Goal: Task Accomplishment & Management: Manage account settings

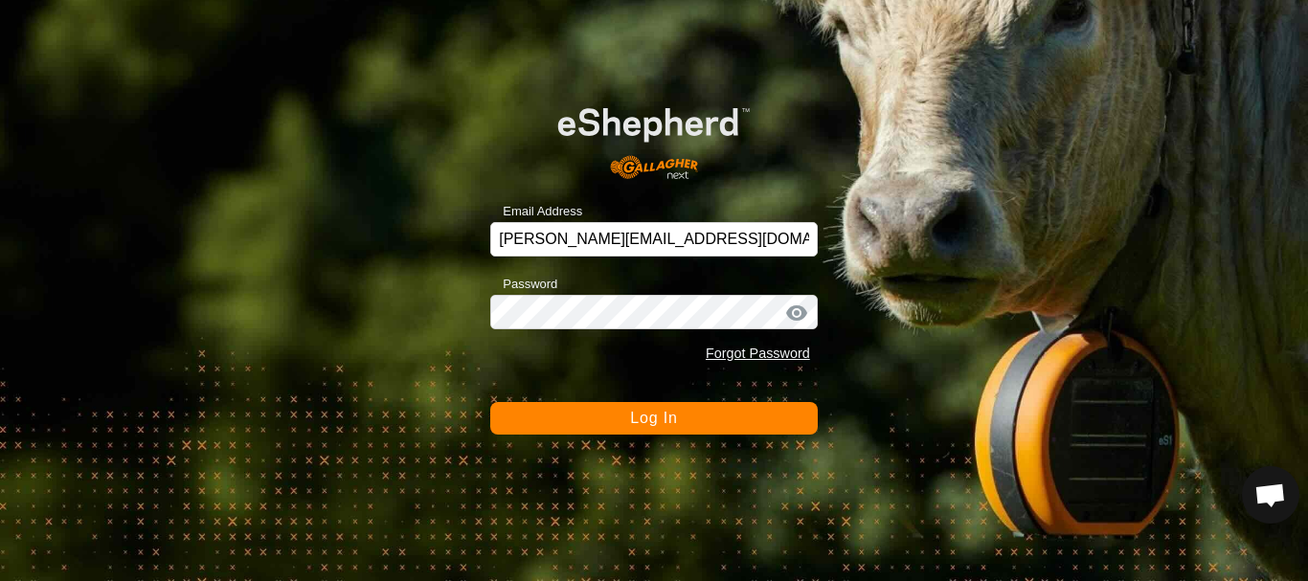
scroll to position [4001, 0]
click at [685, 409] on button "Log In" at bounding box center [653, 418] width 327 height 33
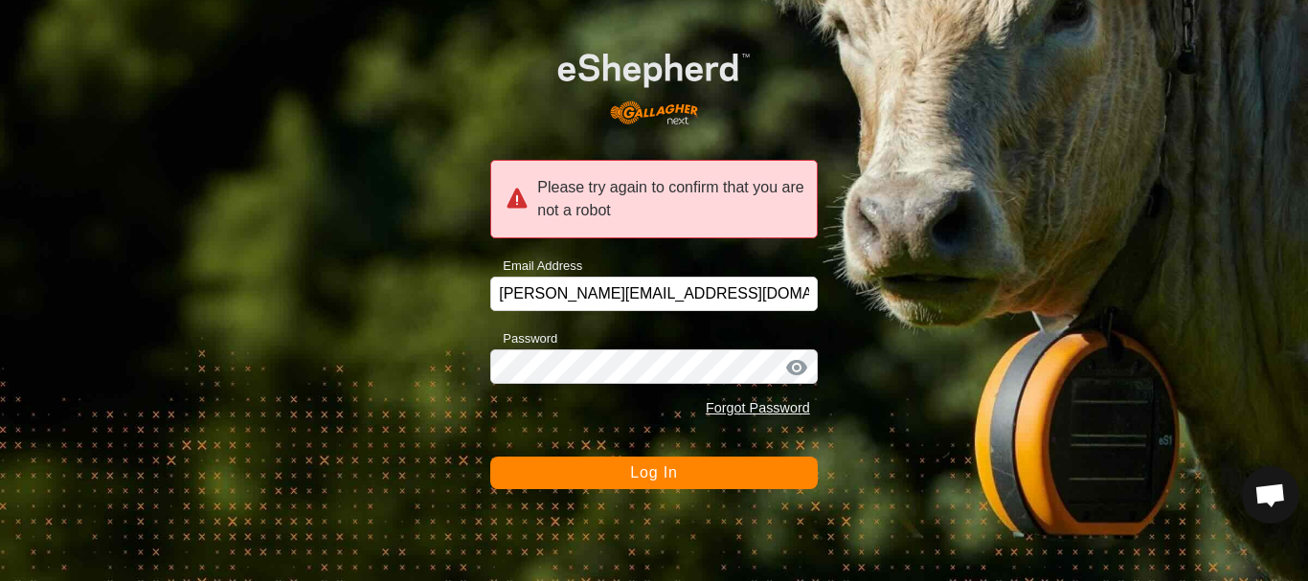
click at [659, 471] on span "Log In" at bounding box center [653, 472] width 47 height 16
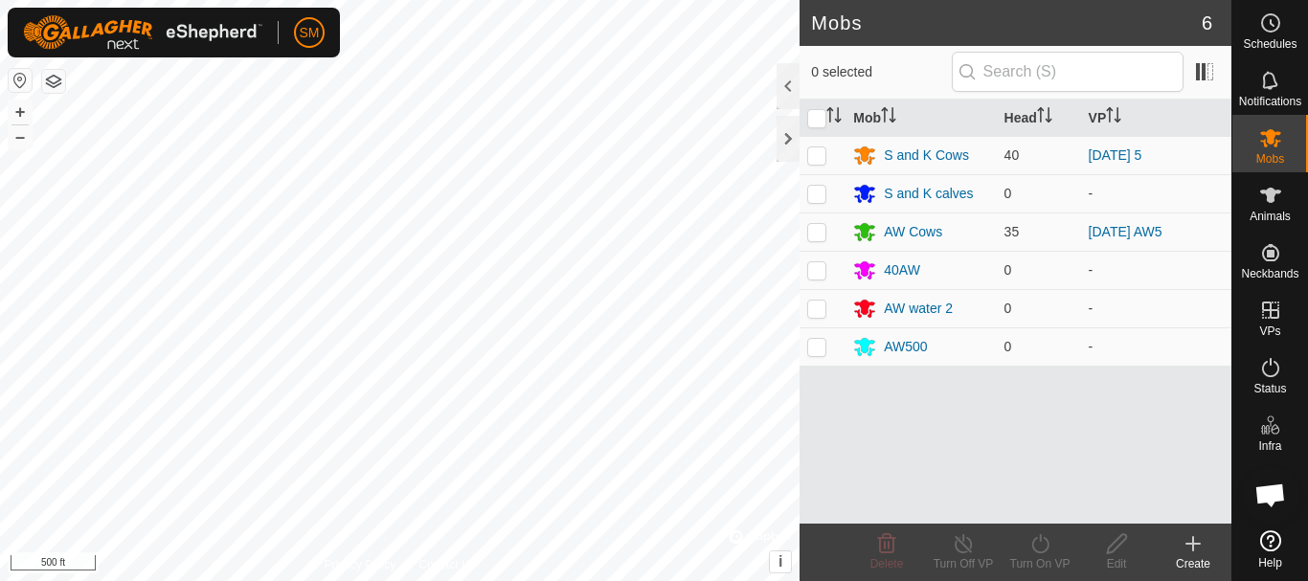
scroll to position [4001, 0]
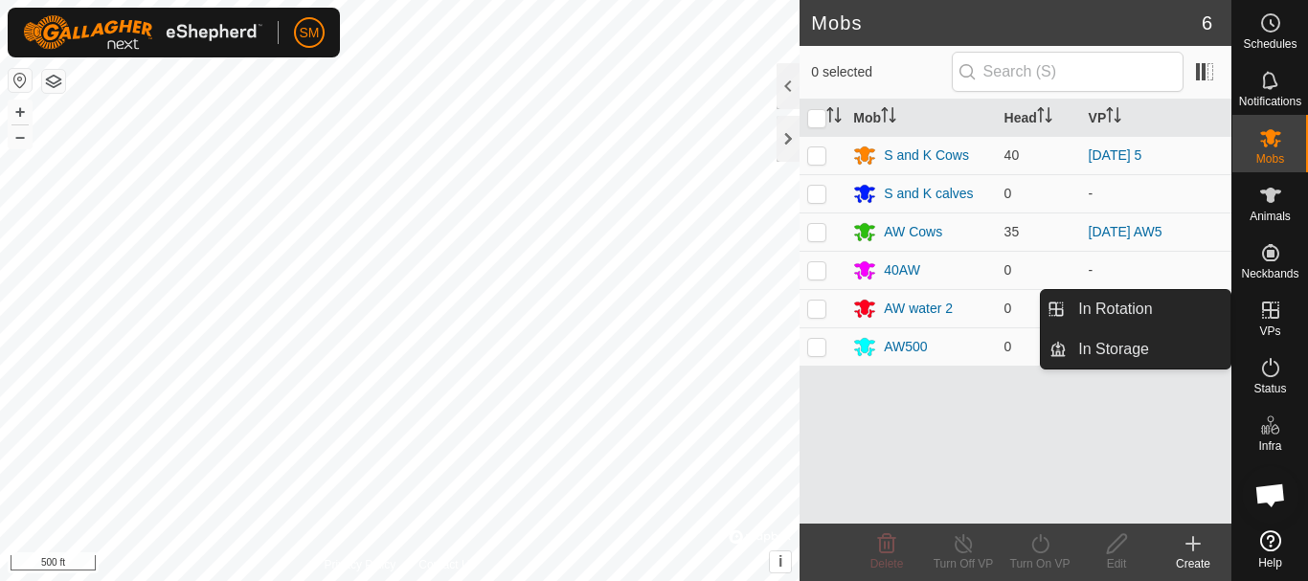
click at [1130, 309] on link "In Rotation" at bounding box center [1148, 309] width 164 height 38
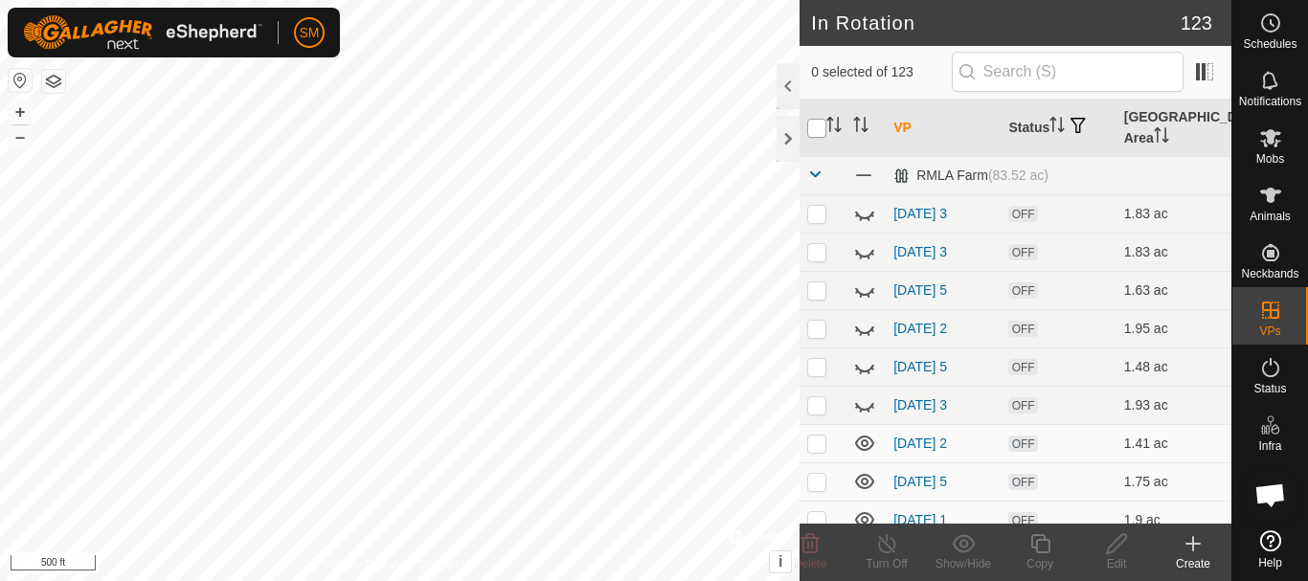
click at [815, 132] on input "checkbox" at bounding box center [816, 128] width 19 height 19
checkbox input "true"
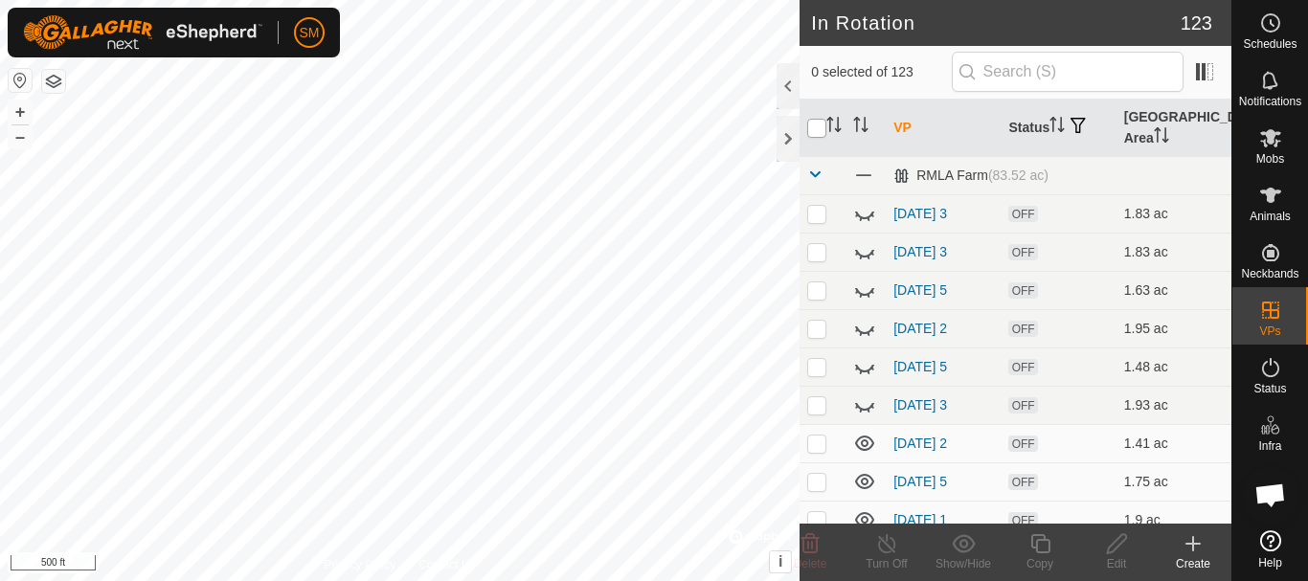
checkbox input "true"
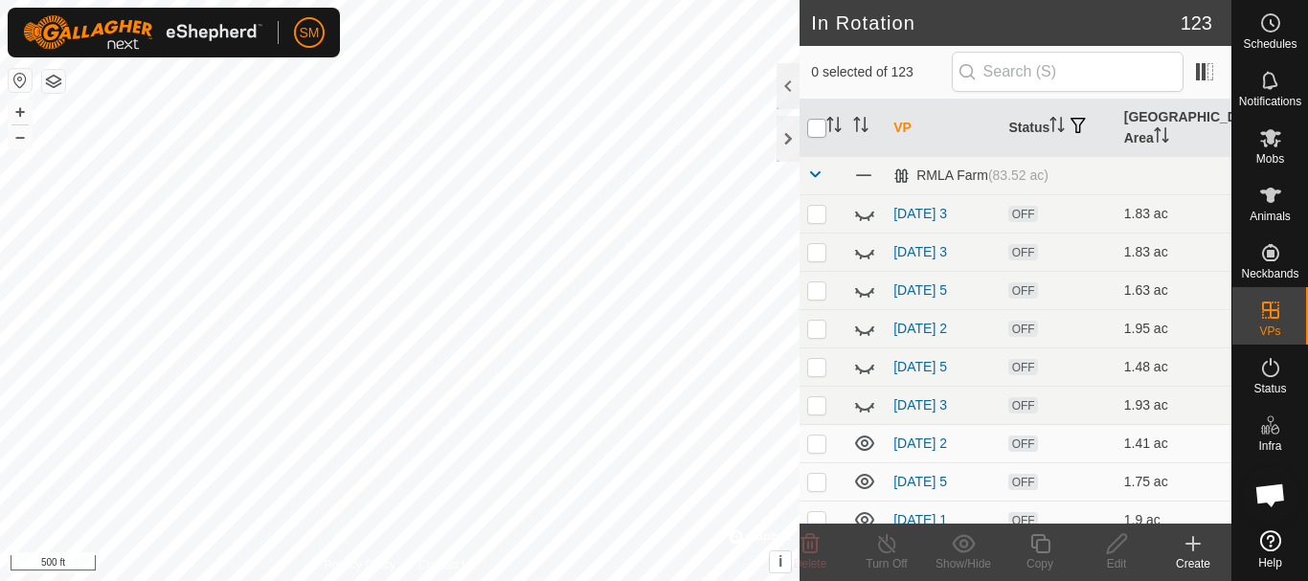
checkbox input "true"
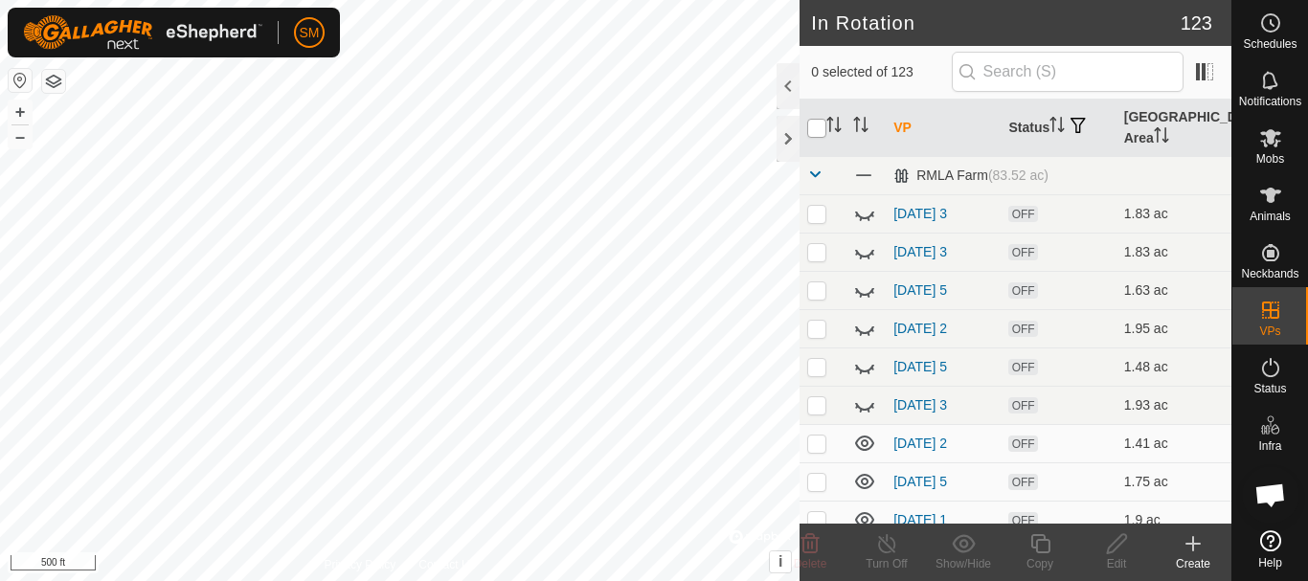
checkbox input "true"
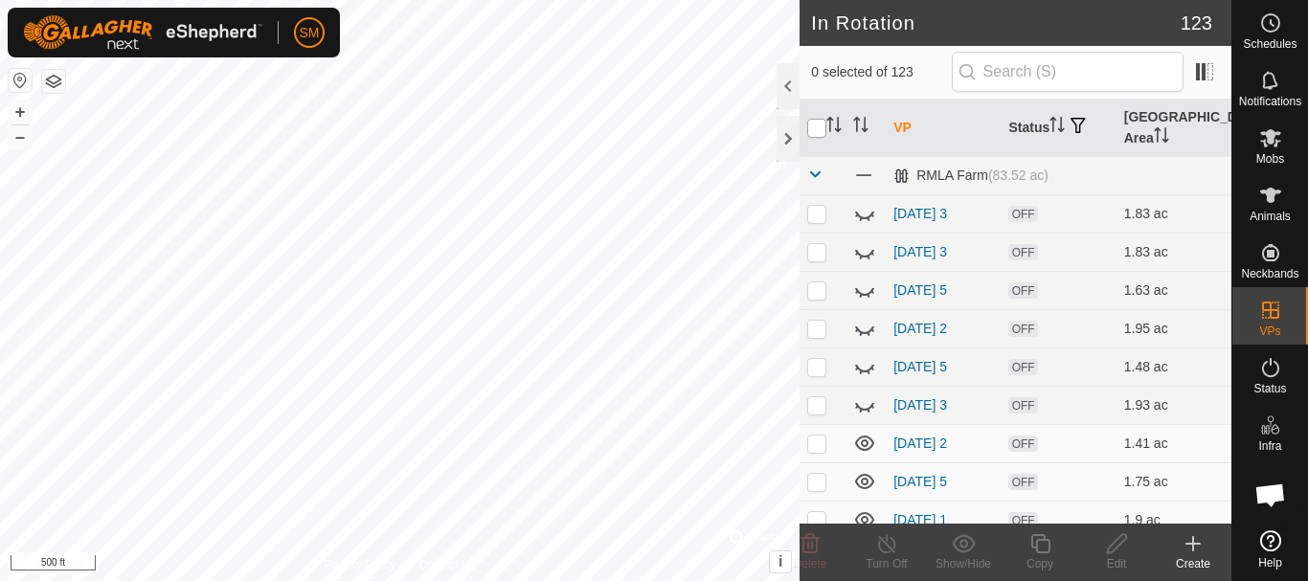
checkbox input "true"
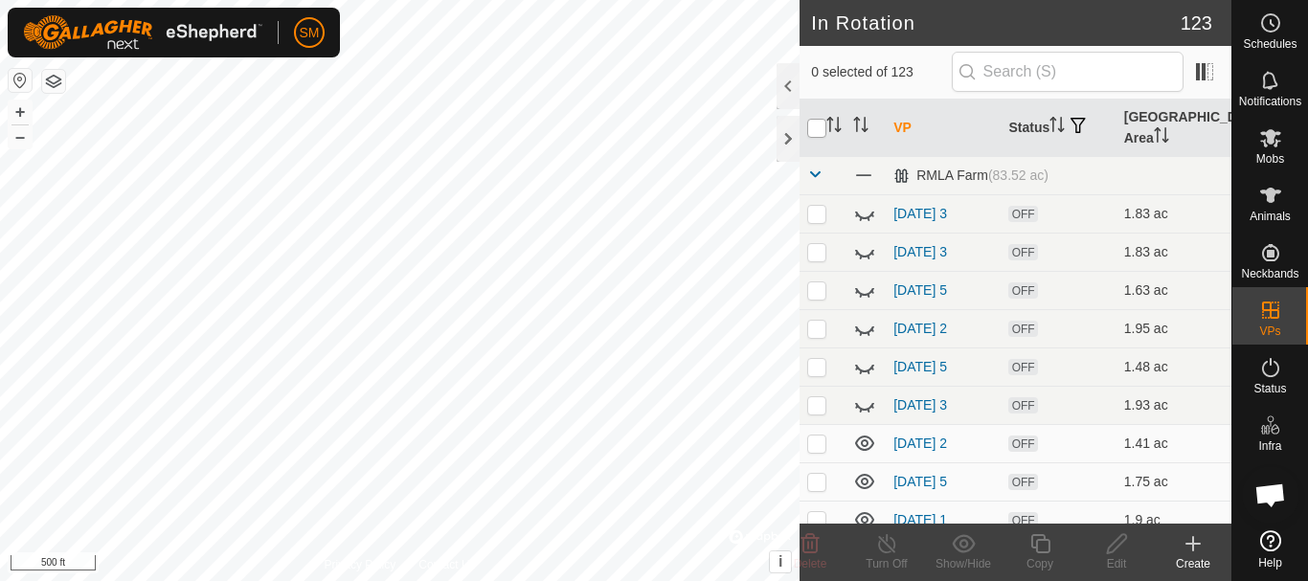
checkbox input "true"
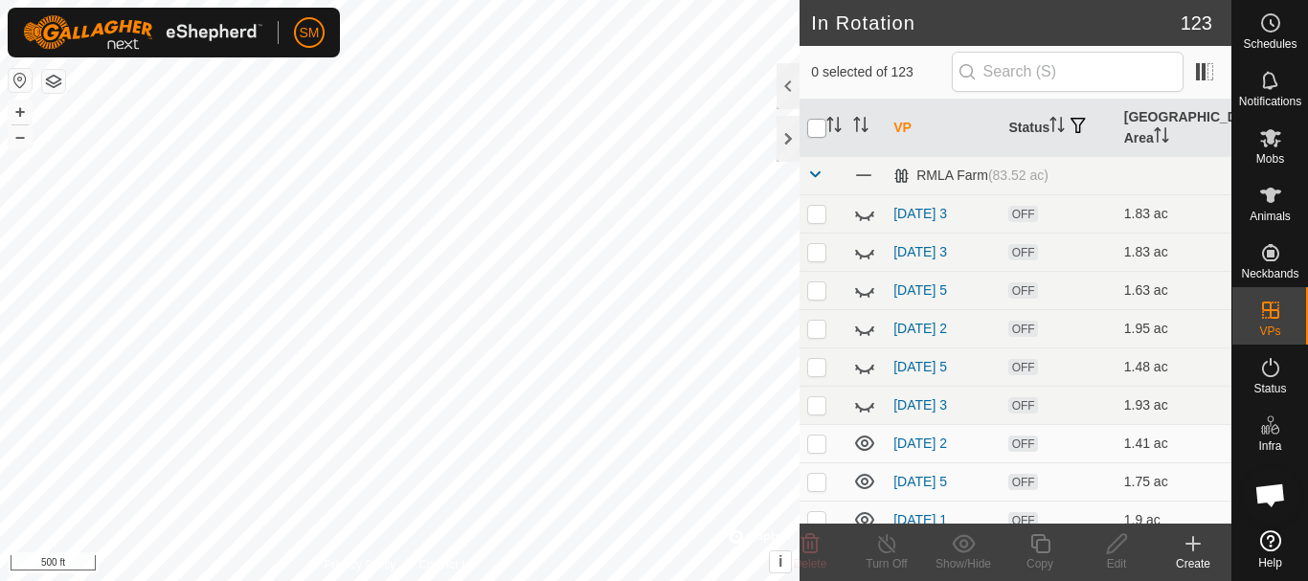
checkbox input "true"
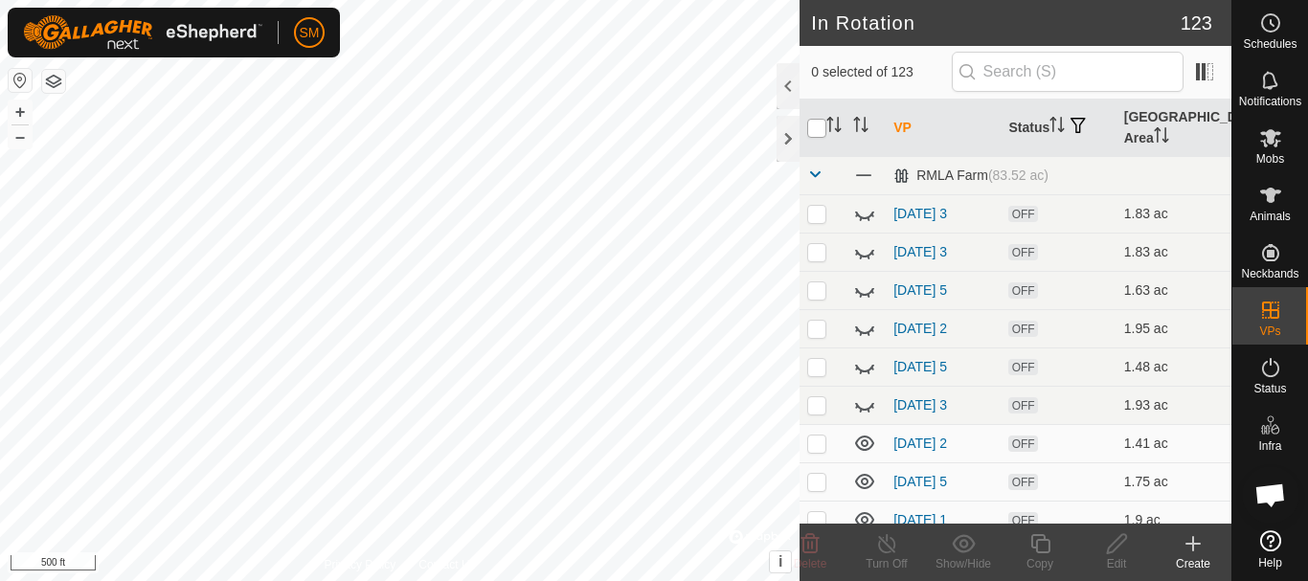
checkbox input "true"
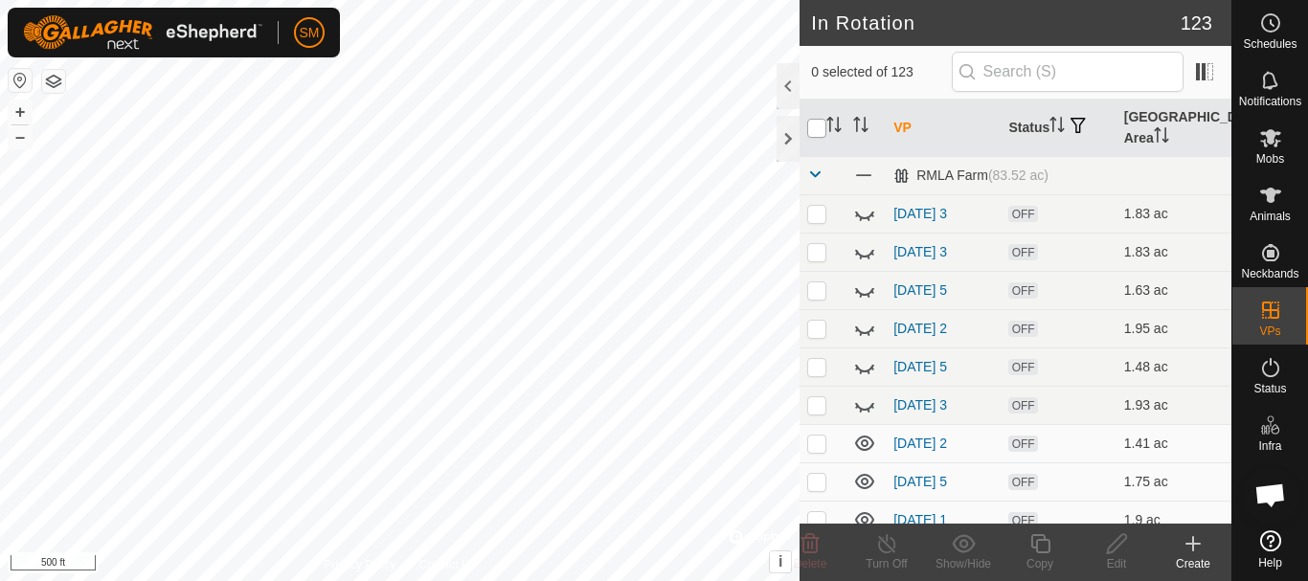
checkbox input "true"
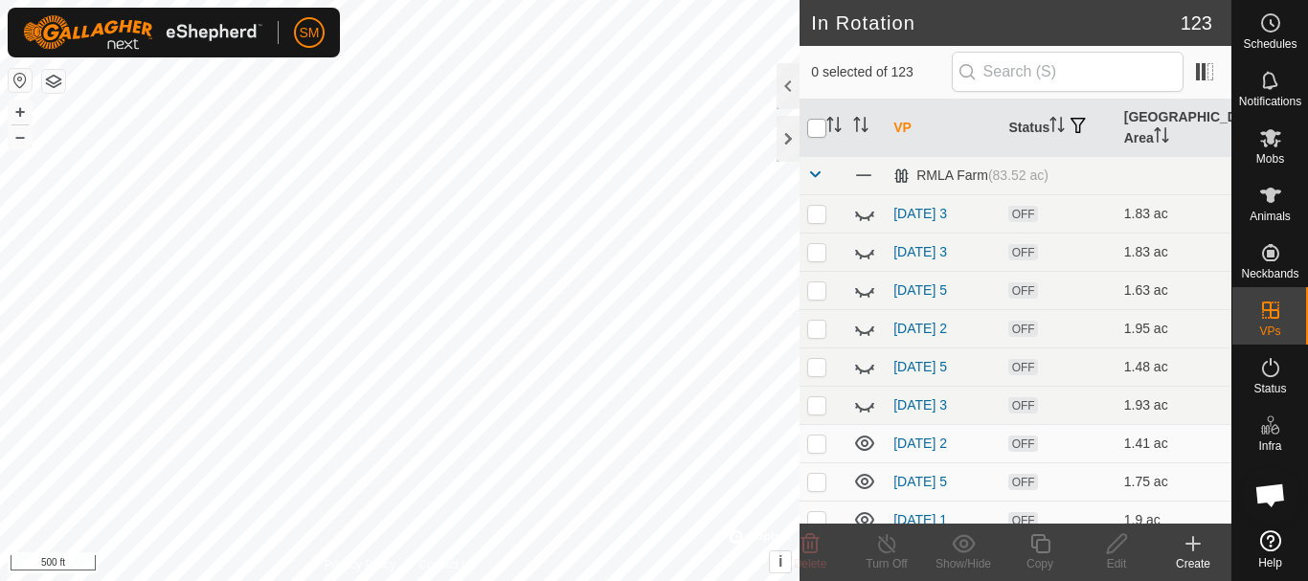
checkbox input "true"
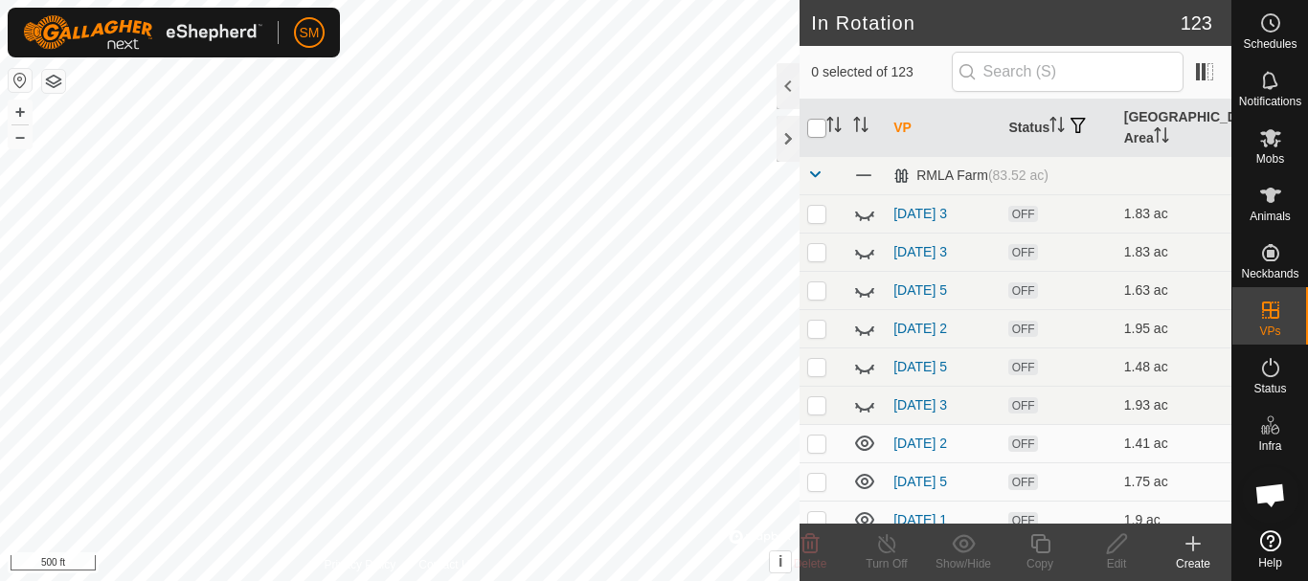
checkbox input "true"
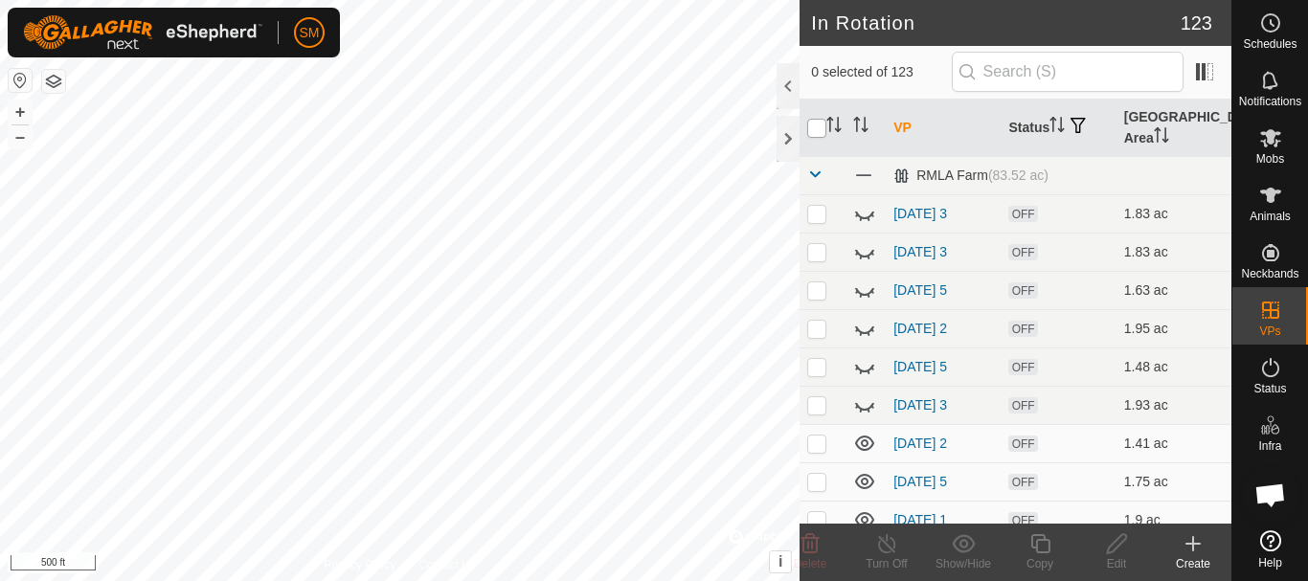
checkbox input "true"
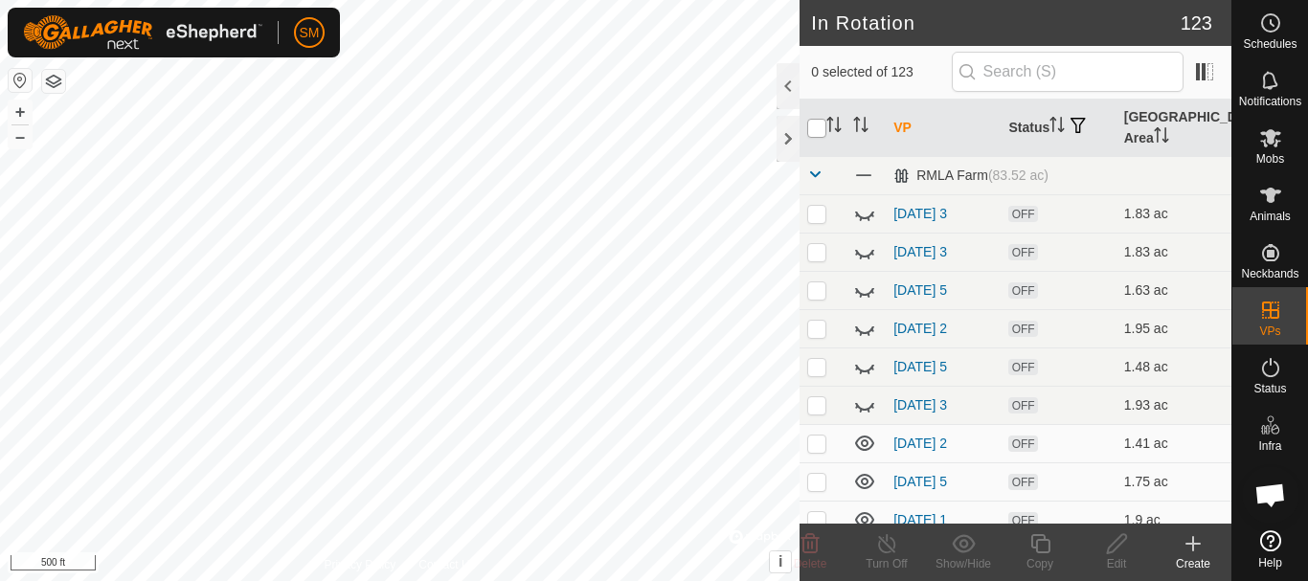
checkbox input "true"
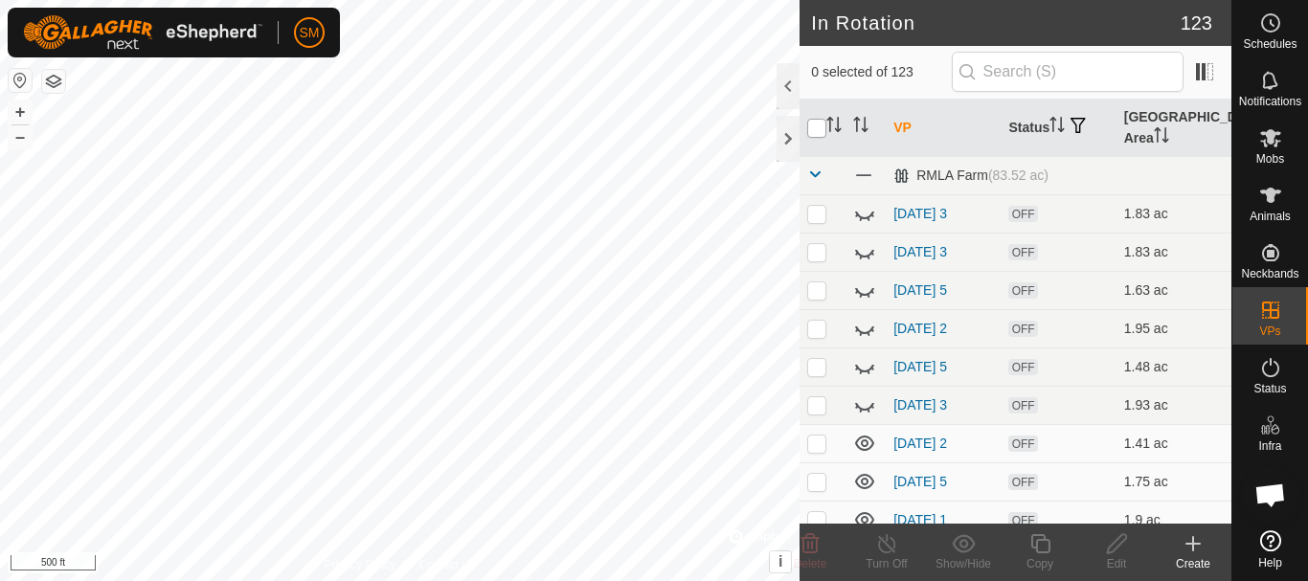
checkbox input "true"
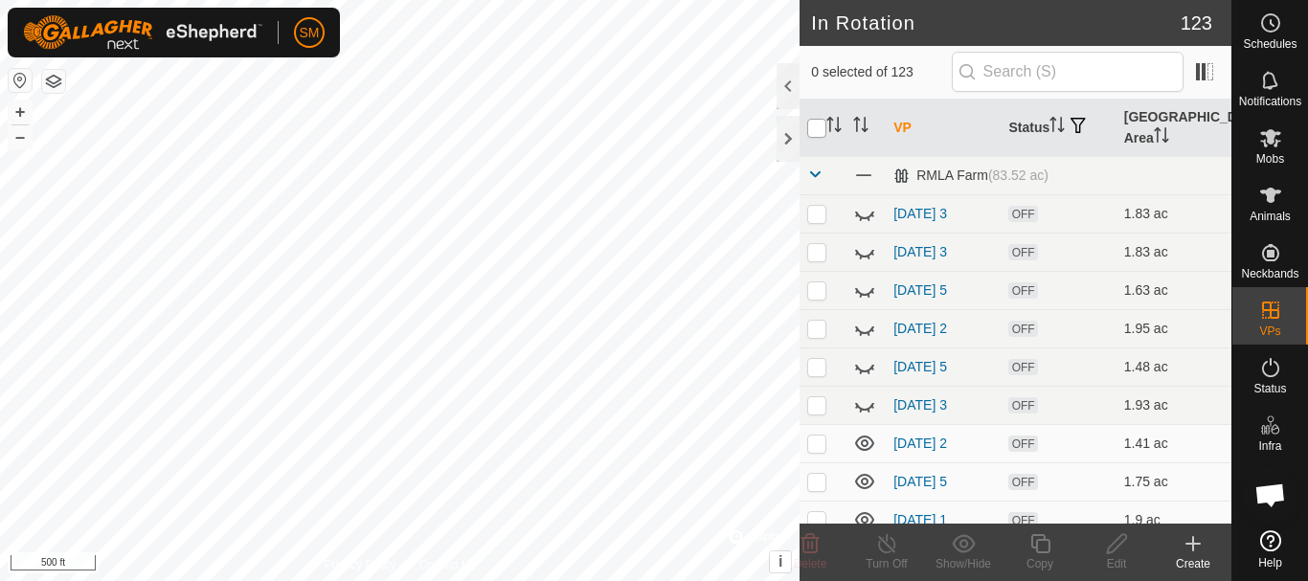
checkbox input "true"
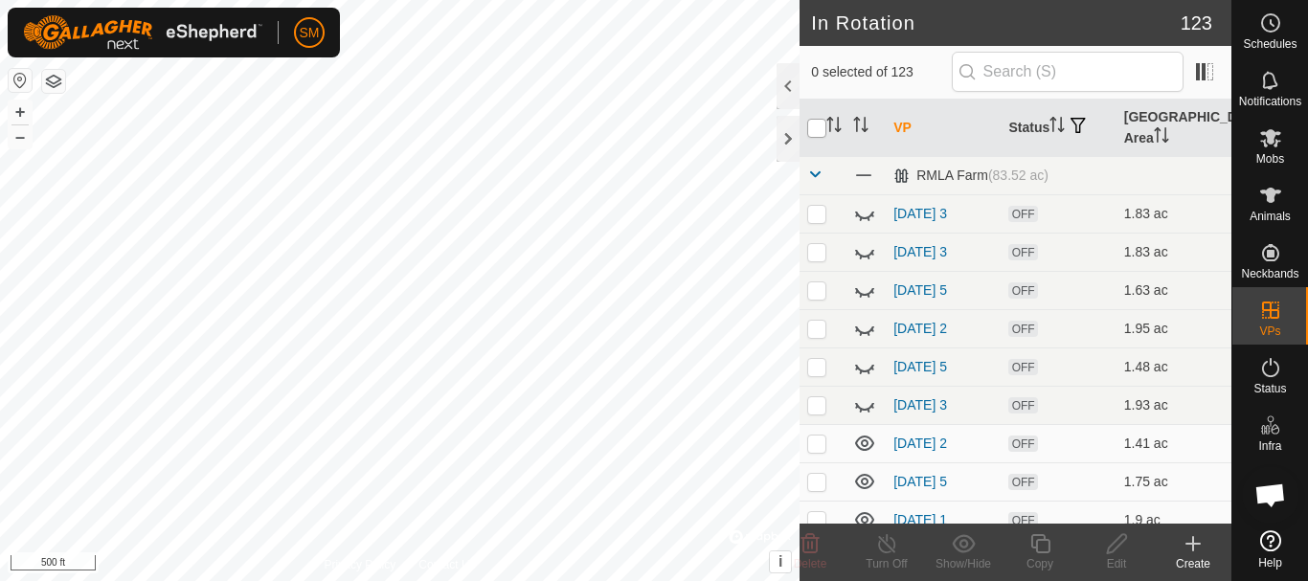
checkbox input "true"
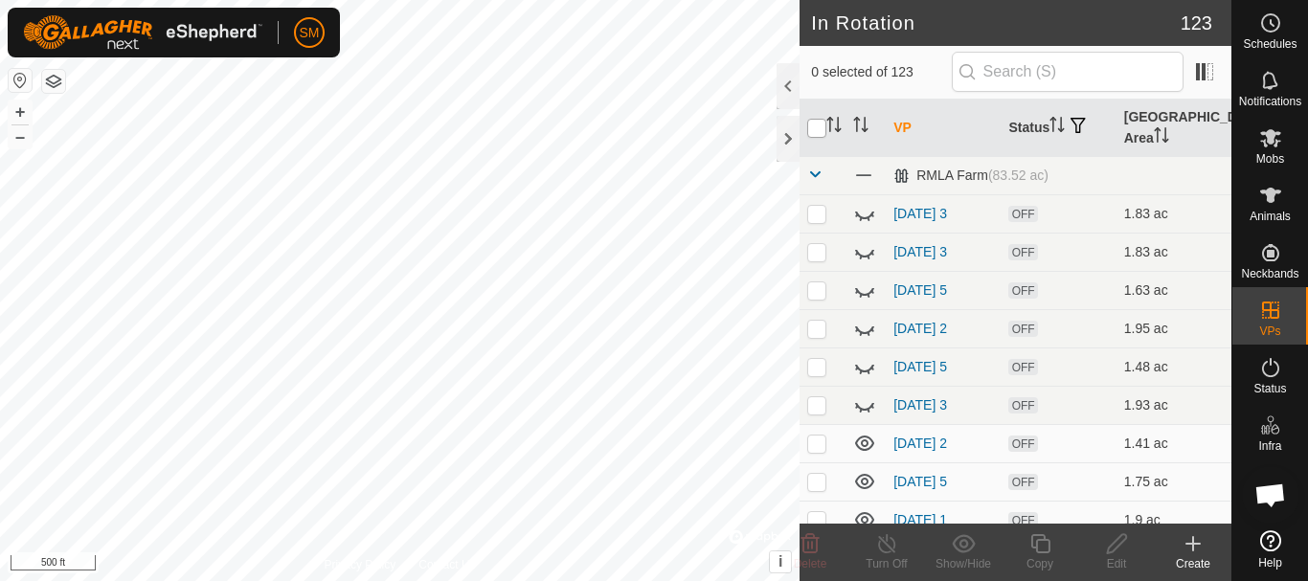
checkbox input "true"
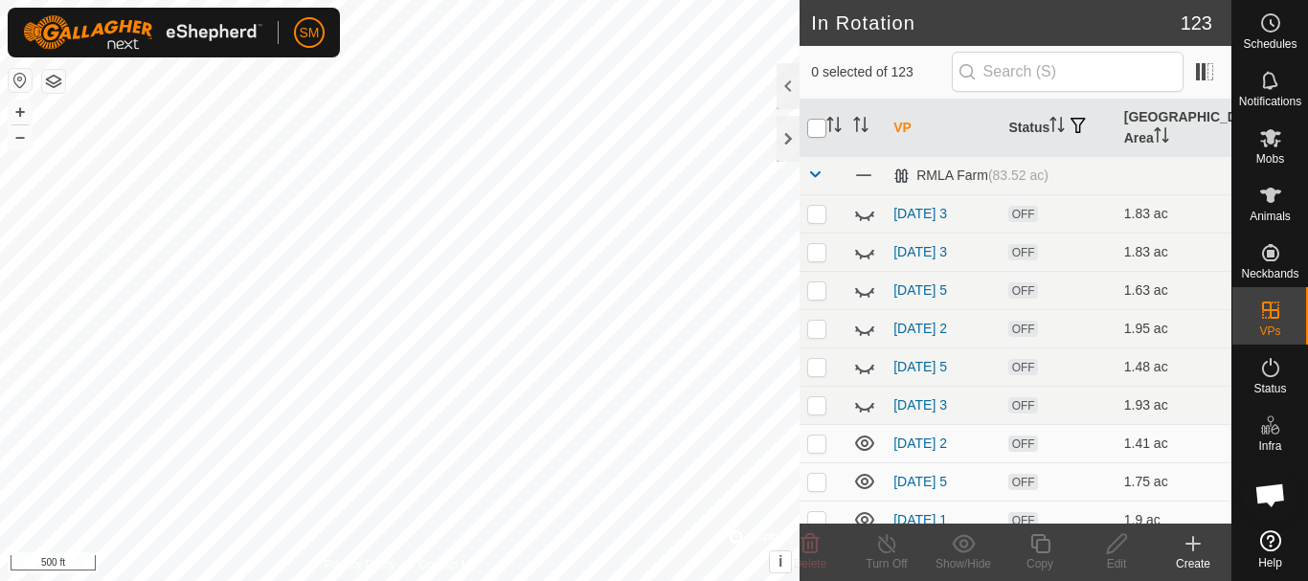
checkbox input "true"
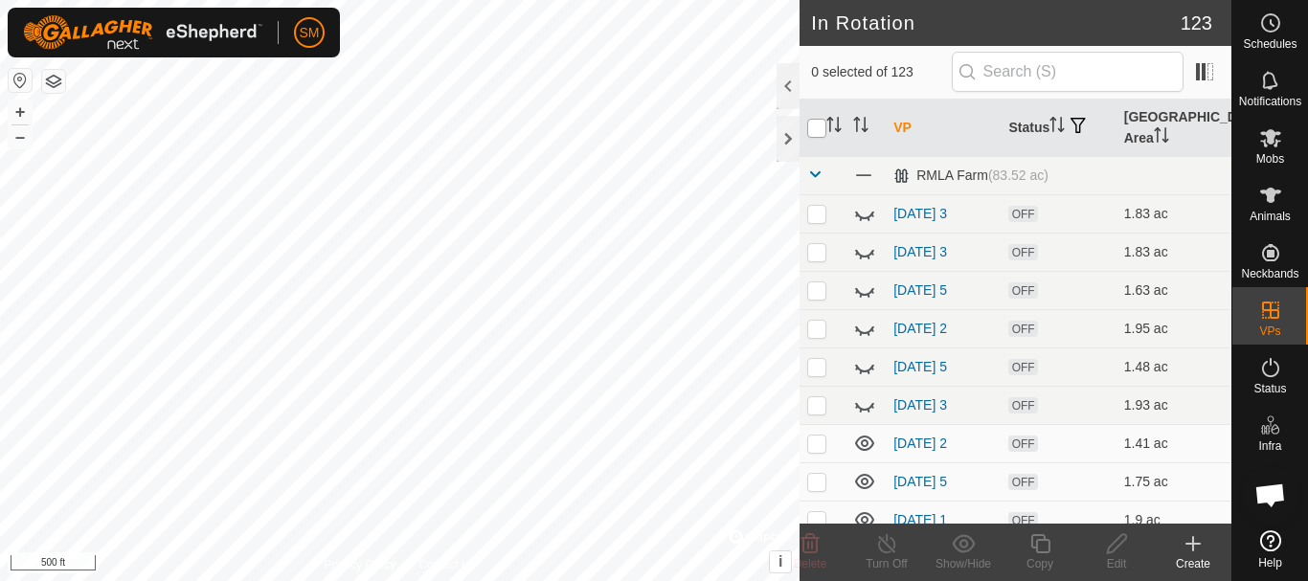
checkbox input "true"
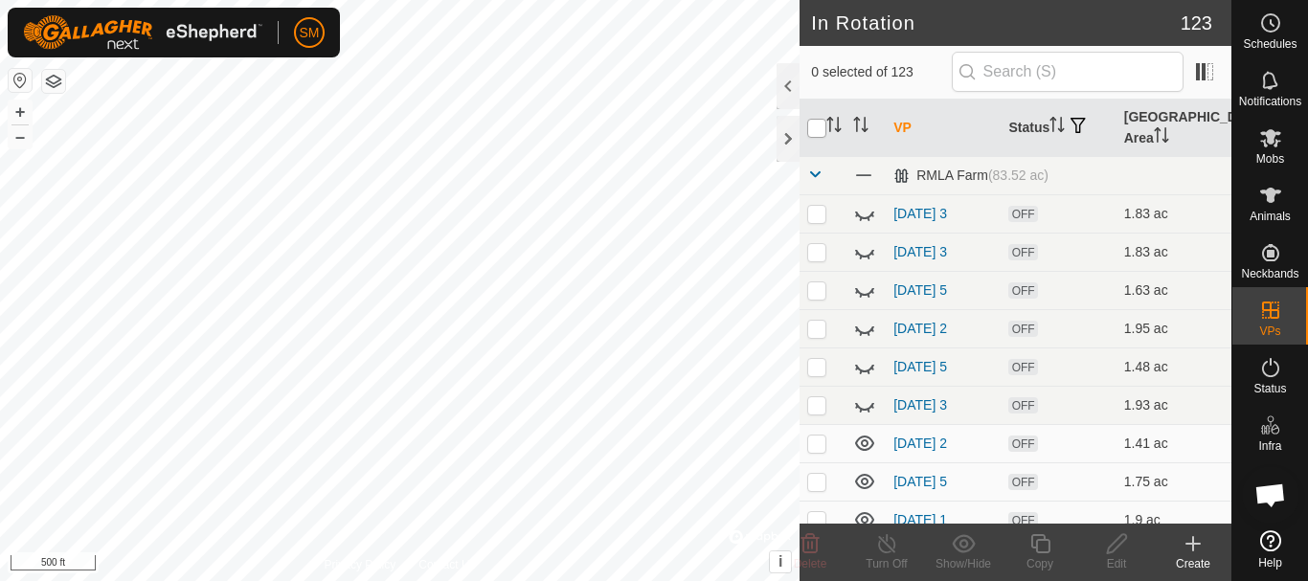
checkbox input "true"
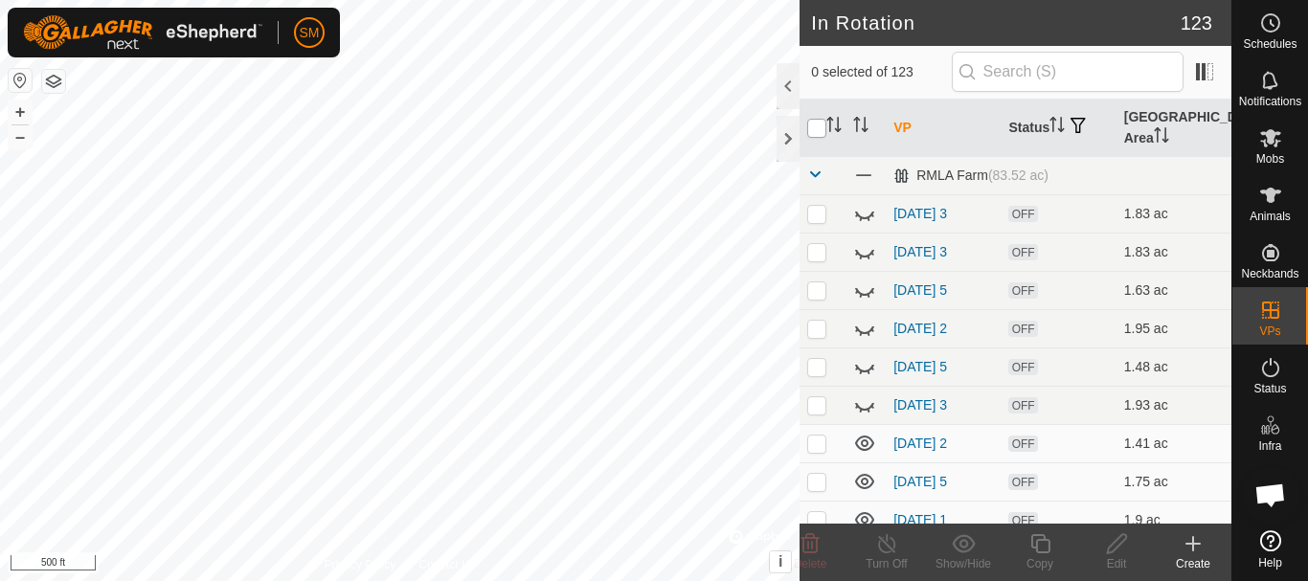
checkbox input "true"
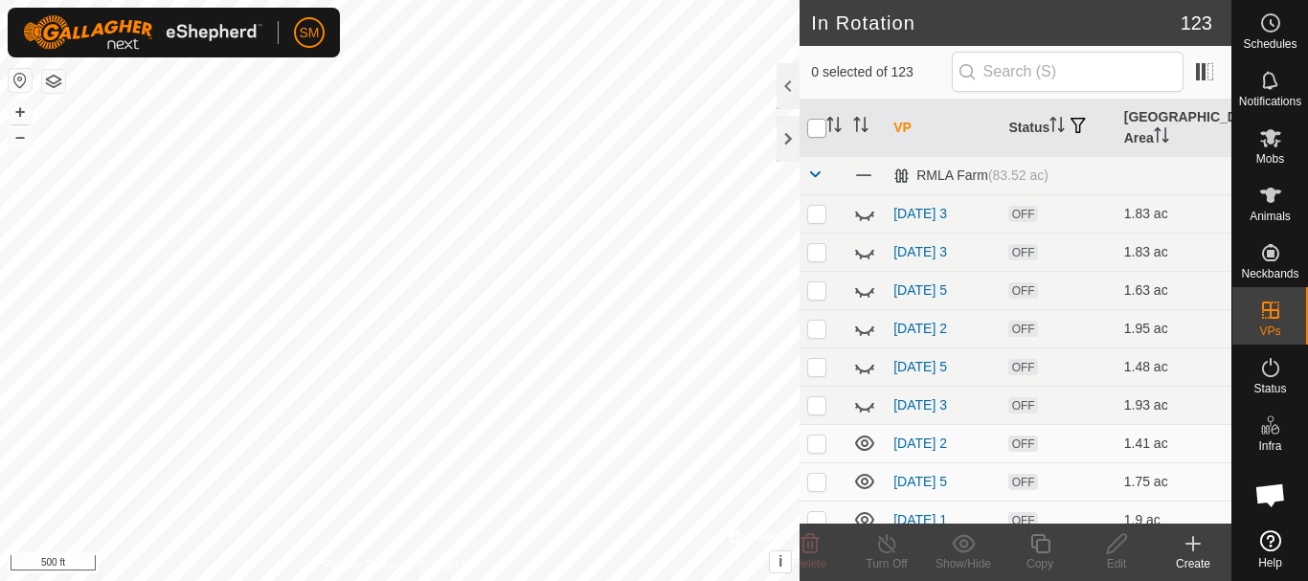
checkbox input "true"
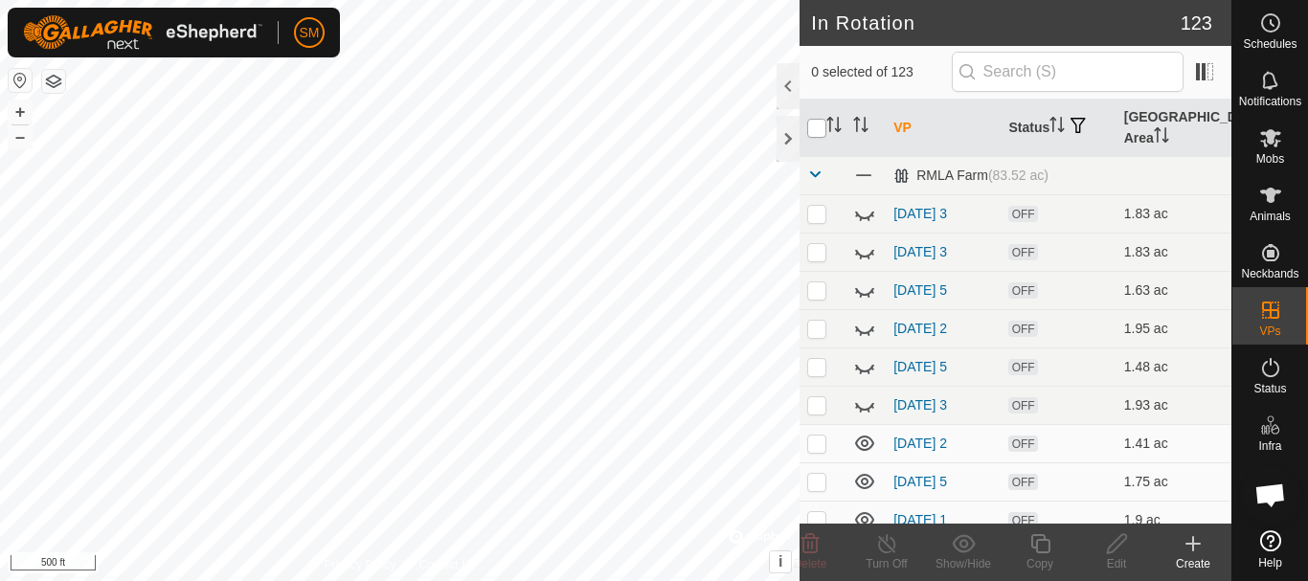
checkbox input "true"
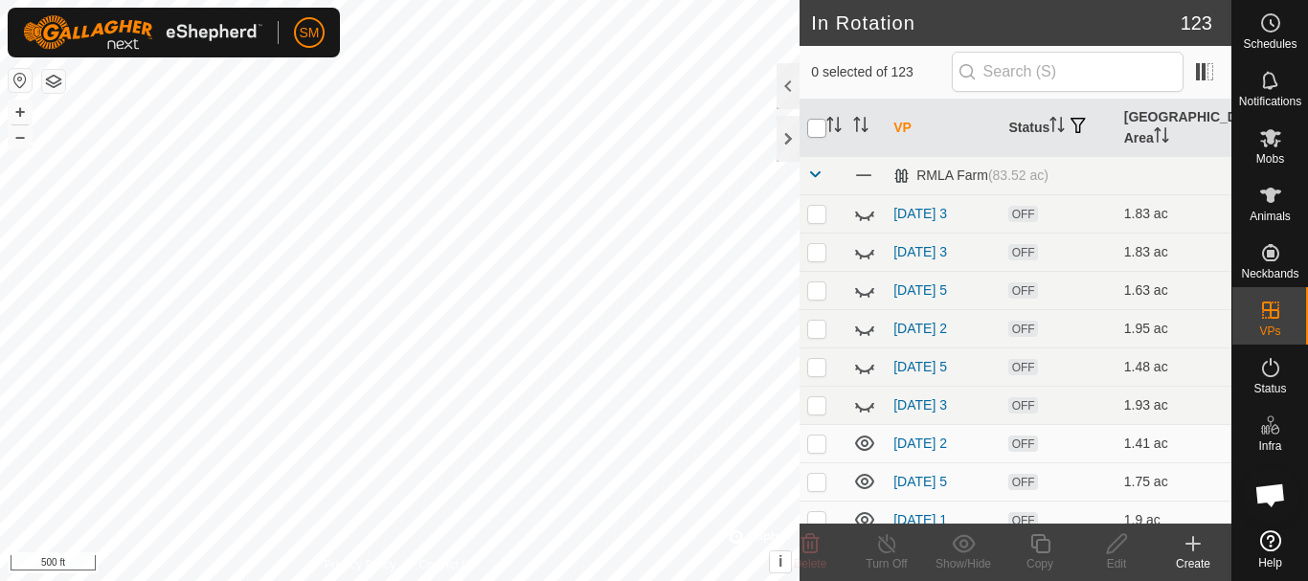
checkbox input "true"
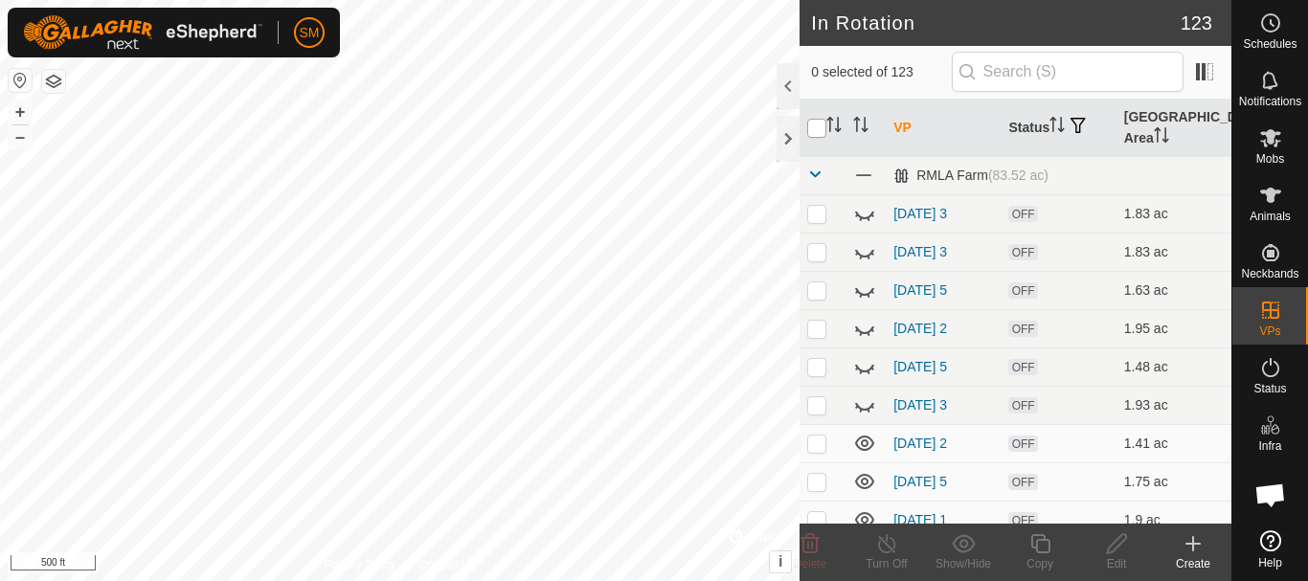
checkbox input "true"
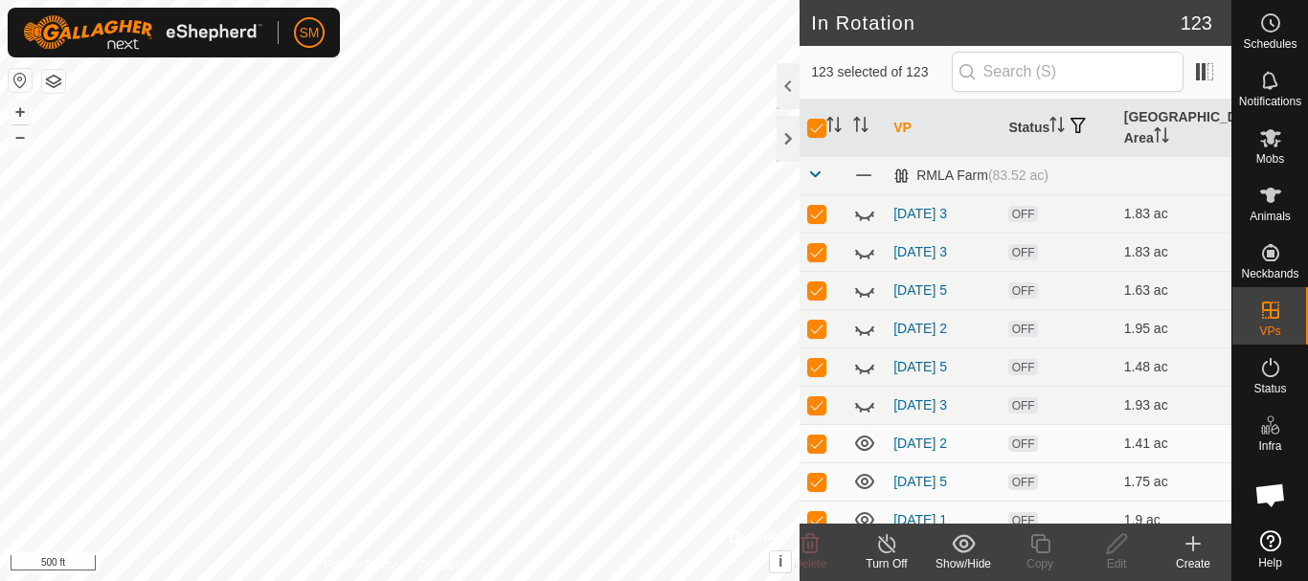
click at [963, 546] on icon at bounding box center [963, 543] width 24 height 23
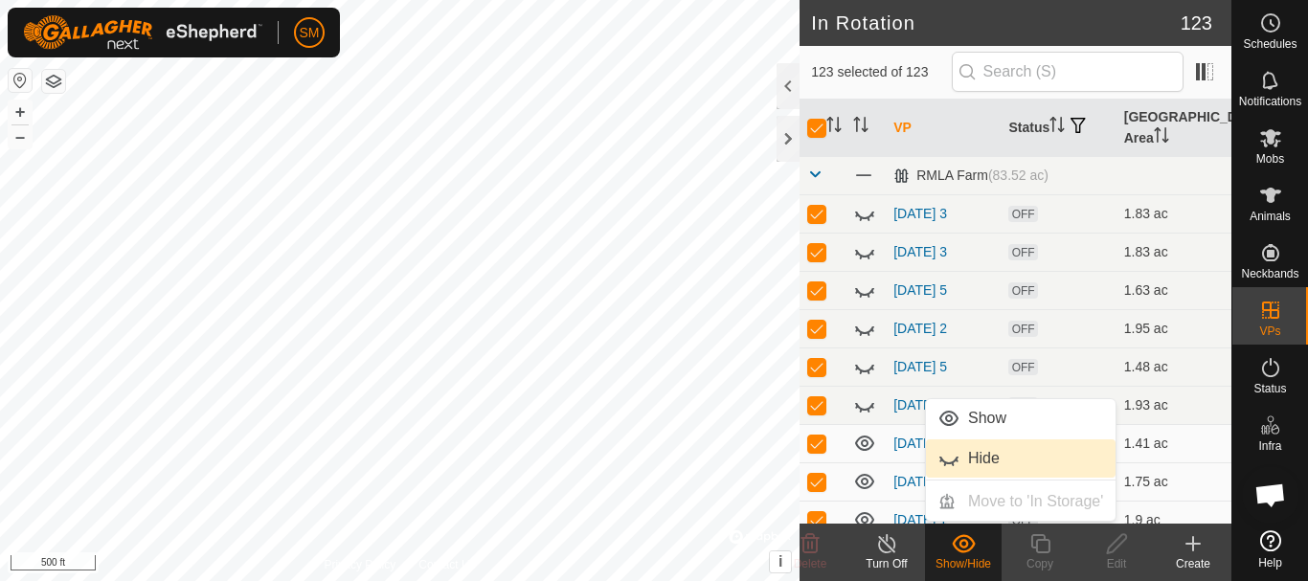
click at [974, 455] on link "Hide" at bounding box center [1021, 458] width 190 height 38
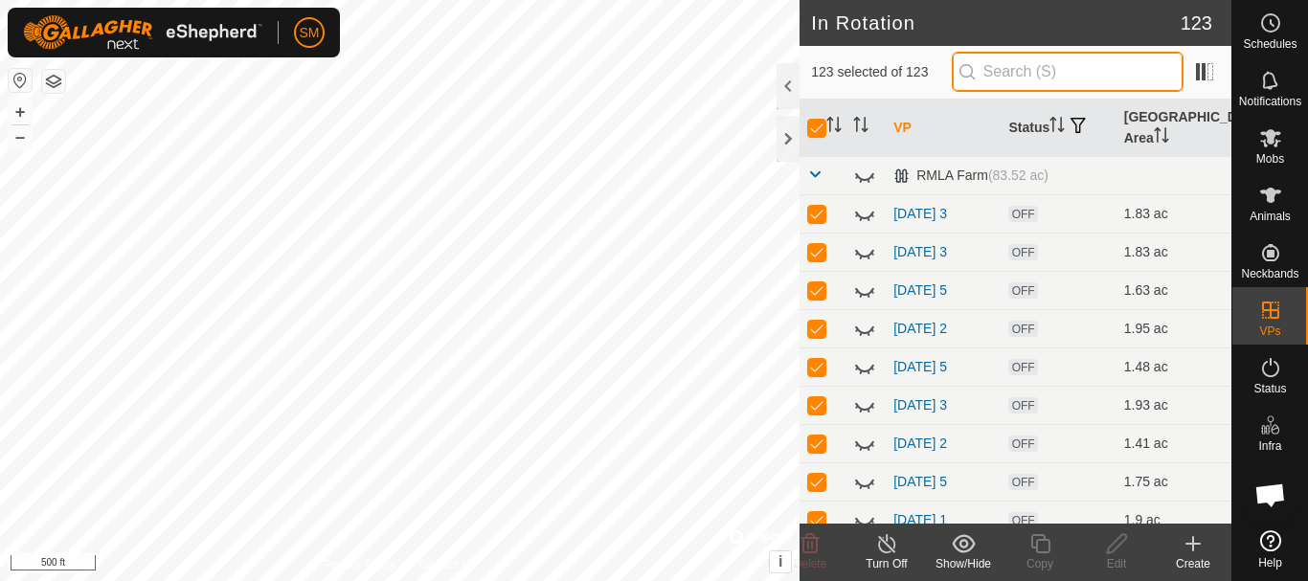
click at [1048, 71] on input "text" at bounding box center [1067, 72] width 232 height 40
type input "2"
checkbox input "false"
type input "2025-9"
checkbox input "true"
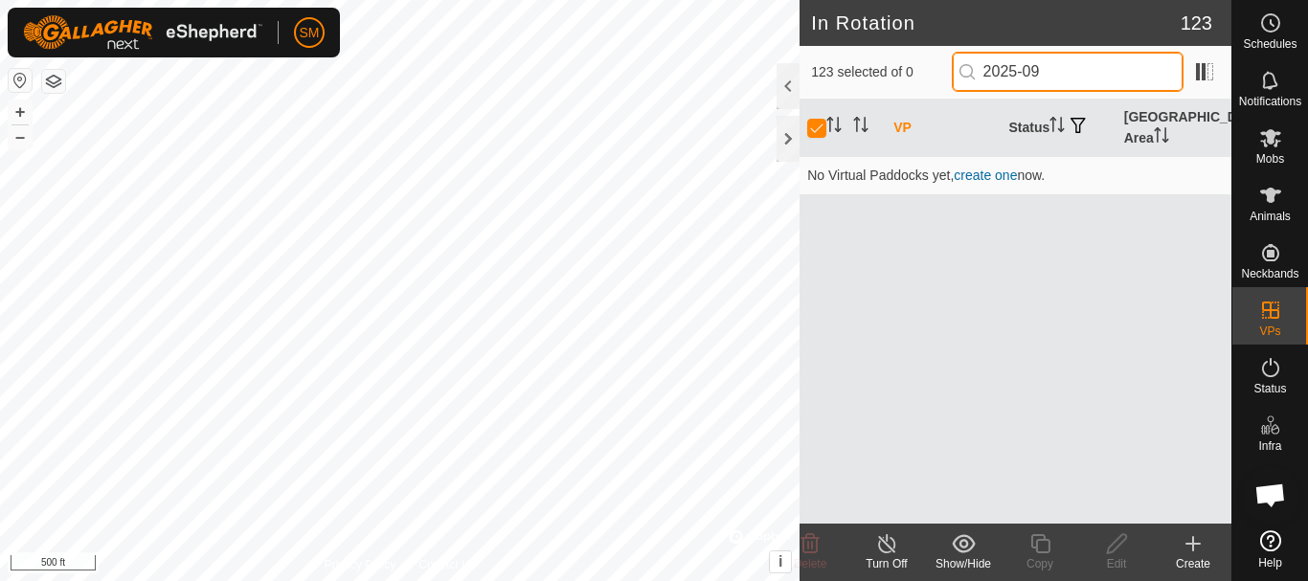
type input "2025-09-"
checkbox input "false"
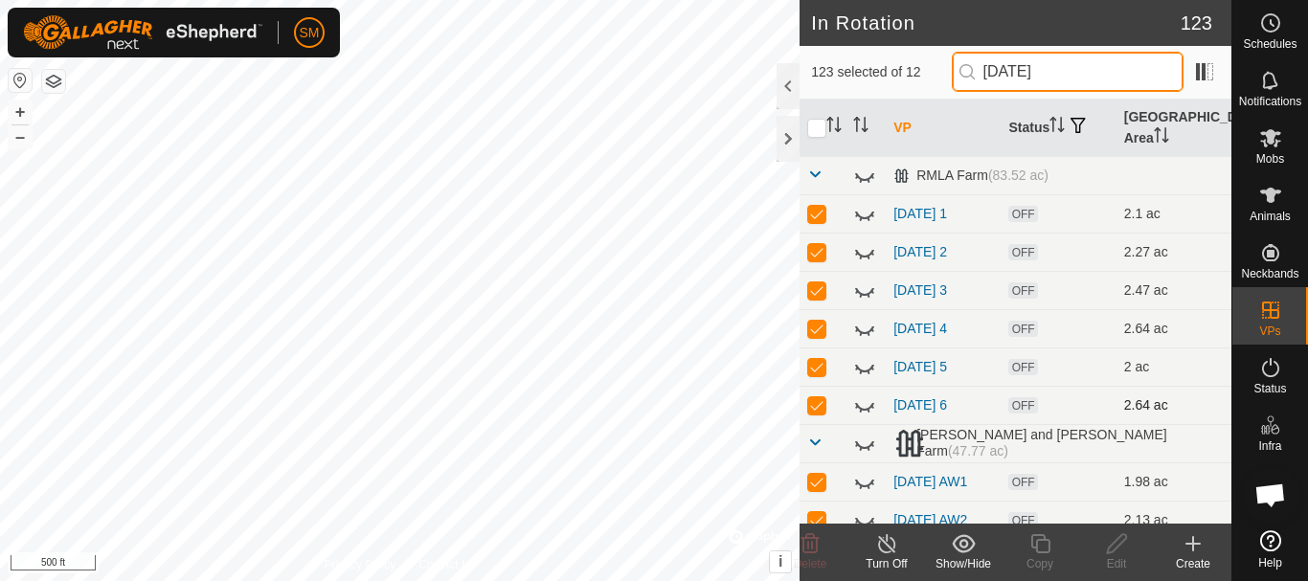
type input "[DATE]"
click at [811, 409] on p-checkbox at bounding box center [816, 404] width 19 height 15
checkbox input "false"
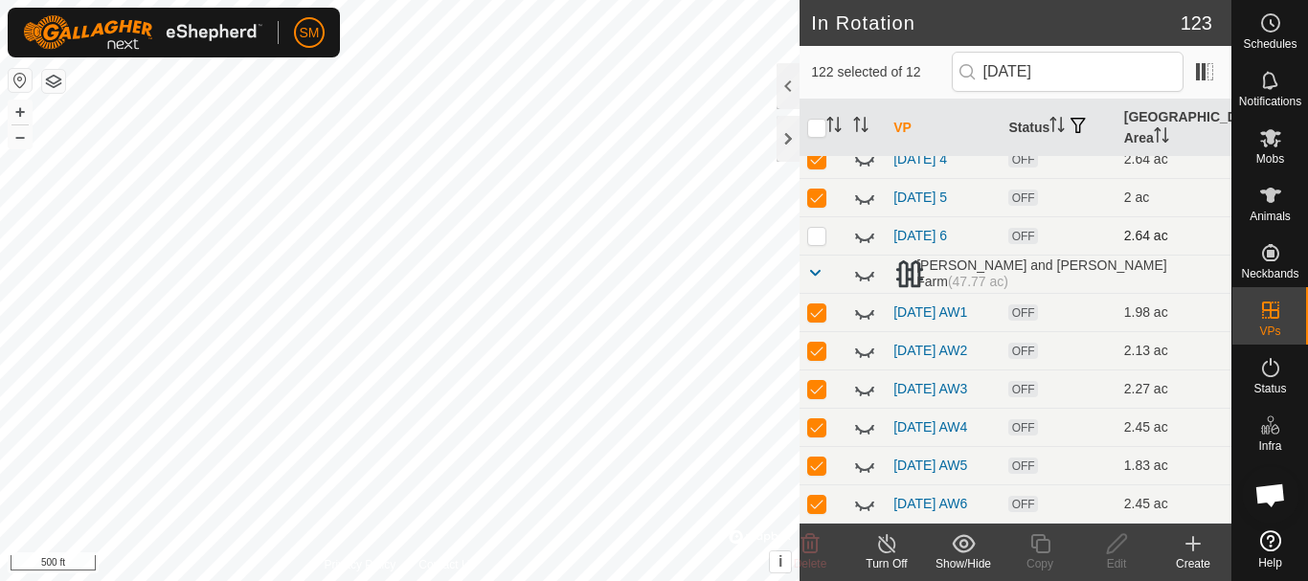
scroll to position [187, 0]
click at [817, 505] on p-checkbox at bounding box center [816, 503] width 19 height 15
click at [824, 504] on p-checkbox at bounding box center [816, 503] width 19 height 15
checkbox input "true"
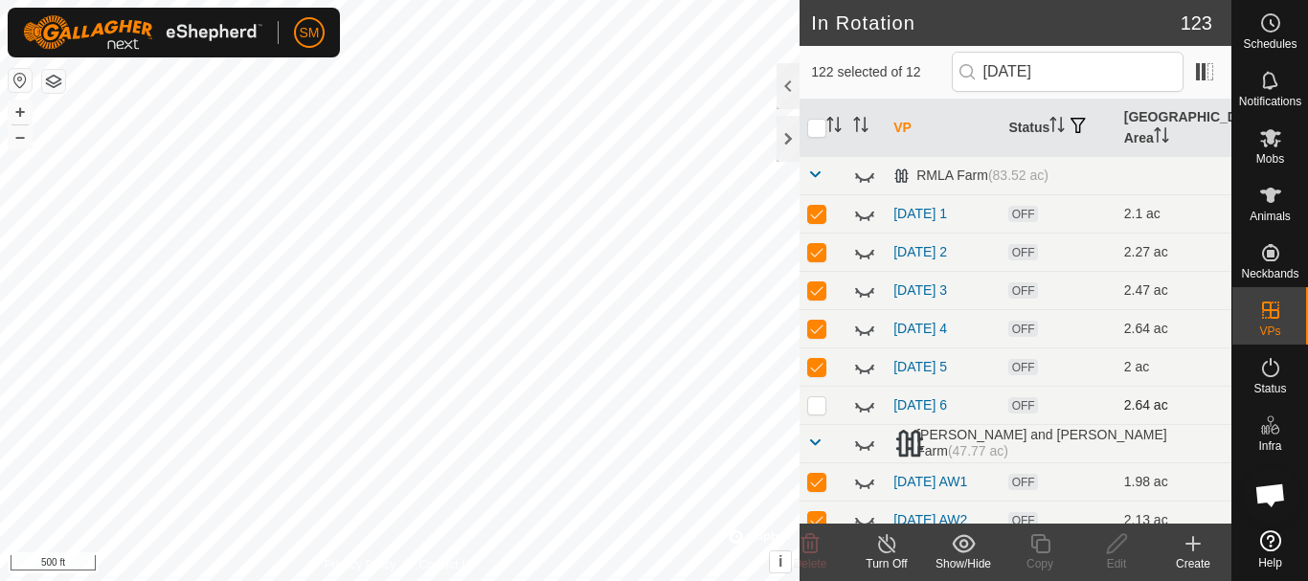
click at [815, 409] on p-checkbox at bounding box center [816, 404] width 19 height 15
checkbox input "true"
drag, startPoint x: 1088, startPoint y: 73, endPoint x: 884, endPoint y: 77, distance: 204.9
click at [884, 77] on div "123 selected of 12 2025-09-29" at bounding box center [1015, 72] width 409 height 40
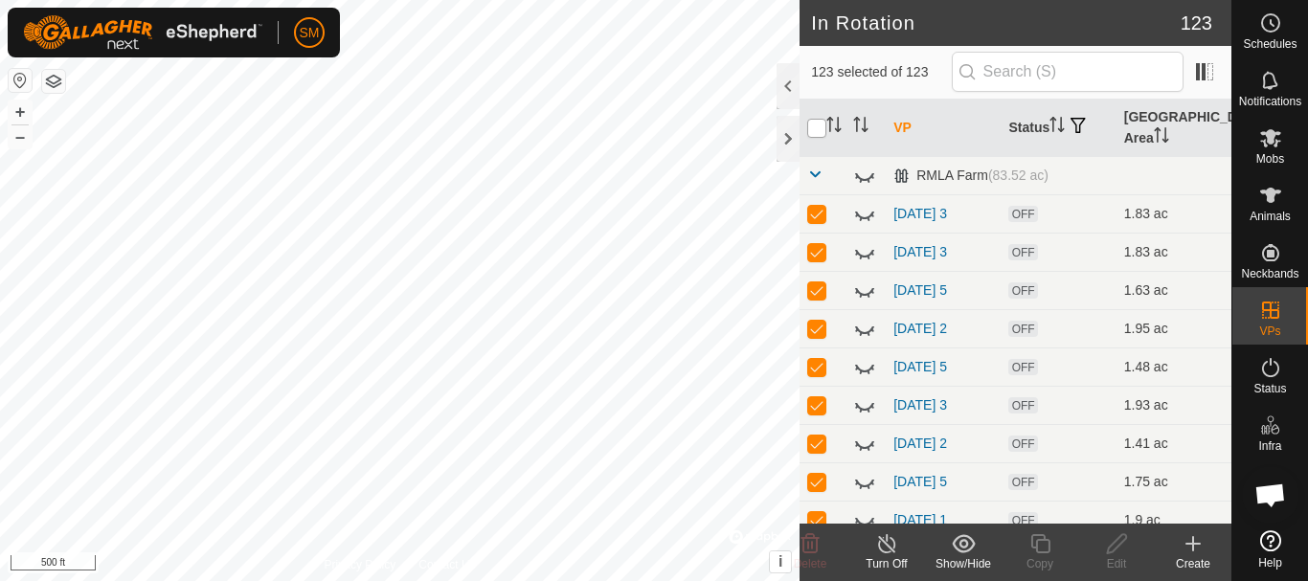
click at [818, 127] on input "checkbox" at bounding box center [816, 128] width 19 height 19
click at [818, 129] on input "checkbox" at bounding box center [816, 128] width 19 height 19
click at [810, 129] on input "checkbox" at bounding box center [816, 128] width 19 height 19
checkbox input "true"
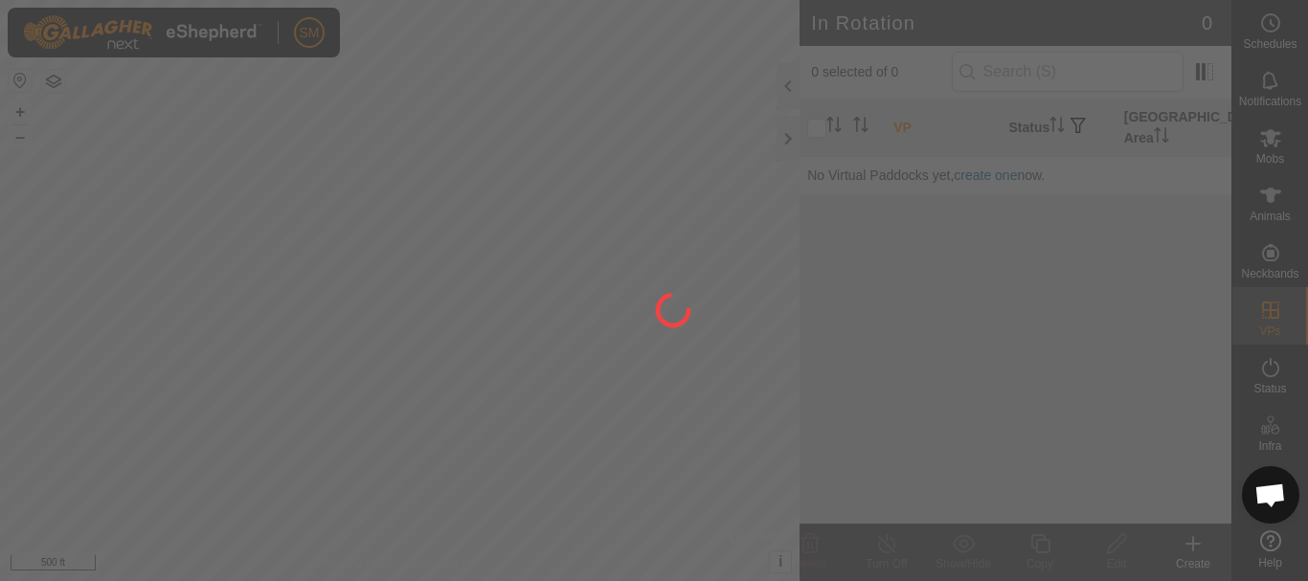
scroll to position [4001, 0]
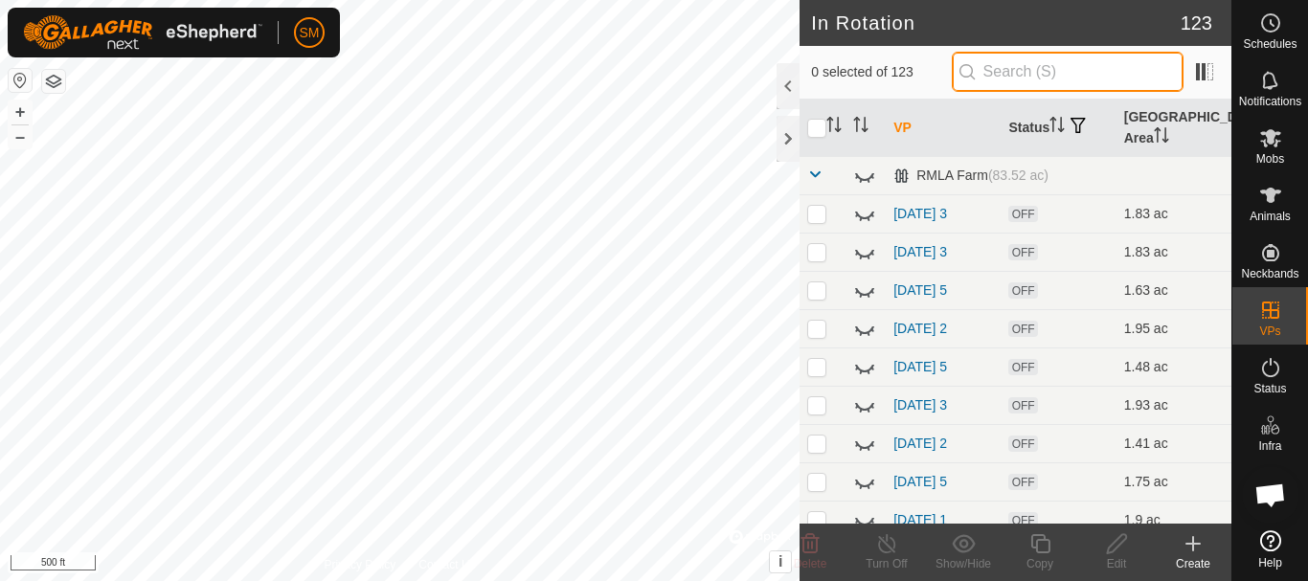
click at [1026, 72] on input "text" at bounding box center [1067, 72] width 232 height 40
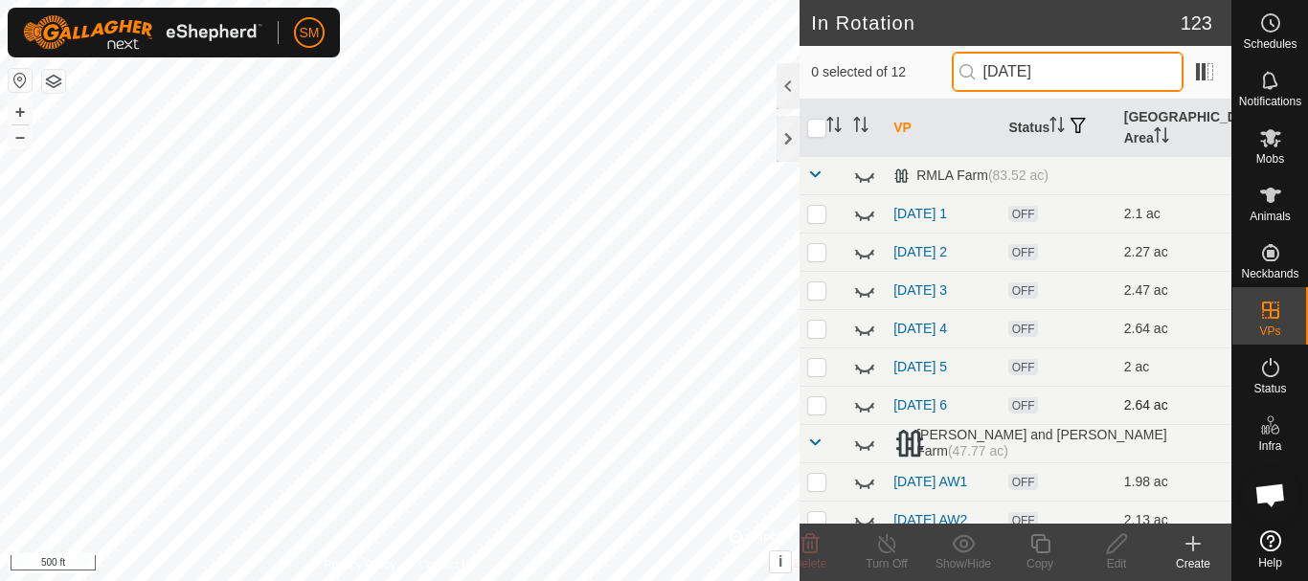
type input "[DATE]"
click at [815, 408] on p-checkbox at bounding box center [816, 404] width 19 height 15
checkbox input "true"
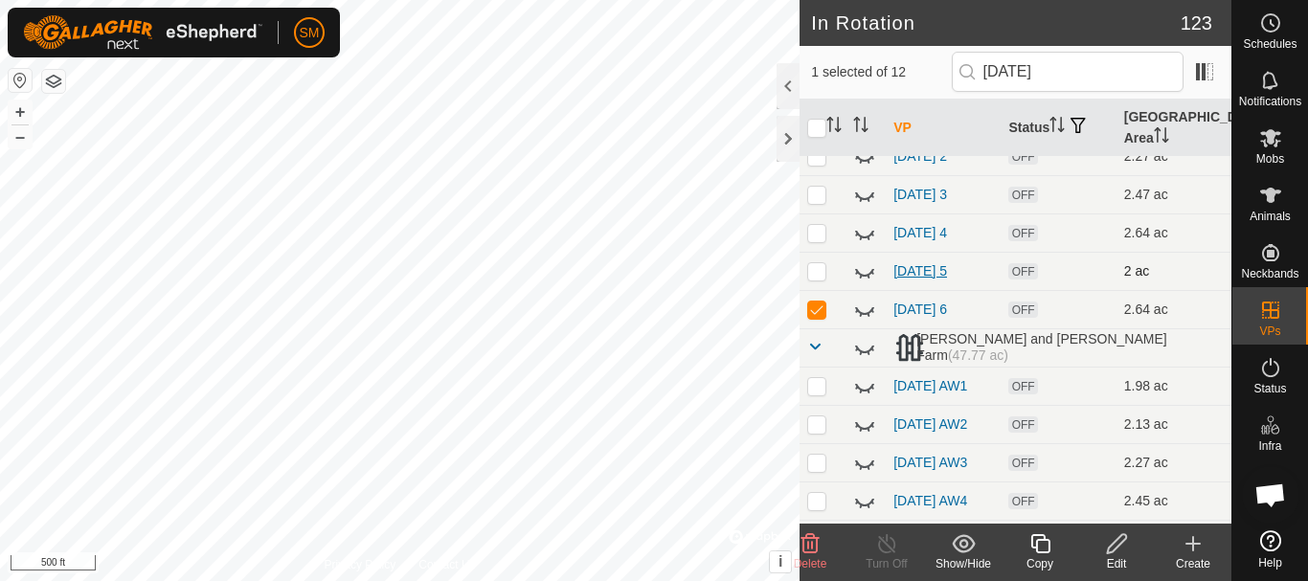
scroll to position [187, 0]
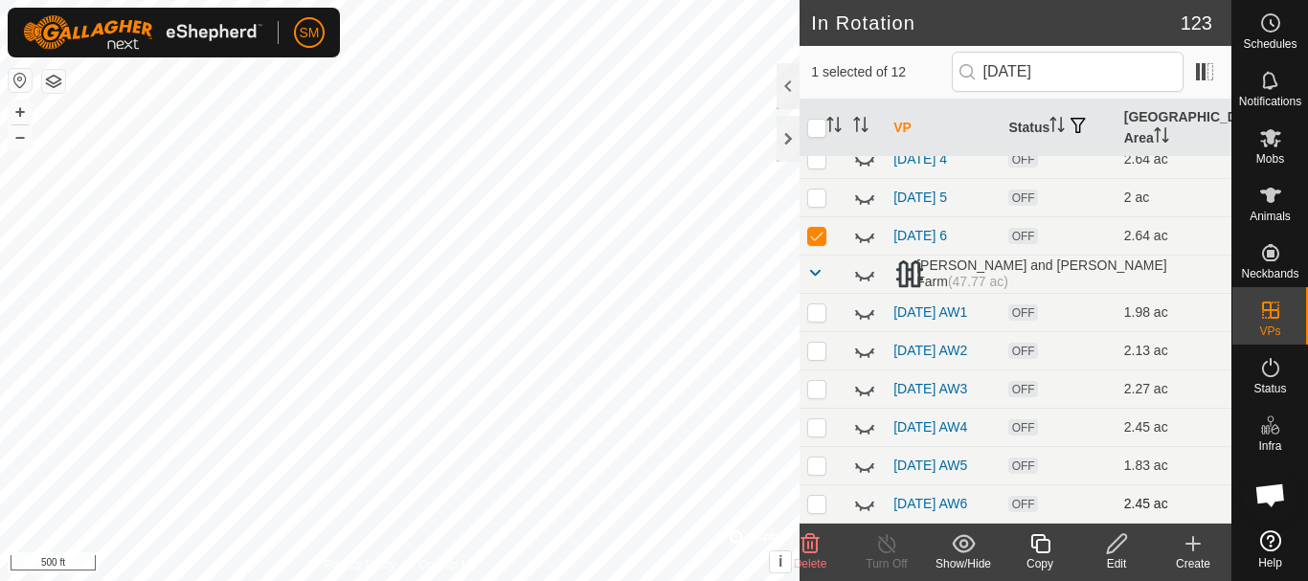
click at [820, 493] on td at bounding box center [822, 503] width 46 height 38
checkbox input "true"
click at [814, 557] on span "Delete" at bounding box center [811, 563] width 34 height 13
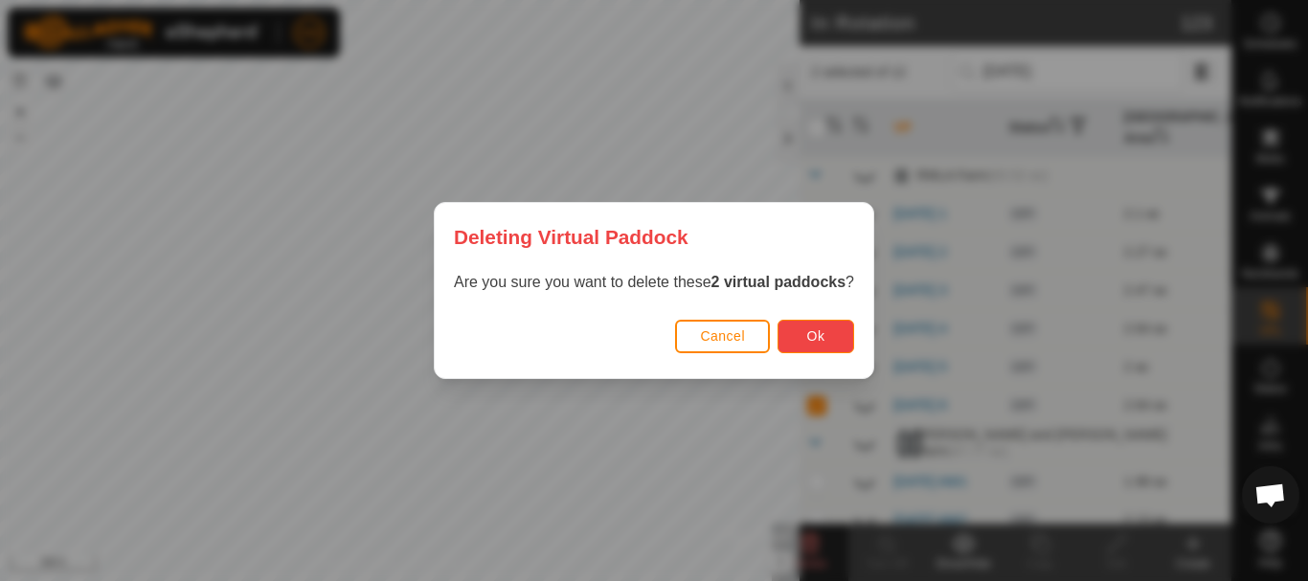
click at [815, 343] on span "Ok" at bounding box center [816, 335] width 18 height 15
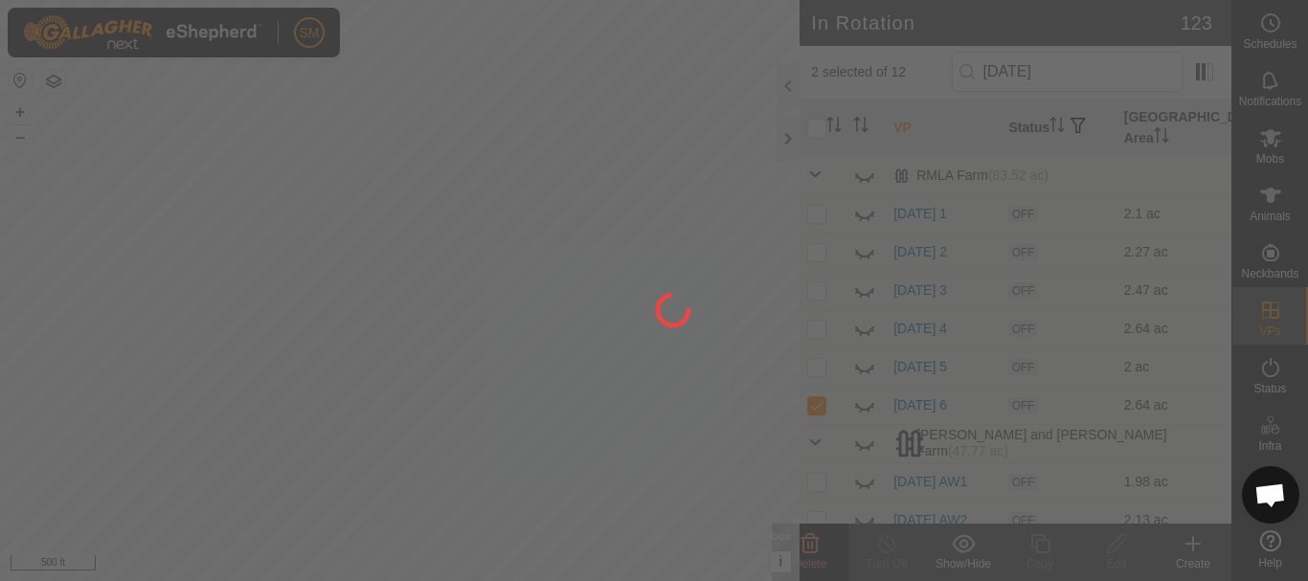
checkbox input "false"
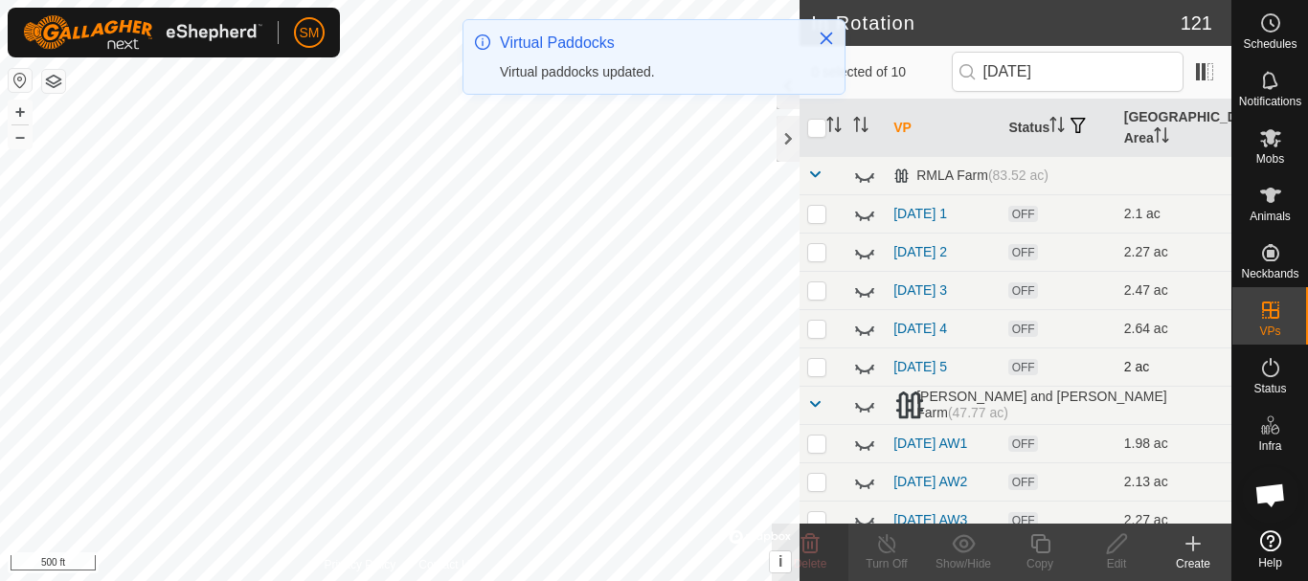
click at [870, 374] on icon at bounding box center [864, 366] width 23 height 23
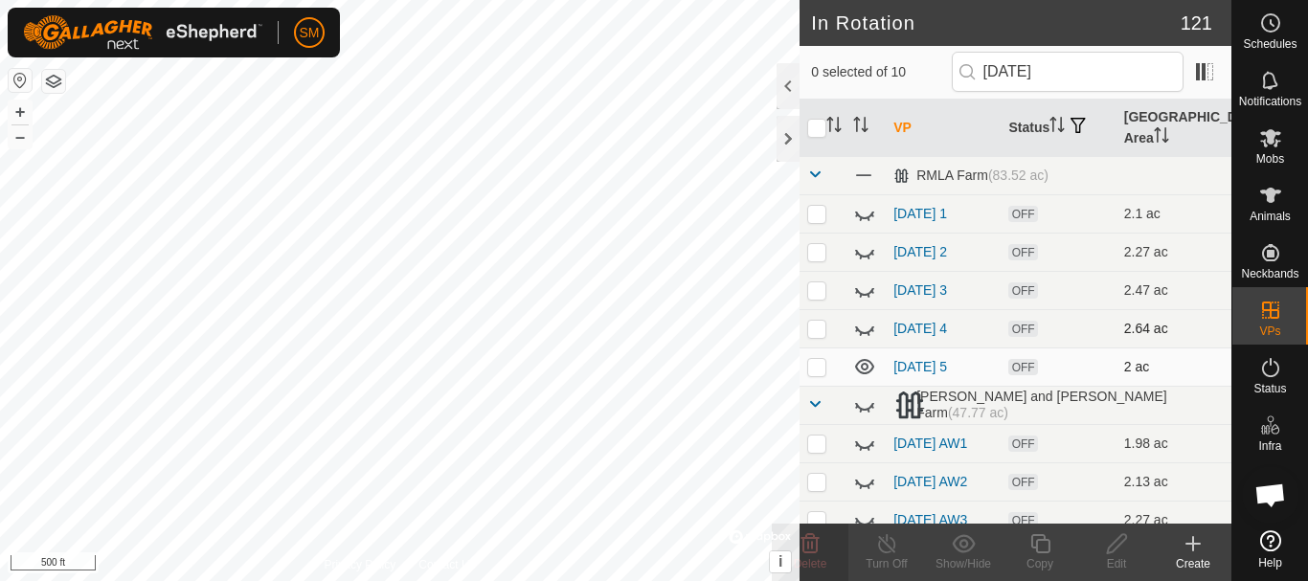
click at [865, 329] on icon at bounding box center [864, 328] width 23 height 23
click at [821, 289] on p-checkbox at bounding box center [816, 289] width 19 height 15
checkbox input "true"
click at [819, 329] on p-checkbox at bounding box center [816, 328] width 19 height 15
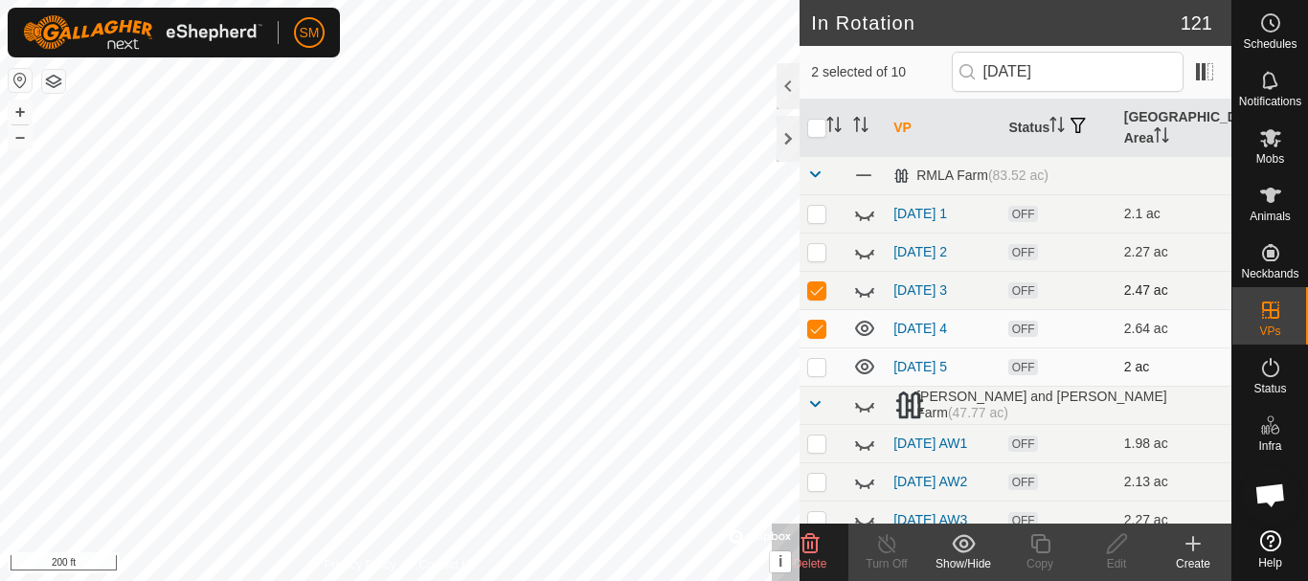
checkbox input "false"
click at [819, 296] on p-checkbox at bounding box center [816, 289] width 19 height 15
checkbox input "false"
click at [870, 294] on icon at bounding box center [864, 292] width 19 height 8
click at [871, 293] on icon at bounding box center [864, 289] width 19 height 15
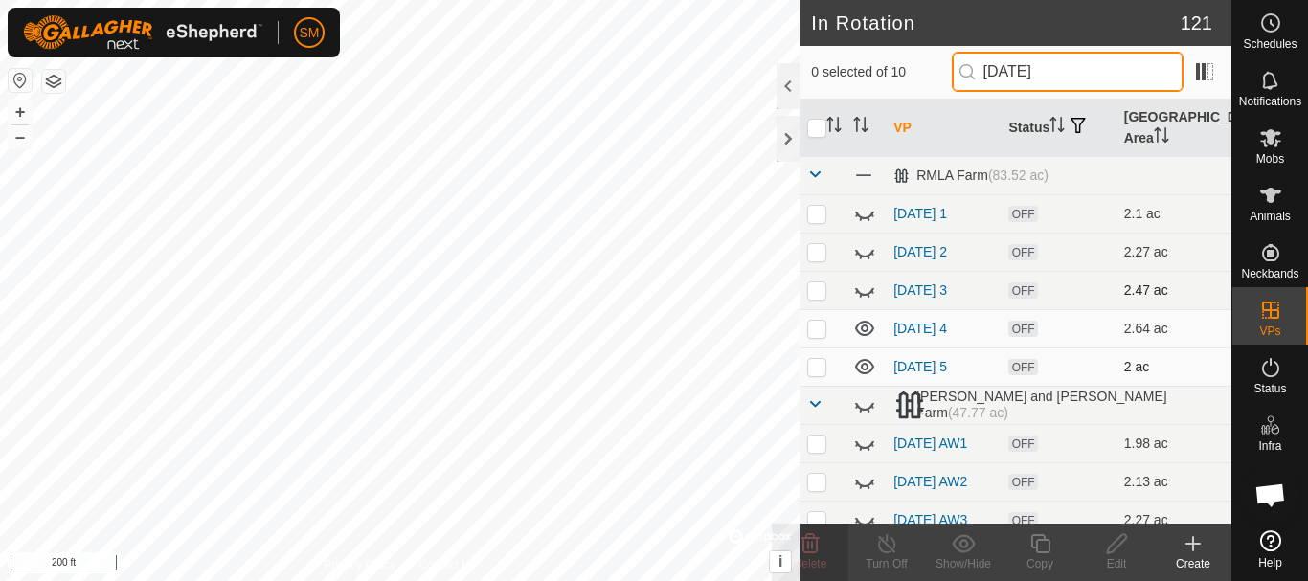
drag, startPoint x: 1118, startPoint y: 72, endPoint x: 959, endPoint y: 74, distance: 158.9
click at [959, 74] on input "[DATE]" at bounding box center [1067, 72] width 232 height 40
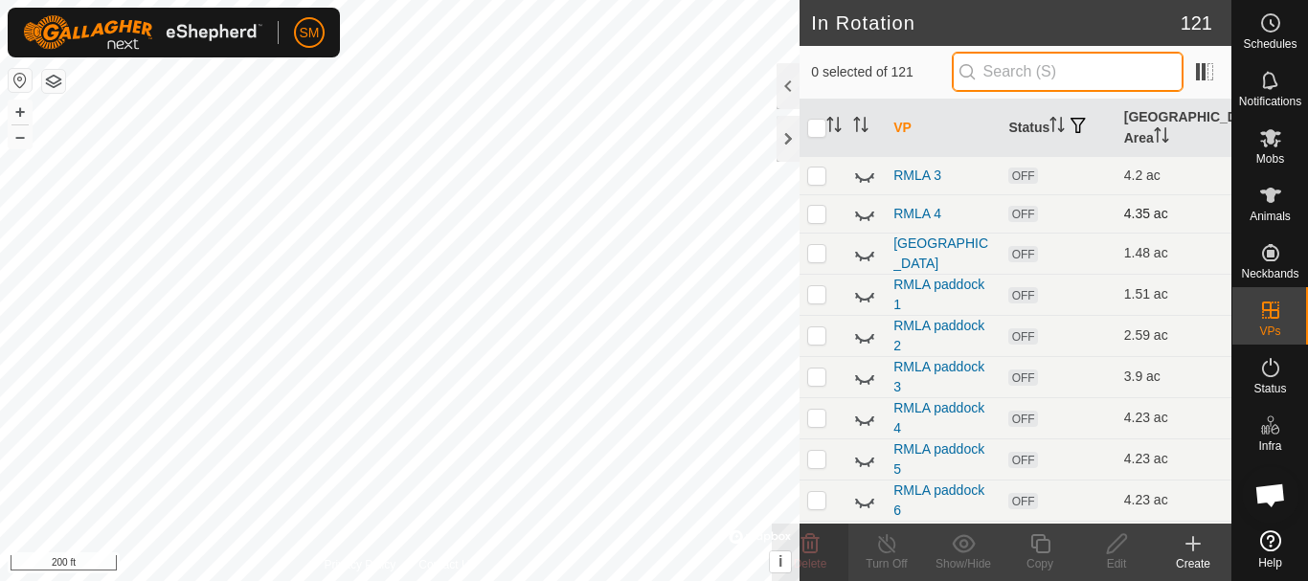
scroll to position [1819, 0]
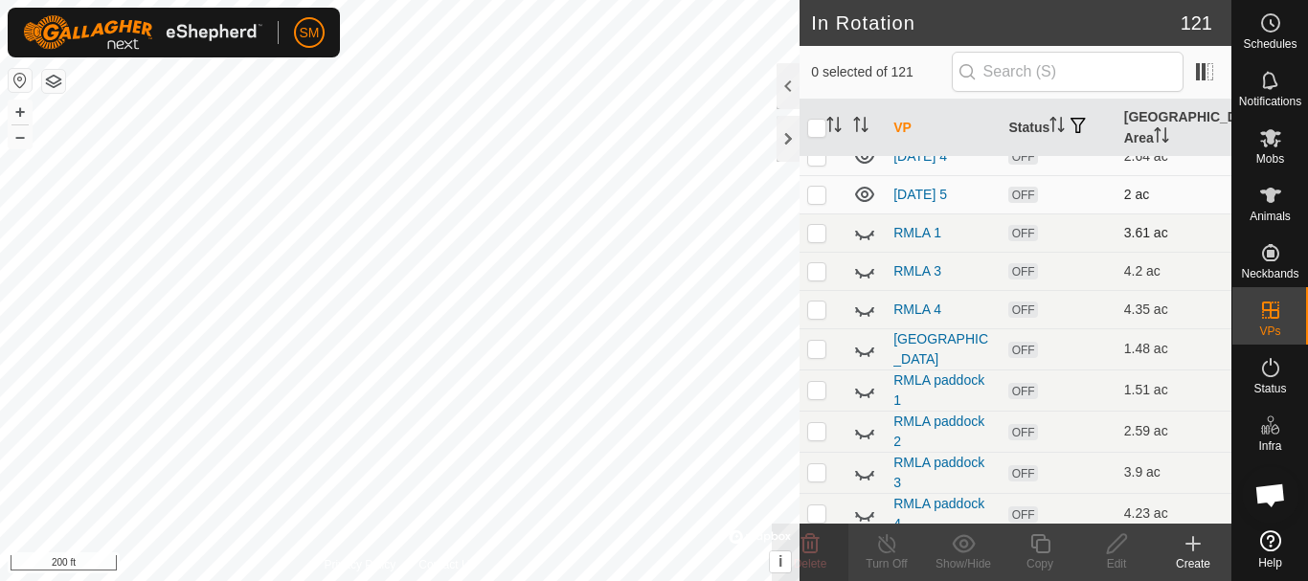
click at [858, 235] on icon at bounding box center [857, 235] width 3 height 3
click at [858, 235] on icon at bounding box center [864, 232] width 19 height 15
click at [867, 271] on icon at bounding box center [864, 270] width 23 height 23
click at [867, 271] on icon at bounding box center [864, 270] width 19 height 15
click at [867, 309] on icon at bounding box center [864, 309] width 23 height 23
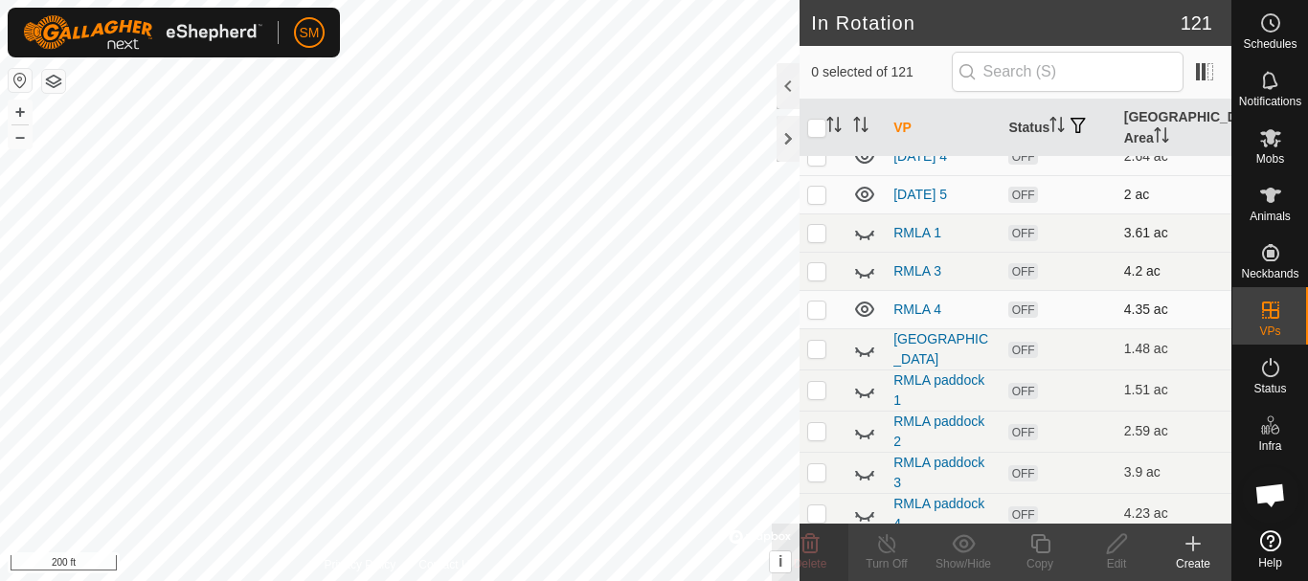
click at [867, 309] on icon at bounding box center [864, 309] width 19 height 15
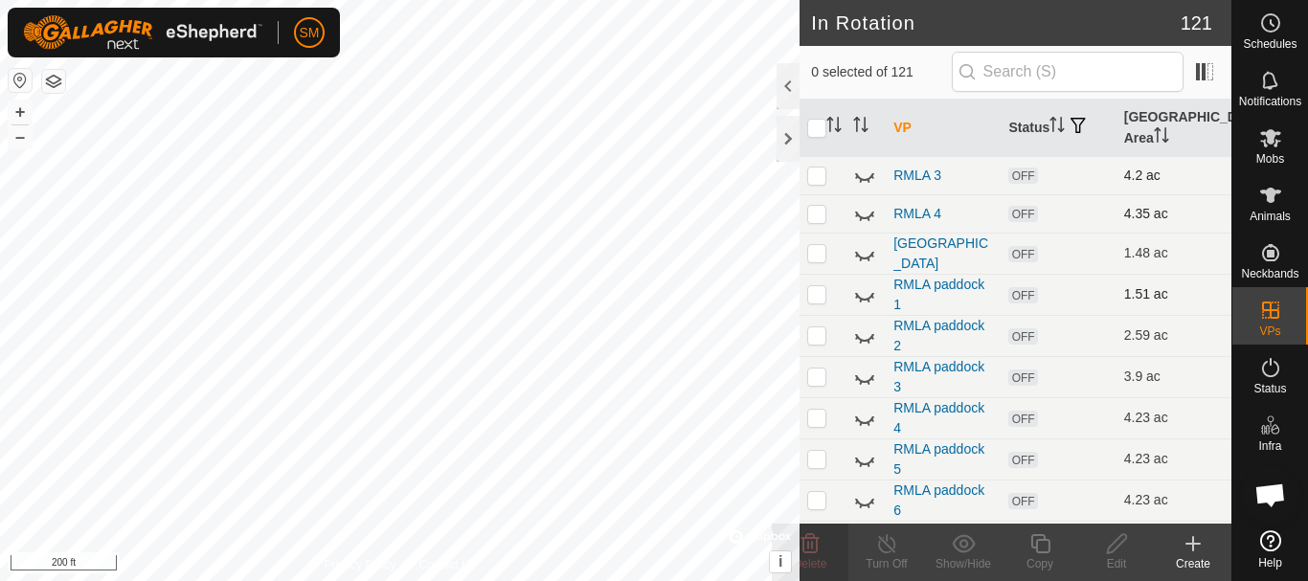
click at [867, 299] on icon at bounding box center [864, 294] width 23 height 23
click at [867, 299] on icon at bounding box center [864, 294] width 19 height 15
click at [865, 331] on icon at bounding box center [864, 335] width 23 height 23
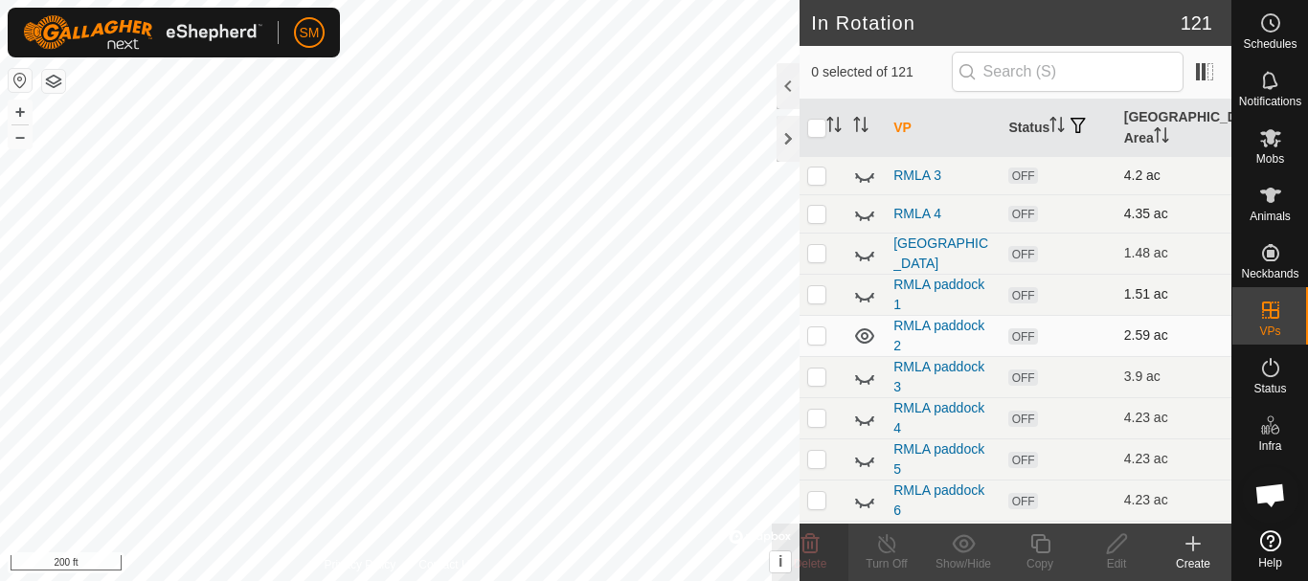
click at [867, 335] on icon at bounding box center [864, 335] width 19 height 15
click at [860, 380] on icon at bounding box center [864, 377] width 23 height 23
click at [861, 381] on icon at bounding box center [864, 377] width 23 height 23
click at [862, 416] on icon at bounding box center [864, 418] width 23 height 23
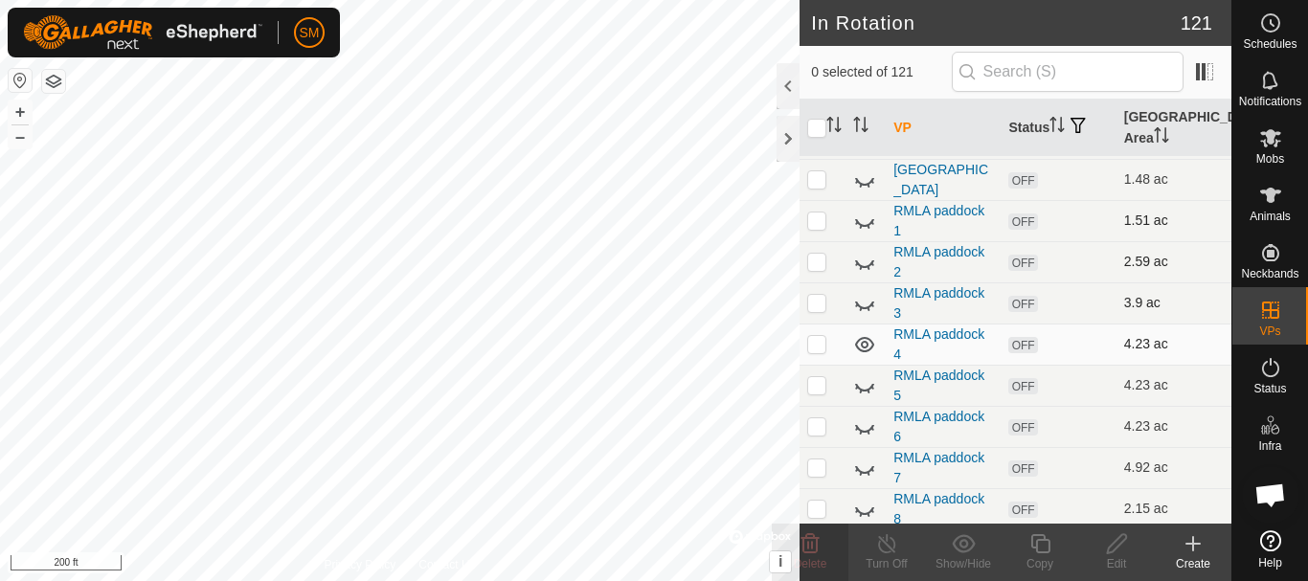
scroll to position [2010, 0]
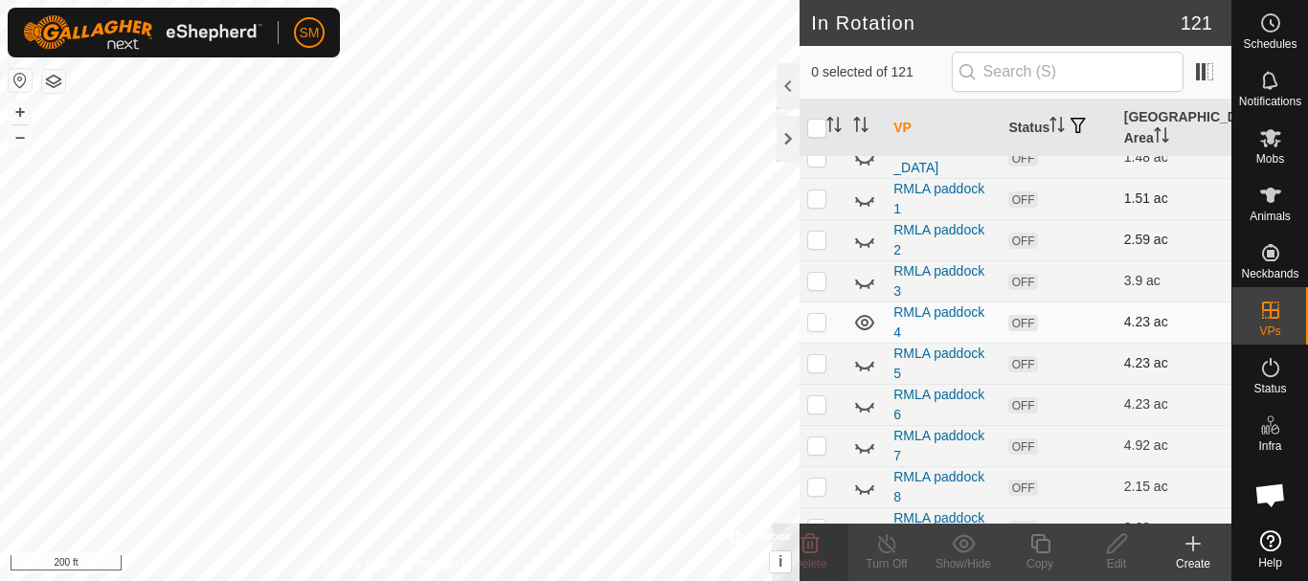
click at [862, 361] on icon at bounding box center [864, 363] width 23 height 23
click at [860, 318] on icon at bounding box center [864, 322] width 23 height 23
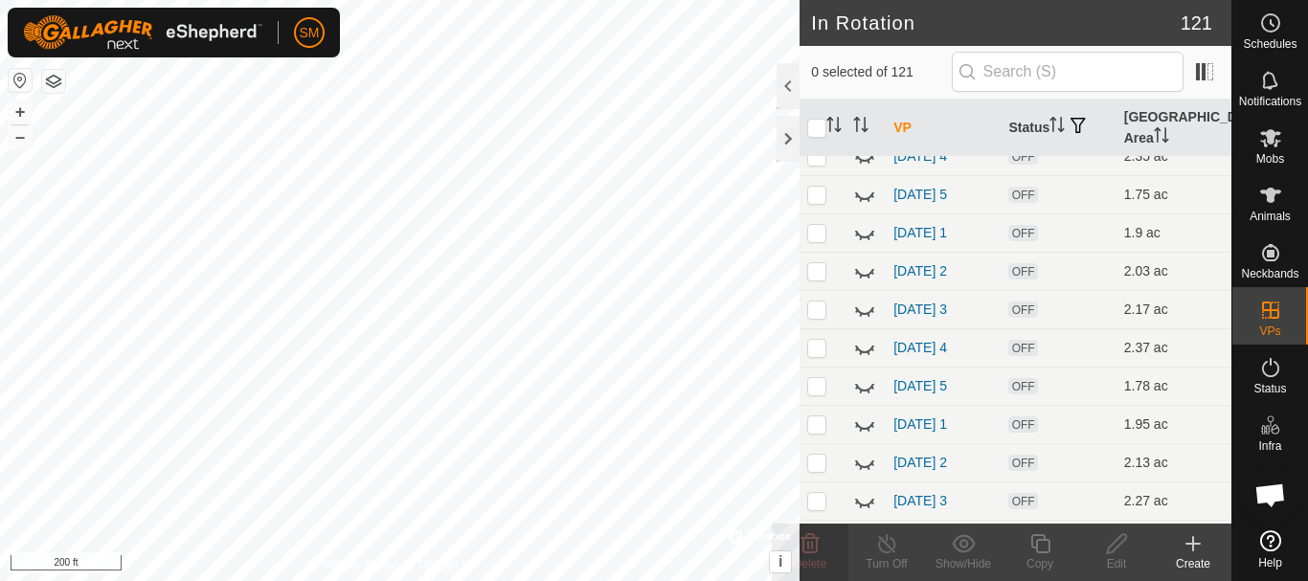
scroll to position [0, 0]
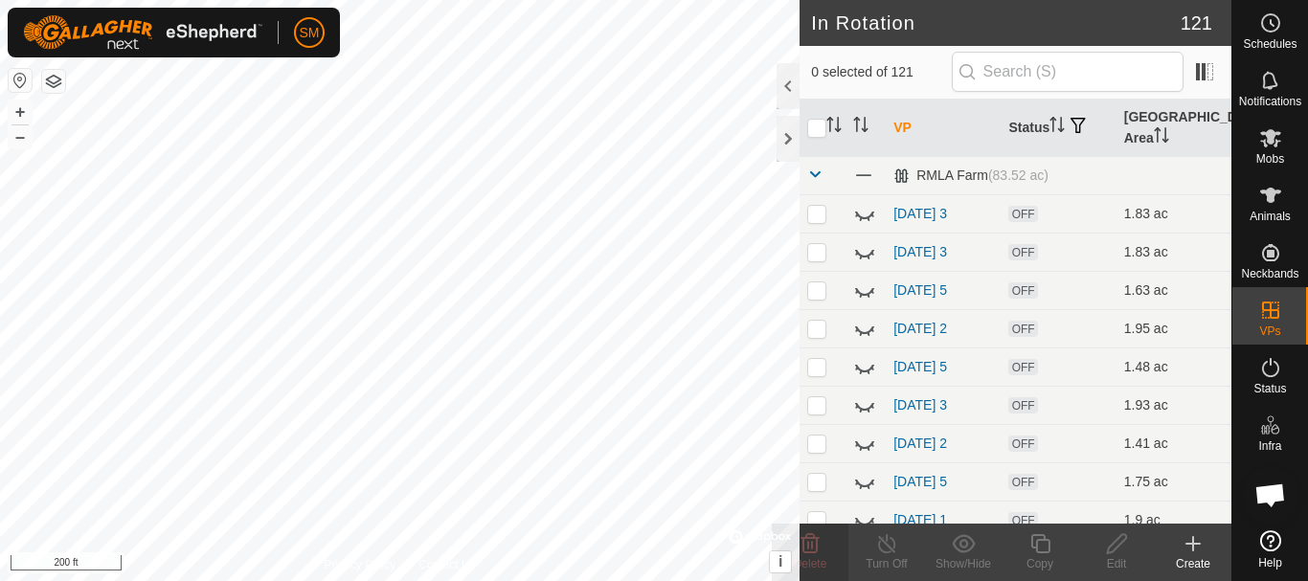
click at [992, 43] on header "In Rotation 121" at bounding box center [1015, 23] width 432 height 46
click at [998, 71] on input "text" at bounding box center [1067, 72] width 232 height 40
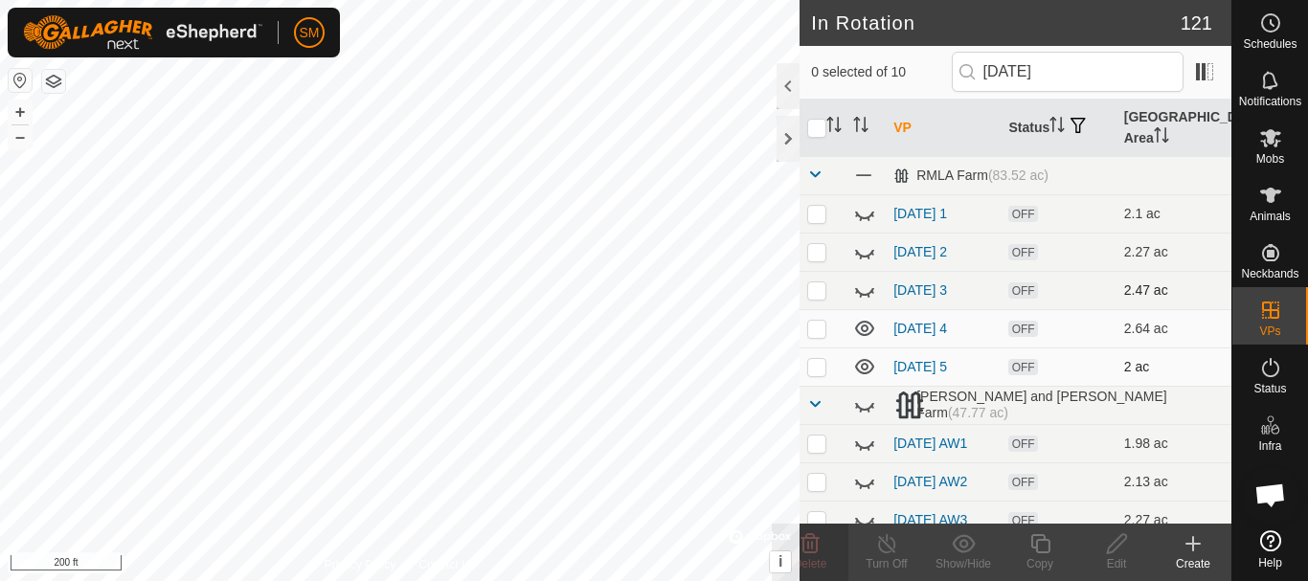
click at [865, 326] on icon at bounding box center [864, 328] width 19 height 15
click at [1089, 71] on input "[DATE]" at bounding box center [1067, 72] width 232 height 40
click at [862, 218] on icon at bounding box center [864, 216] width 19 height 8
click at [862, 218] on icon at bounding box center [864, 213] width 23 height 23
click at [1101, 59] on input "[DATE]" at bounding box center [1067, 72] width 232 height 40
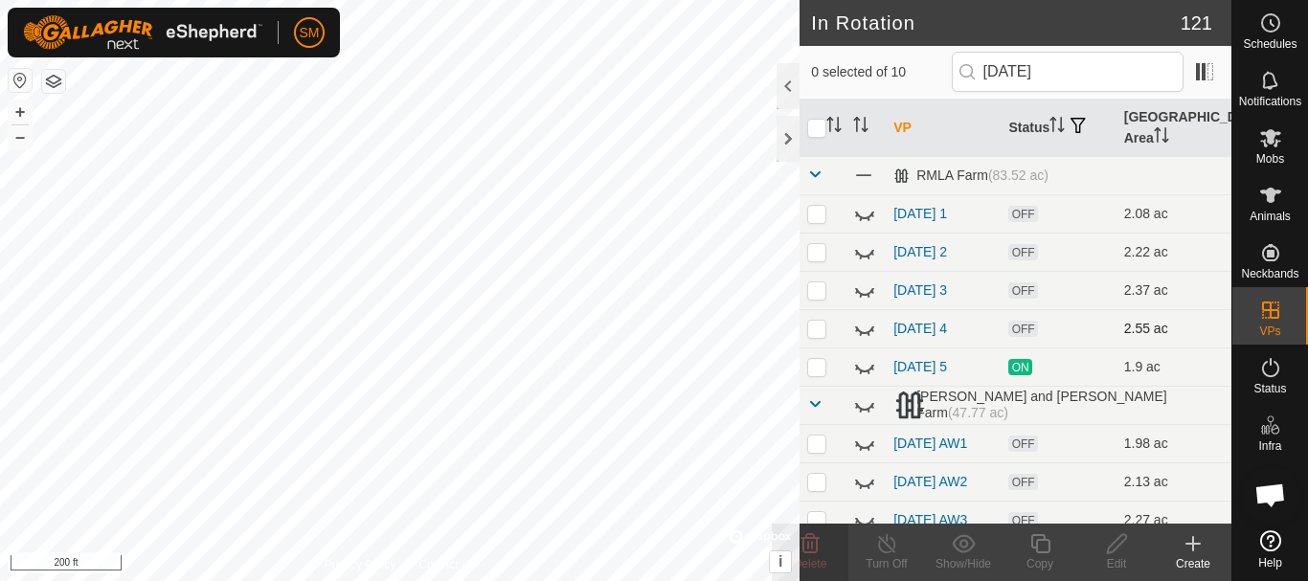
click at [871, 332] on icon at bounding box center [864, 328] width 23 height 23
click at [863, 287] on icon at bounding box center [864, 290] width 23 height 23
click at [1078, 74] on input "[DATE]" at bounding box center [1067, 72] width 232 height 40
type input "[DATE]"
click at [862, 368] on icon at bounding box center [864, 366] width 23 height 23
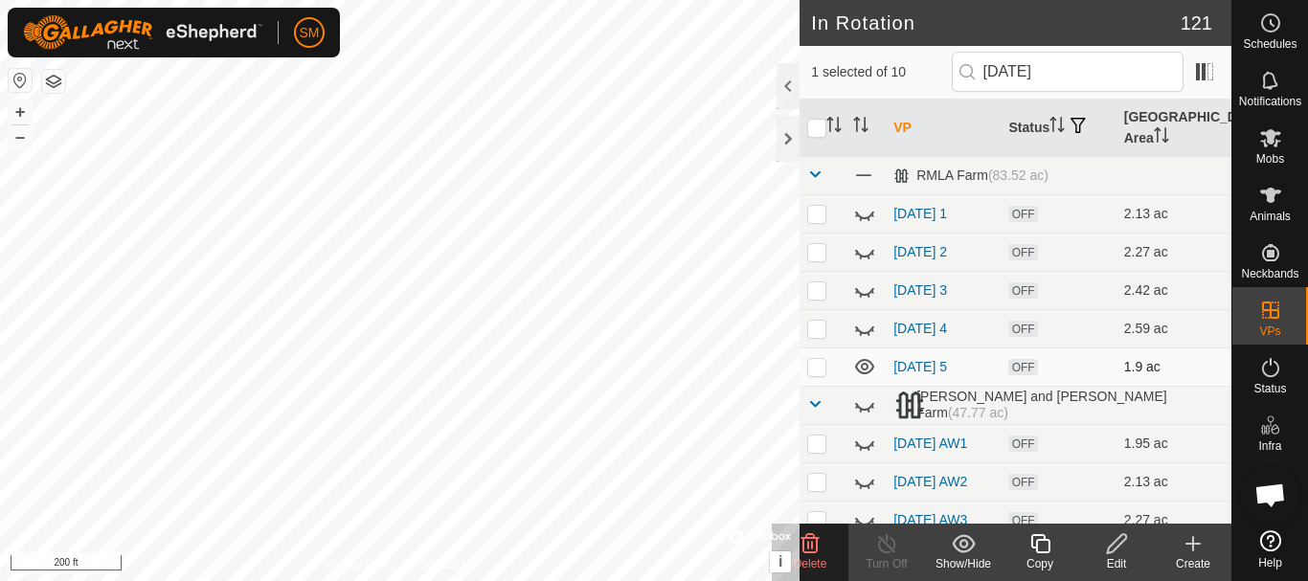
click at [1042, 553] on icon at bounding box center [1039, 543] width 19 height 19
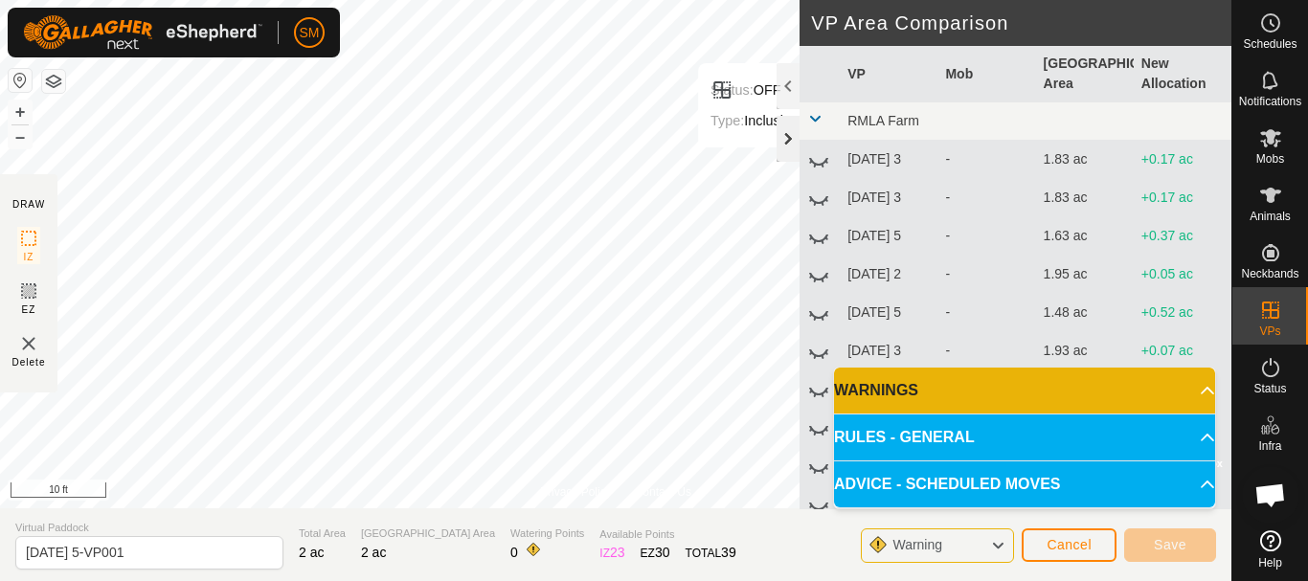
click at [785, 131] on div at bounding box center [787, 139] width 23 height 46
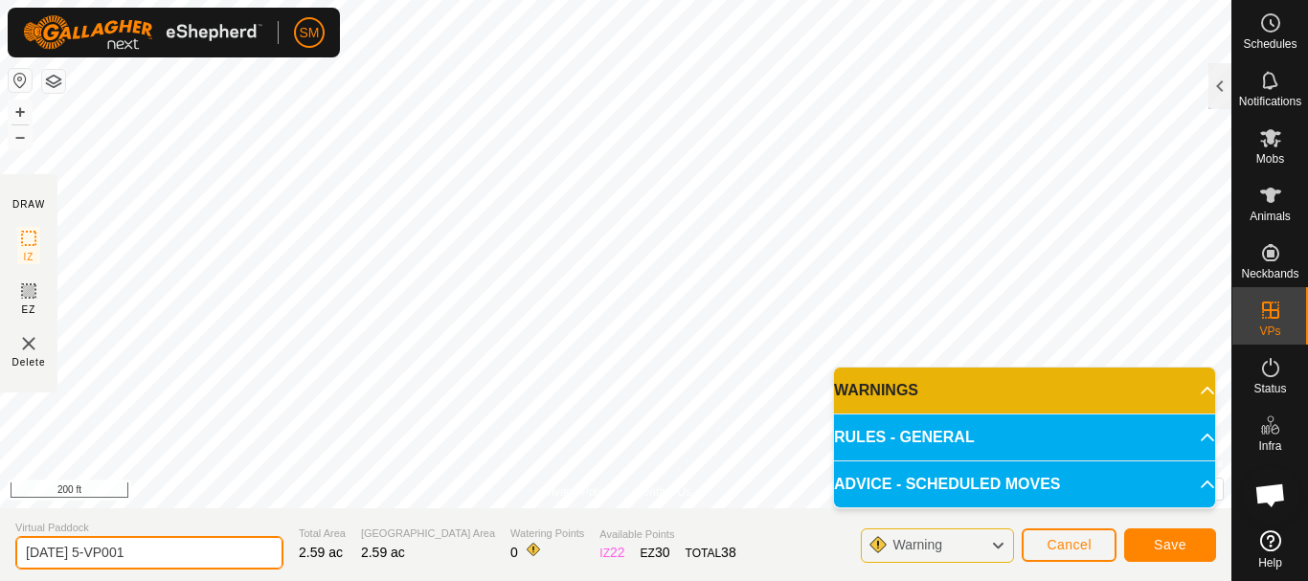
drag, startPoint x: 80, startPoint y: 548, endPoint x: 224, endPoint y: 548, distance: 143.6
click at [224, 548] on input "[DATE] 5-VP001" at bounding box center [149, 553] width 268 height 34
drag, startPoint x: 99, startPoint y: 554, endPoint x: 0, endPoint y: 570, distance: 99.8
click at [0, 570] on section "Virtual Paddock [DATE] 4 Total Area 2.59 ac Grazing Area 2.59 ac Watering Point…" at bounding box center [615, 544] width 1231 height 73
click at [160, 558] on input "[DATE] 4" at bounding box center [149, 553] width 268 height 34
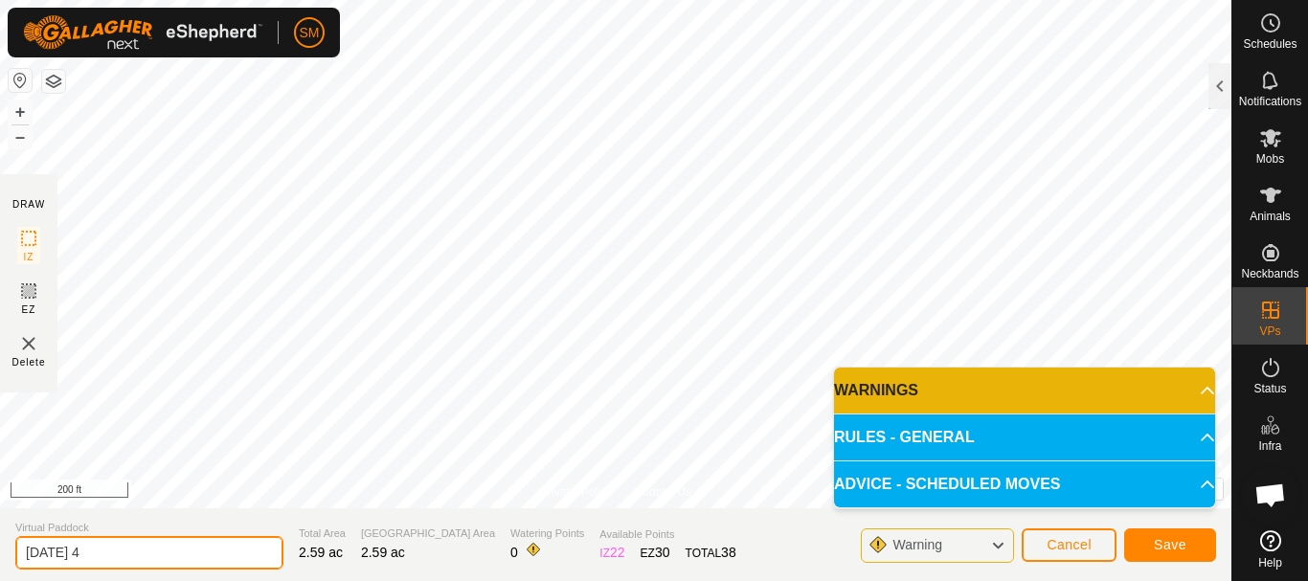
type input "[DATE] 4"
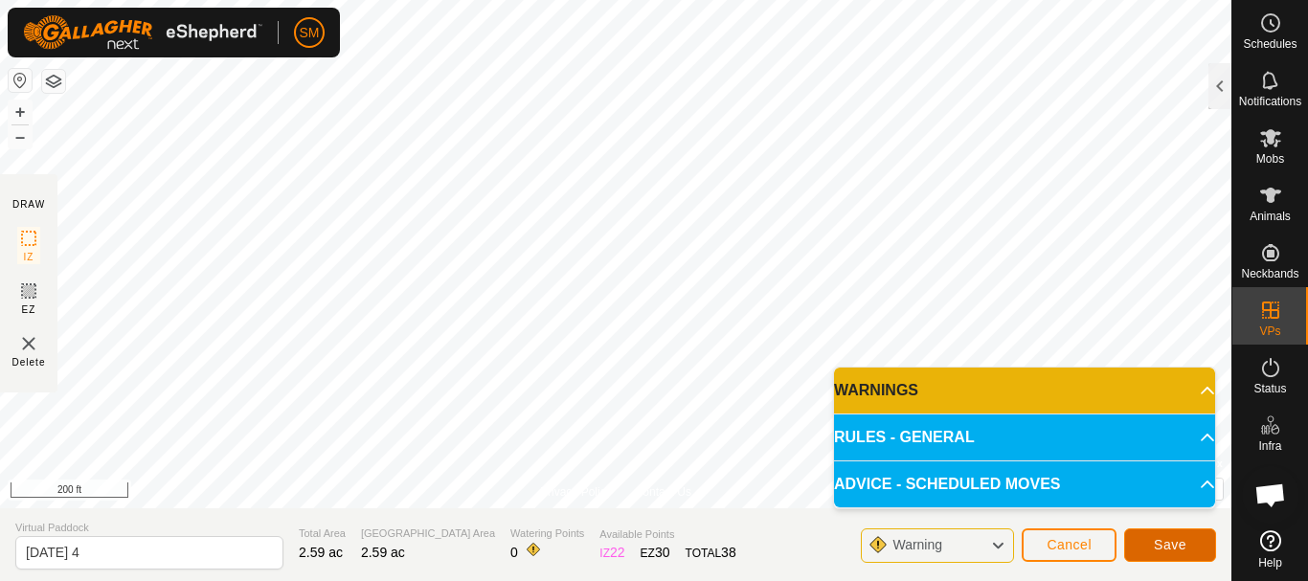
click at [1161, 549] on span "Save" at bounding box center [1169, 544] width 33 height 15
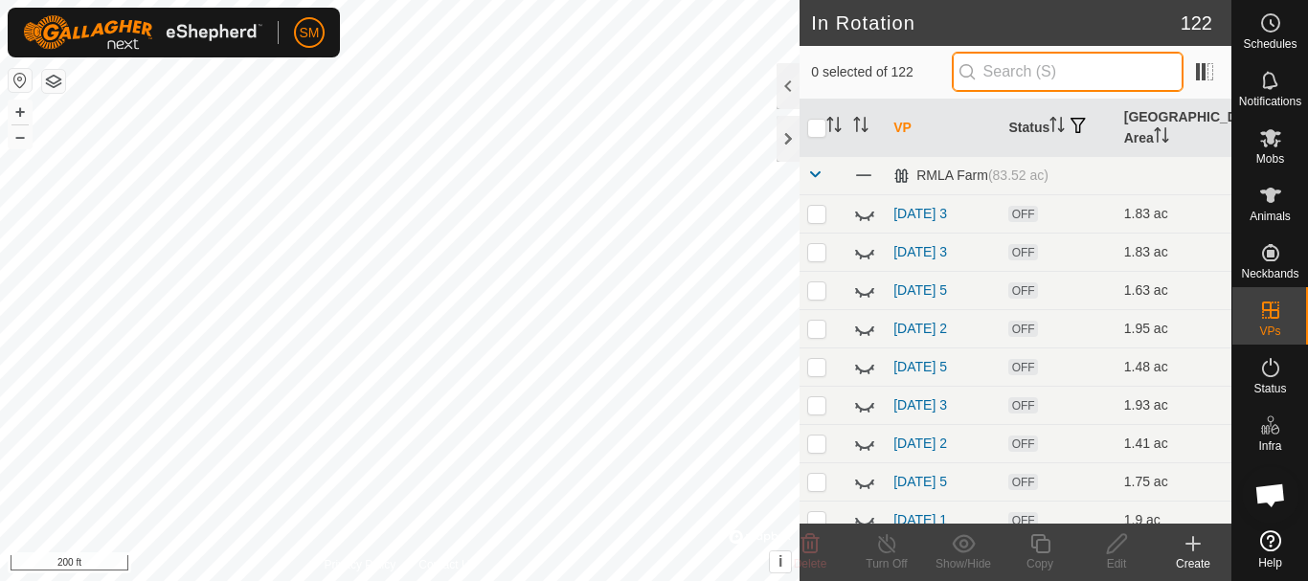
click at [1011, 77] on input "text" at bounding box center [1067, 72] width 232 height 40
paste input "[DATE]"
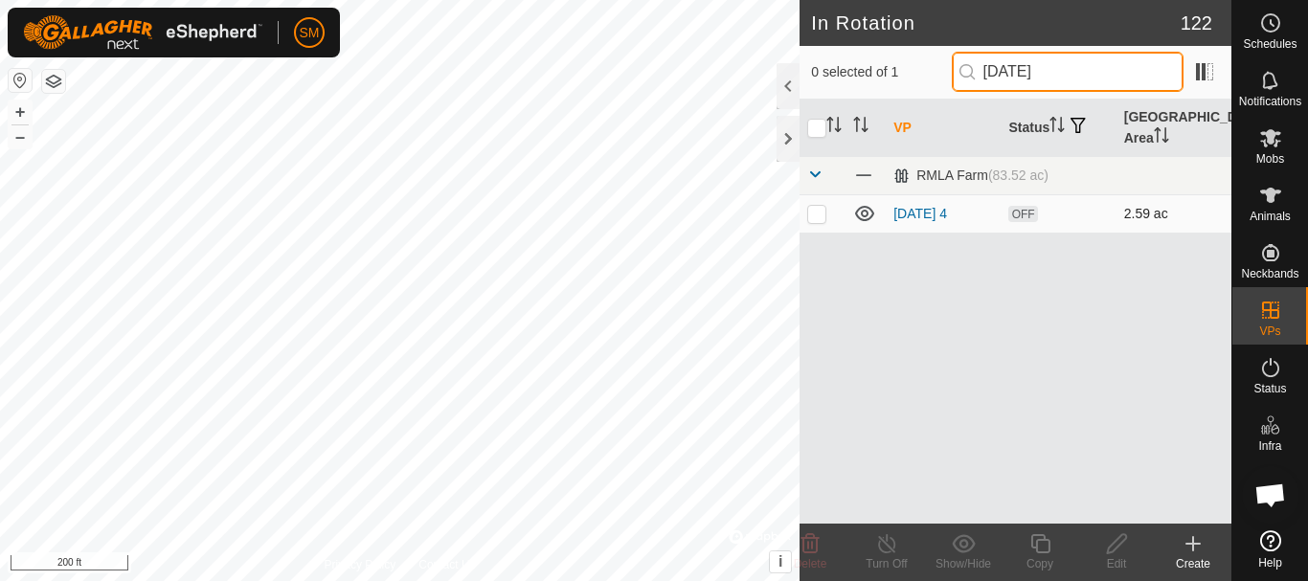
type input "[DATE]"
click at [816, 217] on p-checkbox at bounding box center [816, 213] width 19 height 15
checkbox input "true"
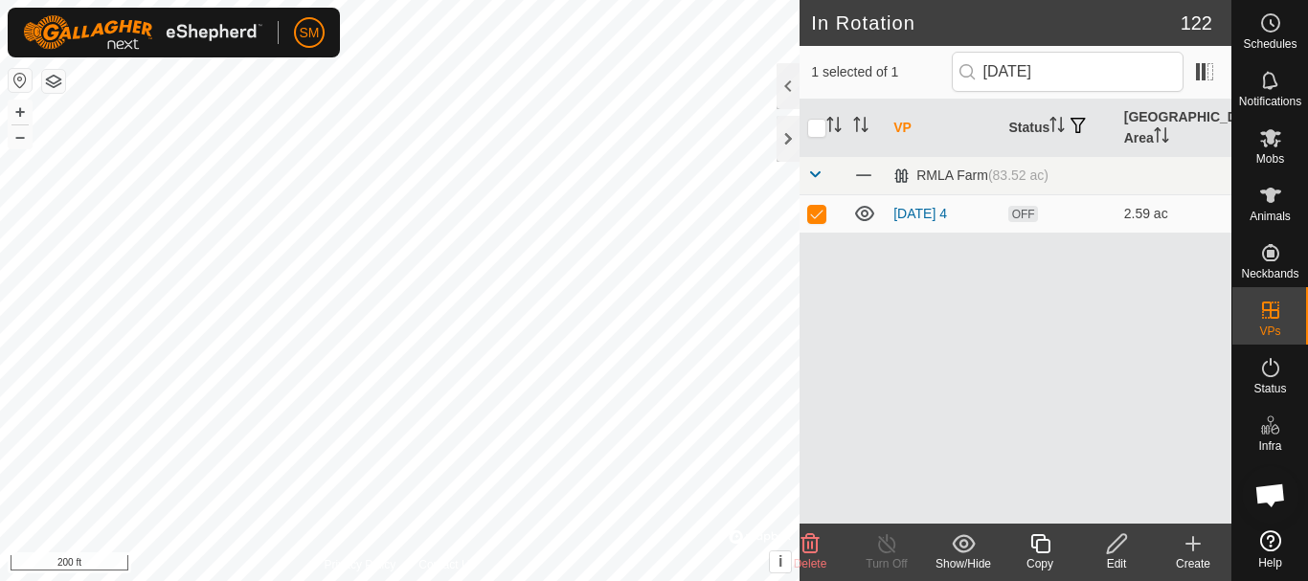
click at [1045, 558] on div "Copy" at bounding box center [1039, 563] width 77 height 17
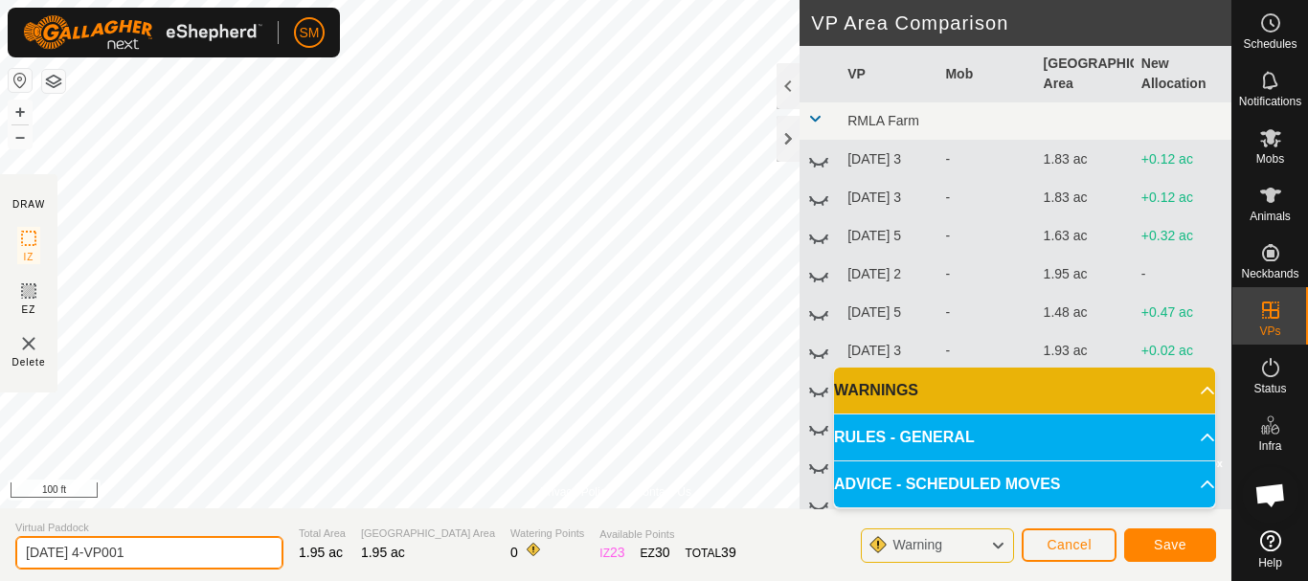
click at [187, 563] on input "[DATE] 4-VP001" at bounding box center [149, 553] width 268 height 34
paste input "text"
type input "[DATE] 5"
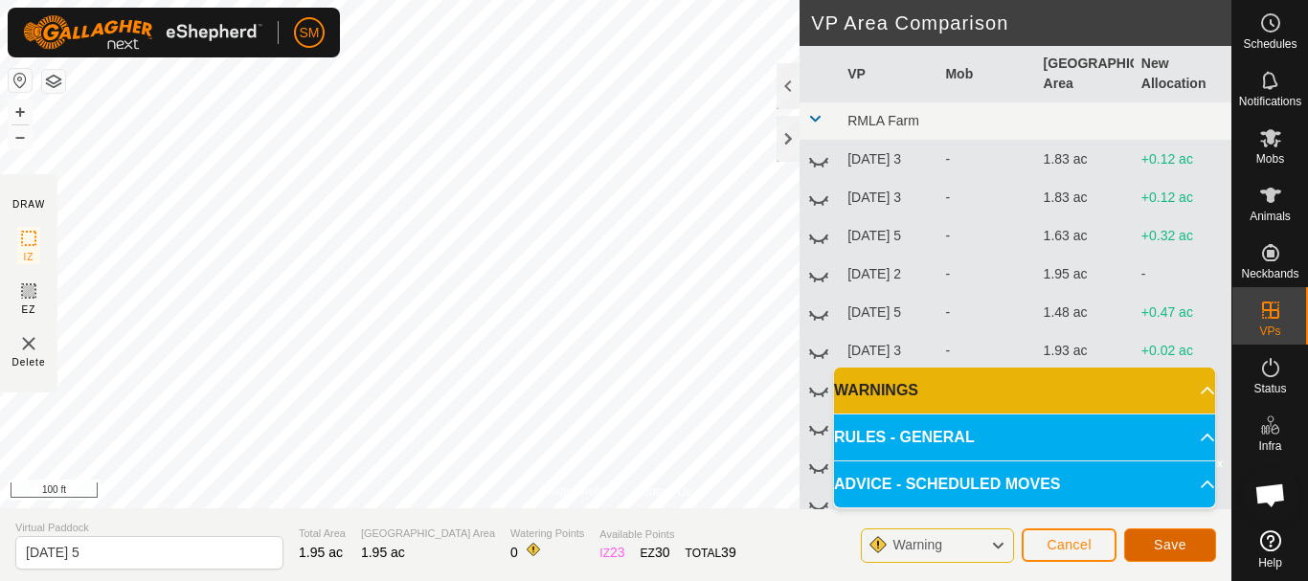
click at [1185, 549] on span "Save" at bounding box center [1169, 544] width 33 height 15
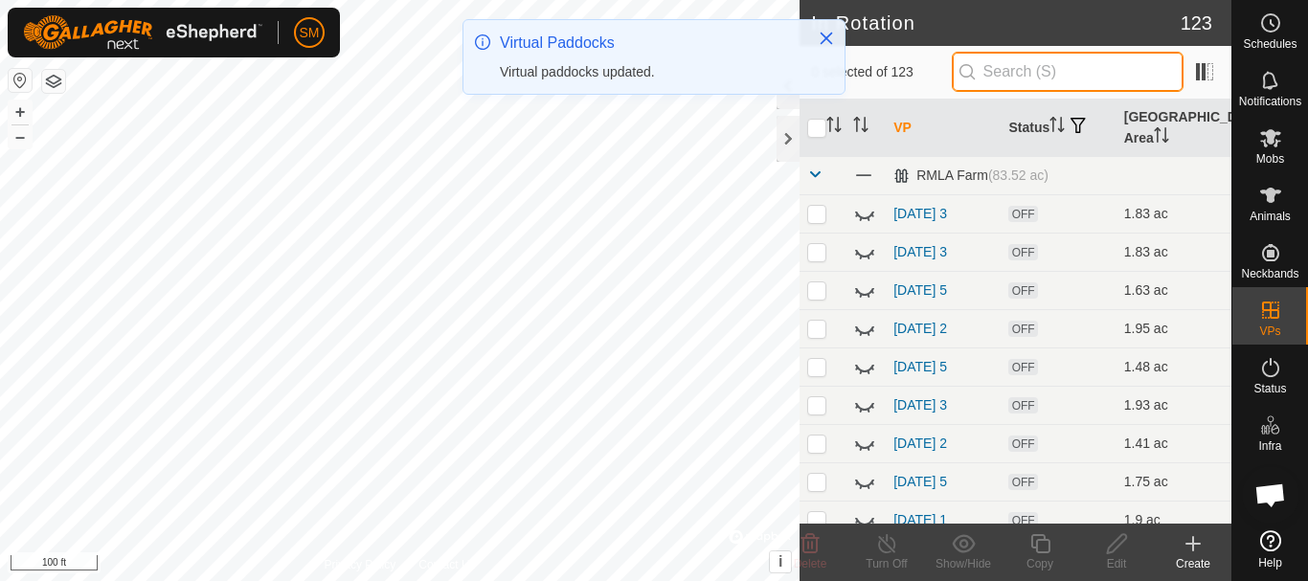
click at [1040, 70] on input "text" at bounding box center [1067, 72] width 232 height 40
paste input "[DATE]"
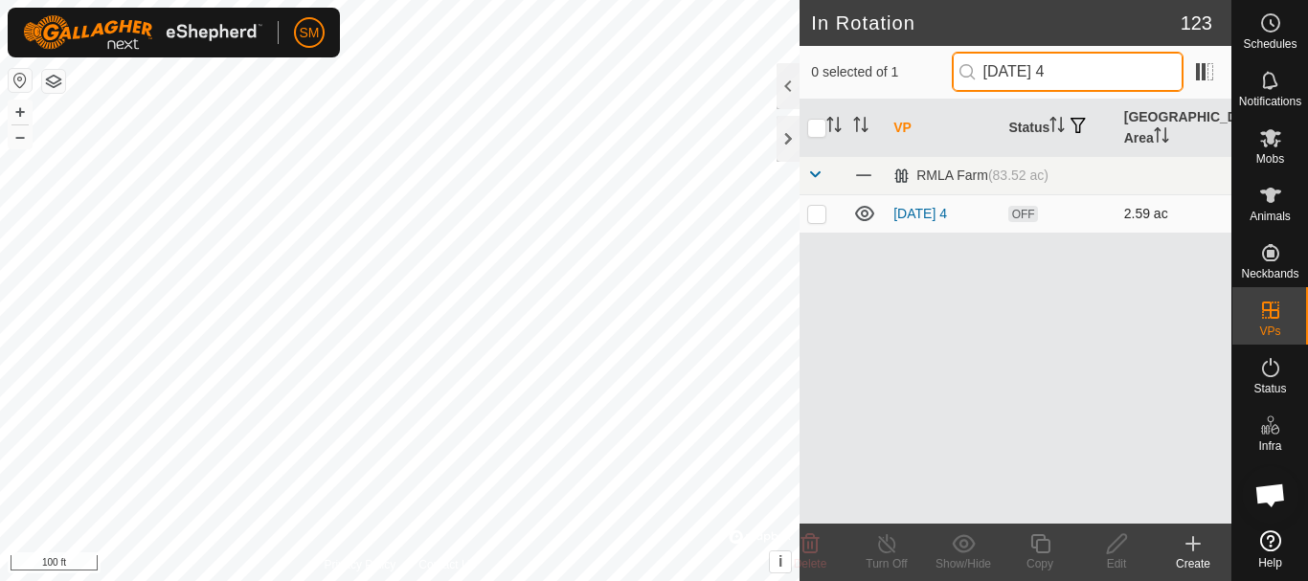
type input "[DATE] 4"
click at [819, 216] on p-checkbox at bounding box center [816, 213] width 19 height 15
checkbox input "true"
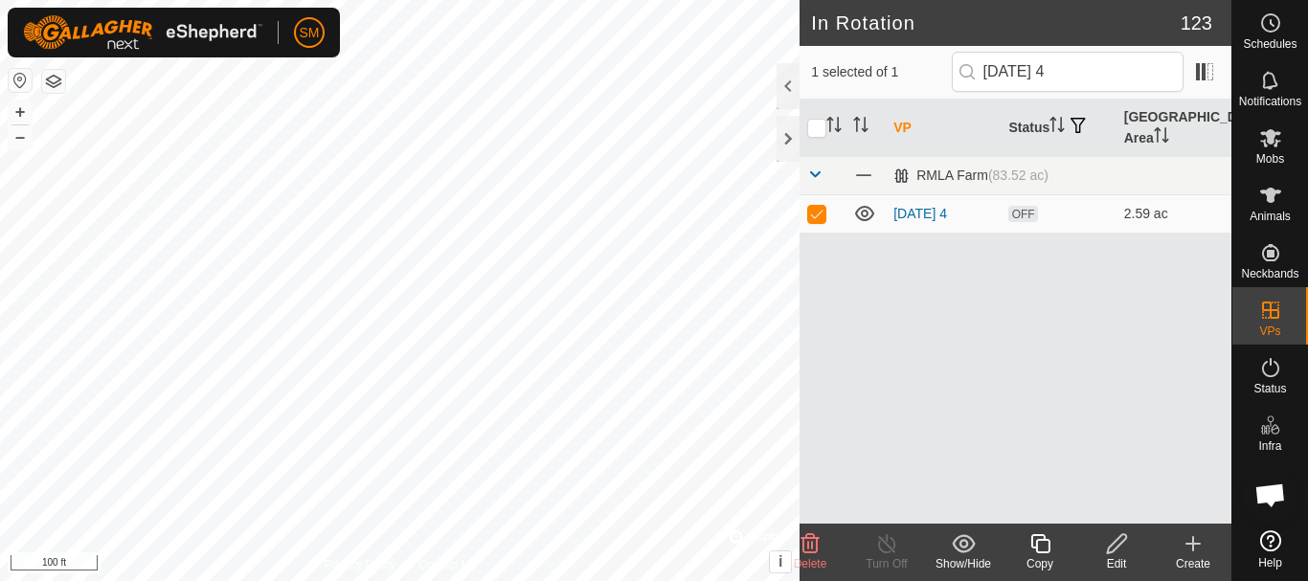
click at [1044, 547] on icon at bounding box center [1040, 543] width 24 height 23
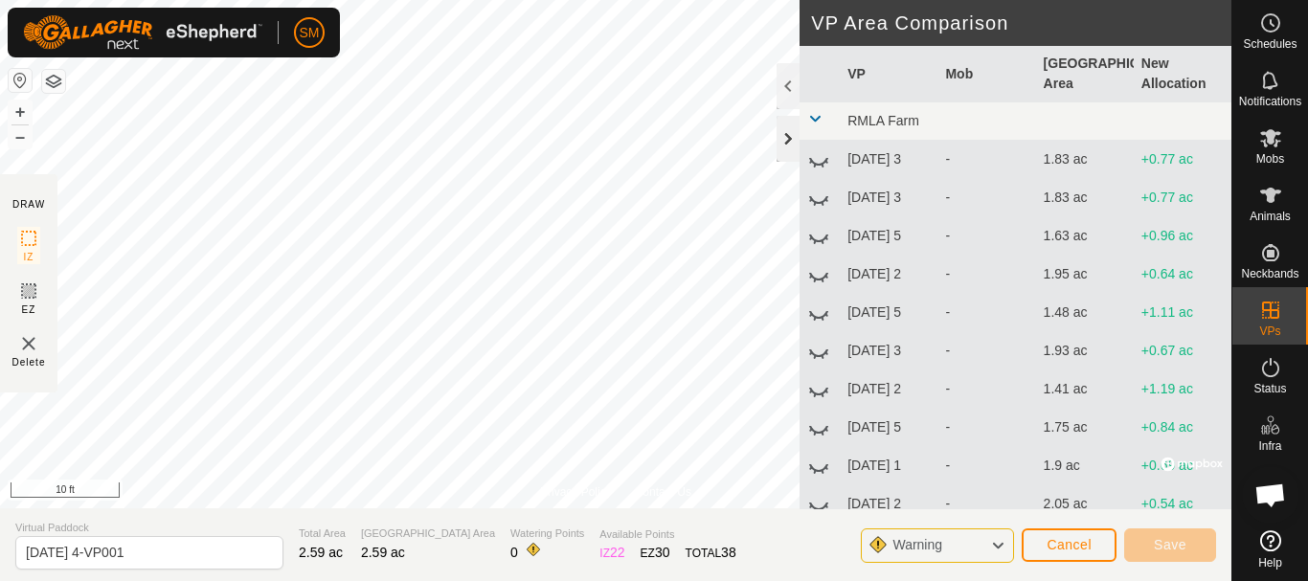
click at [780, 125] on div at bounding box center [787, 139] width 23 height 46
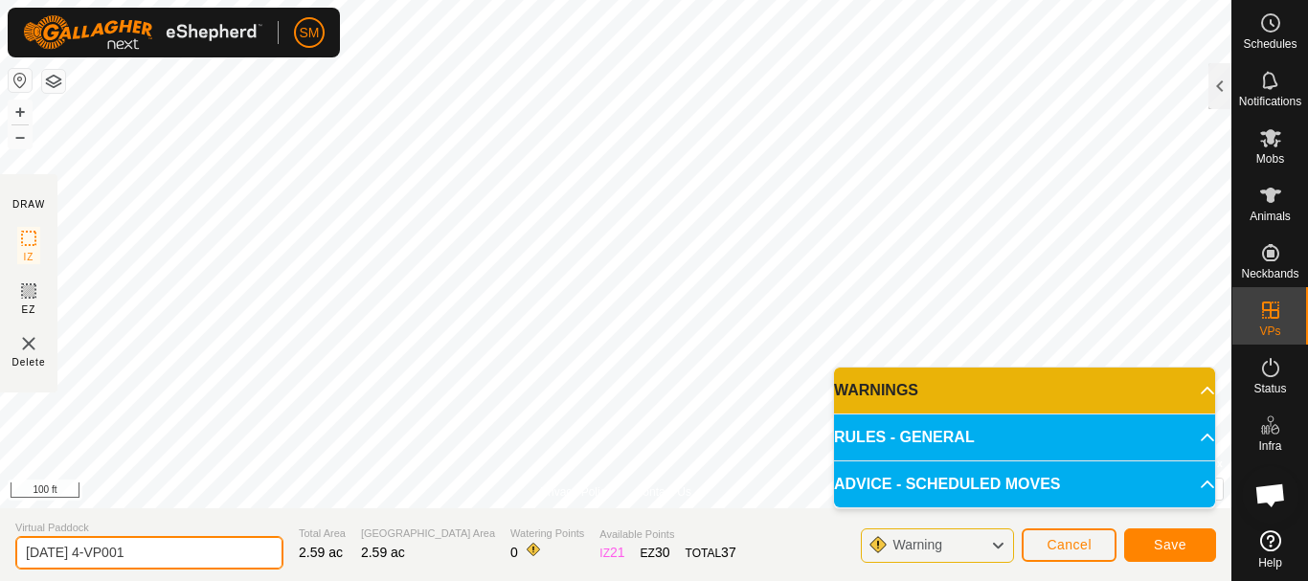
click at [189, 557] on input "[DATE] 4-VP001" at bounding box center [149, 553] width 268 height 34
click at [189, 556] on input "[DATE] 4-VP001" at bounding box center [149, 553] width 268 height 34
paste input "text"
type input "[DATE] 6"
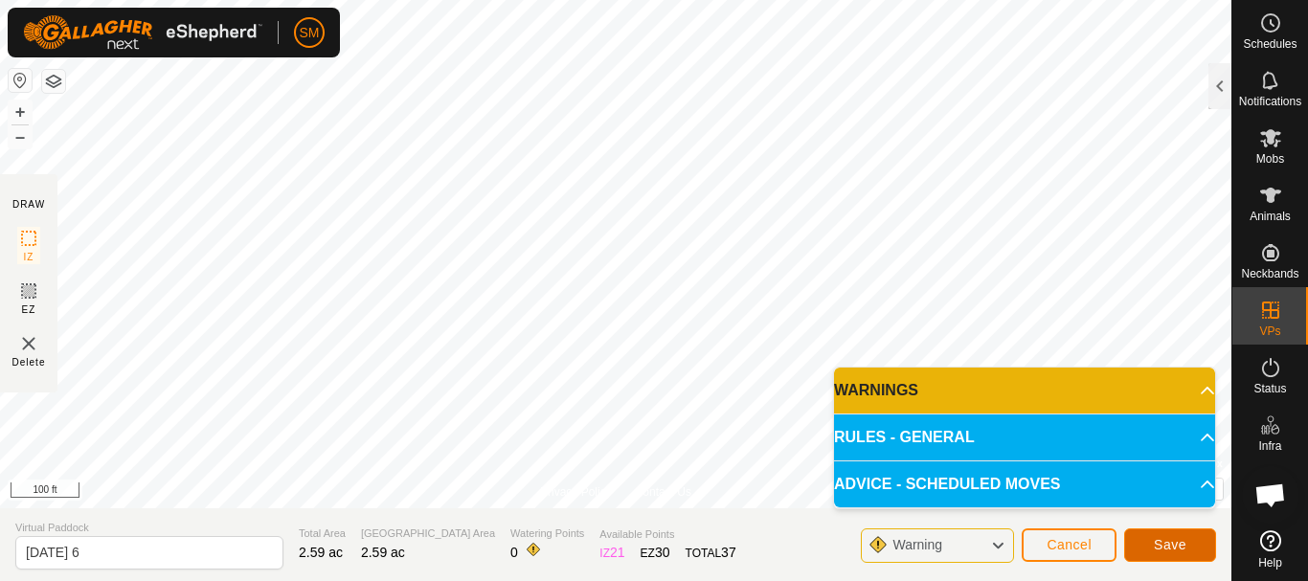
click at [1175, 541] on span "Save" at bounding box center [1169, 544] width 33 height 15
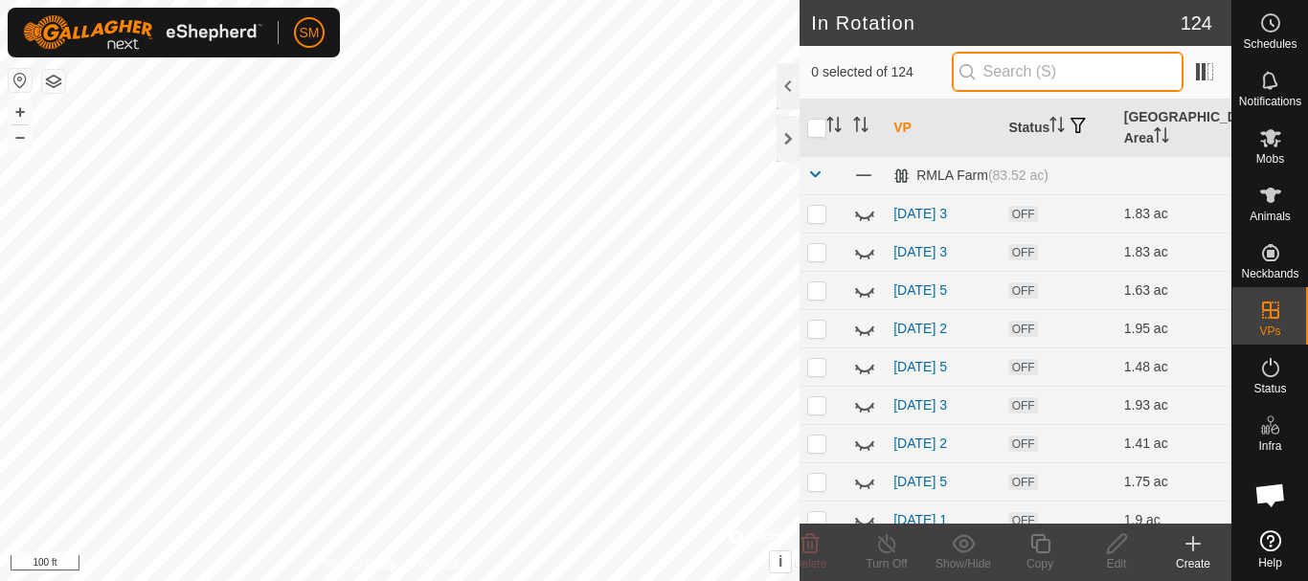
click at [1023, 68] on input "text" at bounding box center [1067, 72] width 232 height 40
paste input "[DATE]"
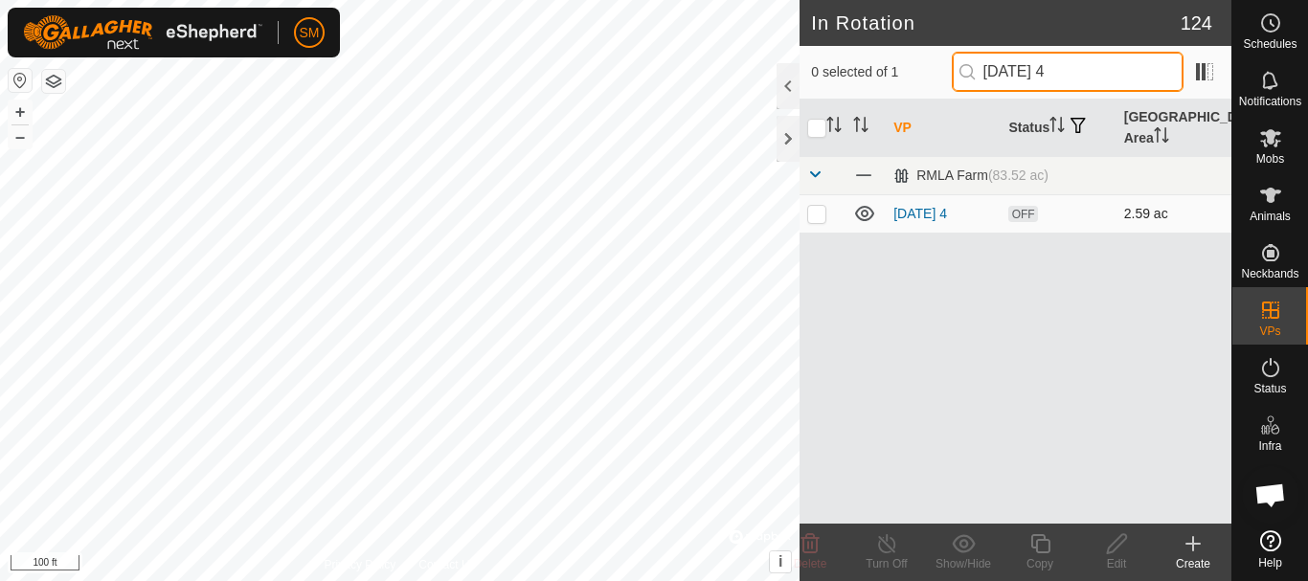
type input "[DATE] 4"
click at [820, 215] on p-checkbox at bounding box center [816, 213] width 19 height 15
checkbox input "true"
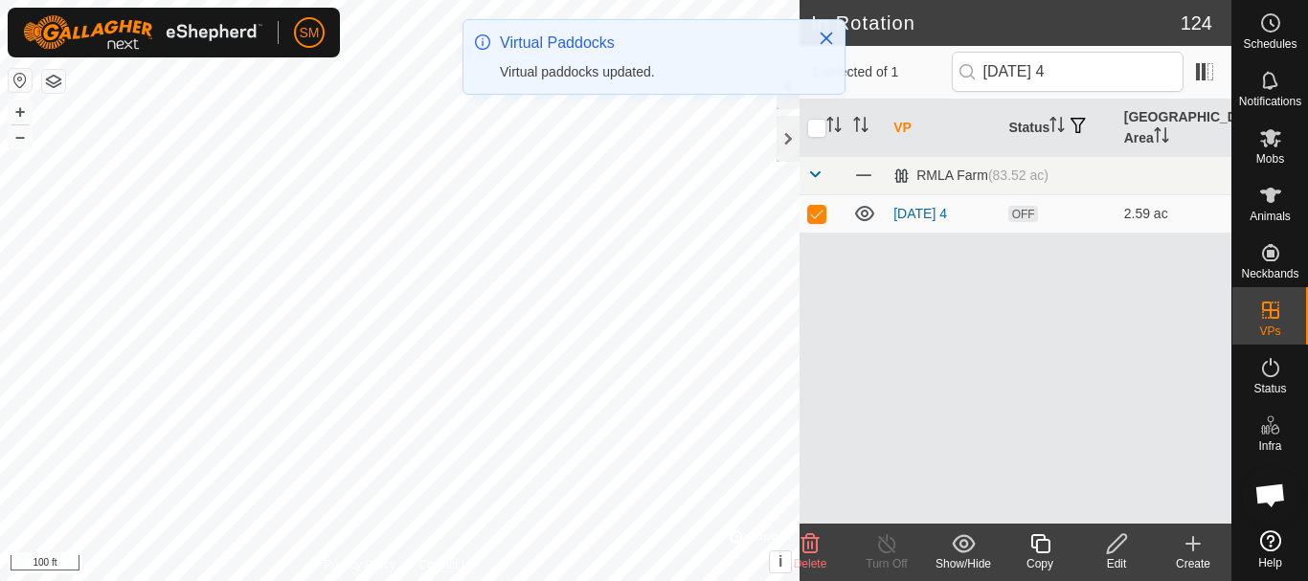
click at [1119, 547] on icon at bounding box center [1117, 543] width 24 height 23
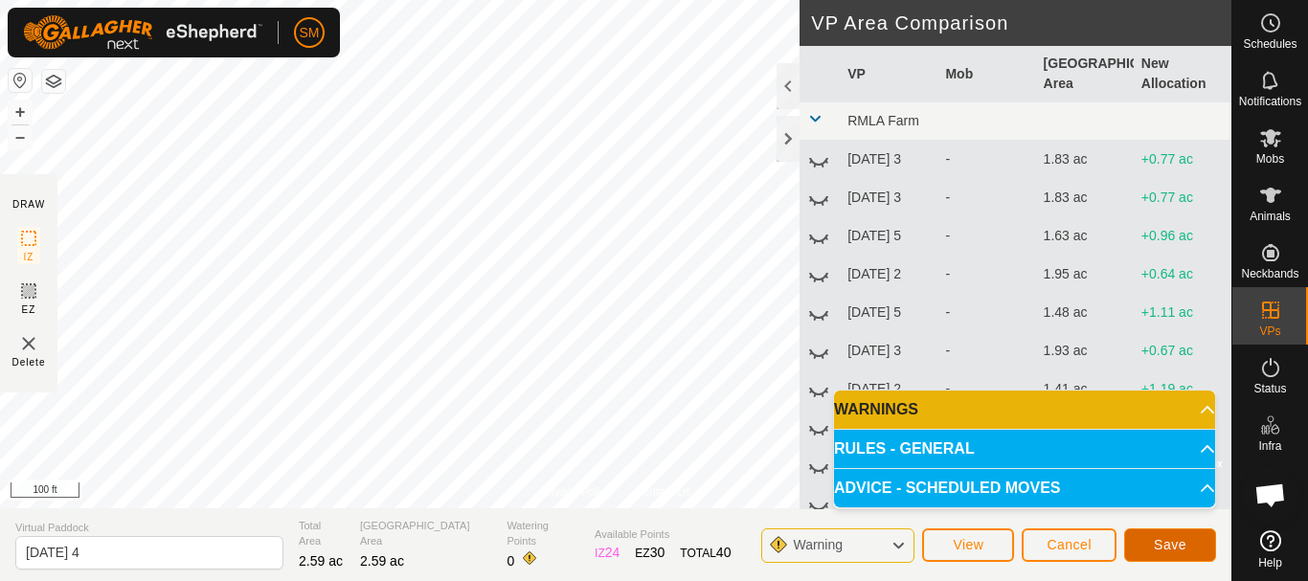
click at [1176, 549] on span "Save" at bounding box center [1169, 544] width 33 height 15
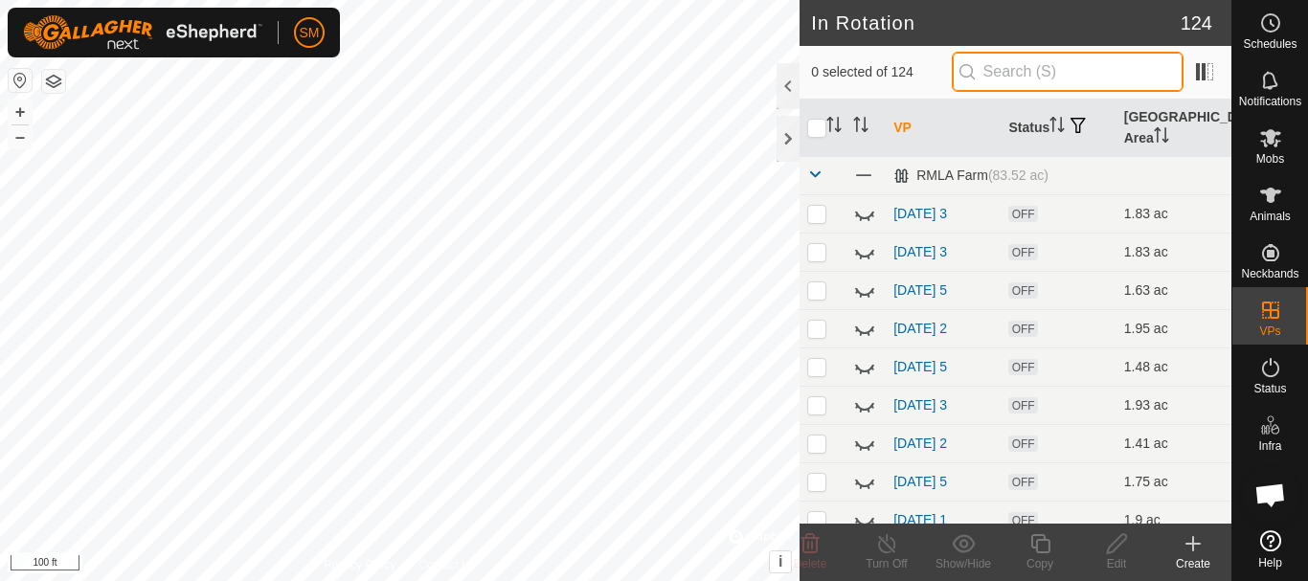
click at [1013, 66] on input "text" at bounding box center [1067, 72] width 232 height 40
paste input "[DATE]"
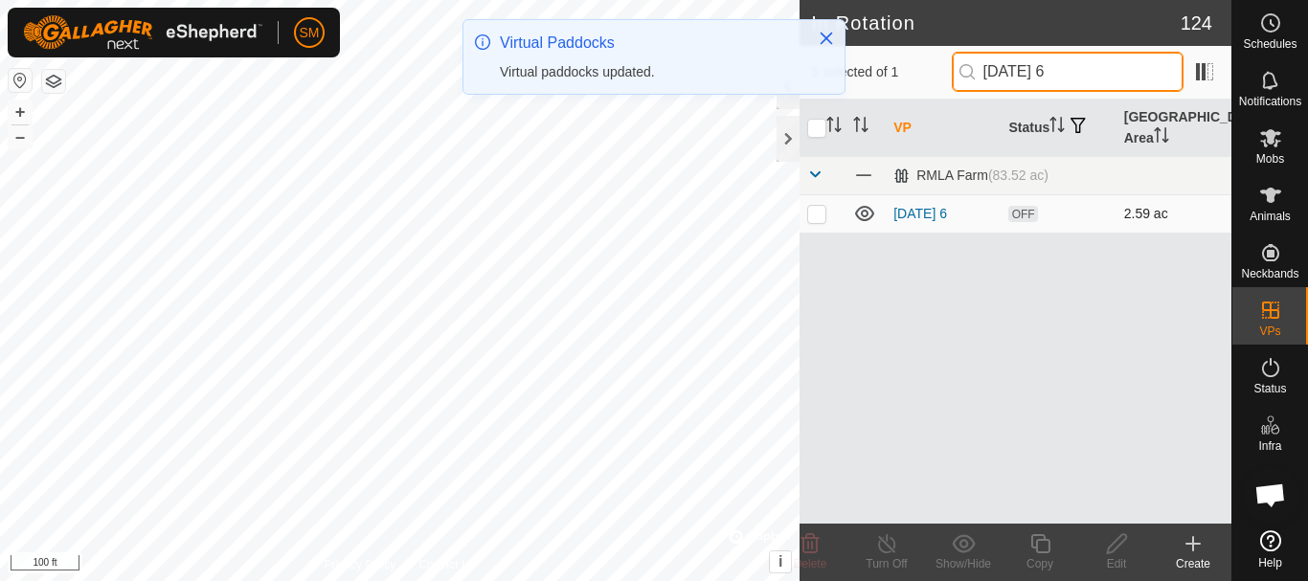
type input "[DATE] 6"
click at [820, 214] on p-checkbox at bounding box center [816, 213] width 19 height 15
checkbox input "true"
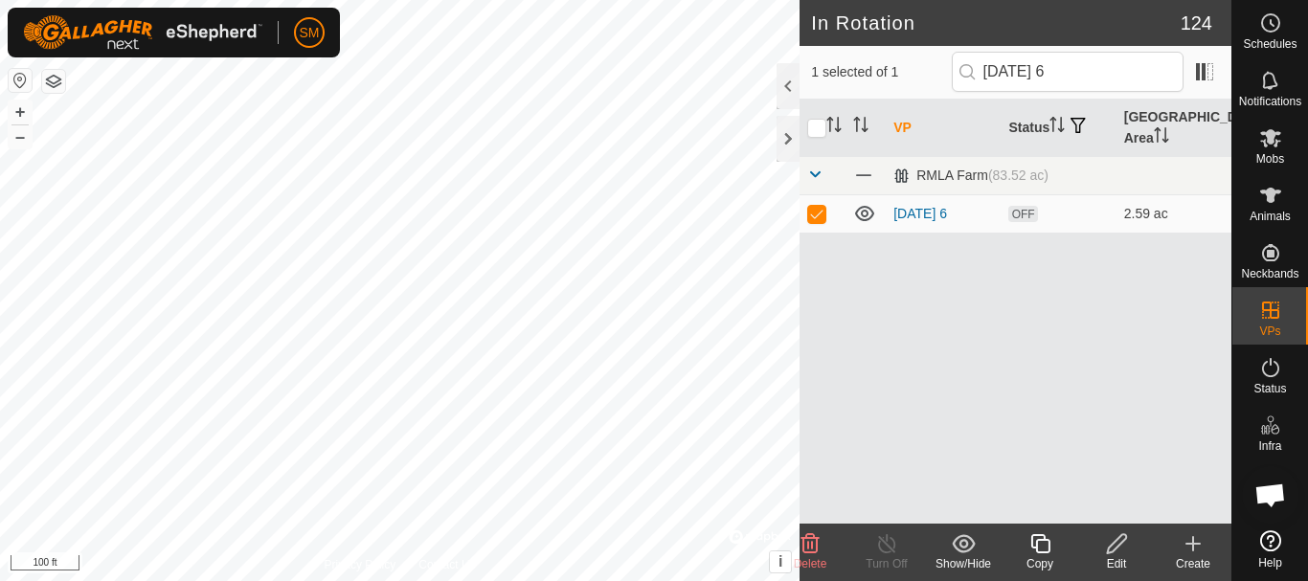
click at [1035, 543] on icon at bounding box center [1040, 543] width 24 height 23
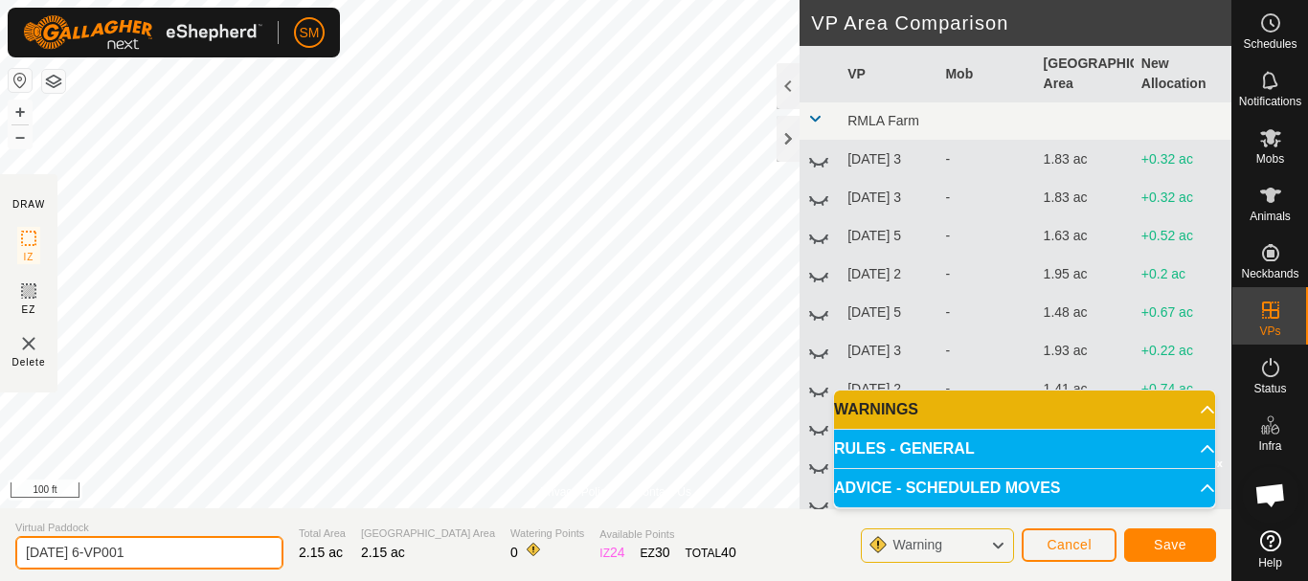
click at [225, 547] on input "[DATE] 6-VP001" at bounding box center [149, 553] width 268 height 34
paste input "text"
type input "[DATE] 1"
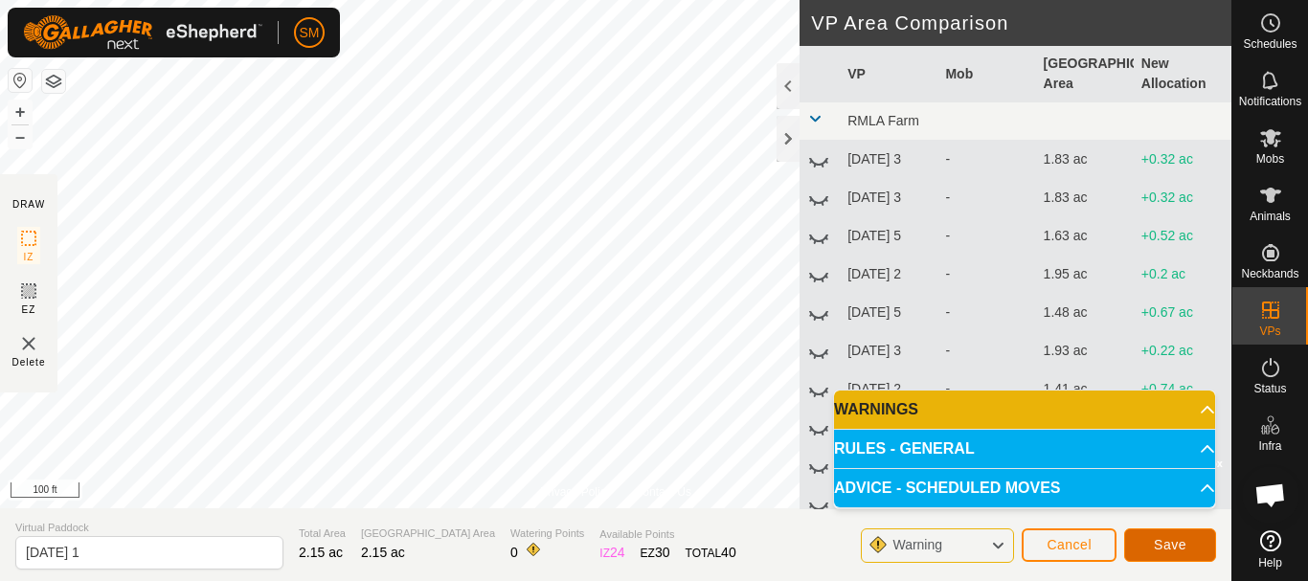
click at [1175, 539] on span "Save" at bounding box center [1169, 544] width 33 height 15
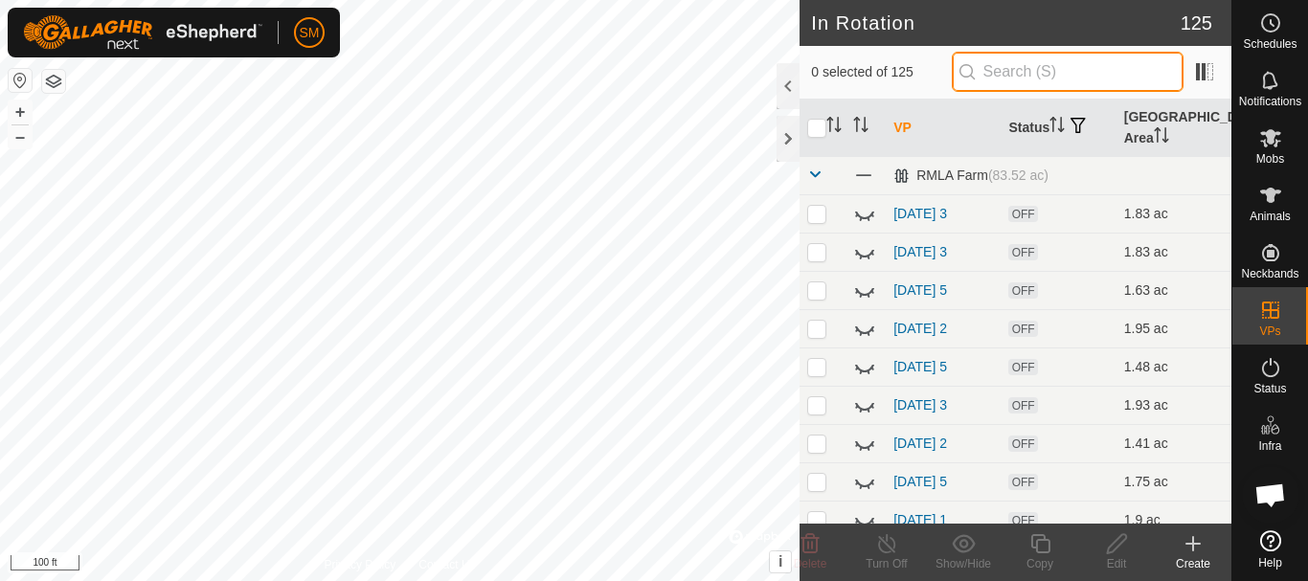
click at [1063, 74] on input "text" at bounding box center [1067, 72] width 232 height 40
paste input "[DATE]"
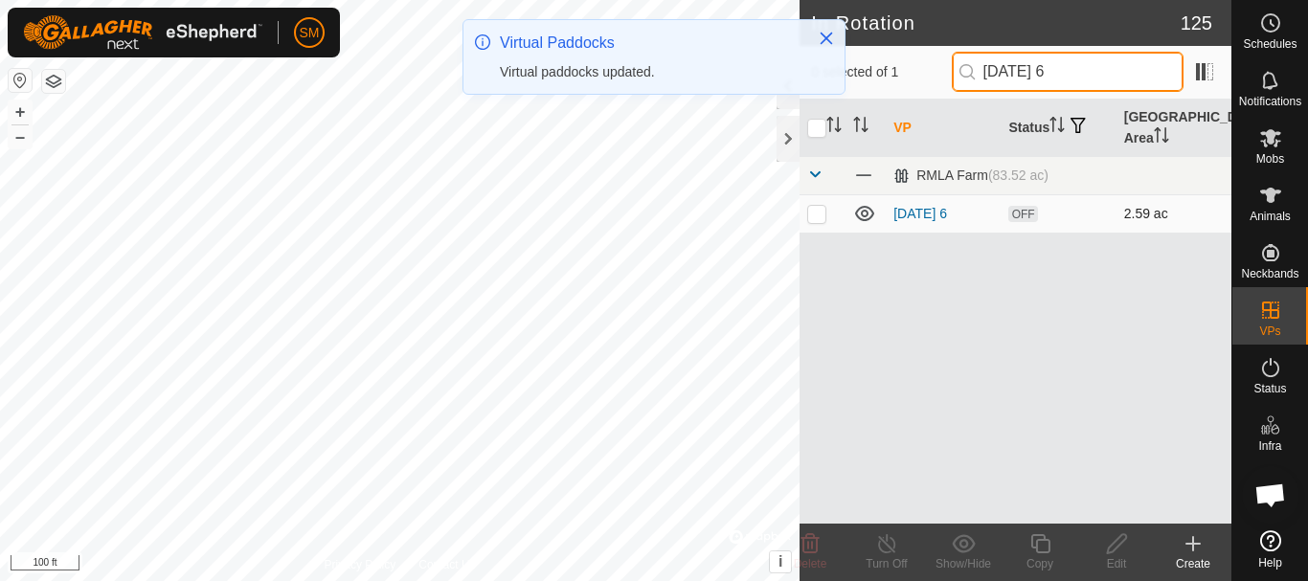
type input "[DATE] 6"
click at [821, 213] on p-checkbox at bounding box center [816, 213] width 19 height 15
checkbox input "true"
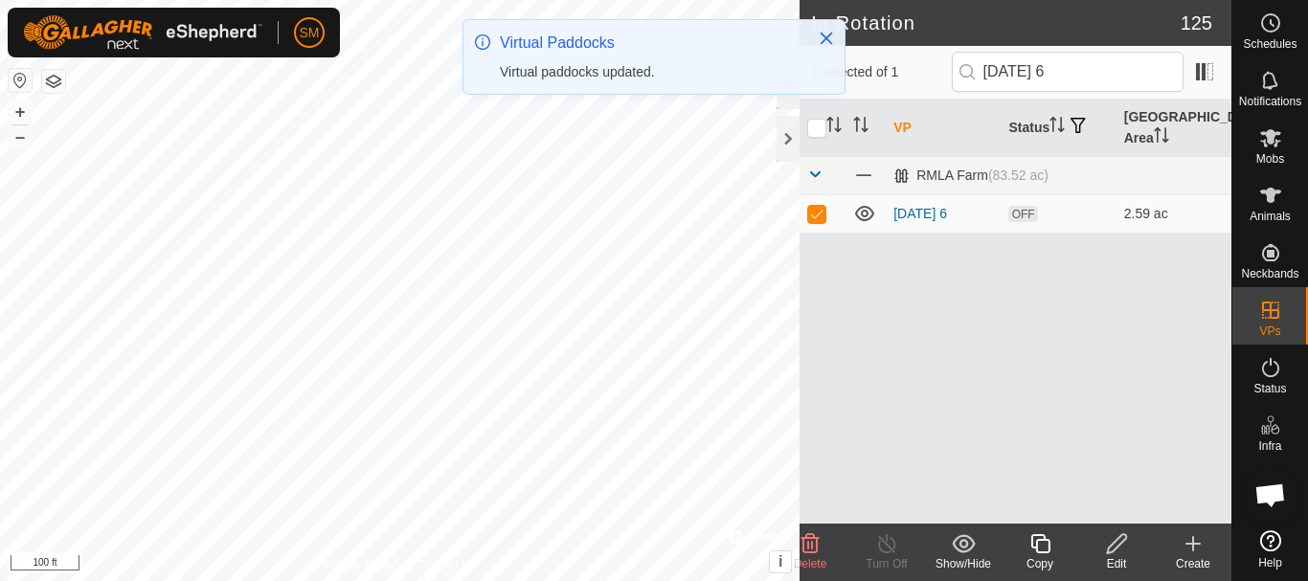
click at [1036, 553] on icon at bounding box center [1040, 543] width 24 height 23
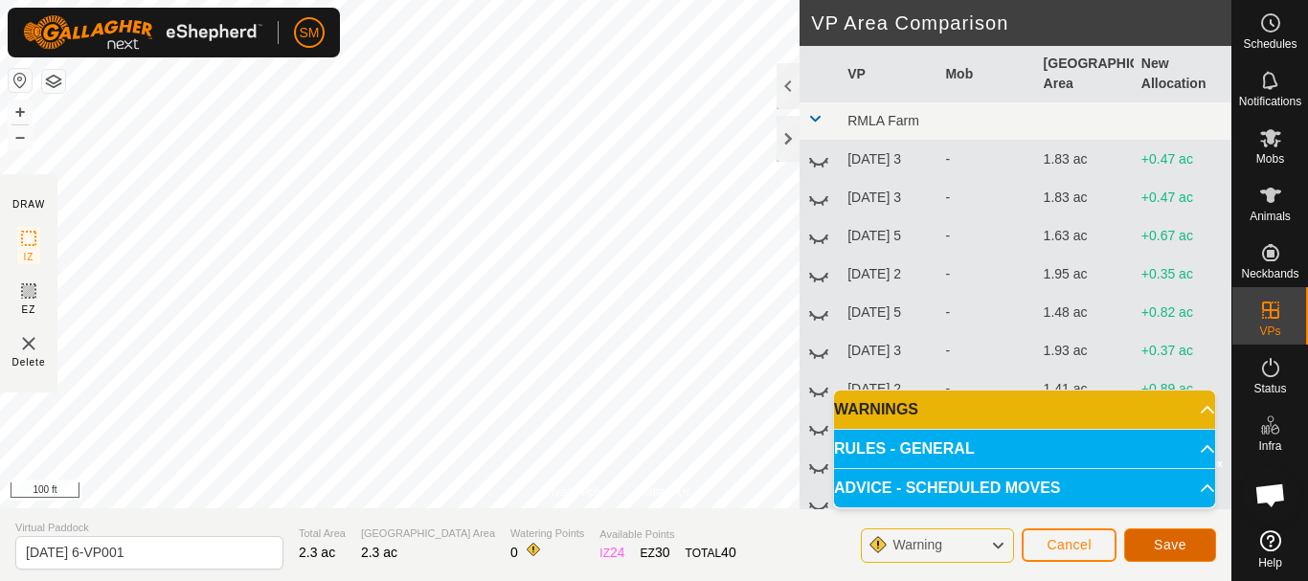
click at [1165, 546] on span "Save" at bounding box center [1169, 544] width 33 height 15
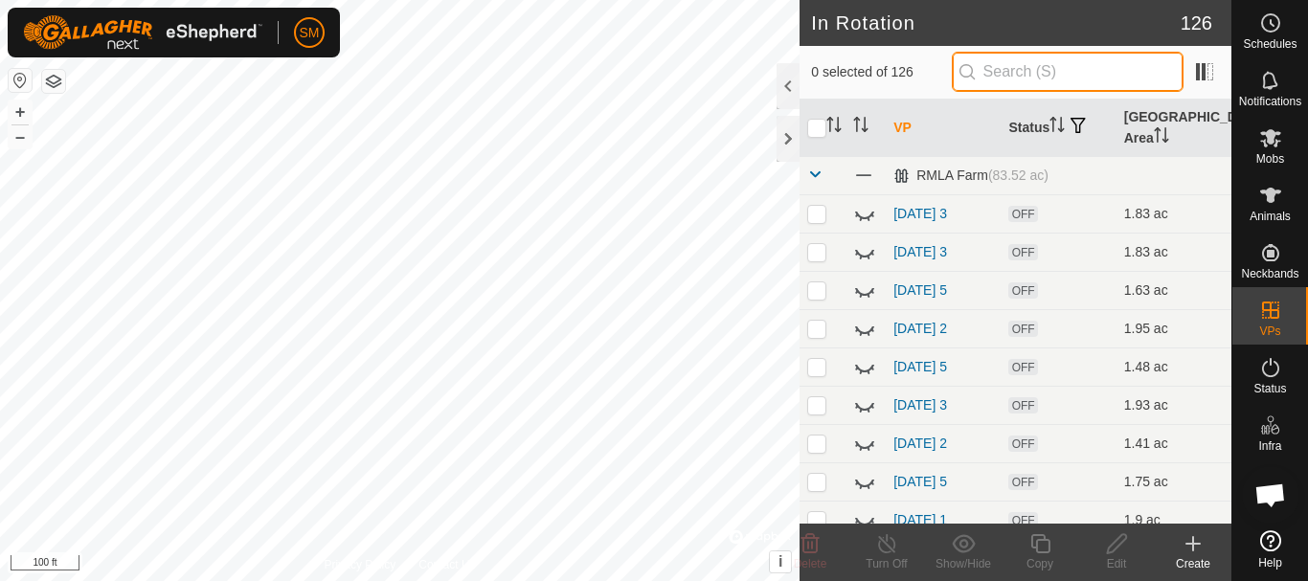
click at [1016, 75] on input "text" at bounding box center [1067, 72] width 232 height 40
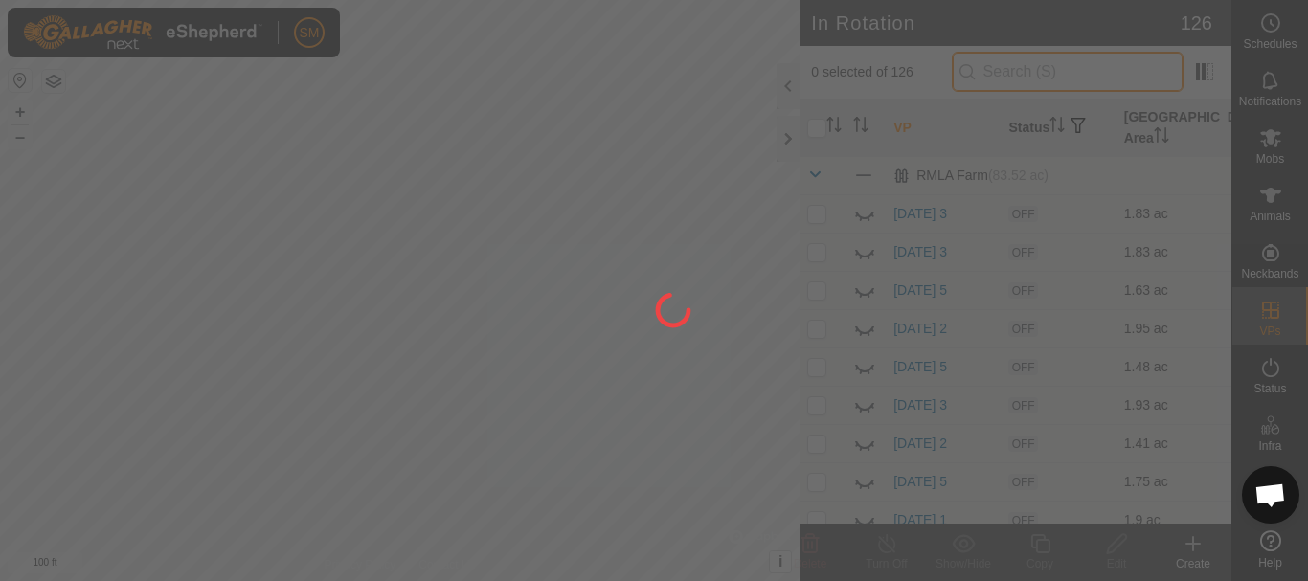
paste input "[DATE]"
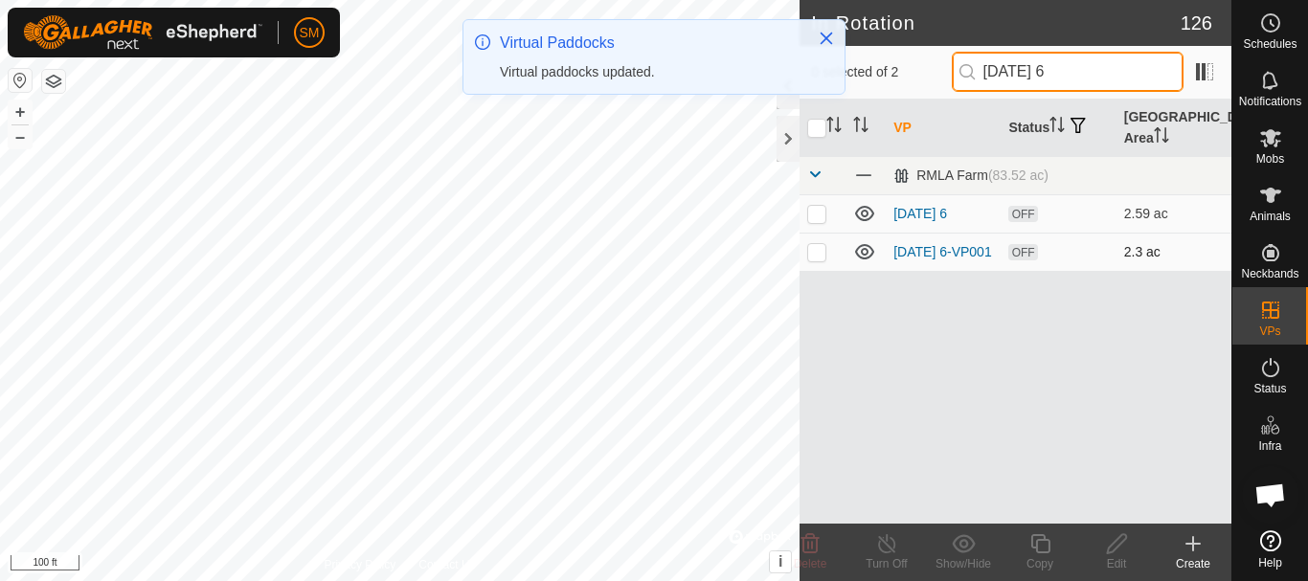
type input "[DATE] 6"
click at [810, 254] on p-checkbox at bounding box center [816, 251] width 19 height 15
checkbox input "true"
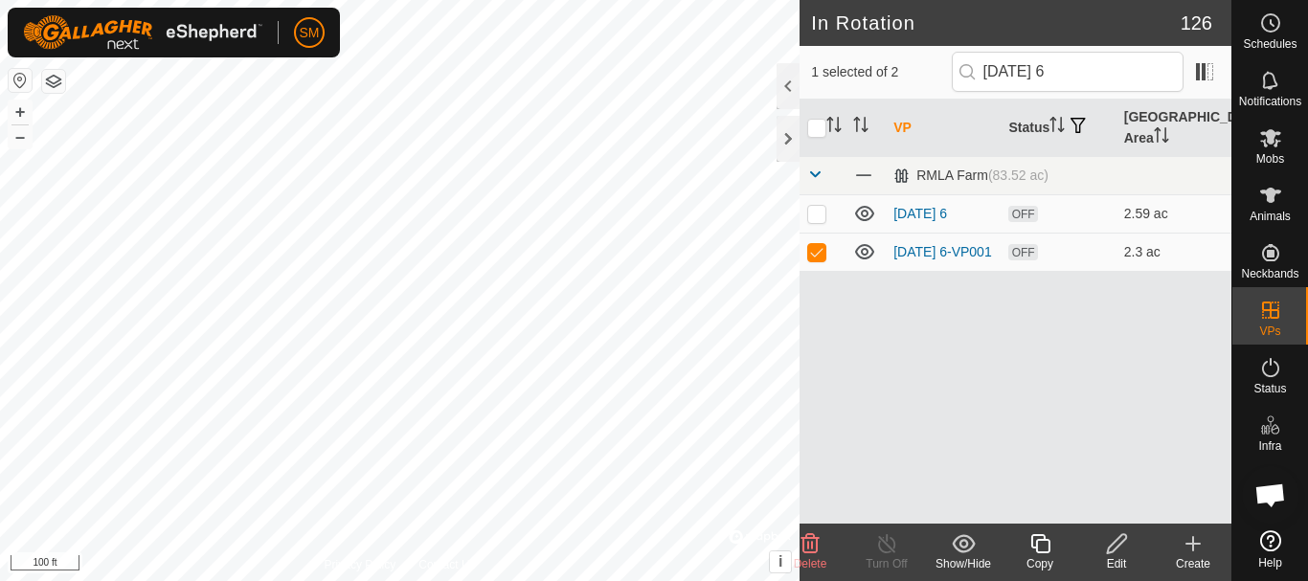
click at [1112, 548] on icon at bounding box center [1117, 543] width 24 height 23
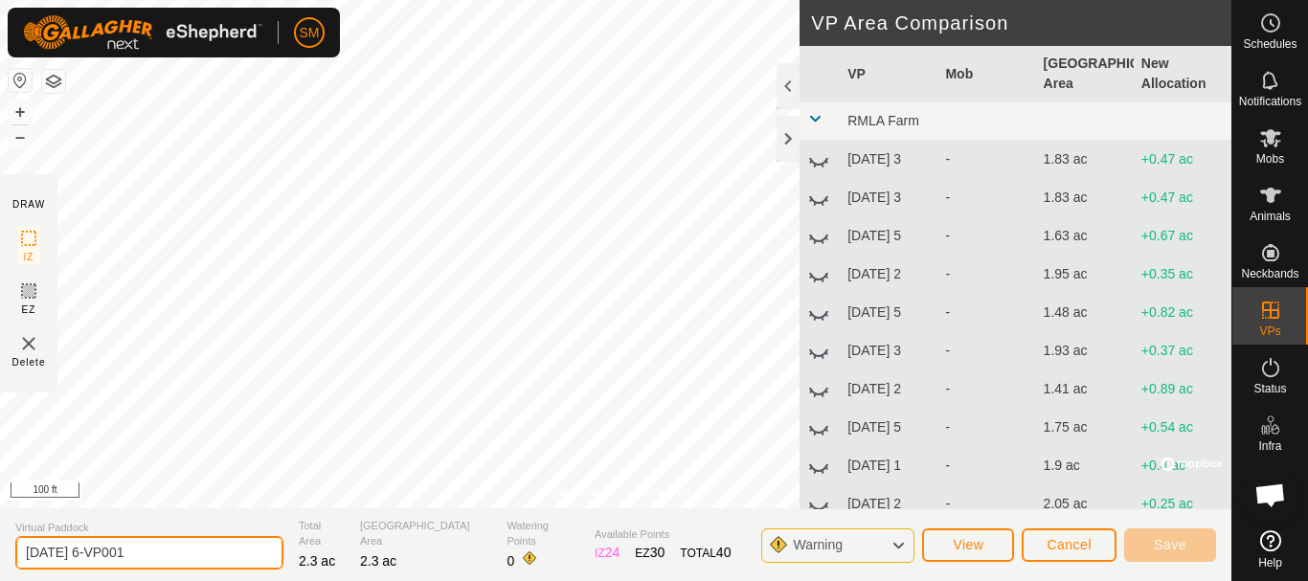
click at [219, 555] on input "[DATE] 6-VP001" at bounding box center [149, 553] width 268 height 34
paste input "text"
type input "[DATE] 2"
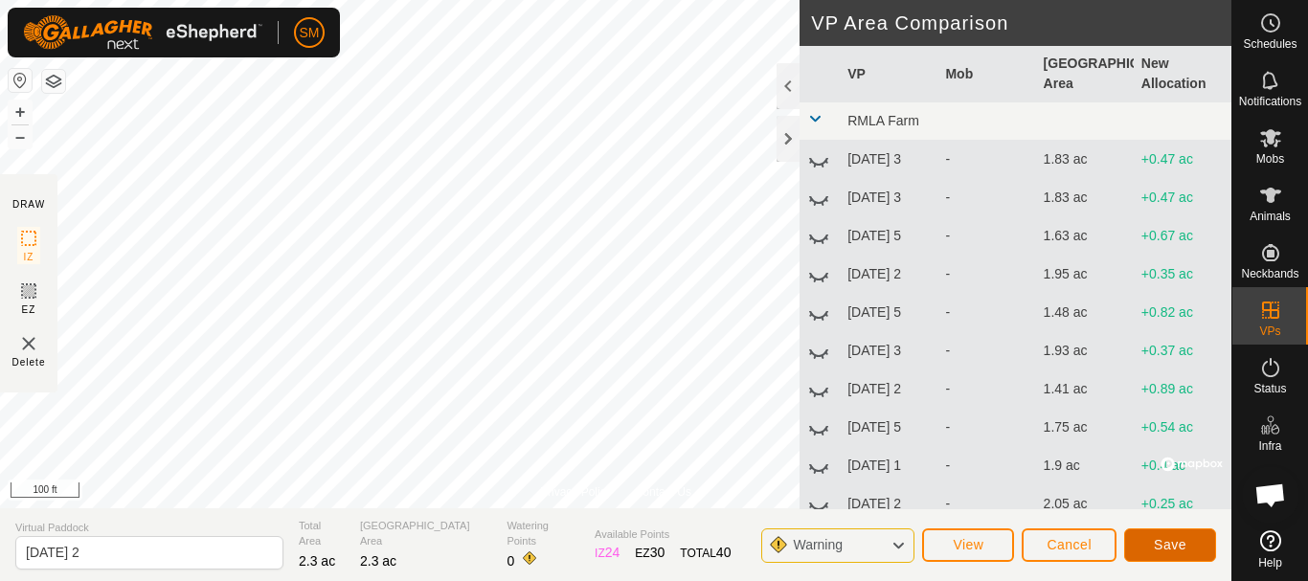
click at [1181, 541] on span "Save" at bounding box center [1169, 544] width 33 height 15
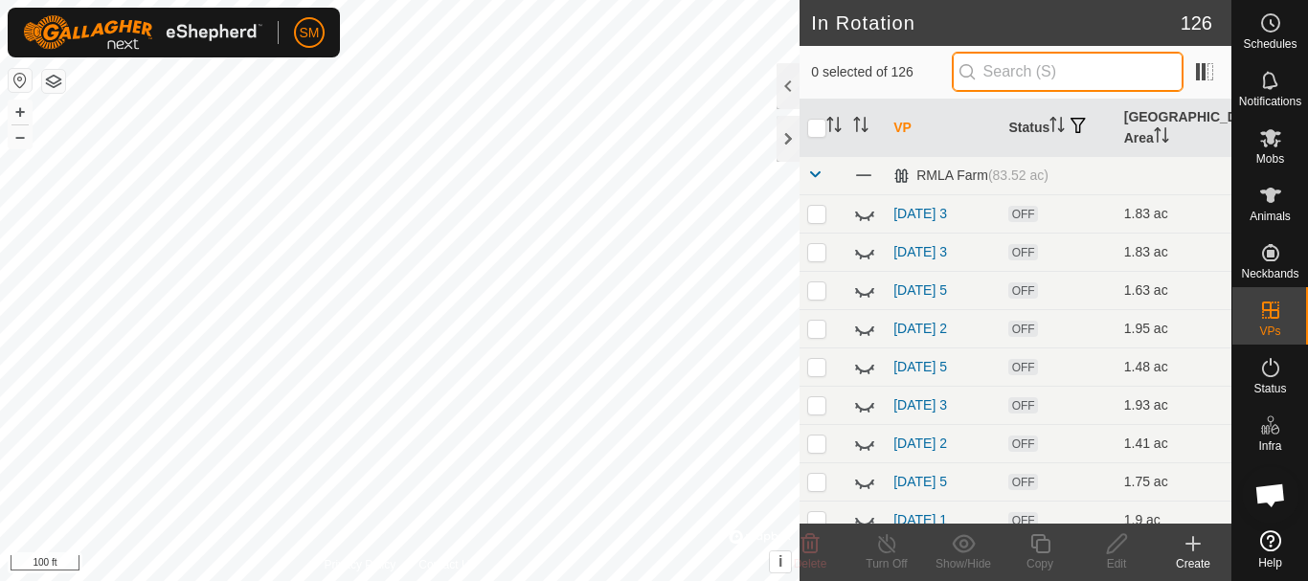
click at [1041, 78] on input "text" at bounding box center [1067, 72] width 232 height 40
paste input "[DATE]"
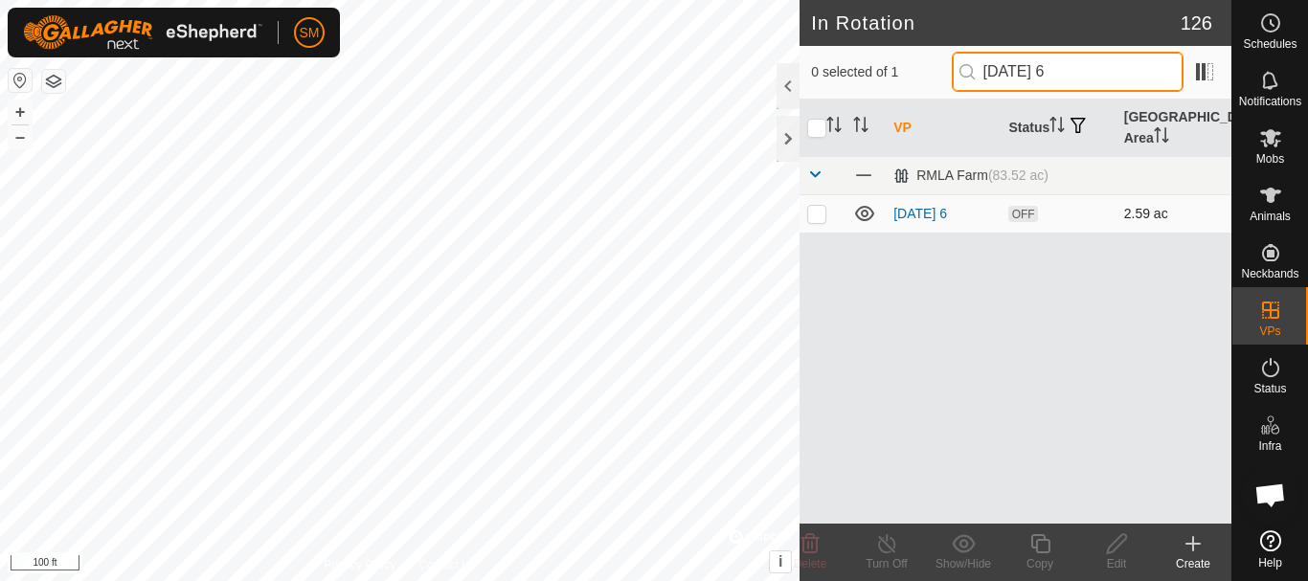
type input "[DATE] 6"
click at [818, 217] on p-checkbox at bounding box center [816, 213] width 19 height 15
checkbox input "true"
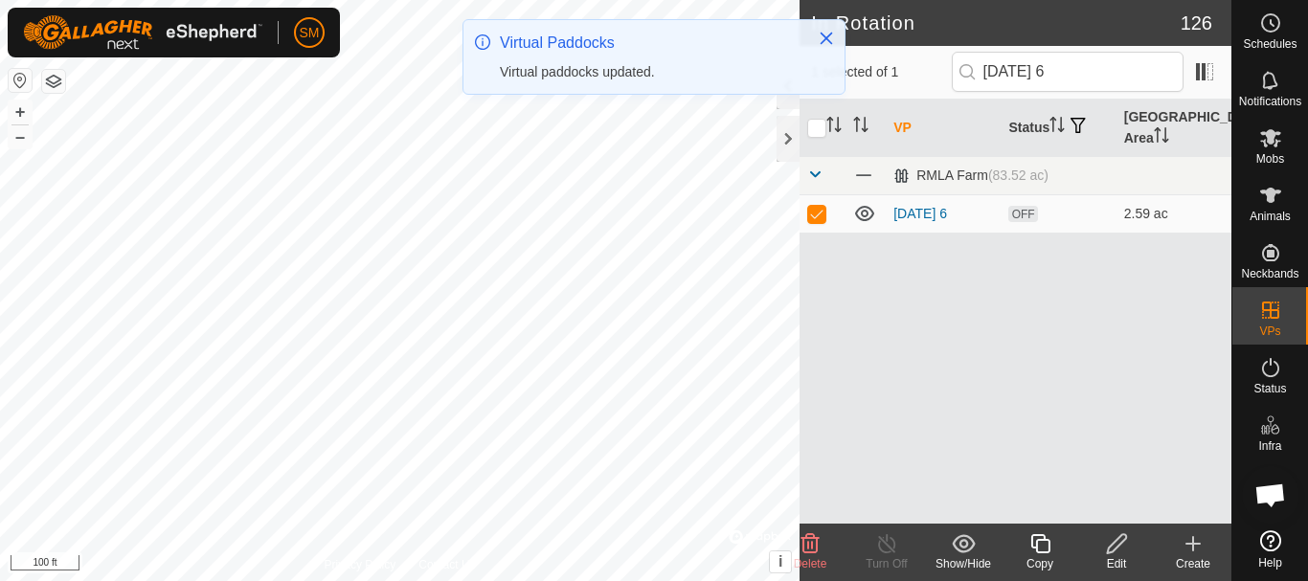
click at [1040, 548] on icon at bounding box center [1040, 543] width 24 height 23
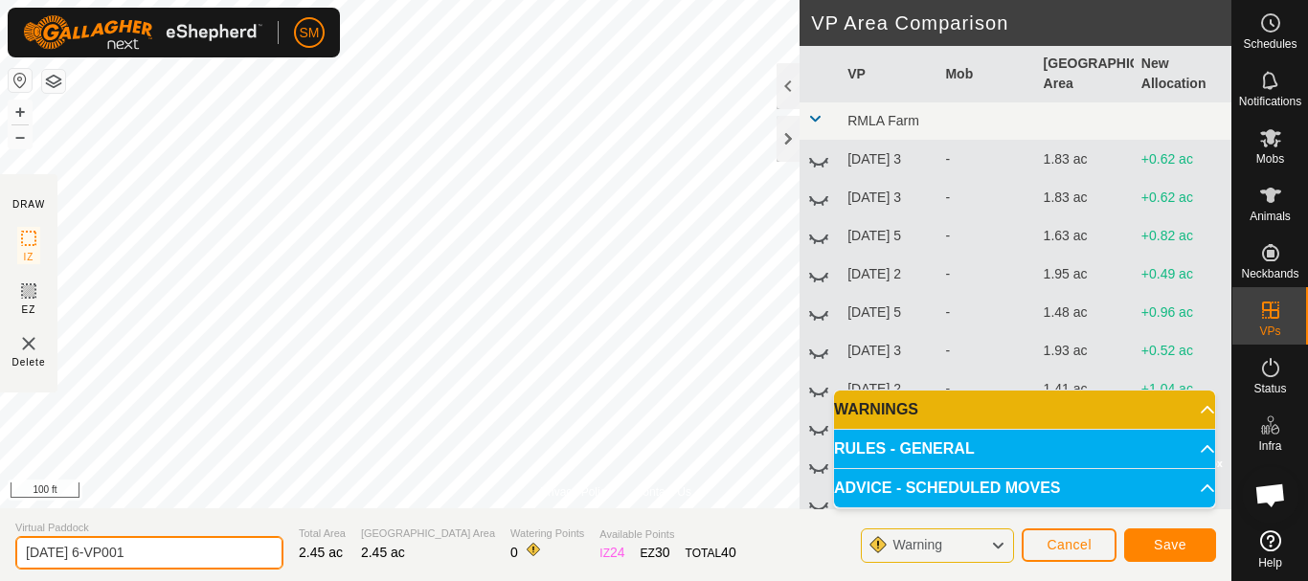
click at [213, 541] on input "[DATE] 6-VP001" at bounding box center [149, 553] width 268 height 34
paste input "text"
type input "[DATE] 3"
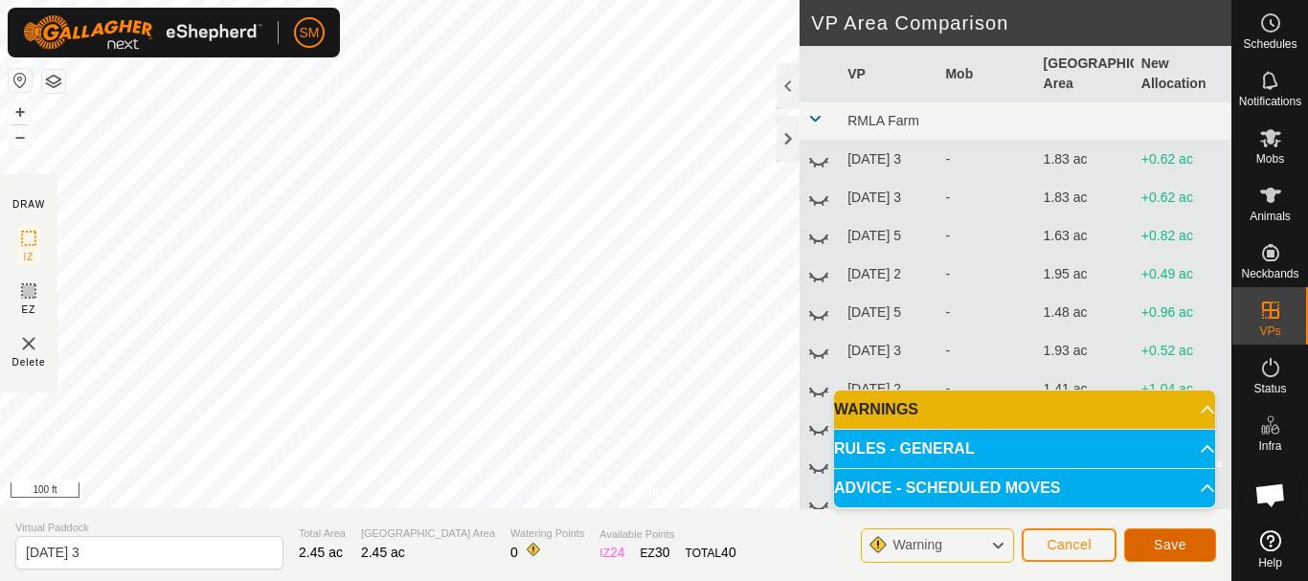
click at [1159, 544] on span "Save" at bounding box center [1169, 544] width 33 height 15
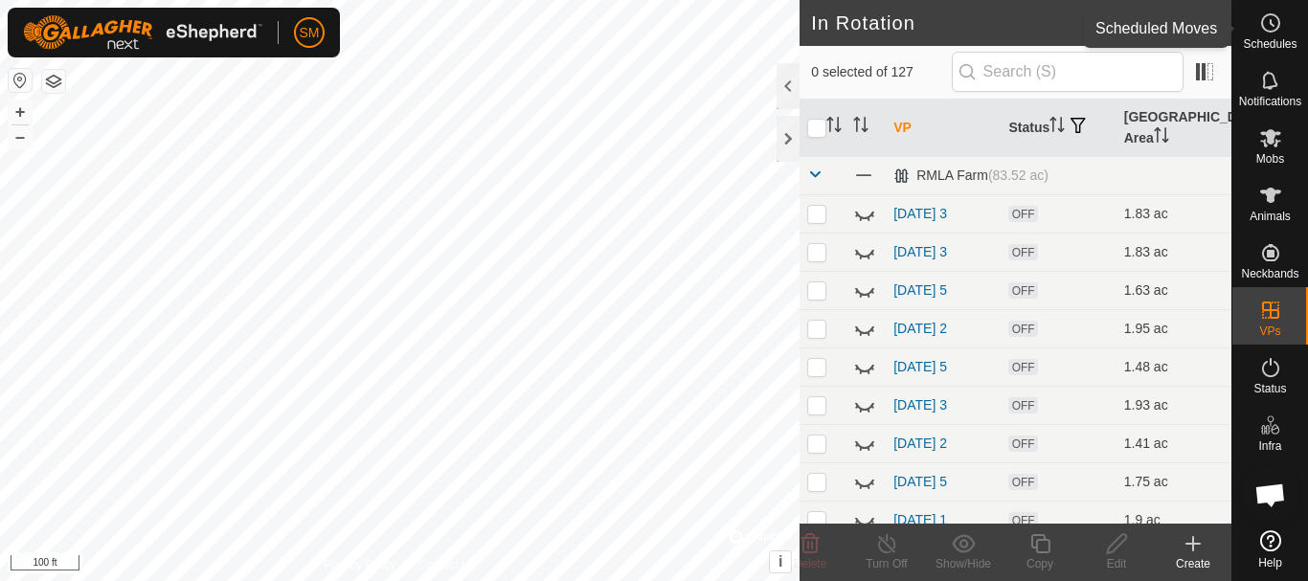
click at [1265, 26] on icon at bounding box center [1270, 22] width 23 height 23
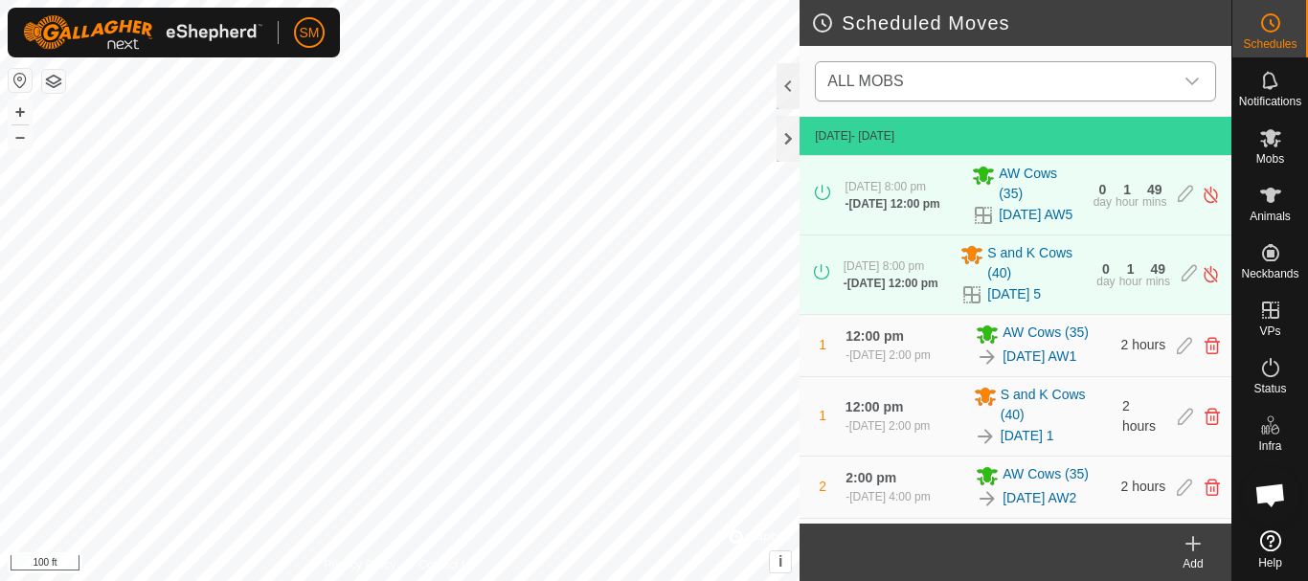
click at [1193, 74] on icon "dropdown trigger" at bounding box center [1191, 81] width 15 height 15
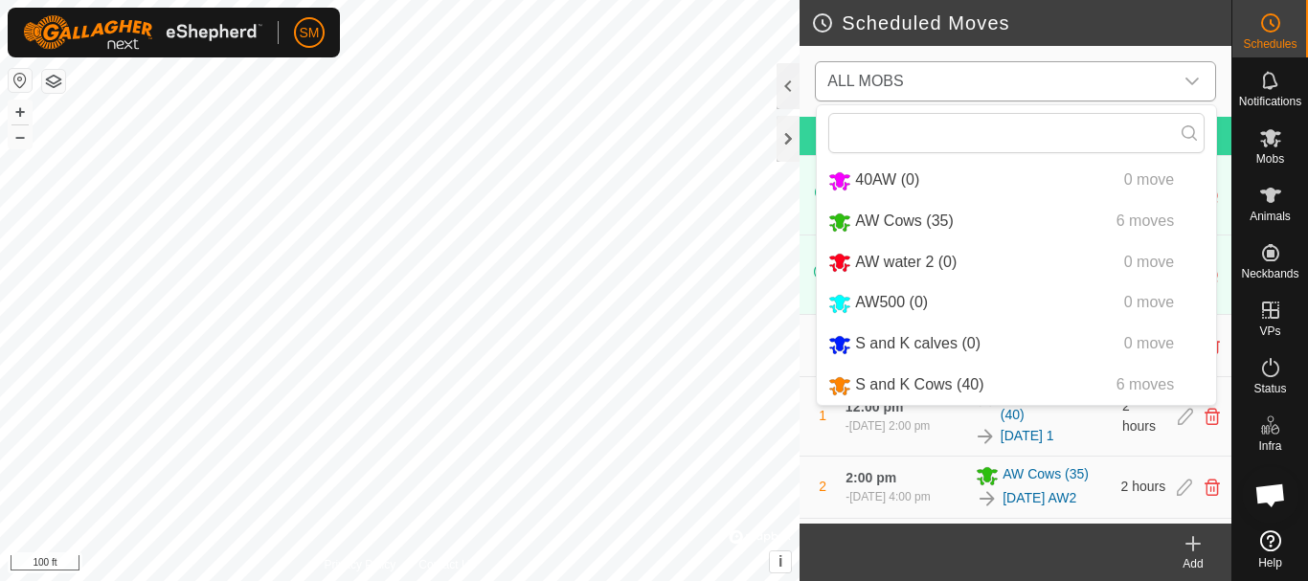
click at [921, 387] on li "S and K Cows (40) 6 moves" at bounding box center [1016, 385] width 399 height 39
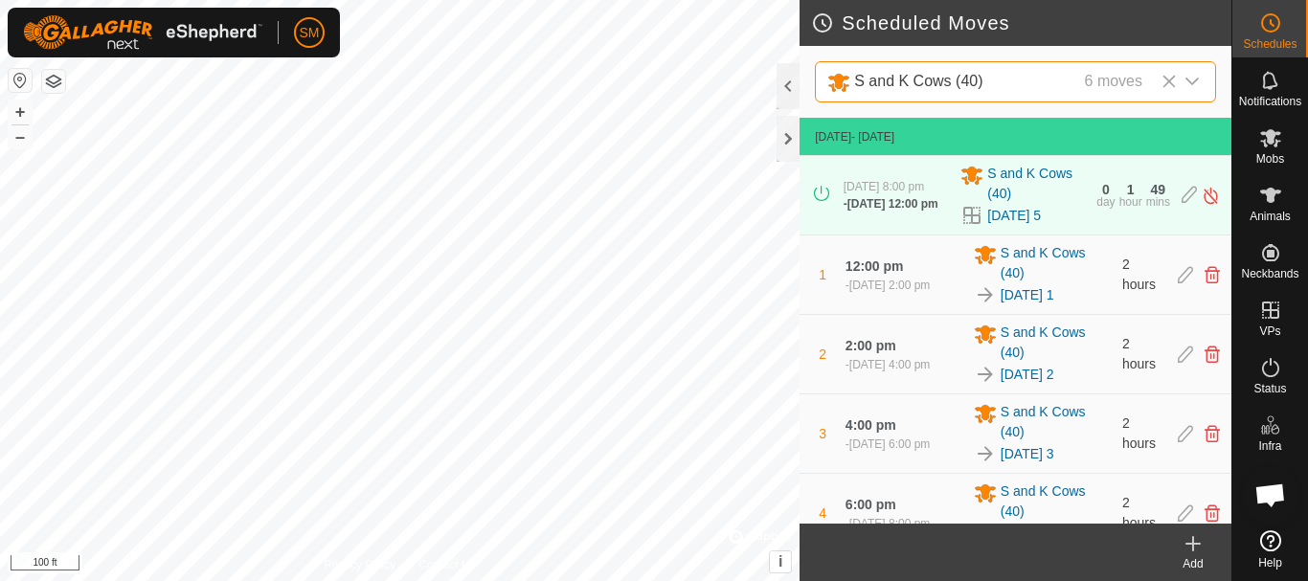
click at [1185, 546] on icon at bounding box center [1192, 543] width 23 height 23
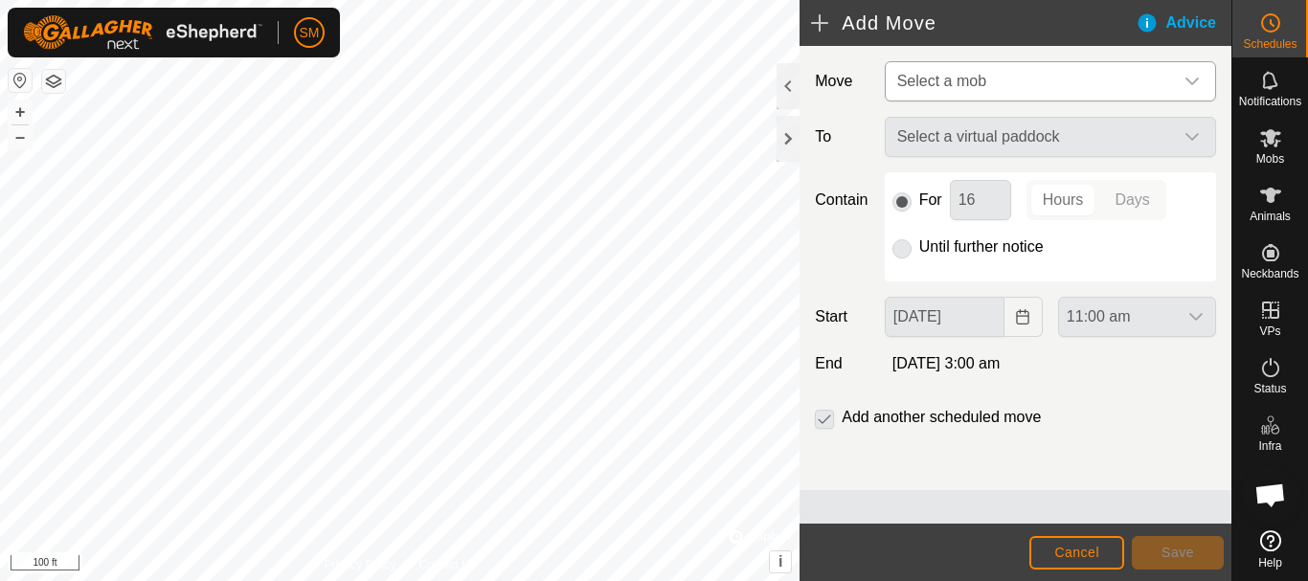
click at [1033, 94] on span "Select a mob" at bounding box center [1030, 81] width 283 height 38
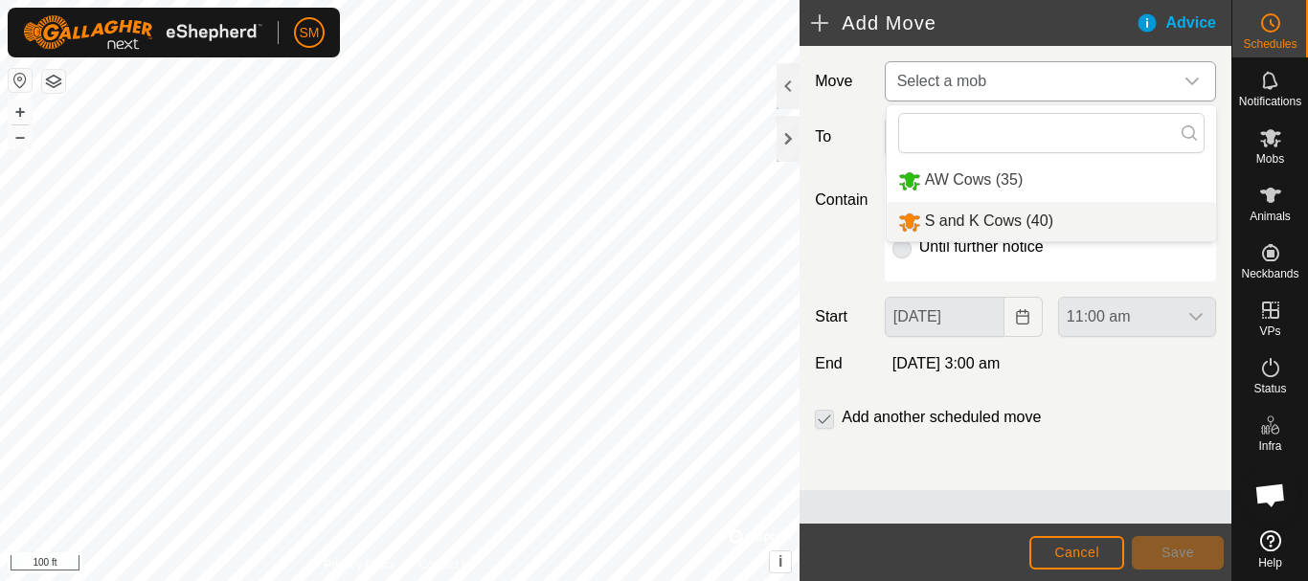
click at [988, 221] on li "S and K Cows (40)" at bounding box center [1050, 221] width 329 height 39
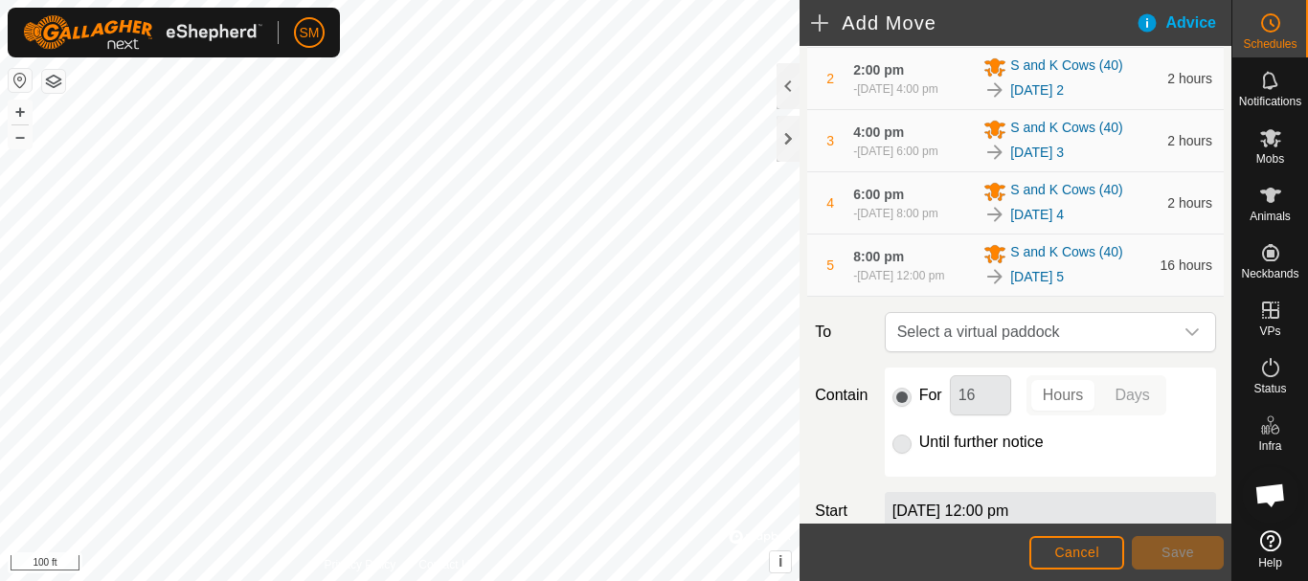
scroll to position [493, 0]
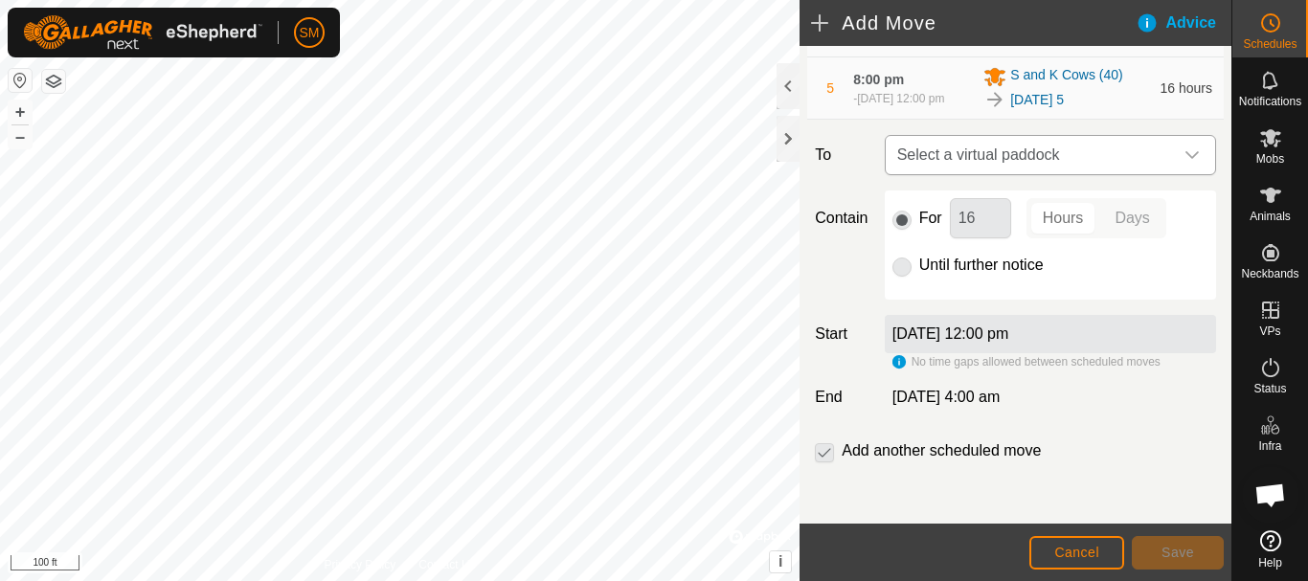
click at [1189, 150] on div "dropdown trigger" at bounding box center [1192, 155] width 38 height 38
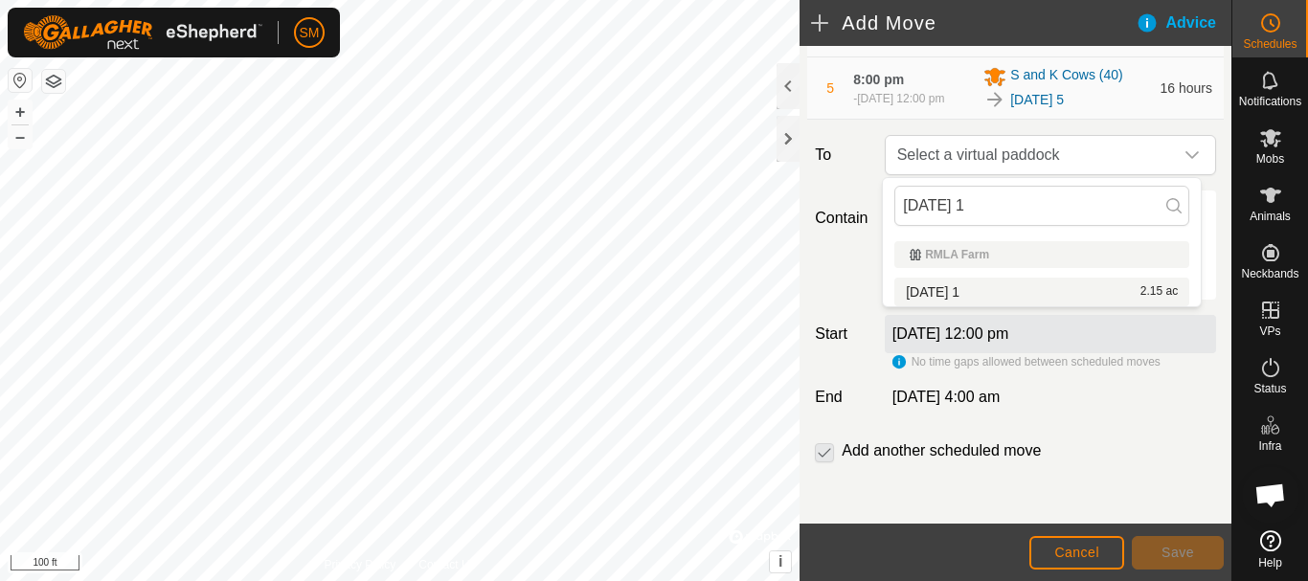
type input "[DATE] 1"
click at [948, 290] on li "[DATE] 1 2.15 ac" at bounding box center [1041, 292] width 295 height 29
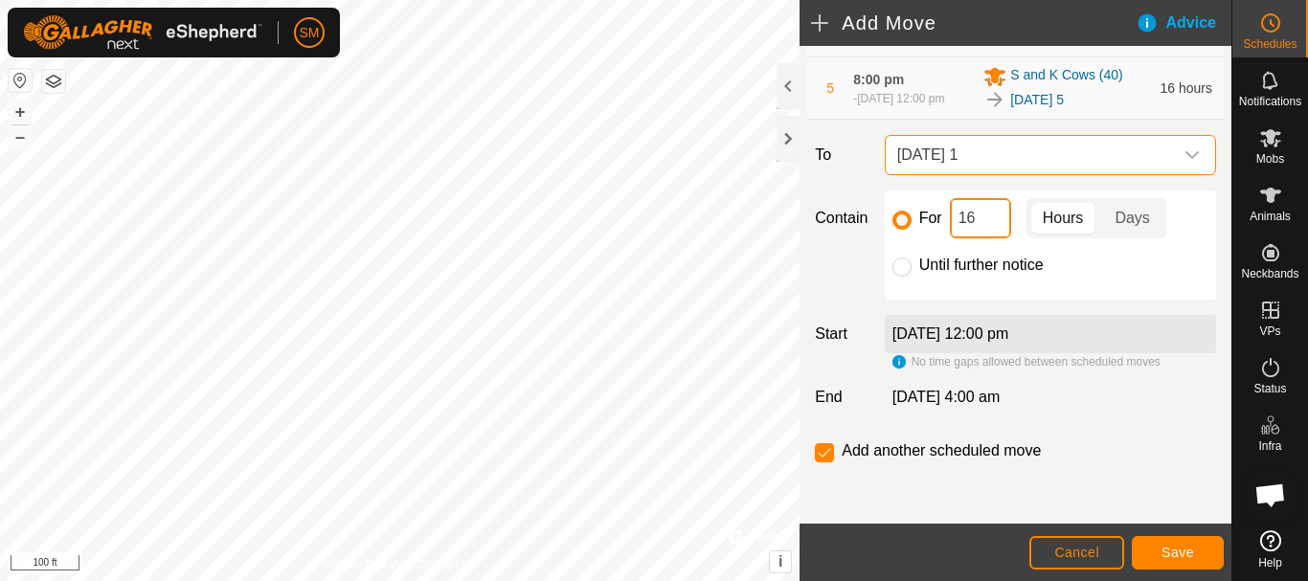
click at [975, 215] on input "16" at bounding box center [980, 218] width 61 height 40
click at [975, 216] on input "16" at bounding box center [980, 218] width 61 height 40
type input "2"
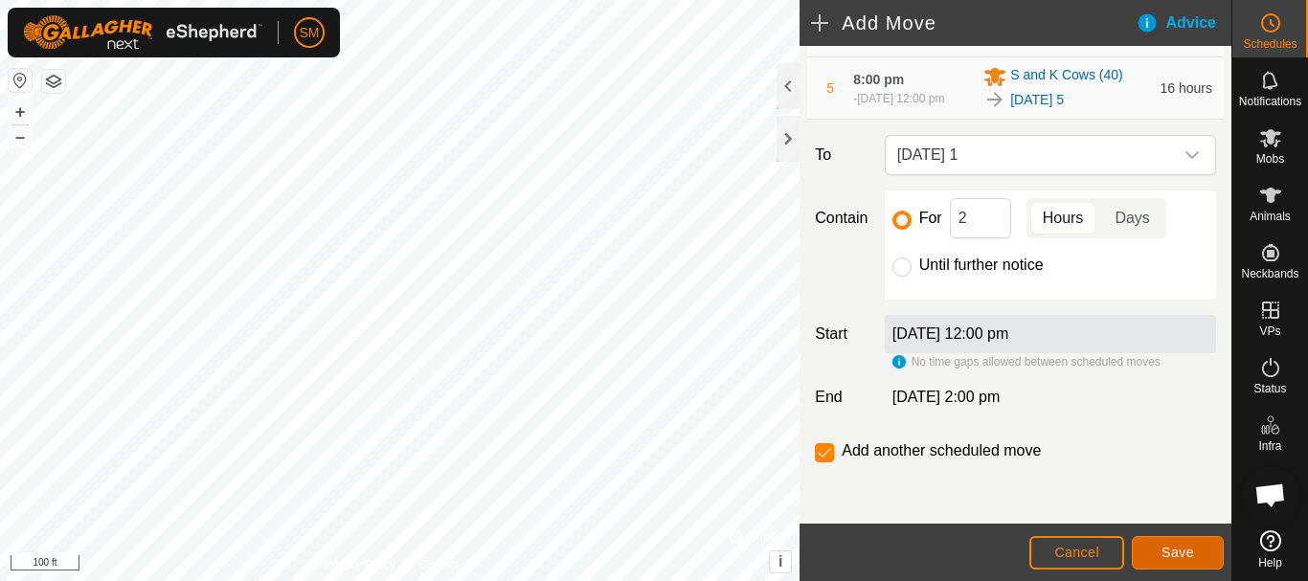
click at [1182, 552] on span "Save" at bounding box center [1177, 552] width 33 height 15
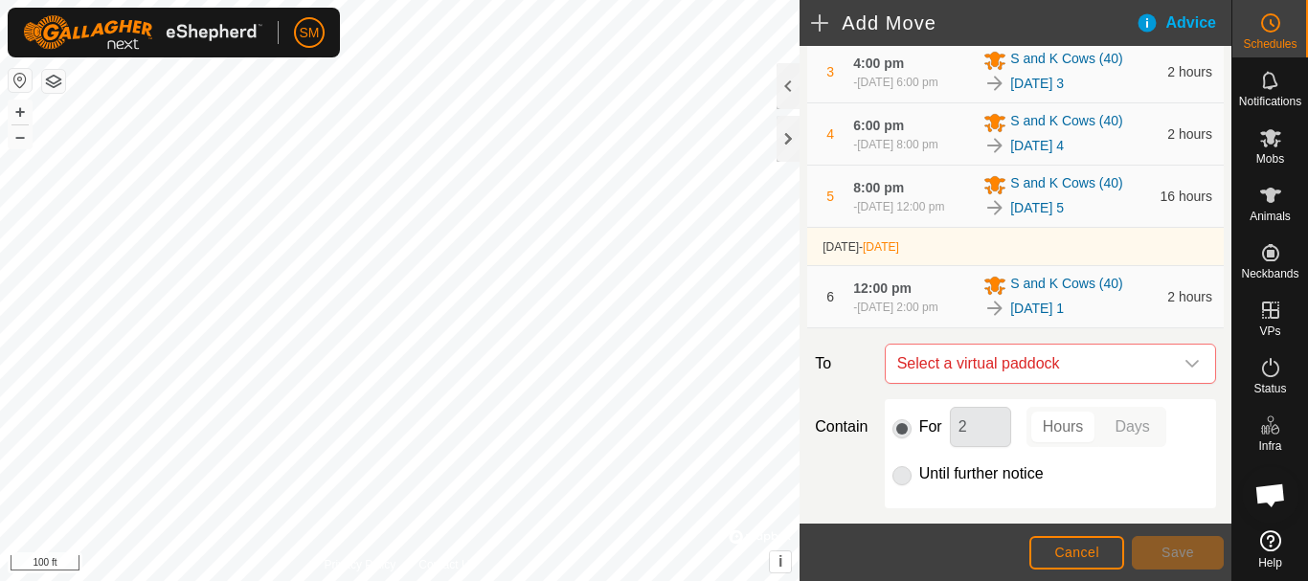
scroll to position [602, 0]
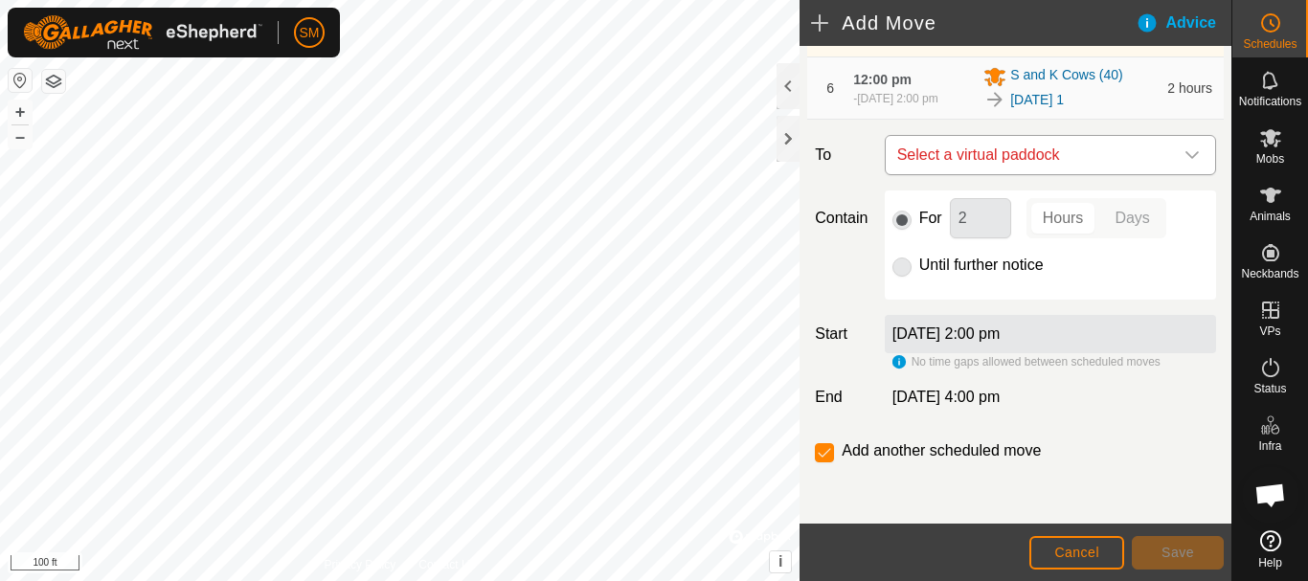
click at [1188, 156] on div "dropdown trigger" at bounding box center [1192, 155] width 38 height 38
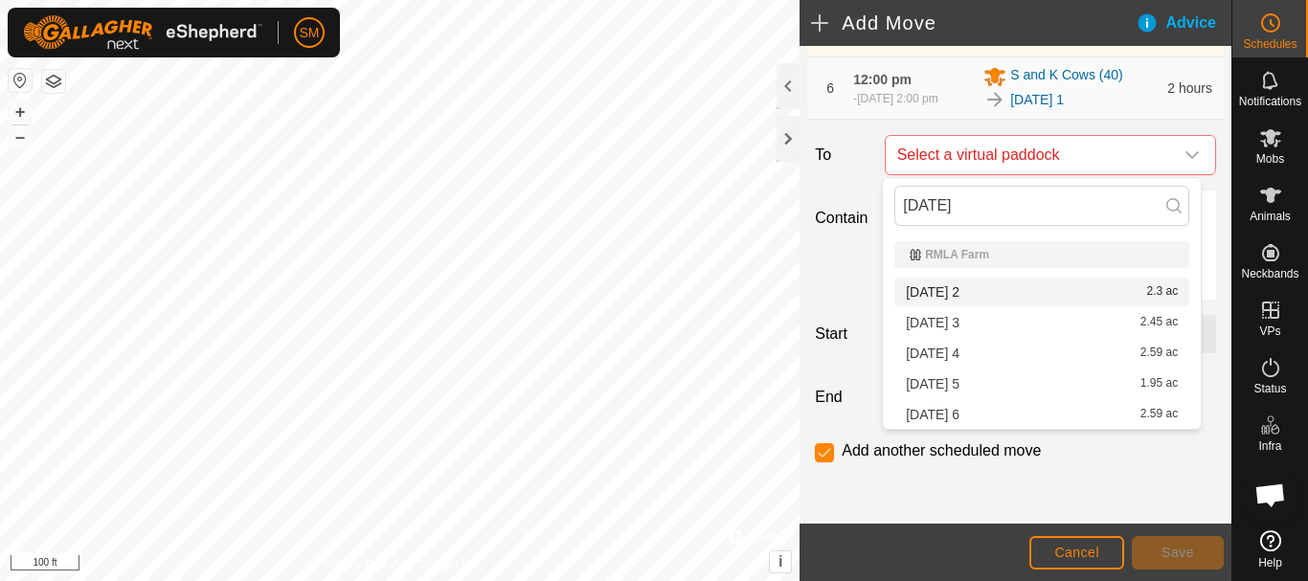
type input "[DATE]"
click at [984, 291] on li "[DATE] 2 2.3 ac" at bounding box center [1041, 292] width 295 height 29
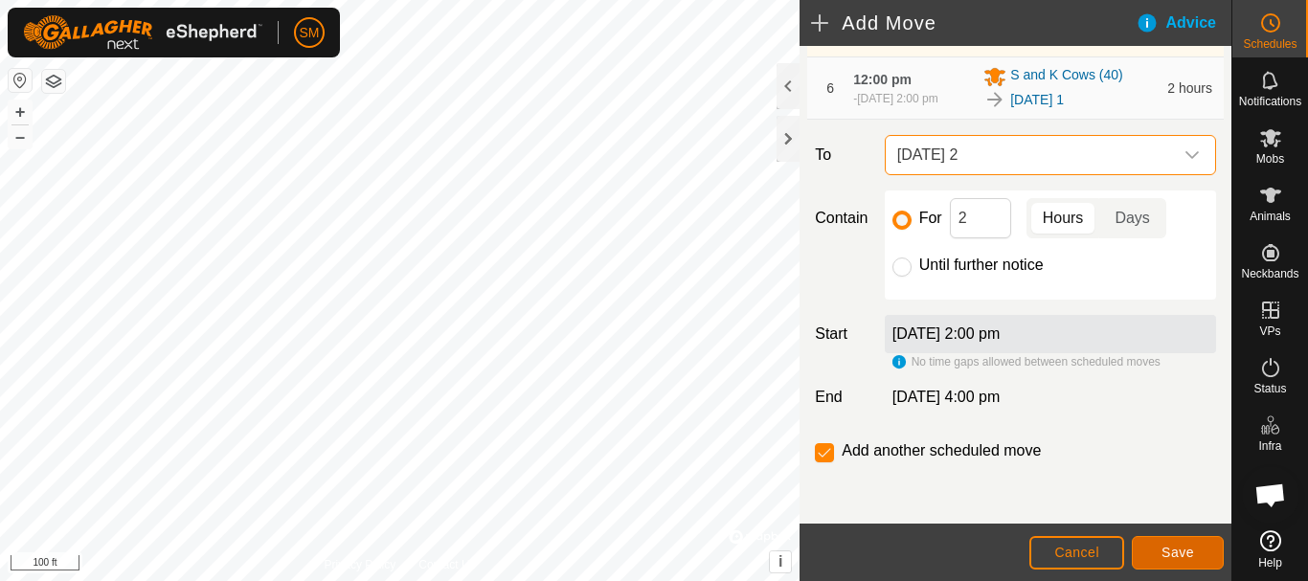
click at [1193, 557] on span "Save" at bounding box center [1177, 552] width 33 height 15
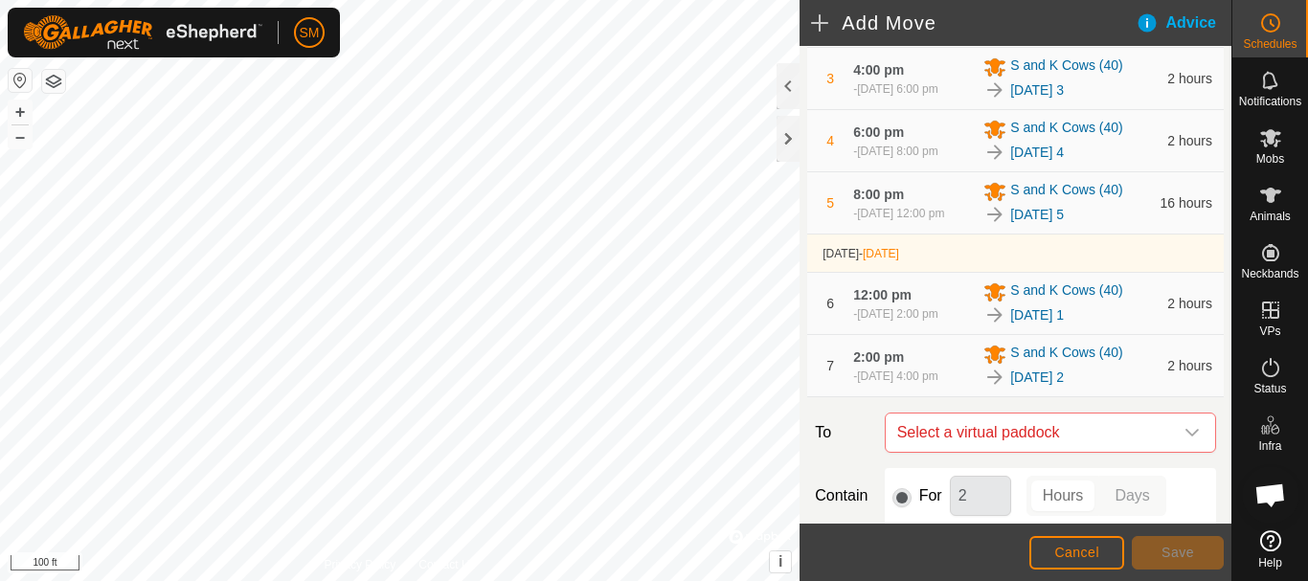
scroll to position [673, 0]
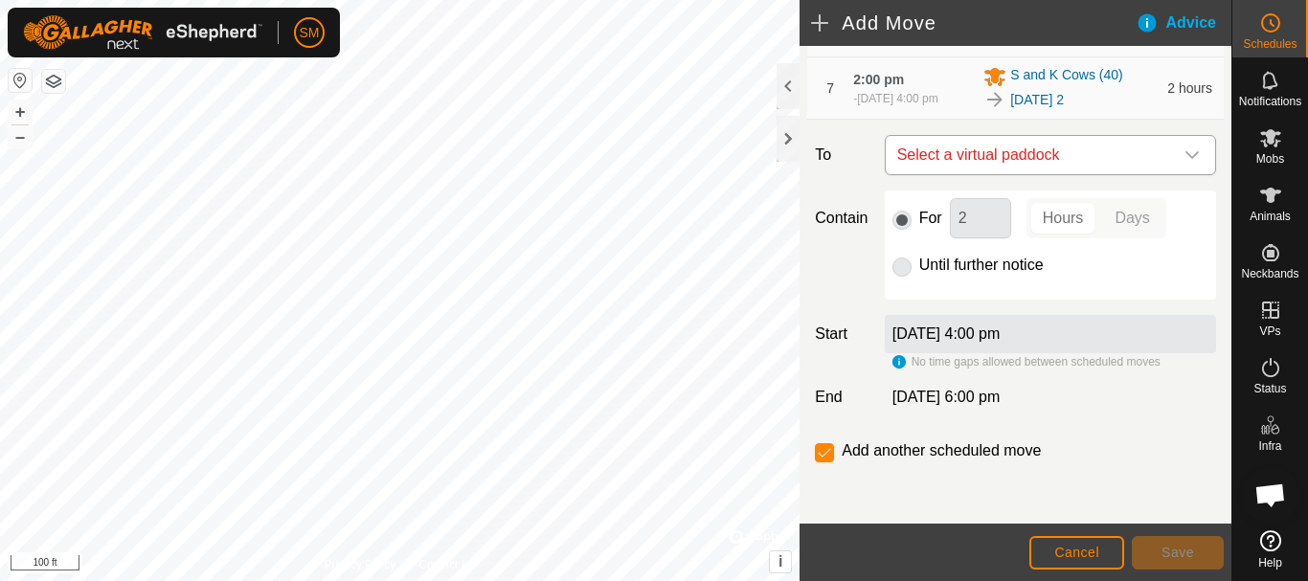
click at [1184, 149] on icon "dropdown trigger" at bounding box center [1191, 154] width 15 height 15
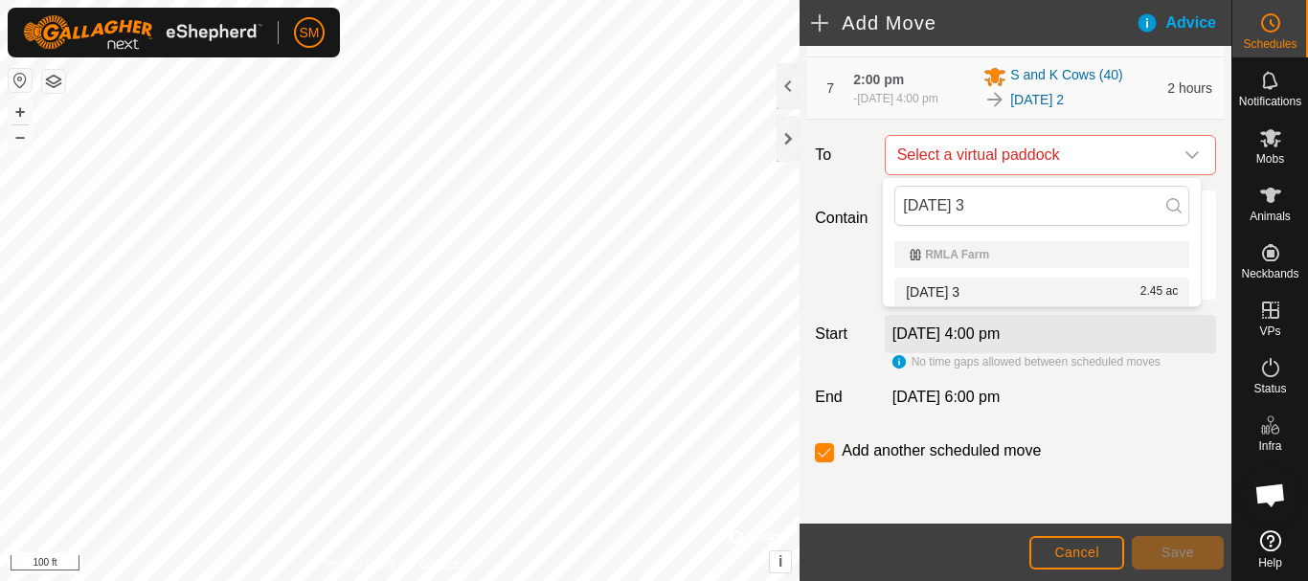
type input "[DATE] 3"
click at [962, 289] on li "[DATE] 3 2.45 ac" at bounding box center [1041, 292] width 295 height 29
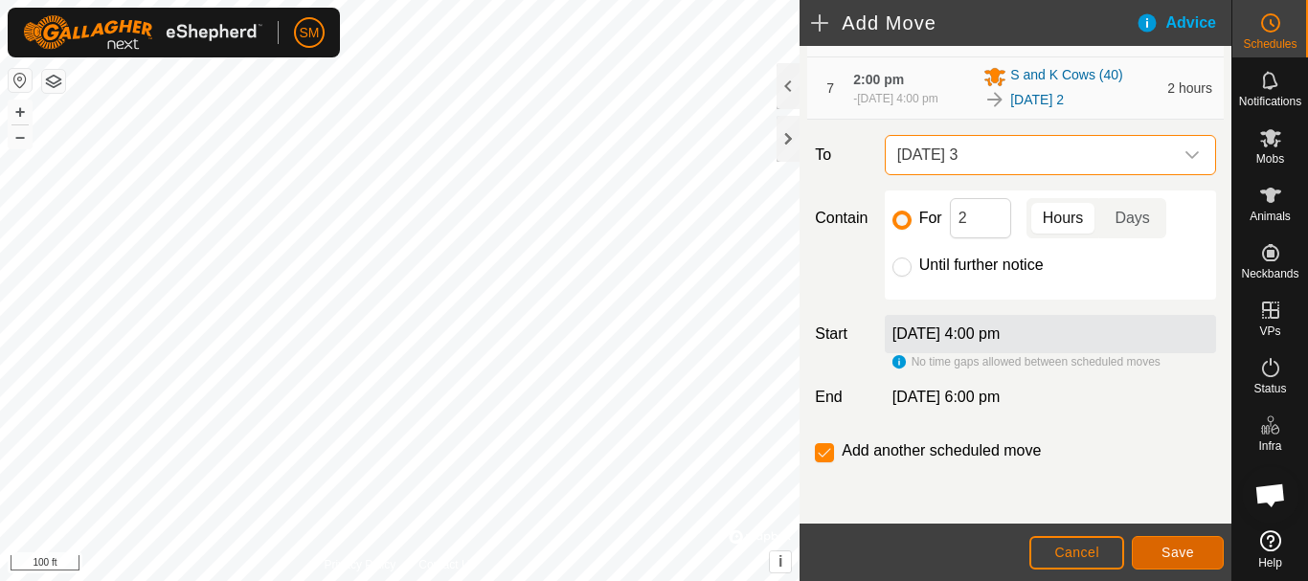
click at [1183, 544] on button "Save" at bounding box center [1177, 553] width 92 height 34
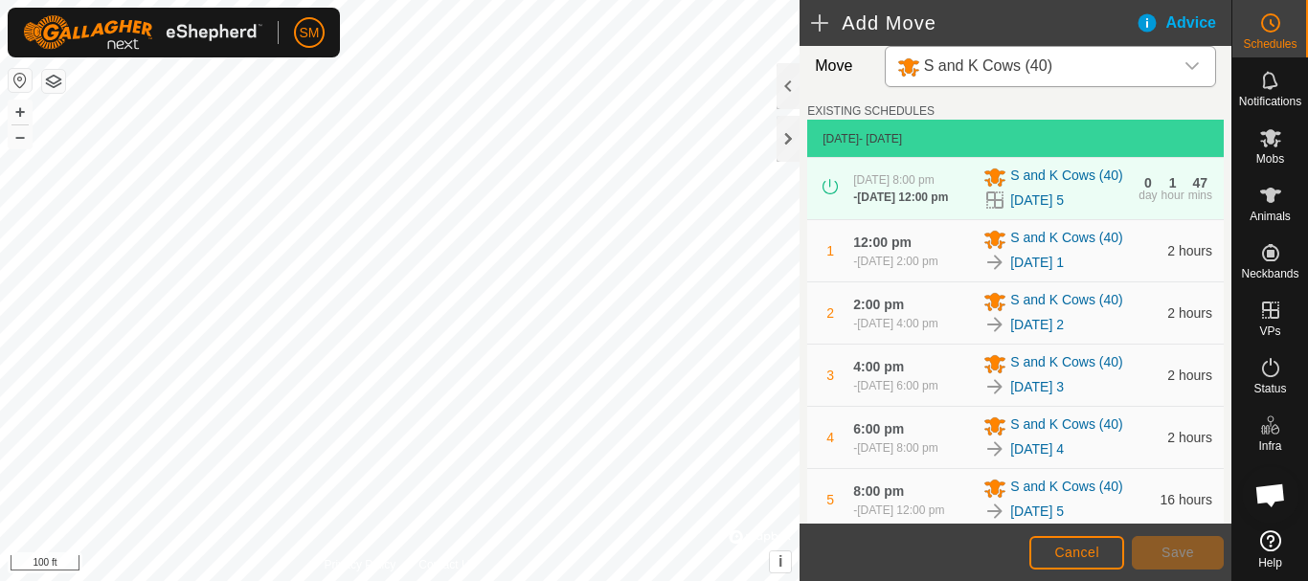
scroll to position [744, 0]
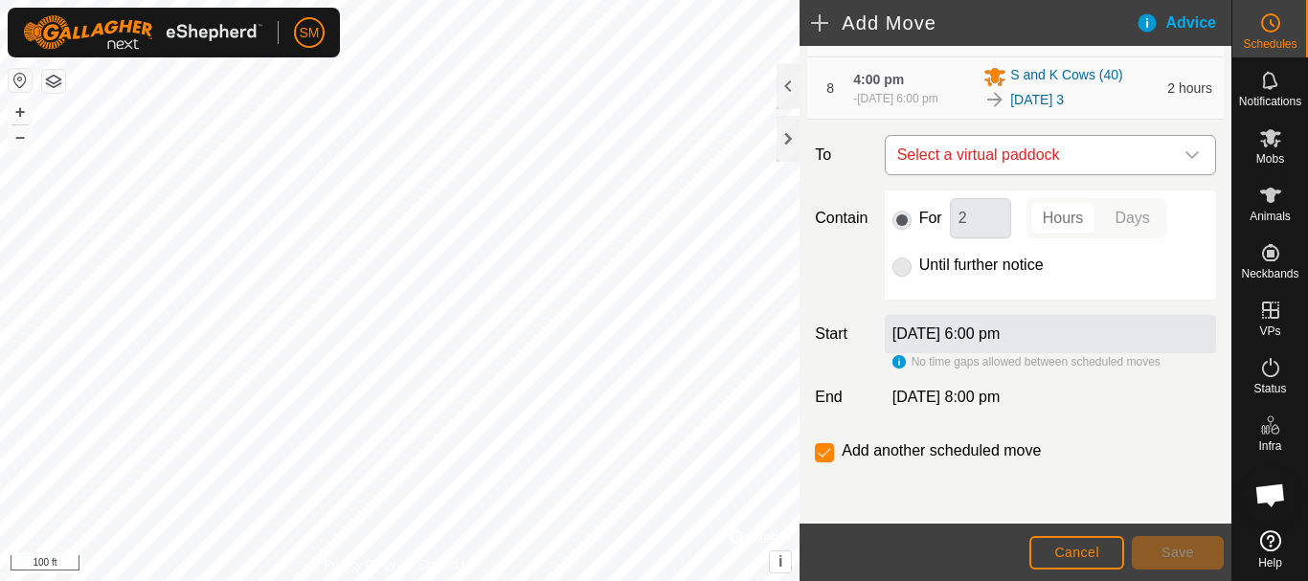
click at [1184, 160] on icon "dropdown trigger" at bounding box center [1191, 154] width 15 height 15
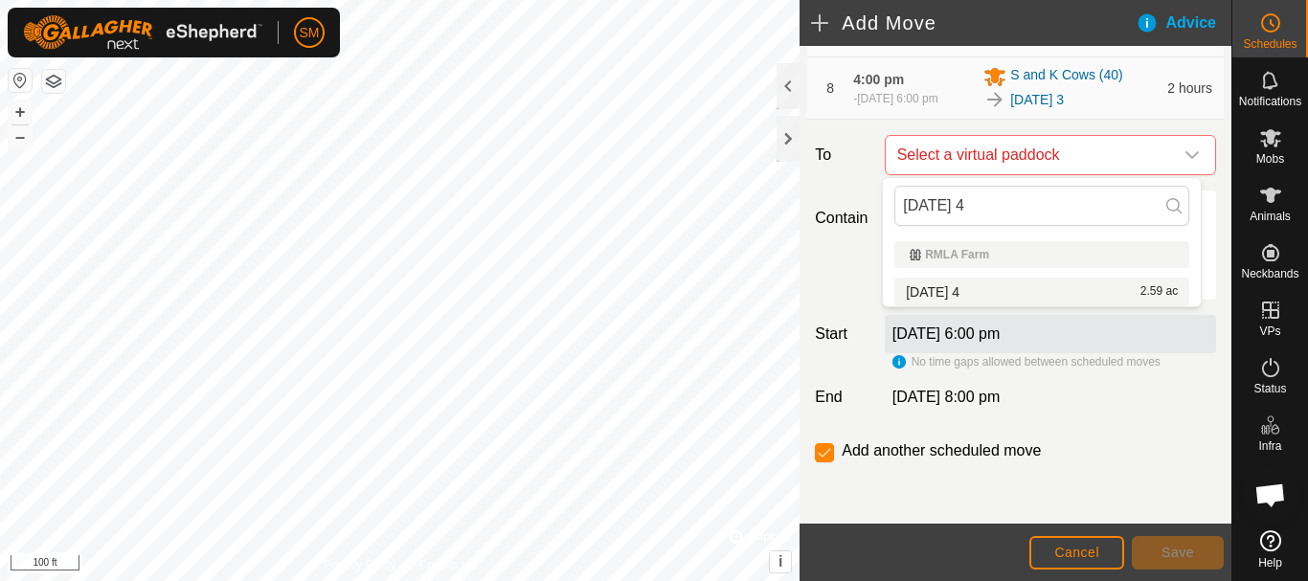
type input "[DATE] 4"
click at [967, 284] on li "[DATE] 4 2.59 ac" at bounding box center [1041, 292] width 295 height 29
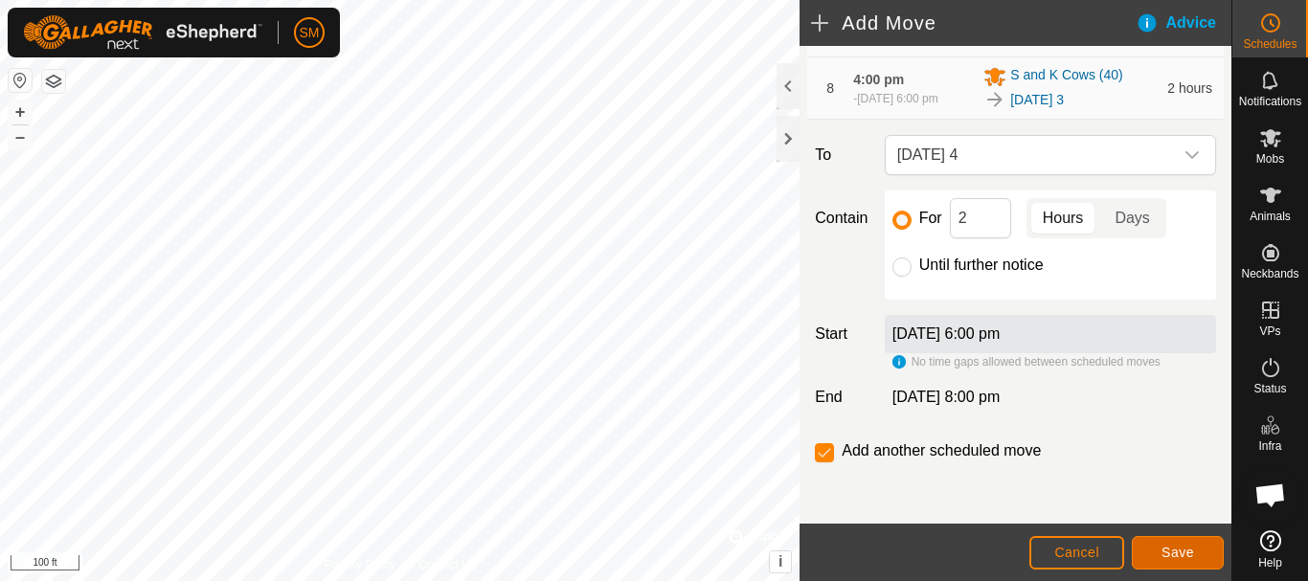
click at [1196, 543] on button "Save" at bounding box center [1177, 553] width 92 height 34
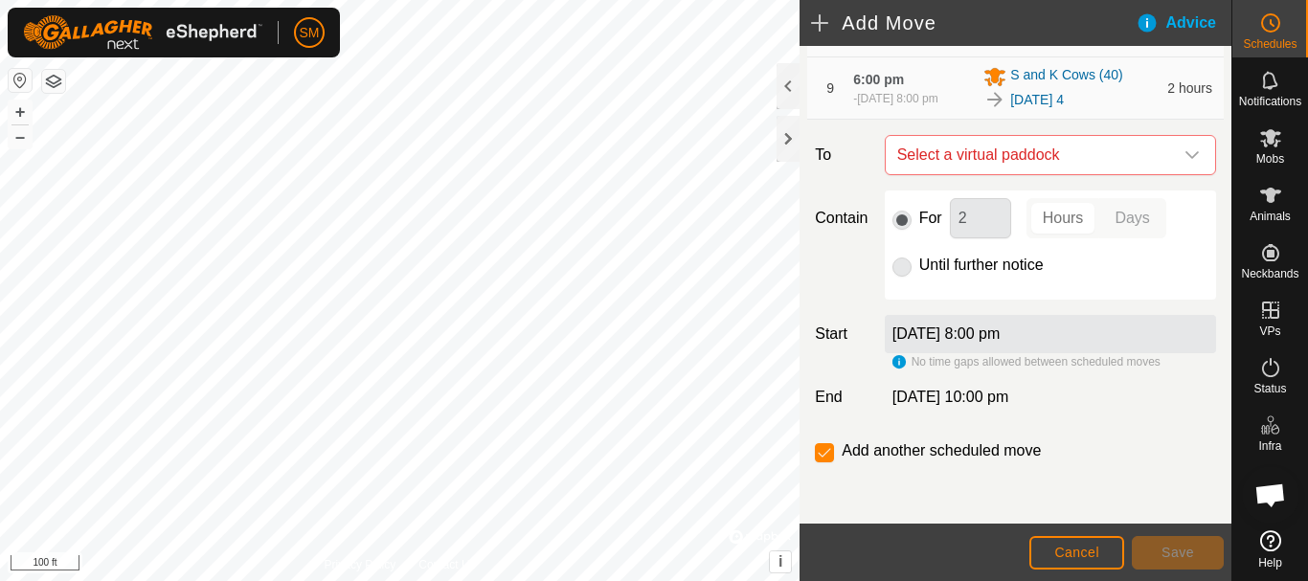
scroll to position [815, 0]
click at [1184, 155] on icon "dropdown trigger" at bounding box center [1191, 154] width 15 height 15
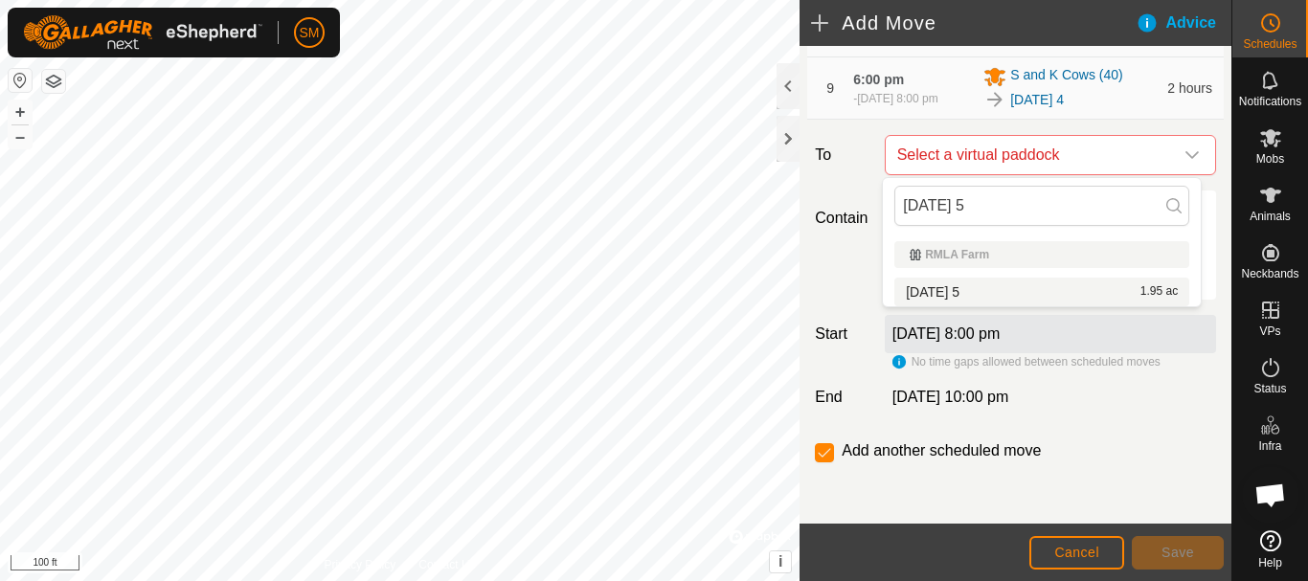
type input "[DATE] 5"
click at [958, 283] on li "[DATE] 5 1.95 ac" at bounding box center [1041, 292] width 295 height 29
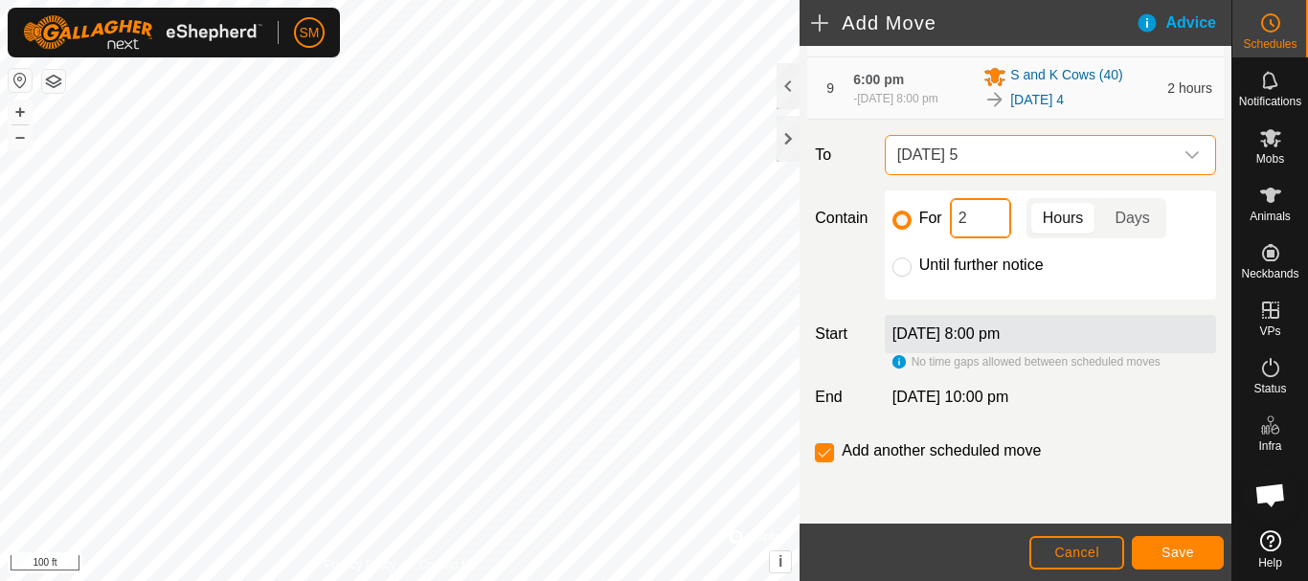
click at [1004, 210] on input "2" at bounding box center [980, 218] width 61 height 40
type input "16"
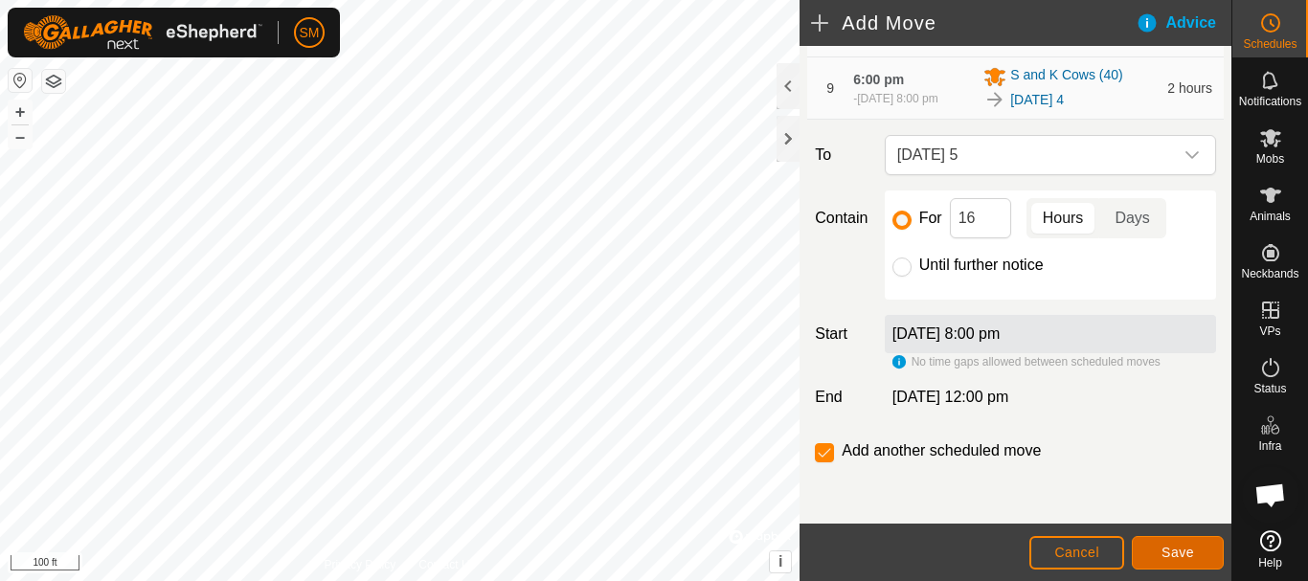
click at [1176, 549] on span "Save" at bounding box center [1177, 552] width 33 height 15
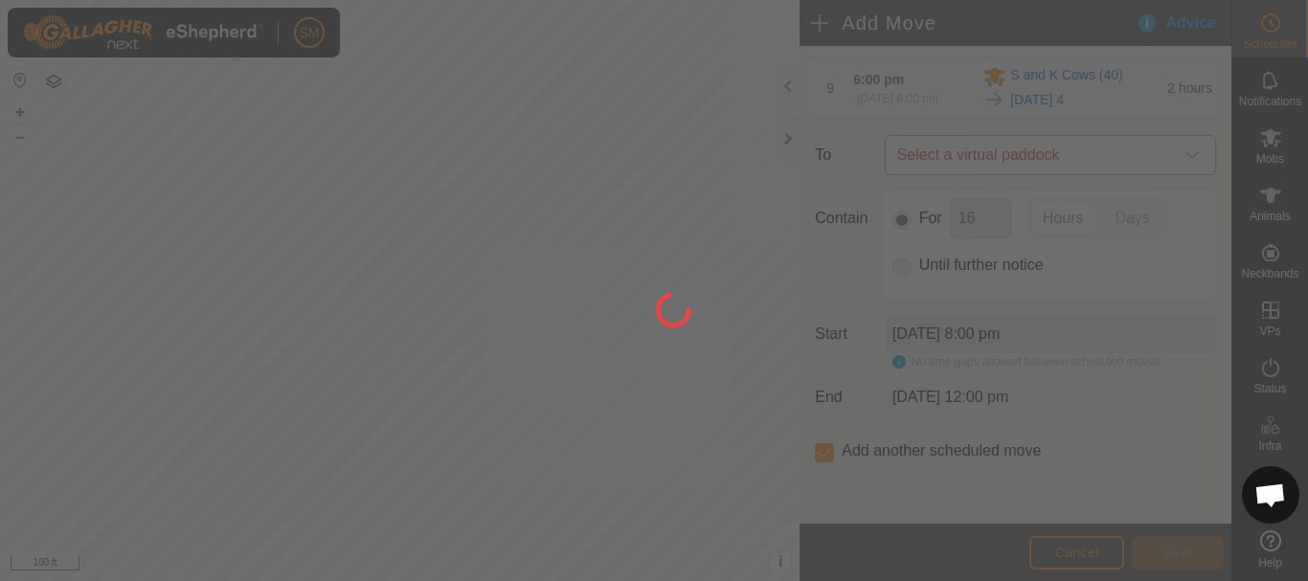
scroll to position [15, 0]
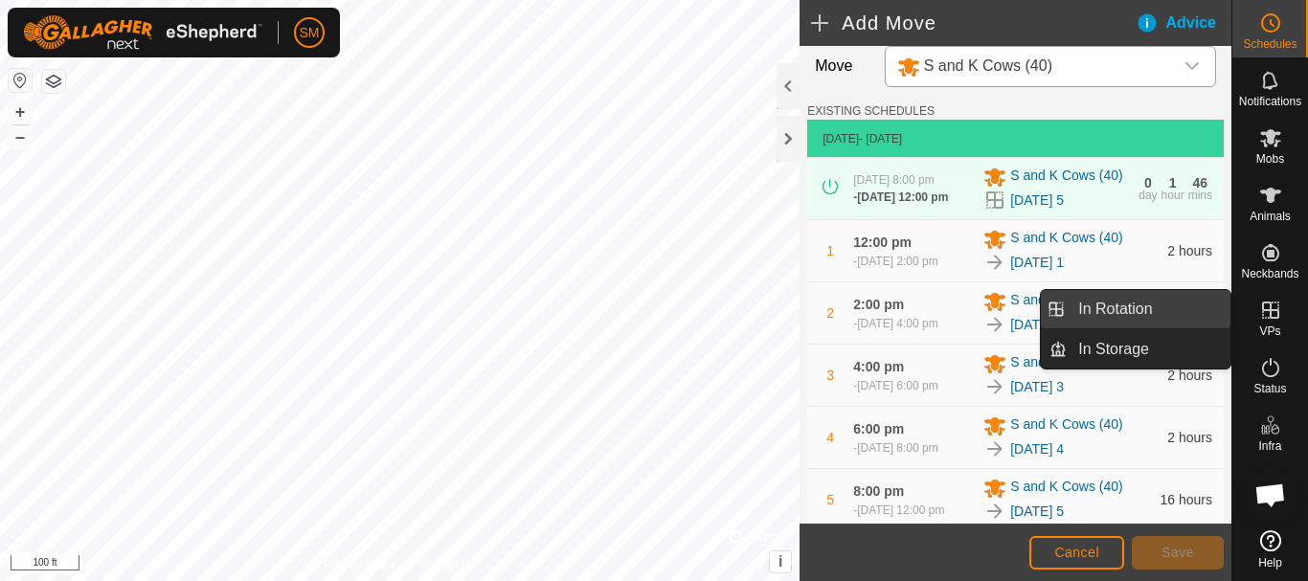
click at [1135, 306] on link "In Rotation" at bounding box center [1148, 309] width 164 height 38
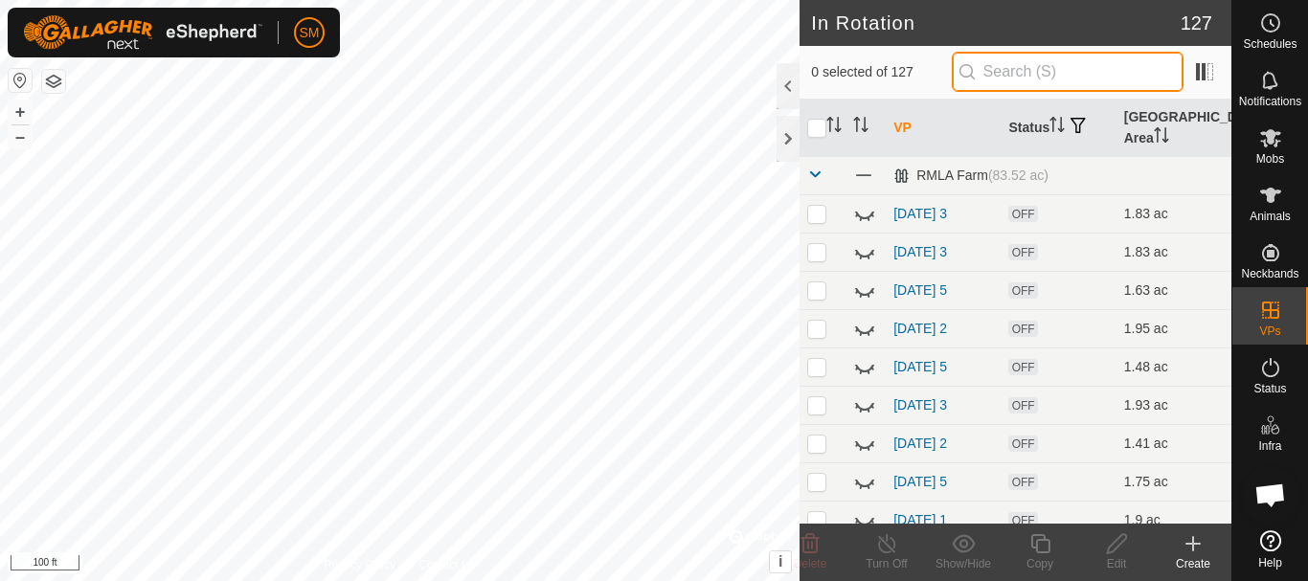
click at [1076, 77] on input "text" at bounding box center [1067, 72] width 232 height 40
paste input "[DATE]"
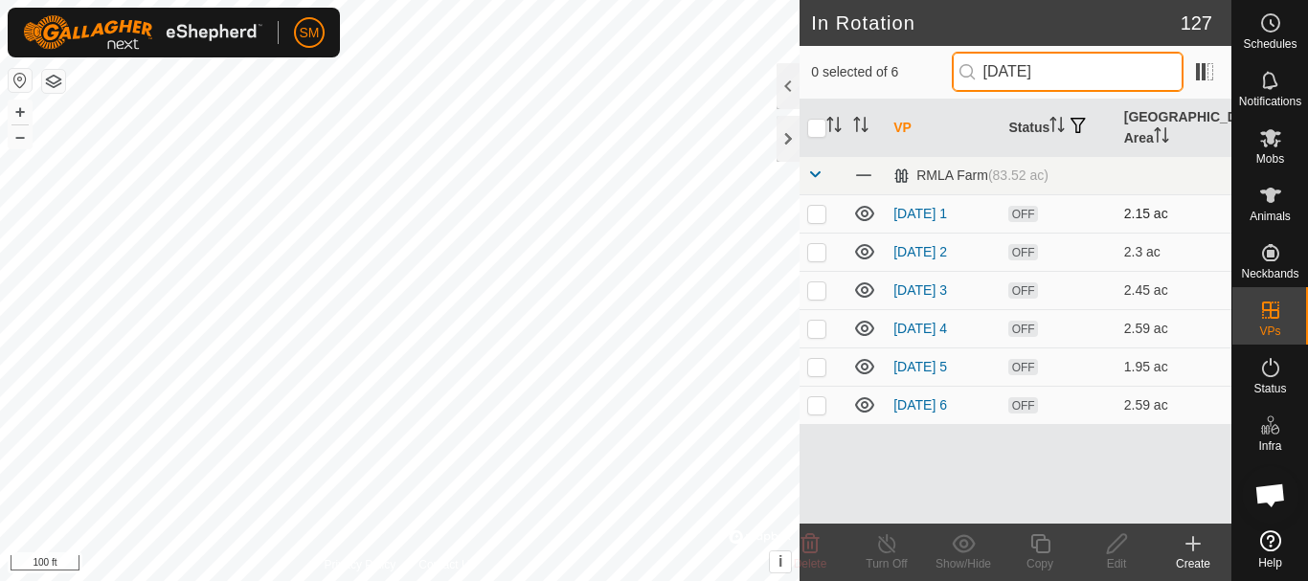
type input "[DATE]"
click at [863, 218] on icon at bounding box center [864, 213] width 23 height 23
click at [863, 247] on icon at bounding box center [864, 251] width 23 height 23
click at [859, 292] on icon at bounding box center [864, 290] width 23 height 23
click at [864, 337] on icon at bounding box center [864, 328] width 23 height 23
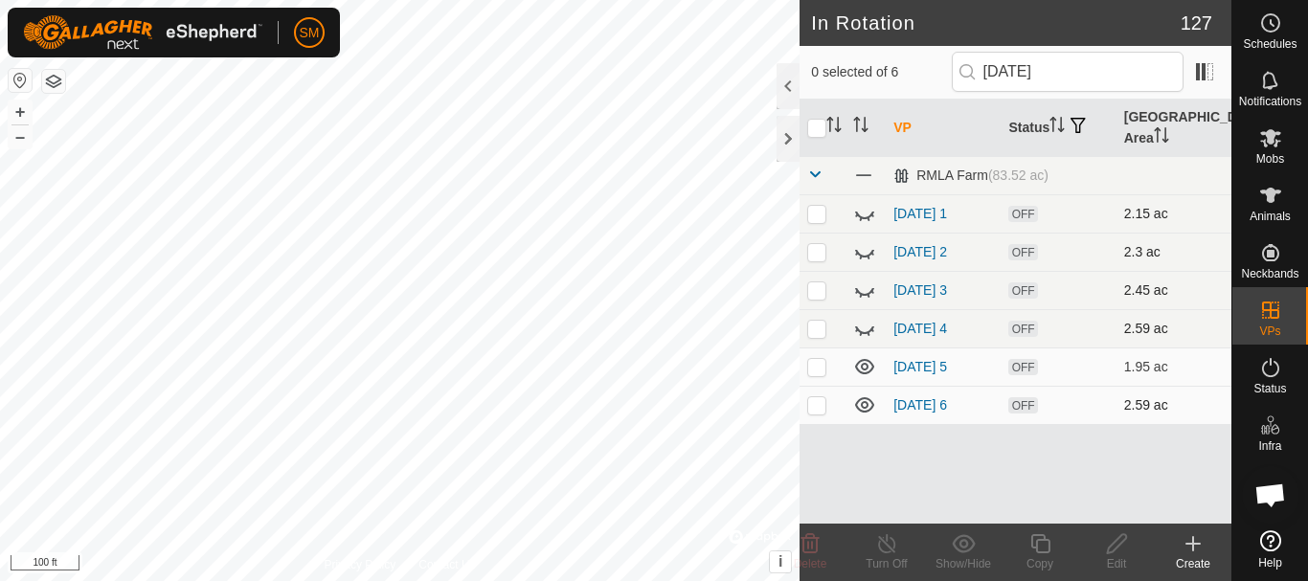
click at [818, 412] on td at bounding box center [822, 405] width 46 height 38
click at [812, 556] on div "Delete" at bounding box center [810, 563] width 77 height 17
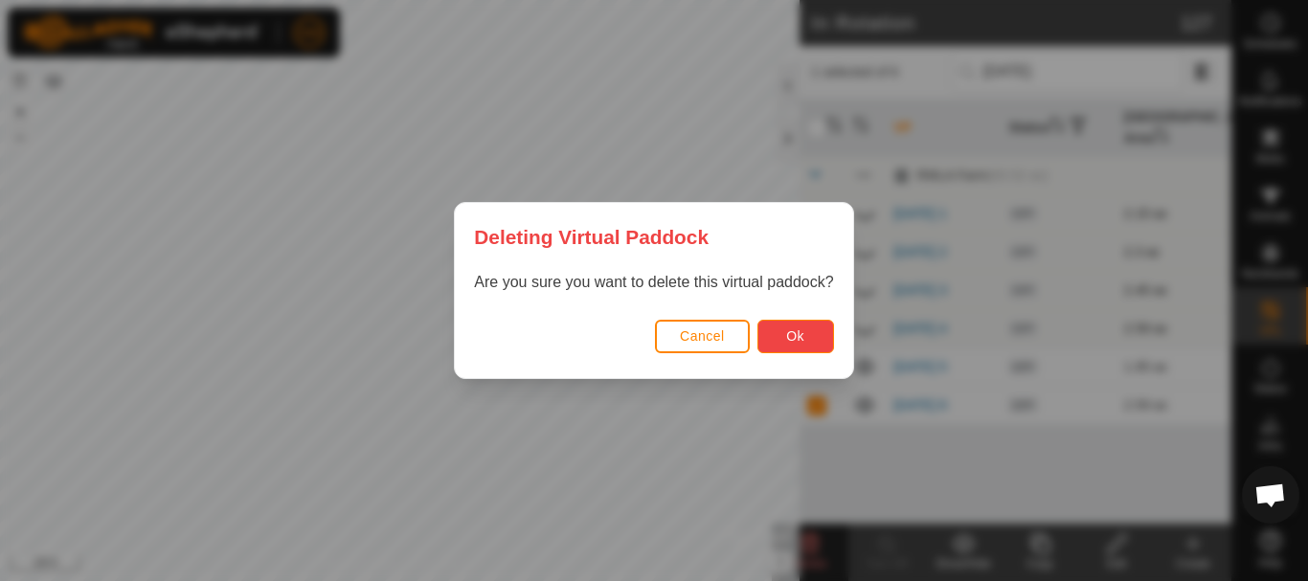
click at [790, 342] on span "Ok" at bounding box center [795, 335] width 18 height 15
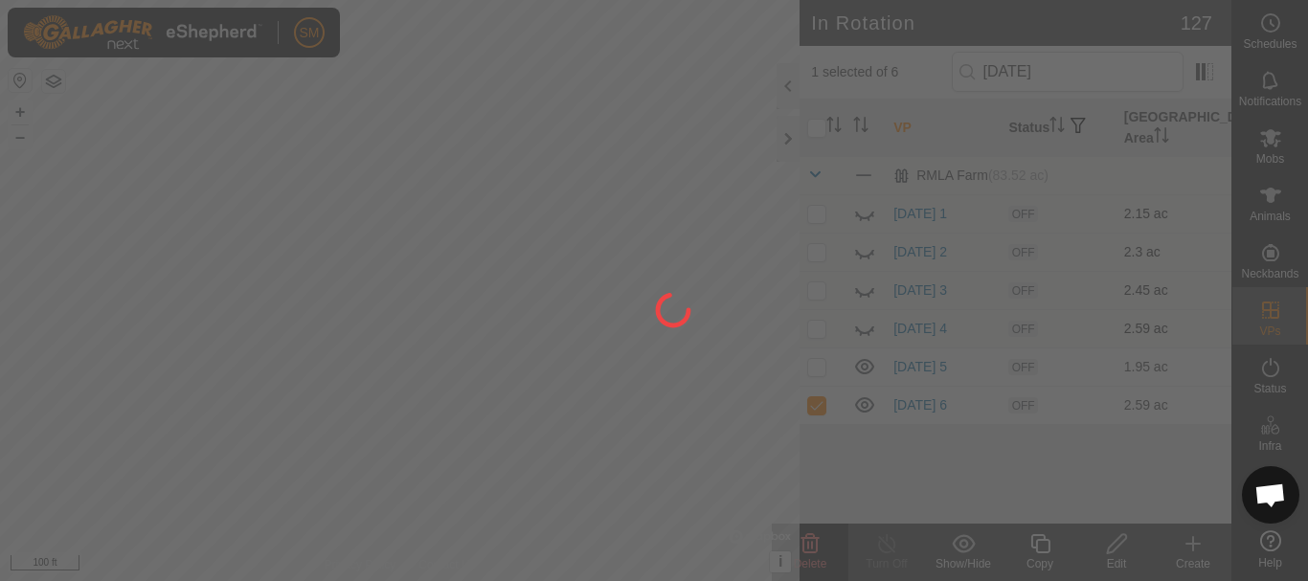
checkbox input "false"
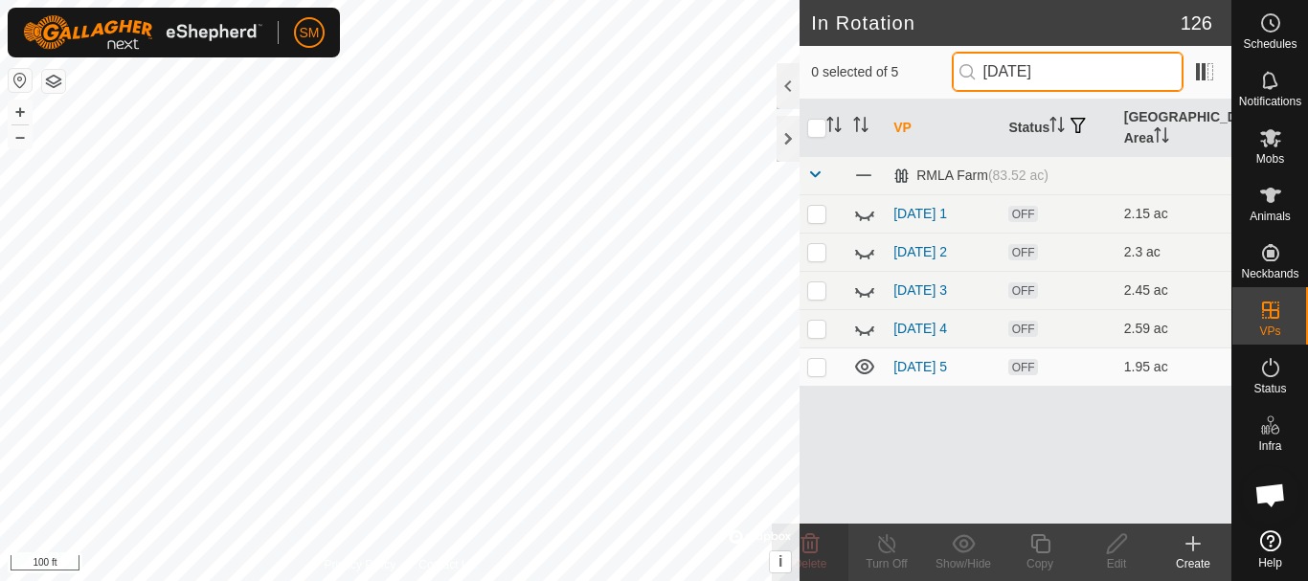
click at [1076, 77] on input "[DATE]" at bounding box center [1067, 72] width 232 height 40
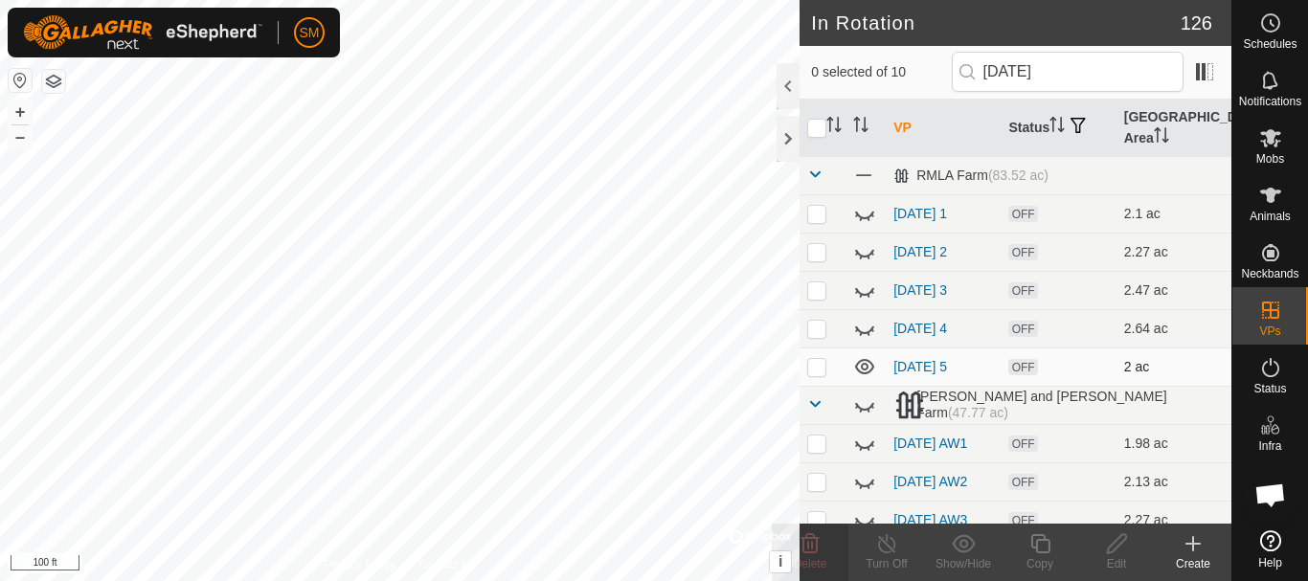
click at [862, 372] on icon at bounding box center [864, 366] width 19 height 15
click at [1066, 64] on input "[DATE]" at bounding box center [1067, 72] width 232 height 40
click at [861, 289] on icon at bounding box center [864, 290] width 23 height 23
click at [866, 331] on icon at bounding box center [864, 328] width 23 height 23
click at [868, 370] on icon at bounding box center [864, 369] width 19 height 8
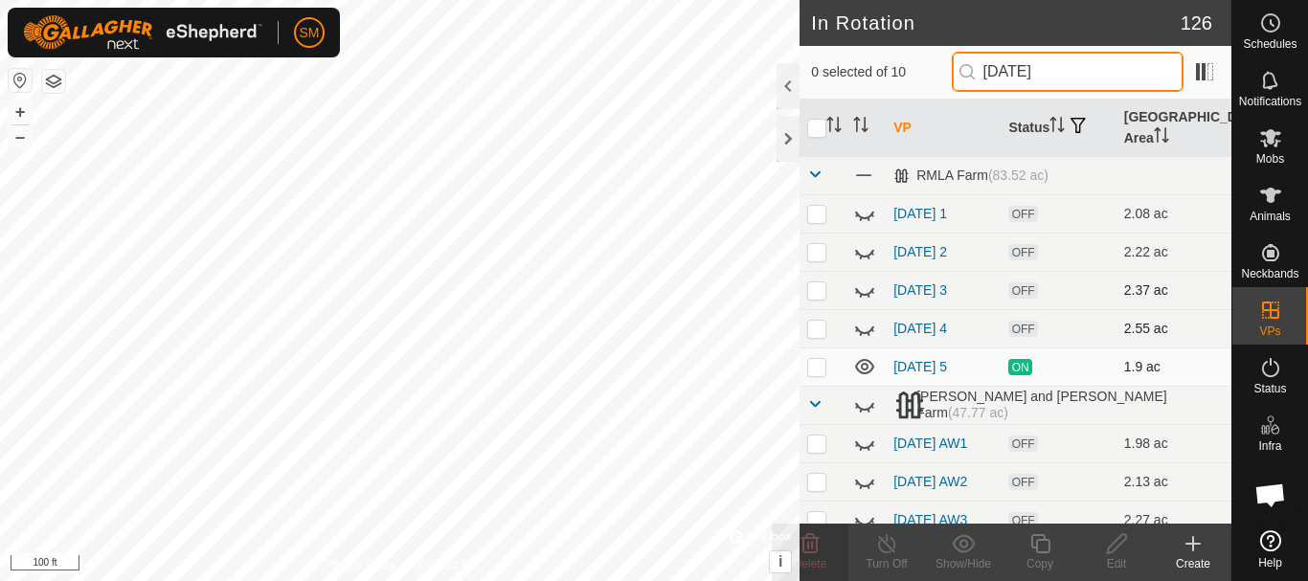
click at [1088, 70] on input "[DATE]" at bounding box center [1067, 72] width 232 height 40
click at [862, 370] on icon at bounding box center [864, 366] width 23 height 23
click at [1074, 80] on input "[DATE]" at bounding box center [1067, 72] width 232 height 40
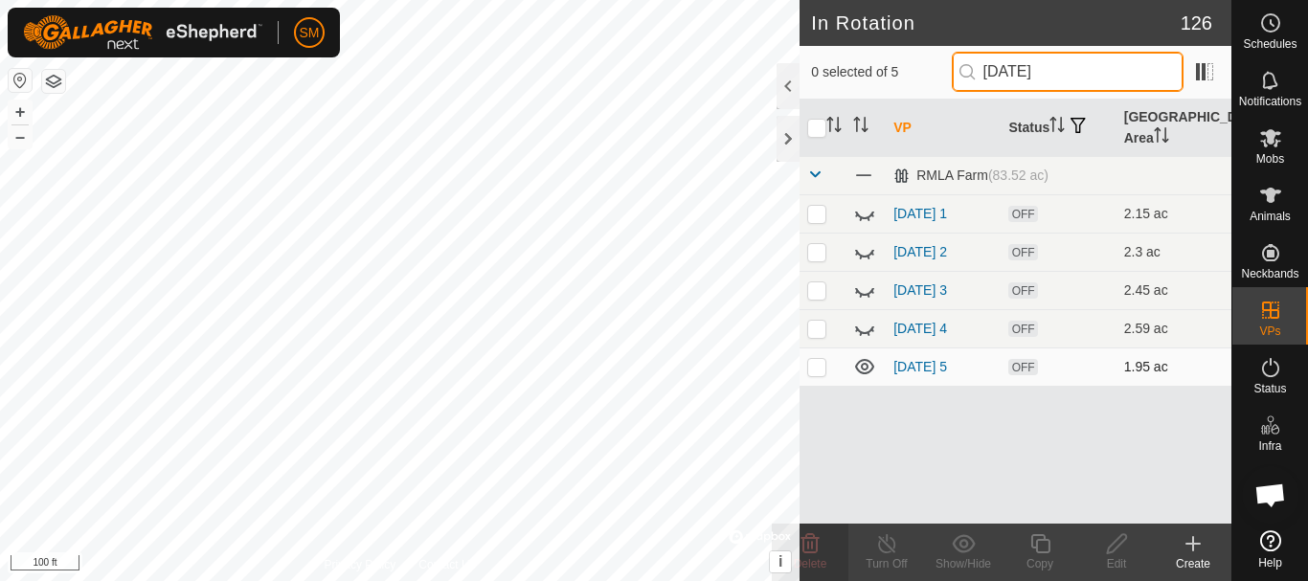
type input "[DATE]"
click at [814, 372] on p-checkbox at bounding box center [816, 366] width 19 height 15
checkbox input "true"
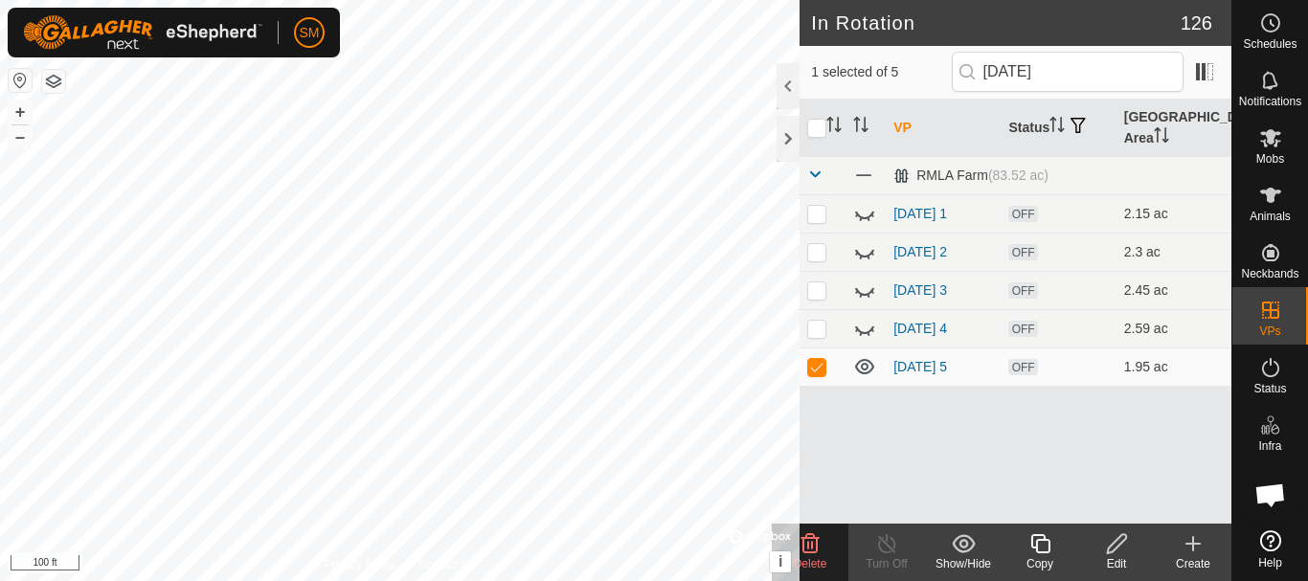
click at [1045, 548] on icon at bounding box center [1040, 543] width 24 height 23
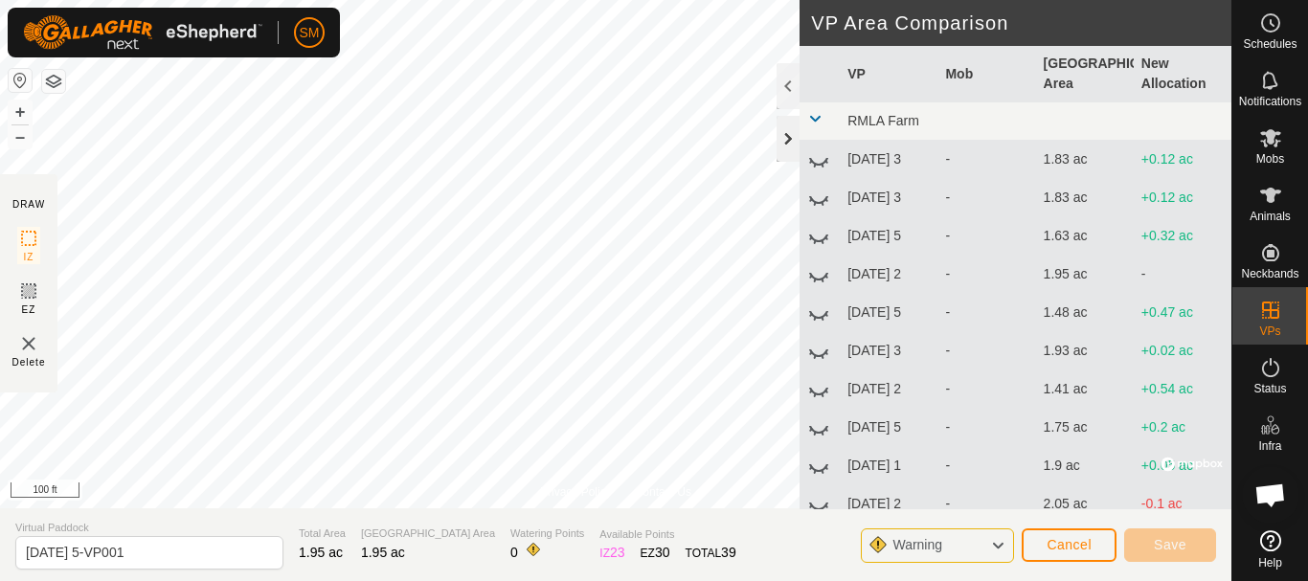
click at [795, 141] on div at bounding box center [787, 139] width 23 height 46
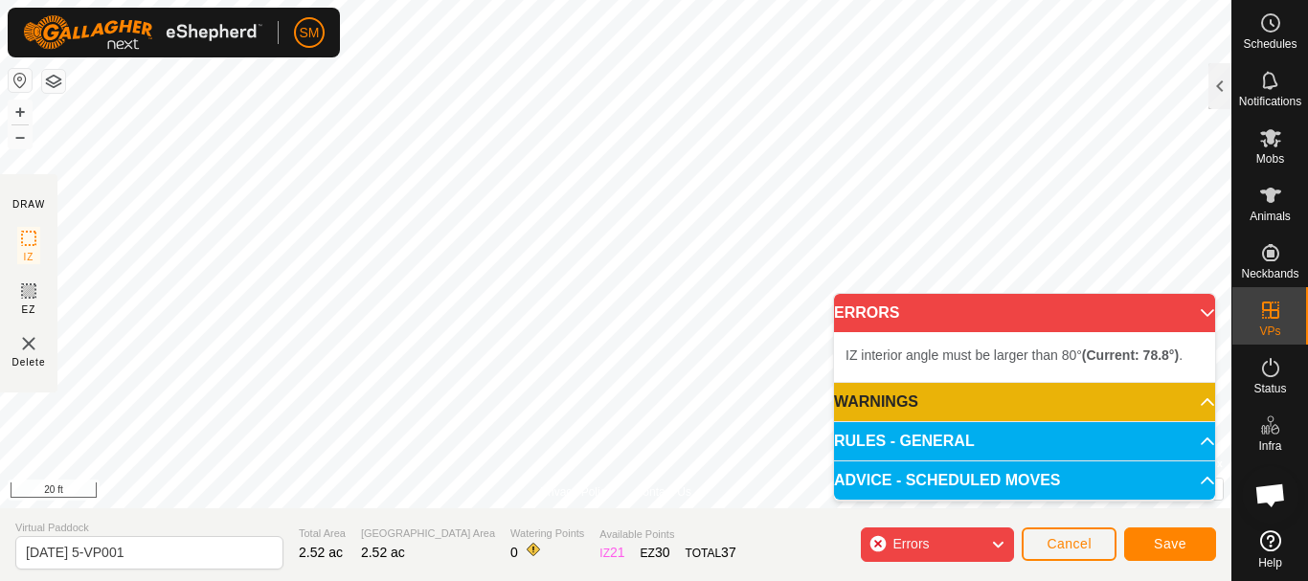
click at [550, 535] on div "Privacy Policy Contact Us Status: OFF Type: Inclusion Zone + – ⇧ i © Mapbox , ©…" at bounding box center [615, 290] width 1231 height 581
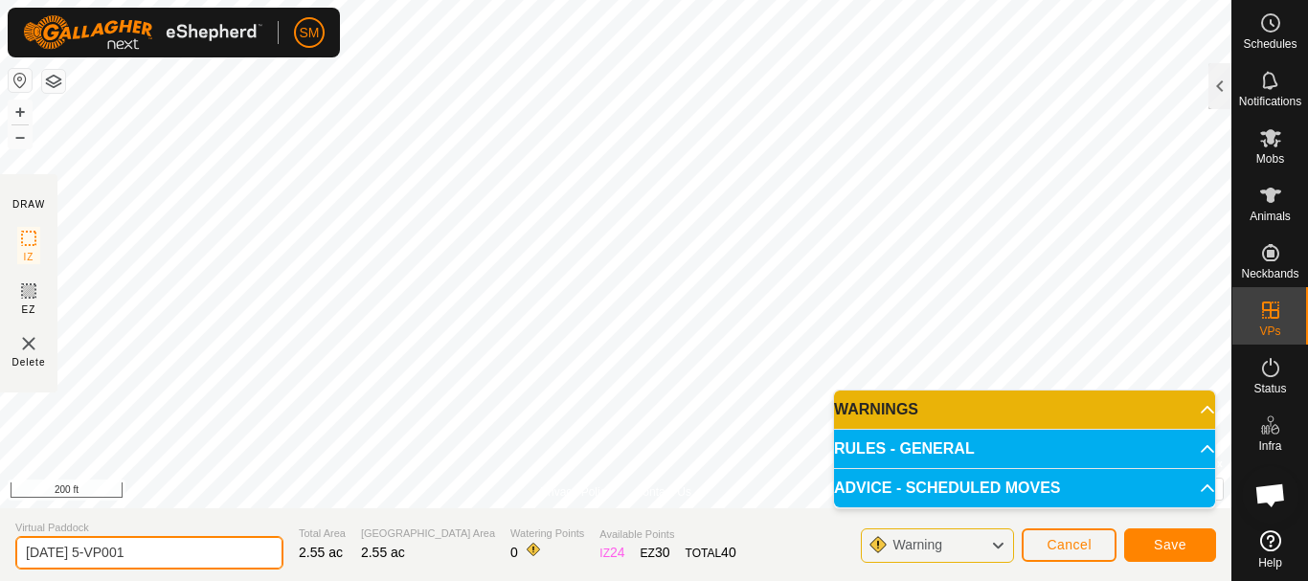
click at [191, 551] on input "[DATE] 5-VP001" at bounding box center [149, 553] width 268 height 34
paste input "text"
type input "[DATE] 4"
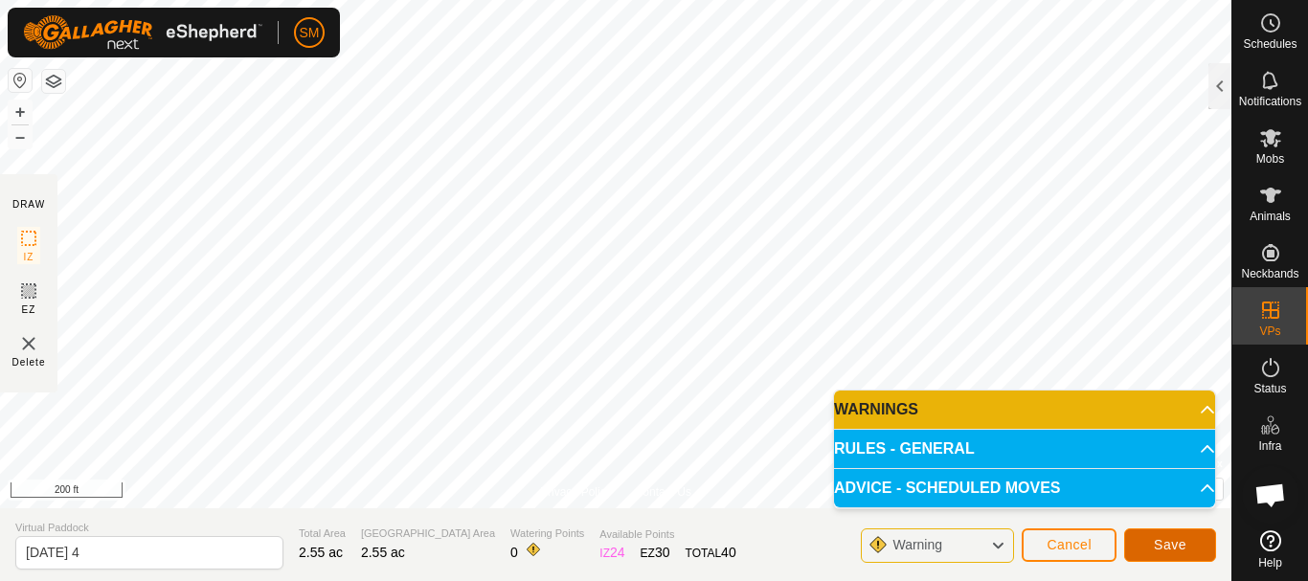
click at [1191, 536] on button "Save" at bounding box center [1170, 545] width 92 height 34
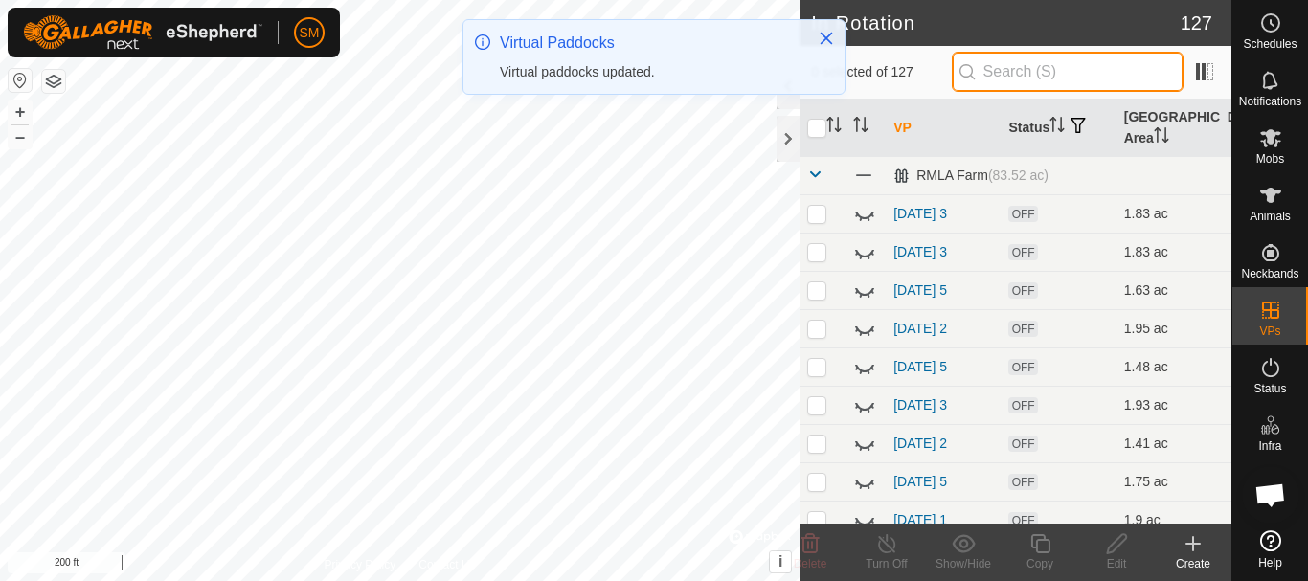
click at [1025, 71] on input "text" at bounding box center [1067, 72] width 232 height 40
paste input "[DATE]"
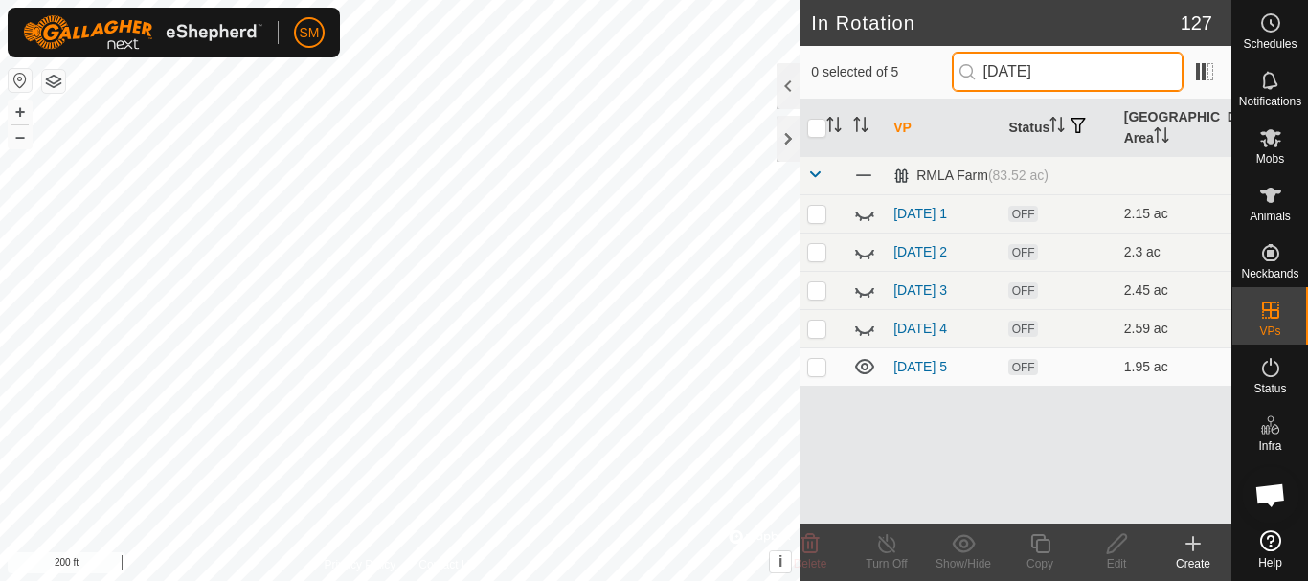
click at [1036, 71] on input "[DATE]" at bounding box center [1067, 72] width 232 height 40
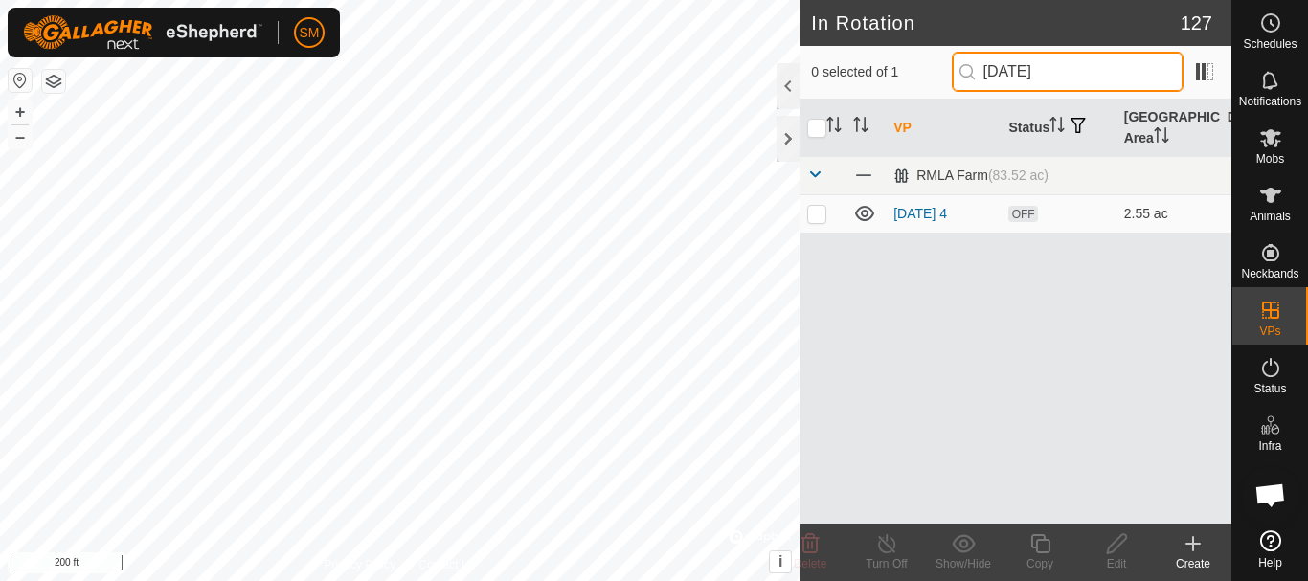
drag, startPoint x: 1067, startPoint y: 68, endPoint x: 978, endPoint y: 78, distance: 89.5
click at [978, 78] on p-iconfield "[DATE]" at bounding box center [1067, 72] width 232 height 40
click at [1075, 76] on input "[DATE]" at bounding box center [1067, 72] width 232 height 40
drag, startPoint x: 1071, startPoint y: 71, endPoint x: 996, endPoint y: 77, distance: 75.8
click at [993, 78] on input "[DATE]" at bounding box center [1067, 72] width 232 height 40
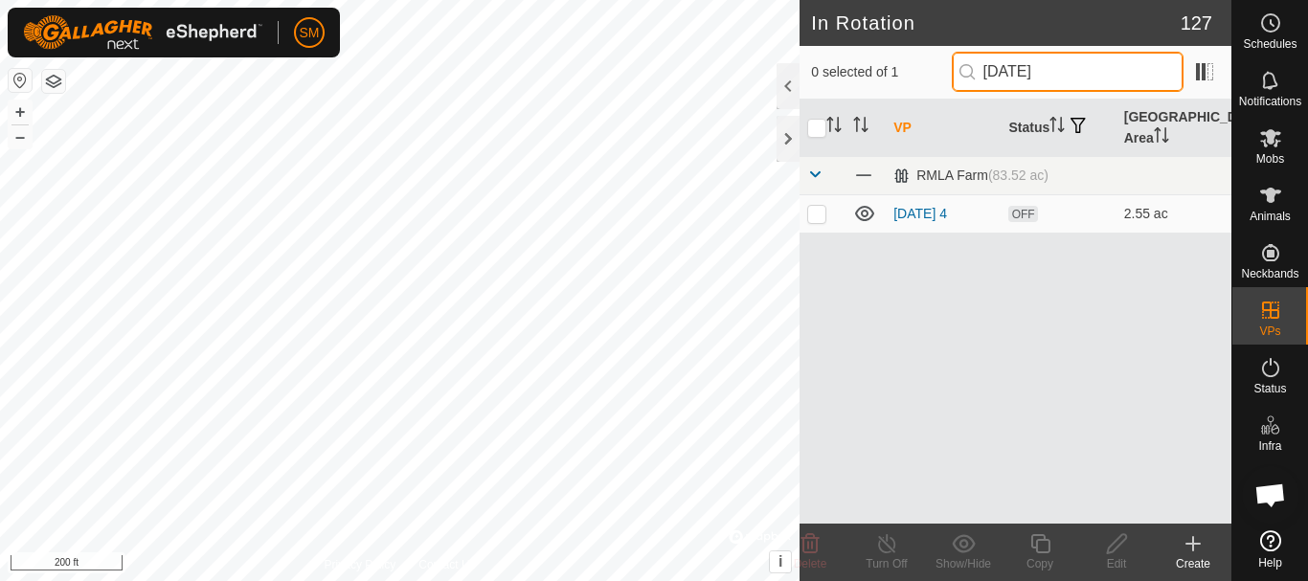
drag, startPoint x: 988, startPoint y: 64, endPoint x: 1071, endPoint y: 70, distance: 83.5
click at [1071, 70] on input "[DATE]" at bounding box center [1067, 72] width 232 height 40
paste input "09-30"
drag, startPoint x: 989, startPoint y: 66, endPoint x: 1074, endPoint y: 70, distance: 85.3
click at [1074, 70] on input "[DATE] 4" at bounding box center [1067, 72] width 232 height 40
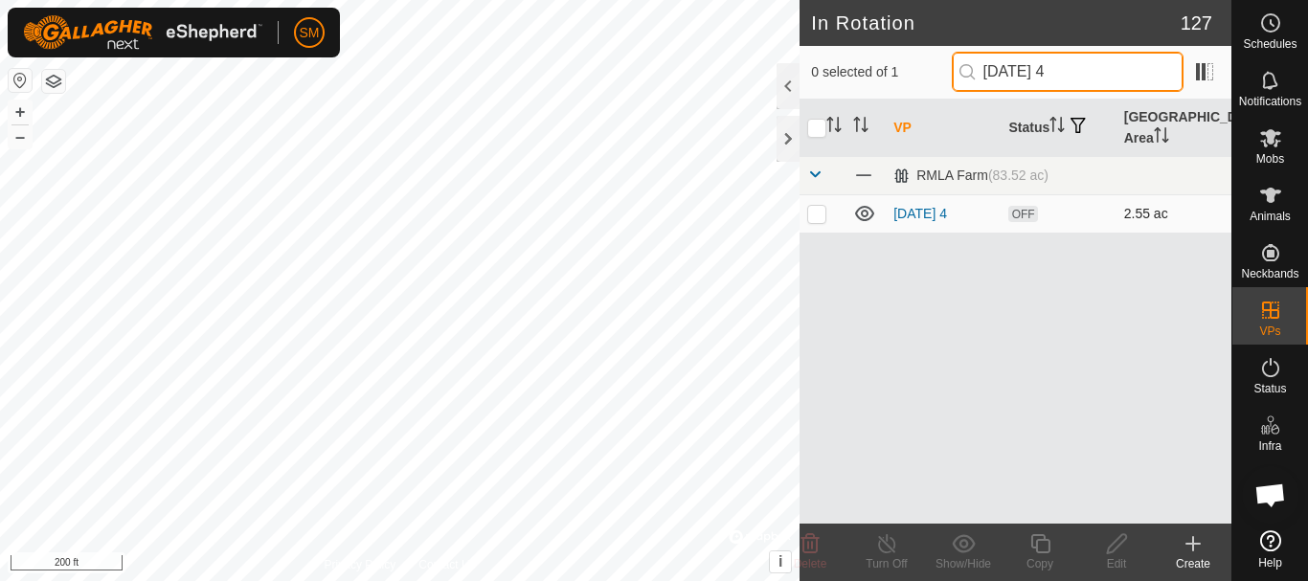
type input "[DATE] 4"
click at [813, 216] on p-checkbox at bounding box center [816, 213] width 19 height 15
checkbox input "true"
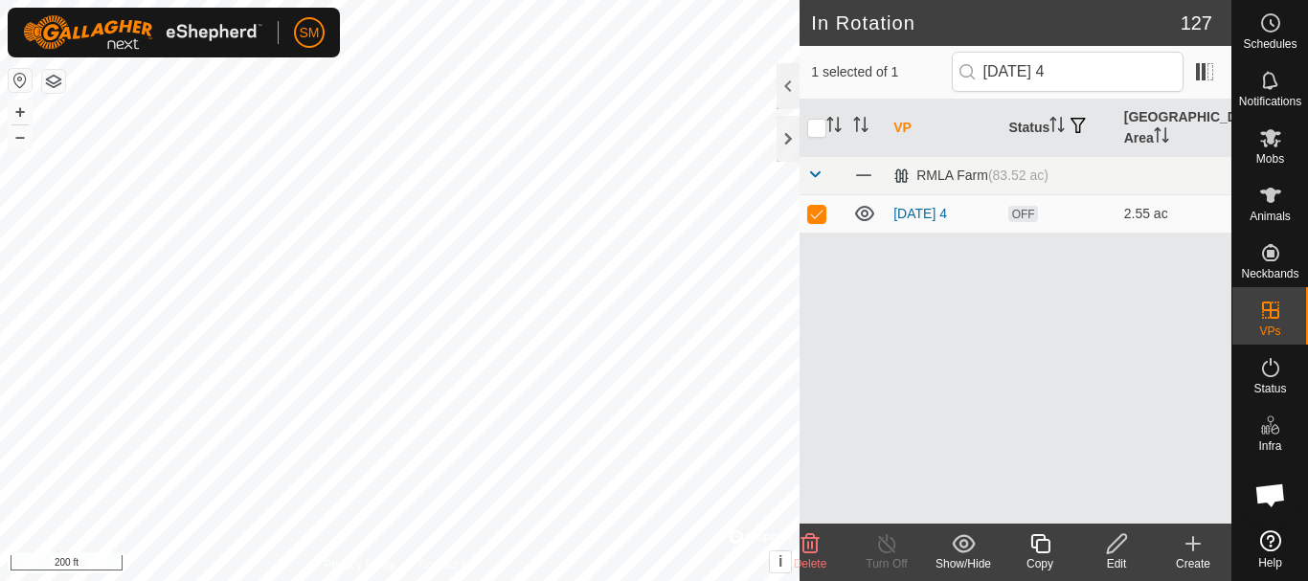
click at [1048, 554] on icon at bounding box center [1040, 543] width 24 height 23
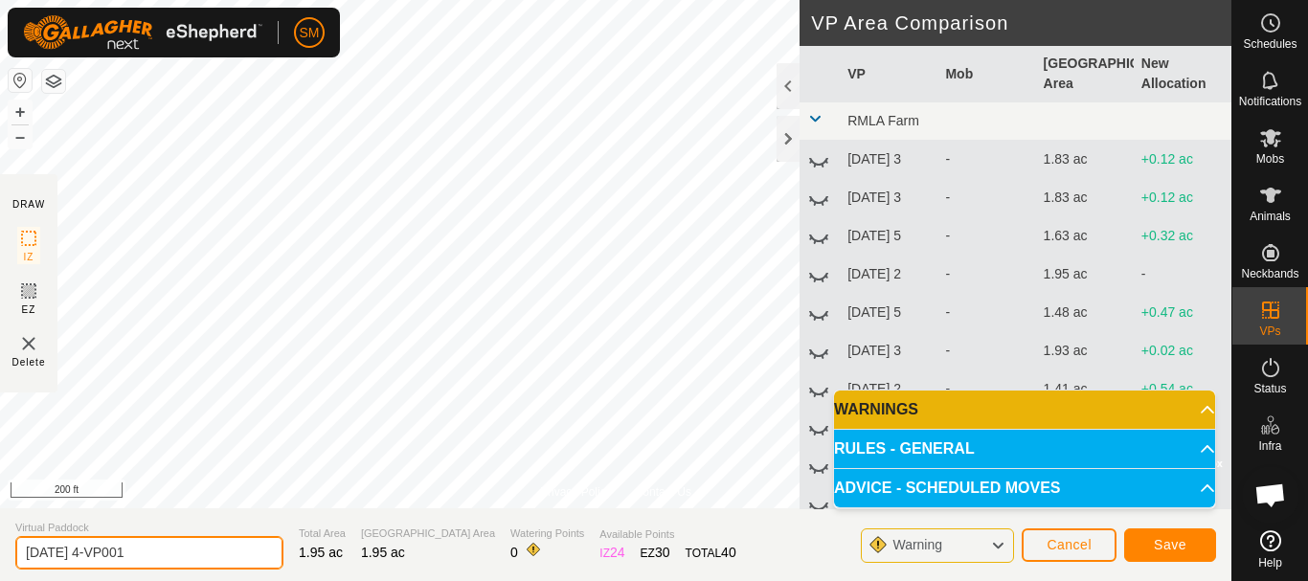
click at [229, 554] on input "[DATE] 4-VP001" at bounding box center [149, 553] width 268 height 34
paste input "text"
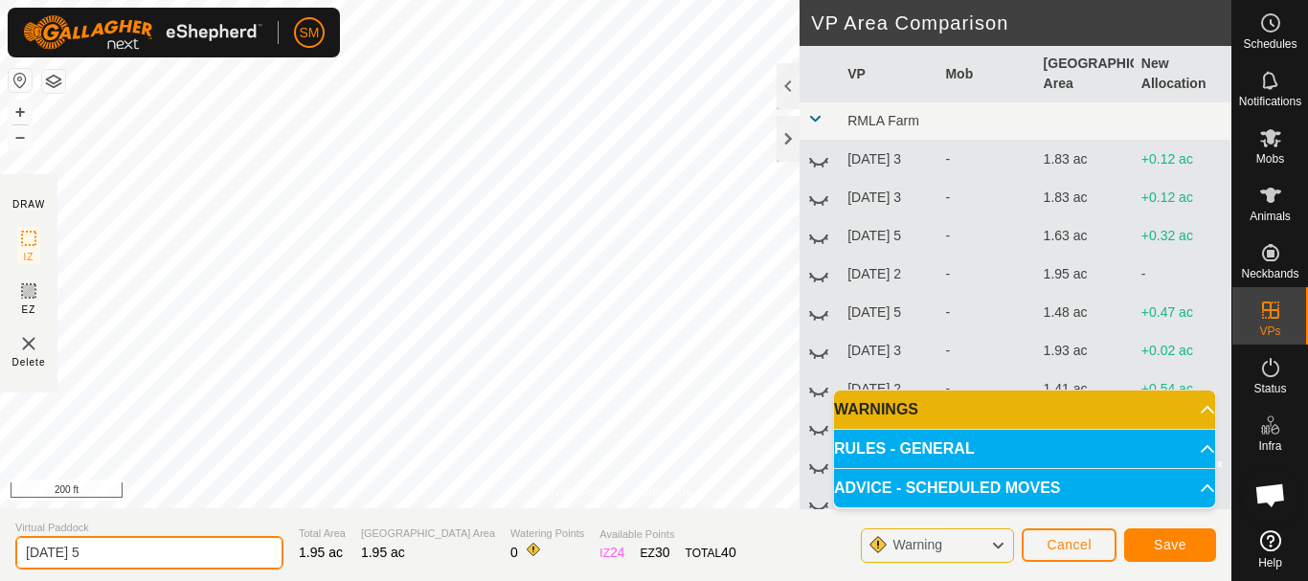
type input "[DATE] 5"
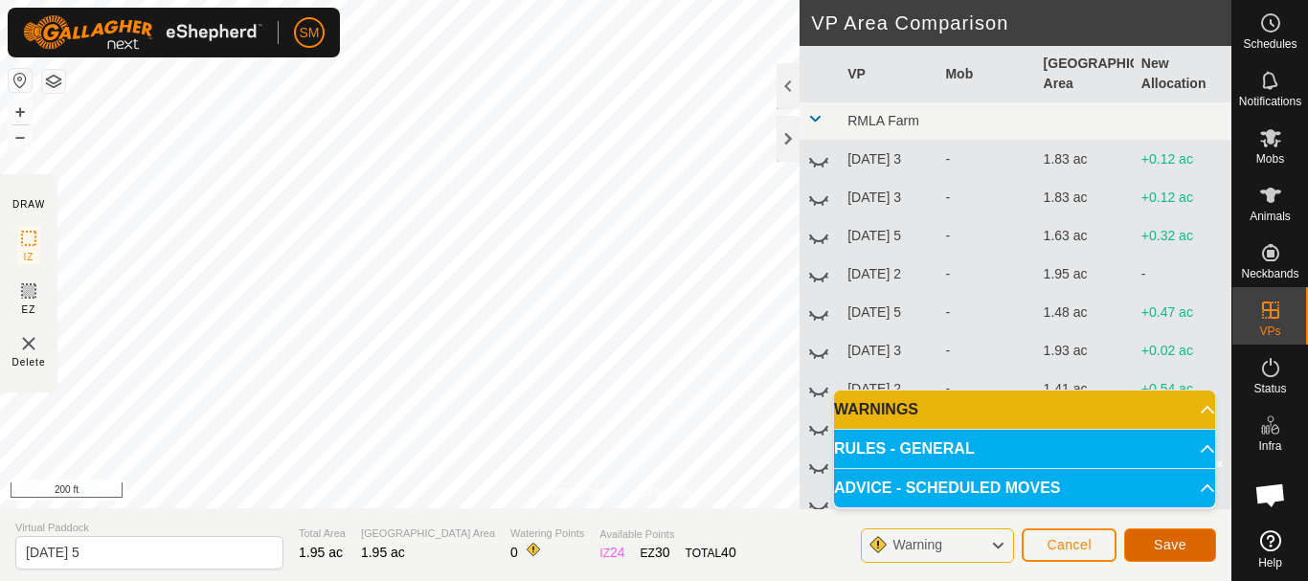
click at [1192, 542] on button "Save" at bounding box center [1170, 545] width 92 height 34
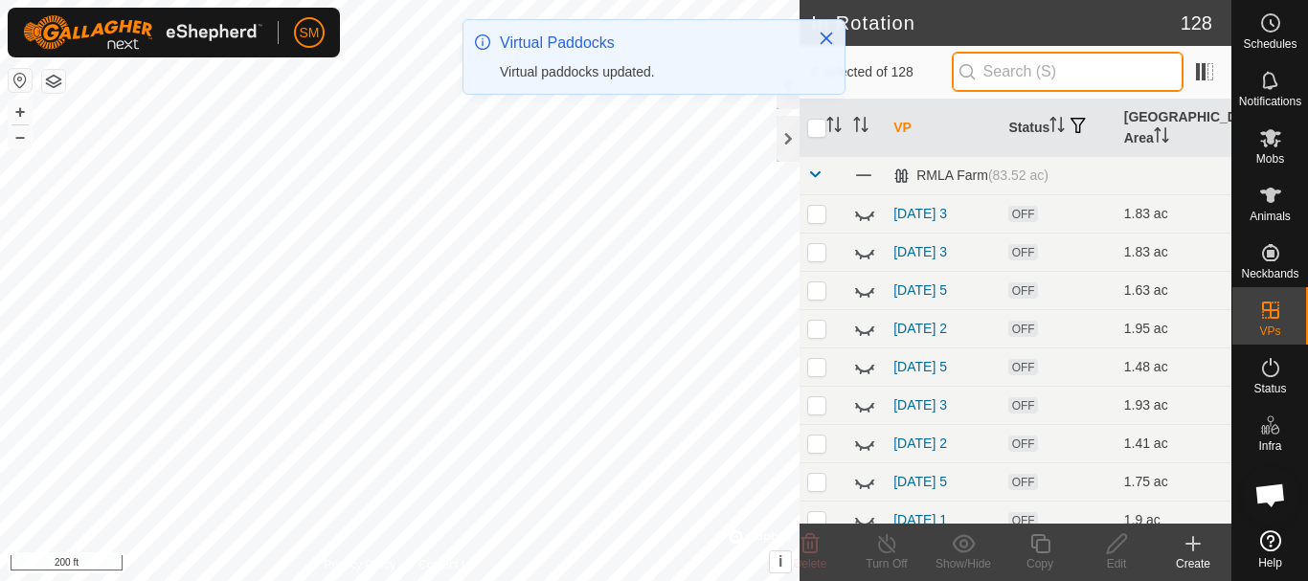
click at [1020, 74] on input "text" at bounding box center [1067, 72] width 232 height 40
paste input "[DATE]"
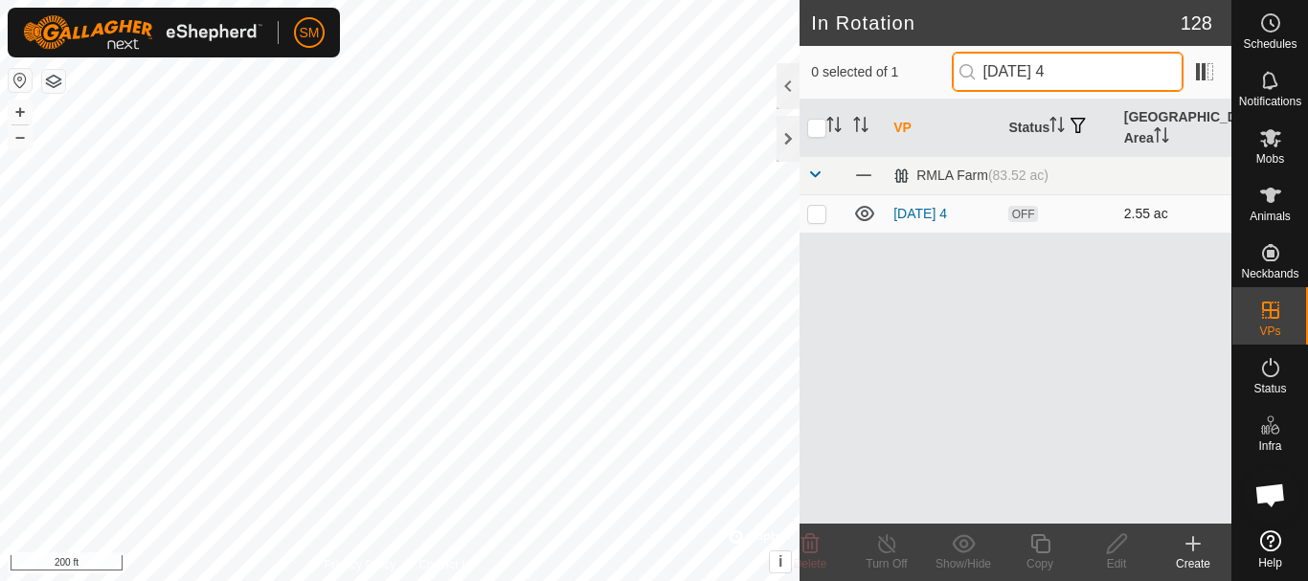
type input "[DATE] 4"
click at [814, 218] on p-checkbox at bounding box center [816, 213] width 19 height 15
checkbox input "true"
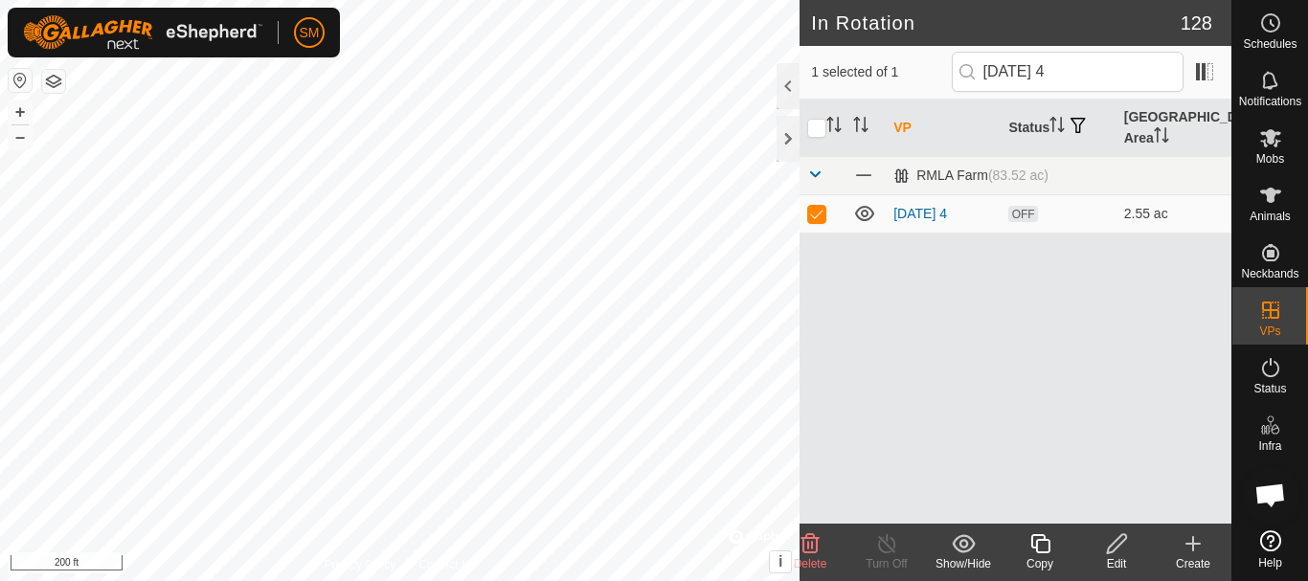
click at [1042, 542] on icon at bounding box center [1040, 543] width 24 height 23
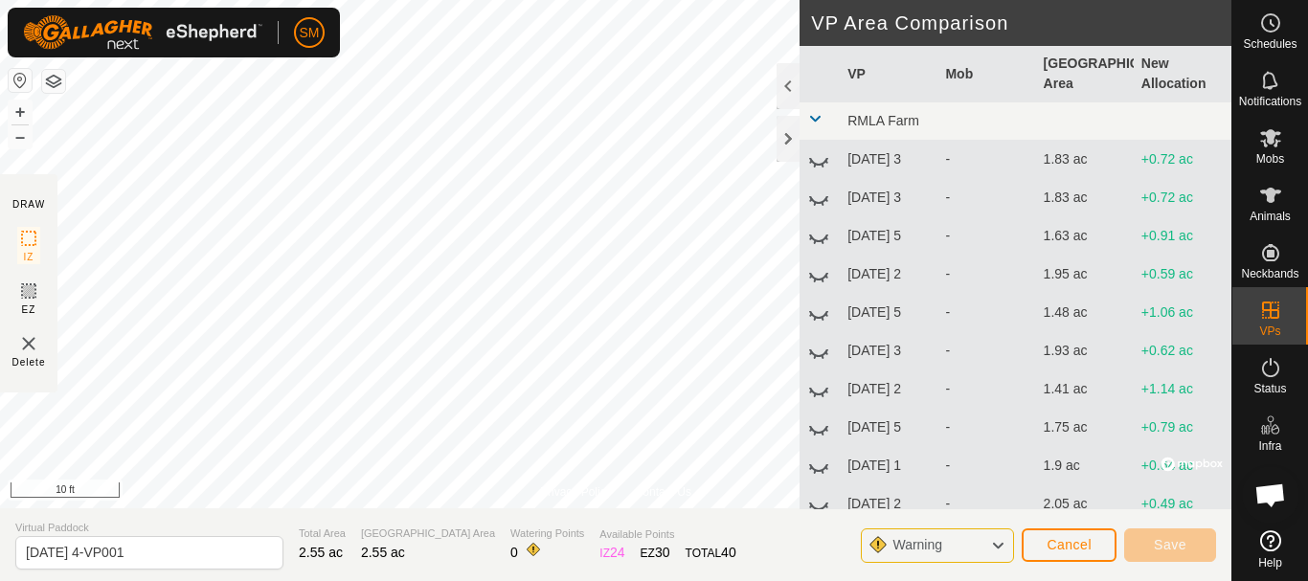
click at [808, 136] on td at bounding box center [819, 121] width 40 height 38
click at [791, 142] on div at bounding box center [787, 139] width 23 height 46
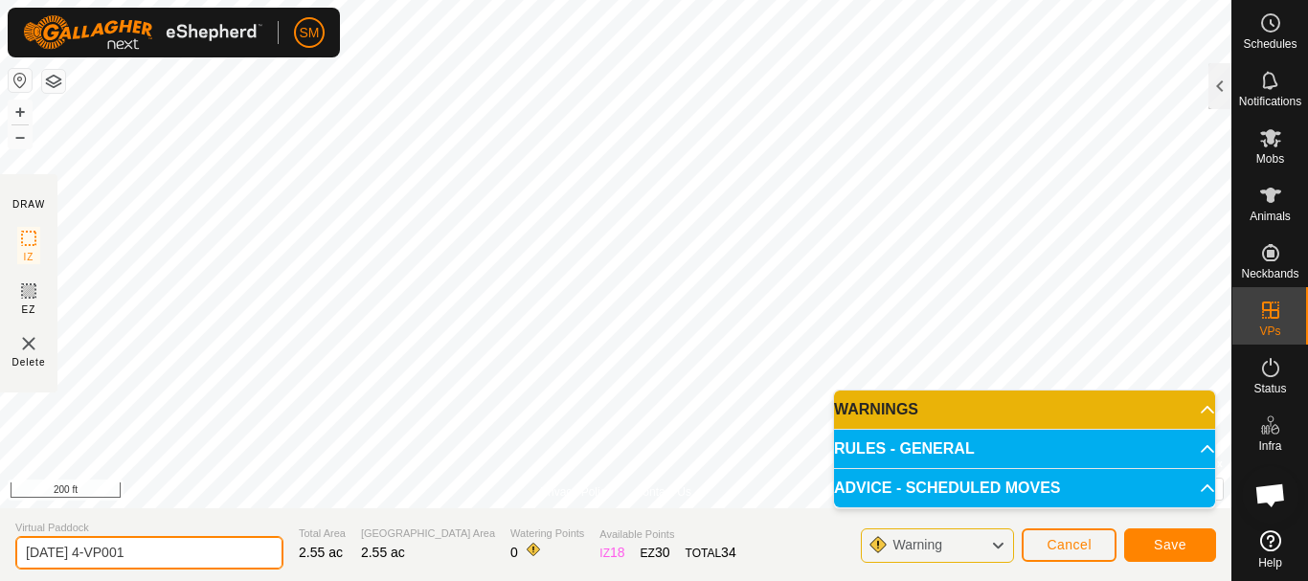
click at [178, 543] on input "[DATE] 4-VP001" at bounding box center [149, 553] width 268 height 34
paste input "text"
type input "[DATE] 6"
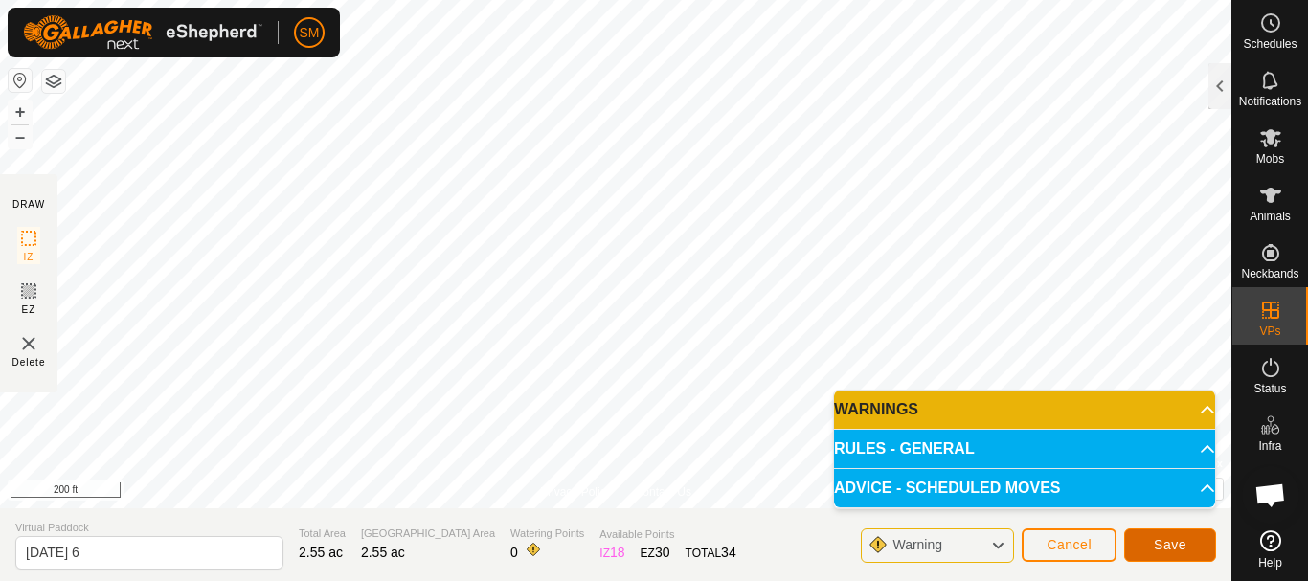
click at [1192, 542] on button "Save" at bounding box center [1170, 545] width 92 height 34
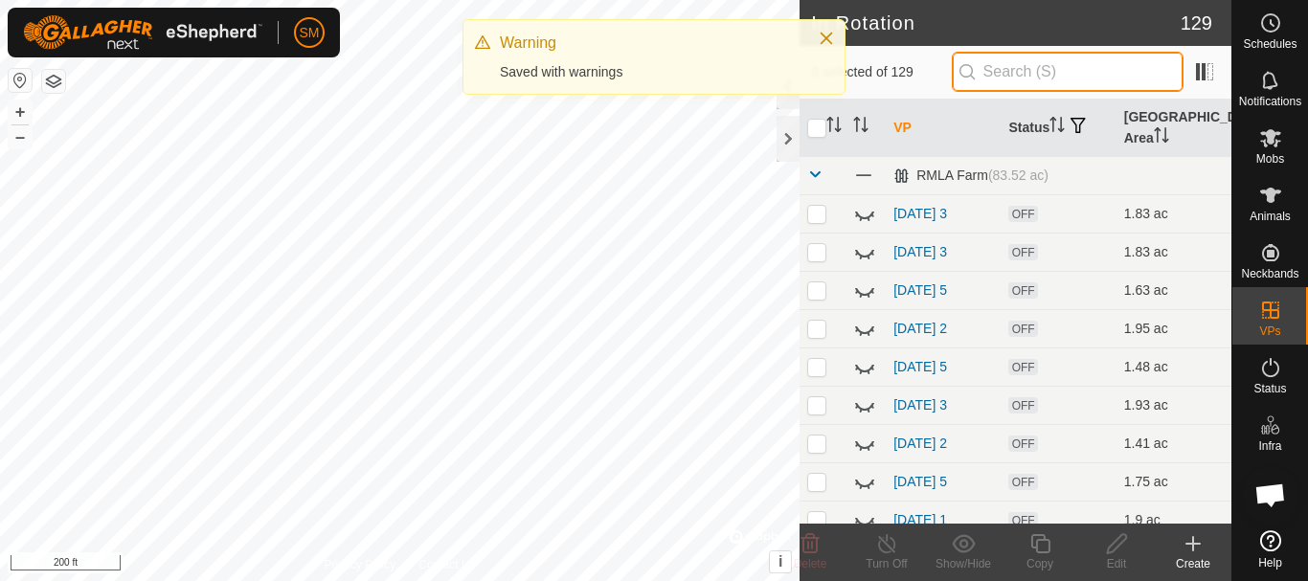
click at [1034, 71] on input "text" at bounding box center [1067, 72] width 232 height 40
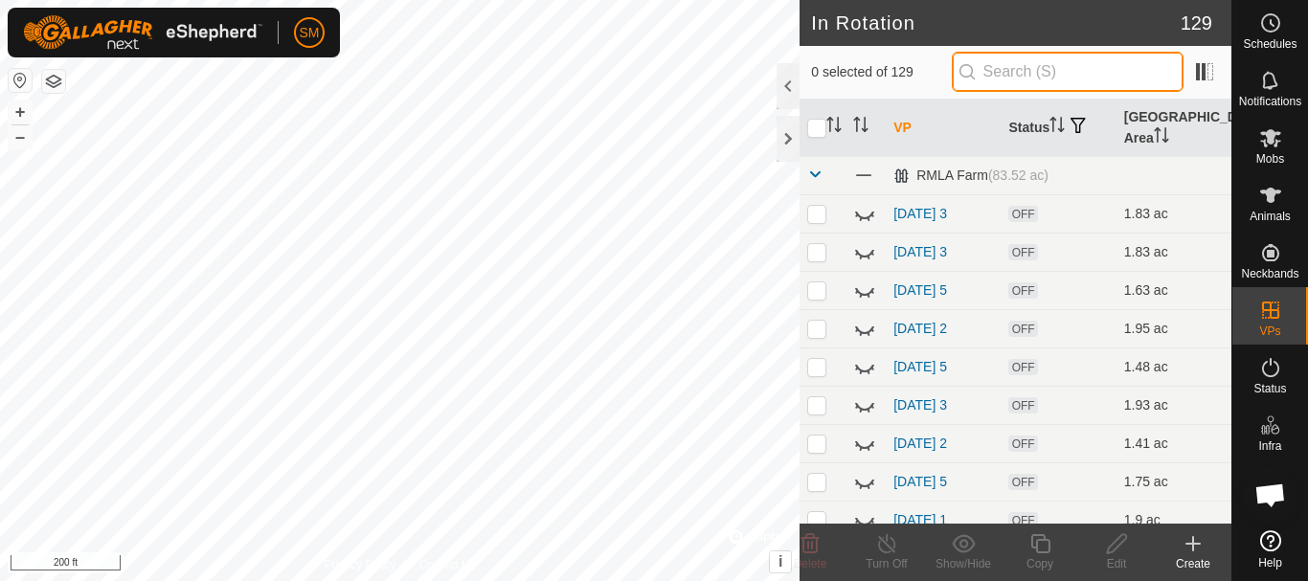
paste input "[DATE]"
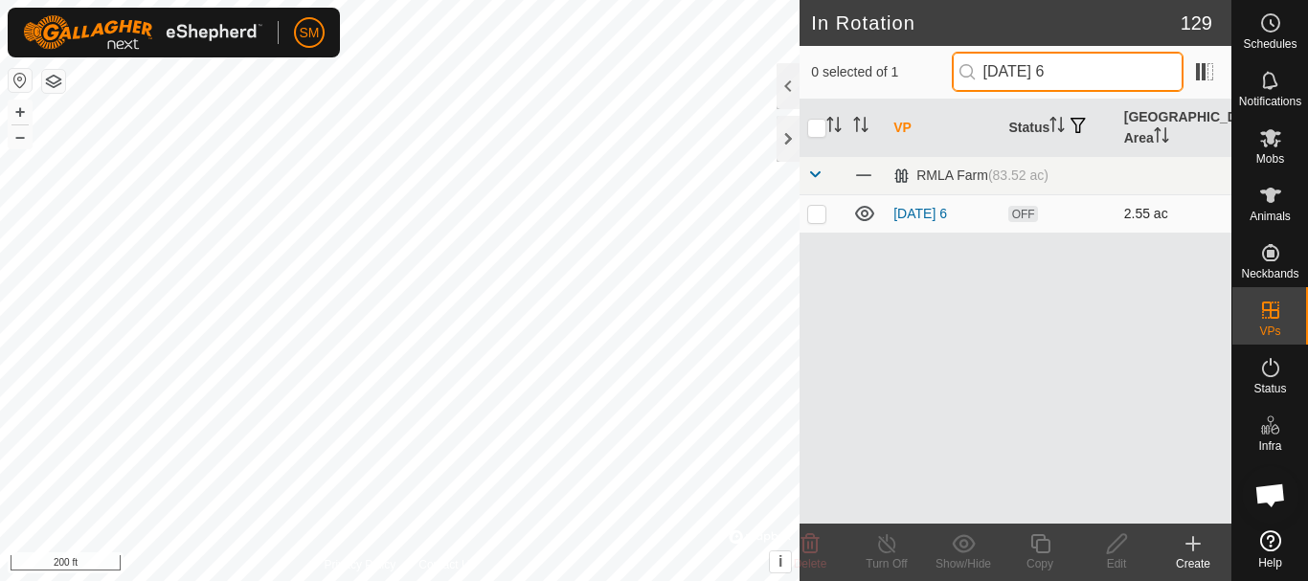
type input "[DATE] 6"
click at [815, 217] on p-checkbox at bounding box center [816, 213] width 19 height 15
checkbox input "true"
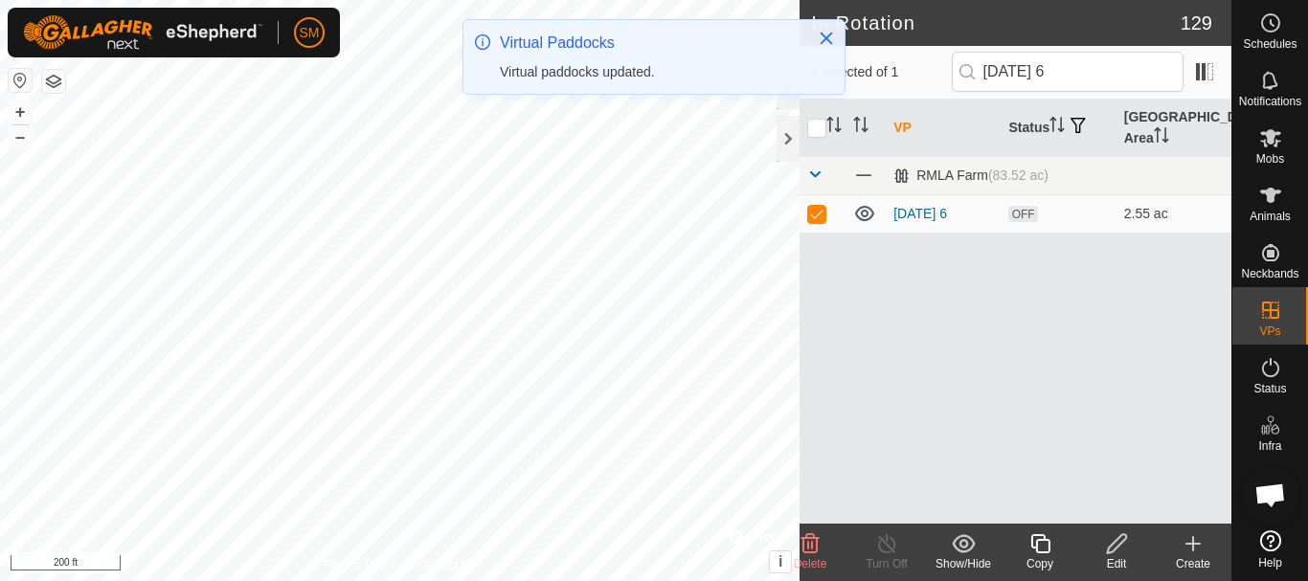
click at [1041, 548] on icon at bounding box center [1040, 543] width 24 height 23
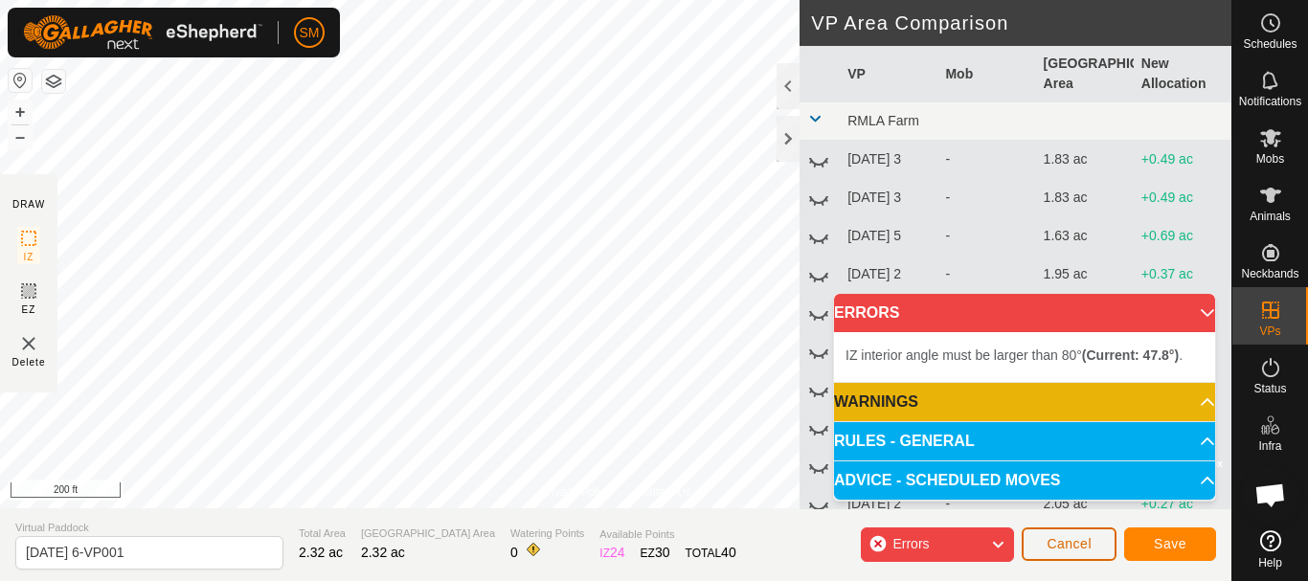
click at [1043, 551] on button "Cancel" at bounding box center [1068, 544] width 95 height 34
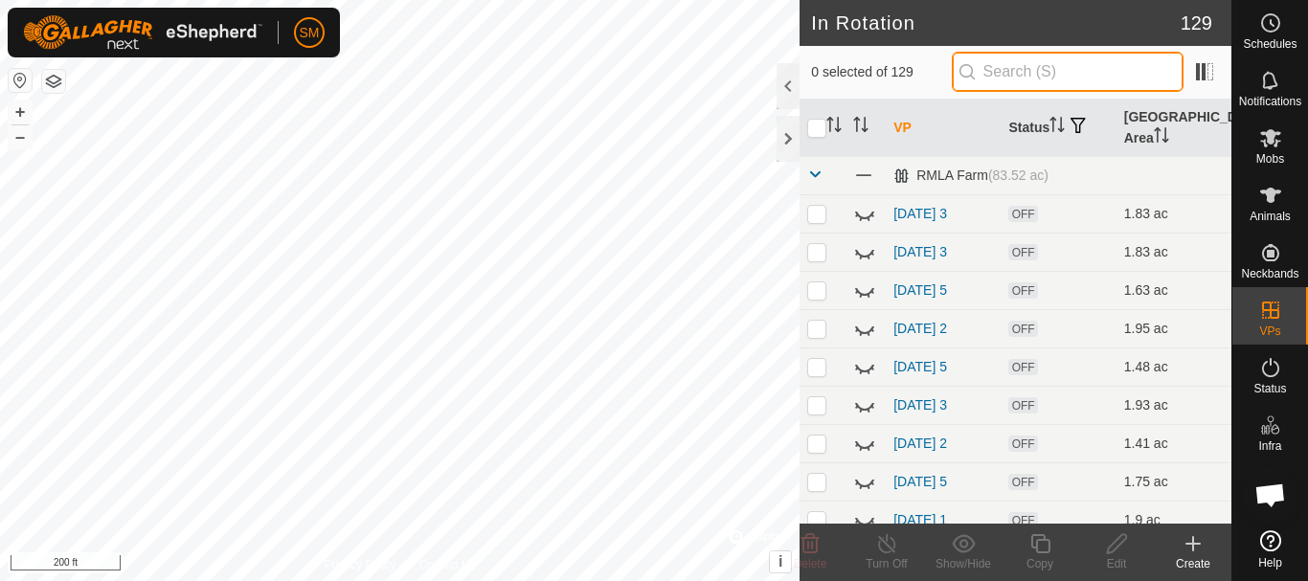
click at [1036, 62] on input "text" at bounding box center [1067, 72] width 232 height 40
paste input "[DATE]"
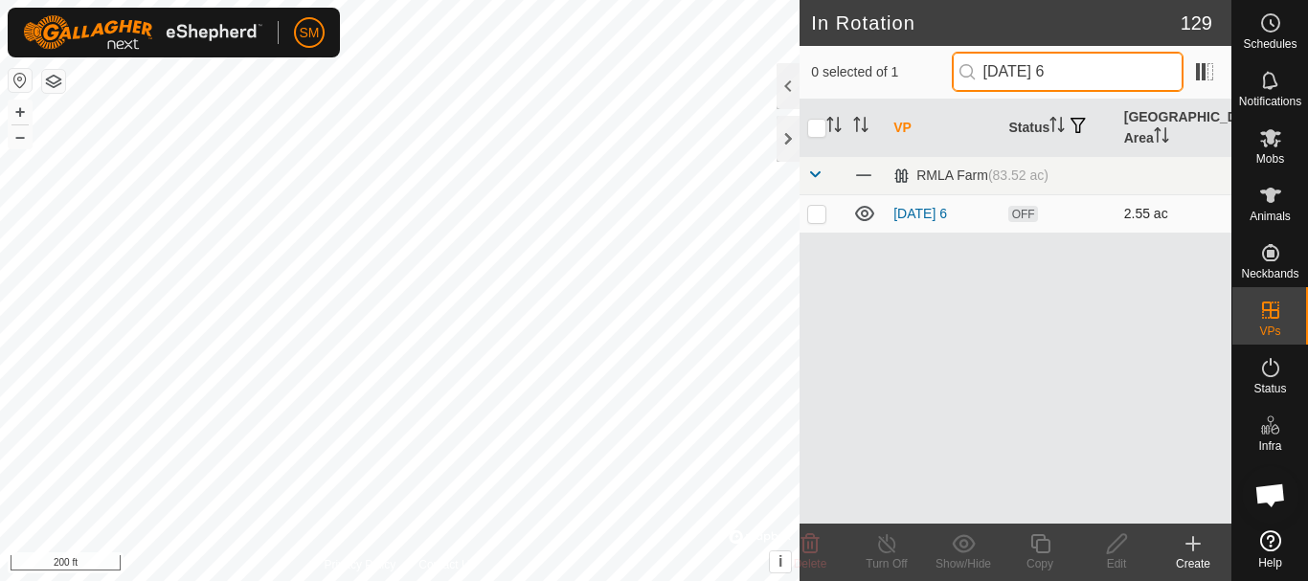
type input "[DATE] 6"
click at [819, 221] on td at bounding box center [822, 213] width 46 height 38
checkbox input "true"
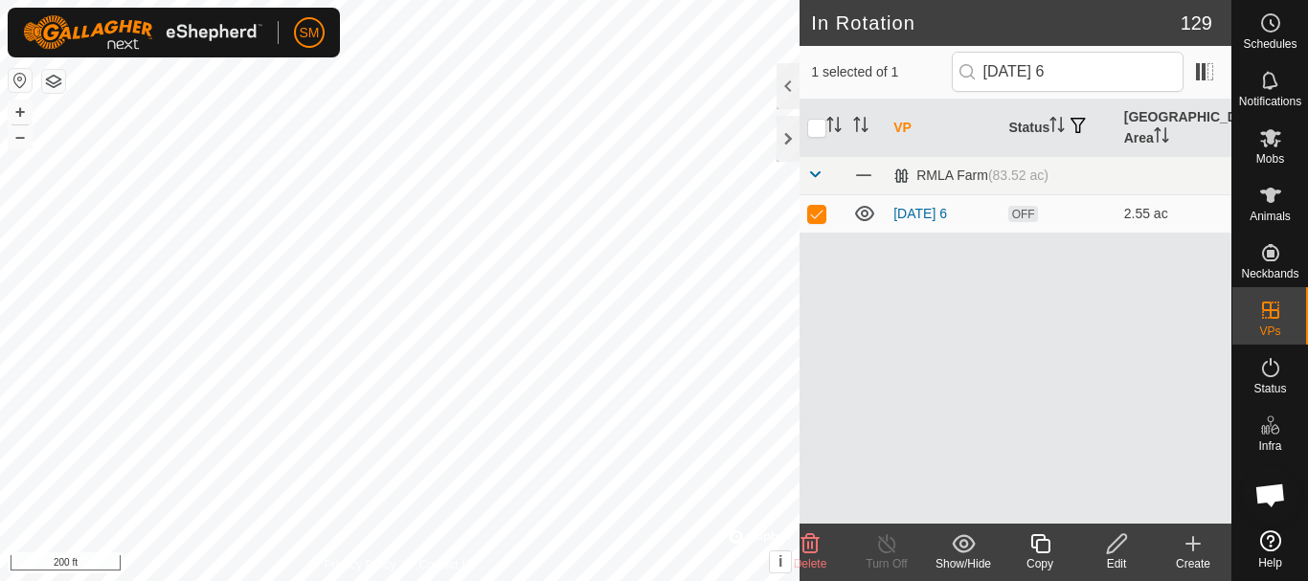
click at [1041, 548] on icon at bounding box center [1040, 543] width 24 height 23
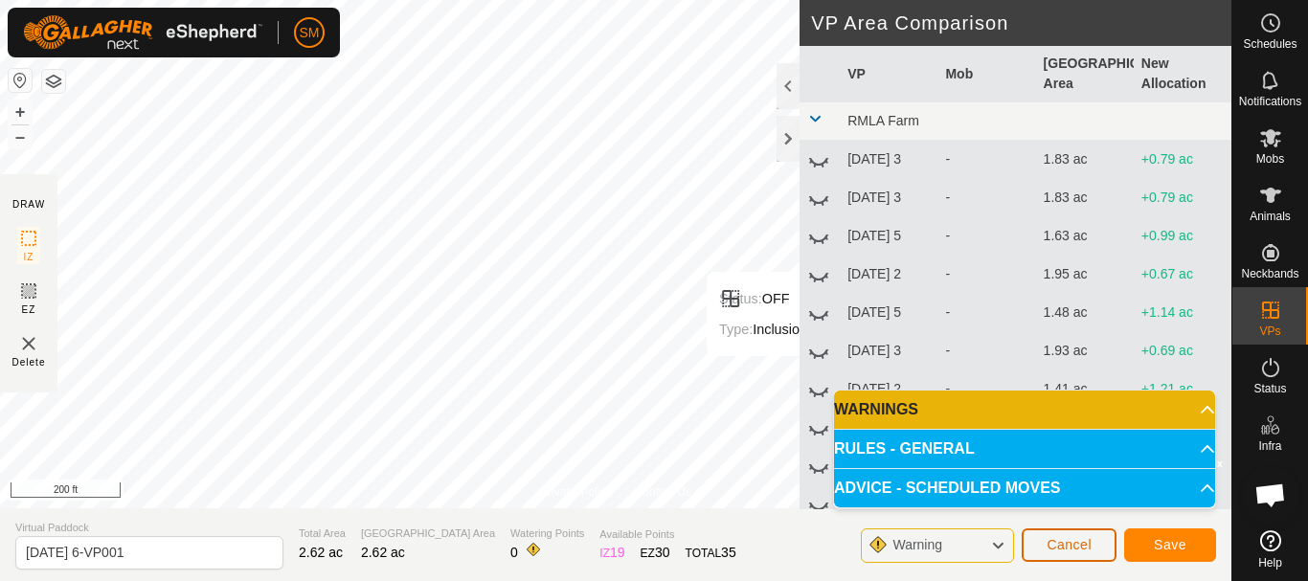
click at [1049, 548] on span "Cancel" at bounding box center [1068, 544] width 45 height 15
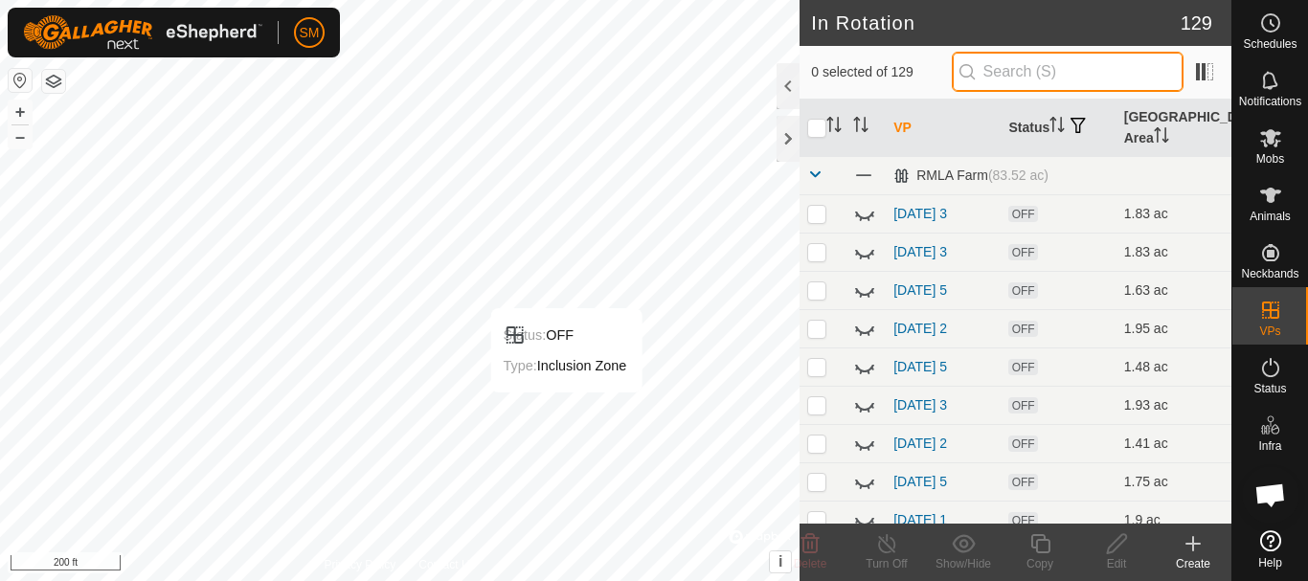
click at [1026, 65] on input "text" at bounding box center [1067, 72] width 232 height 40
paste input "[DATE]"
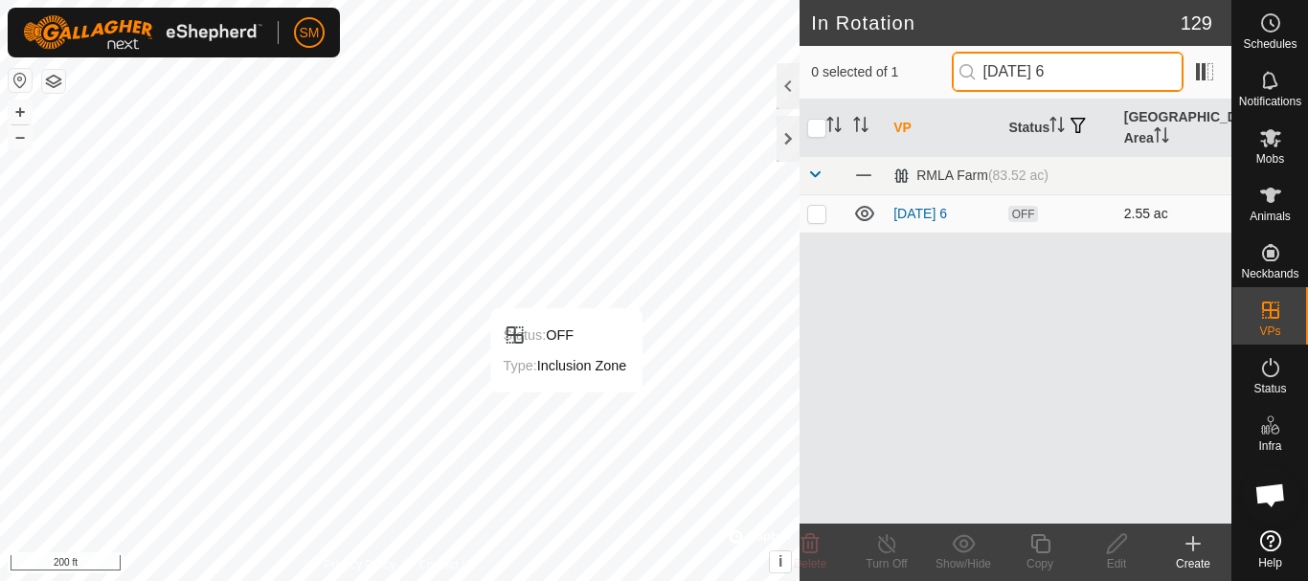
type input "[DATE] 6"
click at [817, 213] on p-checkbox at bounding box center [816, 213] width 19 height 15
checkbox input "true"
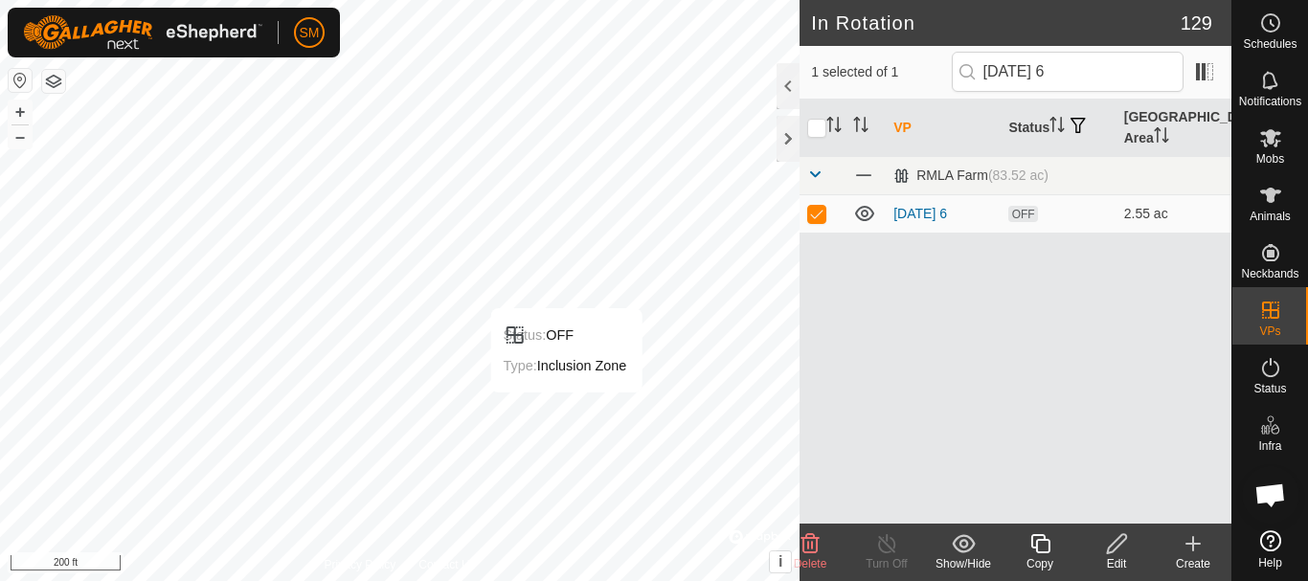
click at [1042, 556] on div "Copy" at bounding box center [1039, 563] width 77 height 17
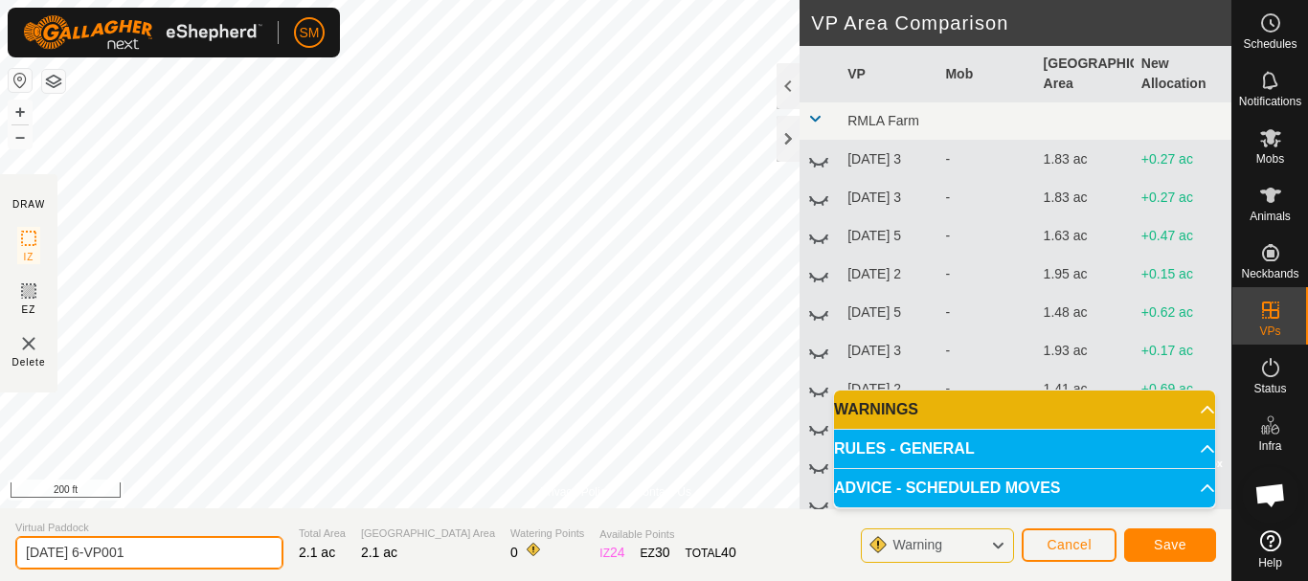
click at [231, 544] on input "[DATE] 6-VP001" at bounding box center [149, 553] width 268 height 34
click at [230, 544] on input "[DATE] 6-VP001" at bounding box center [149, 553] width 268 height 34
paste input "text"
type input "[DATE] 1"
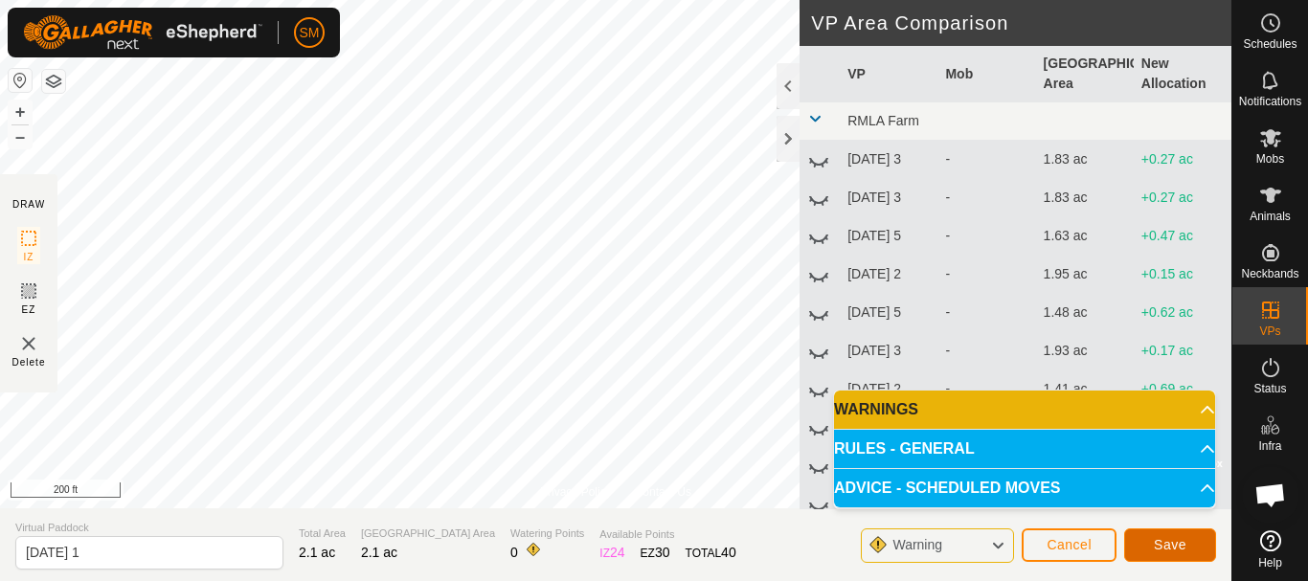
click at [1184, 542] on span "Save" at bounding box center [1169, 544] width 33 height 15
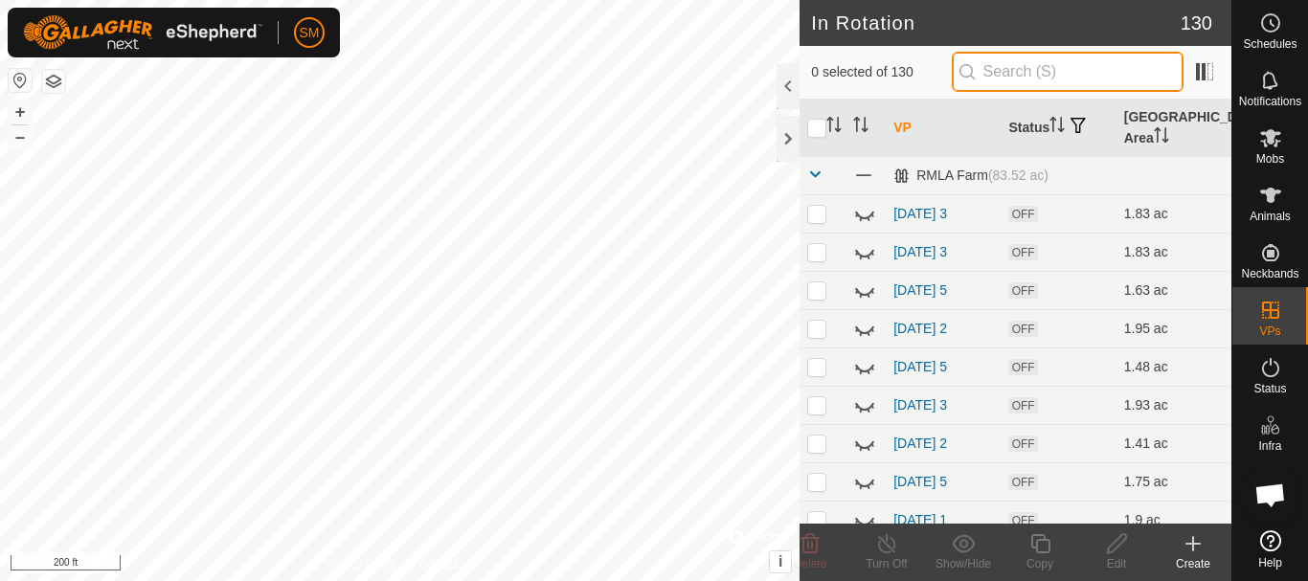
click at [1058, 66] on input "text" at bounding box center [1067, 72] width 232 height 40
paste input "[DATE]"
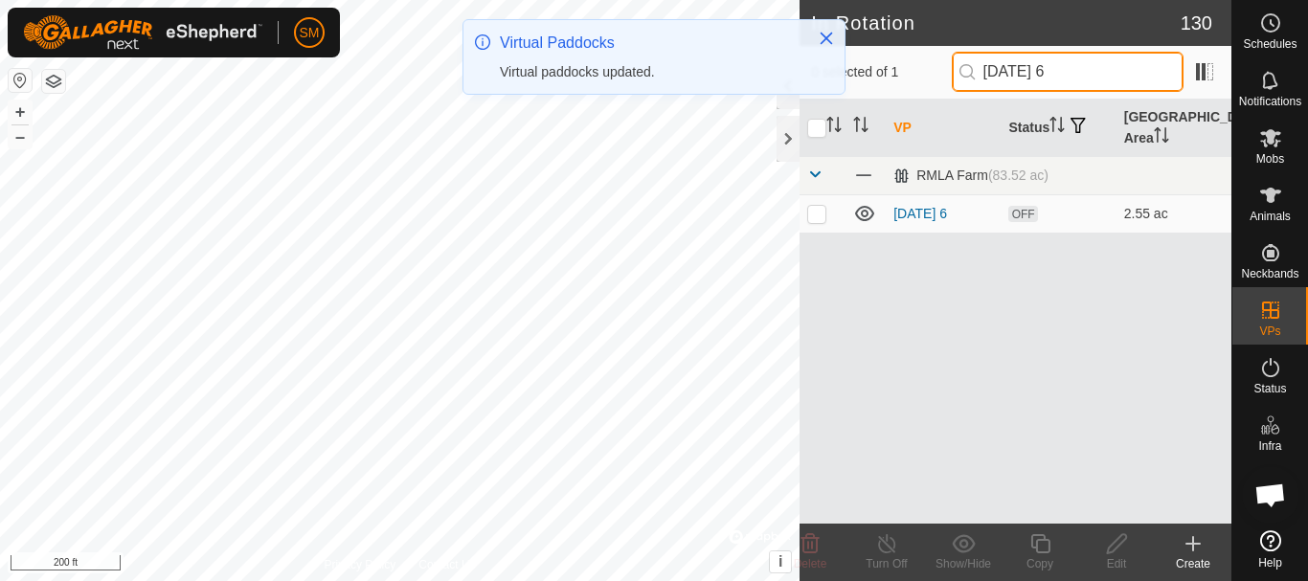
type input "[DATE] 6"
click at [814, 216] on p-checkbox at bounding box center [816, 213] width 19 height 15
checkbox input "true"
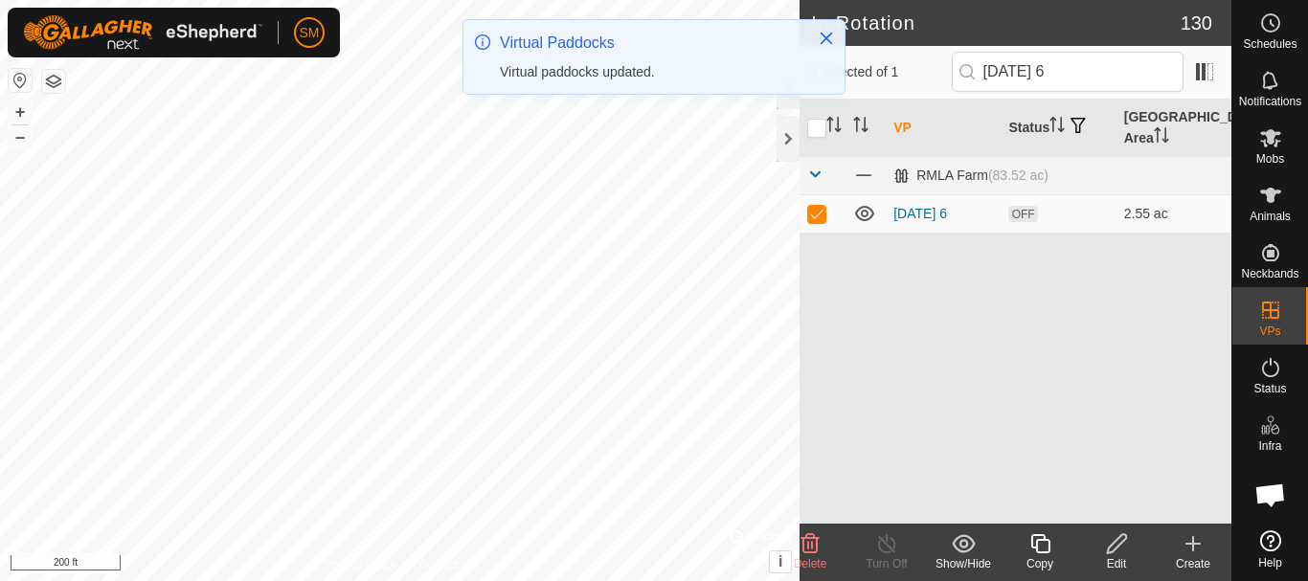
click at [1040, 549] on icon at bounding box center [1040, 543] width 24 height 23
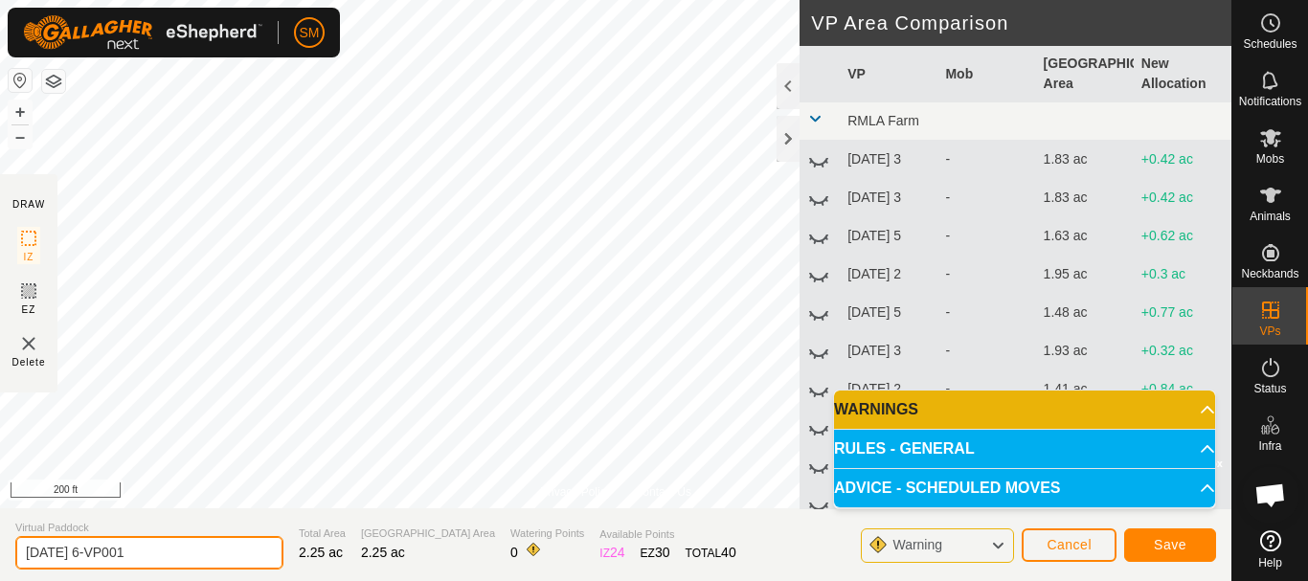
click at [205, 554] on input "[DATE] 6-VP001" at bounding box center [149, 553] width 268 height 34
click at [204, 554] on input "[DATE] 6-VP001" at bounding box center [149, 553] width 268 height 34
paste input "text"
type input "[DATE] 2"
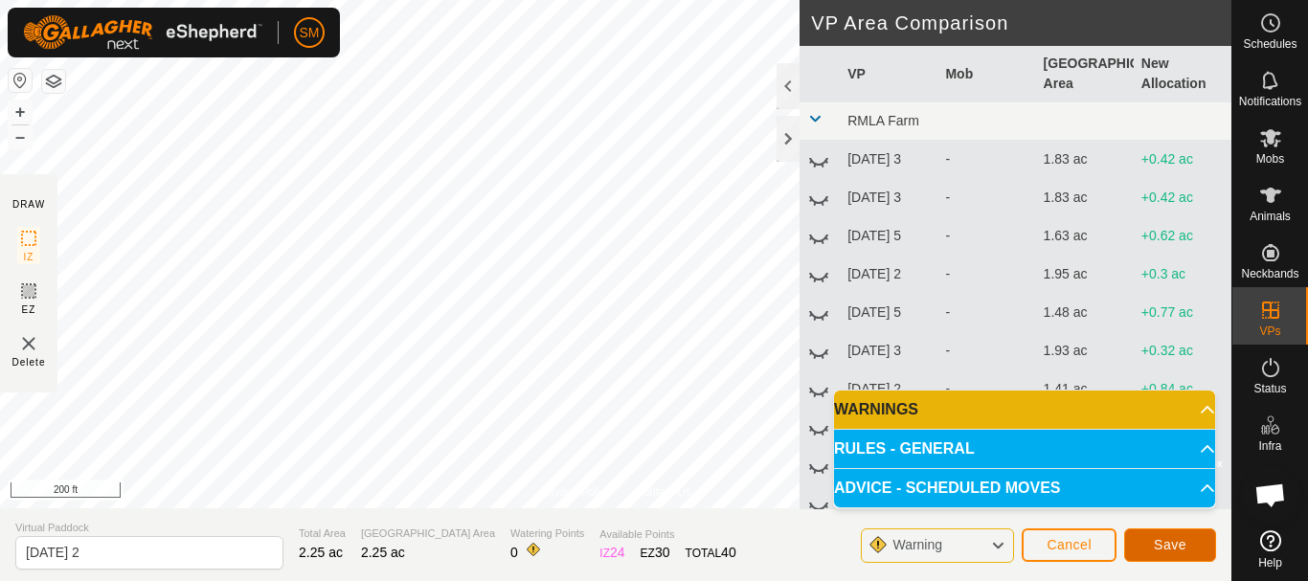
click at [1163, 536] on button "Save" at bounding box center [1170, 545] width 92 height 34
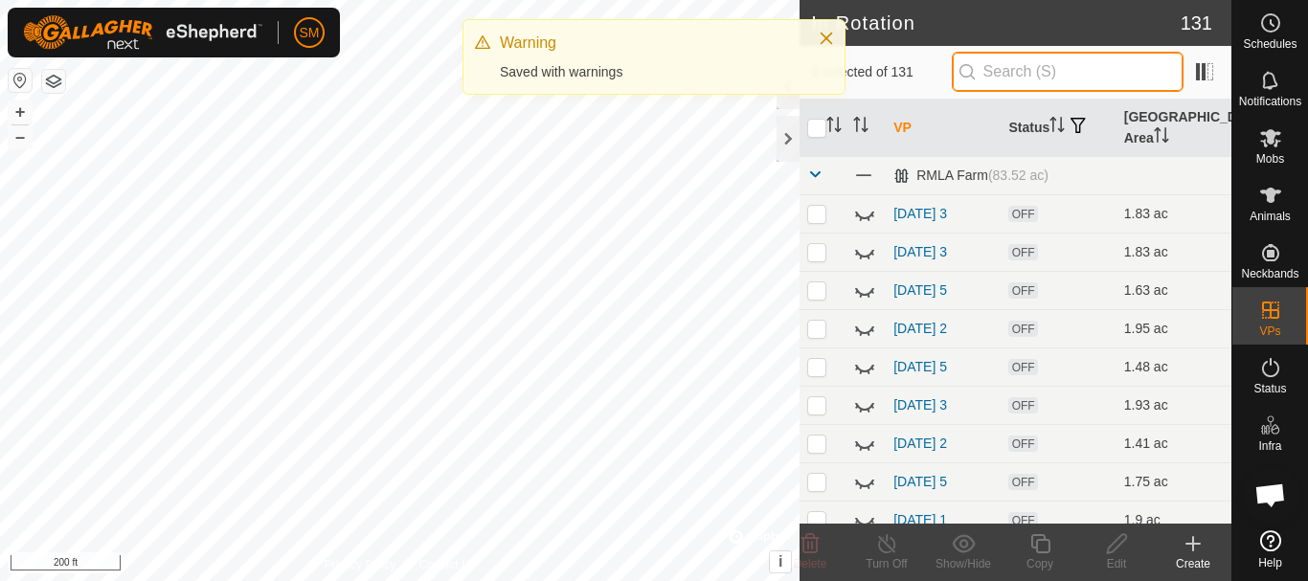
click at [1049, 72] on input "text" at bounding box center [1067, 72] width 232 height 40
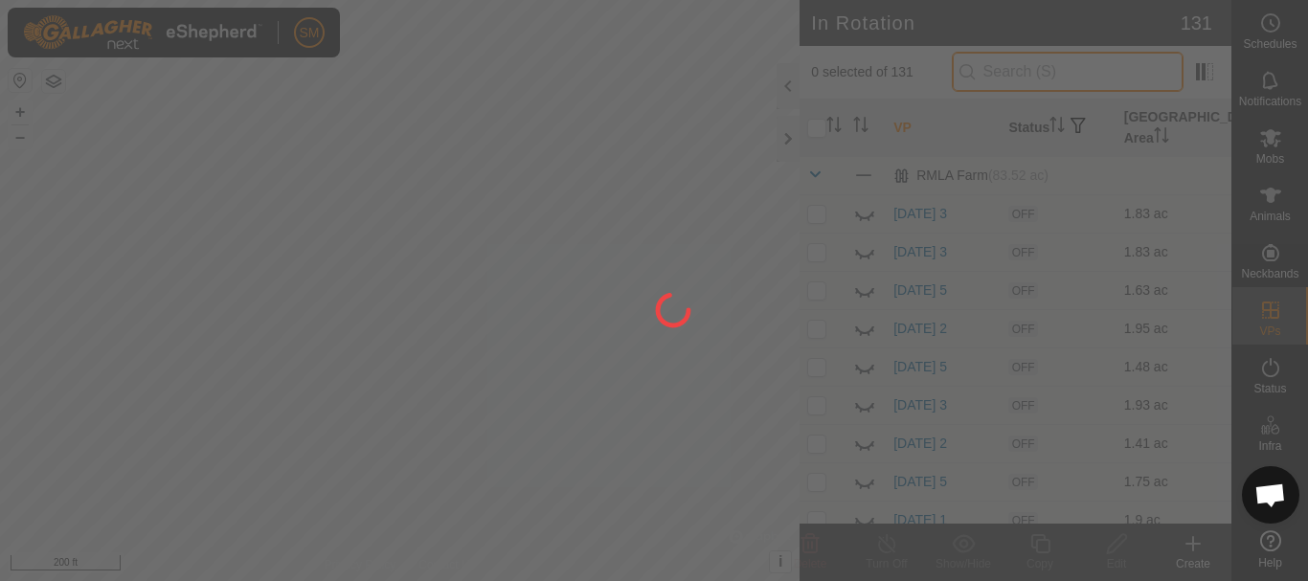
paste input "[DATE]"
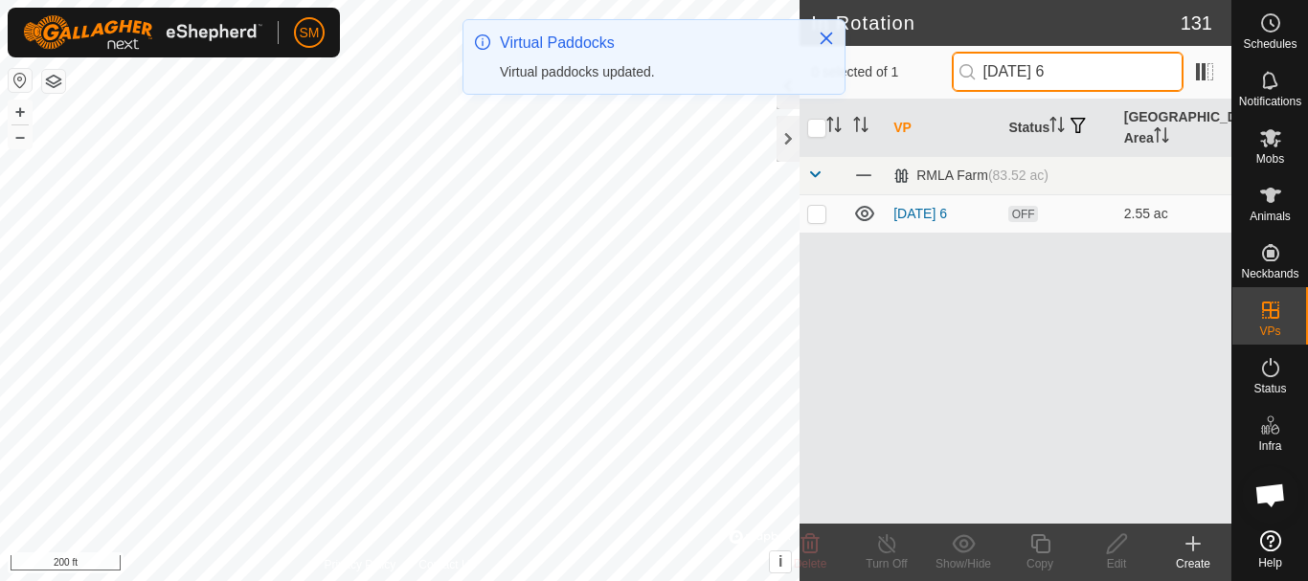
type input "[DATE] 6"
click at [817, 213] on p-checkbox at bounding box center [816, 213] width 19 height 15
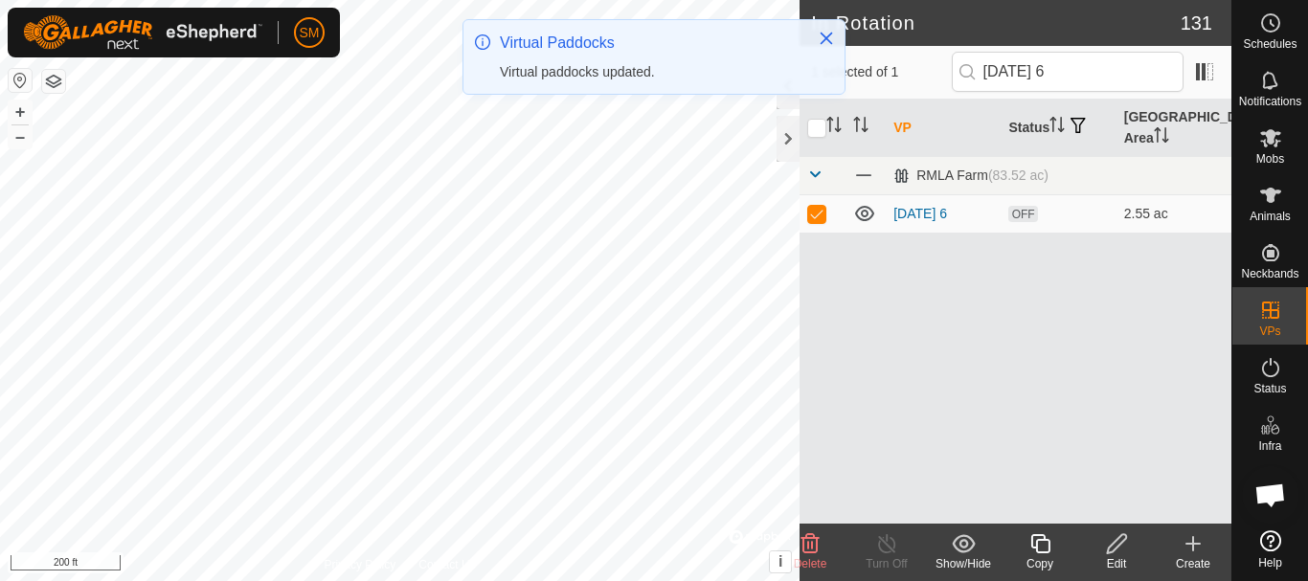
checkbox input "true"
click at [1036, 555] on div "Copy" at bounding box center [1039, 563] width 77 height 17
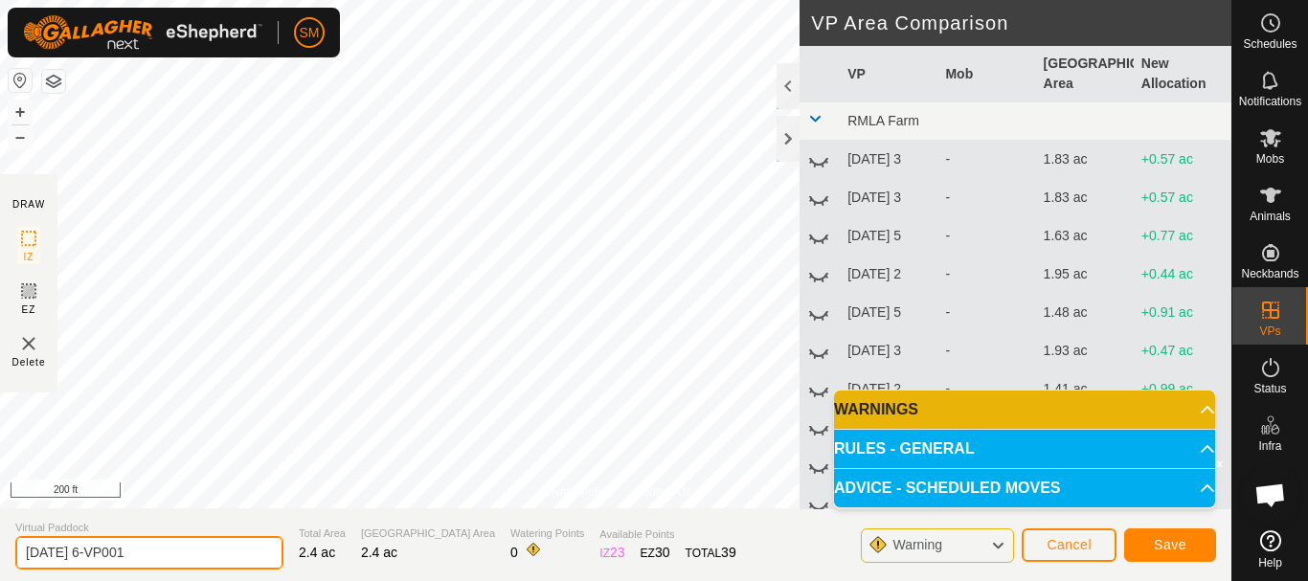
click at [208, 559] on input "[DATE] 6-VP001" at bounding box center [149, 553] width 268 height 34
click at [208, 560] on input "[DATE] 6-VP001" at bounding box center [149, 553] width 268 height 34
paste input "text"
type input "[DATE] 3"
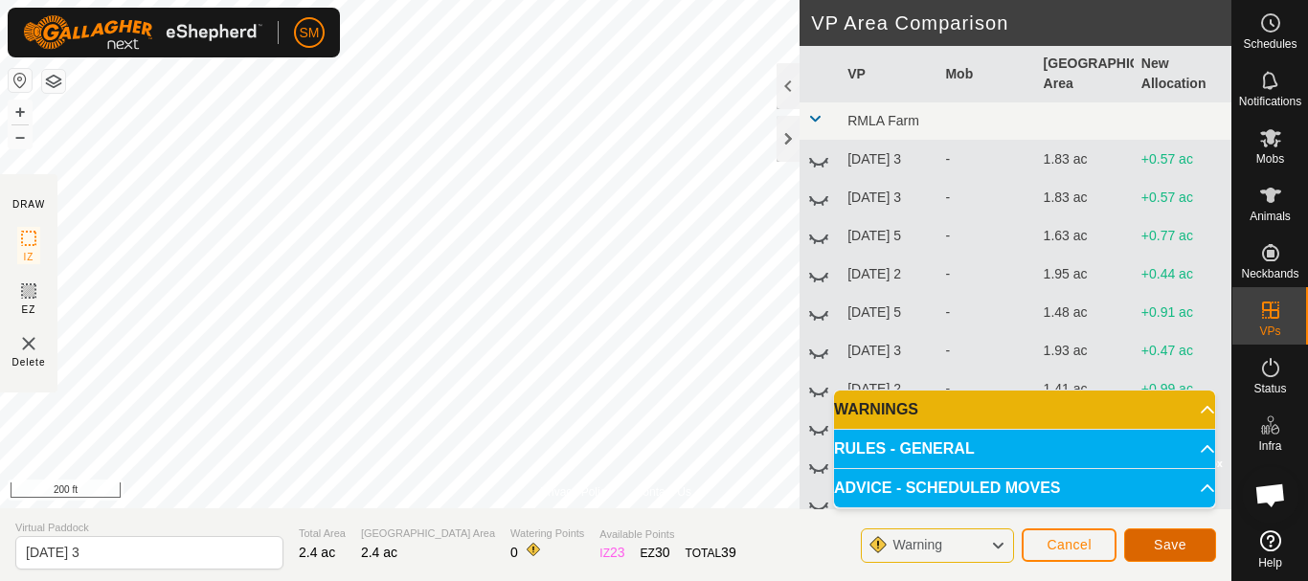
click at [1197, 543] on button "Save" at bounding box center [1170, 545] width 92 height 34
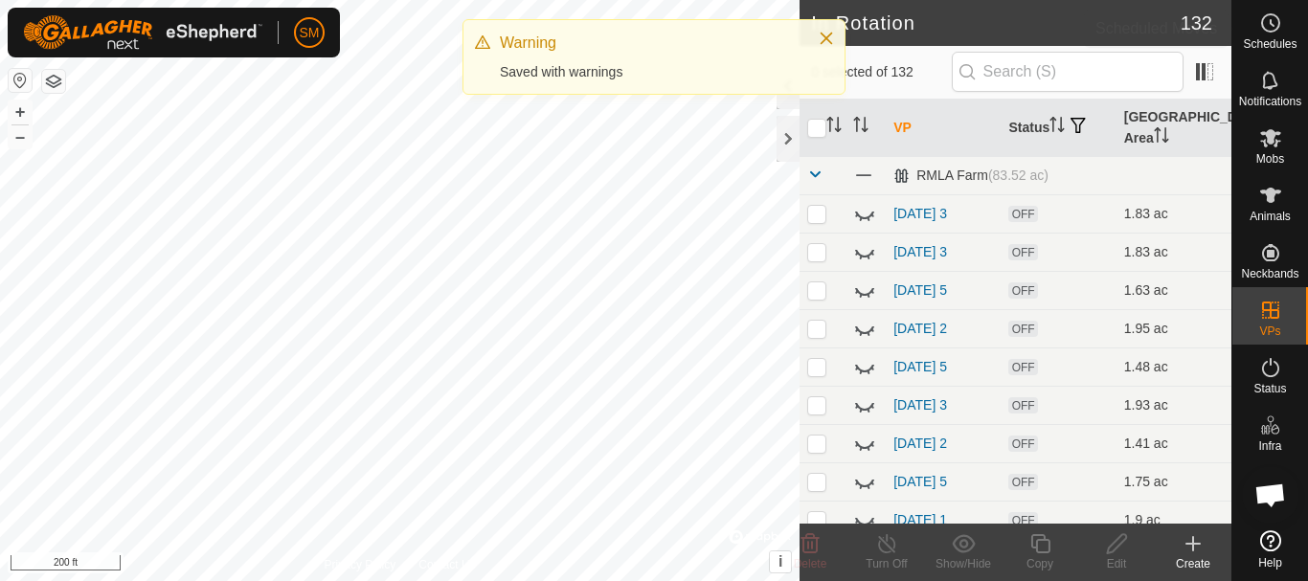
click at [1270, 31] on circle at bounding box center [1270, 22] width 17 height 17
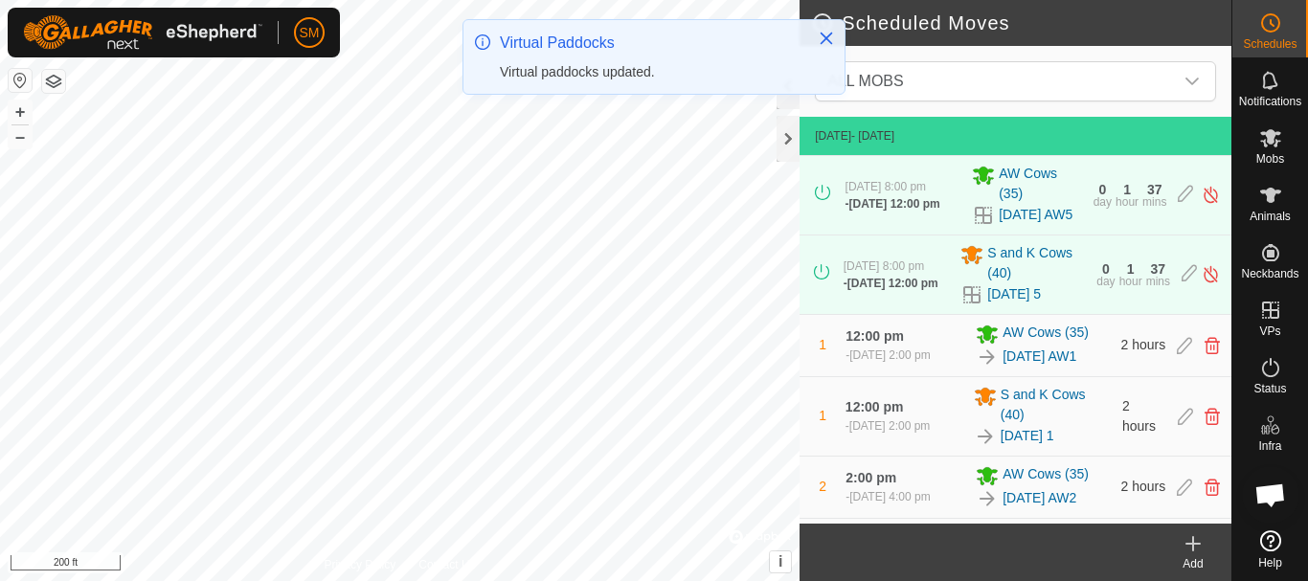
click at [1196, 551] on icon at bounding box center [1192, 543] width 23 height 23
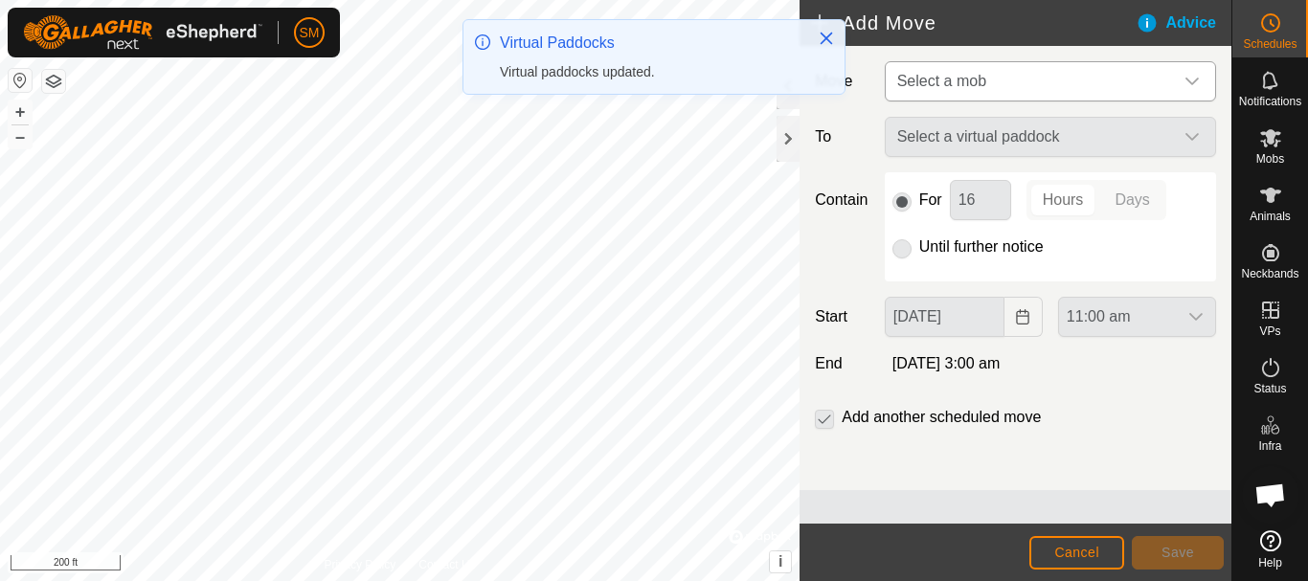
click at [1193, 79] on icon "dropdown trigger" at bounding box center [1191, 81] width 15 height 15
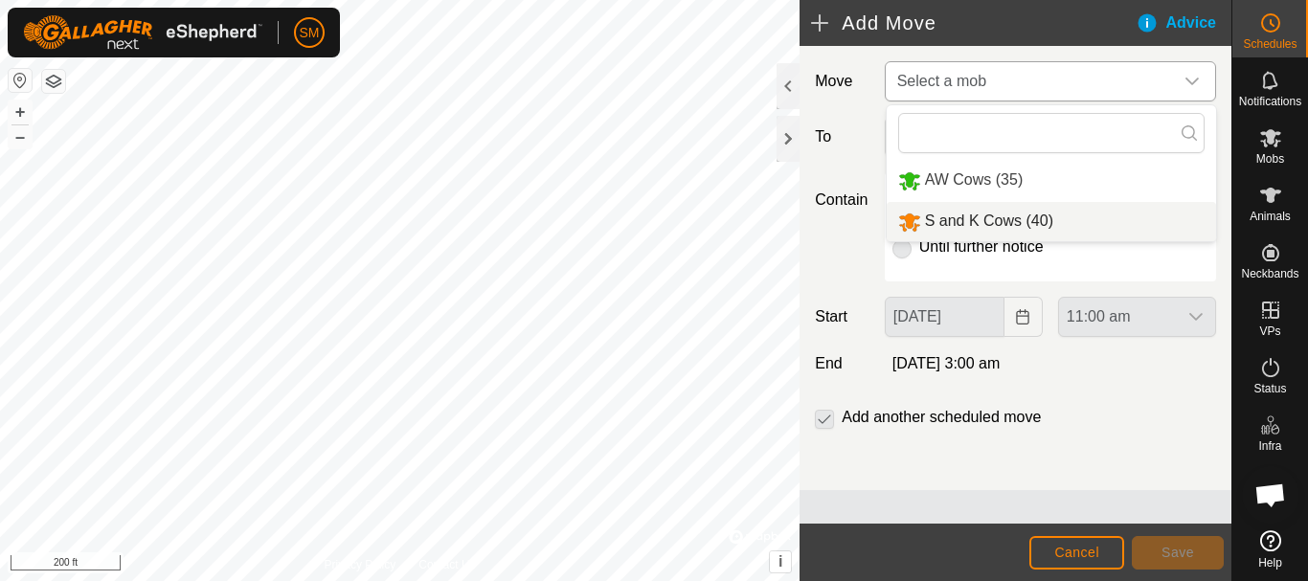
click at [980, 217] on li "S and K Cows (40)" at bounding box center [1050, 221] width 329 height 39
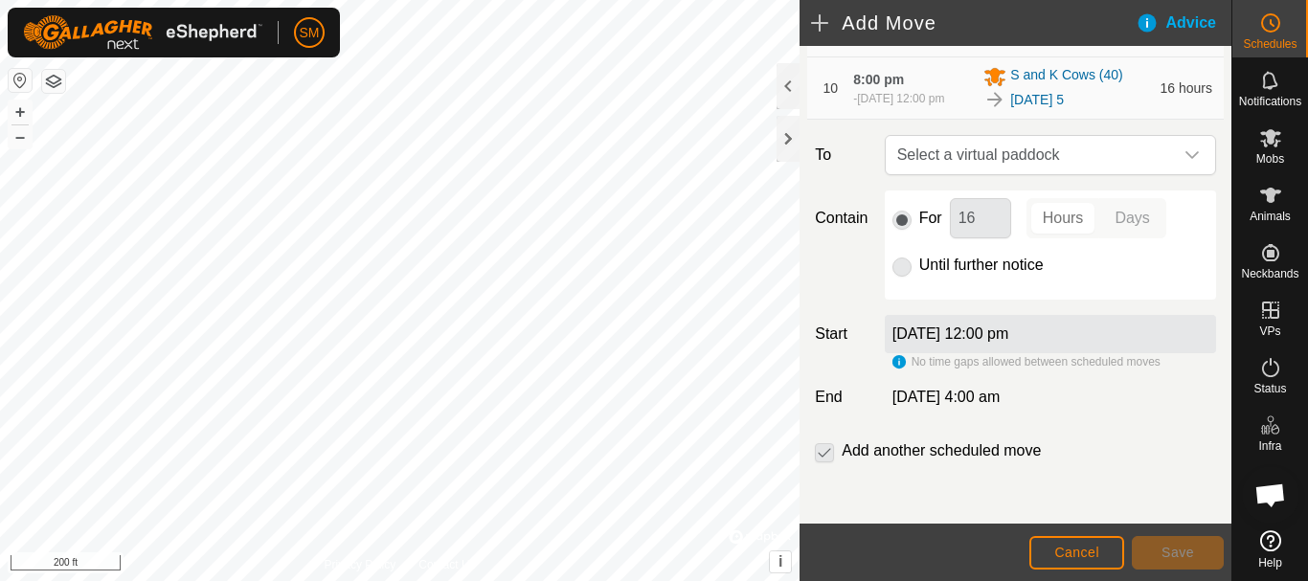
scroll to position [877, 0]
click at [1184, 151] on icon "dropdown trigger" at bounding box center [1191, 154] width 15 height 15
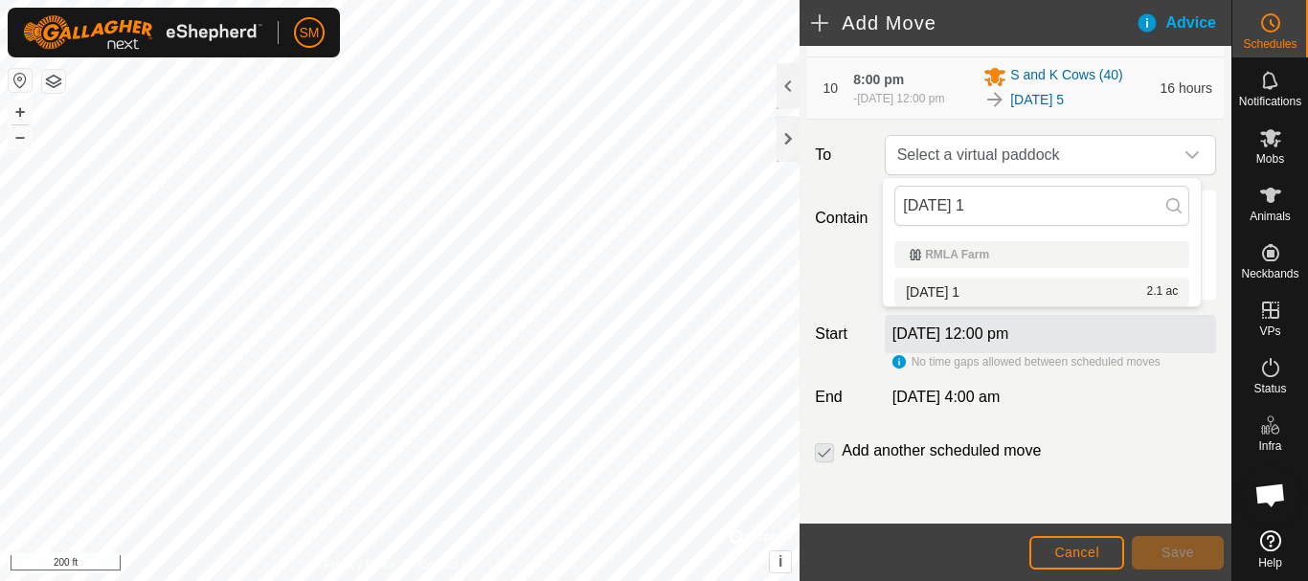
type input "[DATE] 1"
click at [958, 286] on li "[DATE] 1 2.1 ac" at bounding box center [1041, 292] width 295 height 29
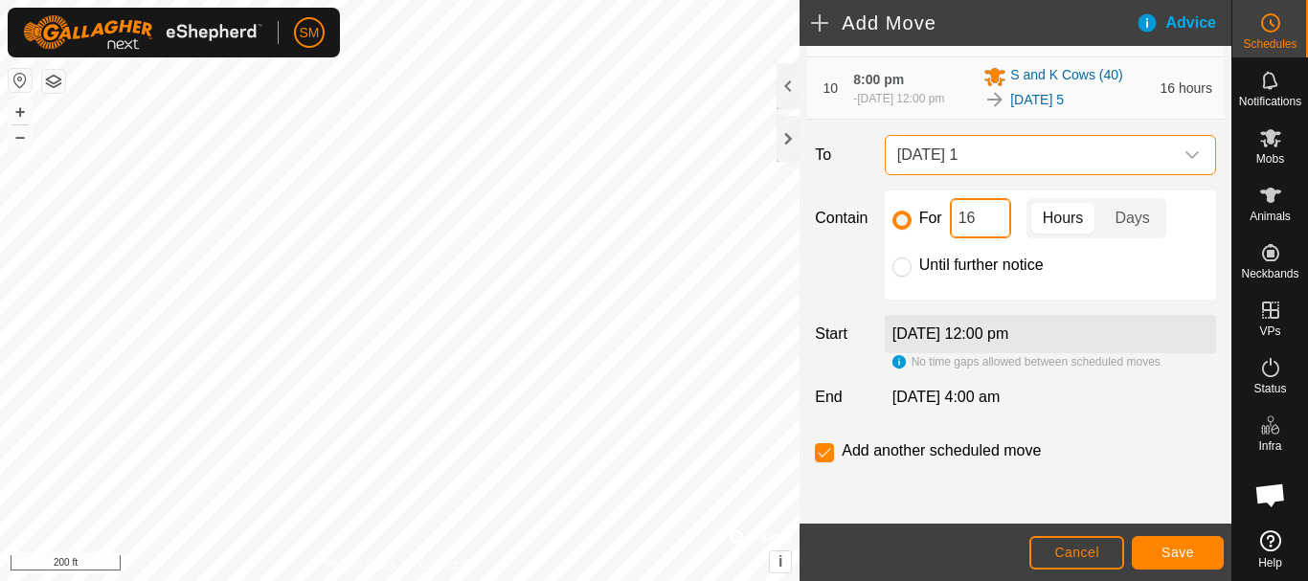
click at [981, 220] on input "16" at bounding box center [980, 218] width 61 height 40
type input "2"
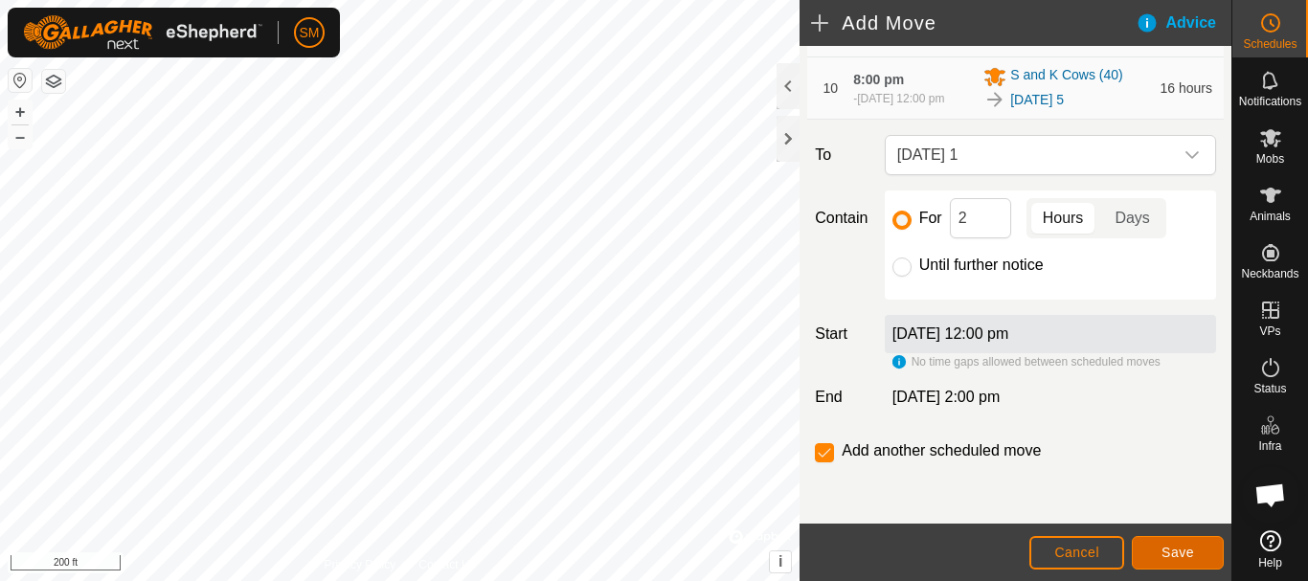
click at [1163, 568] on button "Save" at bounding box center [1177, 553] width 92 height 34
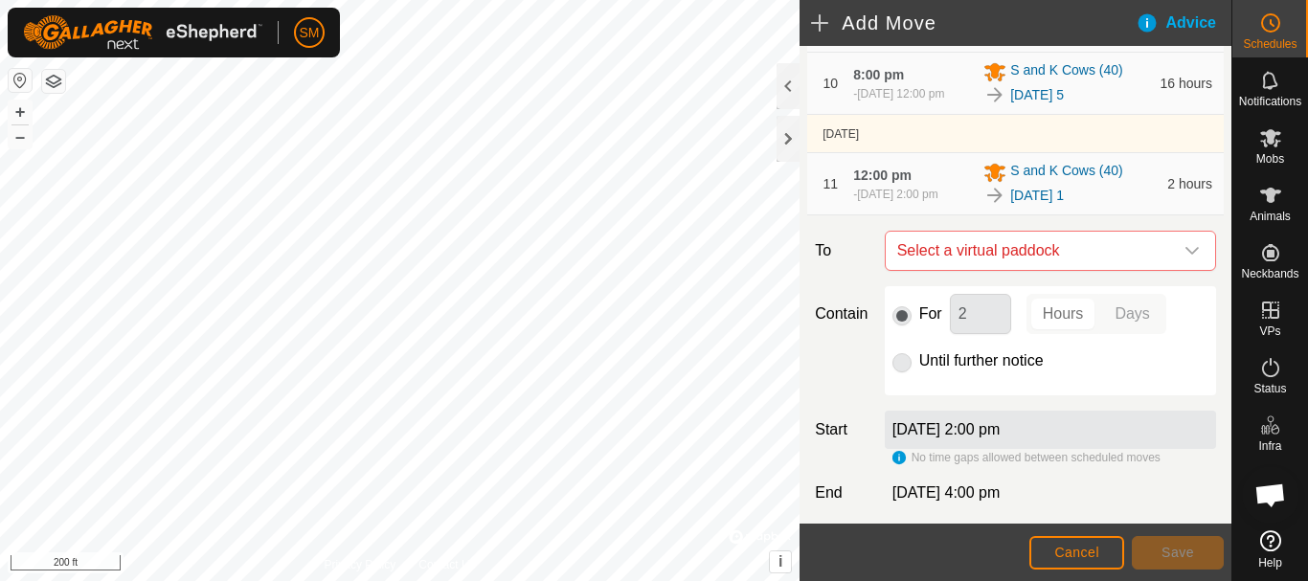
scroll to position [977, 0]
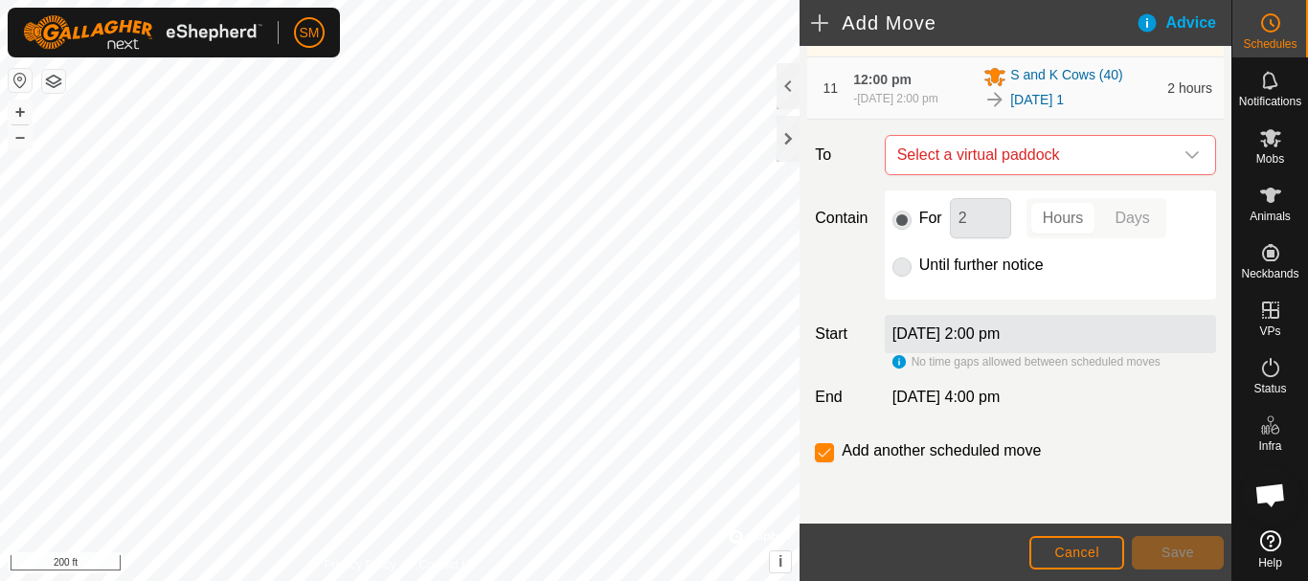
click at [1185, 157] on icon "dropdown trigger" at bounding box center [1191, 155] width 13 height 8
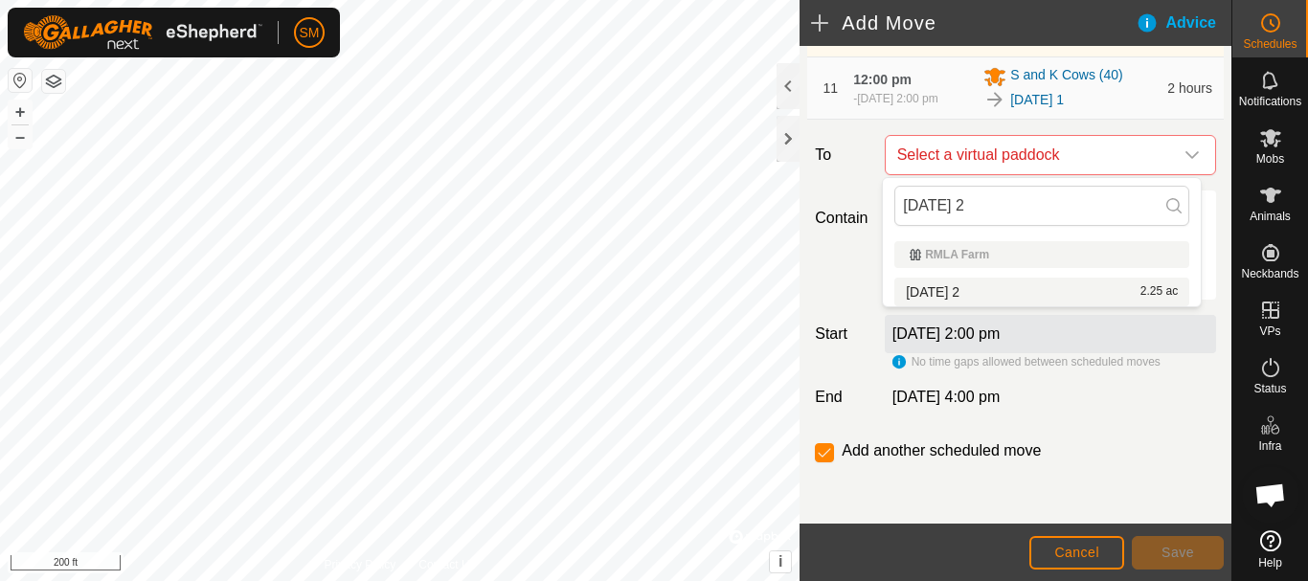
type input "[DATE] 2"
click at [976, 287] on li "[DATE] 2 2.25 ac" at bounding box center [1041, 292] width 295 height 29
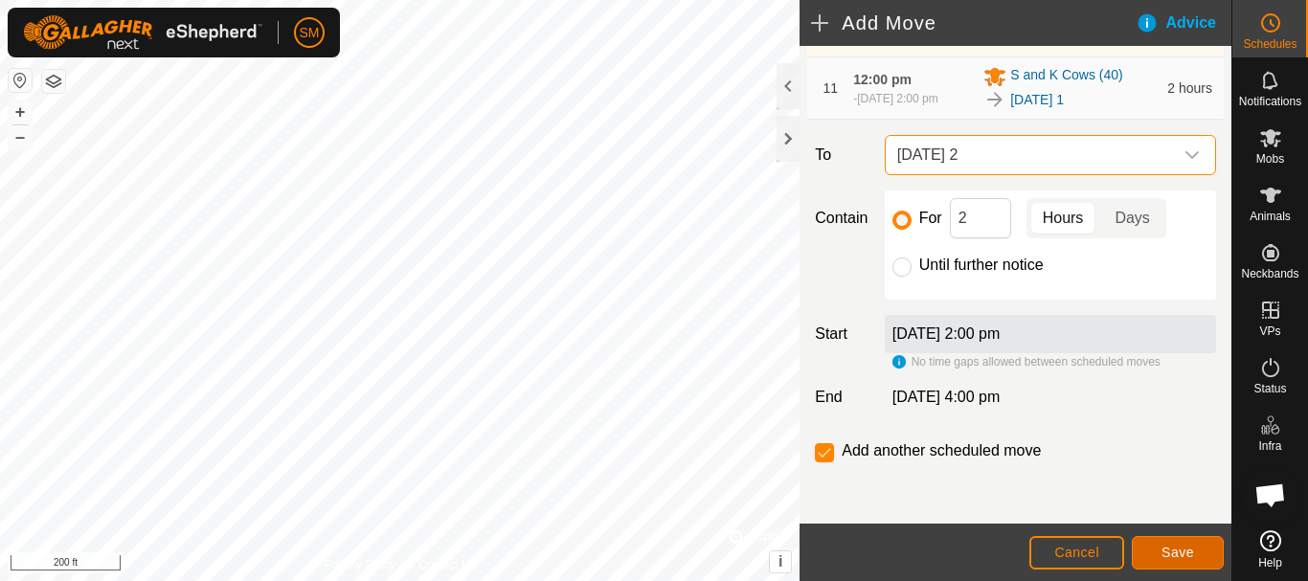
click at [1170, 540] on button "Save" at bounding box center [1177, 553] width 92 height 34
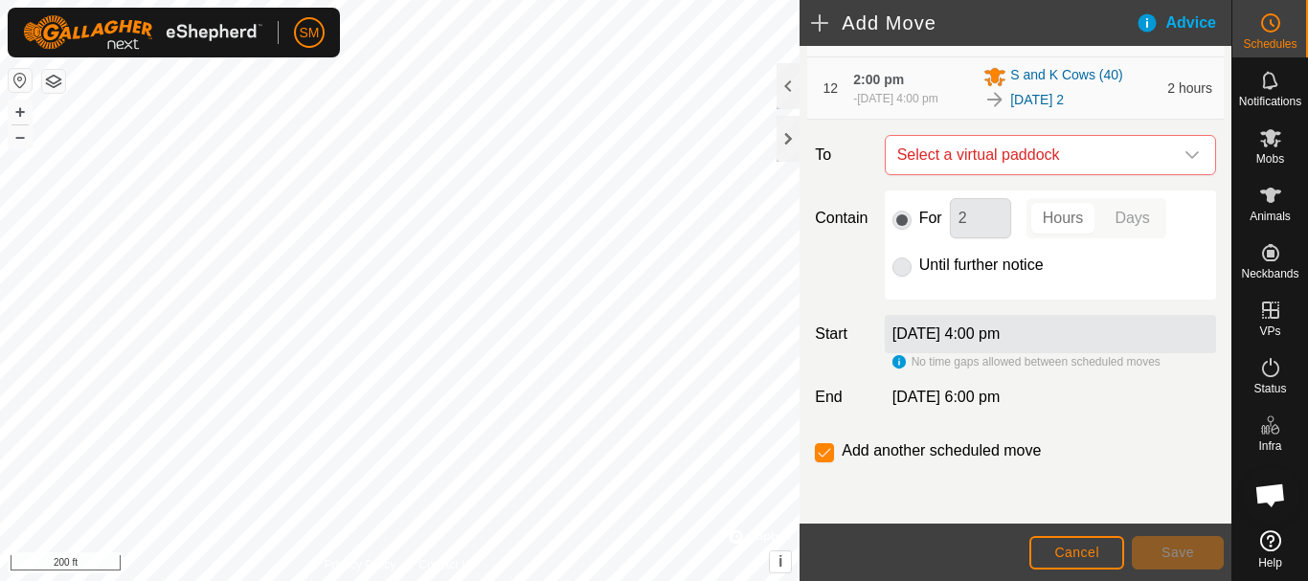
scroll to position [1040, 0]
click at [1184, 157] on icon "dropdown trigger" at bounding box center [1191, 154] width 15 height 15
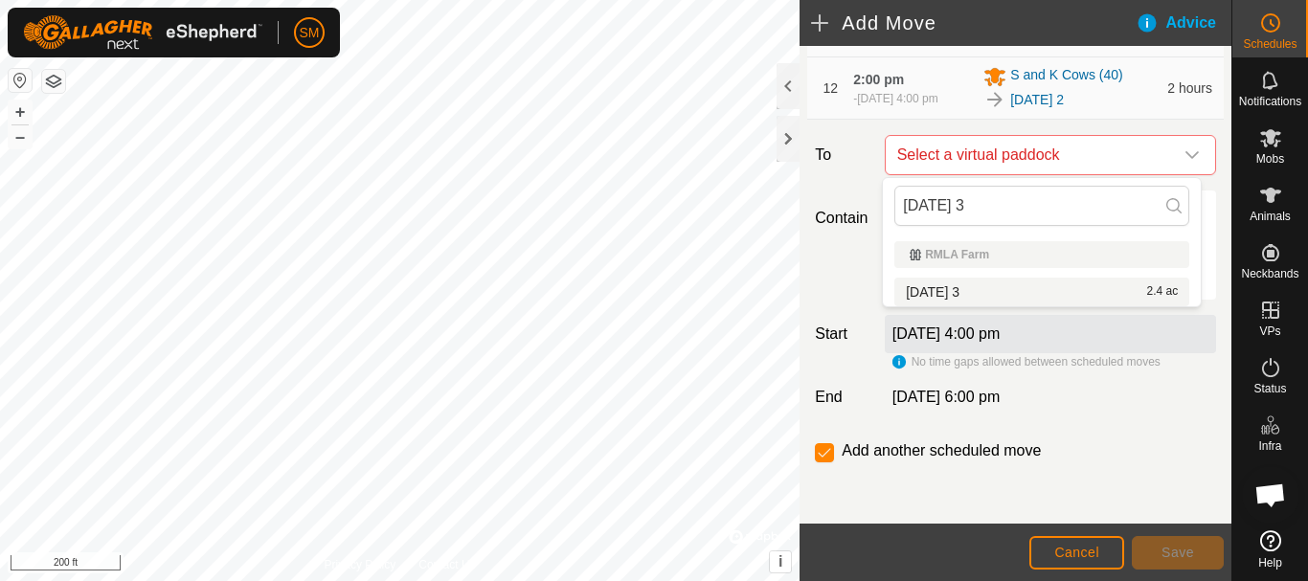
type input "[DATE] 3"
click at [956, 289] on li "[DATE] 3 2.4 ac" at bounding box center [1041, 292] width 295 height 29
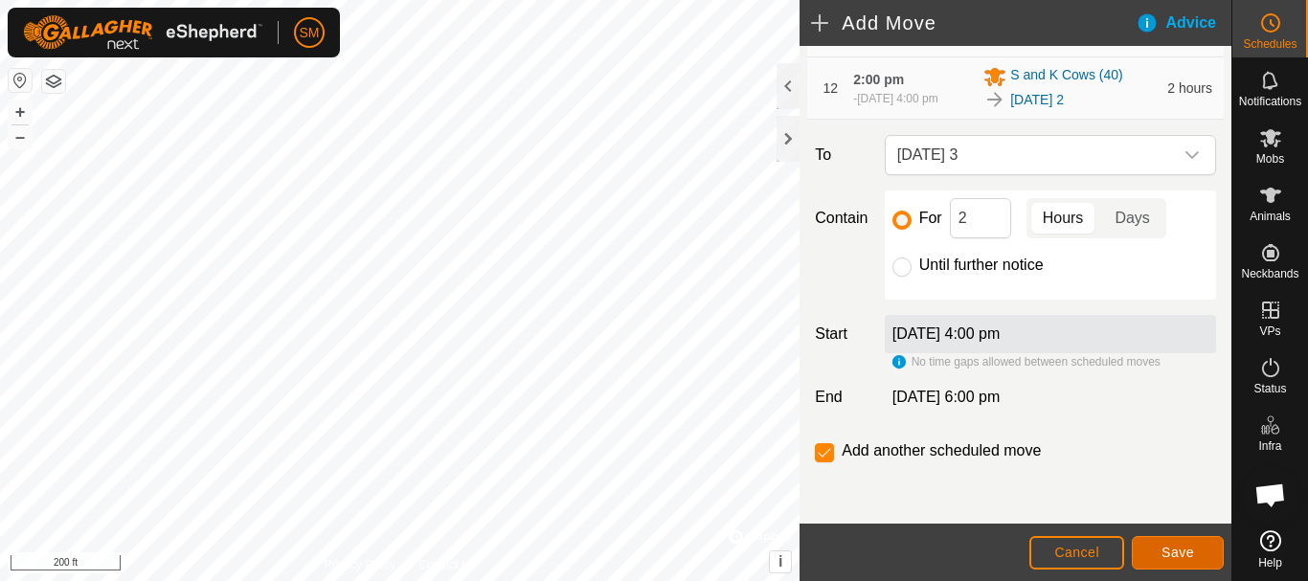
click at [1197, 560] on button "Save" at bounding box center [1177, 553] width 92 height 34
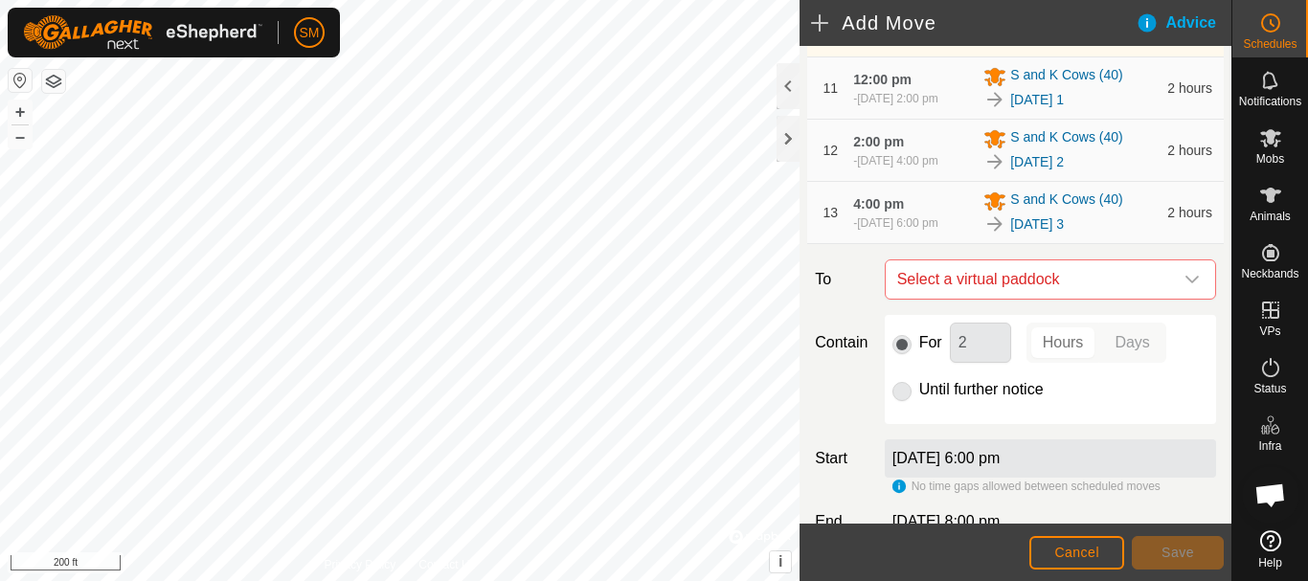
scroll to position [1102, 0]
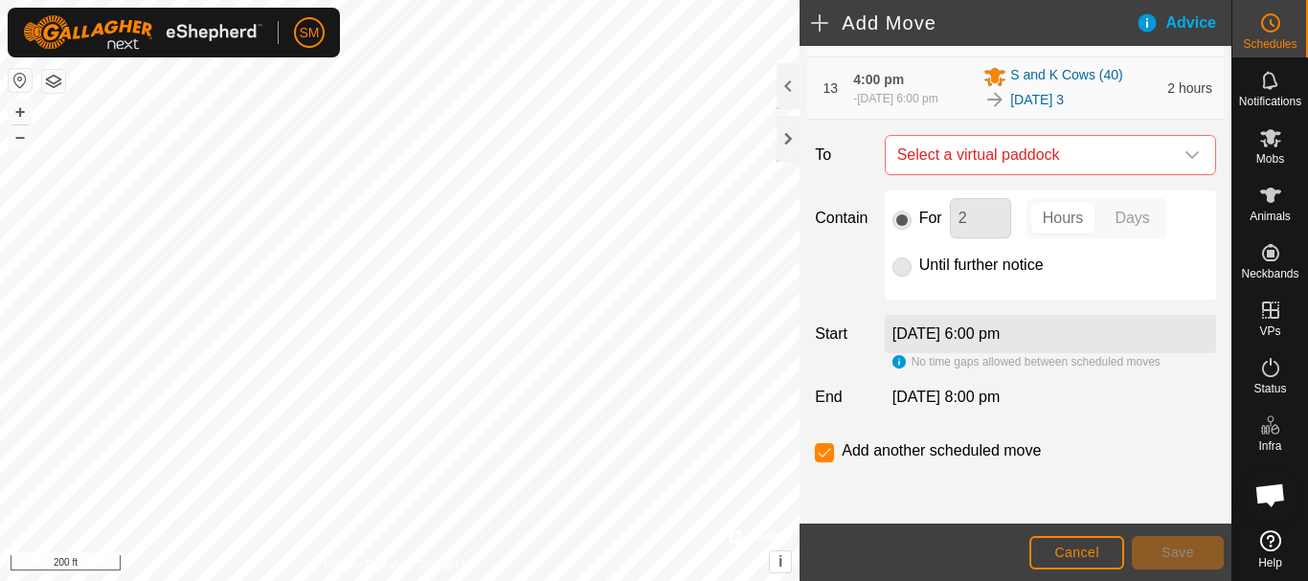
click at [1184, 154] on icon "dropdown trigger" at bounding box center [1191, 154] width 15 height 15
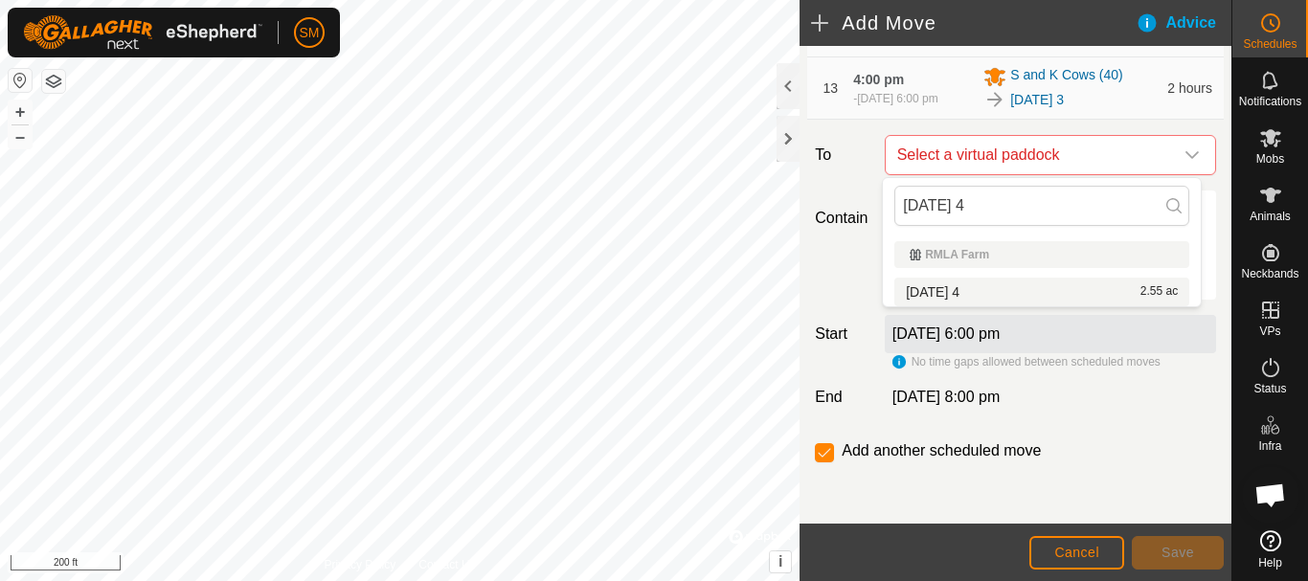
type input "[DATE] 4"
click at [961, 292] on li "[DATE] 4 2.55 ac" at bounding box center [1041, 292] width 295 height 29
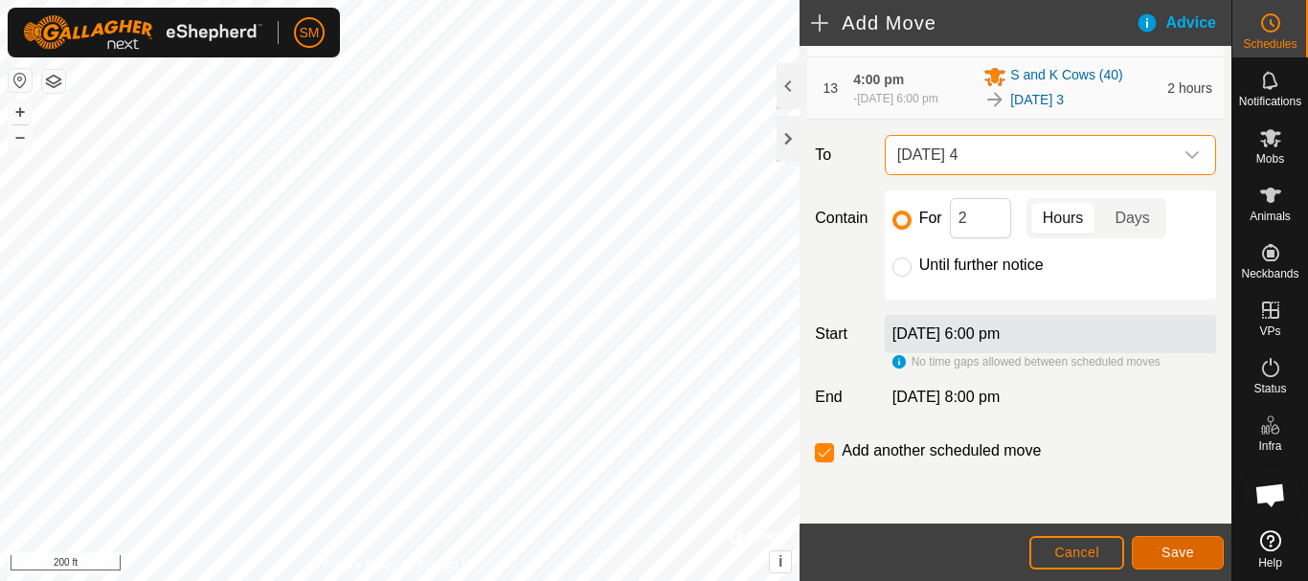
click at [1173, 555] on span "Save" at bounding box center [1177, 552] width 33 height 15
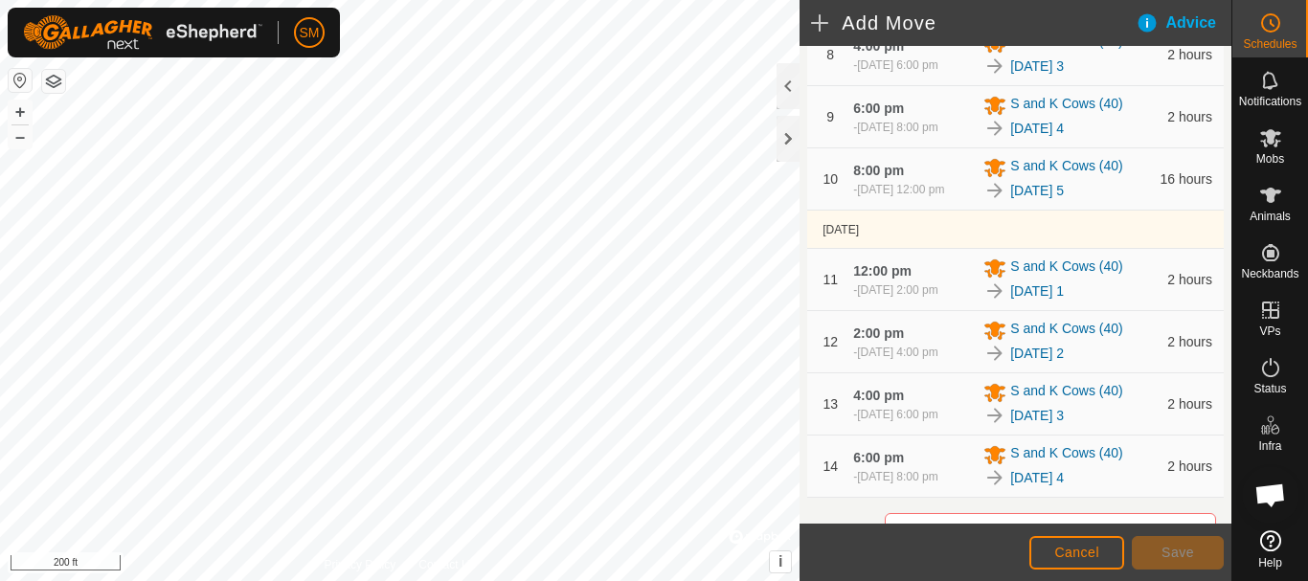
scroll to position [1164, 0]
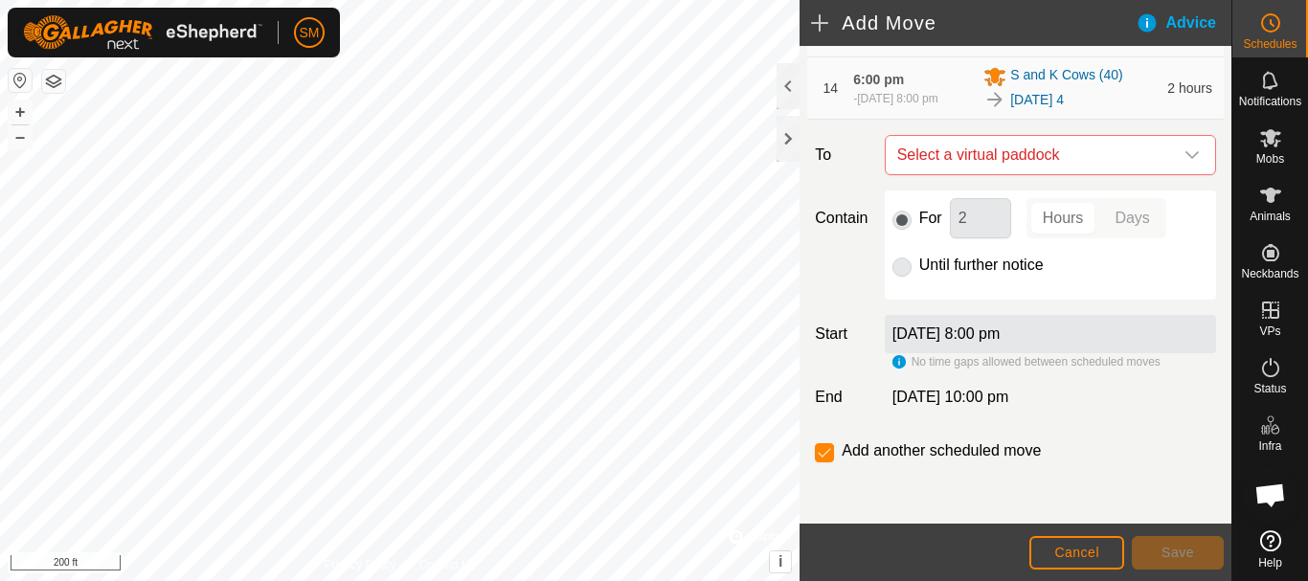
click at [1184, 151] on icon "dropdown trigger" at bounding box center [1191, 154] width 15 height 15
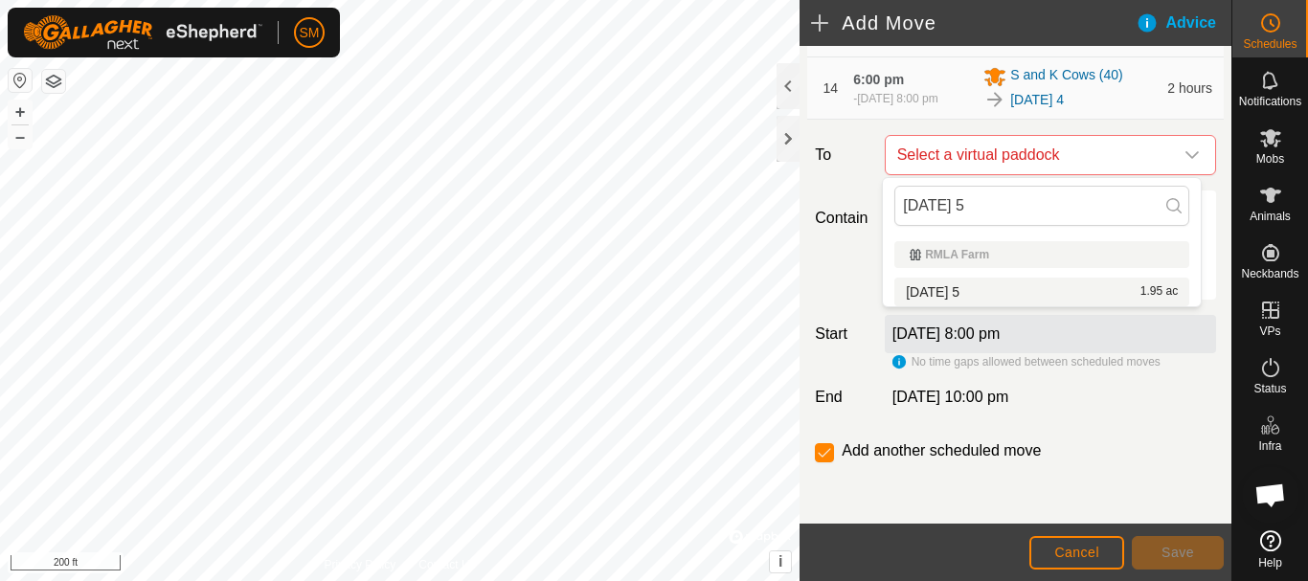
type input "[DATE] 5"
click at [960, 292] on li "[DATE] 5 1.95 ac" at bounding box center [1041, 292] width 295 height 29
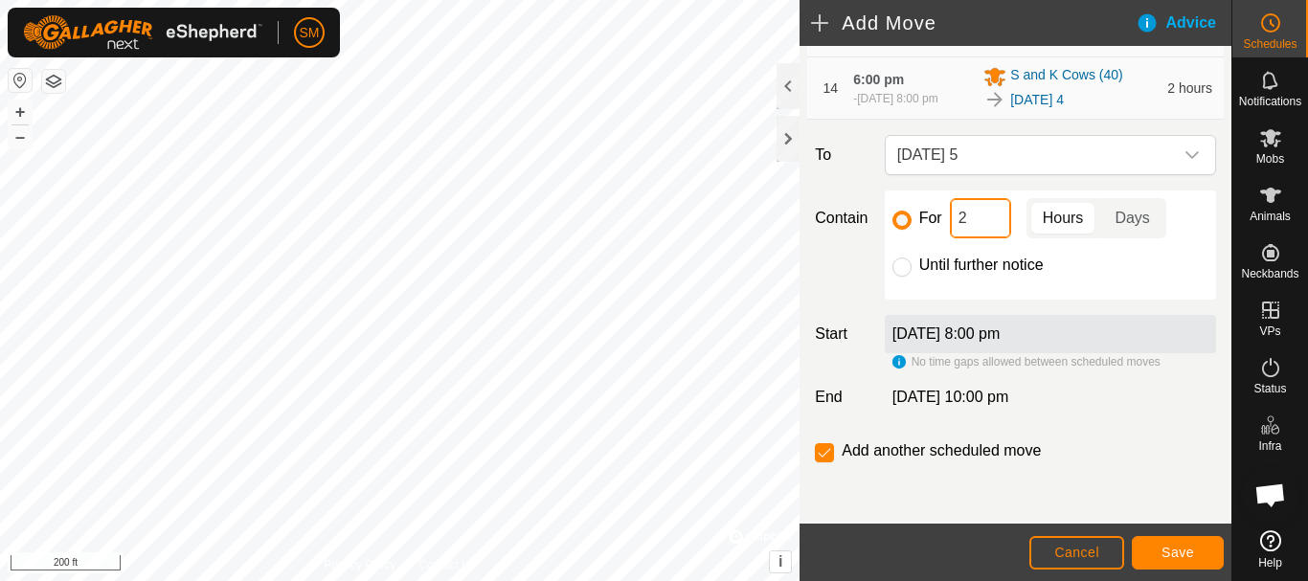
click at [979, 211] on input "2" at bounding box center [980, 218] width 61 height 40
type input "16"
click at [822, 454] on input "checkbox" at bounding box center [824, 452] width 19 height 19
checkbox input "false"
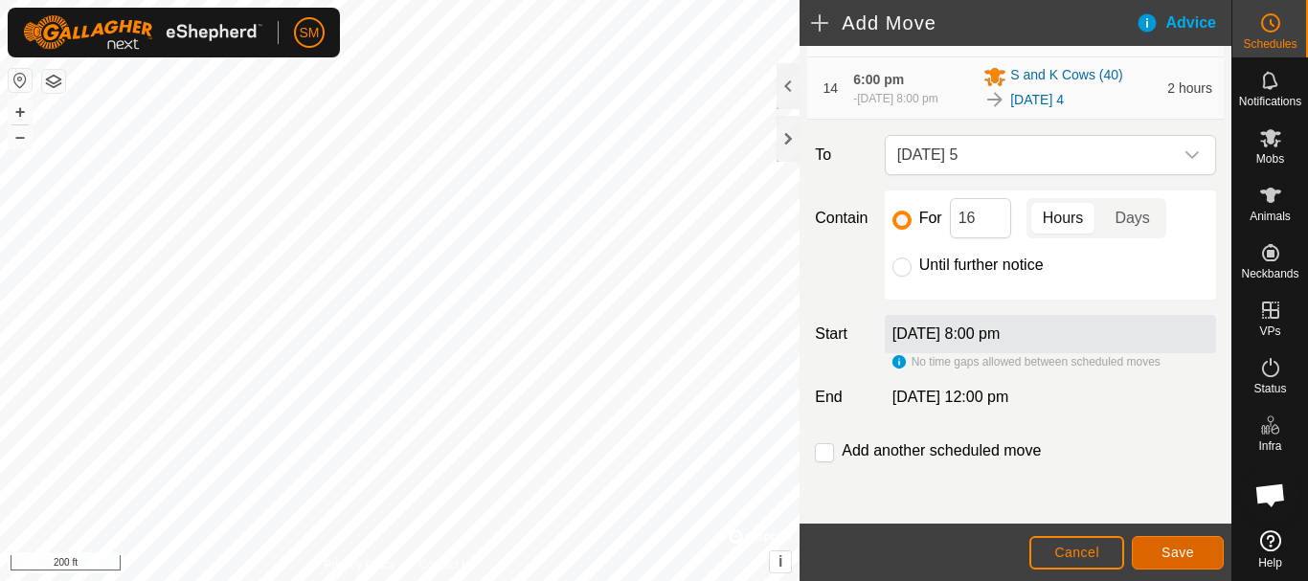
click at [1175, 563] on button "Save" at bounding box center [1177, 553] width 92 height 34
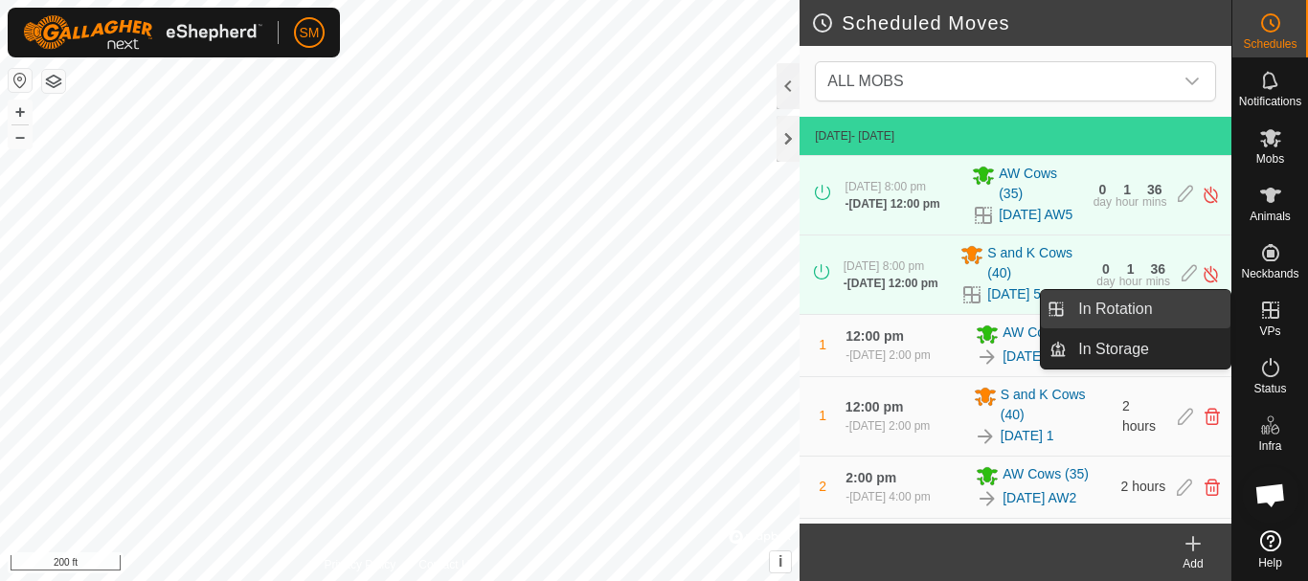
click at [1153, 308] on link "In Rotation" at bounding box center [1148, 309] width 164 height 38
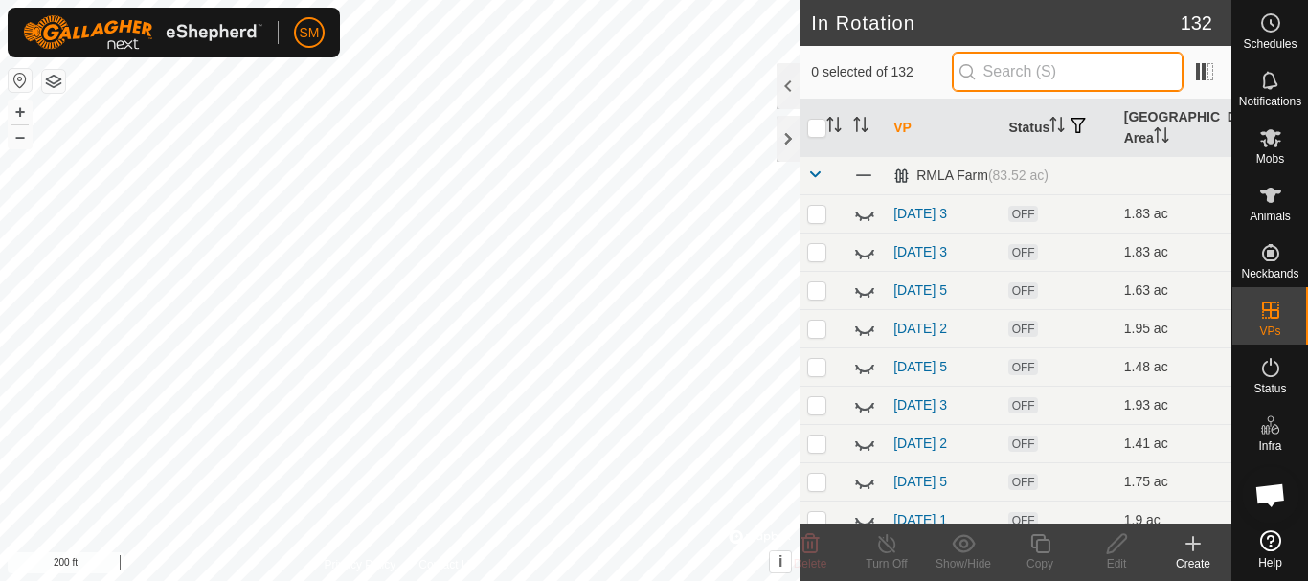
click at [1089, 62] on input "text" at bounding box center [1067, 72] width 232 height 40
paste input "[DATE]"
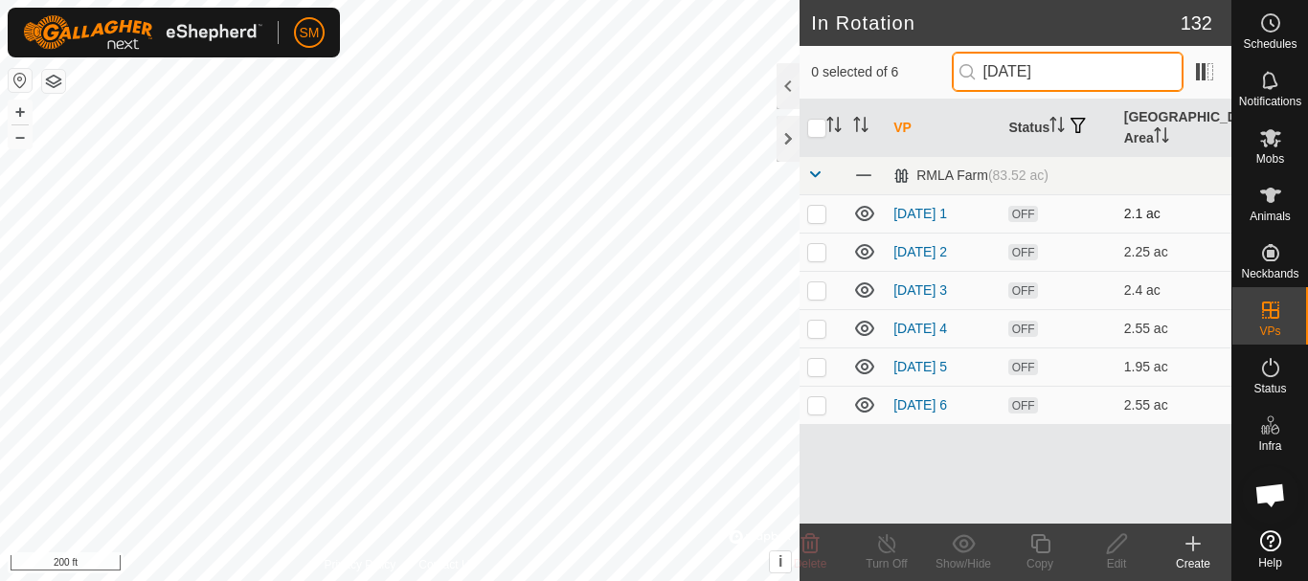
type input "[DATE]"
click at [865, 210] on icon at bounding box center [864, 213] width 23 height 23
click at [865, 249] on icon at bounding box center [864, 251] width 19 height 15
click at [865, 286] on icon at bounding box center [864, 290] width 23 height 23
click at [865, 329] on icon at bounding box center [864, 328] width 23 height 23
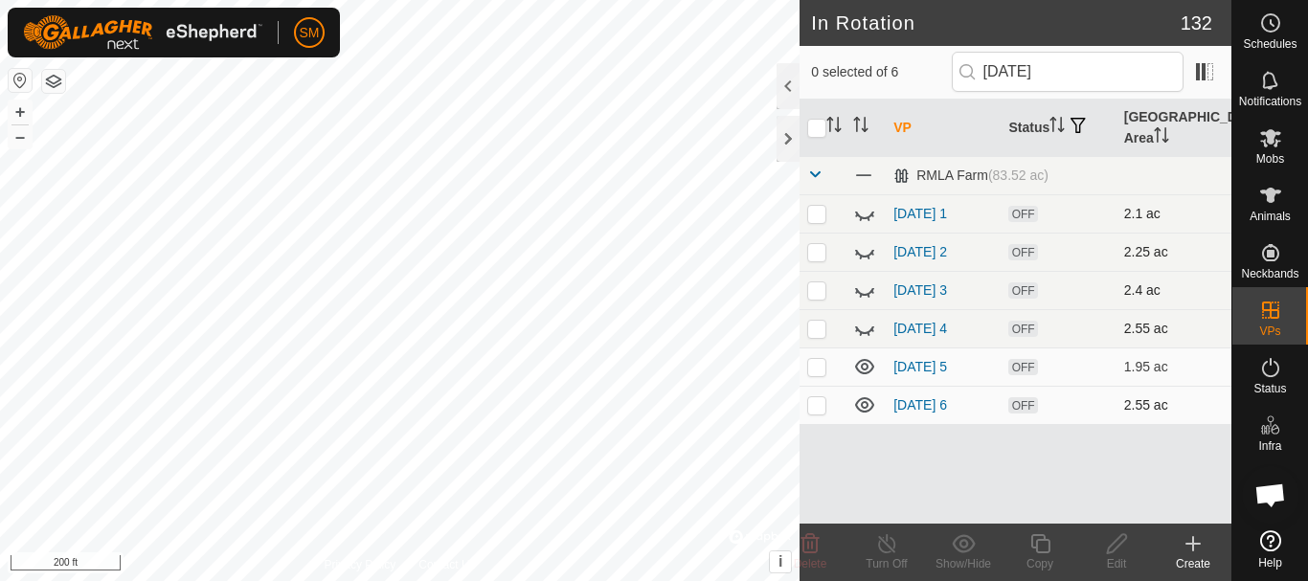
click at [816, 408] on p-checkbox at bounding box center [816, 404] width 19 height 15
click at [817, 545] on icon at bounding box center [810, 543] width 18 height 19
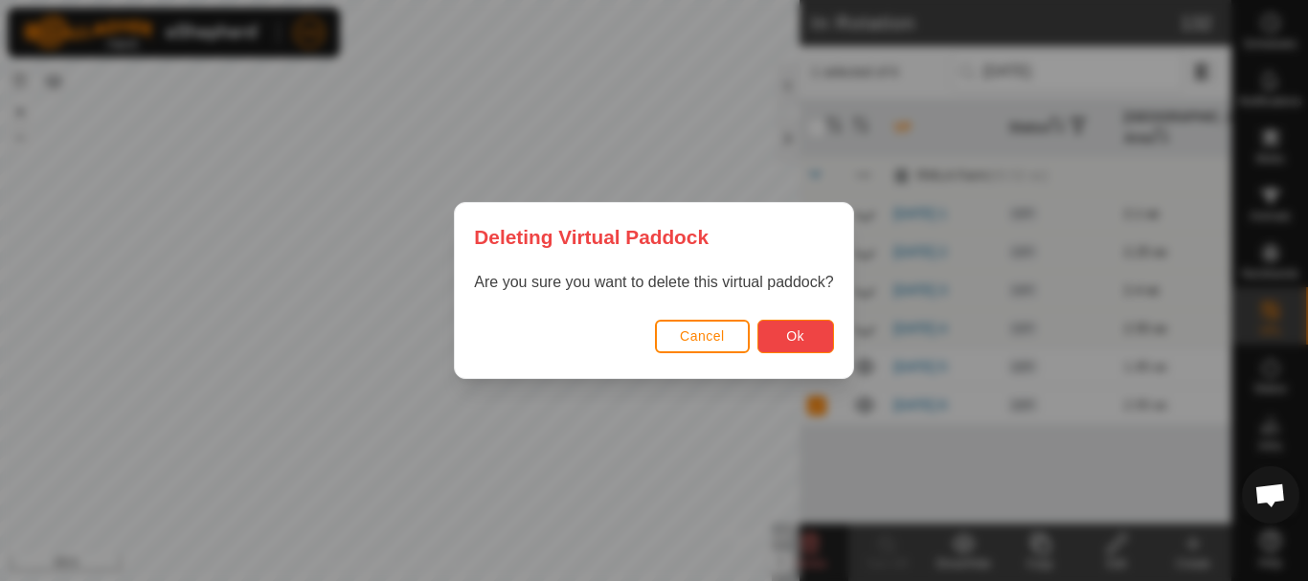
click at [789, 332] on span "Ok" at bounding box center [795, 335] width 18 height 15
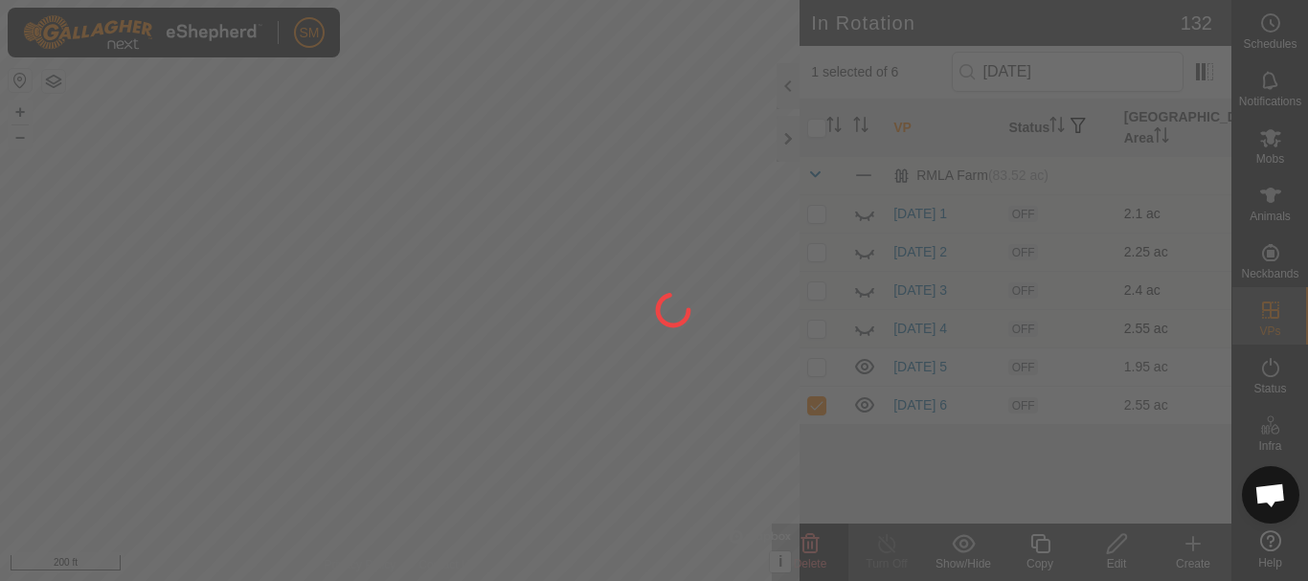
checkbox input "false"
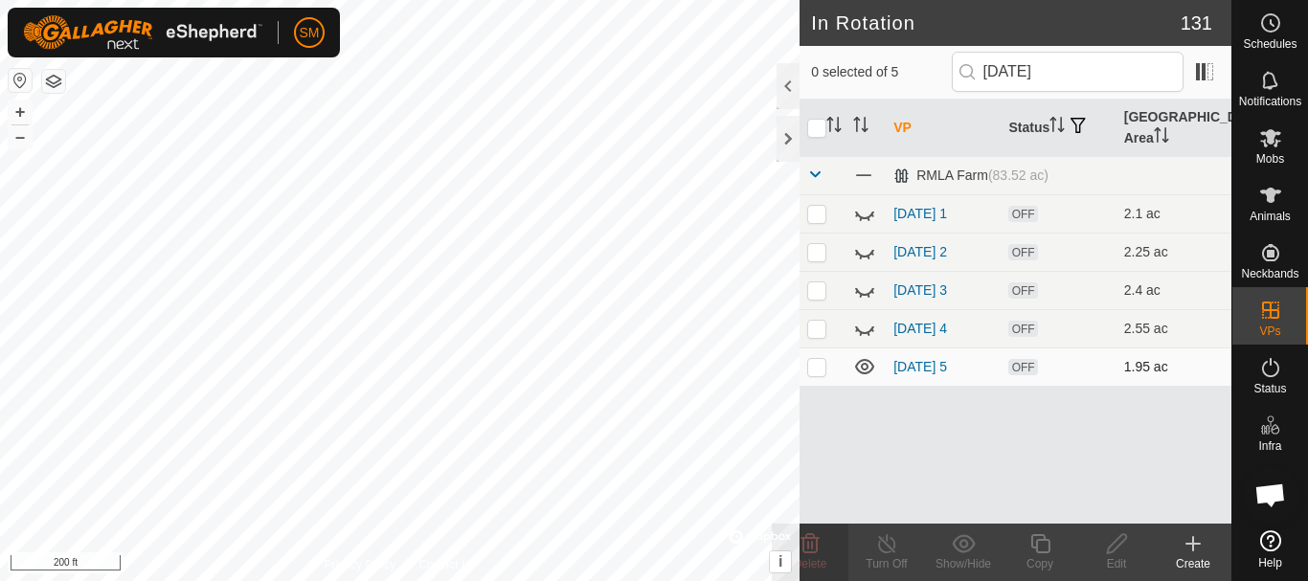
click at [820, 368] on p-checkbox at bounding box center [816, 366] width 19 height 15
checkbox input "true"
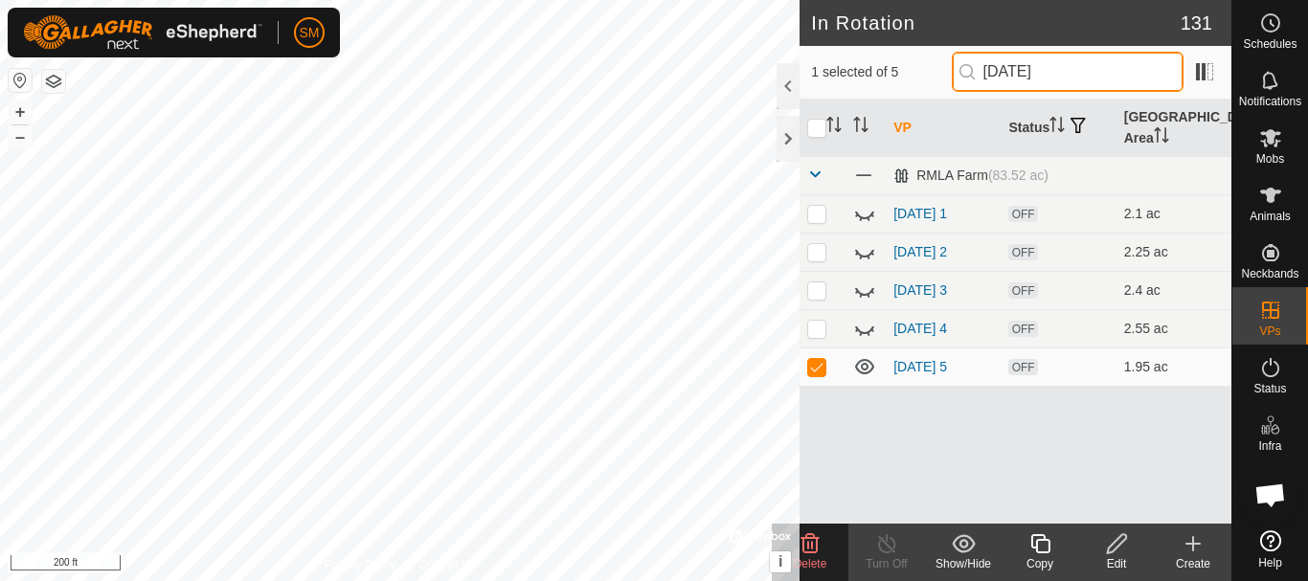
drag, startPoint x: 1063, startPoint y: 70, endPoint x: 1028, endPoint y: 88, distance: 39.0
click at [1028, 88] on input "[DATE]" at bounding box center [1067, 72] width 232 height 40
click at [866, 367] on icon at bounding box center [864, 366] width 23 height 23
click at [1073, 71] on input "[DATE]" at bounding box center [1067, 72] width 232 height 40
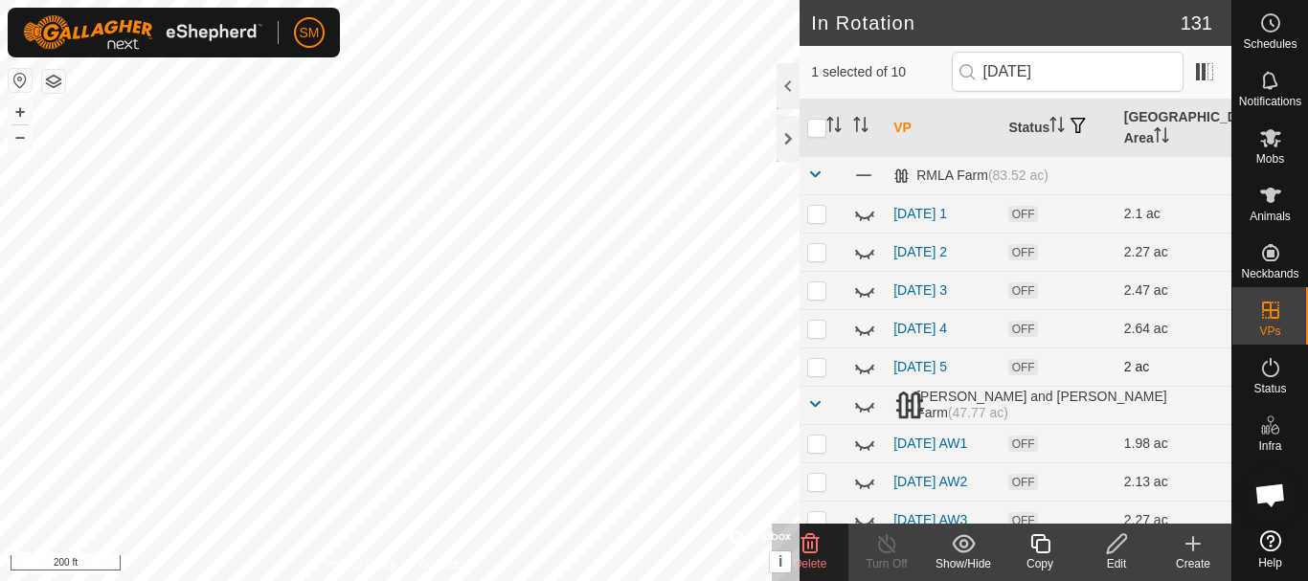
click at [865, 373] on icon at bounding box center [864, 366] width 23 height 23
click at [1072, 63] on input "[DATE]" at bounding box center [1067, 72] width 232 height 40
type input "[DATE]"
click at [869, 368] on icon at bounding box center [864, 366] width 23 height 23
click at [1036, 540] on icon at bounding box center [1040, 543] width 24 height 23
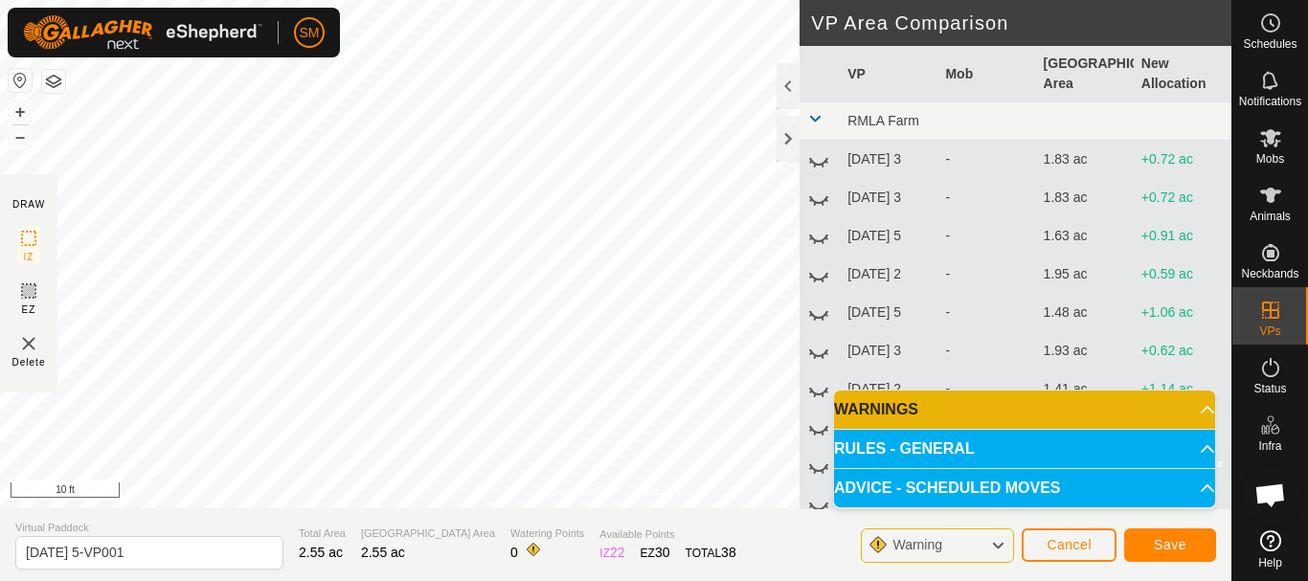
click at [335, 0] on html "SM Schedules Notifications Mobs Animals Neckbands VPs Status Infra Heatmap Help…" at bounding box center [654, 290] width 1308 height 581
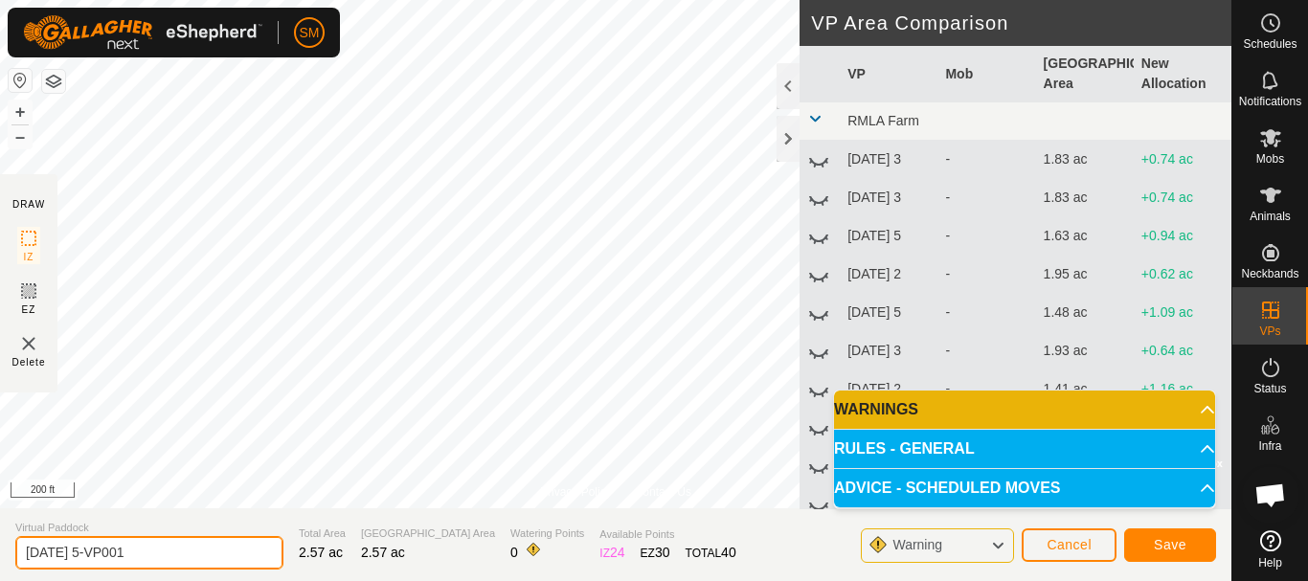
drag, startPoint x: 182, startPoint y: 555, endPoint x: 0, endPoint y: 547, distance: 182.1
click at [0, 547] on section "Virtual Paddock [DATE] 5-VP001 Total Area 2.57 ac Grazing Area 2.57 ac Watering…" at bounding box center [615, 544] width 1231 height 73
paste input "text"
type input "[DATE] 4"
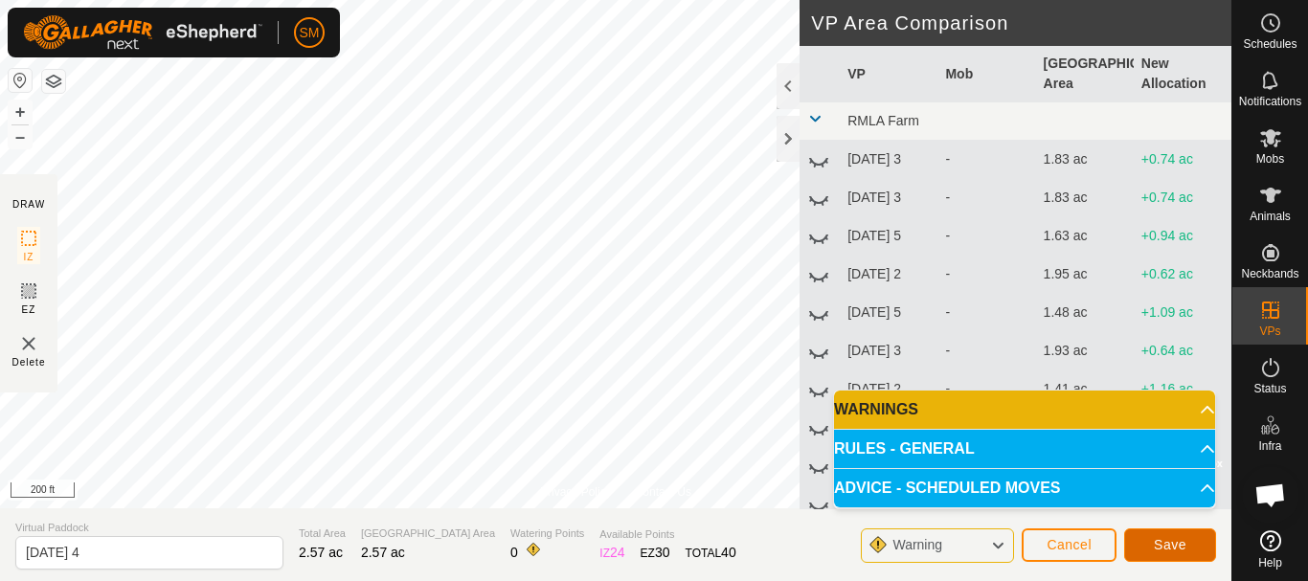
click at [1187, 542] on button "Save" at bounding box center [1170, 545] width 92 height 34
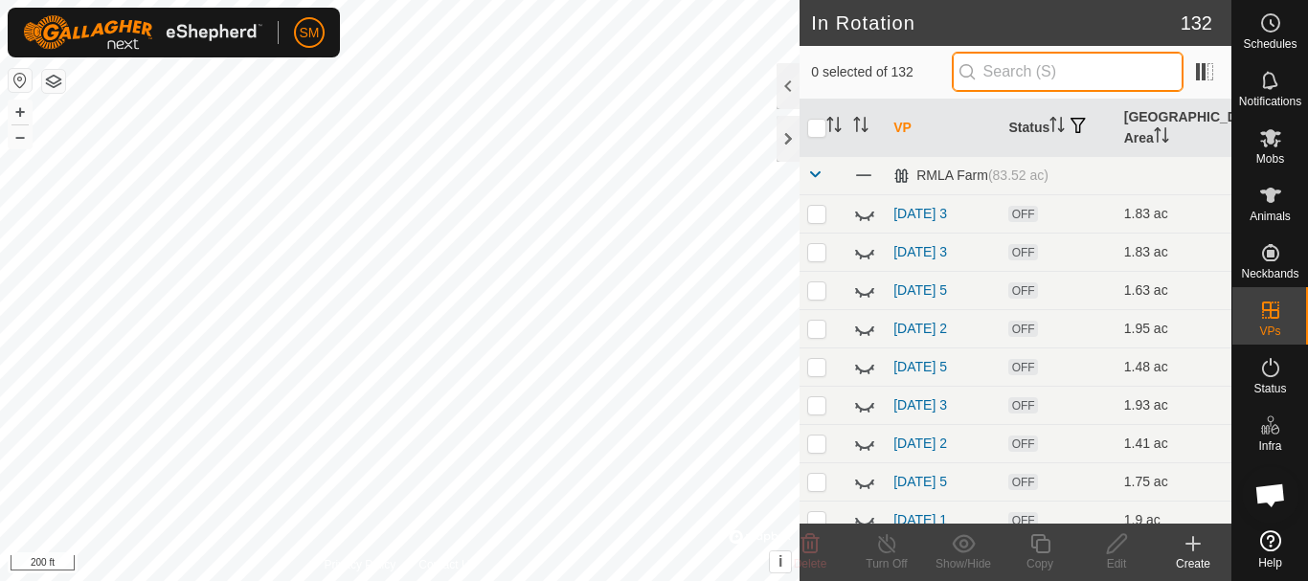
click at [1043, 72] on input "text" at bounding box center [1067, 72] width 232 height 40
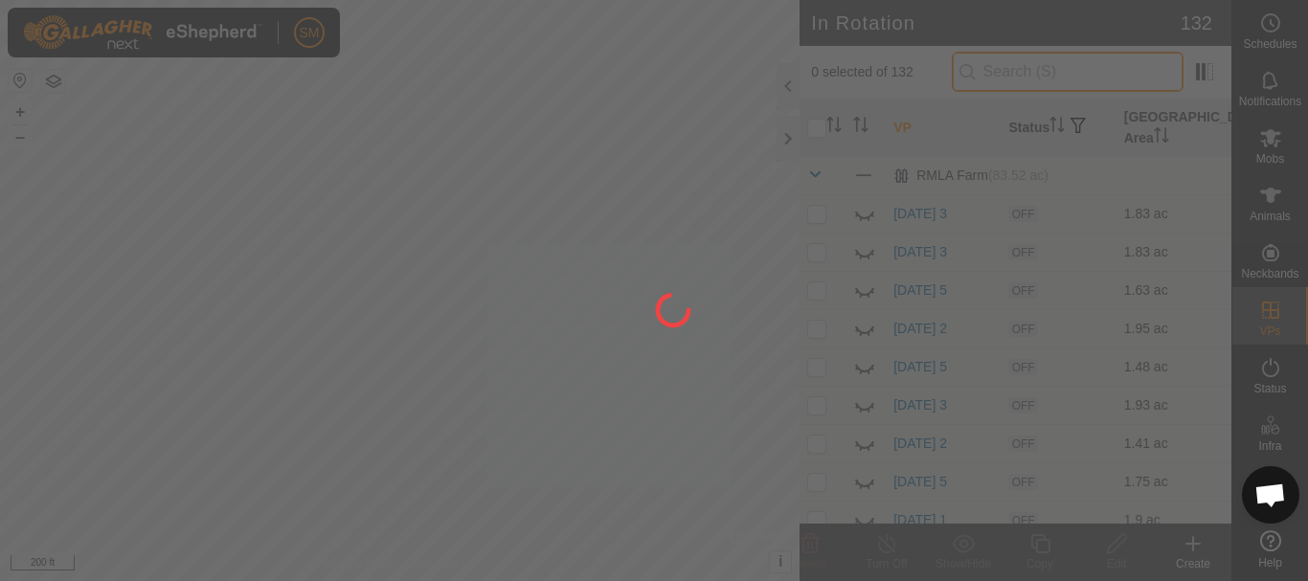
paste input "[DATE]"
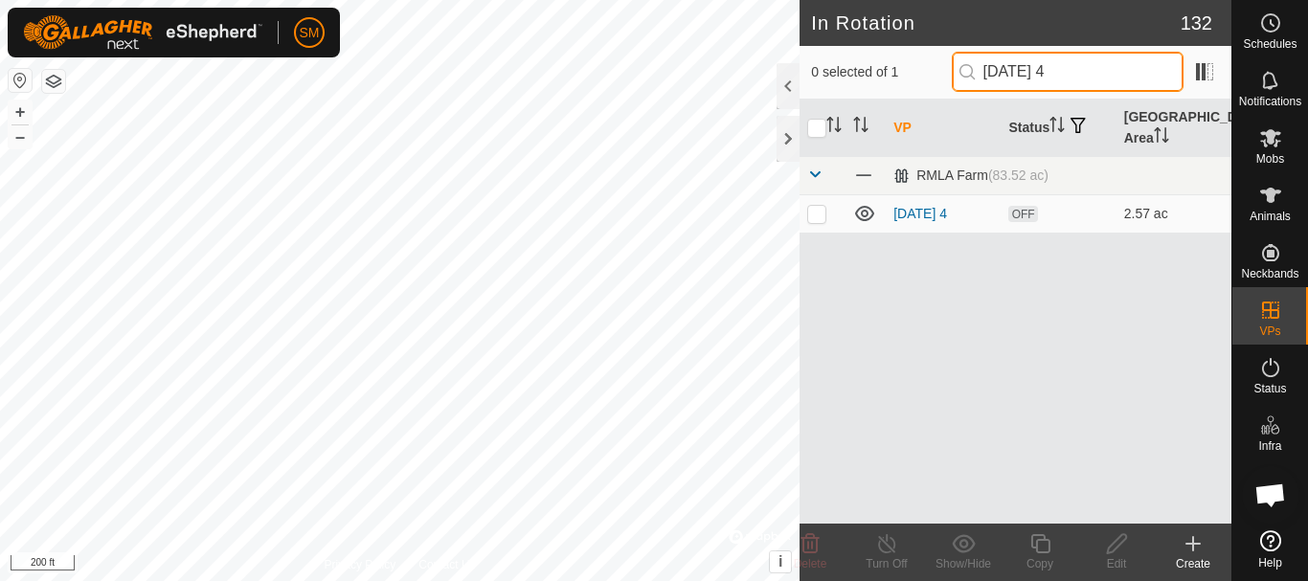
drag, startPoint x: 1070, startPoint y: 66, endPoint x: 971, endPoint y: 78, distance: 100.3
click at [971, 78] on p-iconfield "[DATE] 4" at bounding box center [1067, 72] width 232 height 40
type input "[DATE] 4"
click at [819, 208] on p-checkbox at bounding box center [816, 213] width 19 height 15
checkbox input "true"
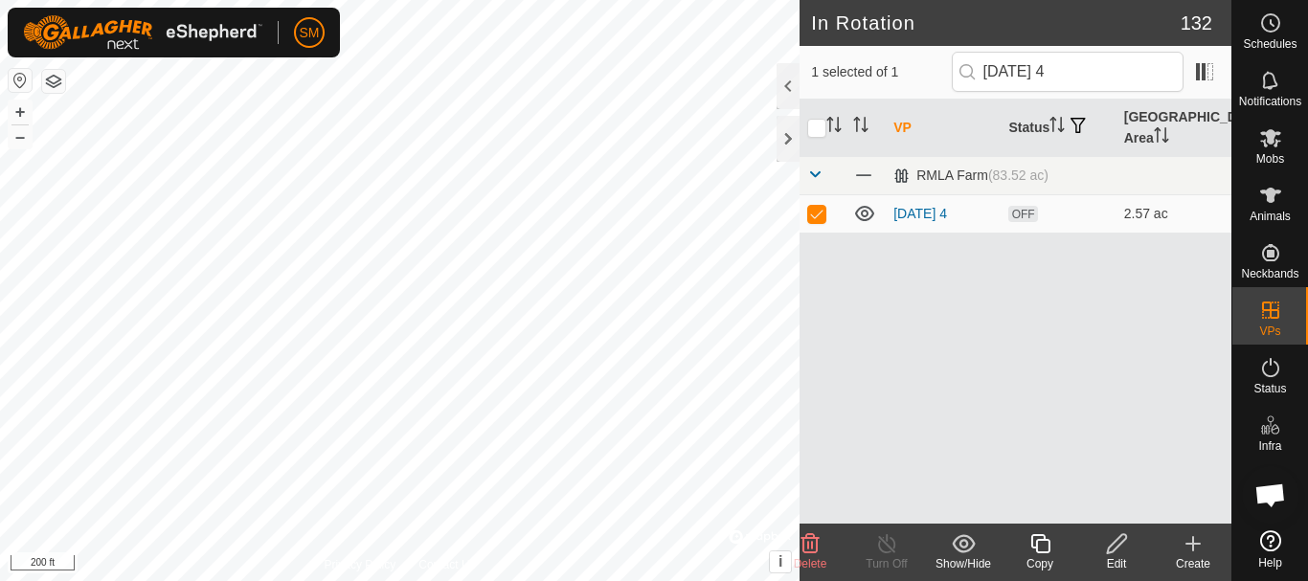
click at [1041, 559] on div "Copy" at bounding box center [1039, 563] width 77 height 17
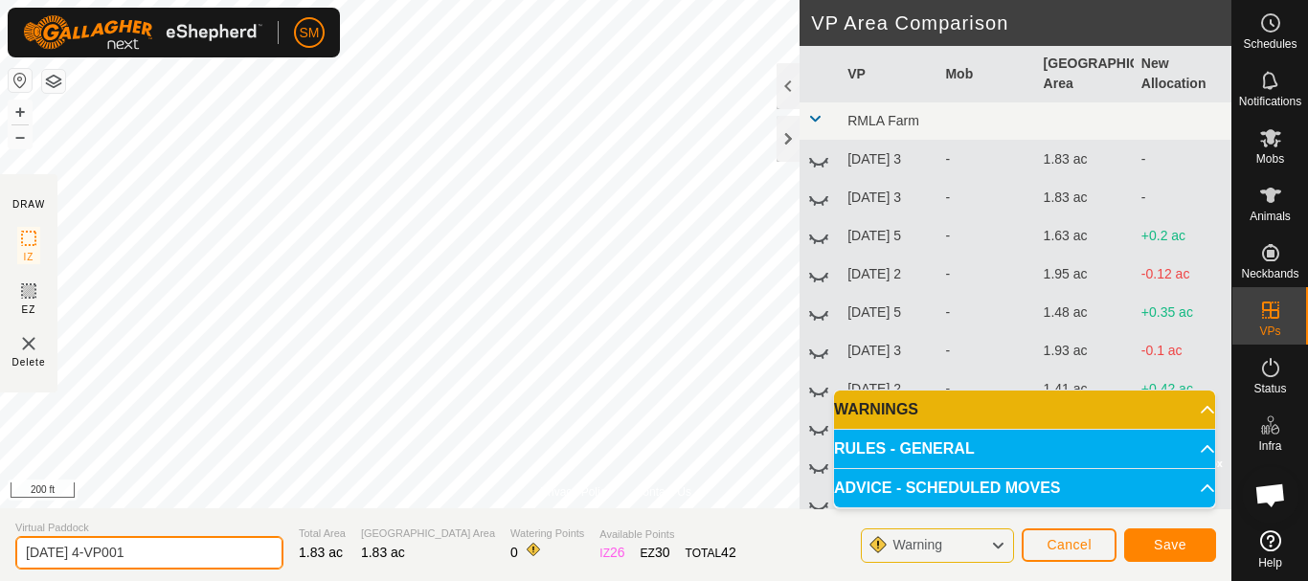
click at [174, 543] on input "[DATE] 4-VP001" at bounding box center [149, 553] width 268 height 34
paste input "text"
type input "[DATE] 5"
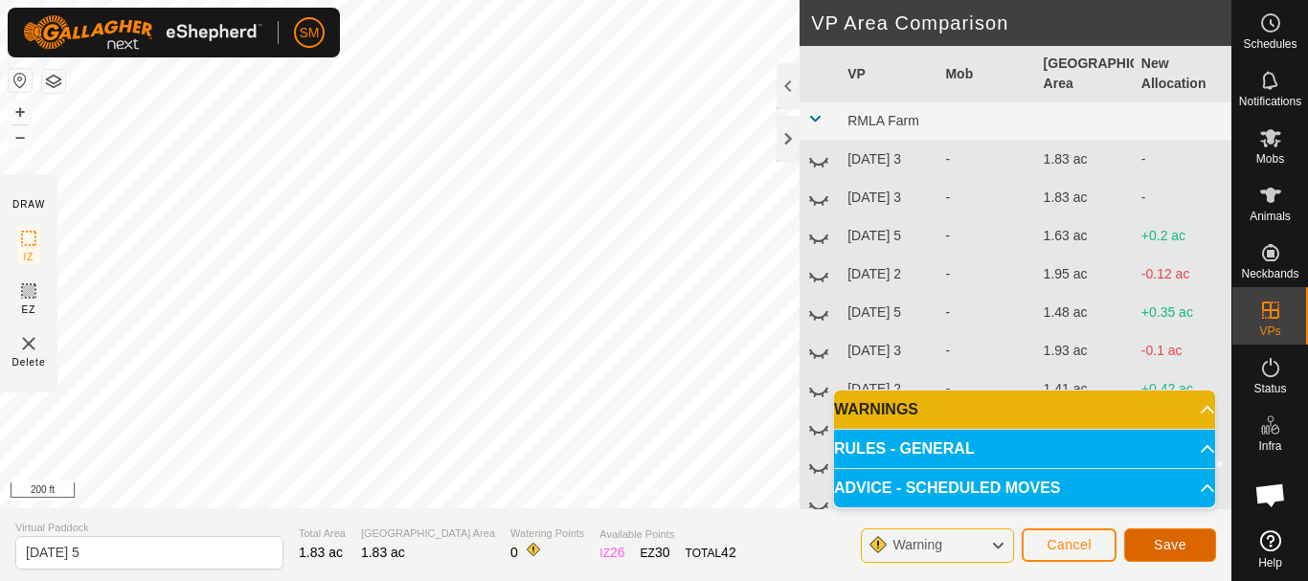
click at [1183, 539] on span "Save" at bounding box center [1169, 544] width 33 height 15
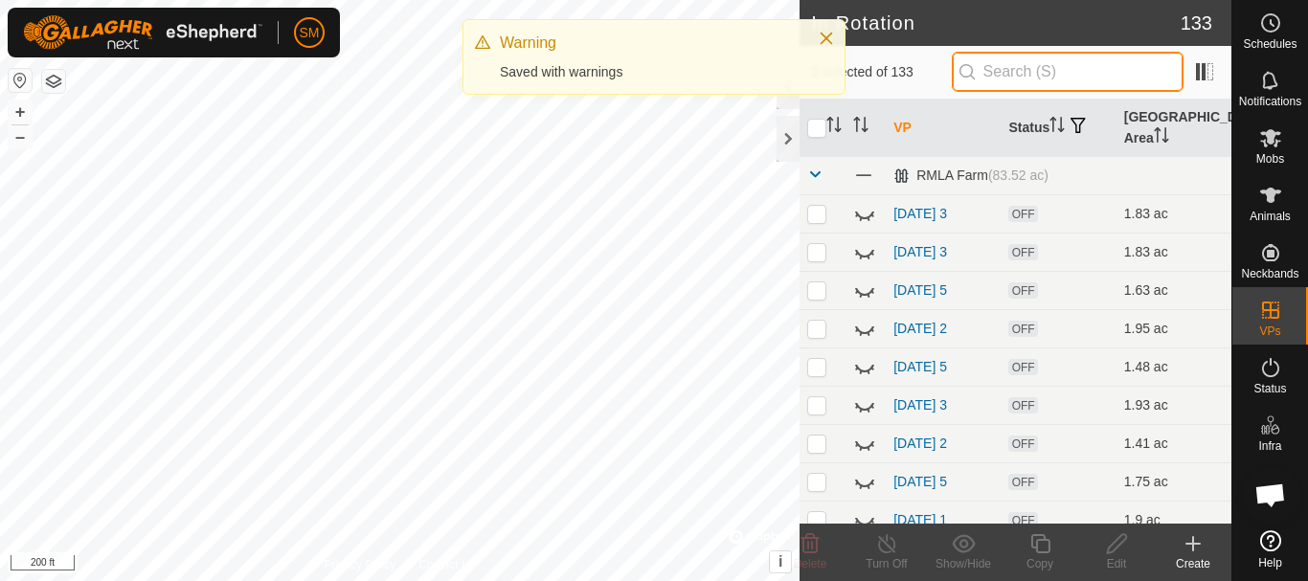
click at [1051, 70] on input "text" at bounding box center [1067, 72] width 232 height 40
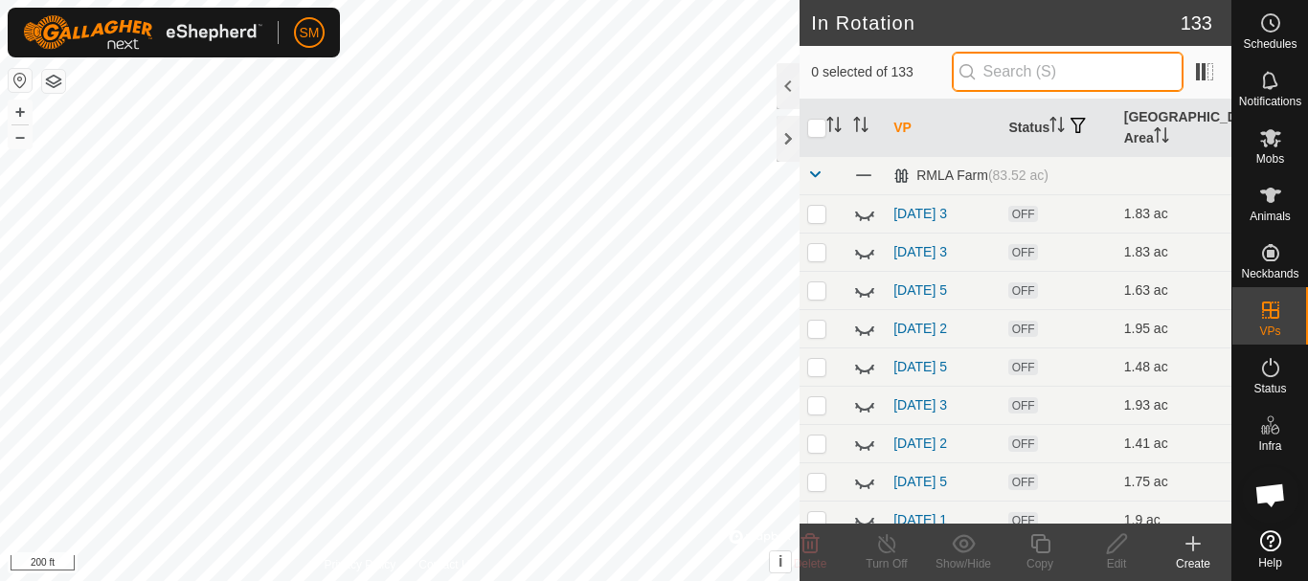
paste input "[DATE]"
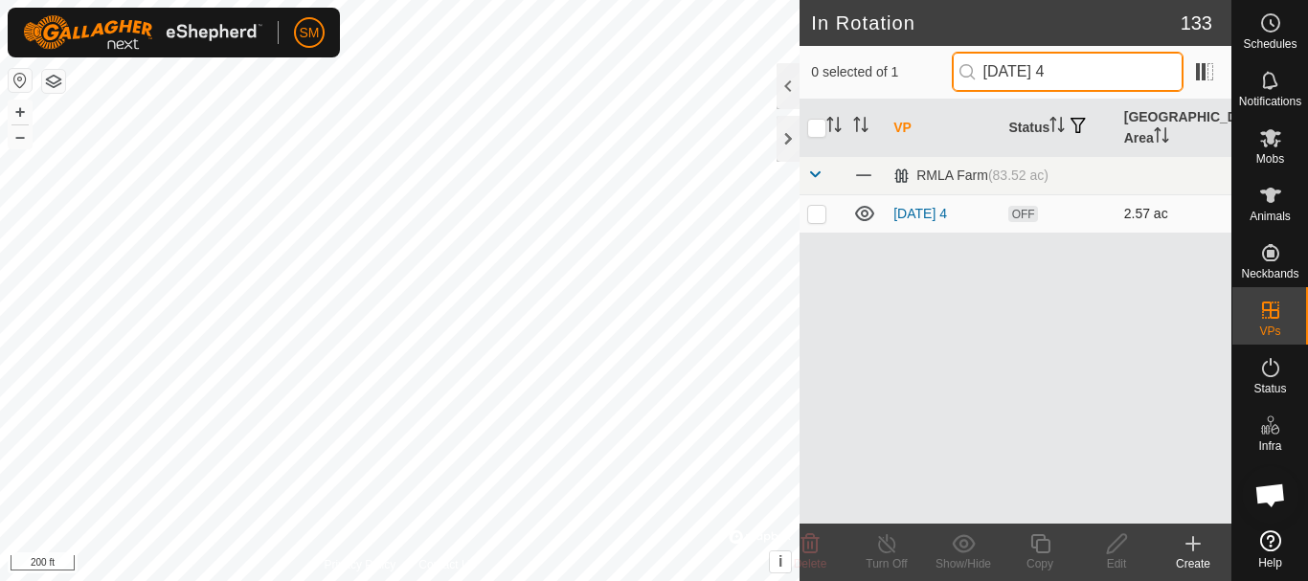
type input "[DATE] 4"
click at [819, 215] on p-checkbox at bounding box center [816, 213] width 19 height 15
checkbox input "true"
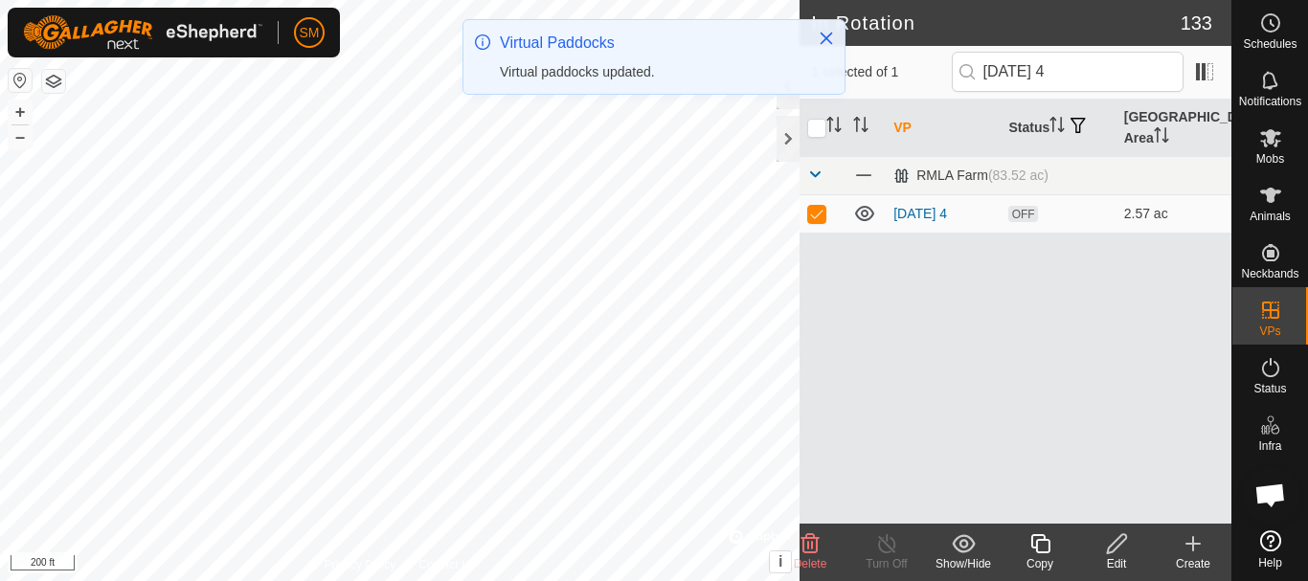
click at [1044, 548] on icon at bounding box center [1040, 543] width 24 height 23
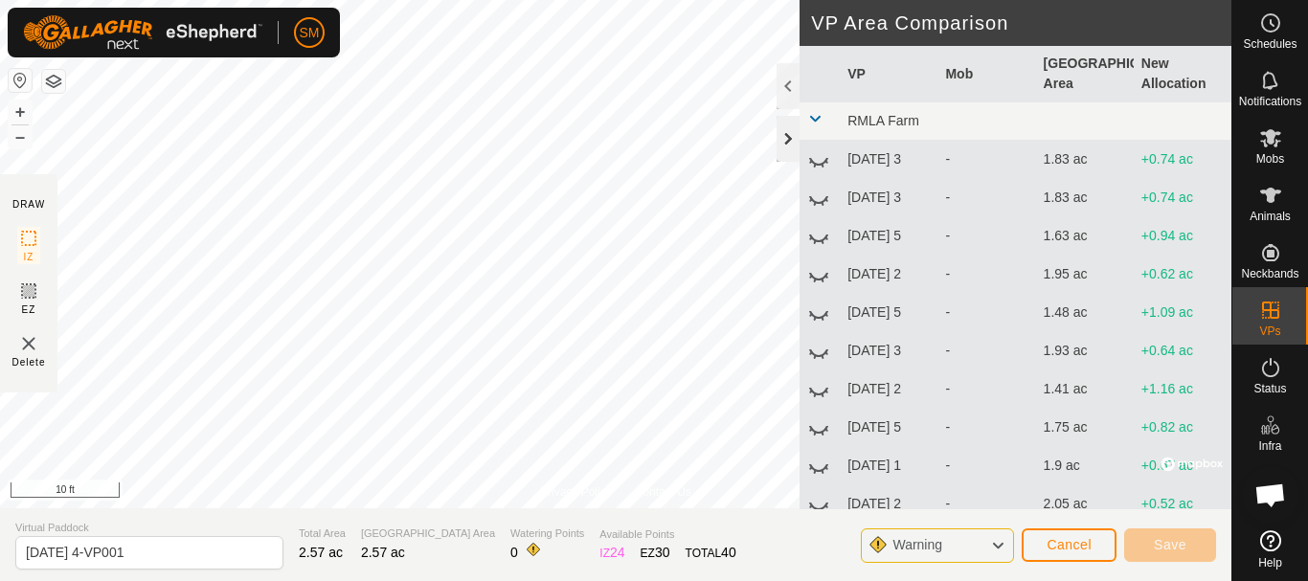
click at [785, 132] on div at bounding box center [787, 139] width 23 height 46
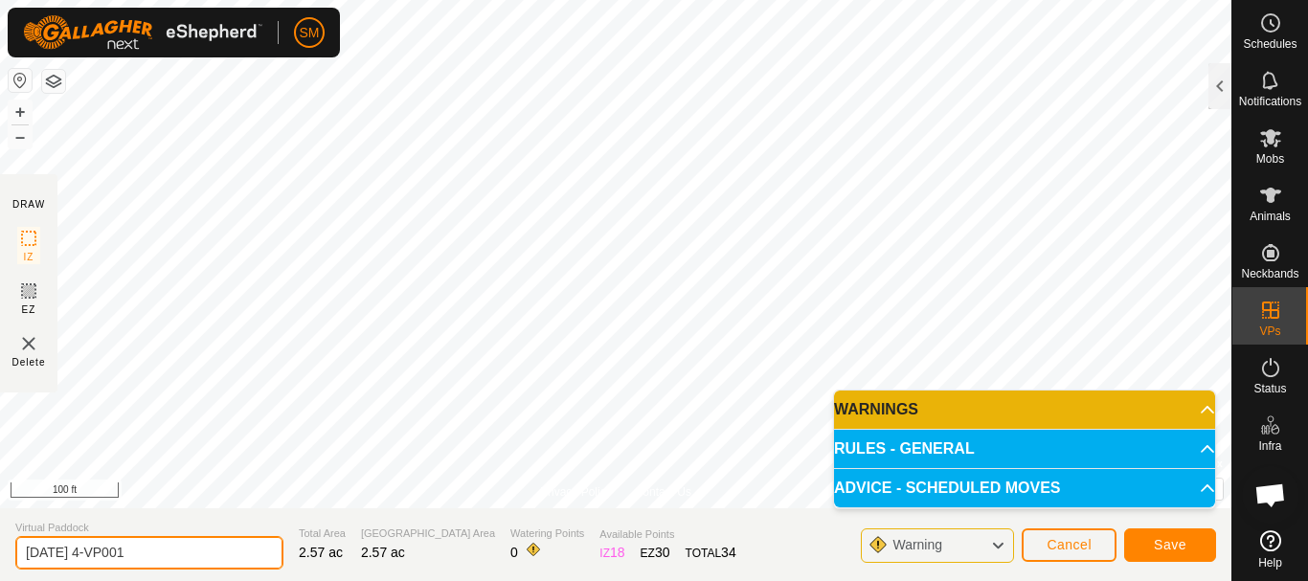
click at [206, 561] on input "[DATE] 4-VP001" at bounding box center [149, 553] width 268 height 34
paste input "text"
type input "[DATE] 6"
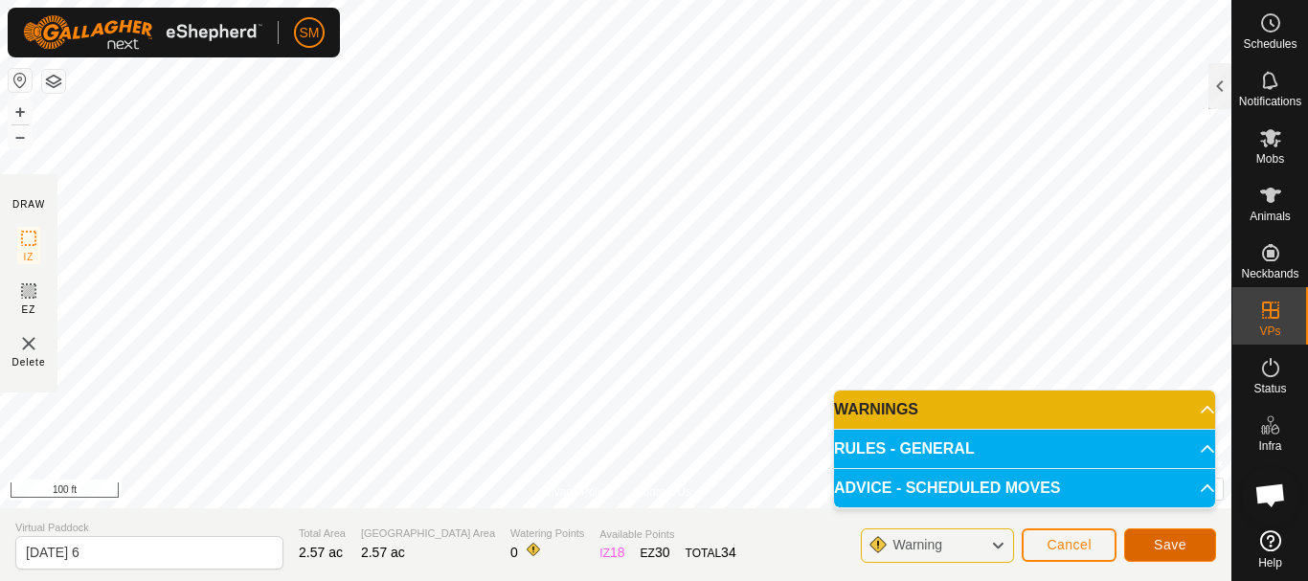
click at [1173, 546] on span "Save" at bounding box center [1169, 544] width 33 height 15
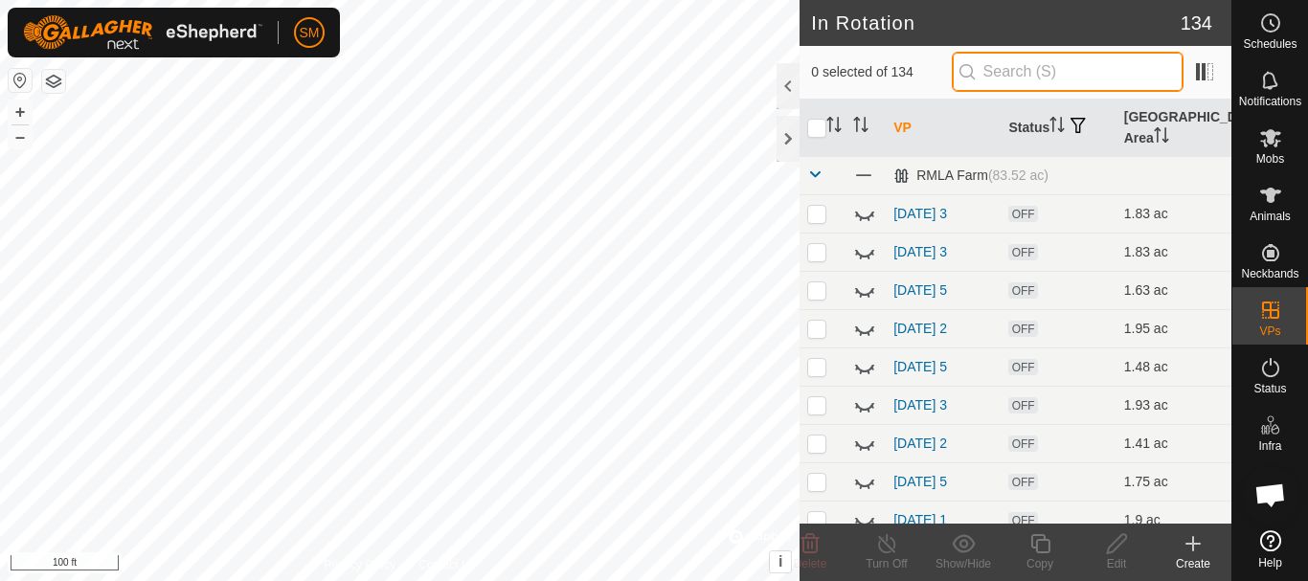
click at [1038, 69] on input "text" at bounding box center [1067, 72] width 232 height 40
paste input "[DATE]"
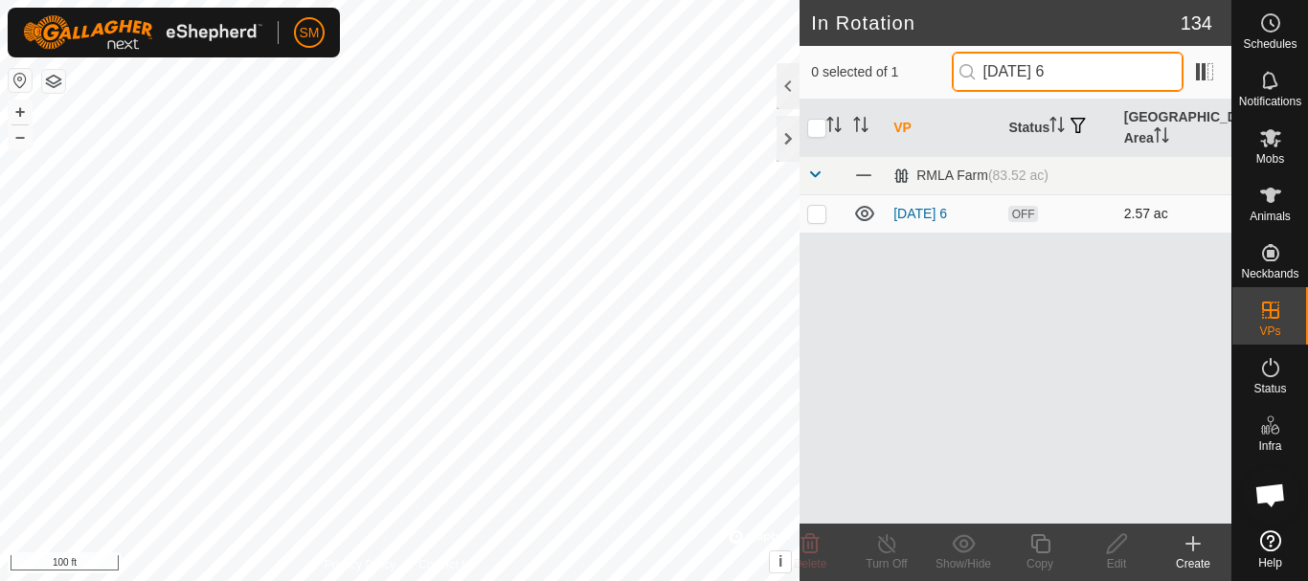
type input "[DATE] 6"
click at [816, 212] on p-checkbox at bounding box center [816, 213] width 19 height 15
checkbox input "true"
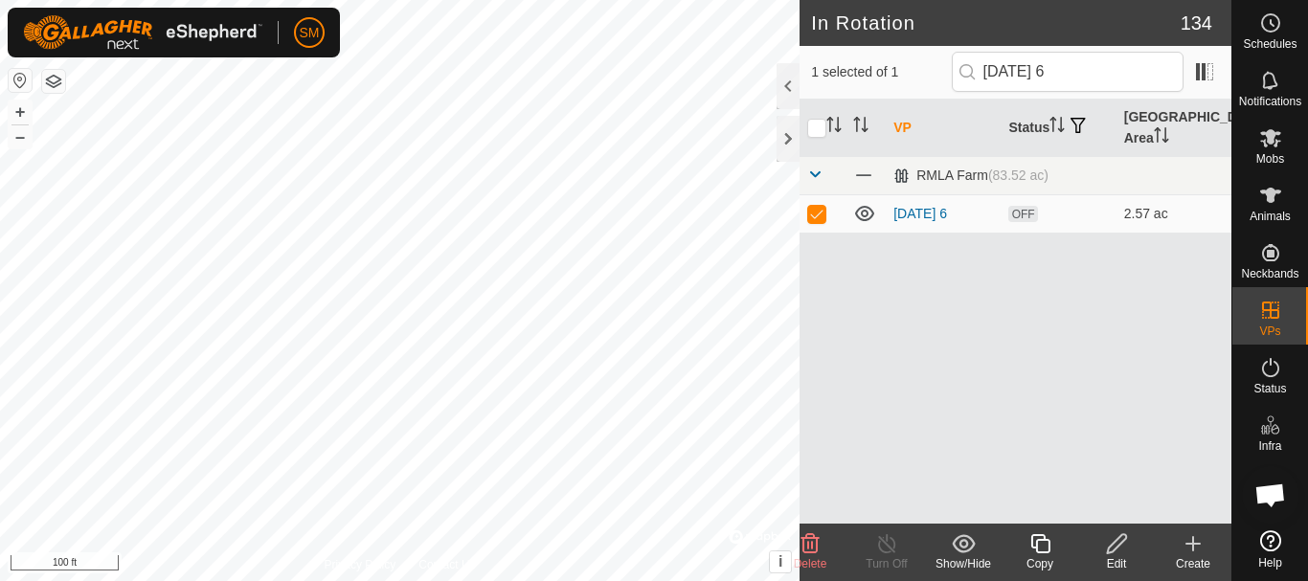
click at [1045, 550] on icon at bounding box center [1040, 543] width 24 height 23
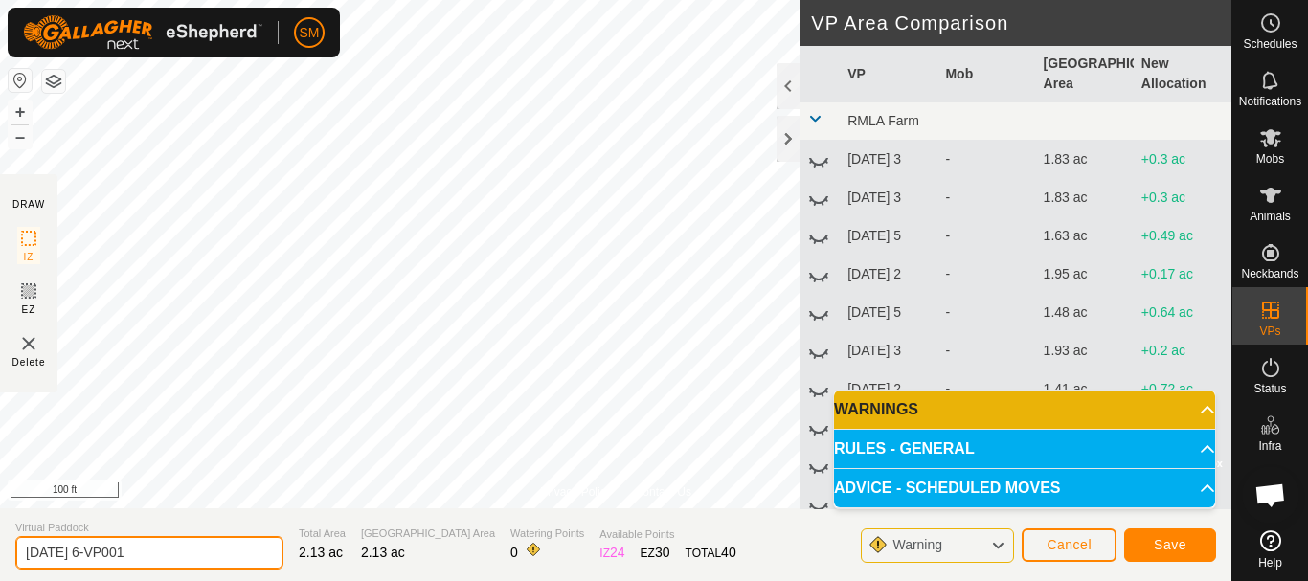
click at [200, 551] on input "[DATE] 6-VP001" at bounding box center [149, 553] width 268 height 34
click at [200, 552] on input "[DATE] 6-VP001" at bounding box center [149, 553] width 268 height 34
paste input "text"
type input "[DATE] 1"
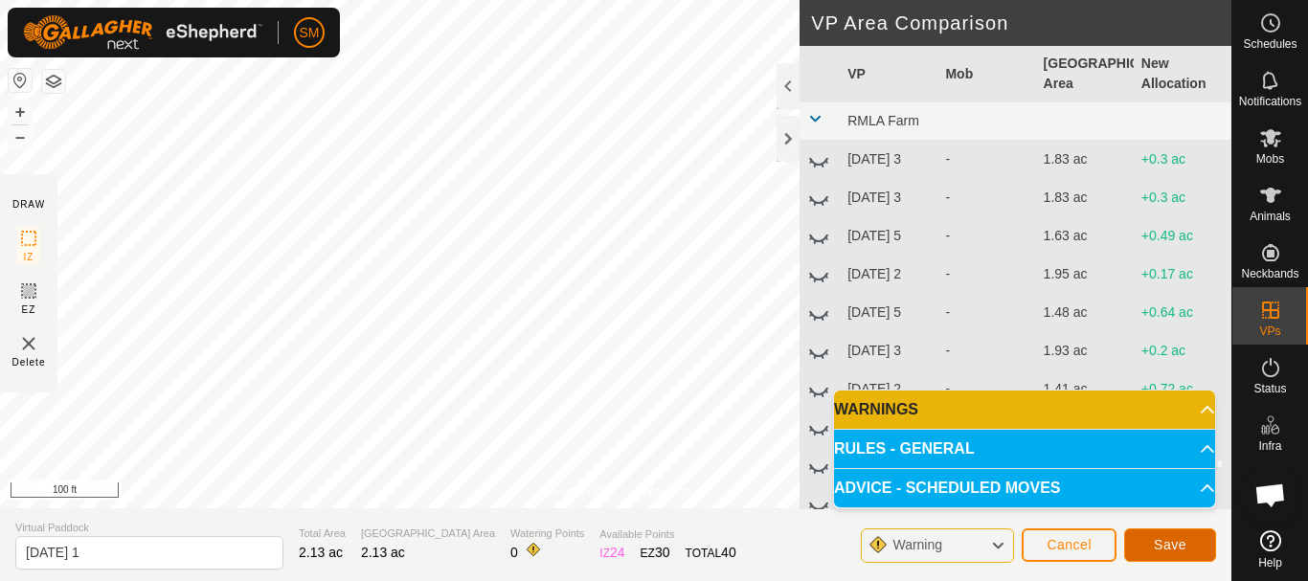
click at [1170, 546] on span "Save" at bounding box center [1169, 544] width 33 height 15
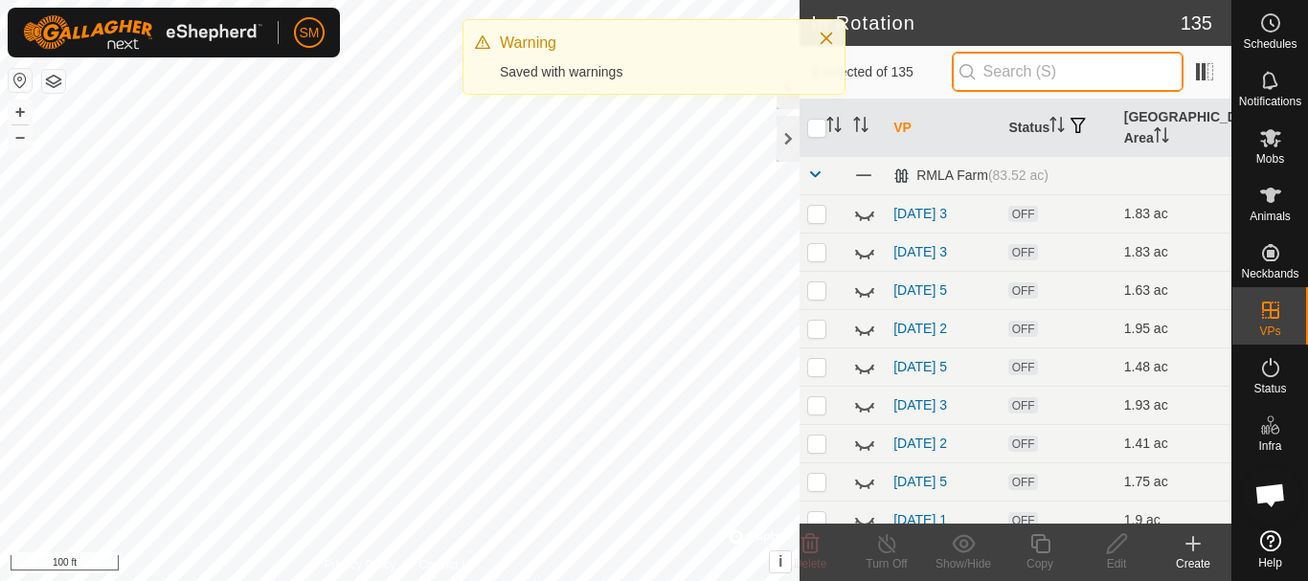
click at [1077, 74] on input "text" at bounding box center [1067, 72] width 232 height 40
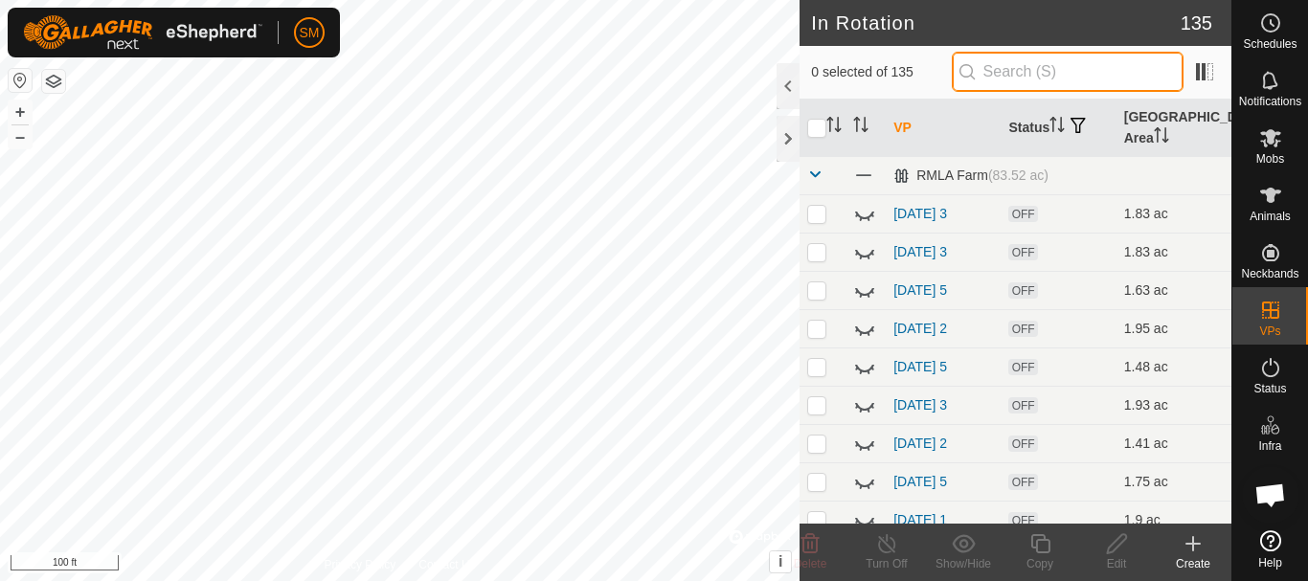
paste input "[DATE]"
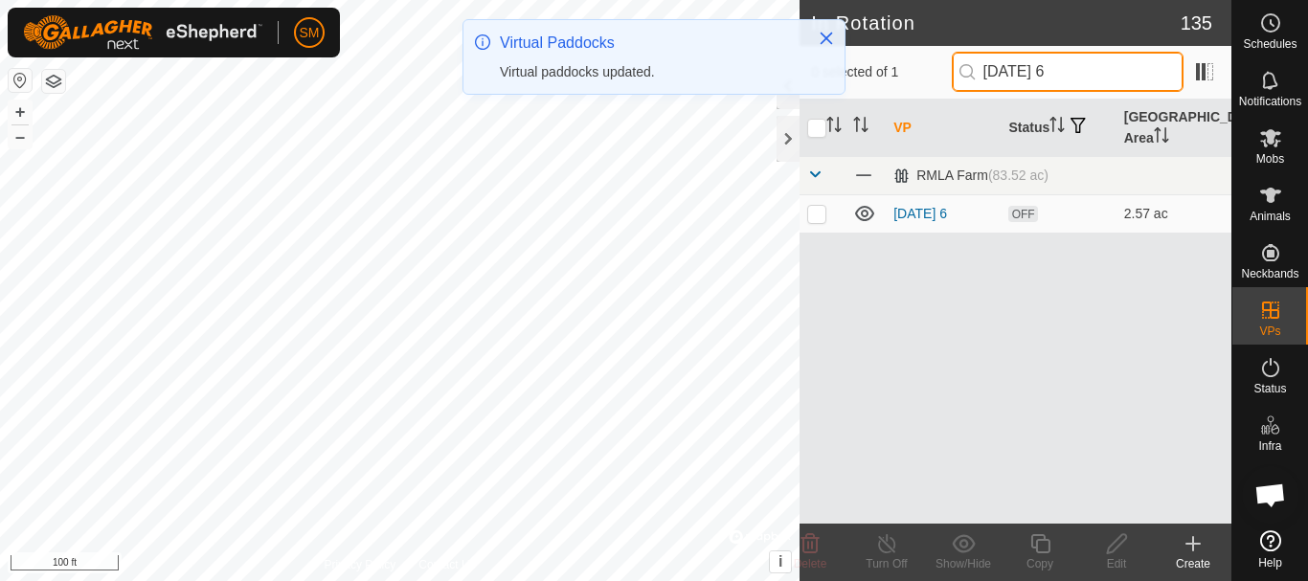
type input "[DATE] 6"
click at [815, 216] on p-checkbox at bounding box center [816, 213] width 19 height 15
checkbox input "true"
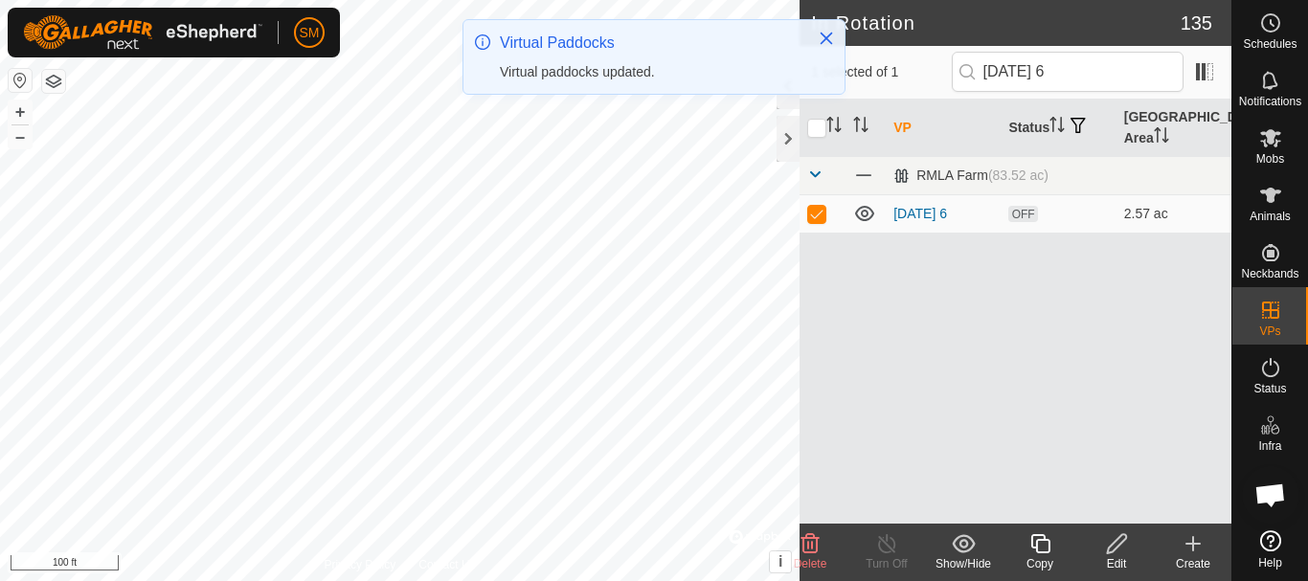
click at [1040, 555] on div "Copy" at bounding box center [1039, 563] width 77 height 17
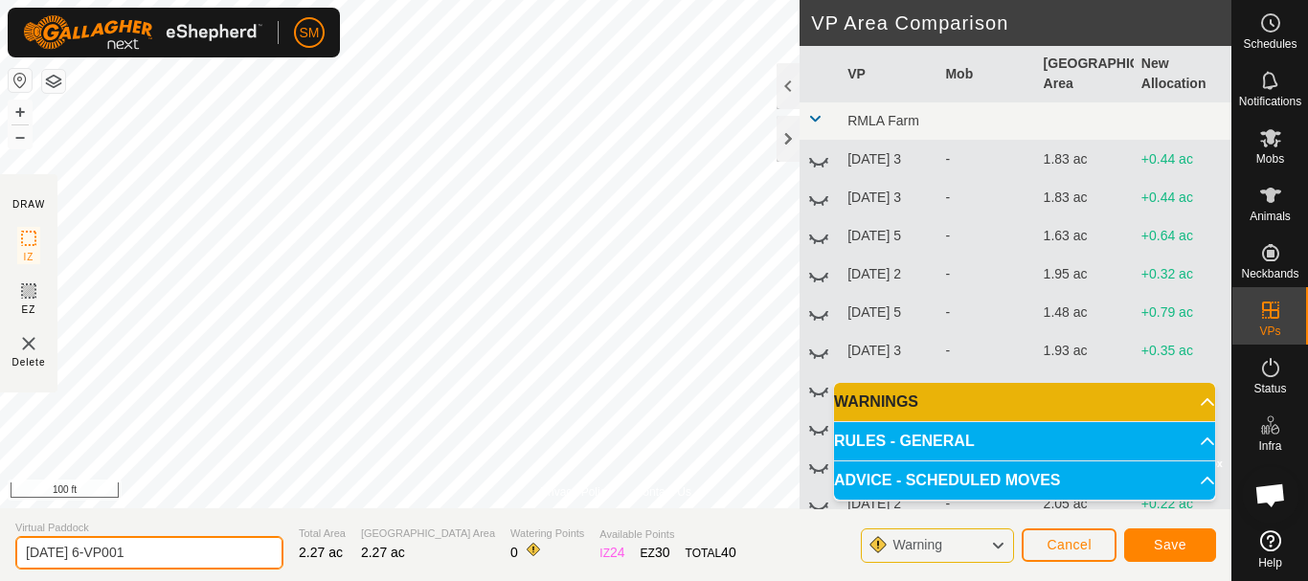
click at [168, 557] on input "[DATE] 6-VP001" at bounding box center [149, 553] width 268 height 34
click at [168, 559] on input "[DATE] 6-VP001" at bounding box center [149, 553] width 268 height 34
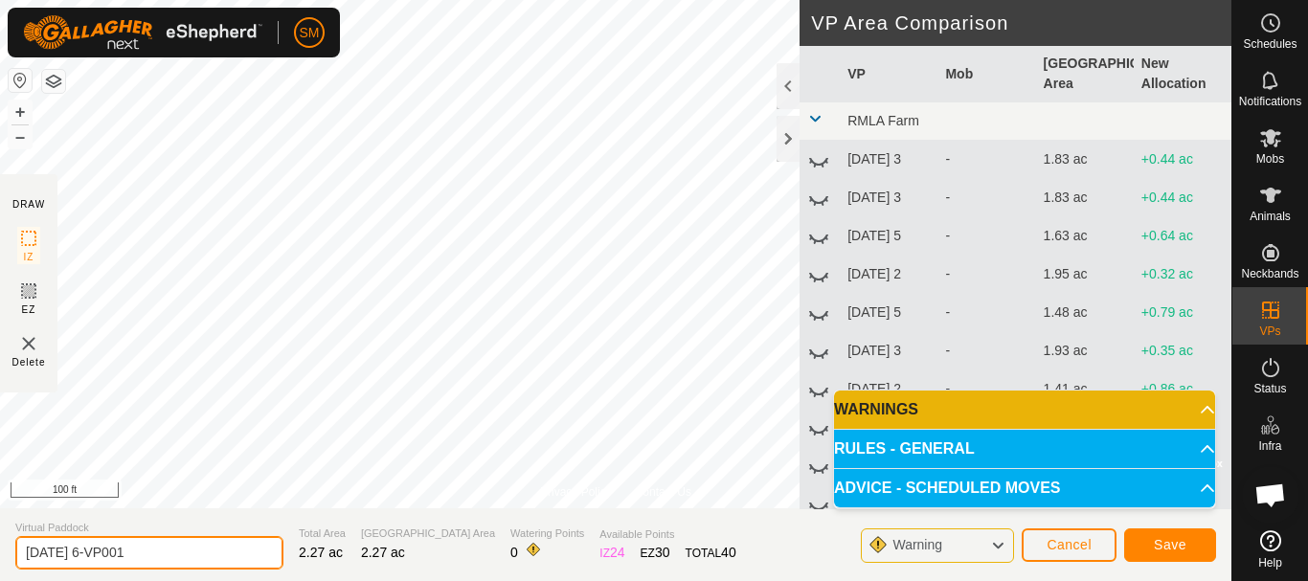
paste input "text"
type input "[DATE] 2"
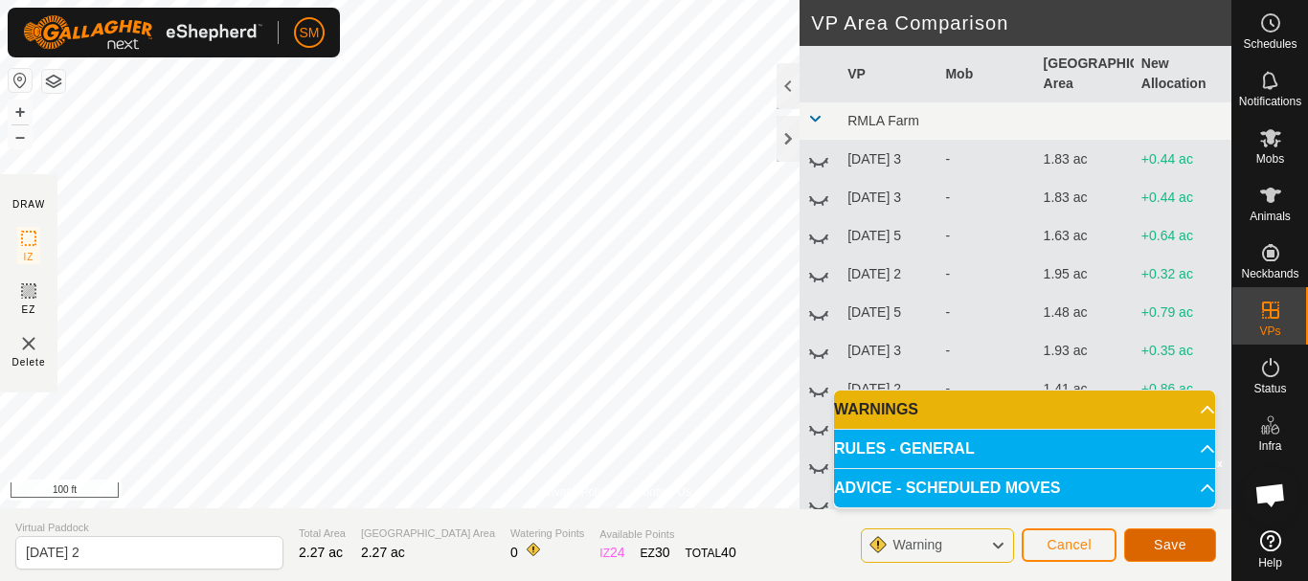
click at [1138, 544] on button "Save" at bounding box center [1170, 545] width 92 height 34
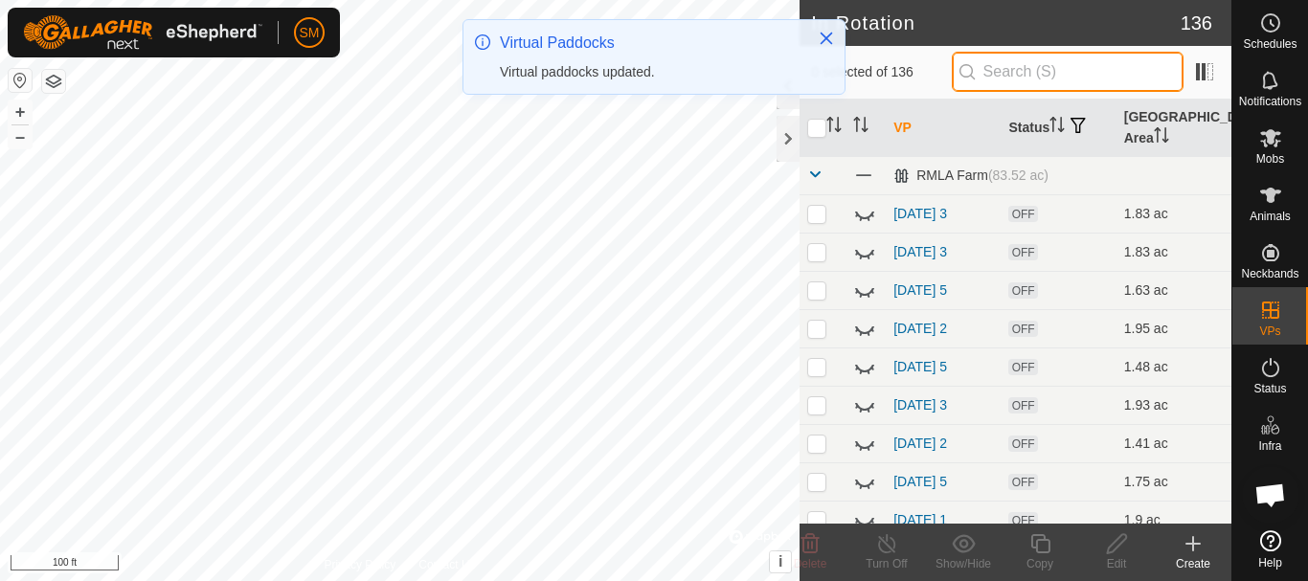
click at [1059, 71] on input "text" at bounding box center [1067, 72] width 232 height 40
paste input "[DATE]"
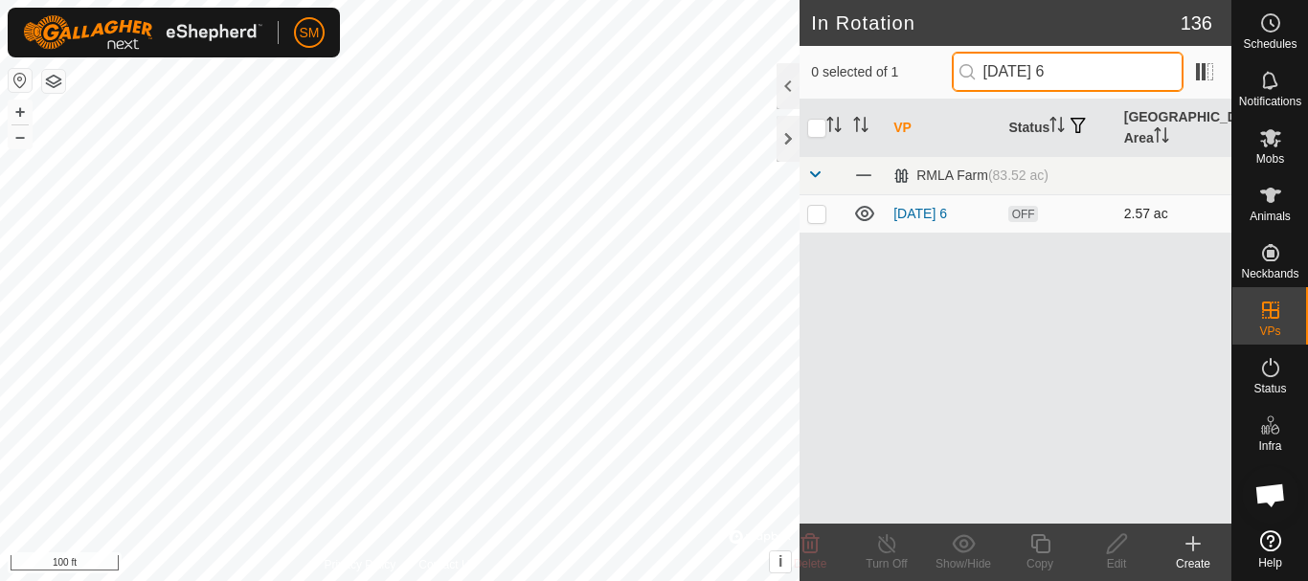
type input "[DATE] 6"
click at [819, 215] on p-checkbox at bounding box center [816, 213] width 19 height 15
checkbox input "true"
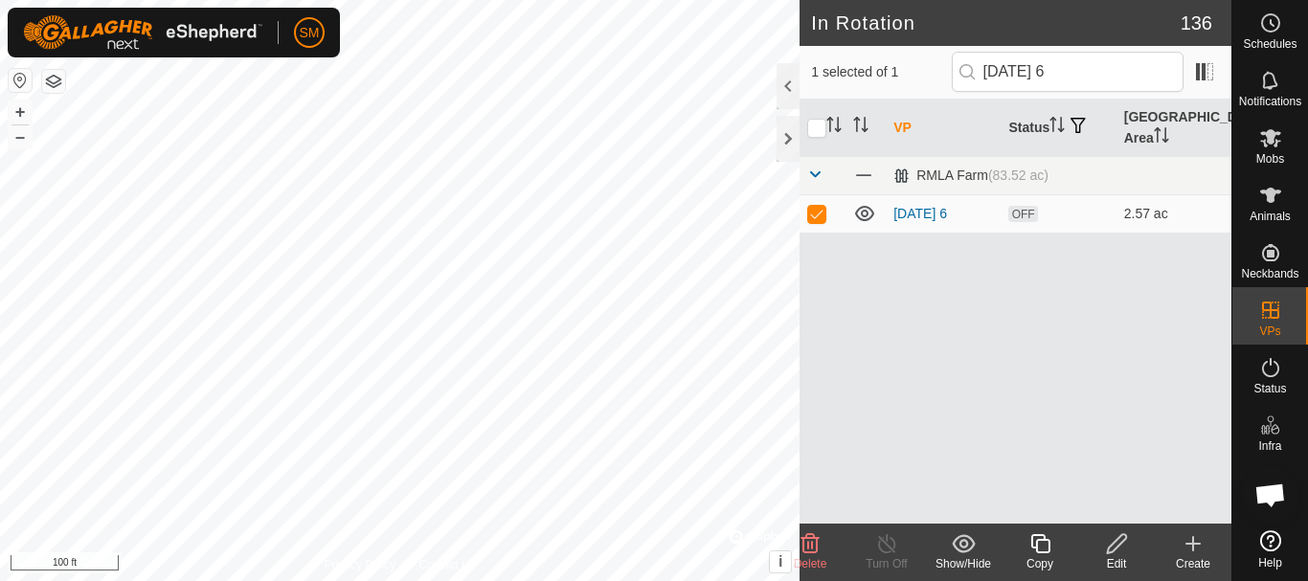
click at [1039, 550] on icon at bounding box center [1040, 543] width 24 height 23
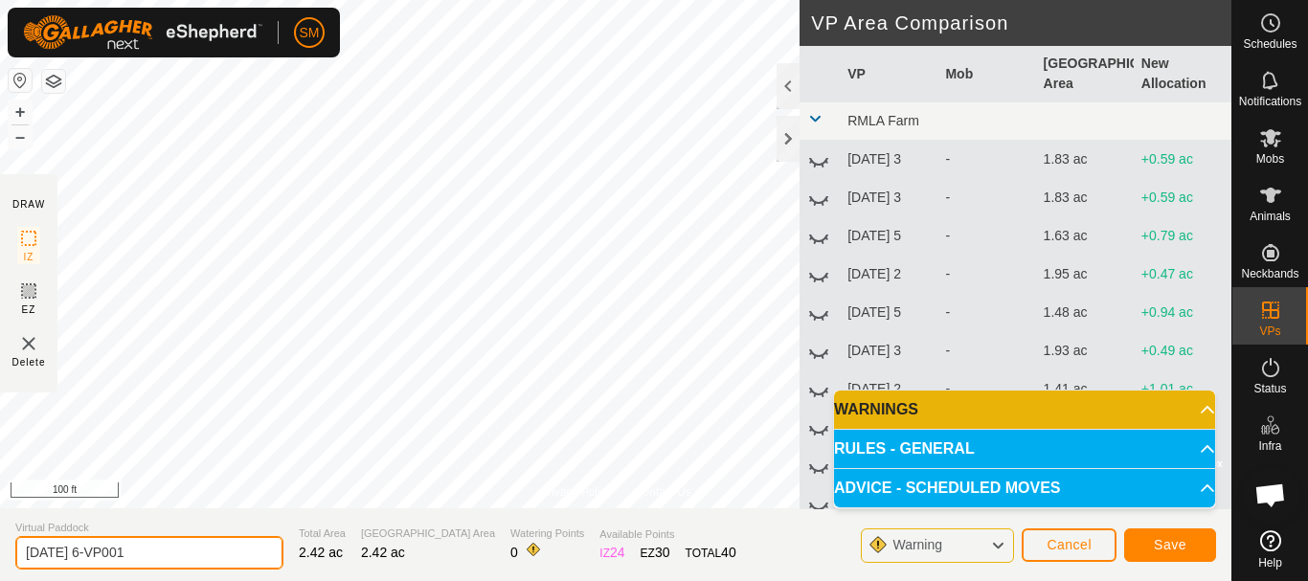
click at [188, 566] on input "[DATE] 6-VP001" at bounding box center [149, 553] width 268 height 34
click at [188, 567] on input "[DATE] 6-VP001" at bounding box center [149, 553] width 268 height 34
paste input "text"
type input "[DATE] 3"
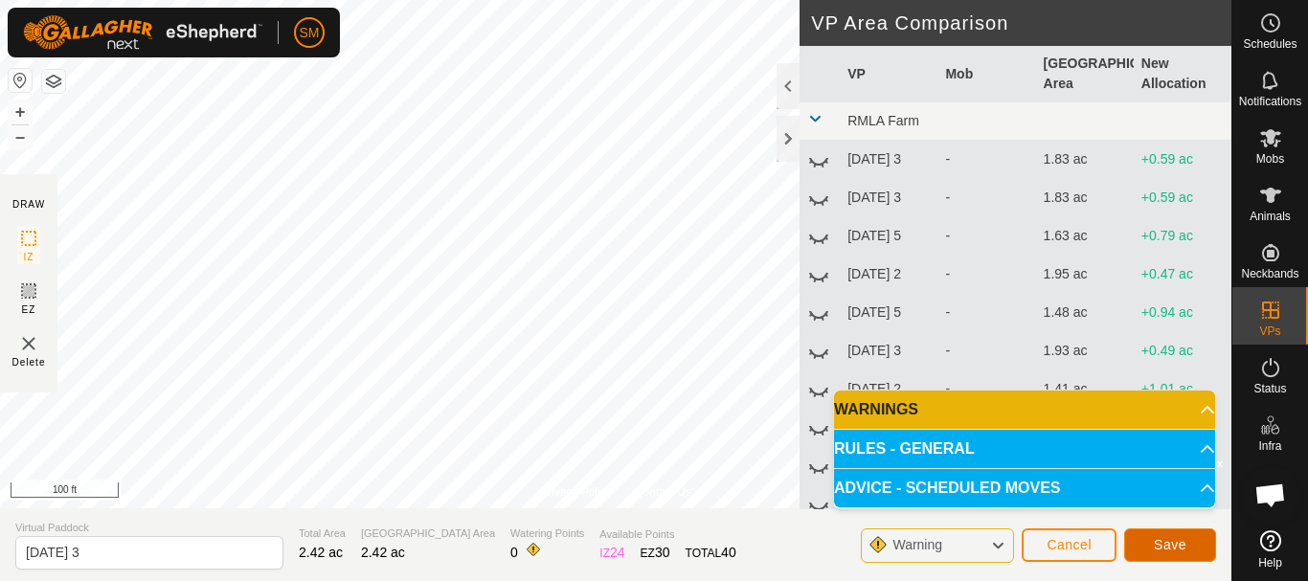
click at [1183, 531] on button "Save" at bounding box center [1170, 545] width 92 height 34
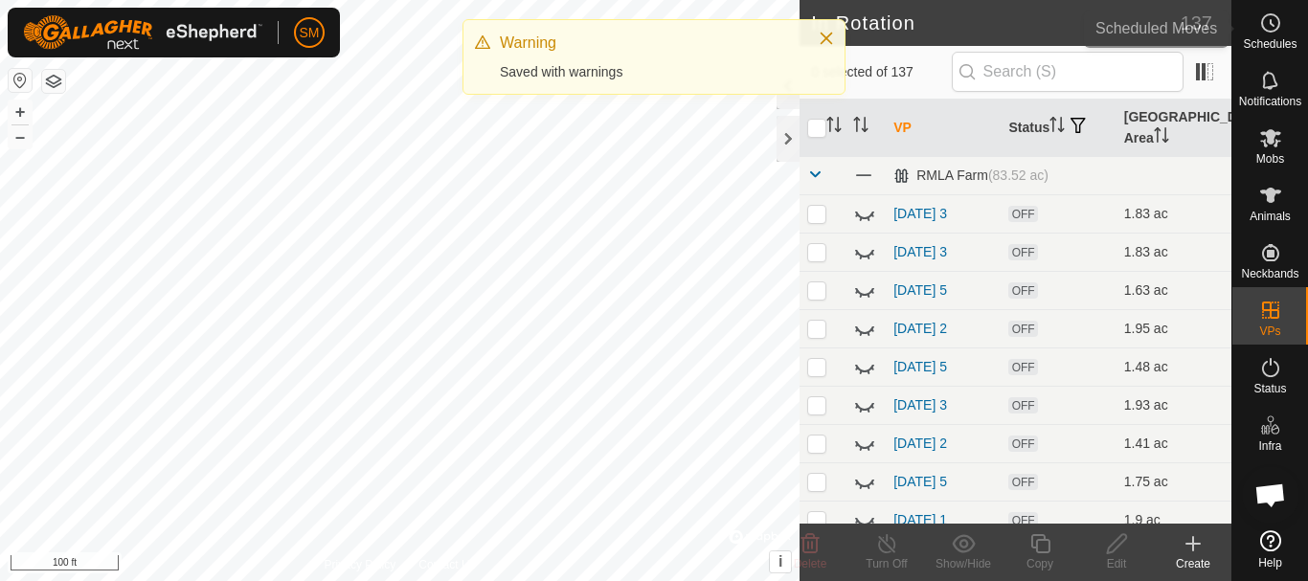
click at [1269, 26] on icon at bounding box center [1270, 22] width 23 height 23
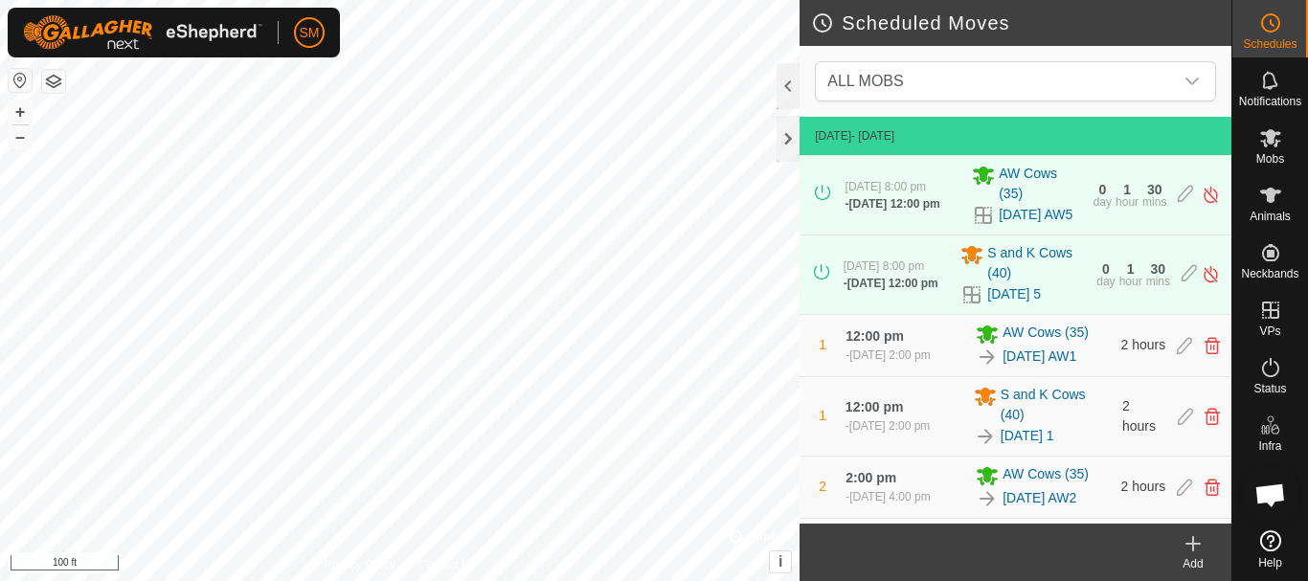
click at [1197, 550] on icon at bounding box center [1192, 543] width 23 height 23
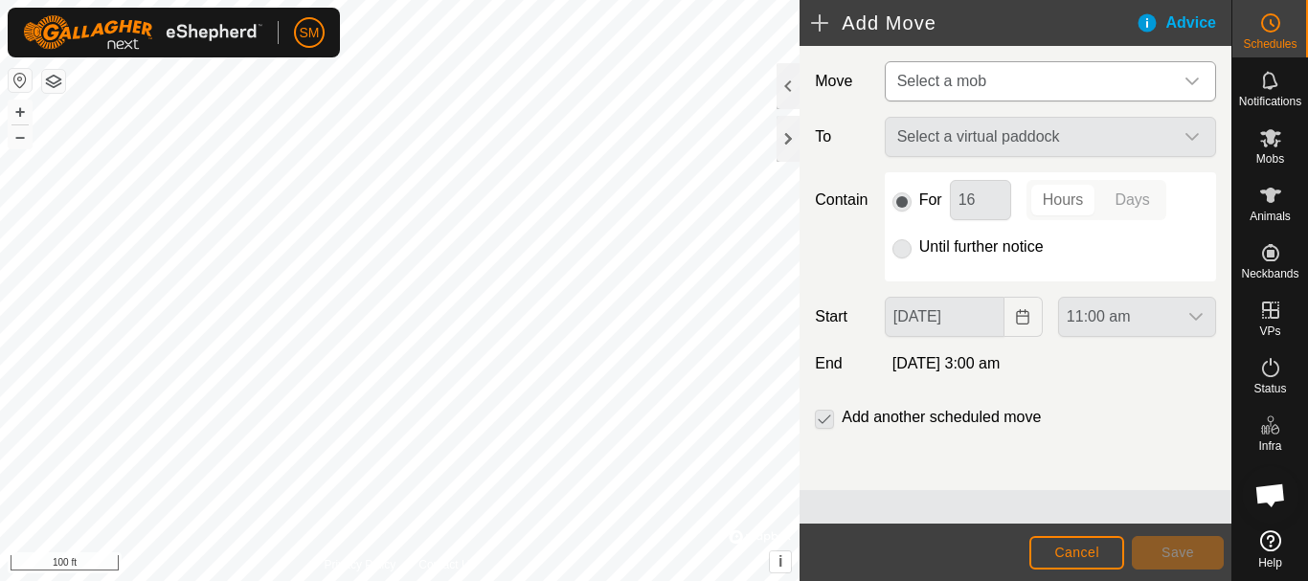
click at [995, 82] on span "Select a mob" at bounding box center [1030, 81] width 283 height 38
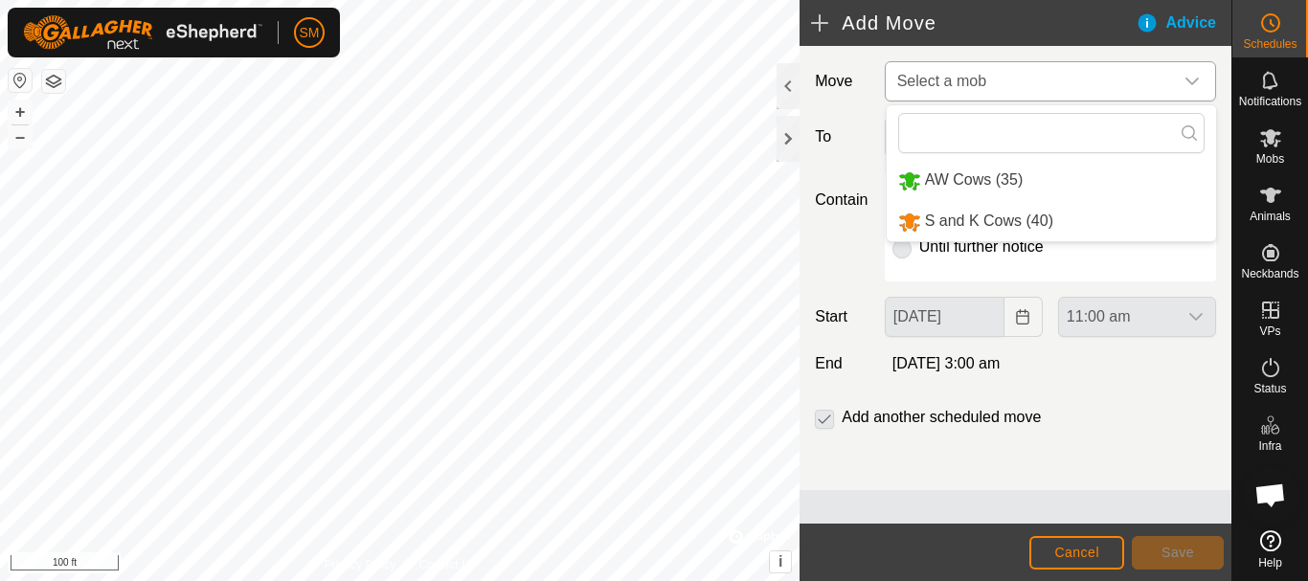
click at [968, 218] on li "S and K Cows (40)" at bounding box center [1050, 221] width 329 height 39
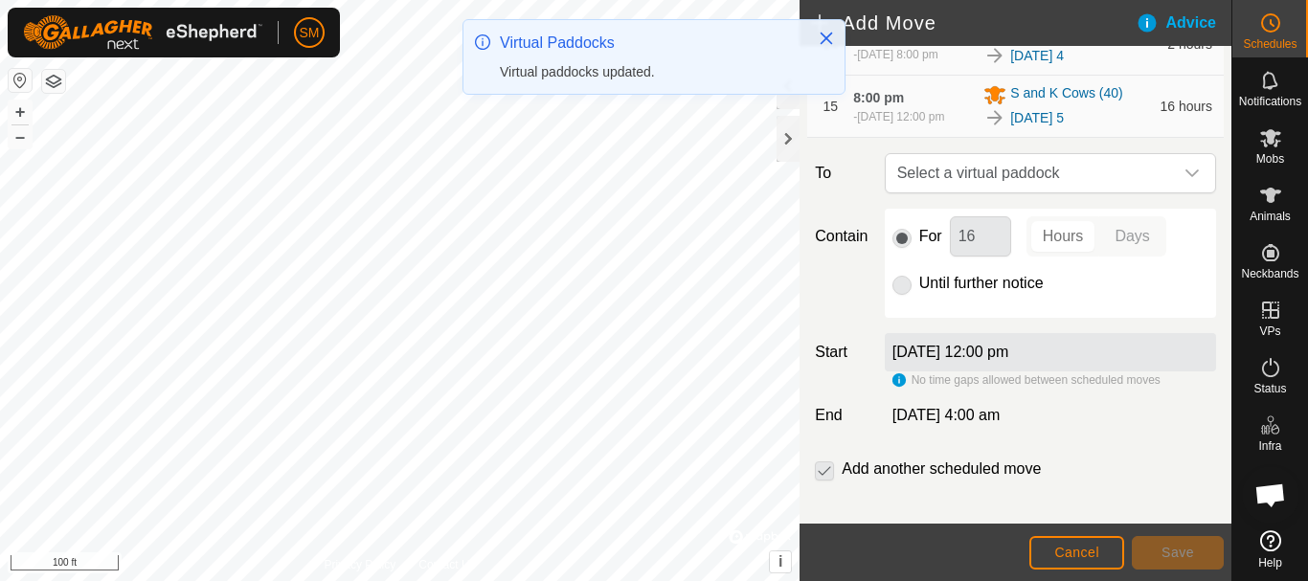
scroll to position [1226, 0]
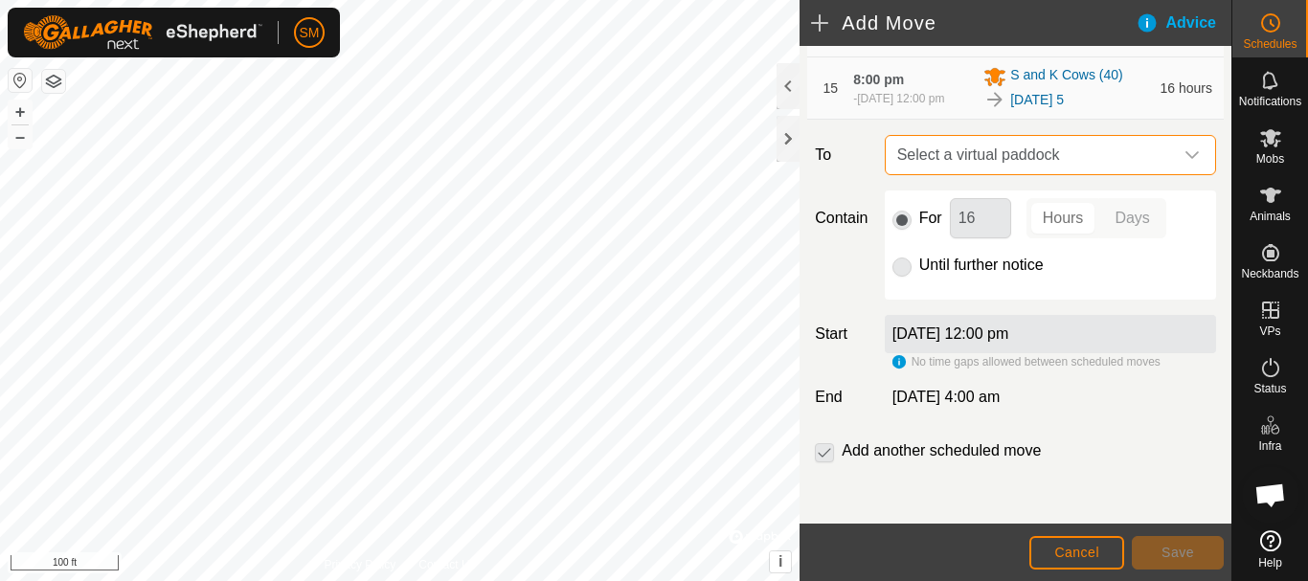
click at [1069, 157] on span "Select a virtual paddock" at bounding box center [1030, 155] width 283 height 38
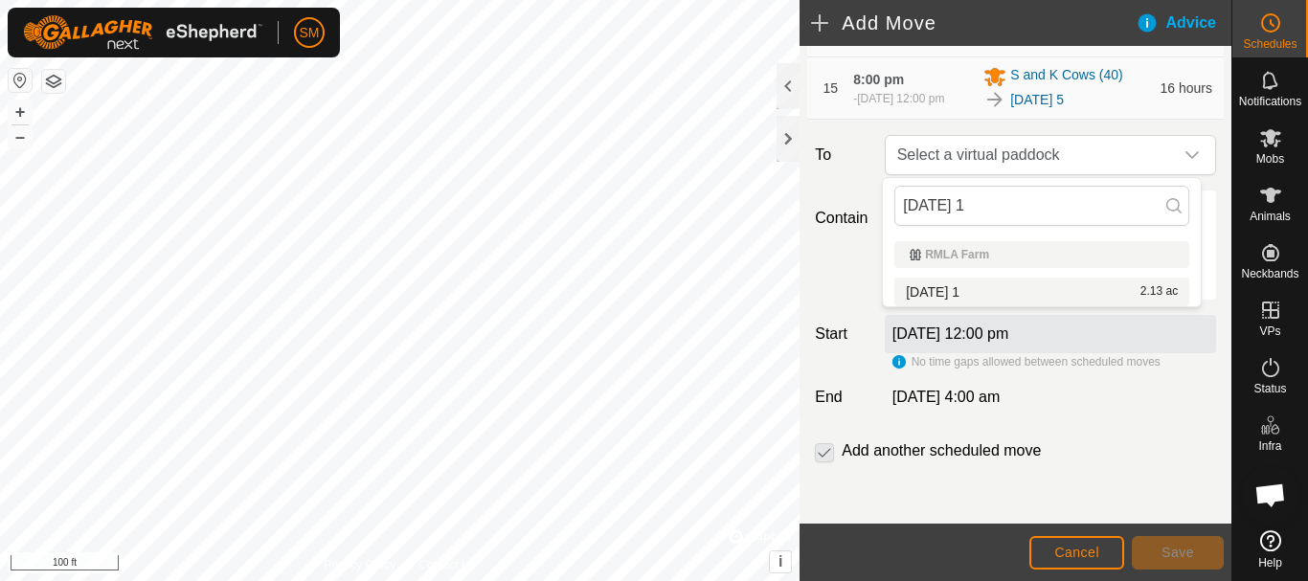
type input "[DATE] 1"
click at [936, 288] on li "[DATE] 1 2.13 ac" at bounding box center [1041, 292] width 295 height 29
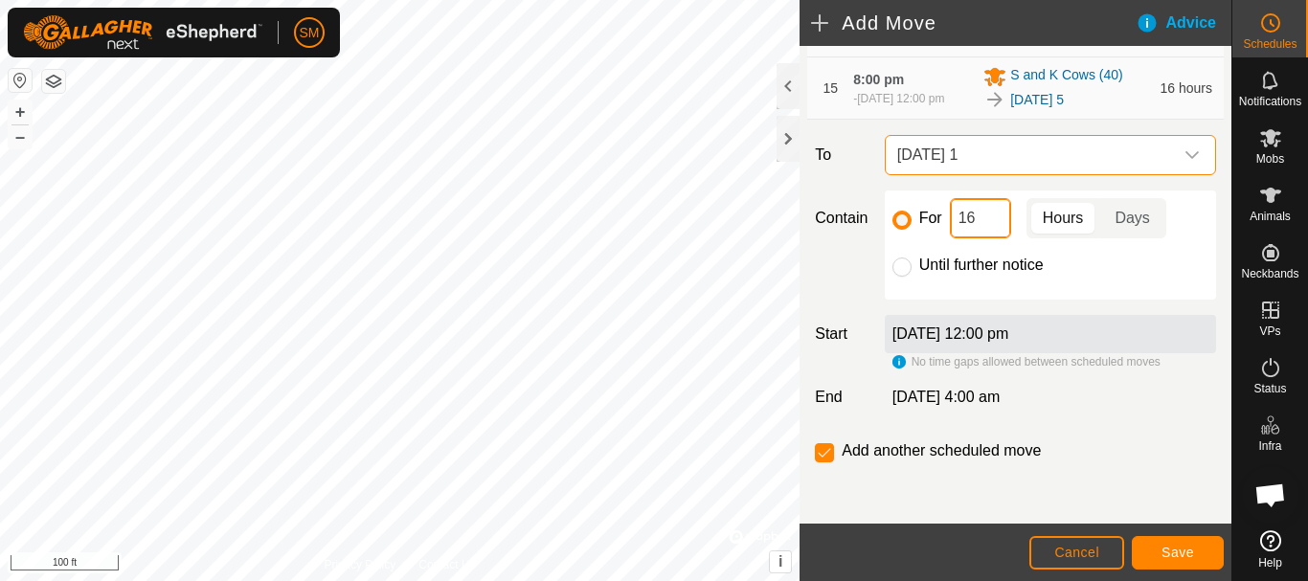
click at [980, 215] on input "16" at bounding box center [980, 218] width 61 height 40
type input "2"
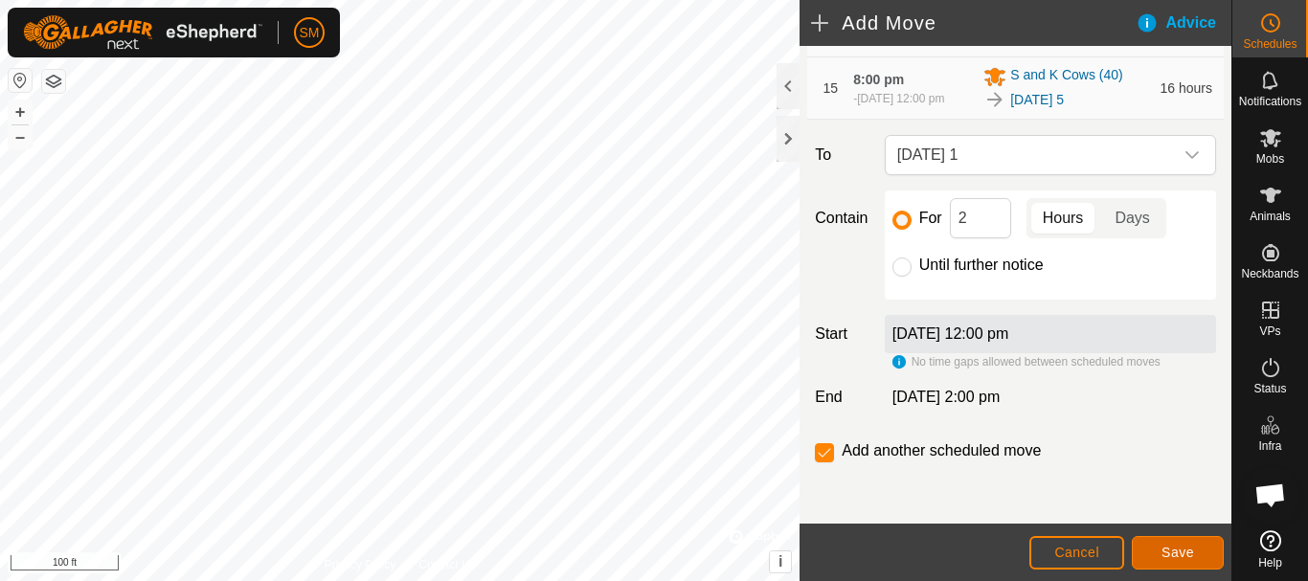
click at [1170, 541] on button "Save" at bounding box center [1177, 553] width 92 height 34
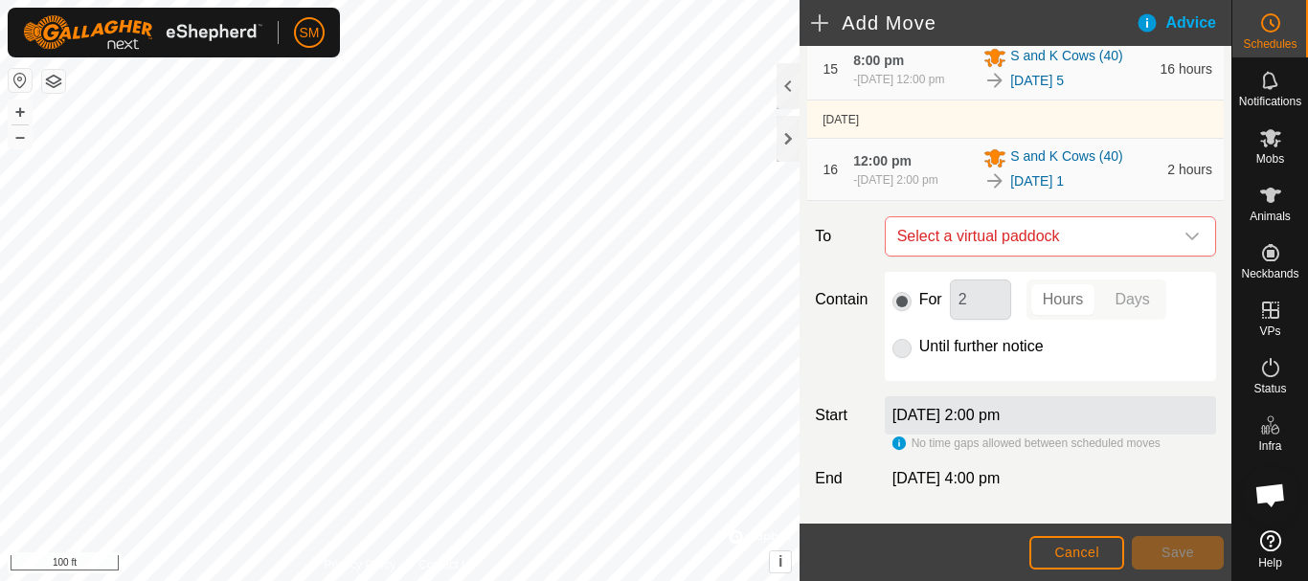
scroll to position [1327, 0]
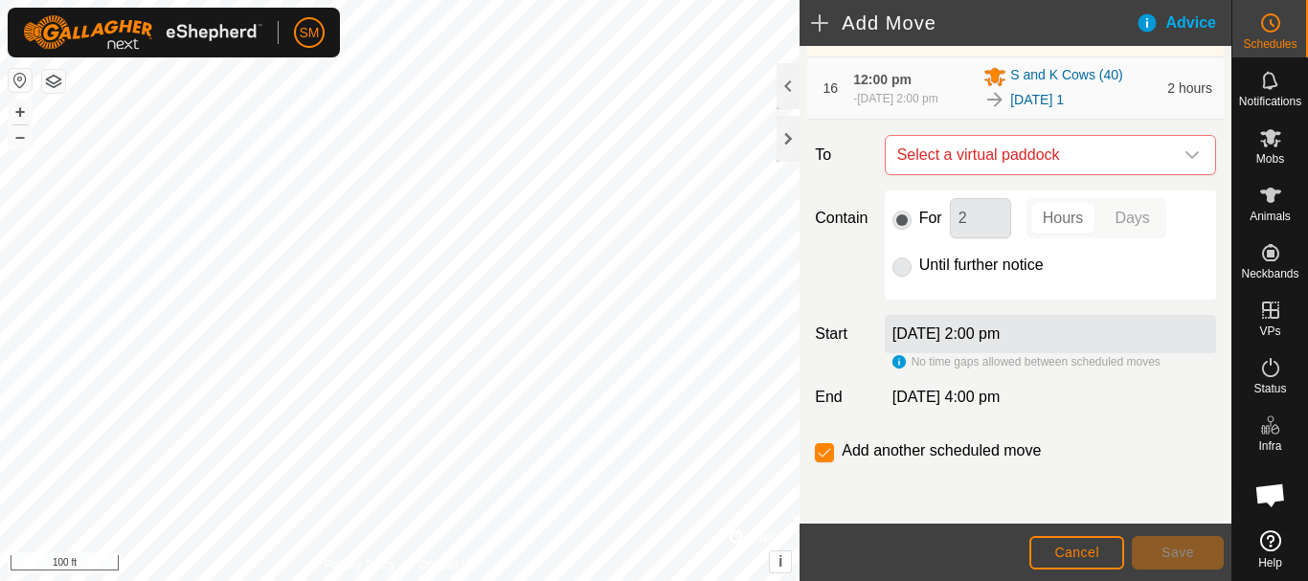
click at [1184, 161] on icon "dropdown trigger" at bounding box center [1191, 154] width 15 height 15
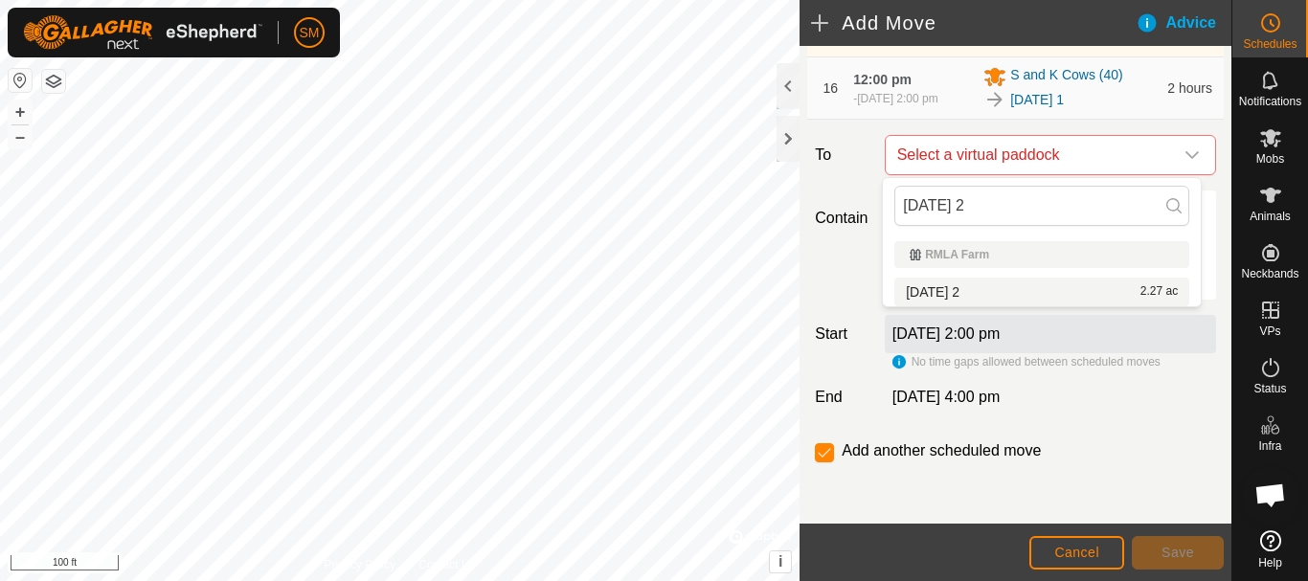
type input "[DATE] 2"
click at [960, 287] on li "[DATE] 2 2.27 ac" at bounding box center [1041, 292] width 295 height 29
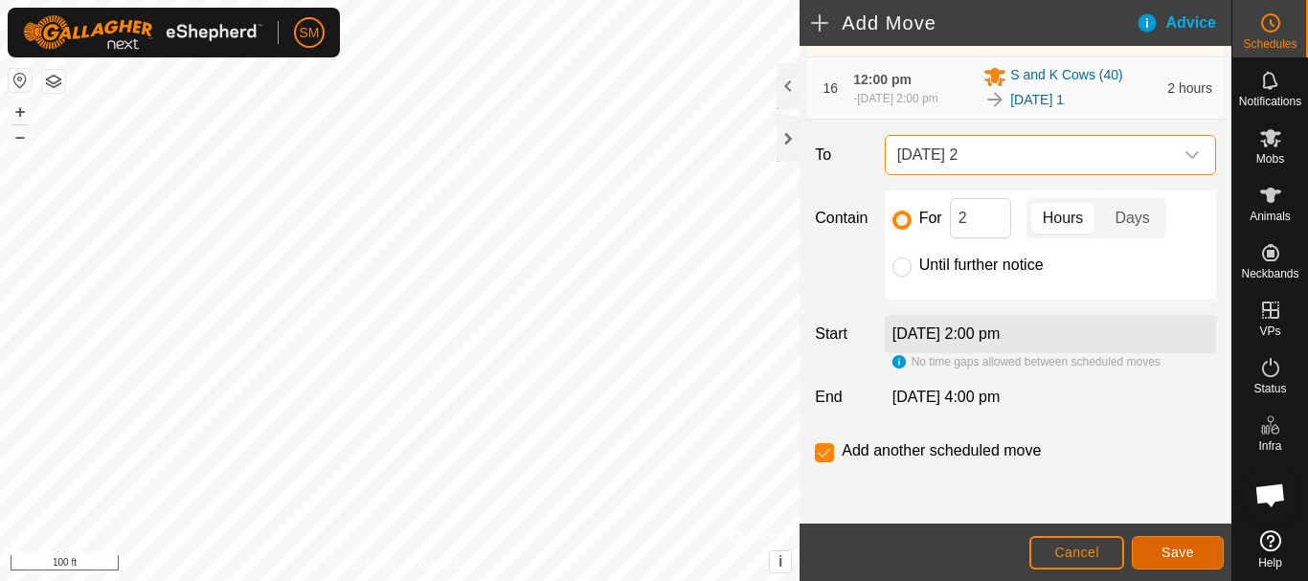
click at [1171, 547] on span "Save" at bounding box center [1177, 552] width 33 height 15
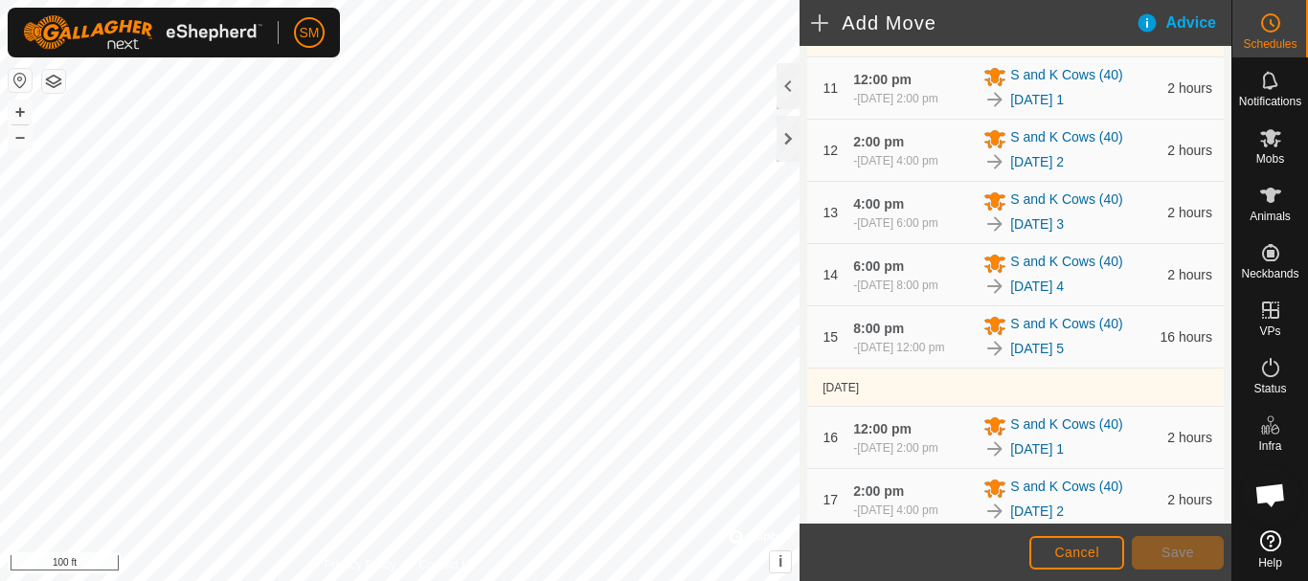
scroll to position [1389, 0]
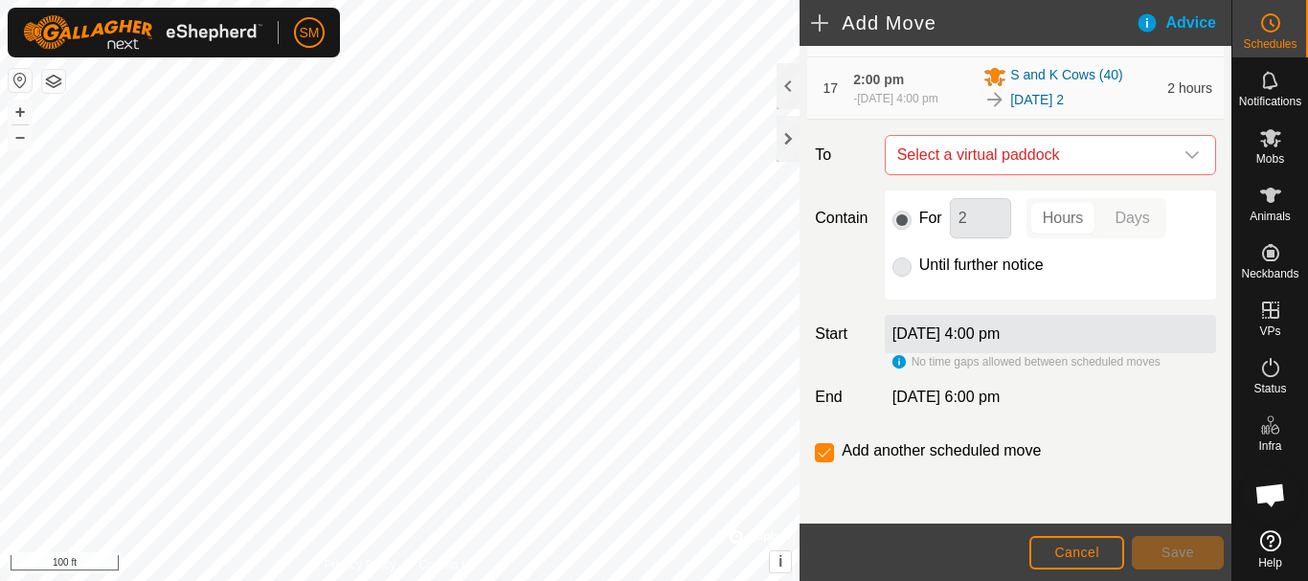
click at [1184, 159] on icon "dropdown trigger" at bounding box center [1191, 154] width 15 height 15
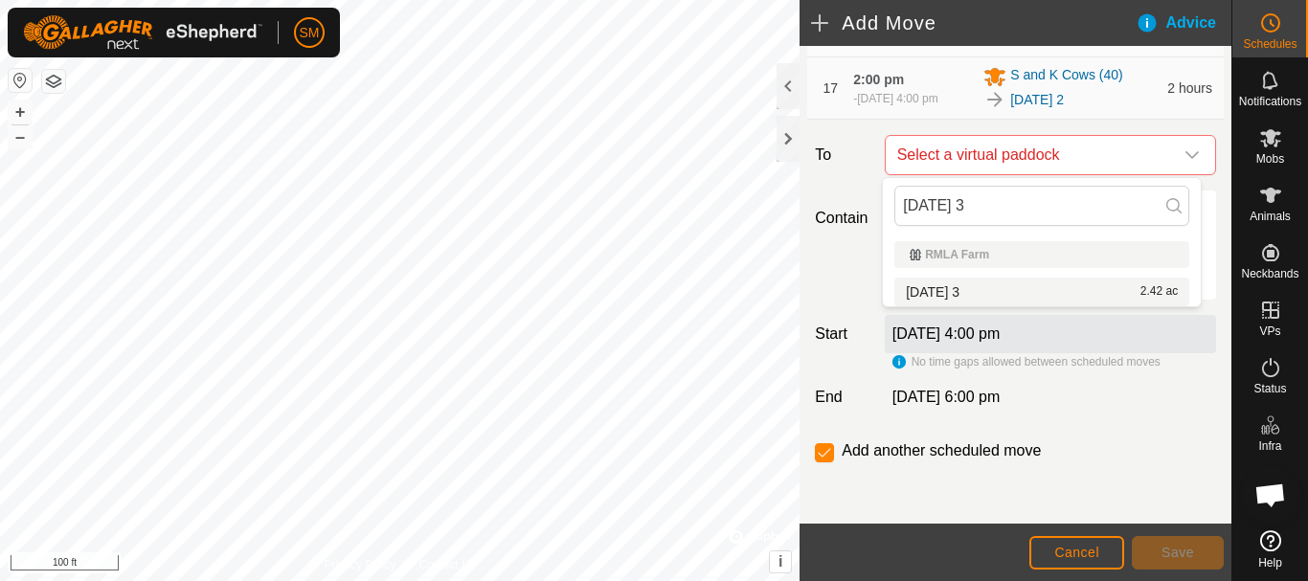
type input "[DATE] 3"
click at [962, 288] on li "[DATE] 3 2.42 ac" at bounding box center [1041, 292] width 295 height 29
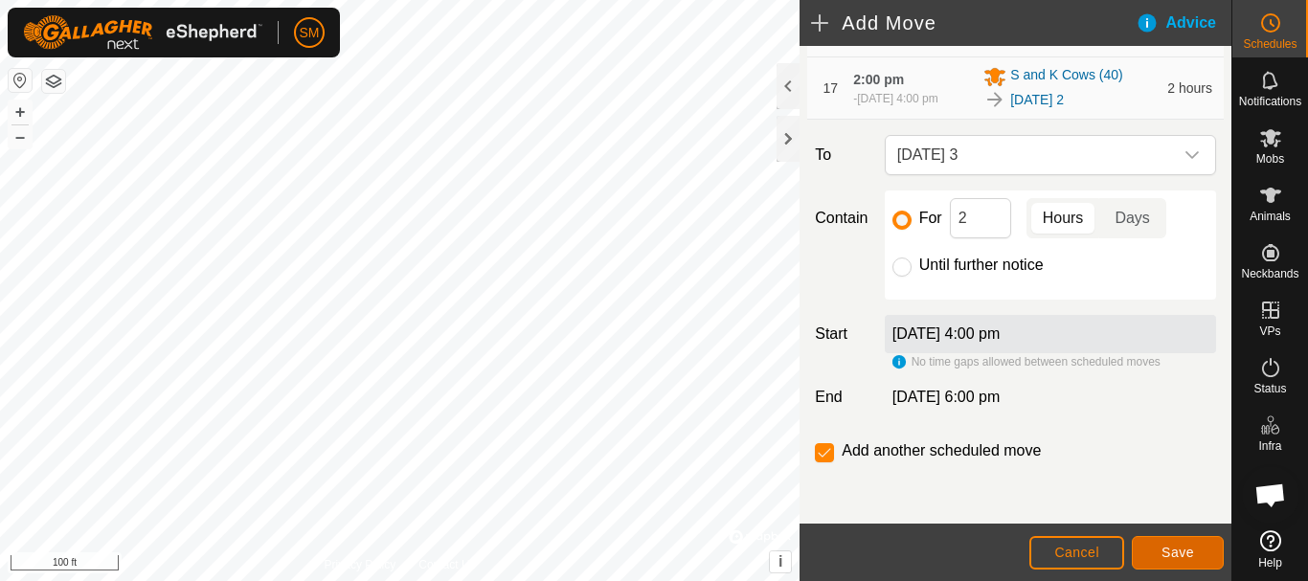
click at [1161, 559] on span "Save" at bounding box center [1177, 552] width 33 height 15
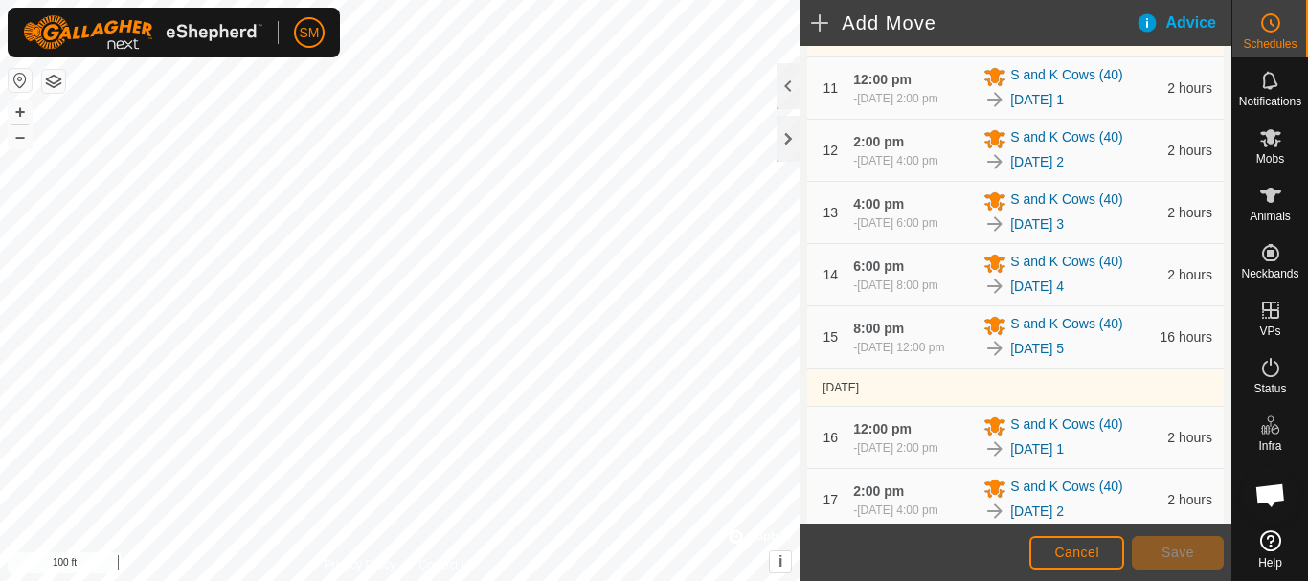
scroll to position [1451, 0]
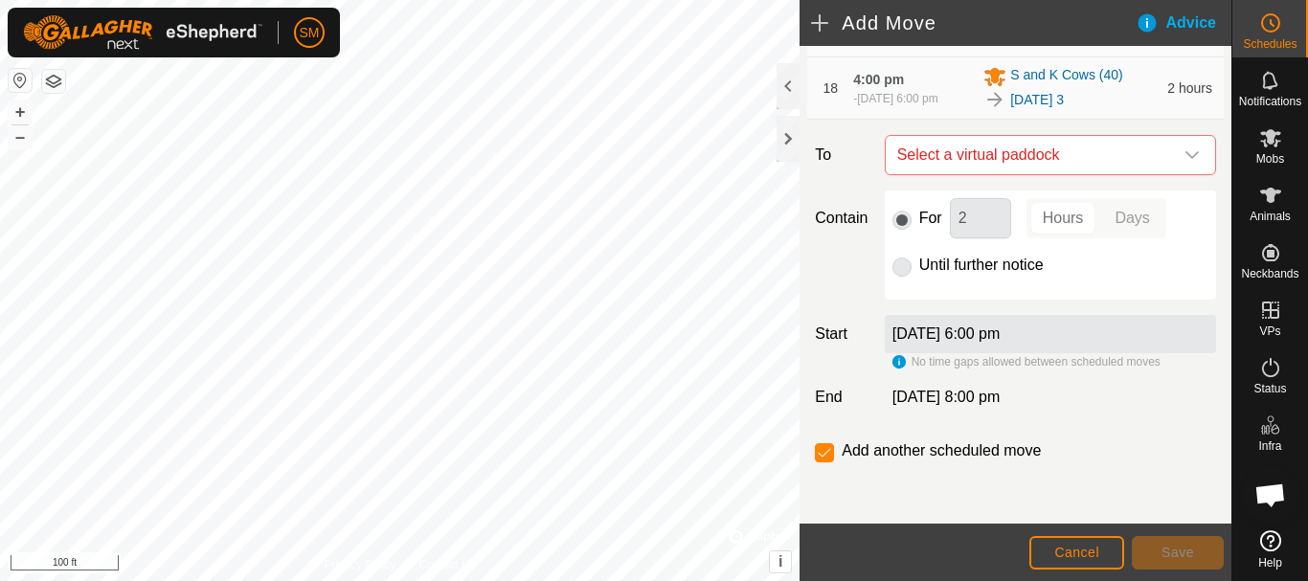
click at [1184, 152] on icon "dropdown trigger" at bounding box center [1191, 154] width 15 height 15
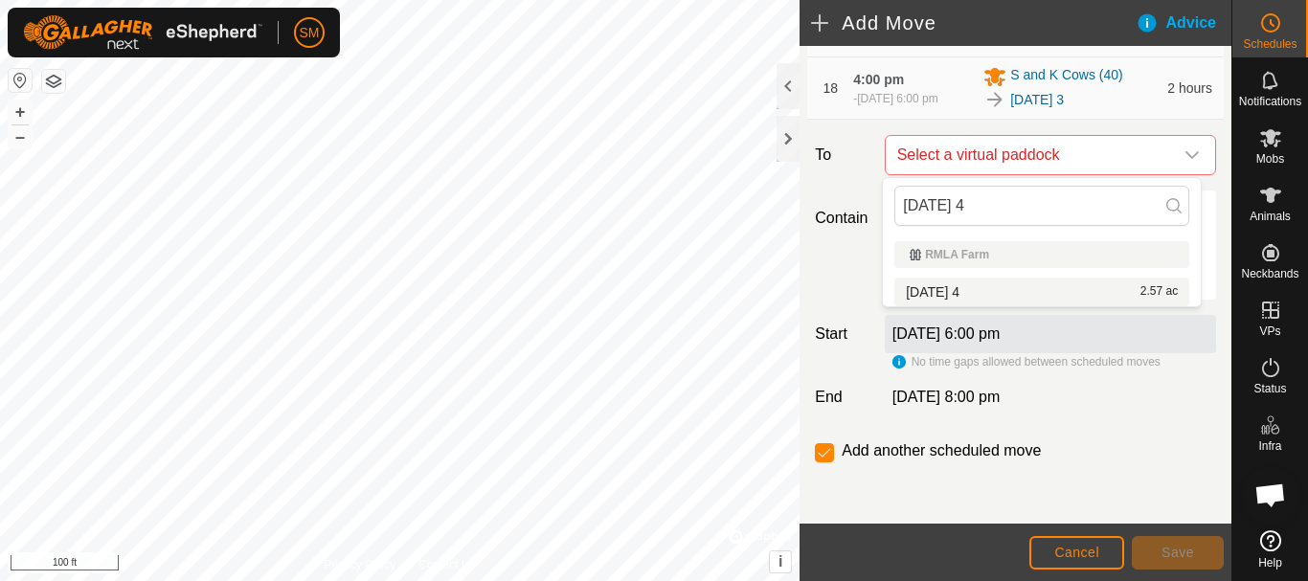
type input "[DATE] 4"
click at [946, 289] on li "[DATE] 4 2.57 ac" at bounding box center [1041, 292] width 295 height 29
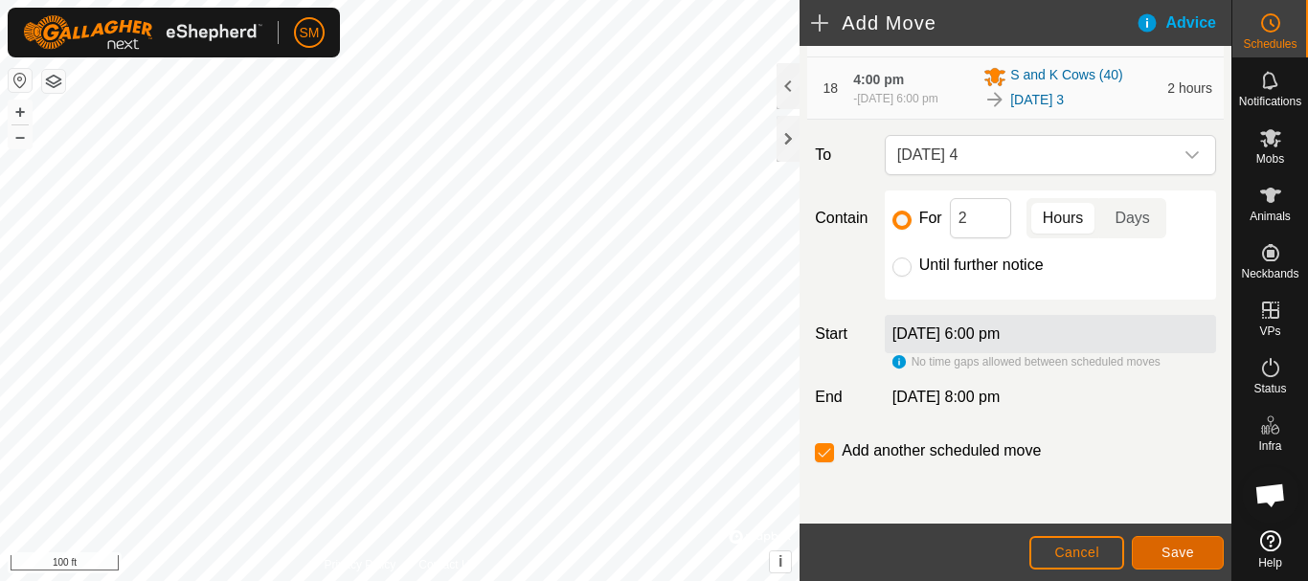
click at [1175, 546] on span "Save" at bounding box center [1177, 552] width 33 height 15
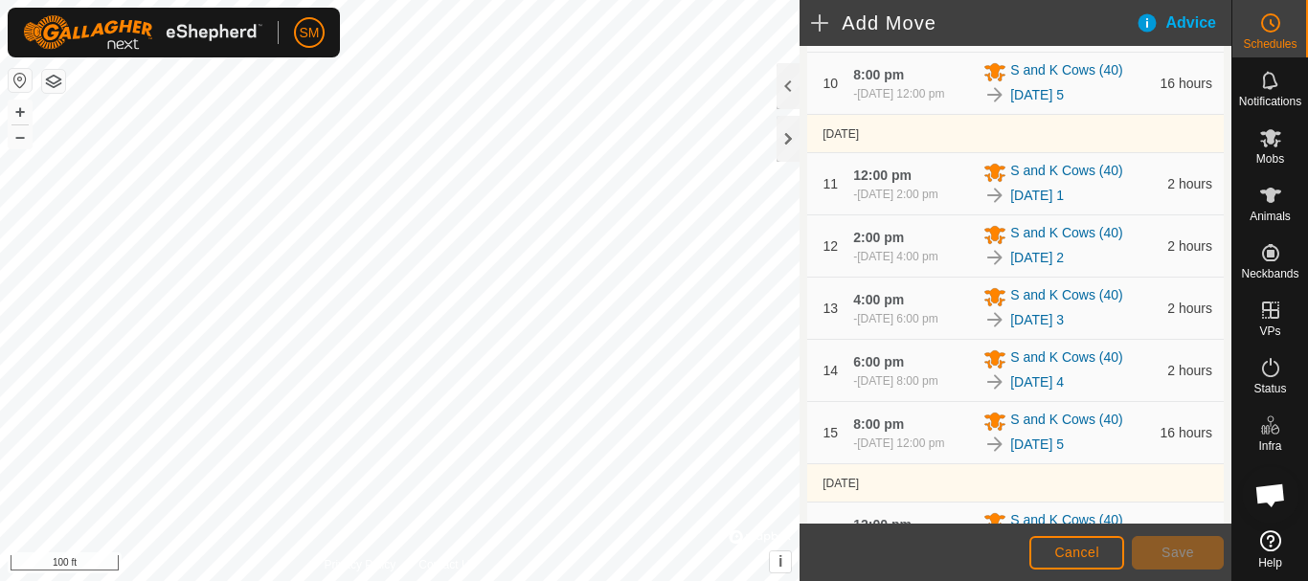
scroll to position [1513, 0]
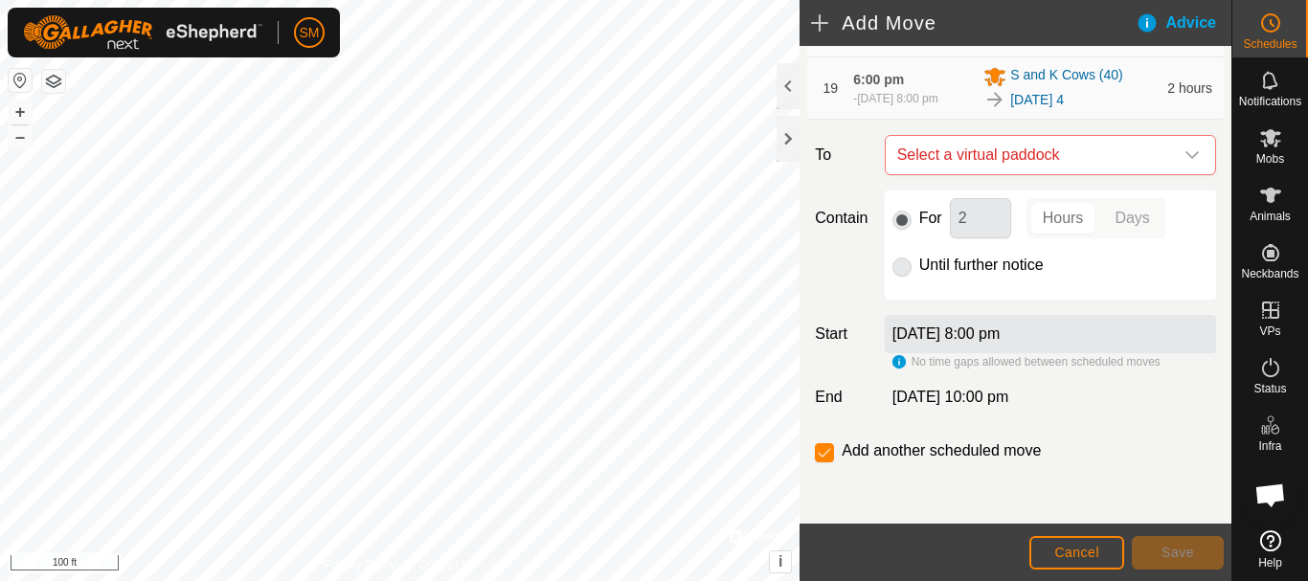
click at [1185, 153] on icon "dropdown trigger" at bounding box center [1191, 155] width 13 height 8
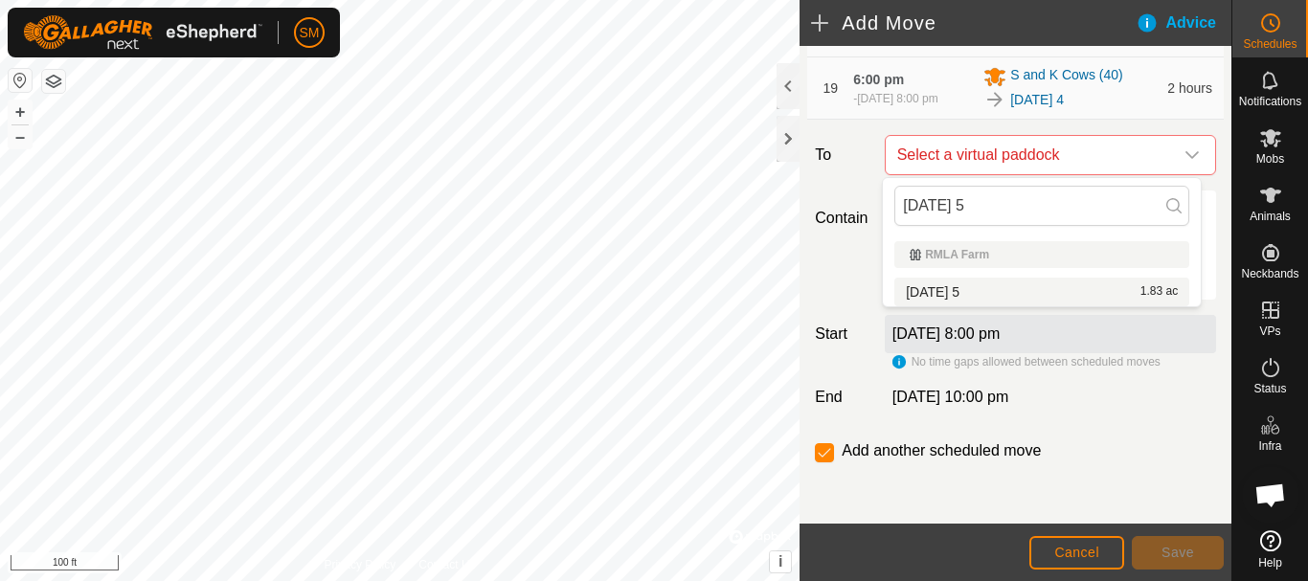
type input "[DATE] 5"
click at [970, 289] on li "[DATE] 5 1.83 ac" at bounding box center [1041, 292] width 295 height 29
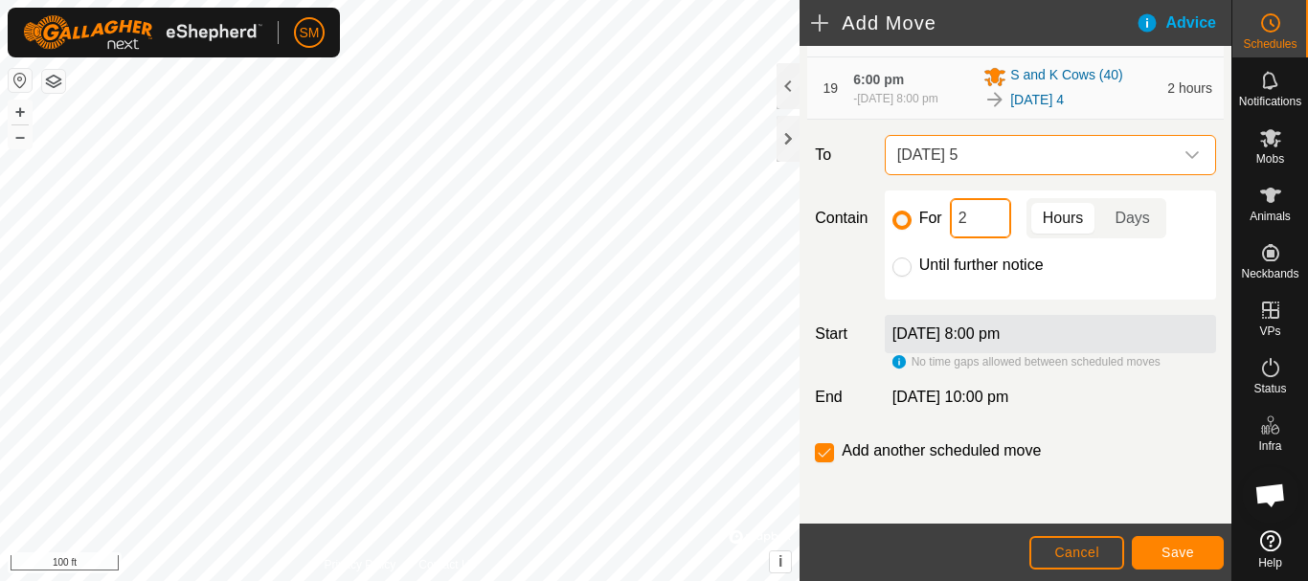
click at [977, 224] on input "2" at bounding box center [980, 218] width 61 height 40
type input "16"
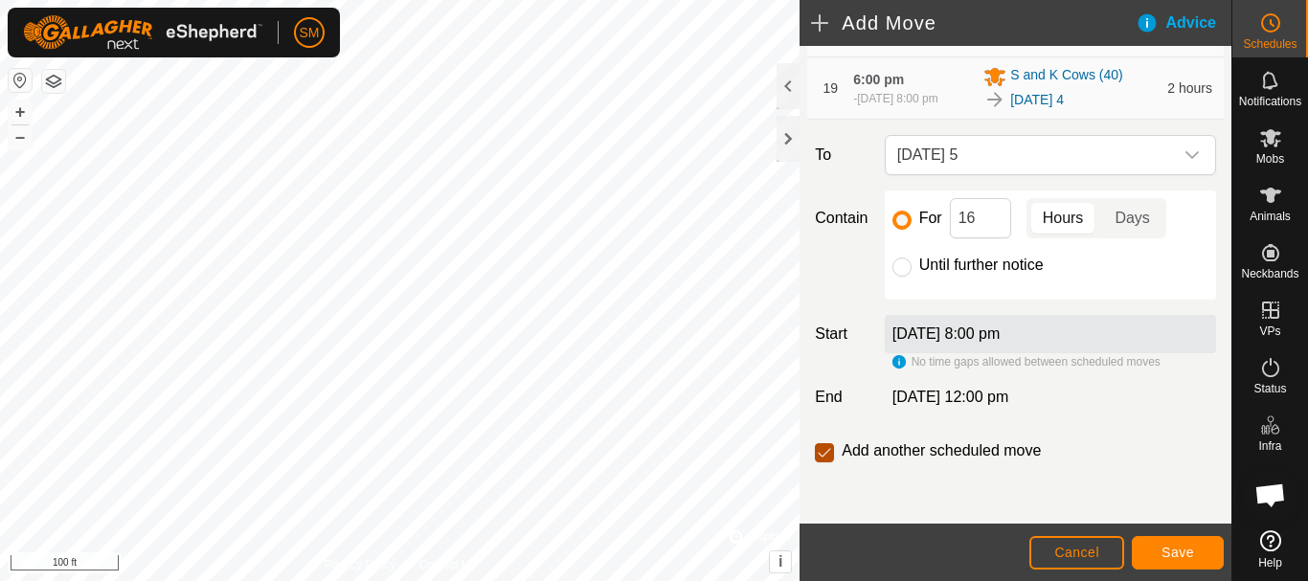
click at [819, 455] on input "checkbox" at bounding box center [824, 452] width 19 height 19
checkbox input "false"
click at [1191, 548] on span "Save" at bounding box center [1177, 552] width 33 height 15
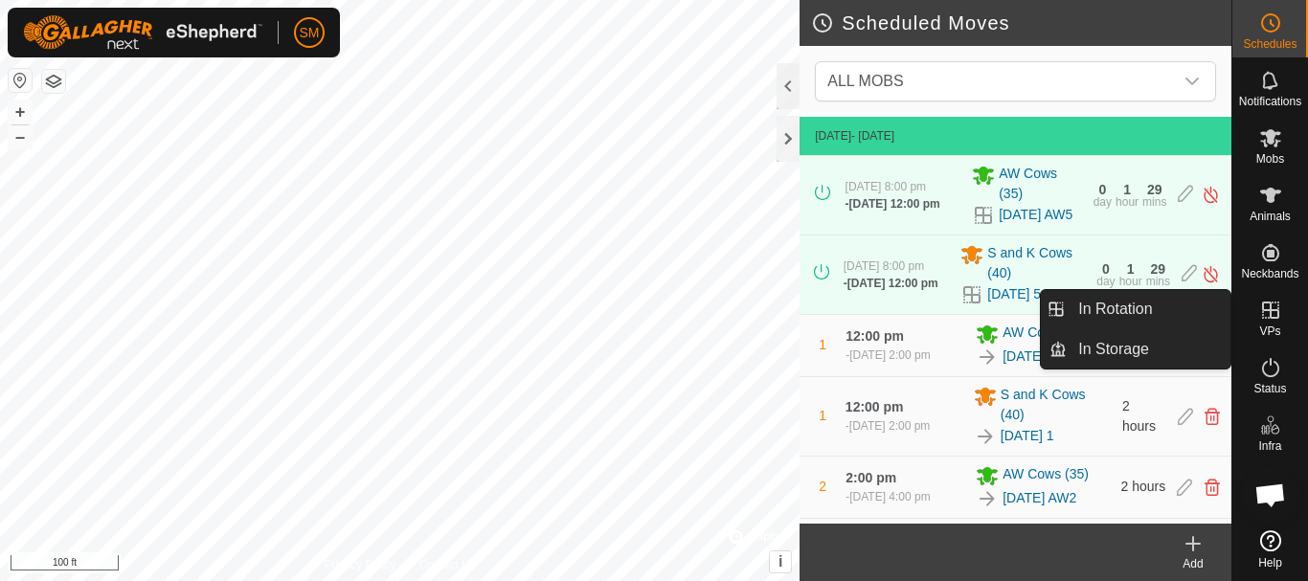
click at [1273, 305] on icon at bounding box center [1270, 310] width 23 height 23
click at [1138, 313] on link "In Rotation" at bounding box center [1148, 309] width 164 height 38
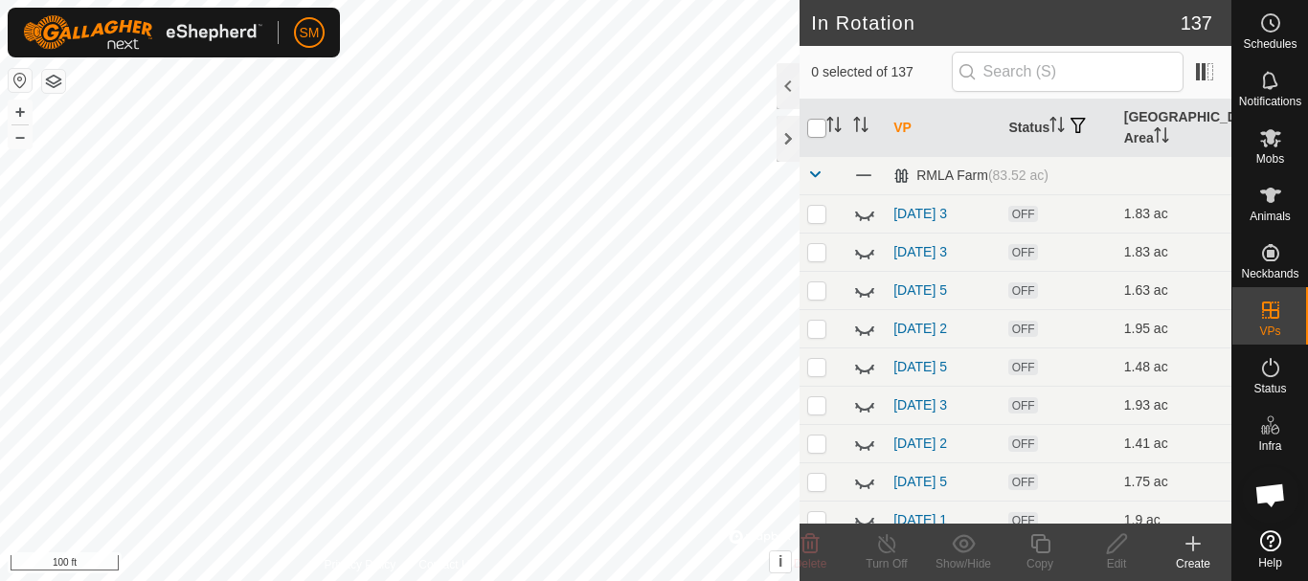
click at [821, 128] on input "checkbox" at bounding box center [816, 128] width 19 height 19
checkbox input "true"
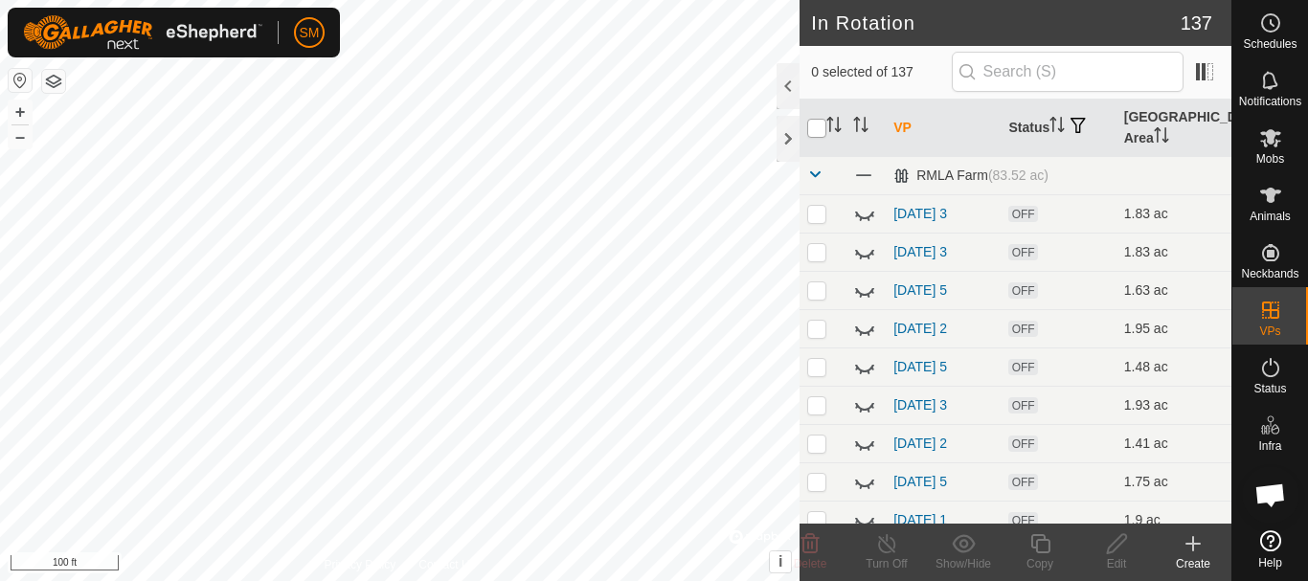
checkbox input "true"
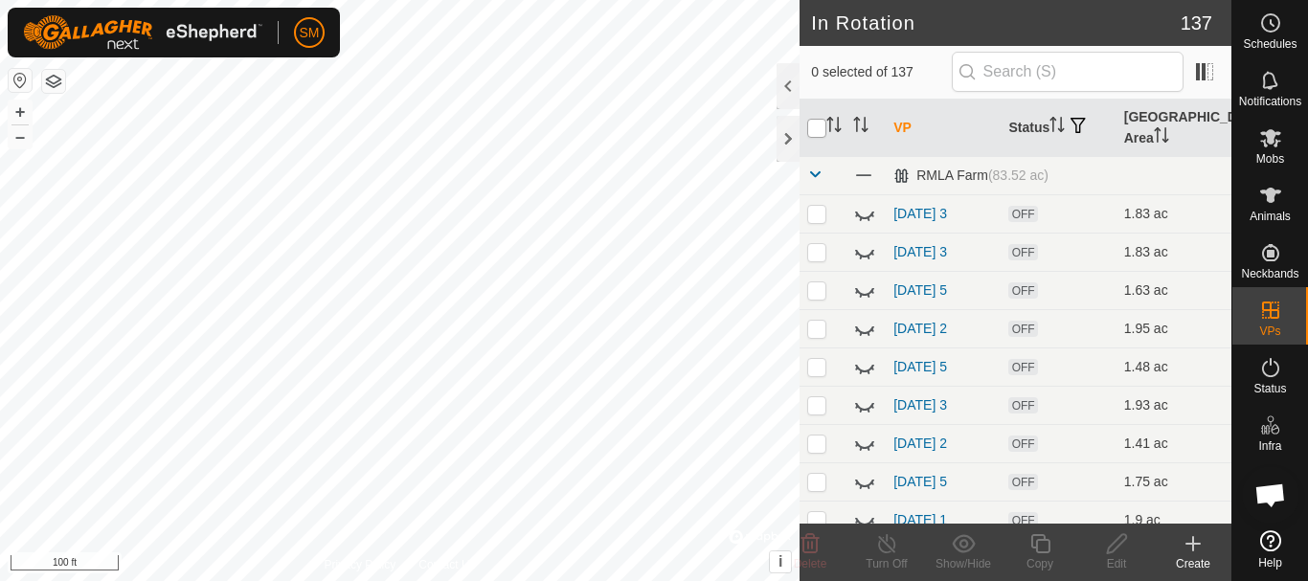
checkbox input "true"
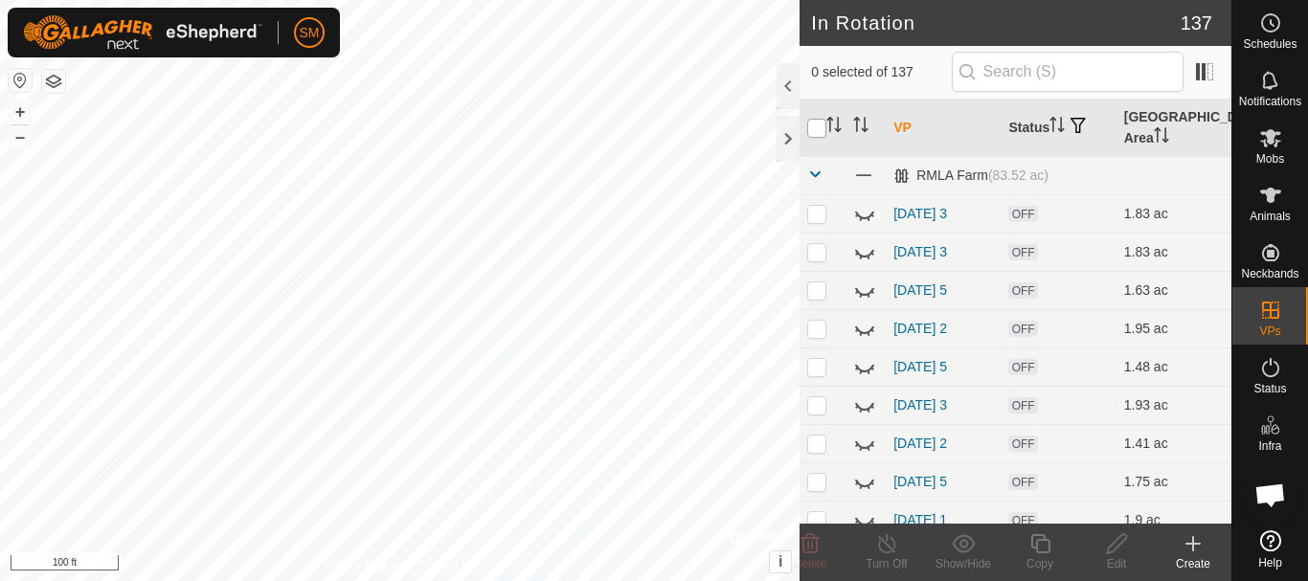
checkbox input "true"
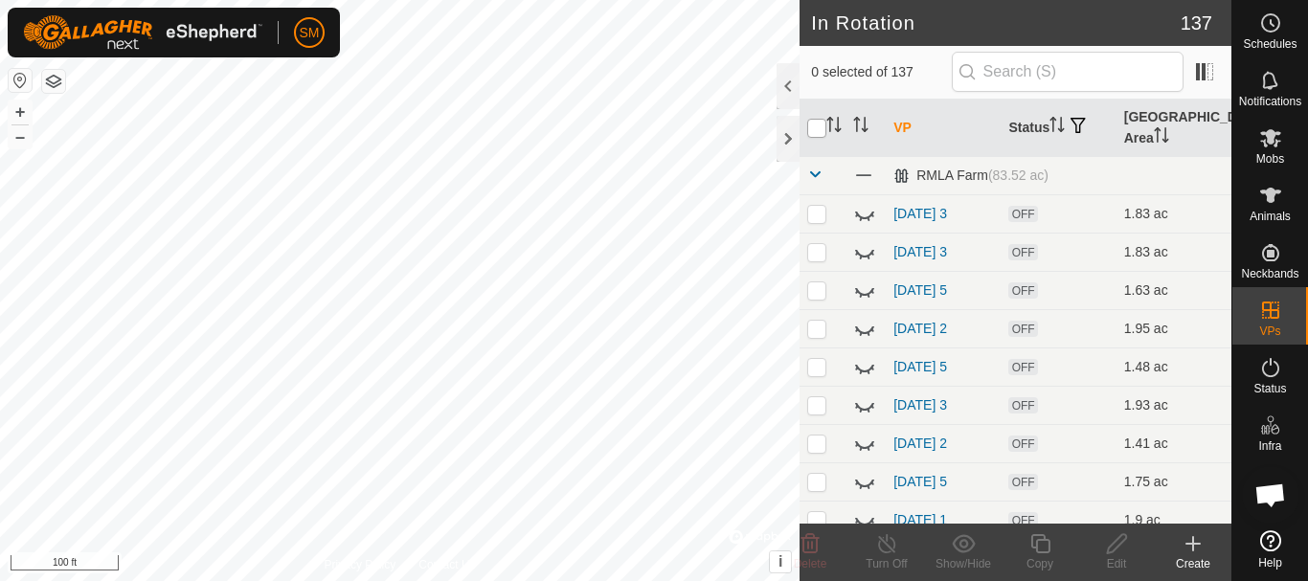
checkbox input "true"
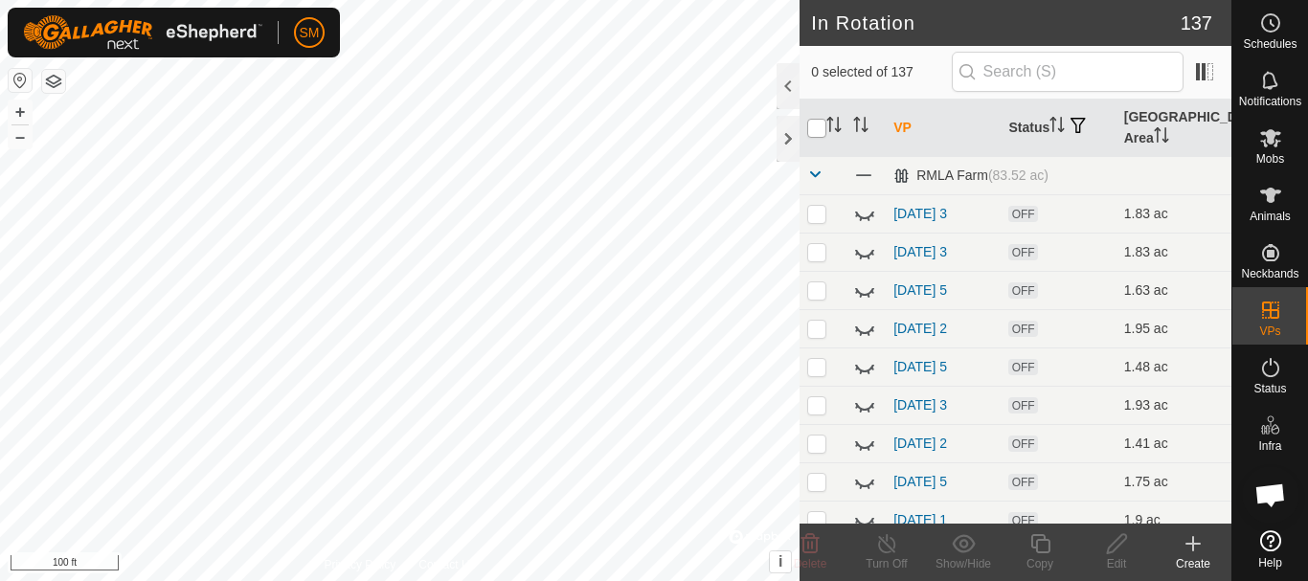
checkbox input "true"
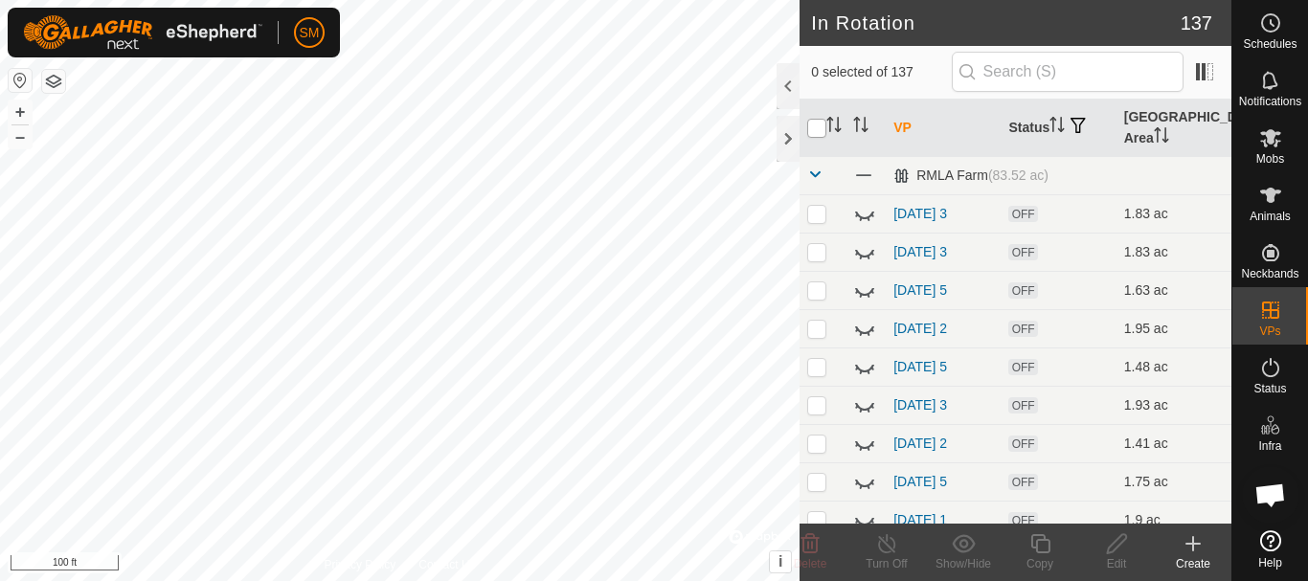
checkbox input "true"
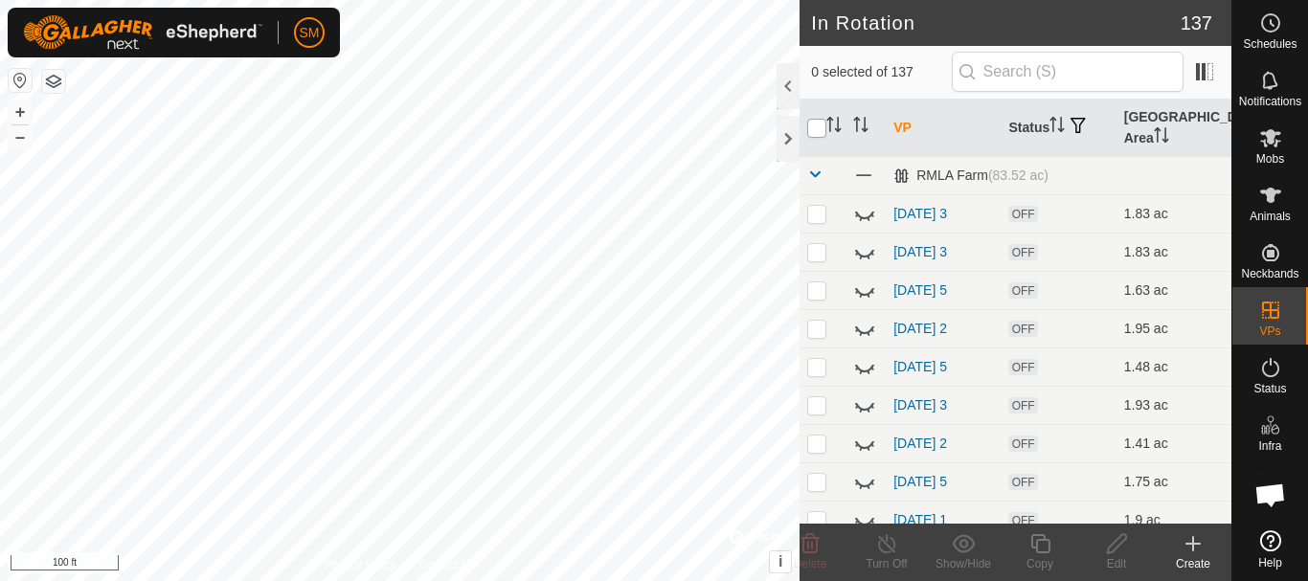
checkbox input "true"
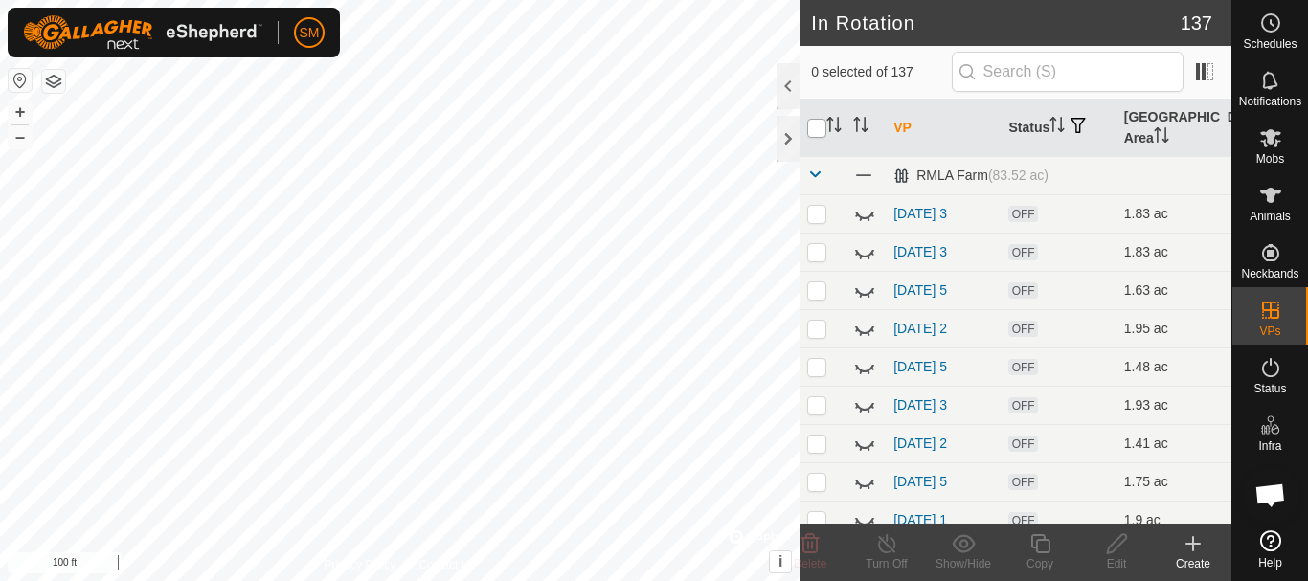
checkbox input "true"
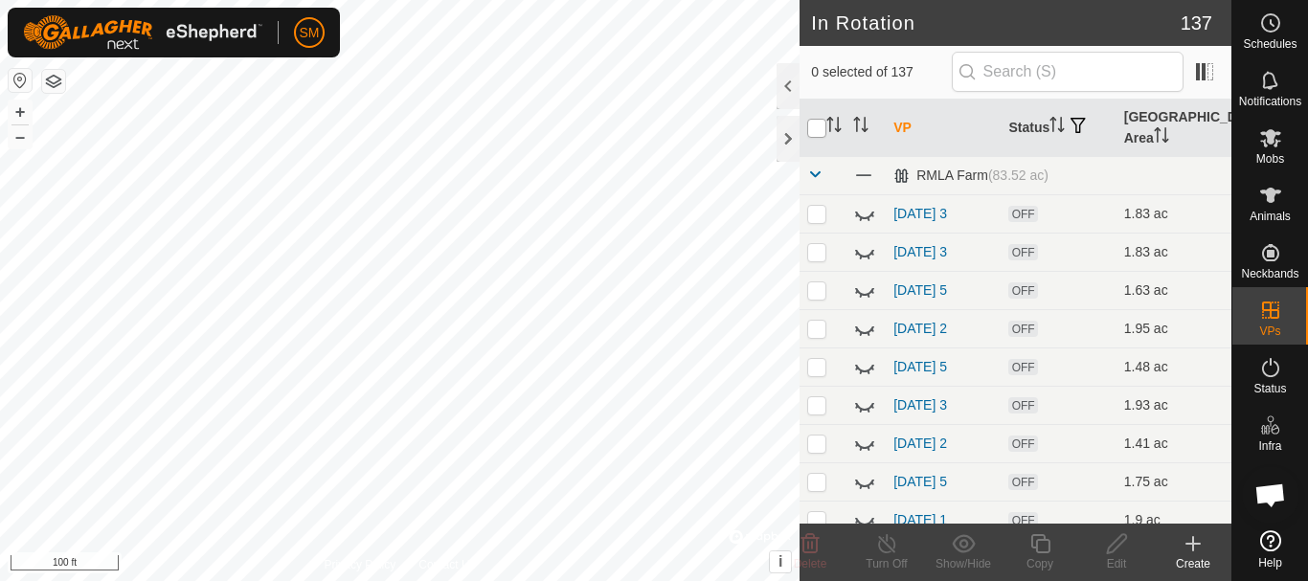
checkbox input "true"
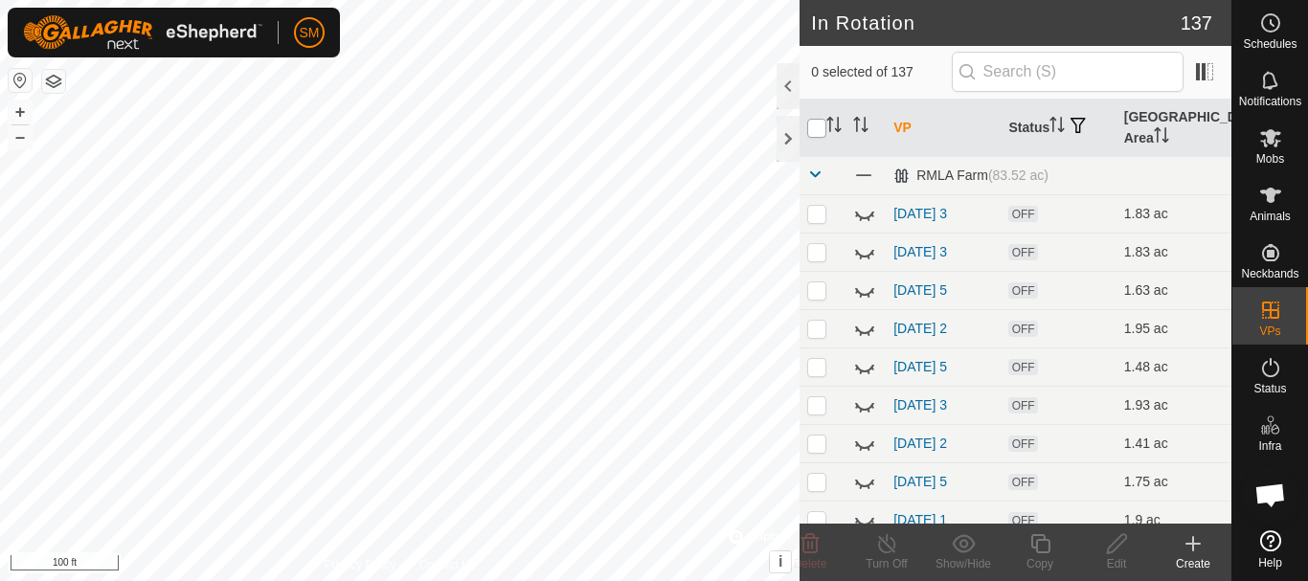
checkbox input "true"
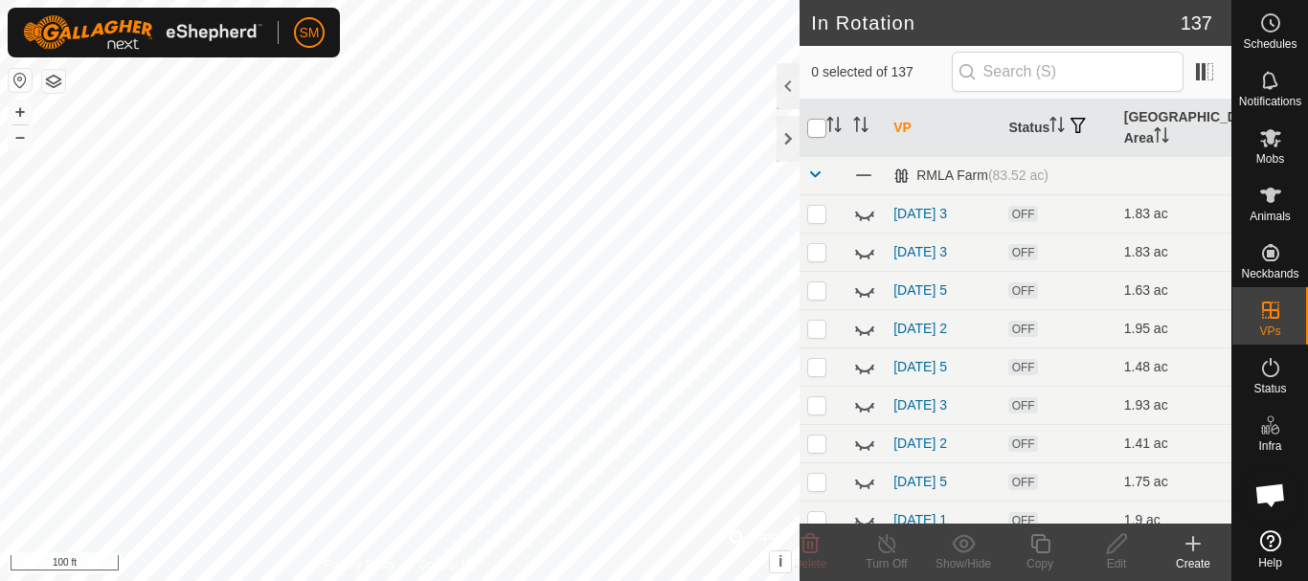
checkbox input "true"
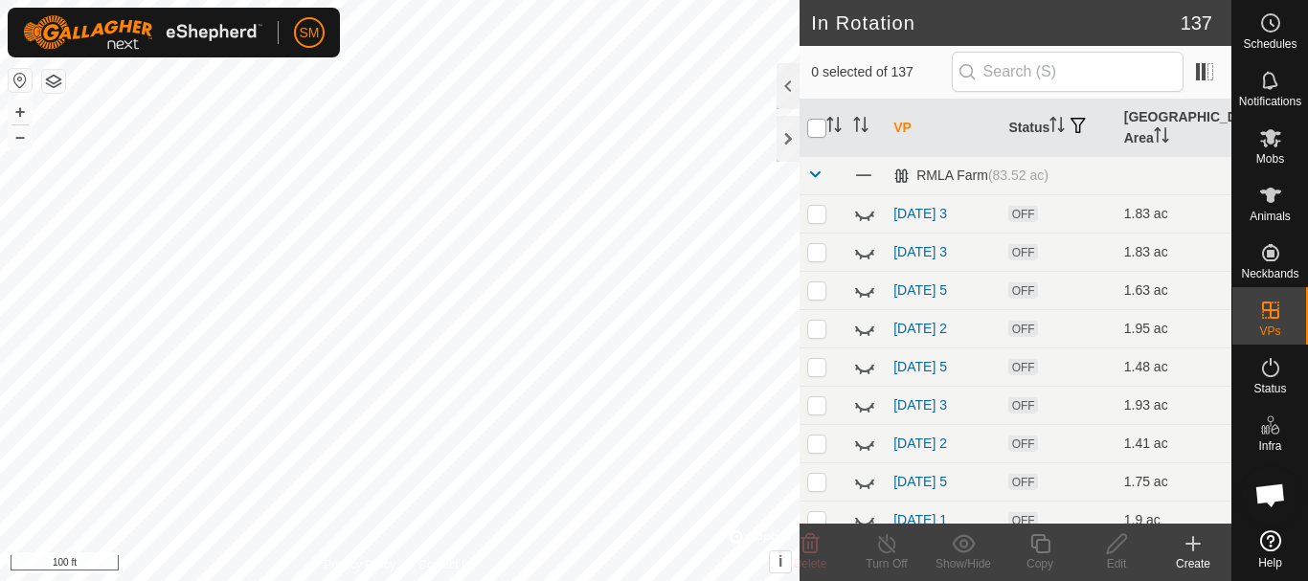
checkbox input "true"
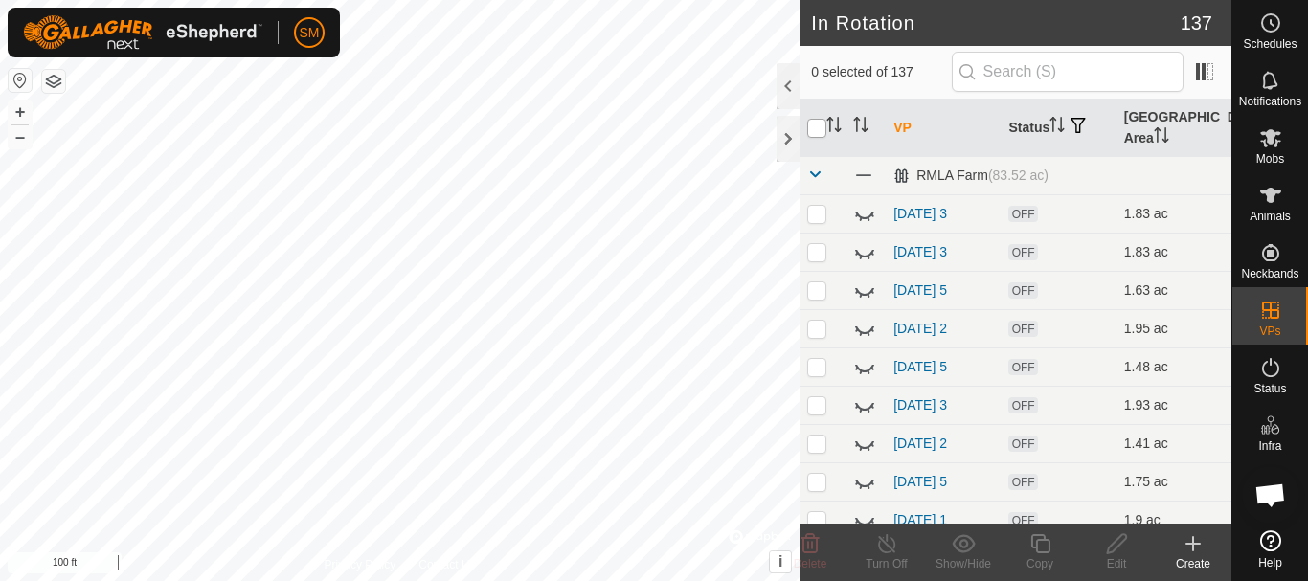
checkbox input "true"
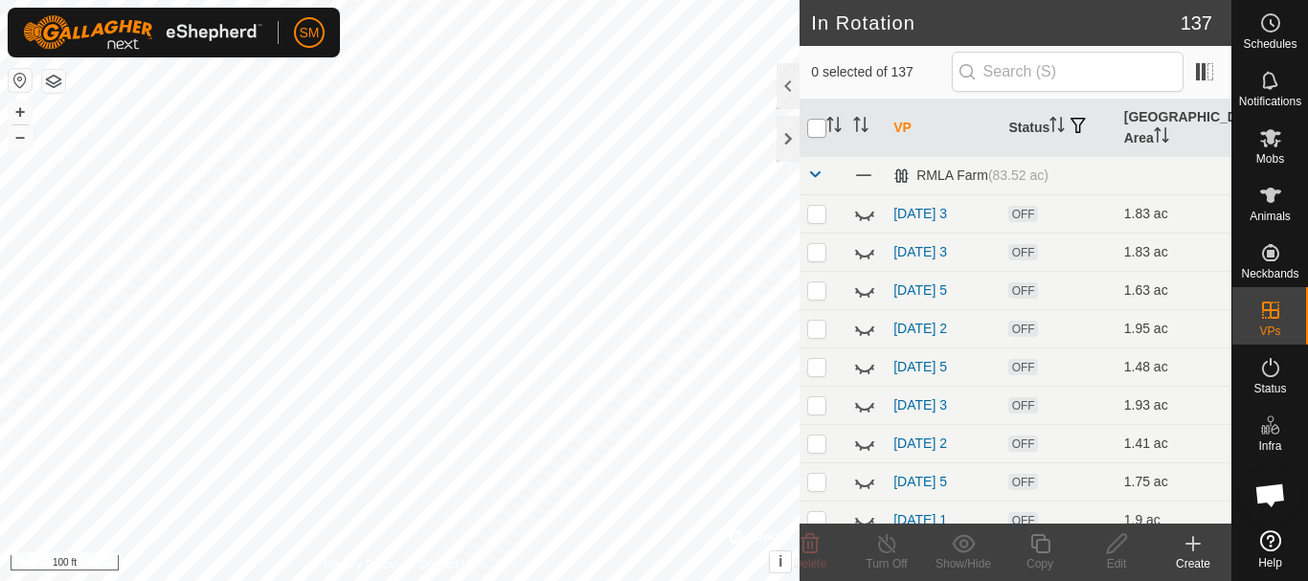
checkbox input "true"
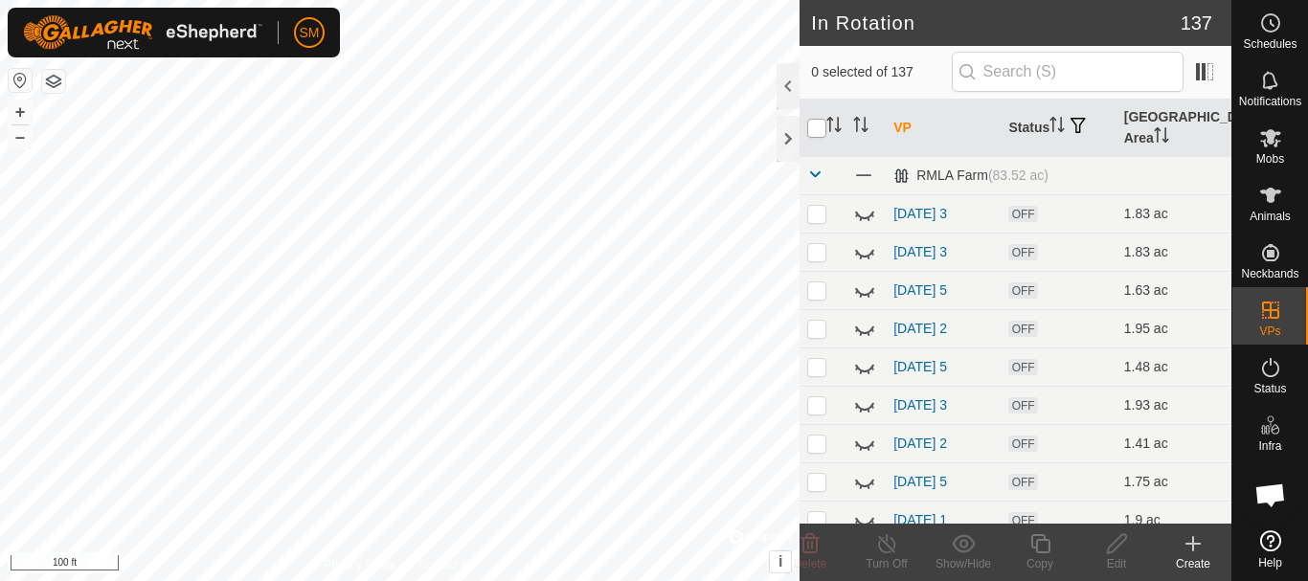
checkbox input "true"
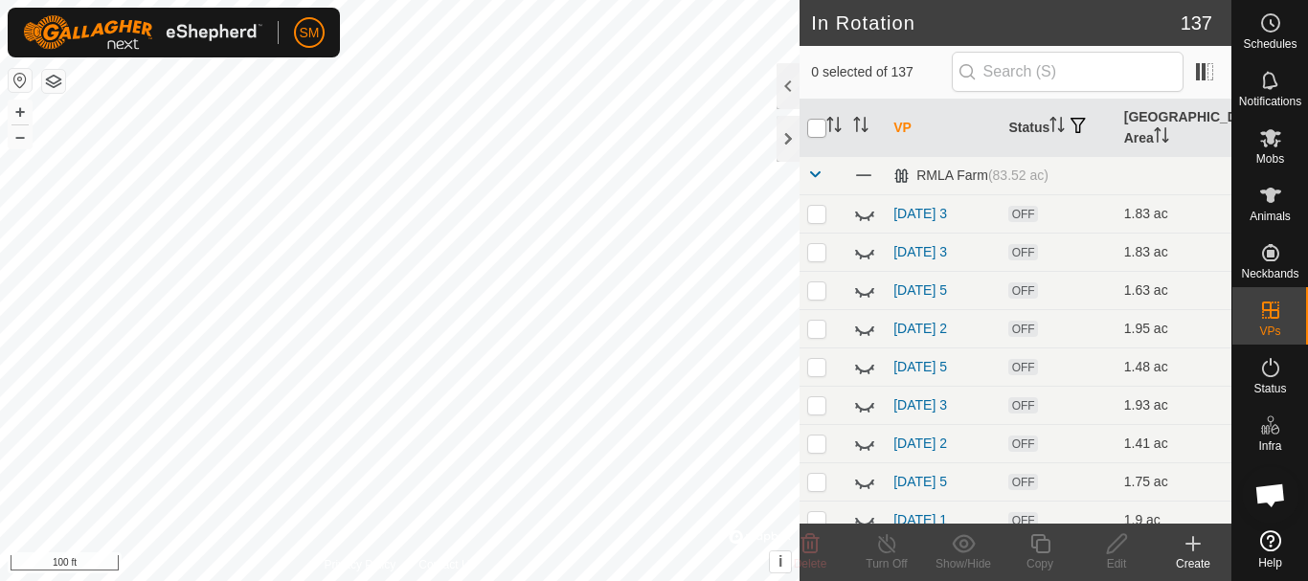
checkbox input "true"
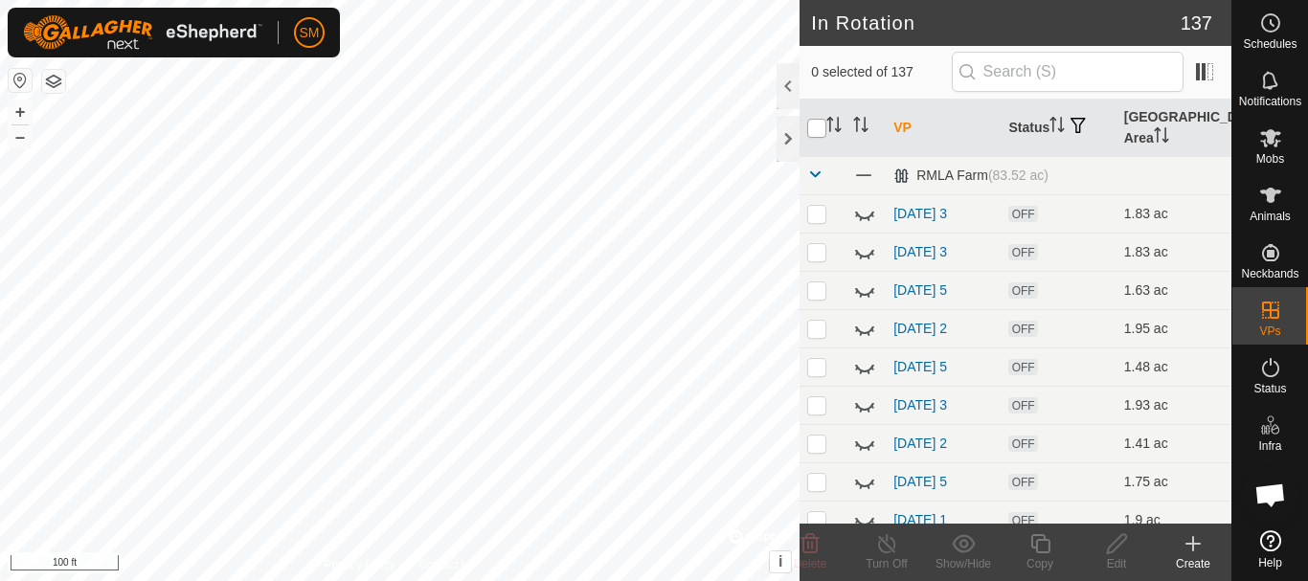
checkbox input "true"
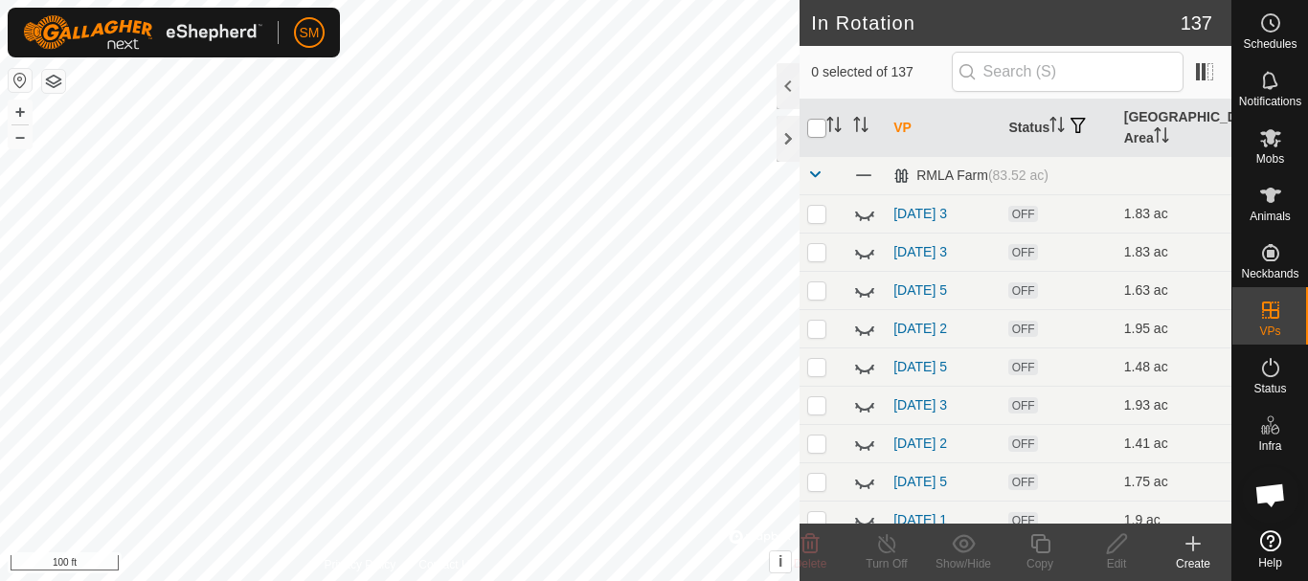
checkbox input "true"
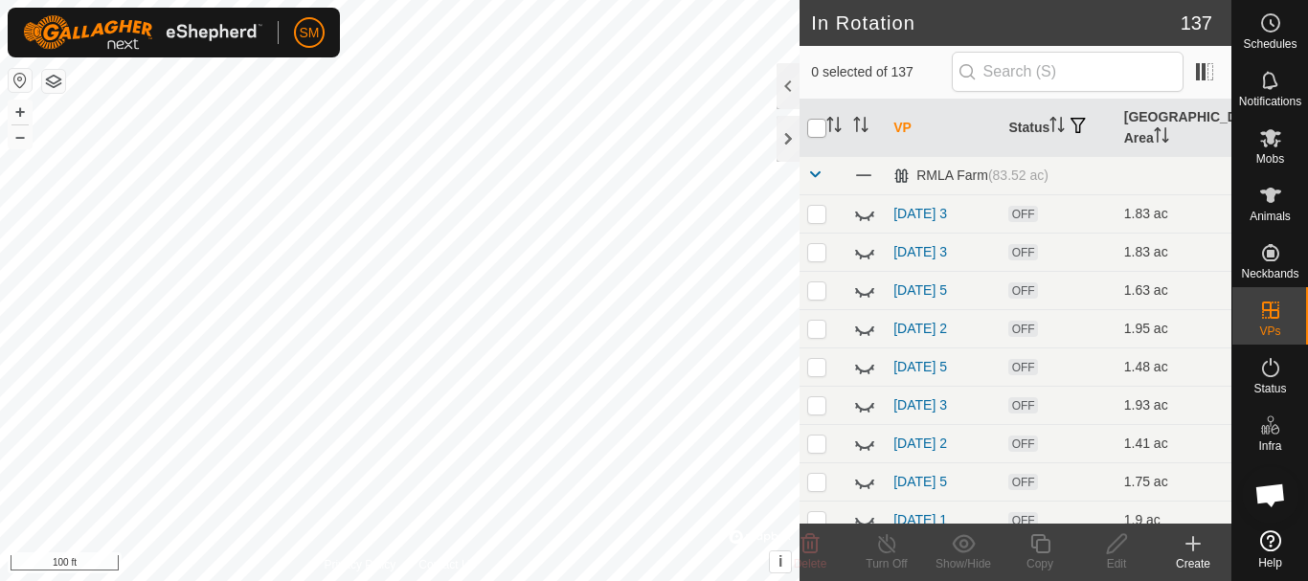
checkbox input "true"
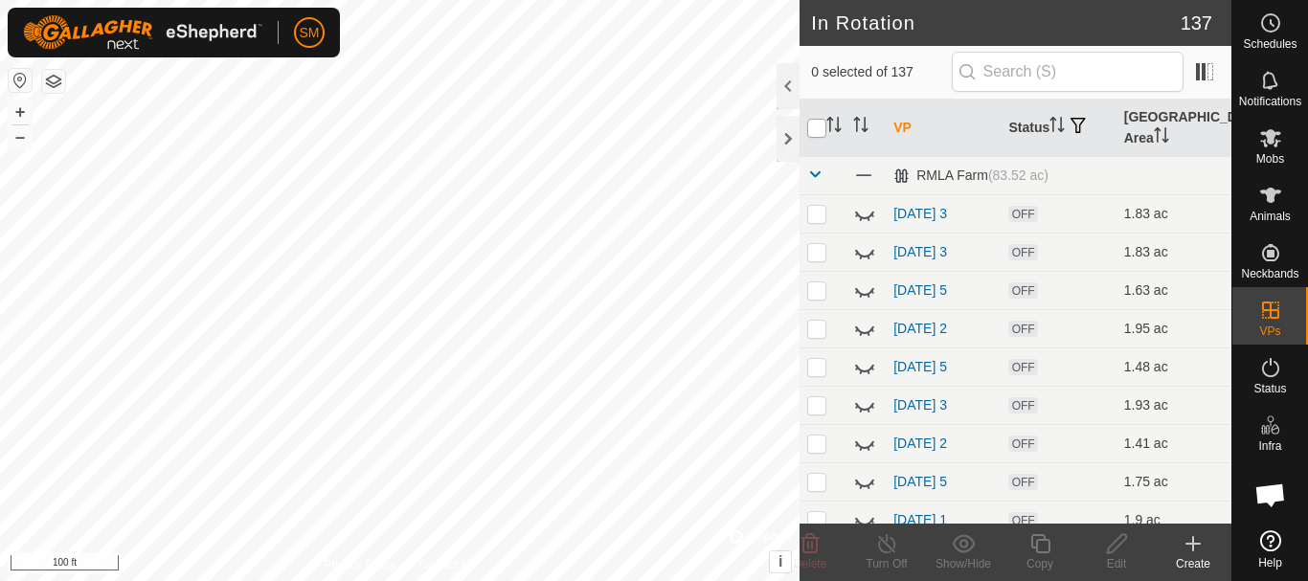
checkbox input "true"
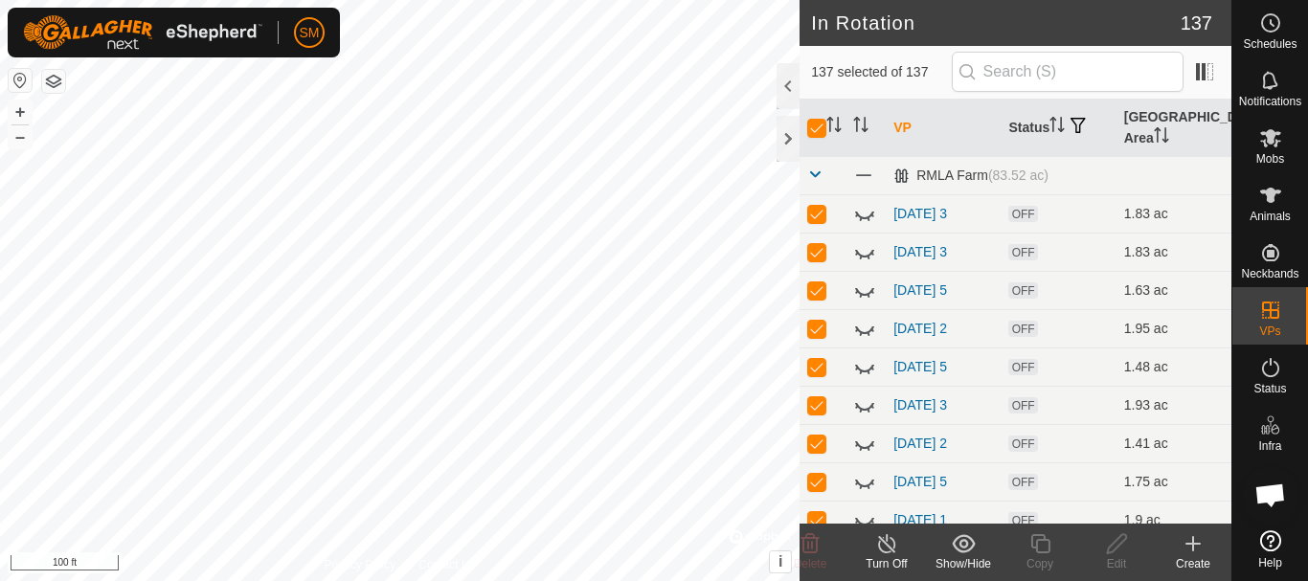
click at [973, 551] on icon at bounding box center [963, 543] width 24 height 23
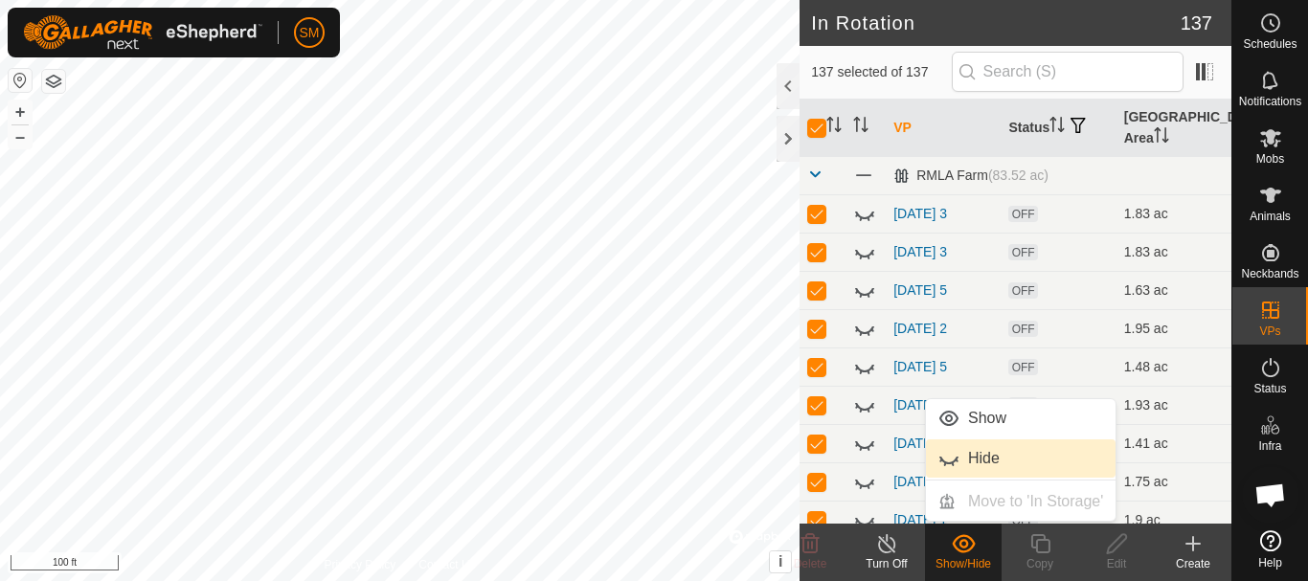
click at [950, 452] on link "Hide" at bounding box center [1021, 458] width 190 height 38
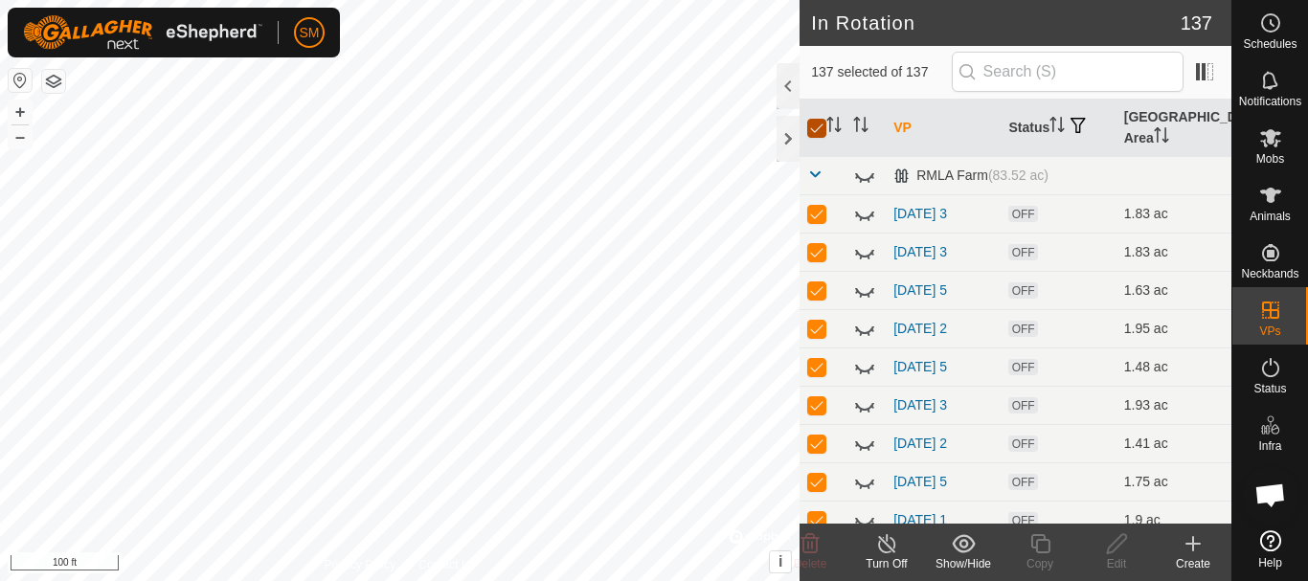
click at [819, 124] on input "checkbox" at bounding box center [816, 128] width 19 height 19
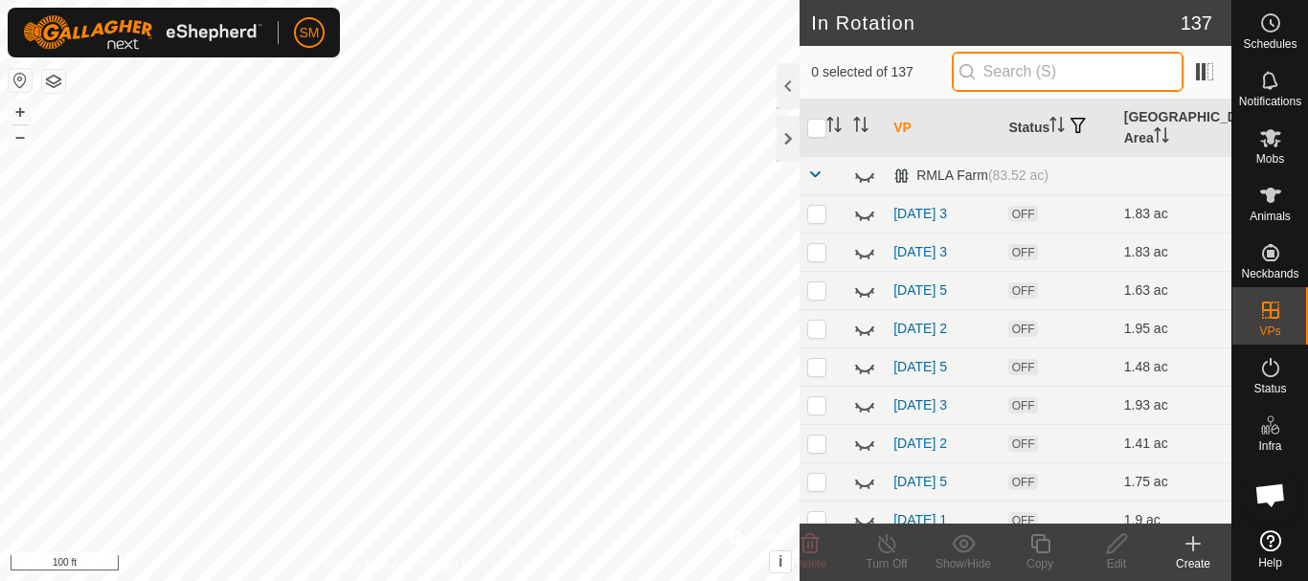
click at [1032, 68] on input "text" at bounding box center [1067, 72] width 232 height 40
click at [1071, 73] on input "text" at bounding box center [1067, 72] width 232 height 40
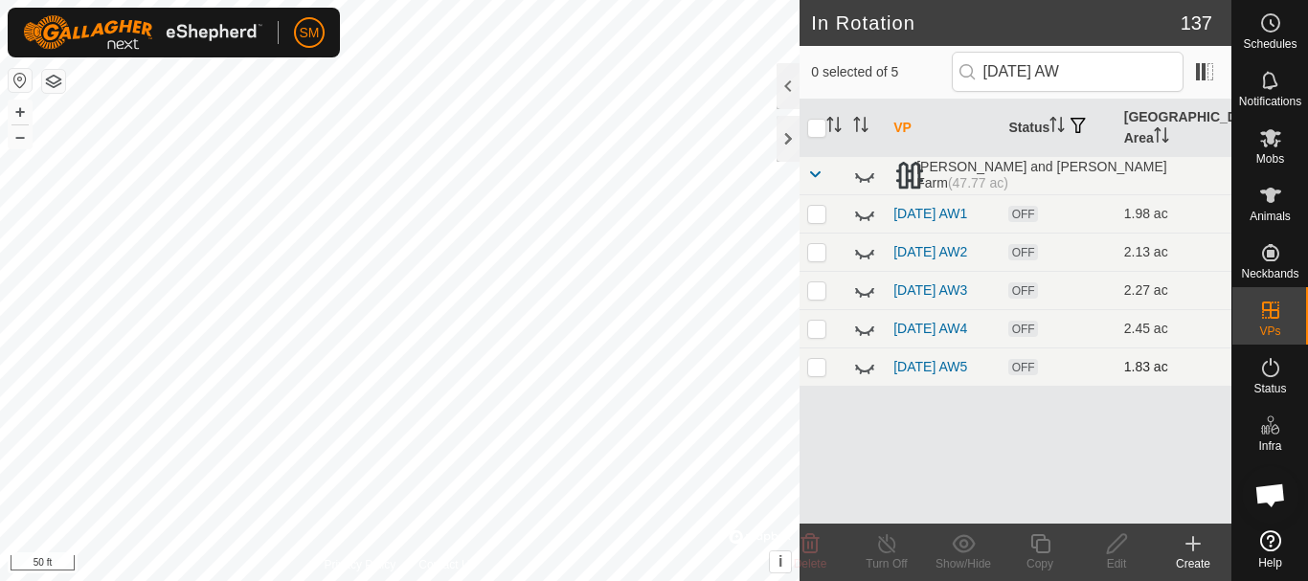
click at [869, 378] on icon at bounding box center [864, 366] width 23 height 23
click at [1064, 71] on input "[DATE] AW" at bounding box center [1067, 72] width 232 height 40
click at [860, 378] on icon at bounding box center [864, 366] width 23 height 23
click at [1065, 70] on input "[DATE] AW" at bounding box center [1067, 72] width 232 height 40
click at [861, 378] on icon at bounding box center [864, 366] width 23 height 23
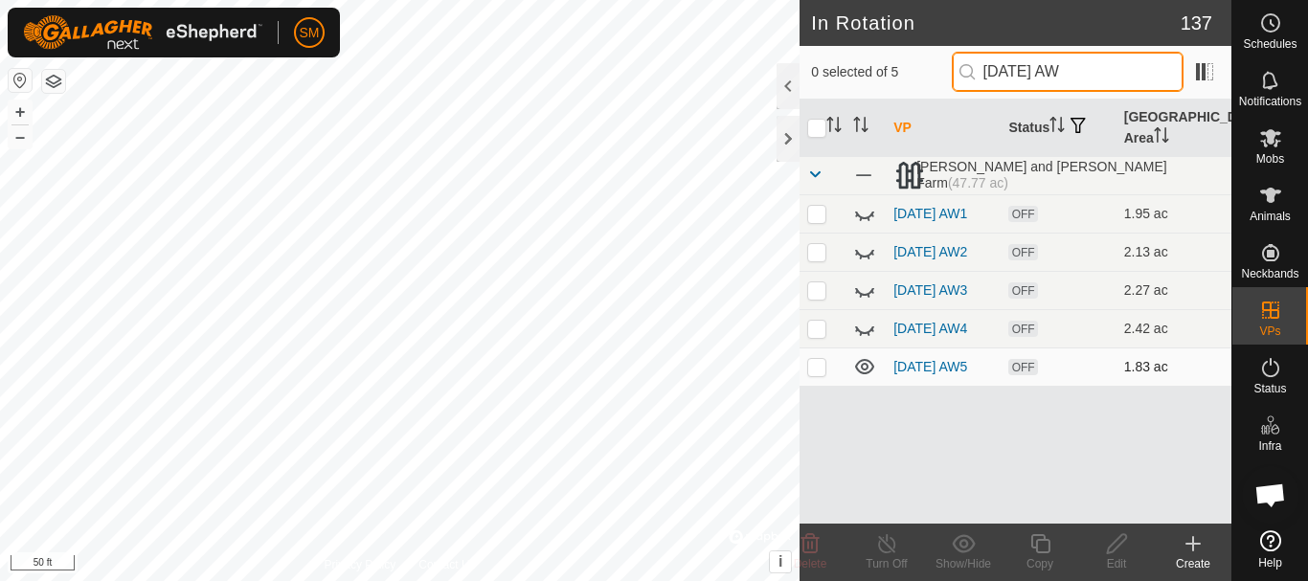
click at [1057, 71] on input "[DATE] AW" at bounding box center [1067, 72] width 232 height 40
click at [862, 374] on icon at bounding box center [864, 366] width 19 height 15
drag, startPoint x: 1110, startPoint y: 71, endPoint x: 888, endPoint y: 85, distance: 222.5
click at [888, 85] on div "0 selected of 5 [DATE] AW" at bounding box center [1015, 72] width 409 height 40
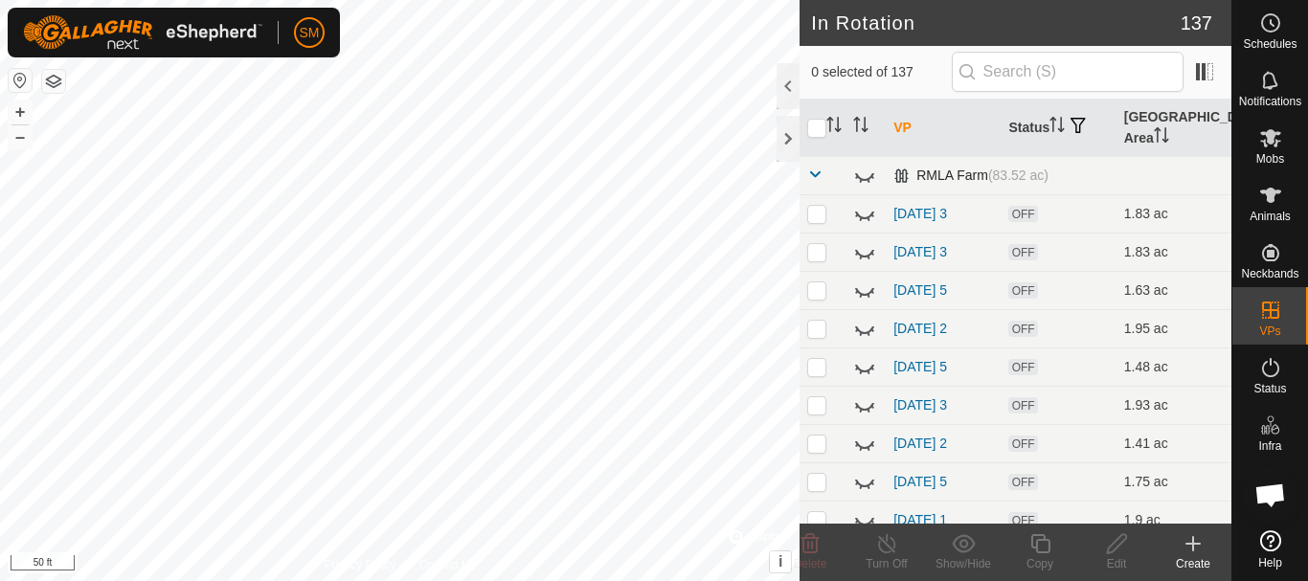
click at [815, 174] on span at bounding box center [814, 174] width 15 height 15
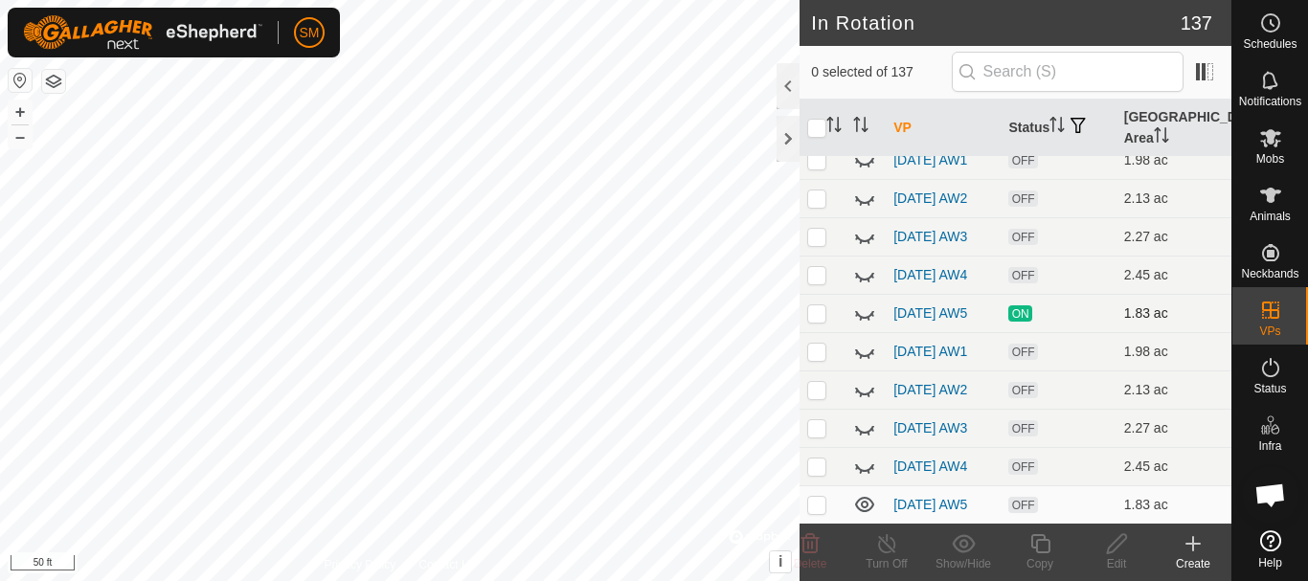
scroll to position [2136, 0]
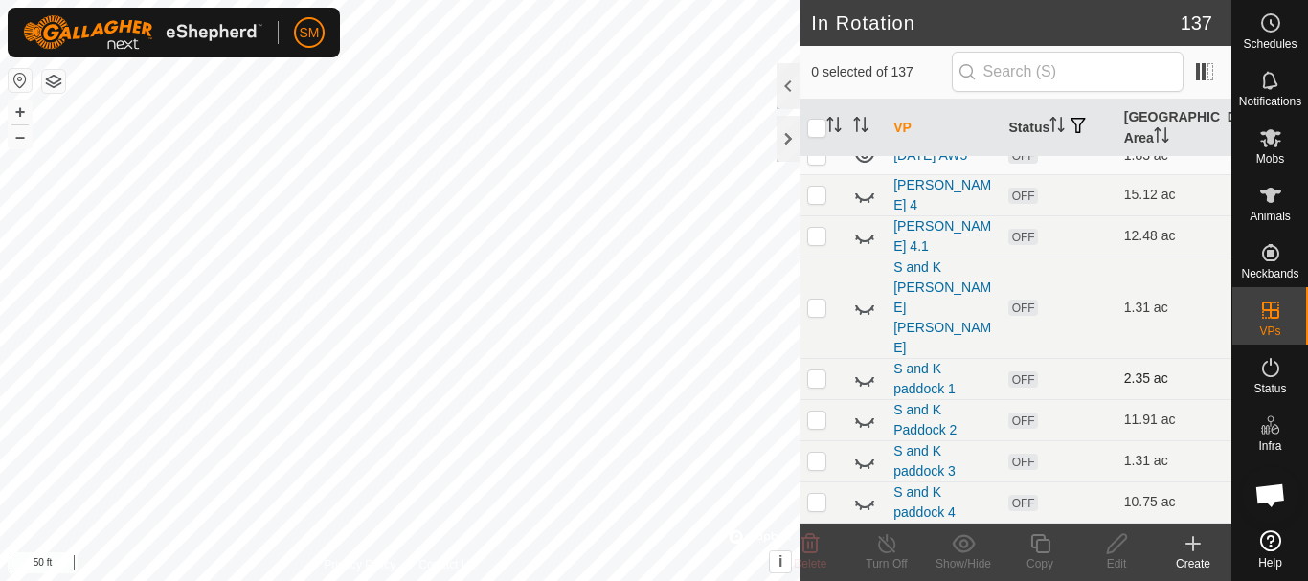
click at [859, 381] on icon at bounding box center [864, 381] width 19 height 8
click at [856, 378] on icon at bounding box center [864, 378] width 19 height 15
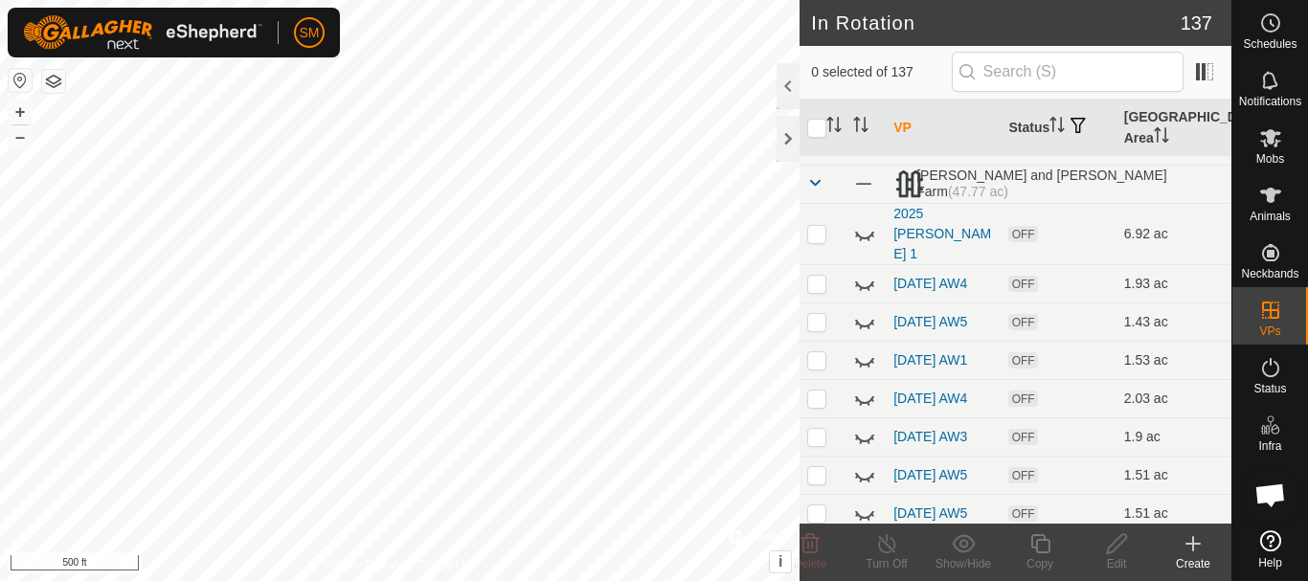
scroll to position [0, 0]
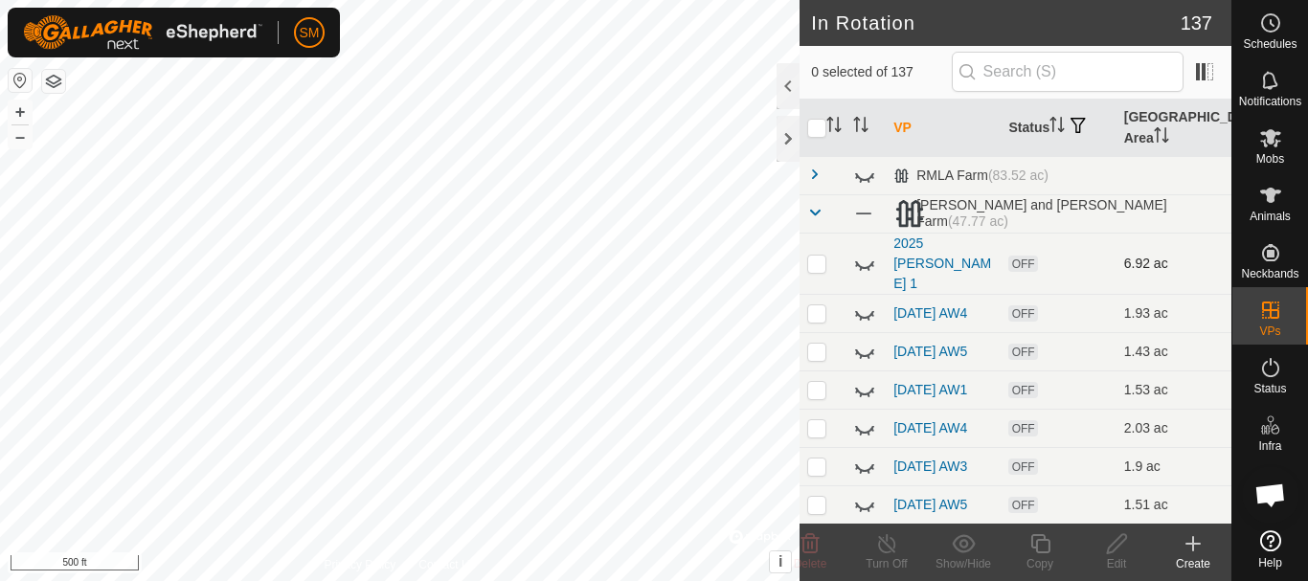
click at [866, 252] on icon at bounding box center [864, 263] width 23 height 23
click at [1043, 548] on icon at bounding box center [1040, 543] width 24 height 23
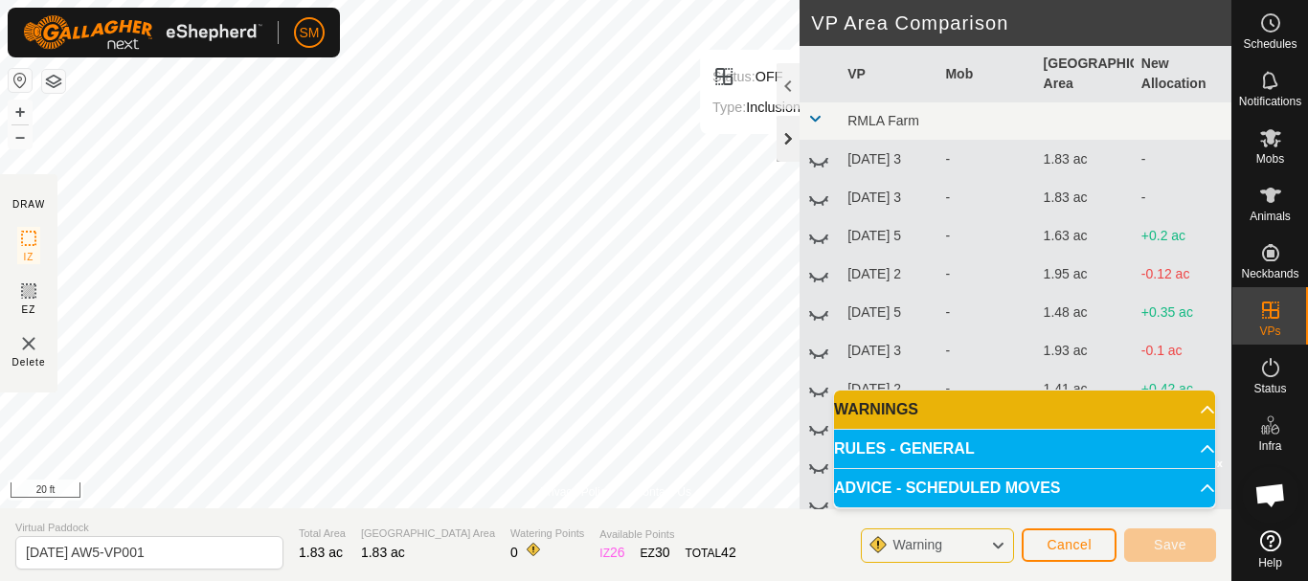
click at [789, 139] on div at bounding box center [787, 139] width 23 height 46
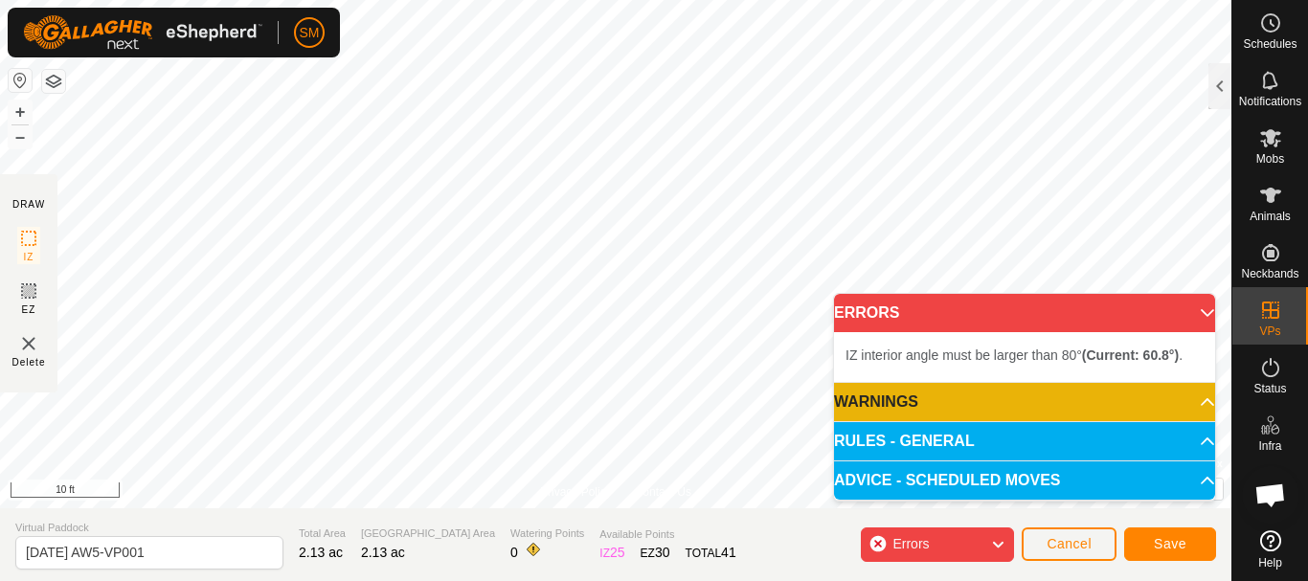
click at [861, 408] on body "SM Schedules Notifications Mobs Animals Neckbands VPs Status Infra Heatmap Help…" at bounding box center [654, 290] width 1308 height 581
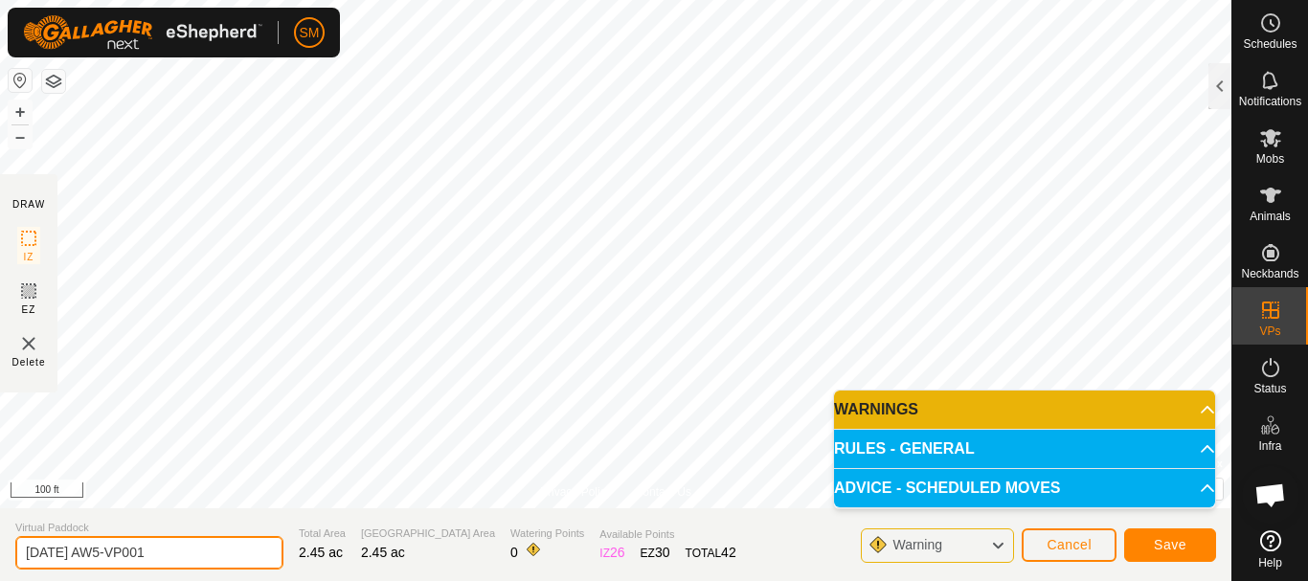
click at [217, 560] on input "[DATE] AW5-VP001" at bounding box center [149, 553] width 268 height 34
paste input "10-02"
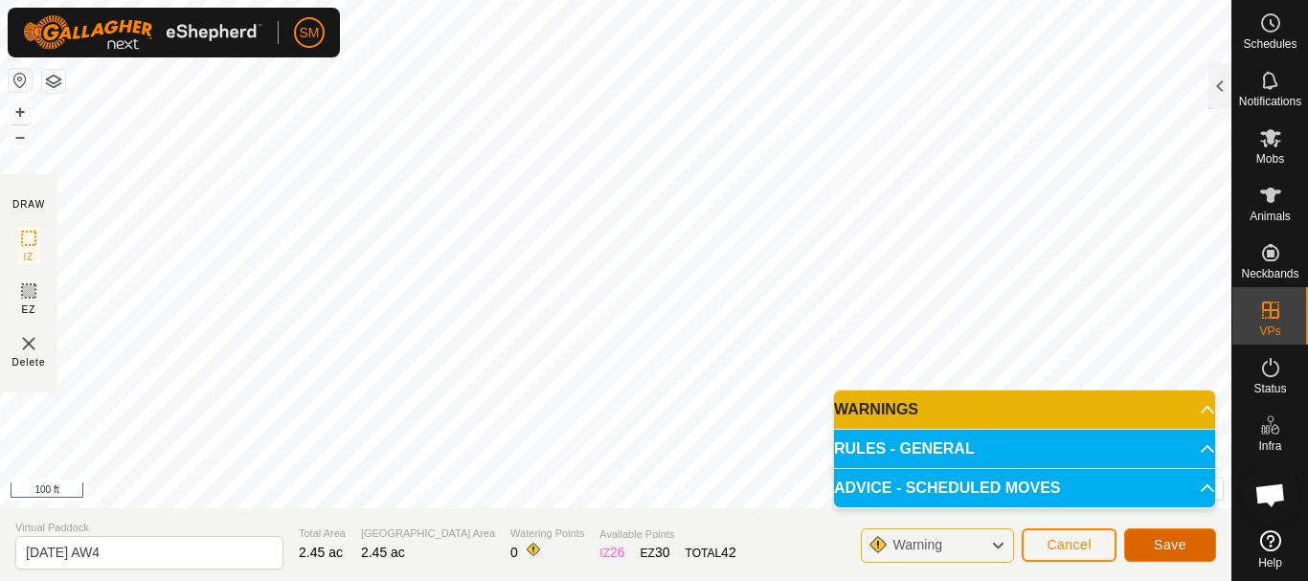
click at [1161, 548] on span "Save" at bounding box center [1169, 544] width 33 height 15
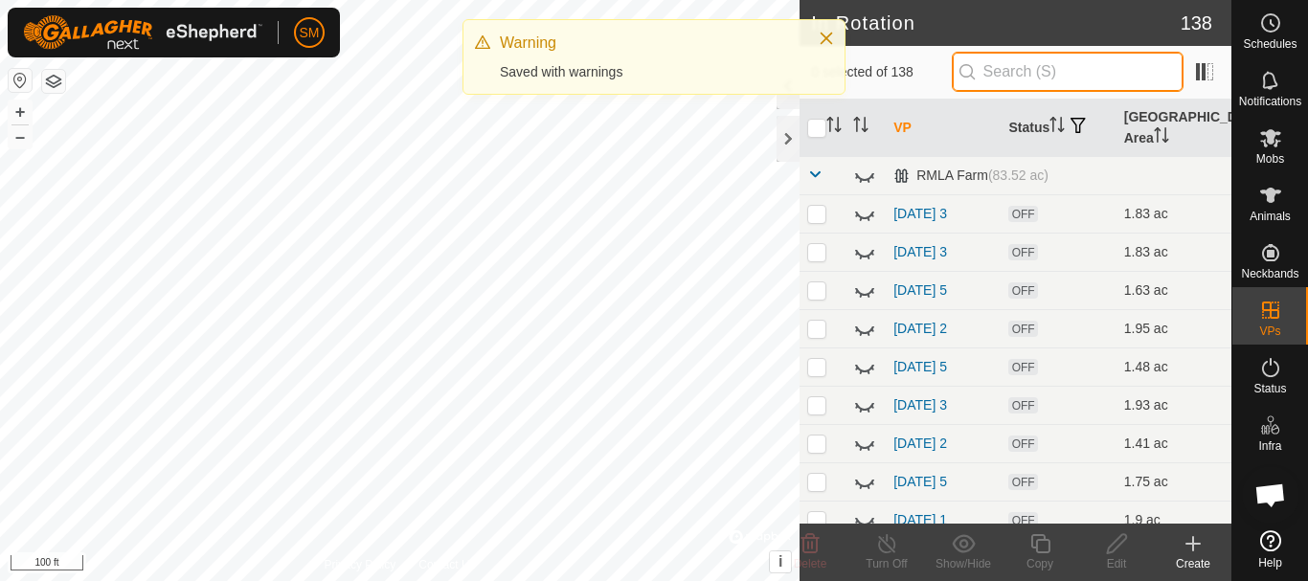
click at [1029, 62] on input "text" at bounding box center [1067, 72] width 232 height 40
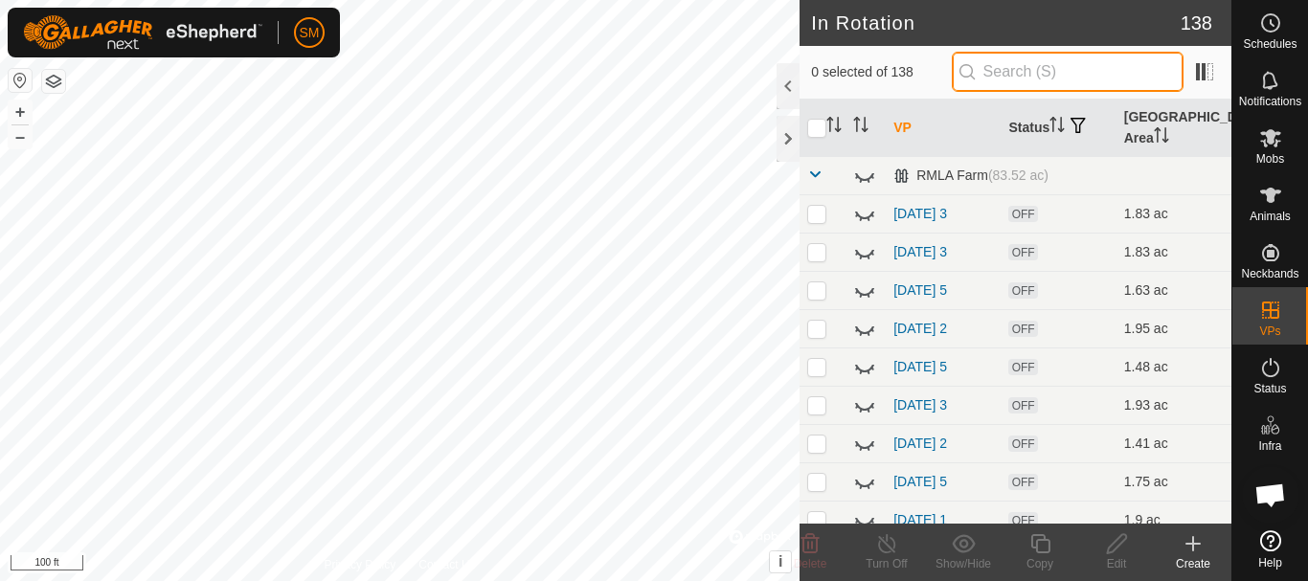
paste input "[DATE]"
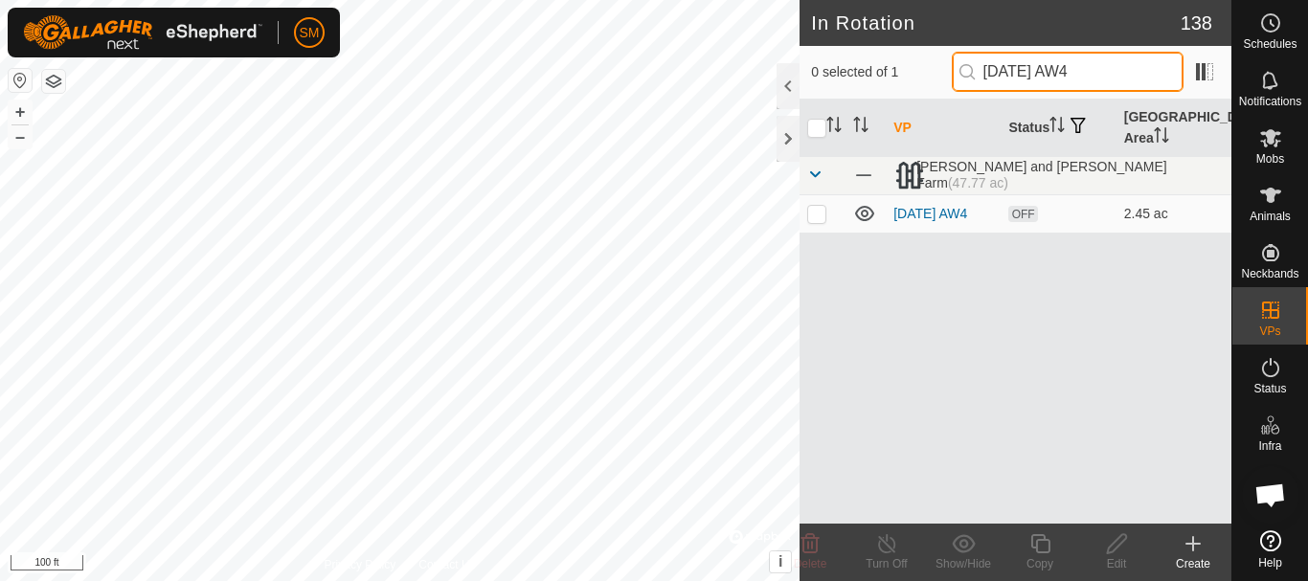
drag, startPoint x: 1096, startPoint y: 67, endPoint x: 989, endPoint y: 75, distance: 107.5
click at [989, 75] on input "[DATE] AW4" at bounding box center [1067, 72] width 232 height 40
click at [818, 213] on p-checkbox at bounding box center [816, 213] width 19 height 15
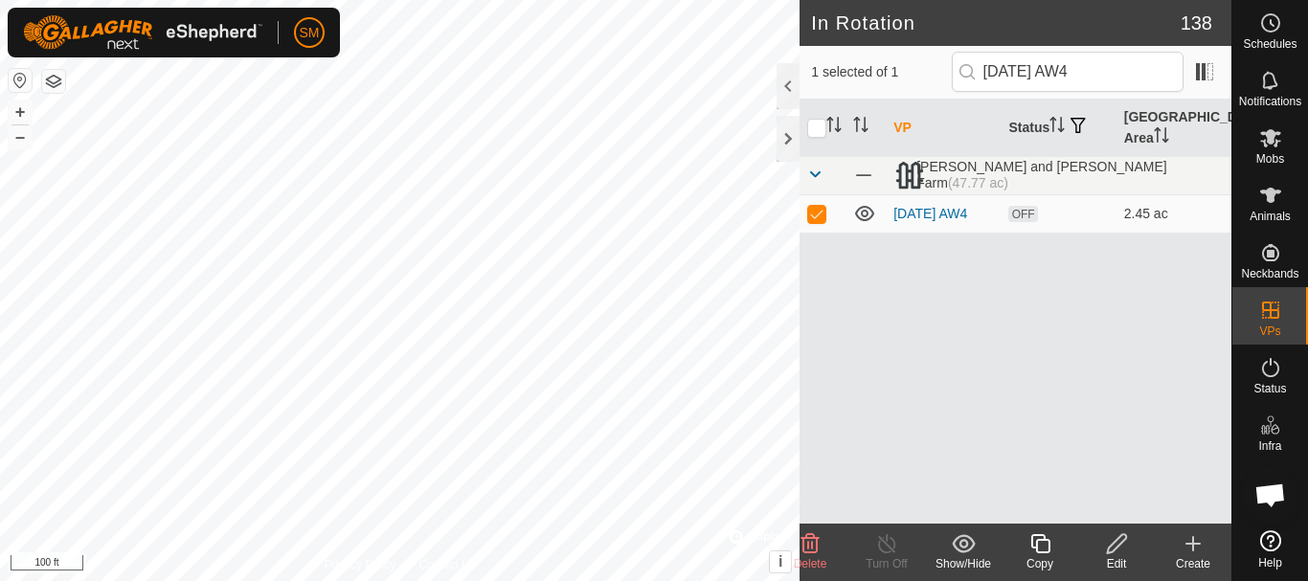
click at [1049, 554] on icon at bounding box center [1040, 543] width 24 height 23
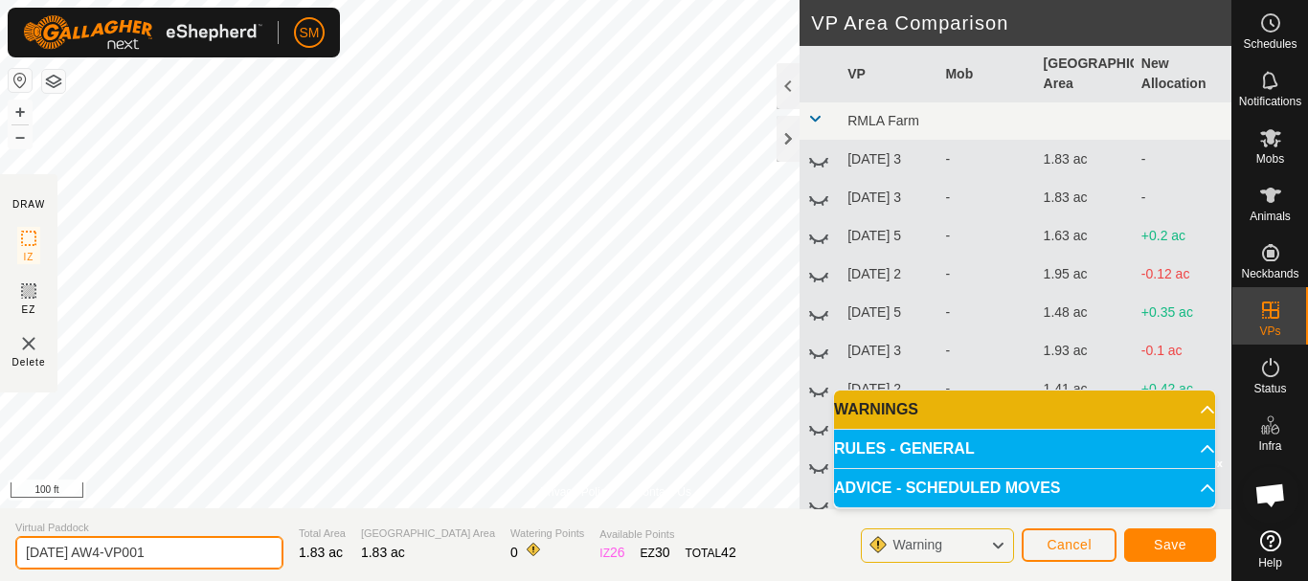
click at [213, 549] on input "[DATE] AW4-VP001" at bounding box center [149, 553] width 268 height 34
paste input "text"
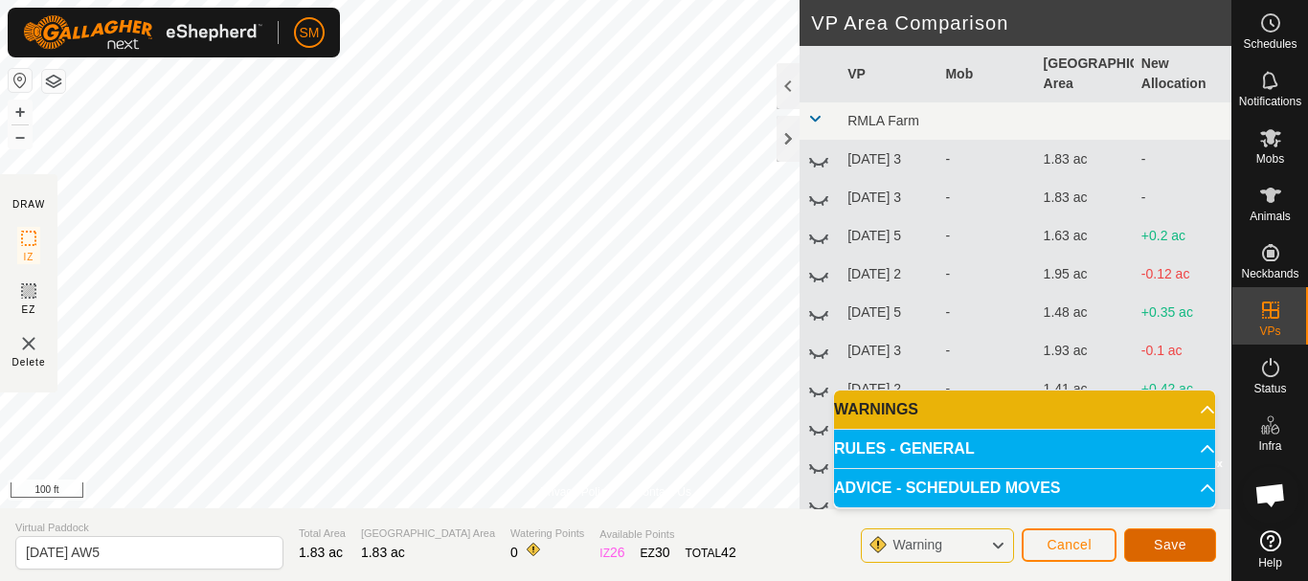
click at [1168, 544] on span "Save" at bounding box center [1169, 544] width 33 height 15
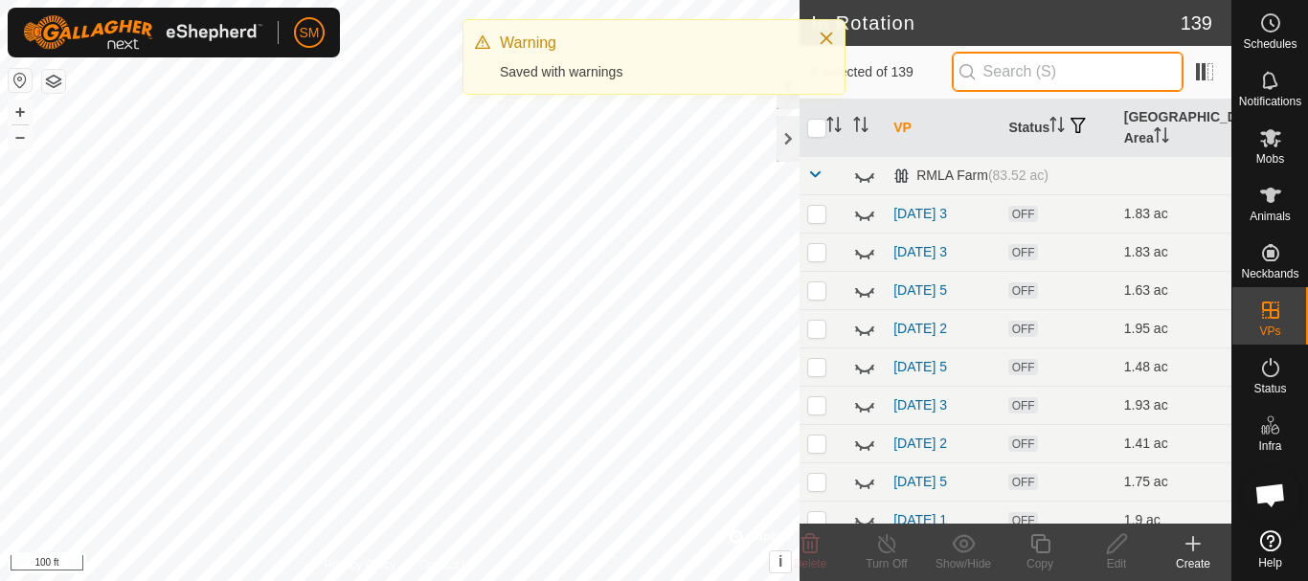
click at [1069, 72] on input "text" at bounding box center [1067, 72] width 232 height 40
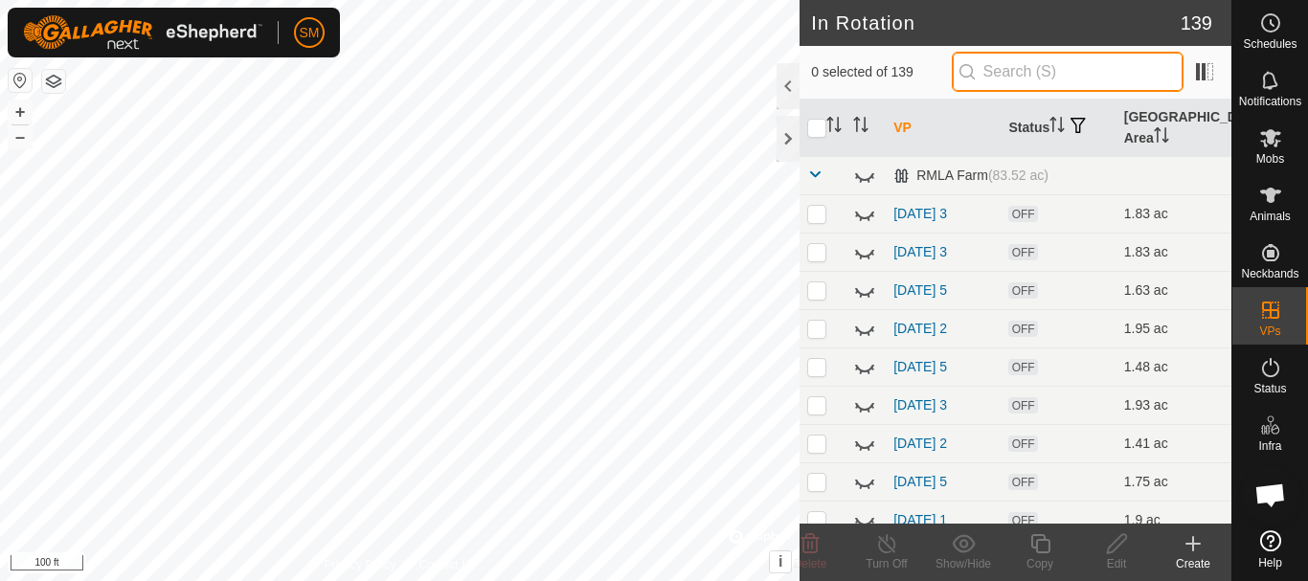
paste input "[DATE] AW"
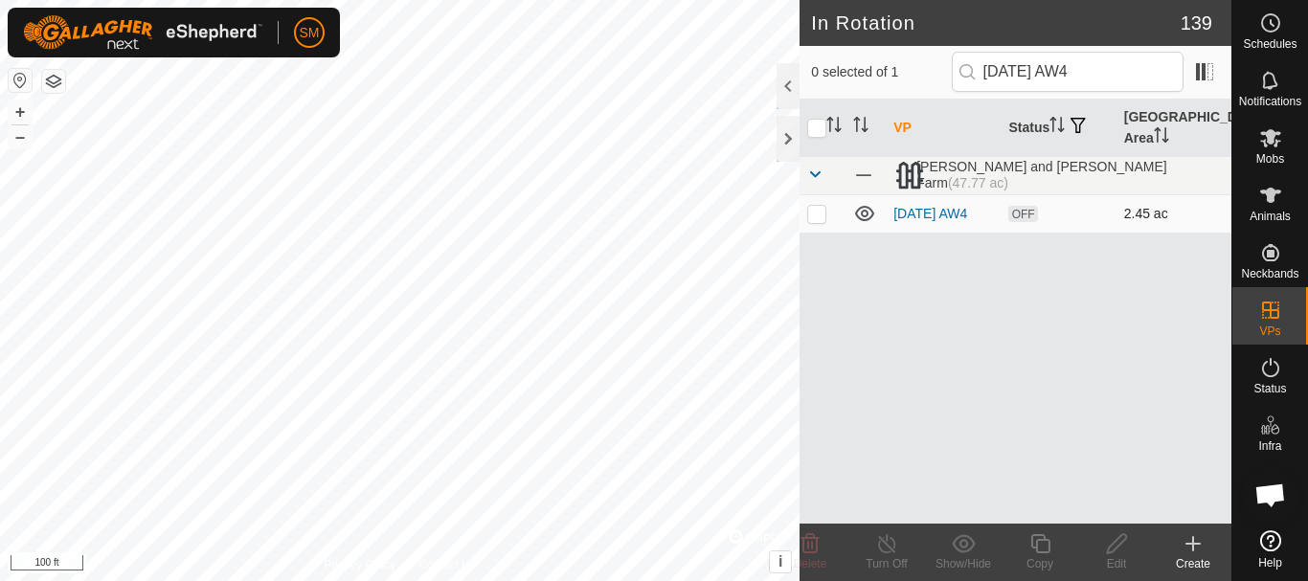
click at [820, 220] on p-checkbox at bounding box center [816, 213] width 19 height 15
click at [1040, 546] on icon at bounding box center [1040, 543] width 24 height 23
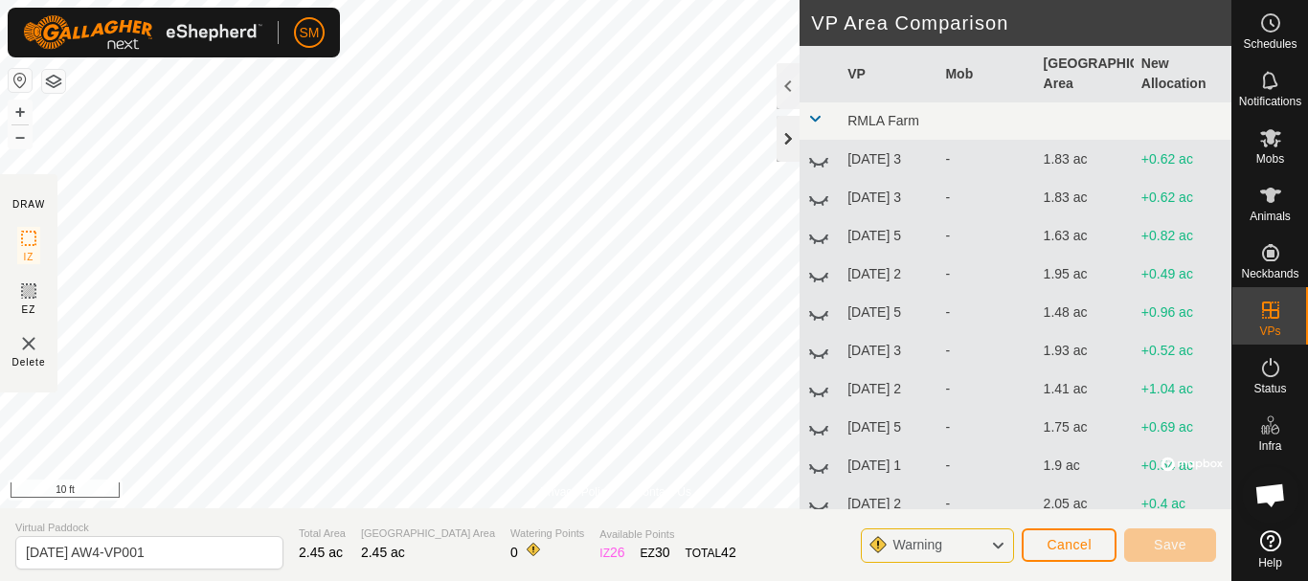
click at [797, 147] on div at bounding box center [787, 139] width 23 height 46
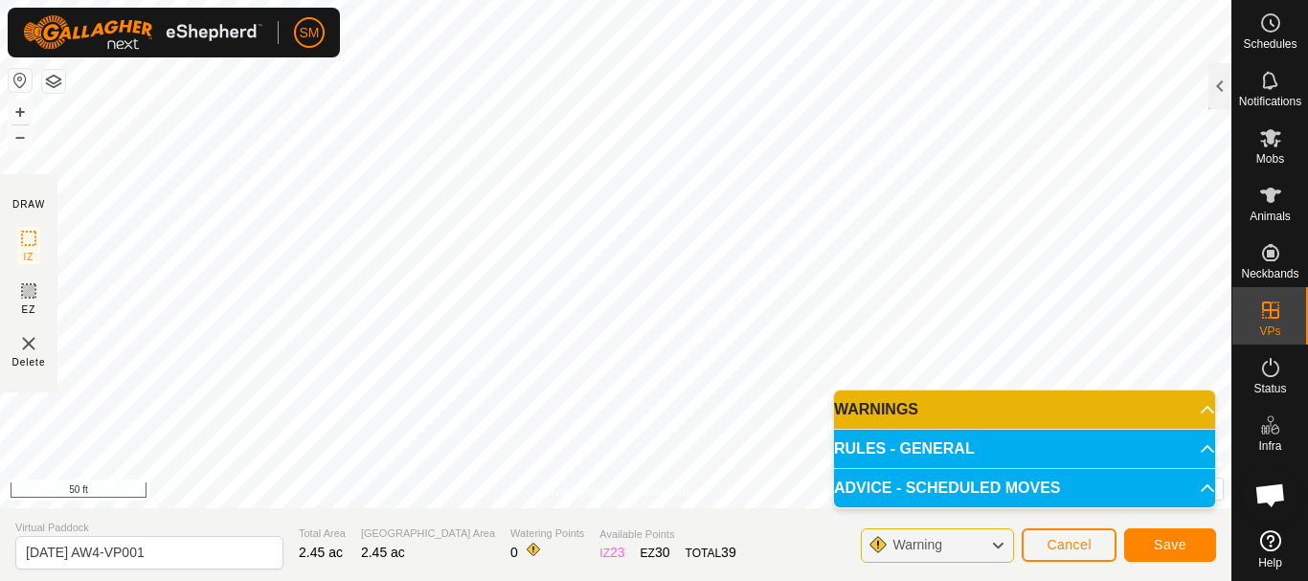
click at [348, 518] on div "Privacy Policy Contact Us Status: OFF Type: Inclusion Zone + – ⇧ i © Mapbox , ©…" at bounding box center [615, 290] width 1231 height 581
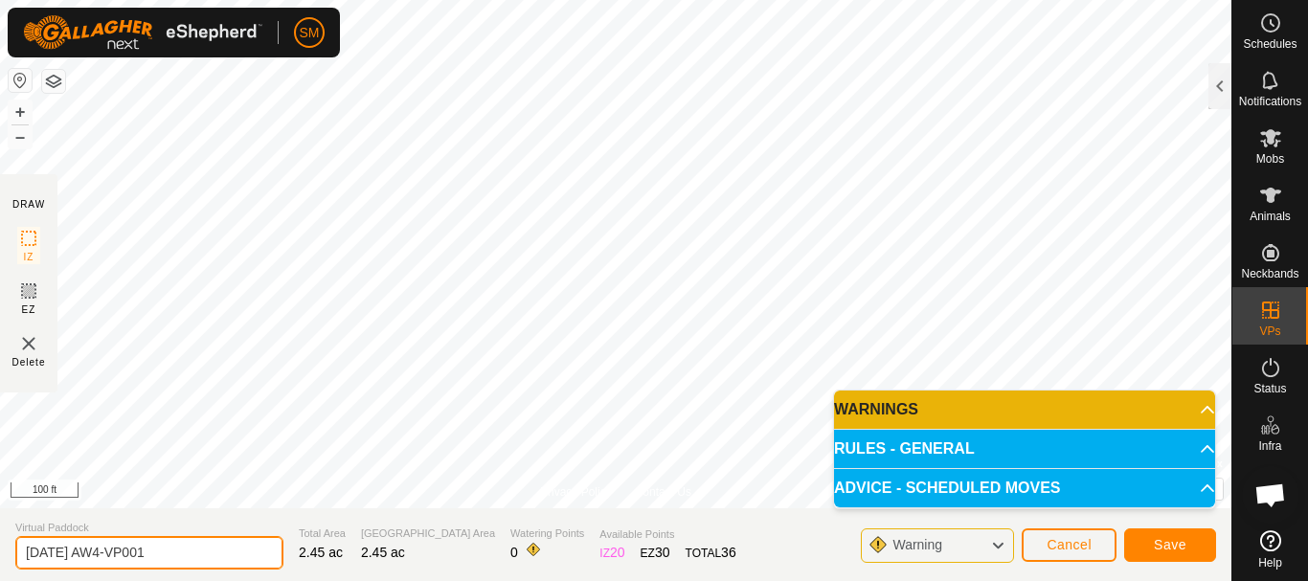
click at [214, 547] on input "[DATE] AW4-VP001" at bounding box center [149, 553] width 268 height 34
paste input "text"
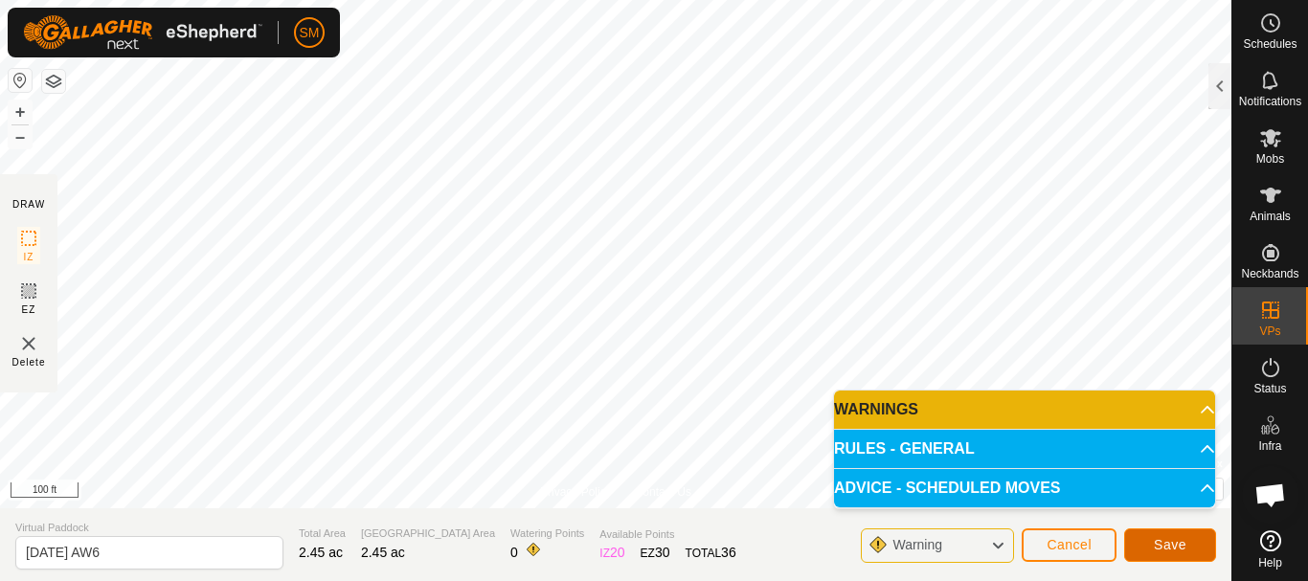
click at [1179, 540] on span "Save" at bounding box center [1169, 544] width 33 height 15
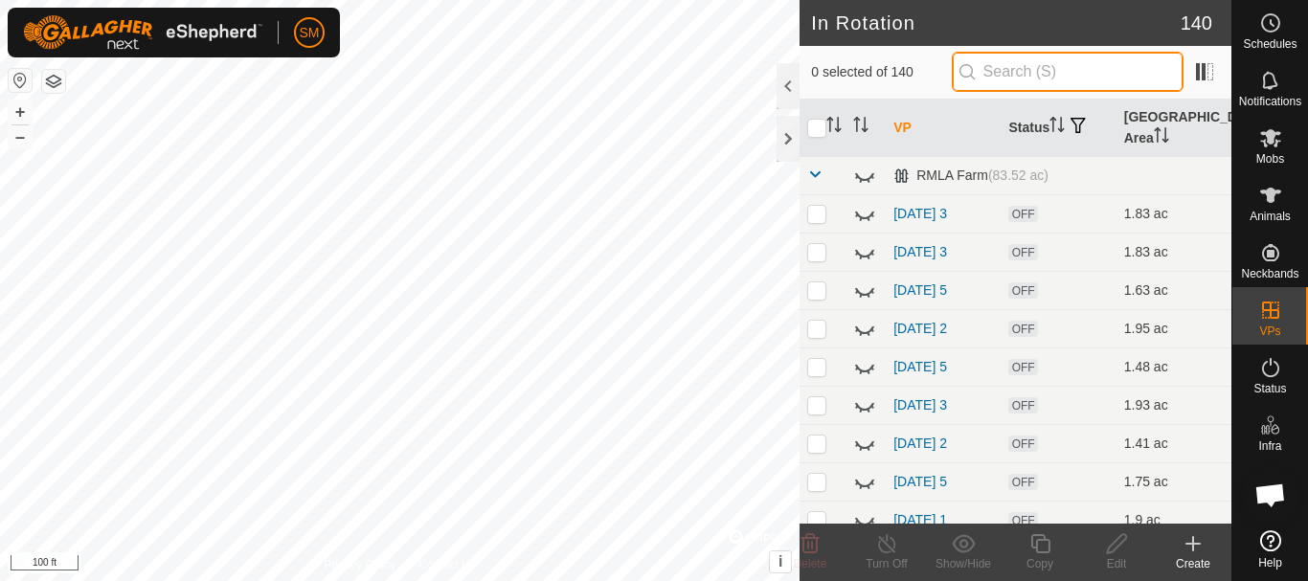
click at [1061, 78] on input "text" at bounding box center [1067, 72] width 232 height 40
paste input "[DATE] AW"
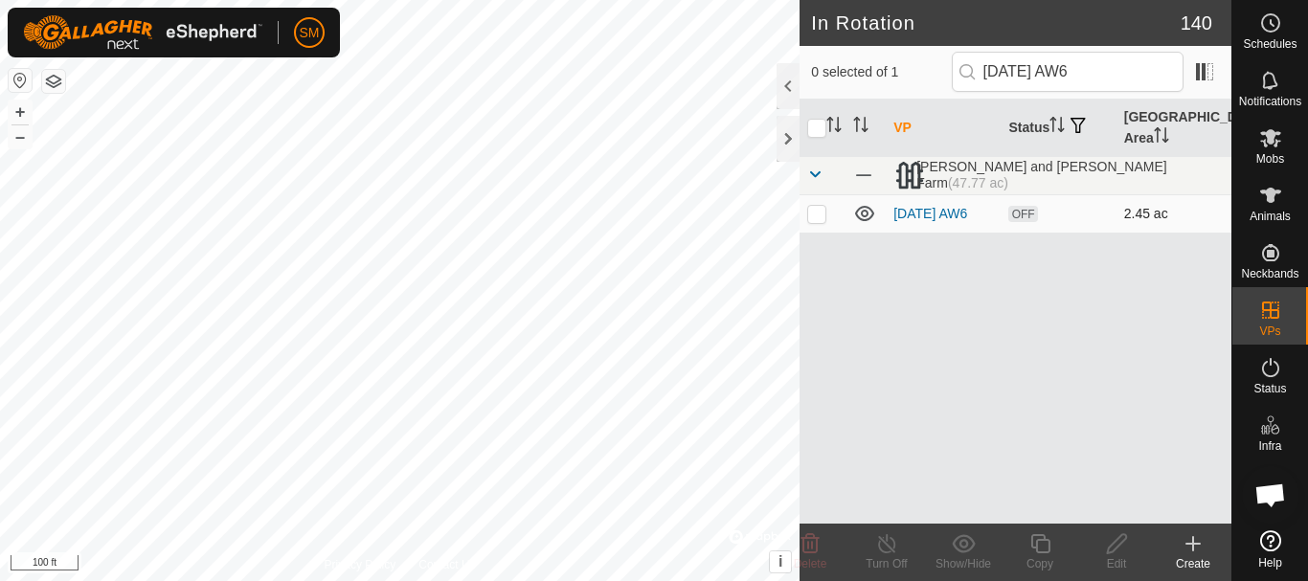
click at [819, 212] on p-checkbox at bounding box center [816, 213] width 19 height 15
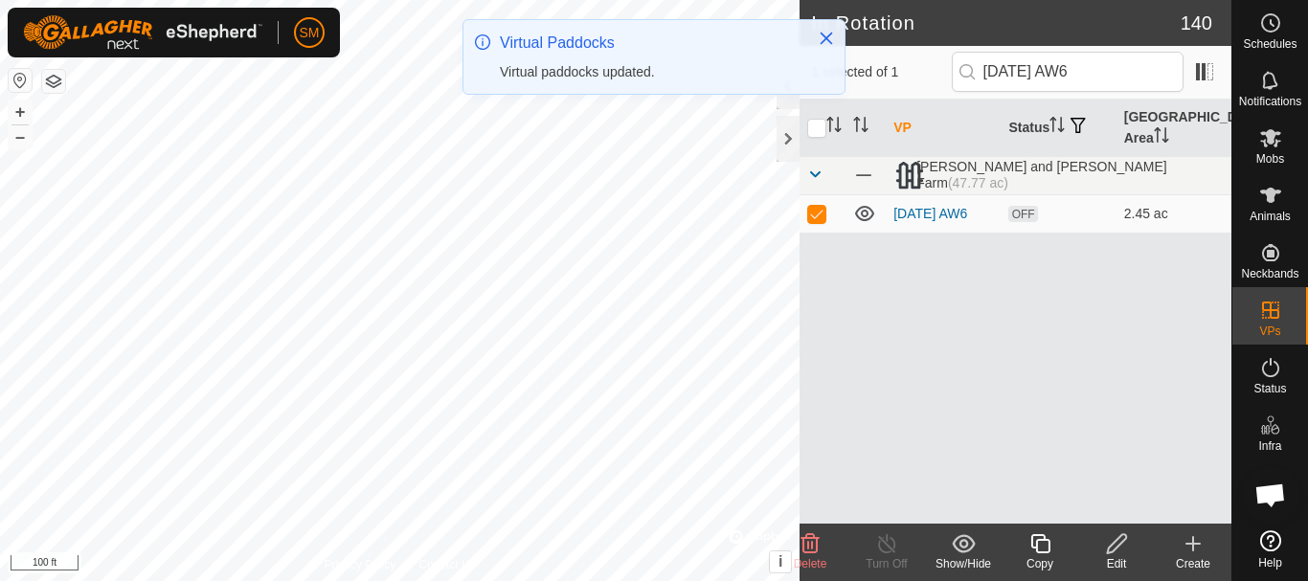
click at [1041, 543] on icon at bounding box center [1040, 543] width 24 height 23
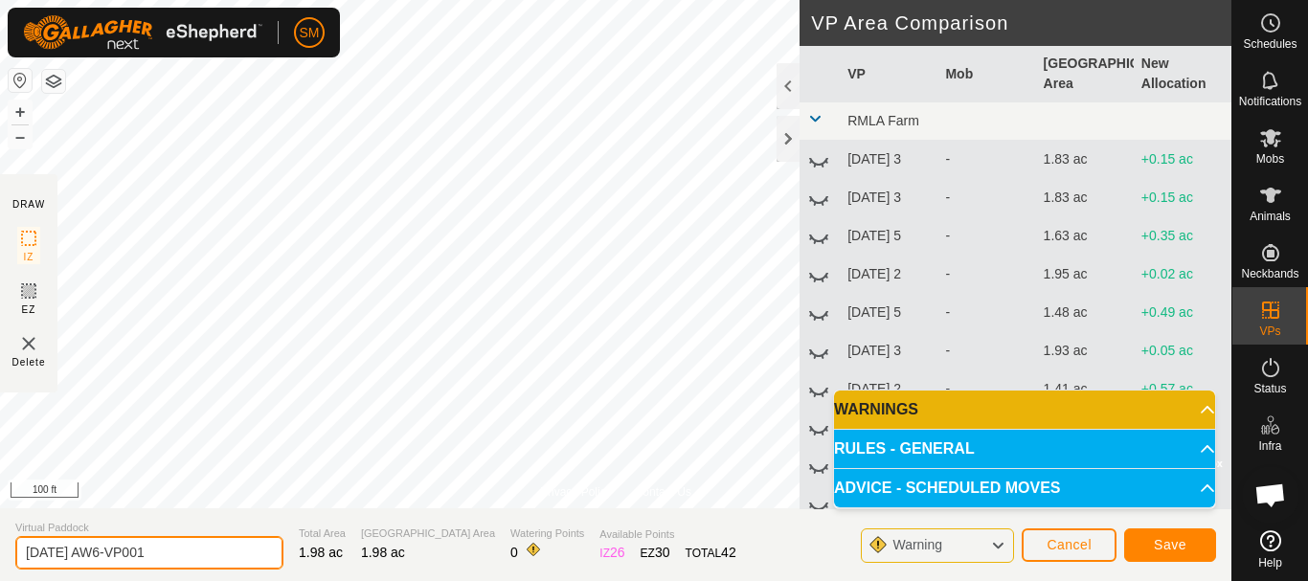
click at [208, 552] on input "[DATE] AW6-VP001" at bounding box center [149, 553] width 268 height 34
paste input "text"
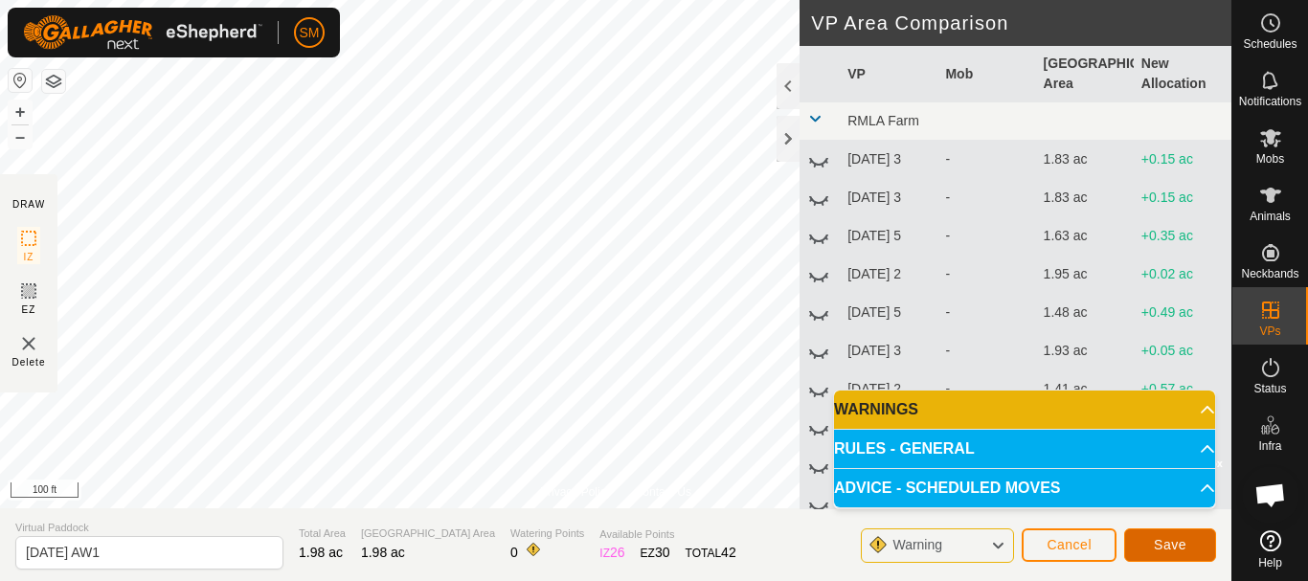
click at [1163, 542] on span "Save" at bounding box center [1169, 544] width 33 height 15
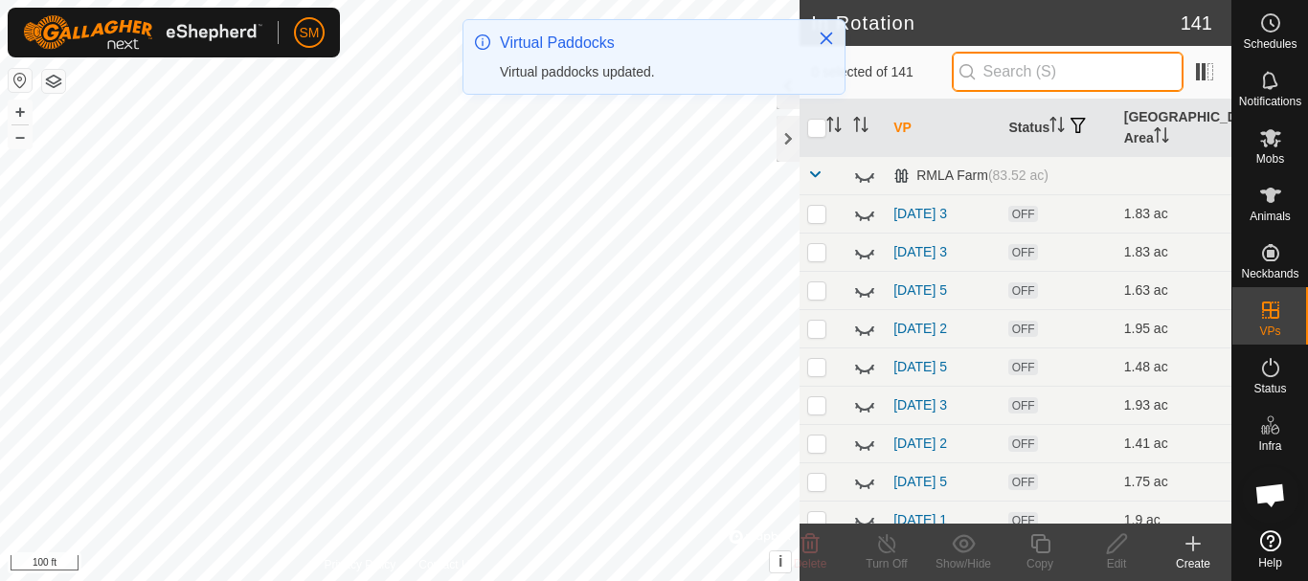
click at [1065, 71] on input "text" at bounding box center [1067, 72] width 232 height 40
paste input "[DATE] AW"
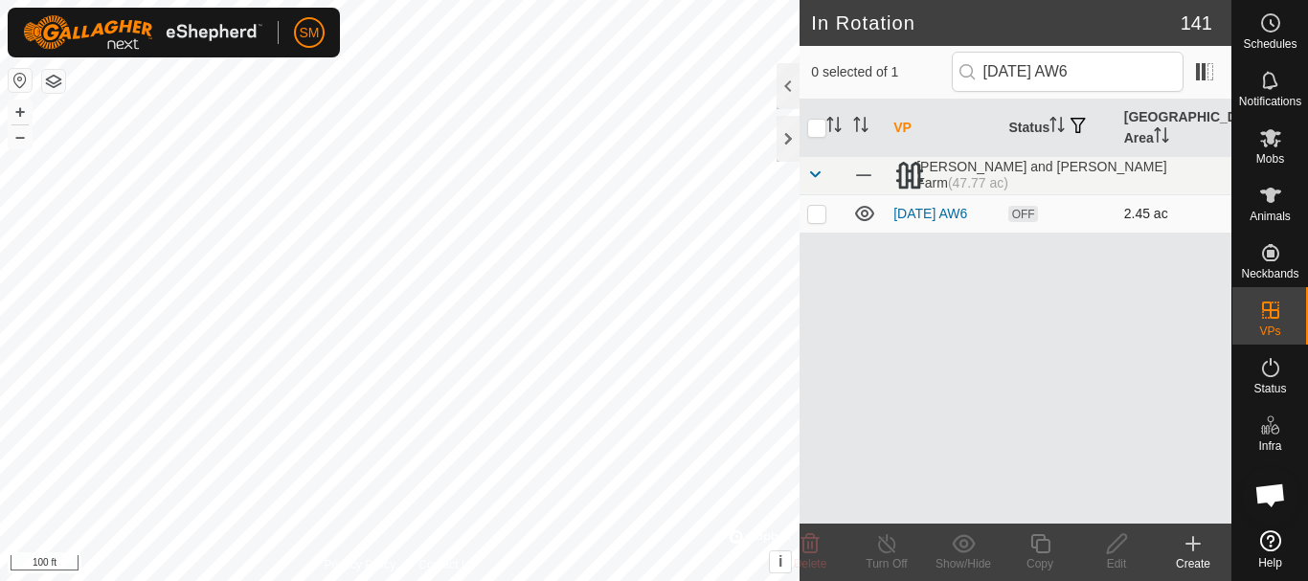
click at [809, 218] on p-checkbox at bounding box center [816, 213] width 19 height 15
click at [1036, 552] on icon at bounding box center [1040, 543] width 24 height 23
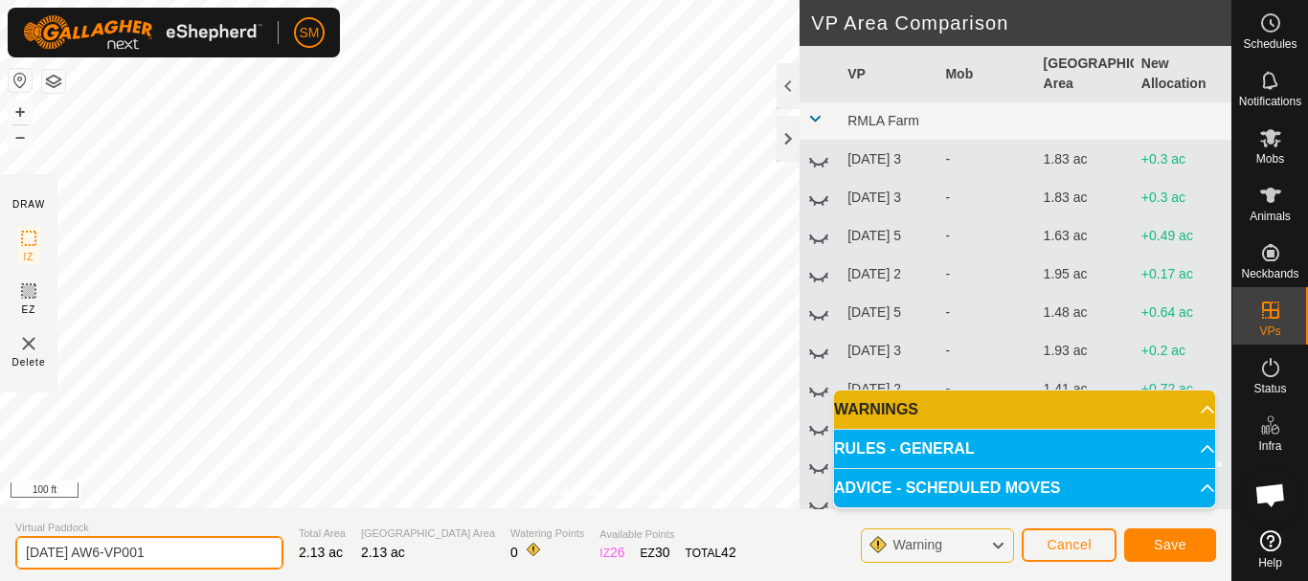
click at [244, 537] on input "[DATE] AW6-VP001" at bounding box center [149, 553] width 268 height 34
click at [244, 538] on input "[DATE] AW6-VP001" at bounding box center [149, 553] width 268 height 34
paste input "text"
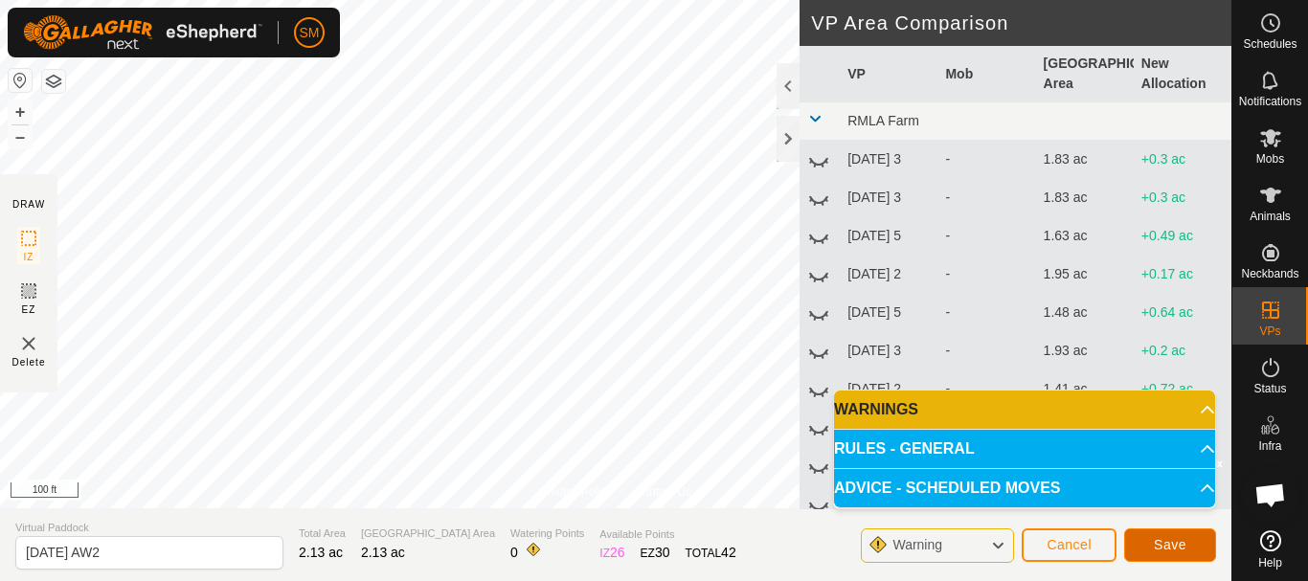
click at [1178, 536] on button "Save" at bounding box center [1170, 545] width 92 height 34
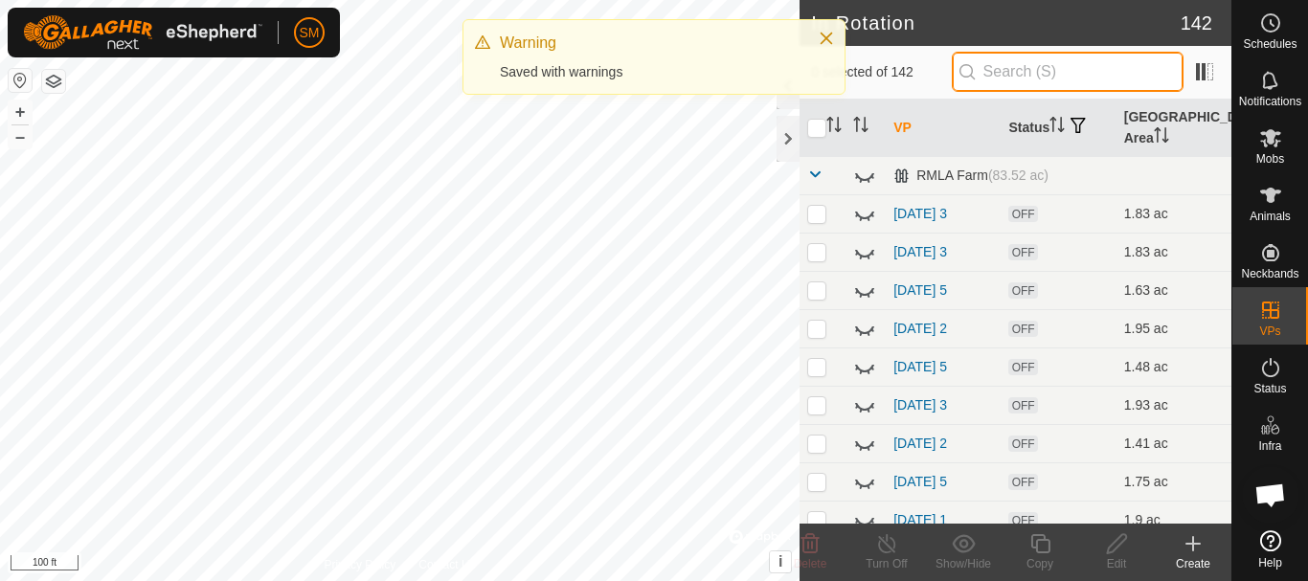
click at [1080, 78] on input "text" at bounding box center [1067, 72] width 232 height 40
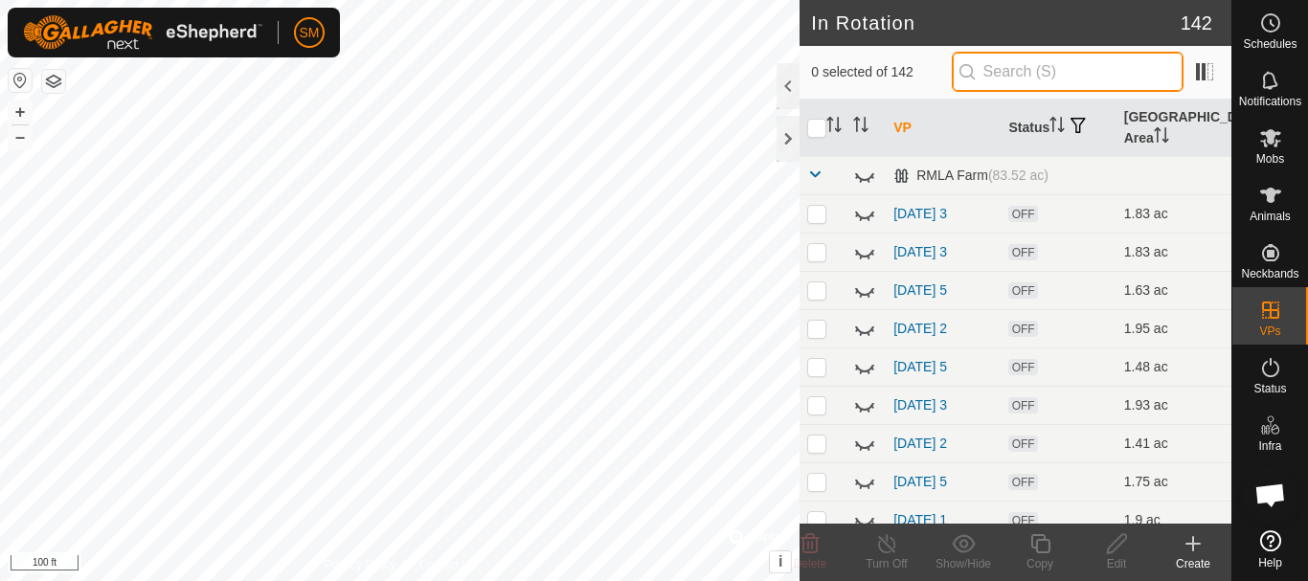
paste input "[DATE] AW"
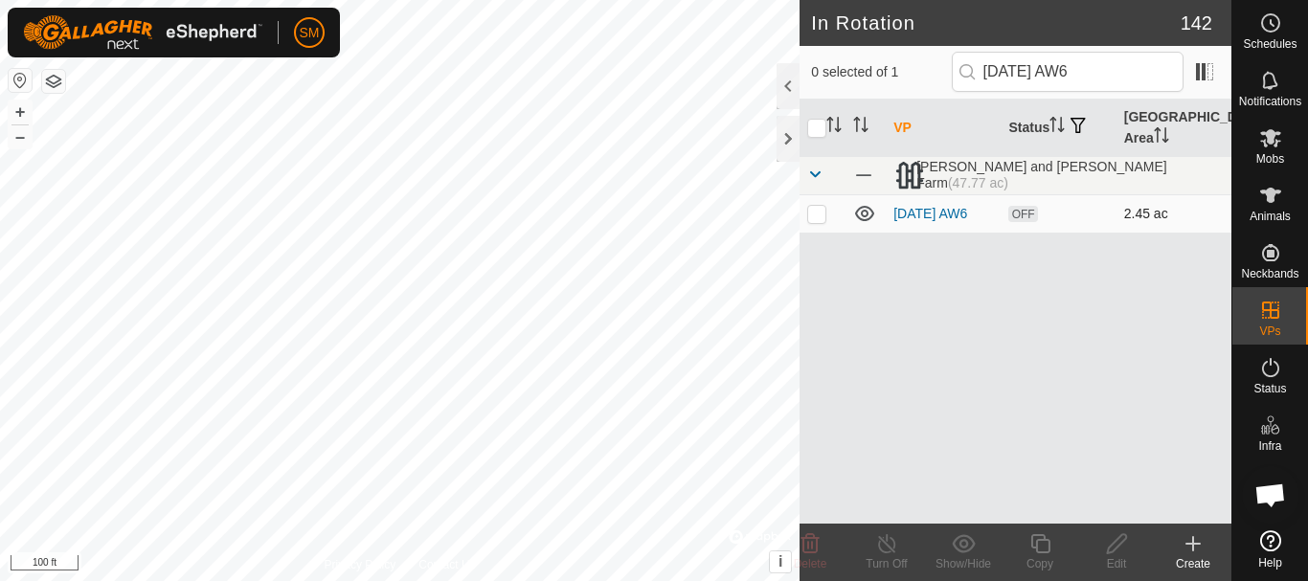
click at [824, 218] on p-checkbox at bounding box center [816, 213] width 19 height 15
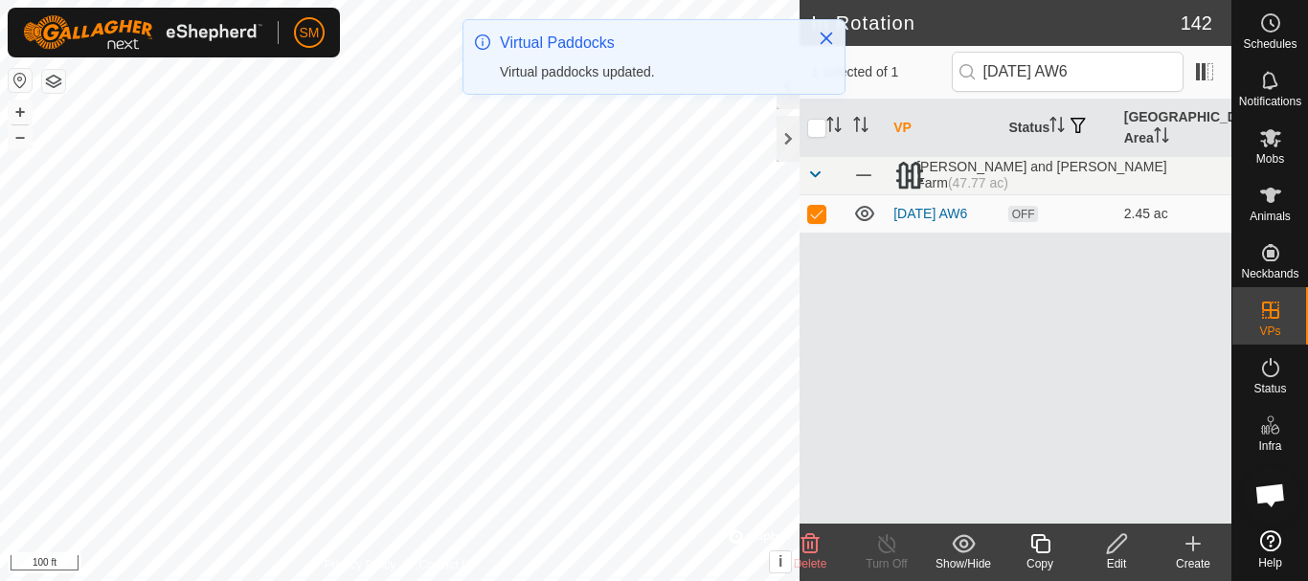
click at [1040, 540] on icon at bounding box center [1039, 543] width 19 height 19
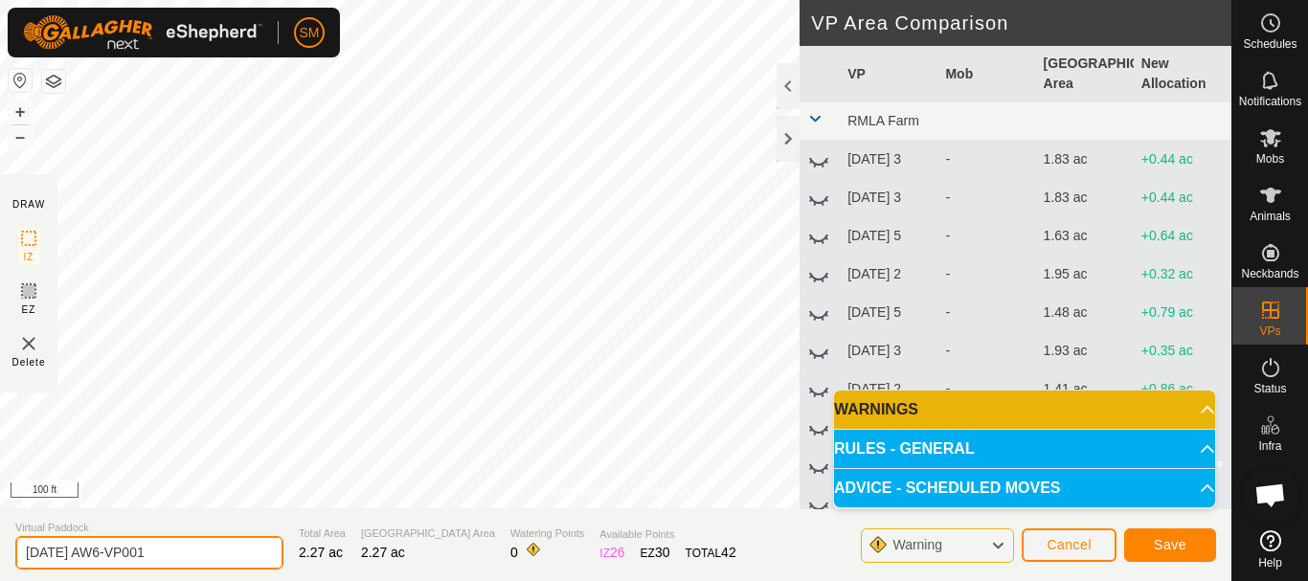
click at [198, 550] on input "[DATE] AW6-VP001" at bounding box center [149, 553] width 268 height 34
paste input "text"
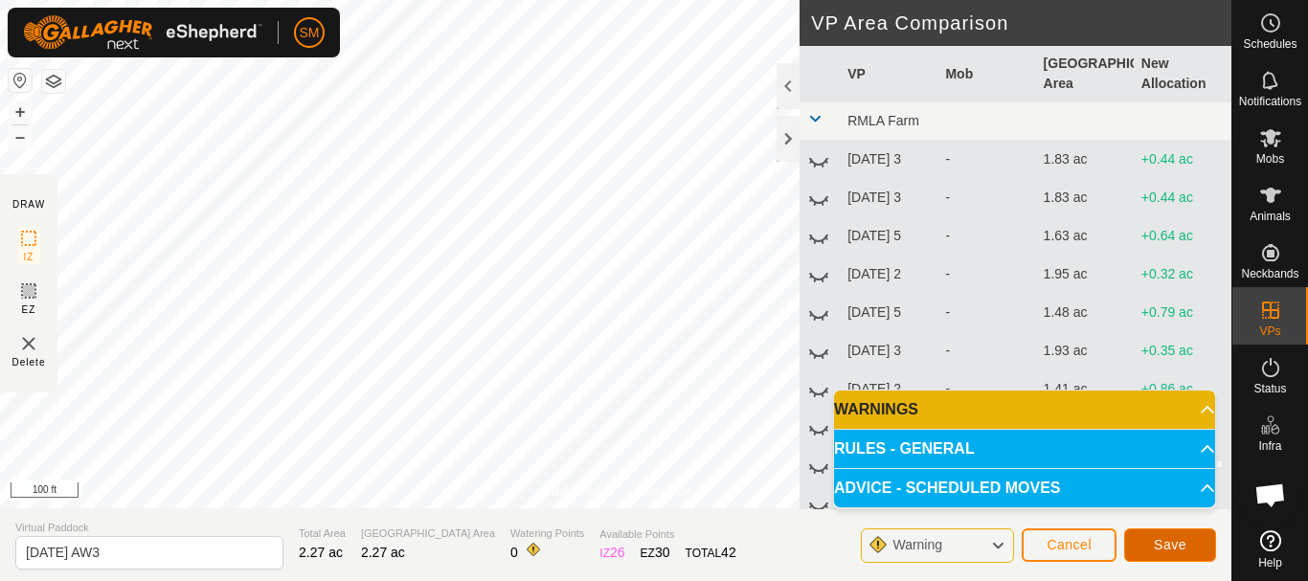
click at [1176, 542] on span "Save" at bounding box center [1169, 544] width 33 height 15
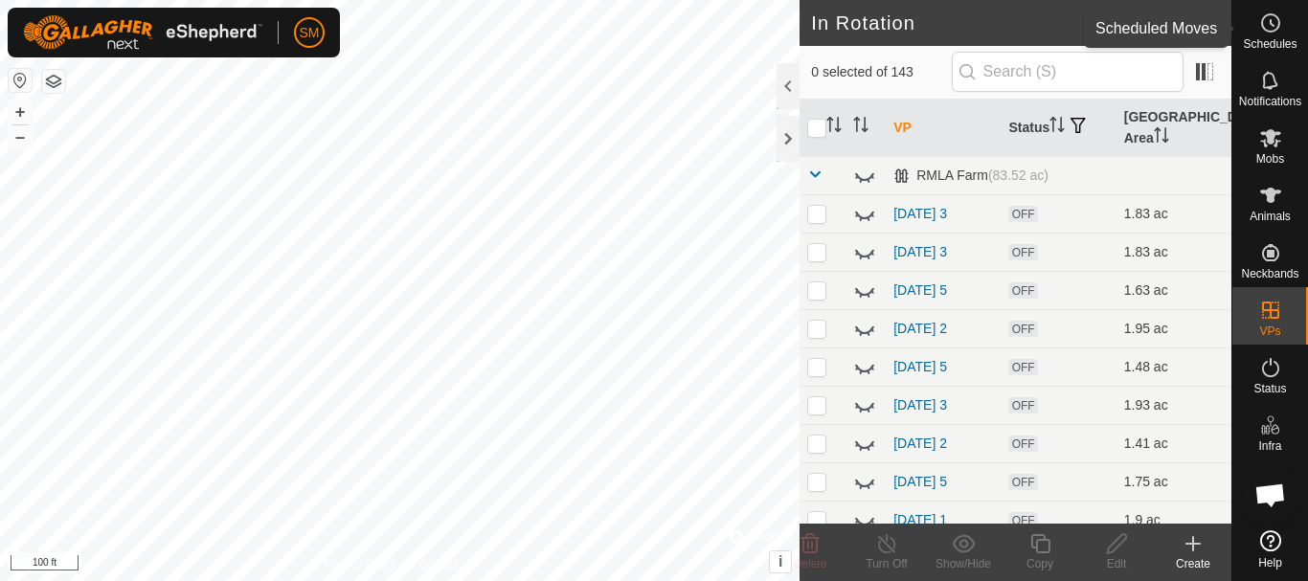
click at [1260, 20] on icon at bounding box center [1270, 22] width 23 height 23
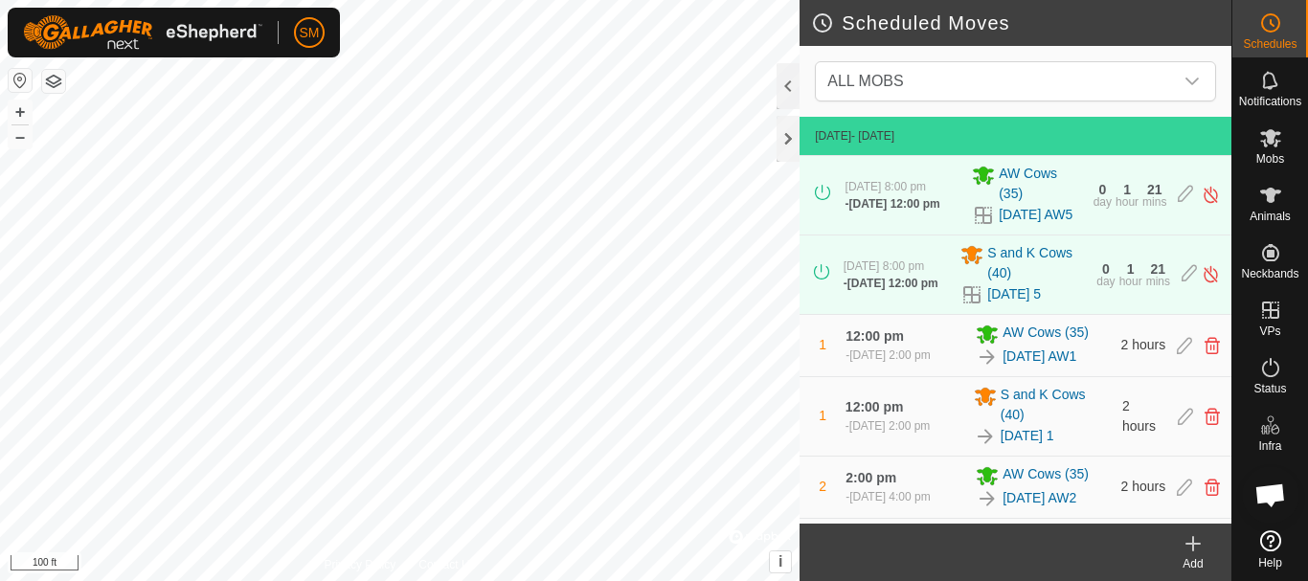
click at [1196, 560] on div "Add" at bounding box center [1192, 563] width 77 height 17
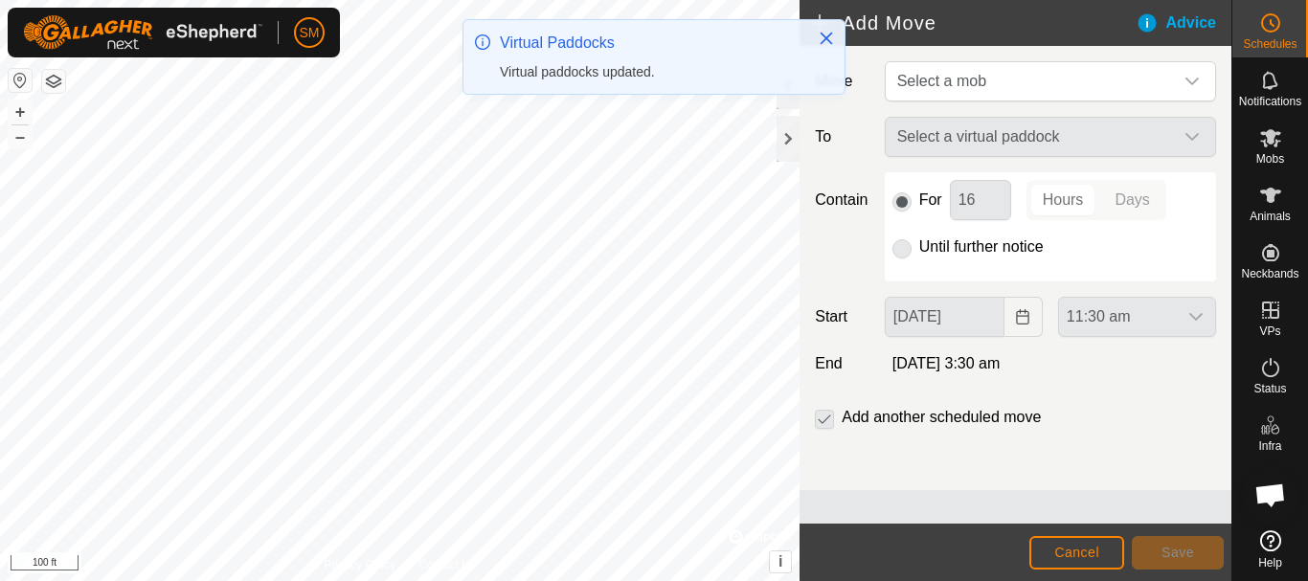
click at [1195, 86] on icon "dropdown trigger" at bounding box center [1191, 81] width 15 height 15
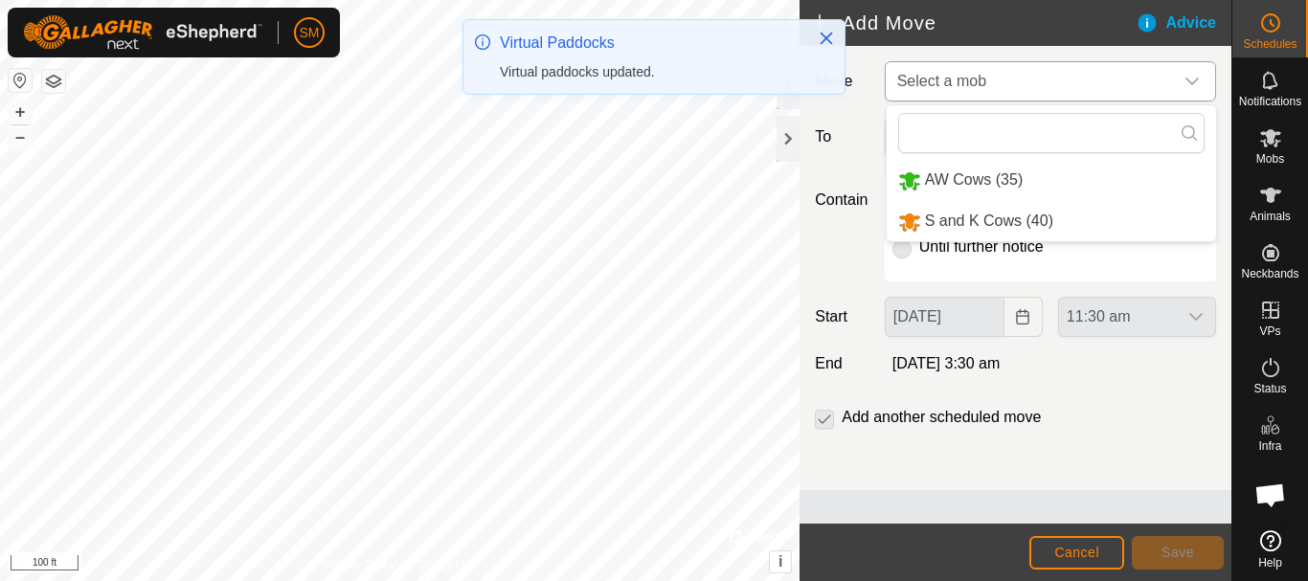
click at [973, 180] on li "AW Cows (35)" at bounding box center [1050, 180] width 329 height 39
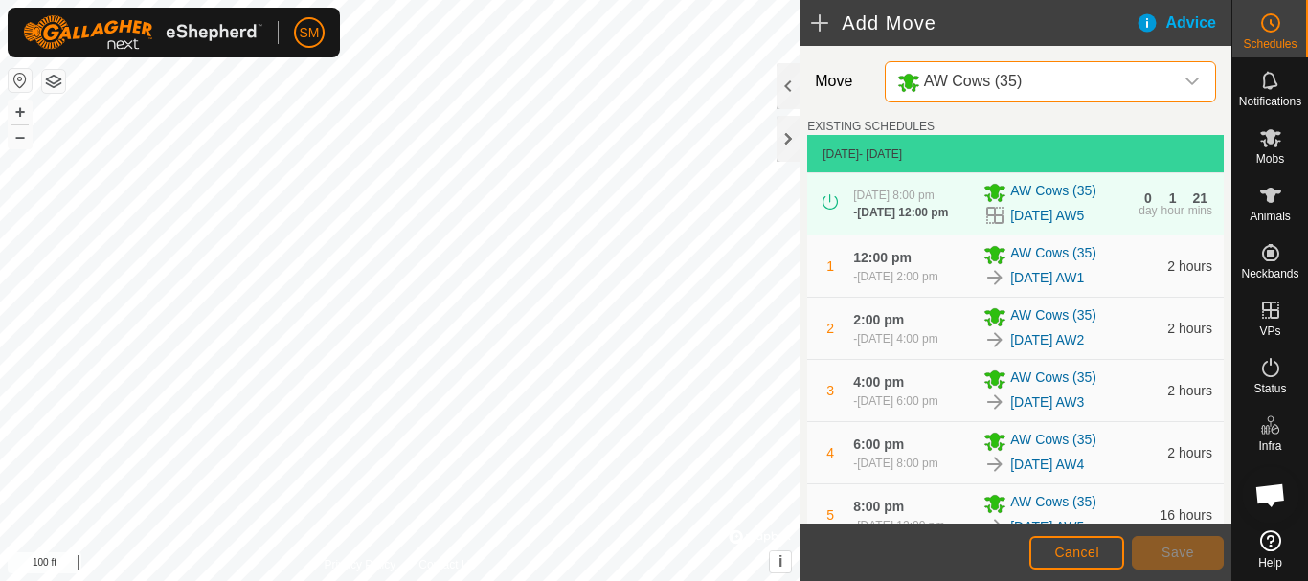
scroll to position [476, 0]
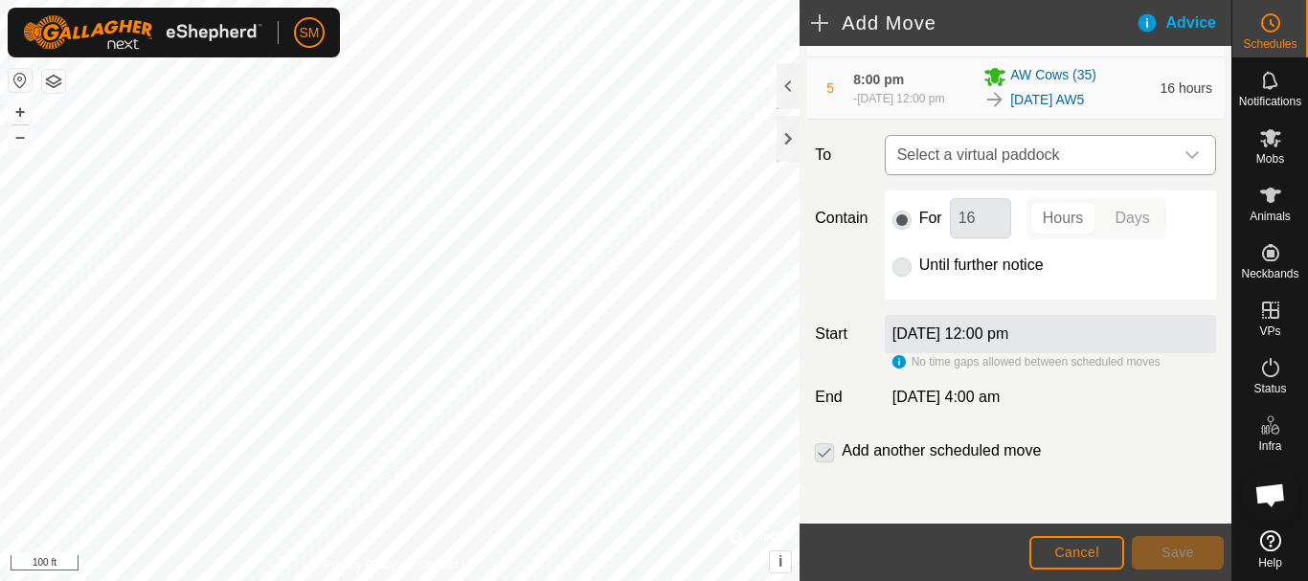
click at [1184, 148] on icon "dropdown trigger" at bounding box center [1191, 154] width 15 height 15
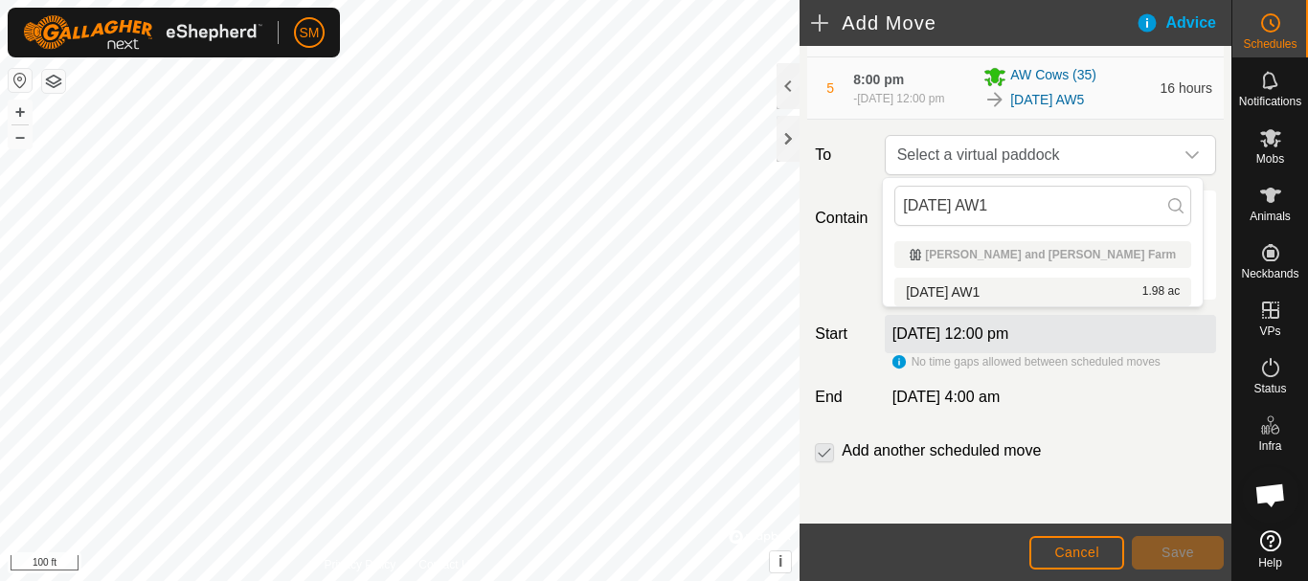
click at [979, 291] on span "[DATE] AW1" at bounding box center [943, 291] width 74 height 13
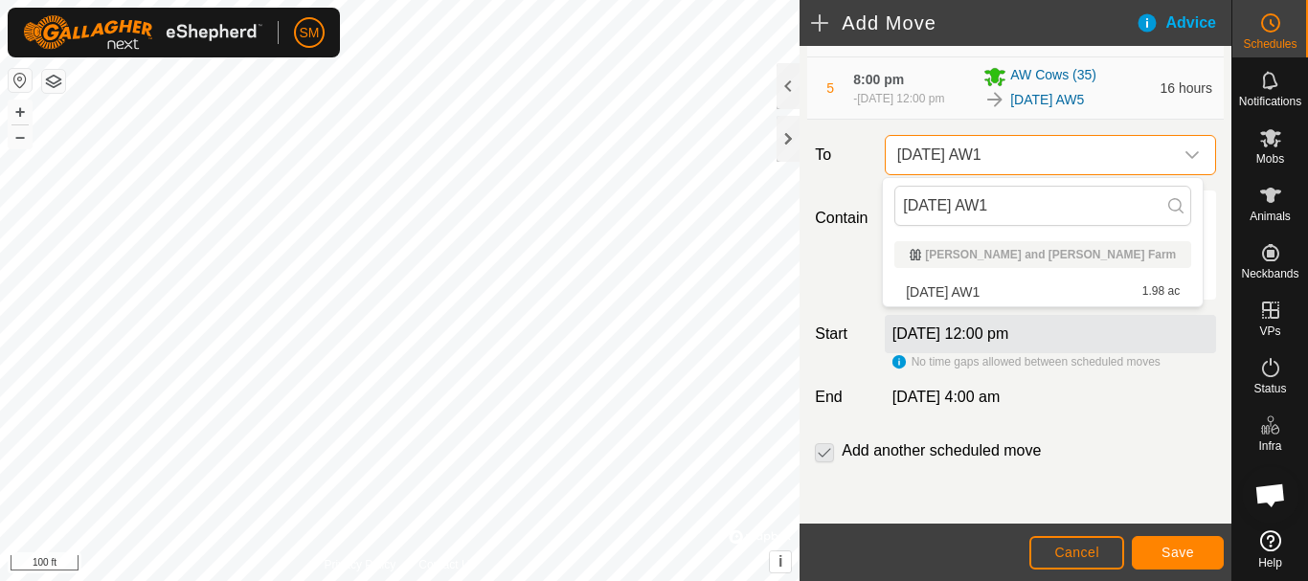
click at [996, 228] on input "16" at bounding box center [980, 218] width 61 height 40
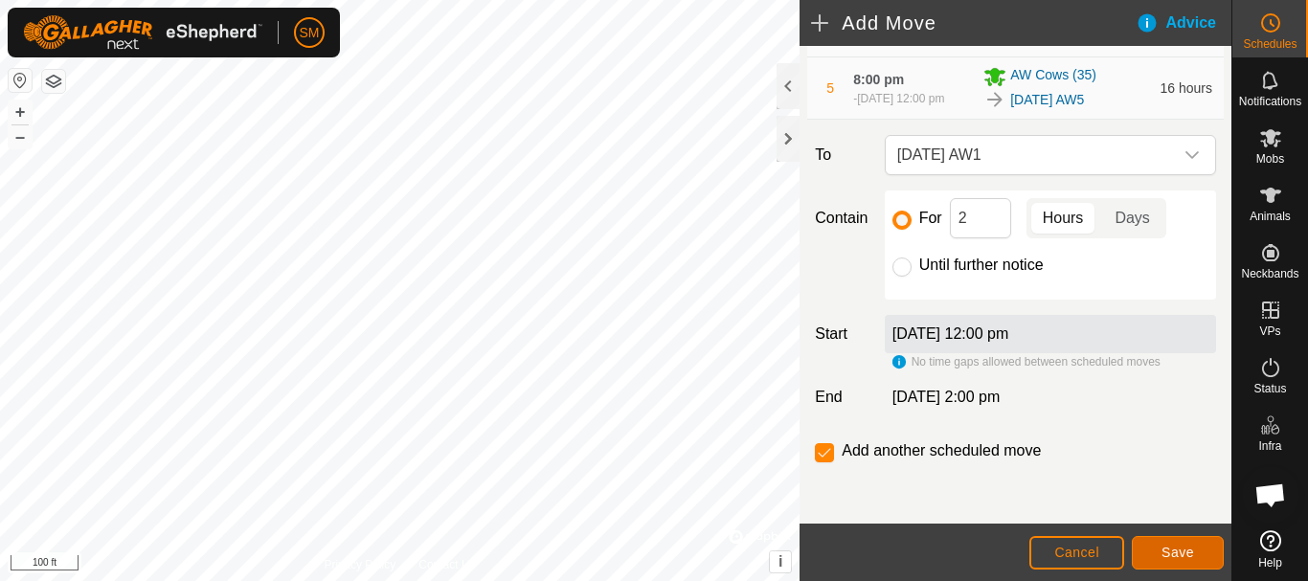
click at [1182, 561] on button "Save" at bounding box center [1177, 553] width 92 height 34
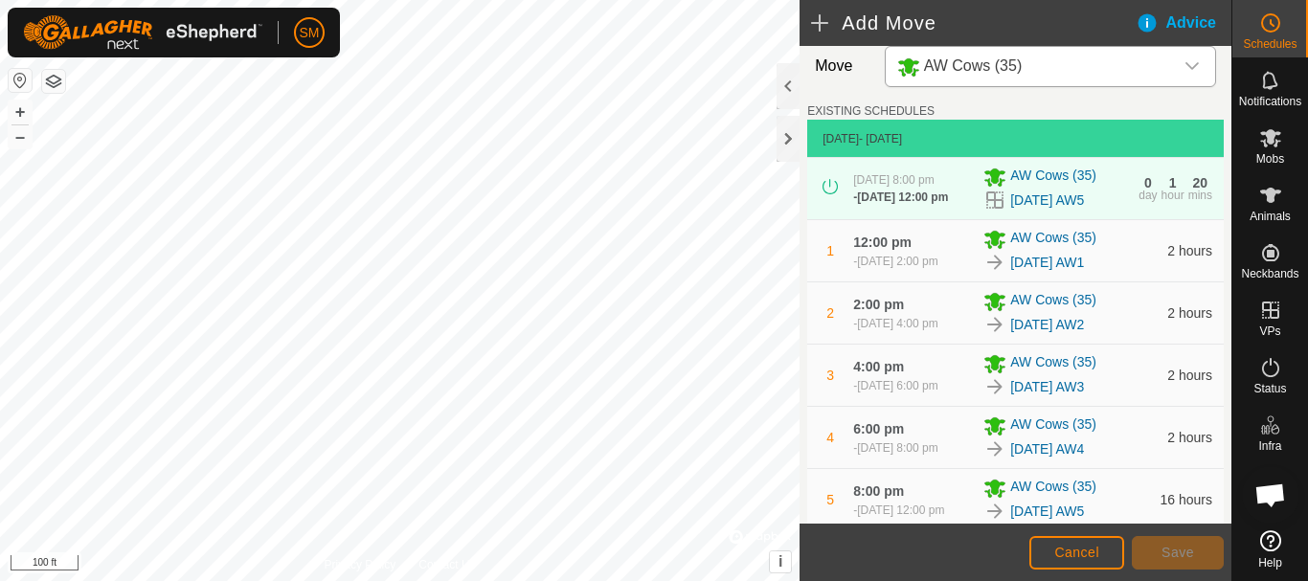
scroll to position [585, 0]
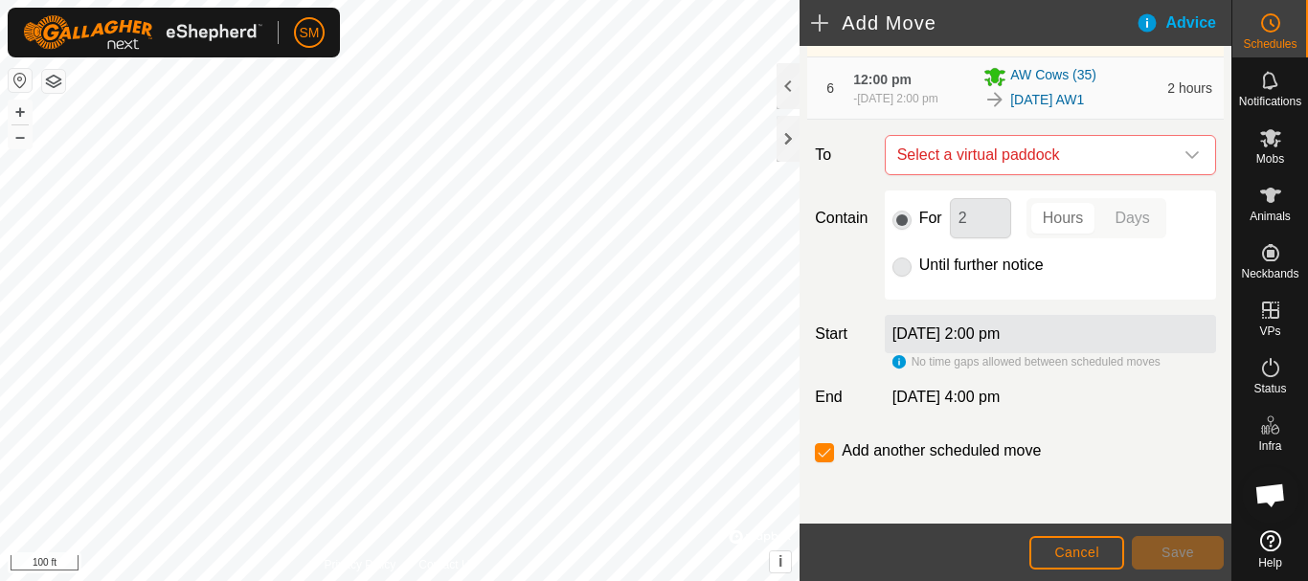
click at [1184, 157] on icon "dropdown trigger" at bounding box center [1191, 154] width 15 height 15
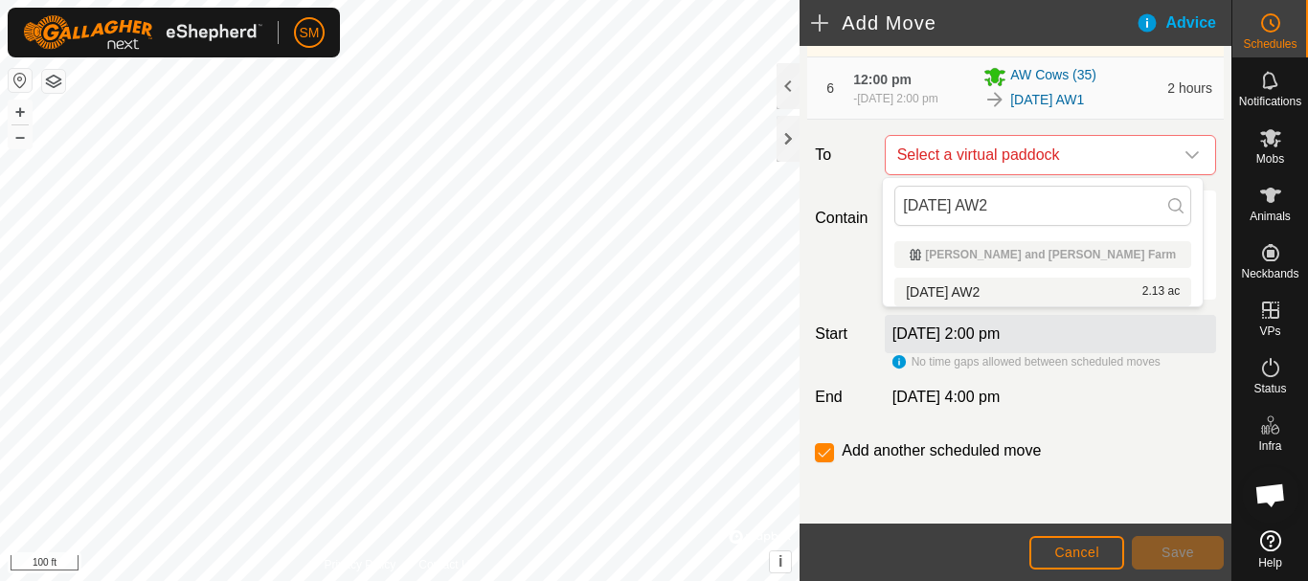
click at [985, 287] on li "[DATE] AW2 2.13 ac" at bounding box center [1042, 292] width 297 height 29
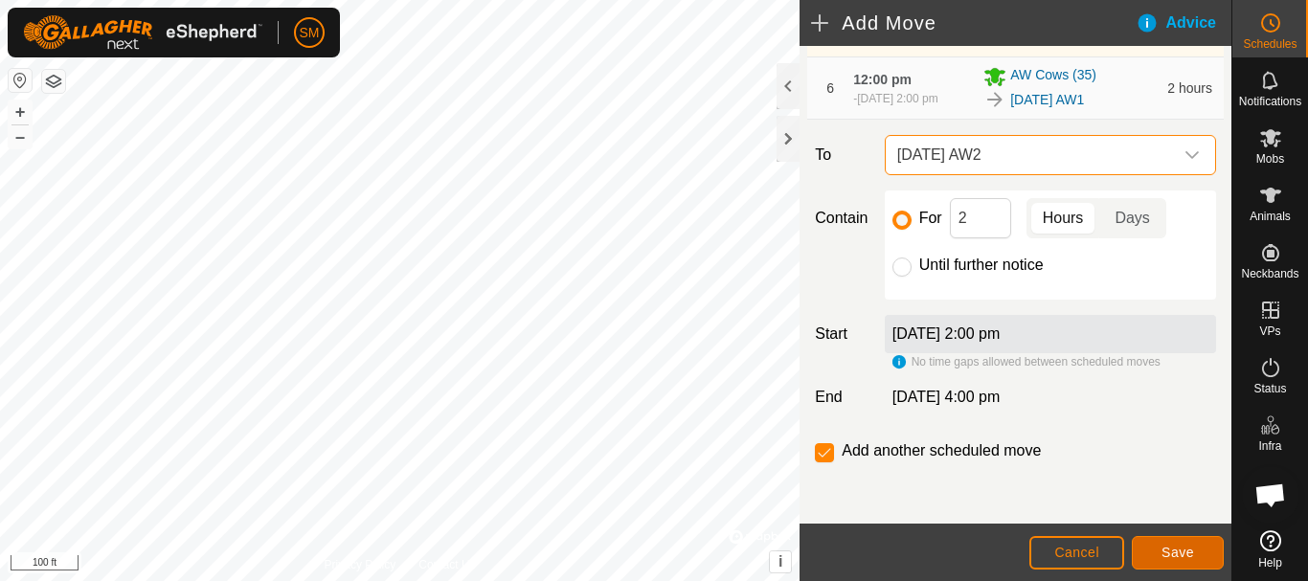
click at [1184, 551] on span "Save" at bounding box center [1177, 552] width 33 height 15
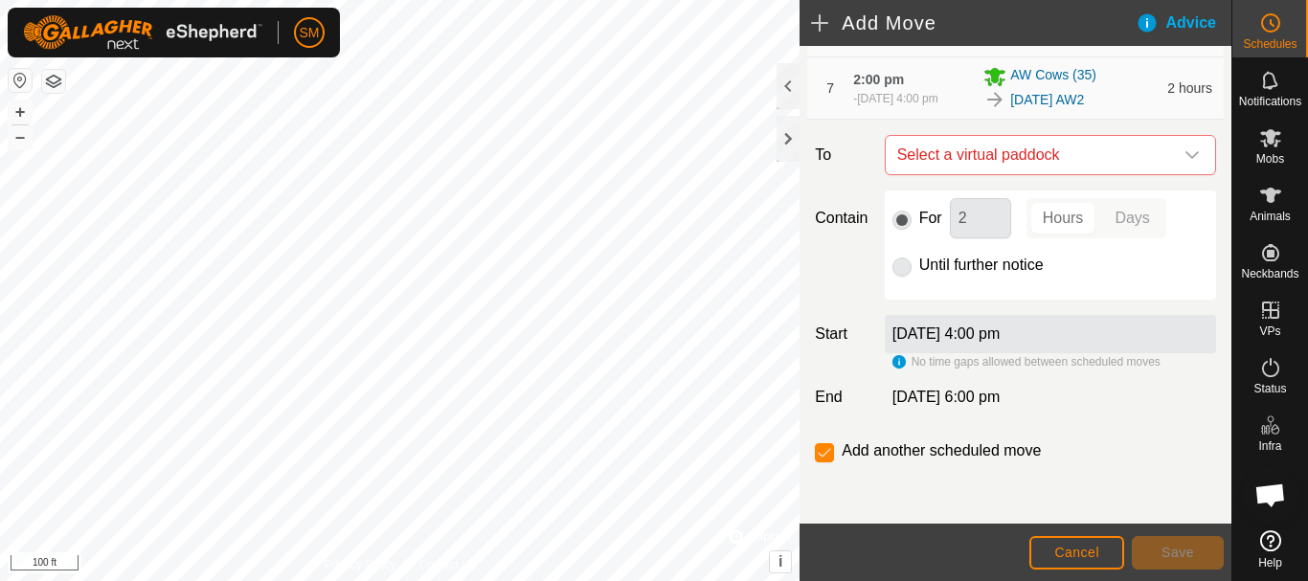
scroll to position [656, 0]
click at [1184, 157] on icon "dropdown trigger" at bounding box center [1191, 154] width 15 height 15
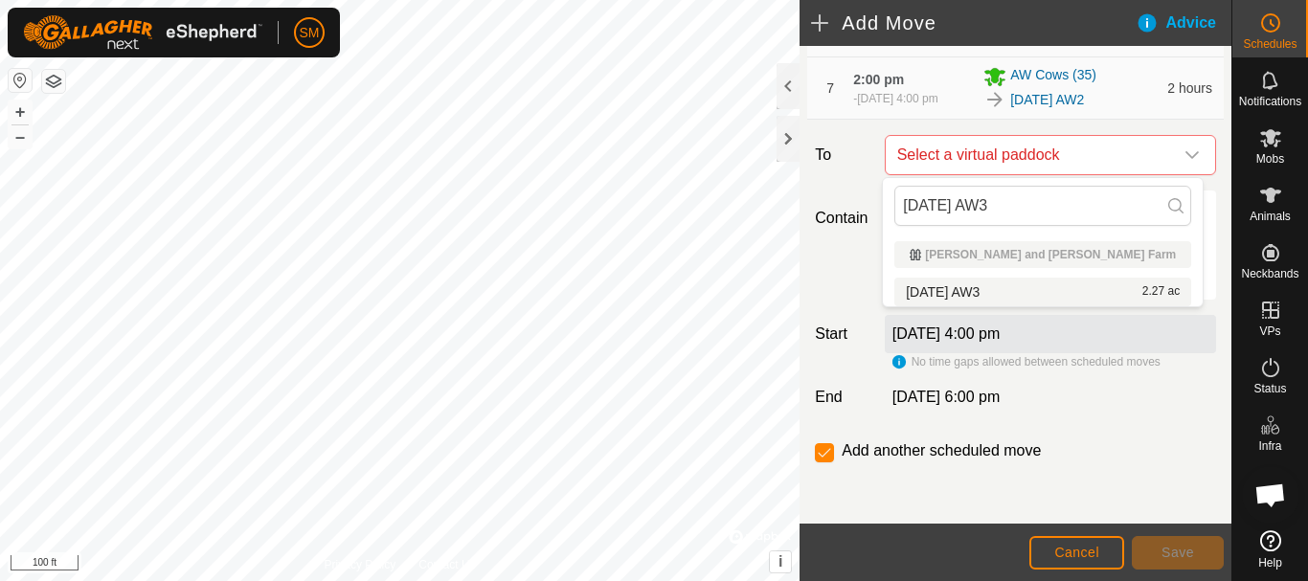
click at [1008, 294] on li "[DATE] AW3 2.27 ac" at bounding box center [1042, 292] width 297 height 29
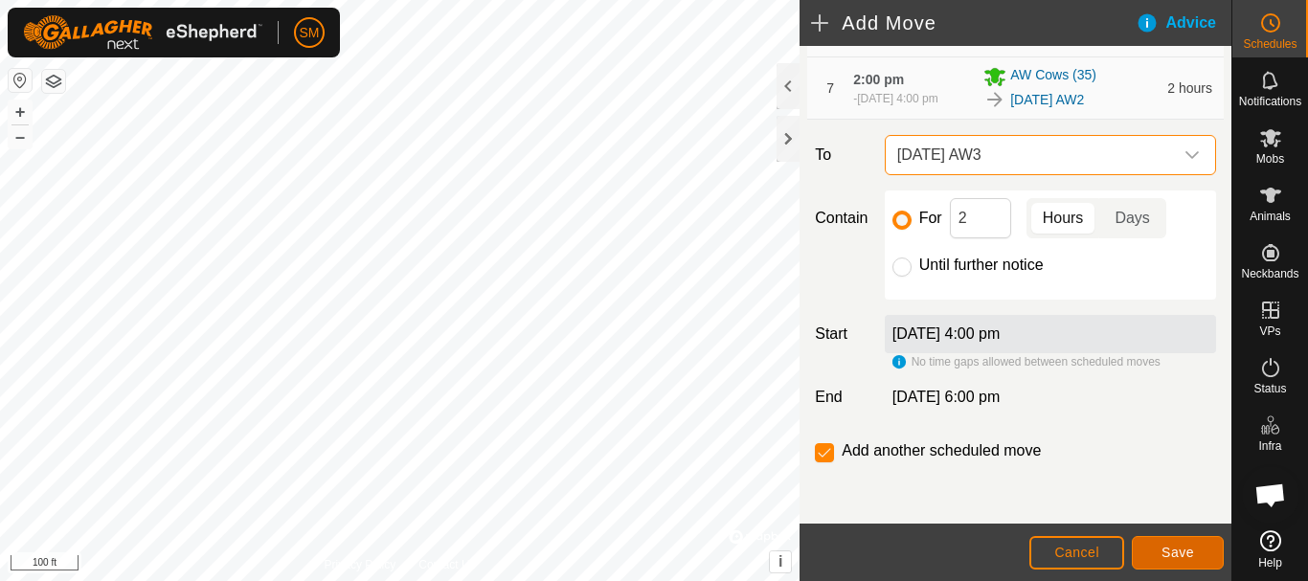
click at [1180, 551] on span "Save" at bounding box center [1177, 552] width 33 height 15
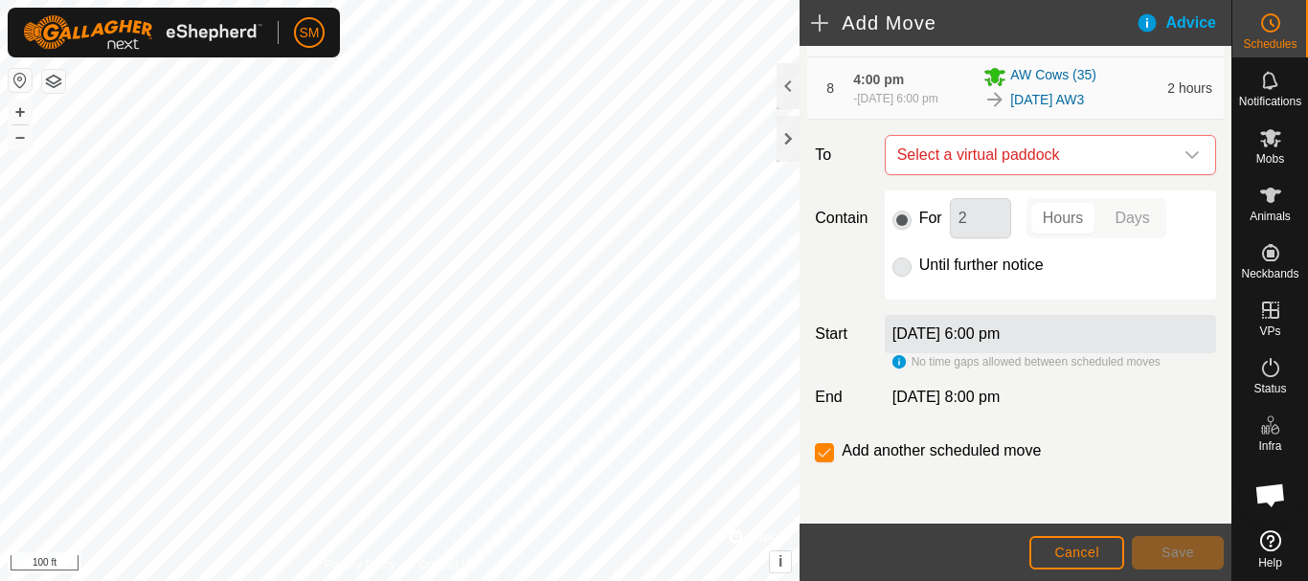
scroll to position [727, 0]
click at [1184, 149] on icon "dropdown trigger" at bounding box center [1191, 154] width 15 height 15
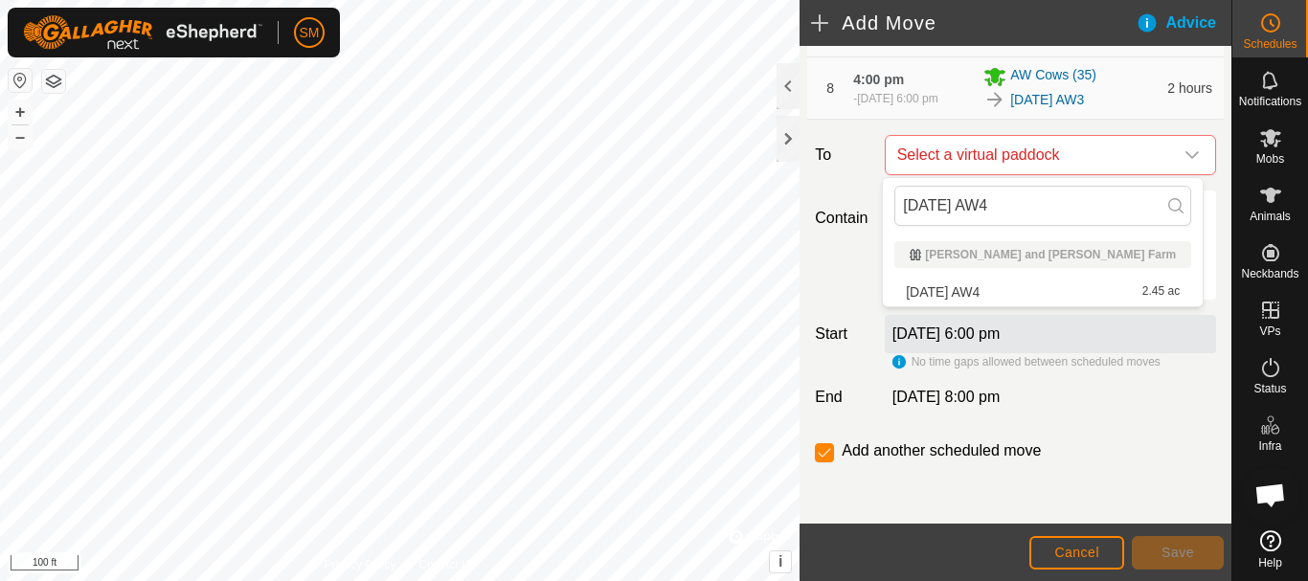
click at [988, 291] on li "[DATE] AW4 2.45 ac" at bounding box center [1042, 292] width 297 height 29
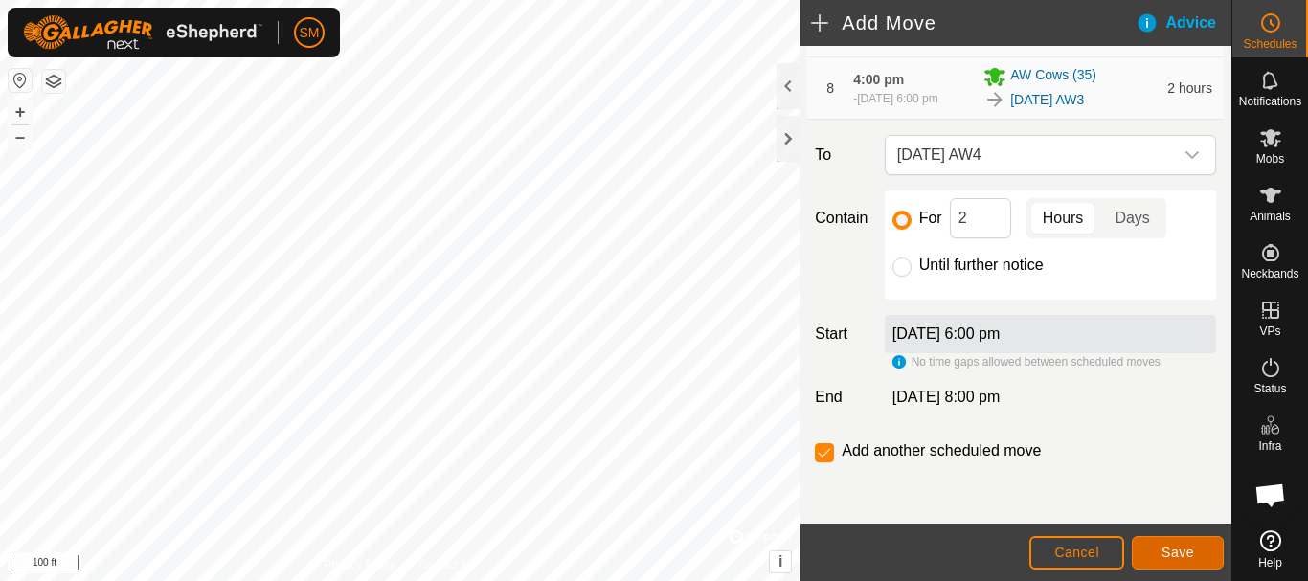
click at [1177, 558] on span "Save" at bounding box center [1177, 552] width 33 height 15
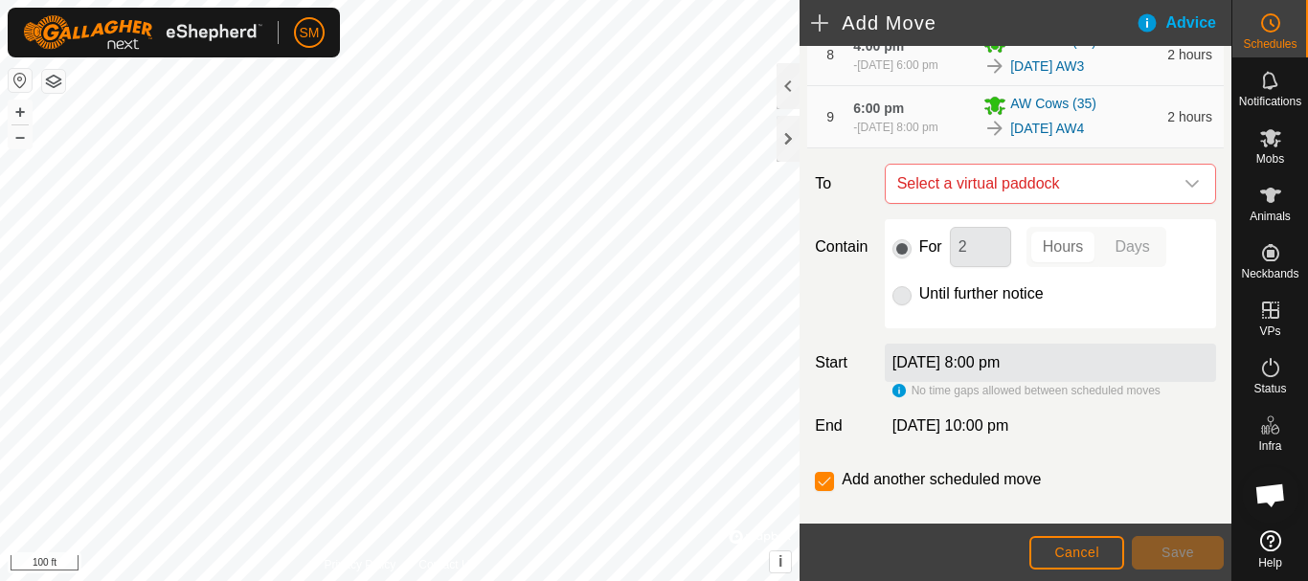
scroll to position [797, 0]
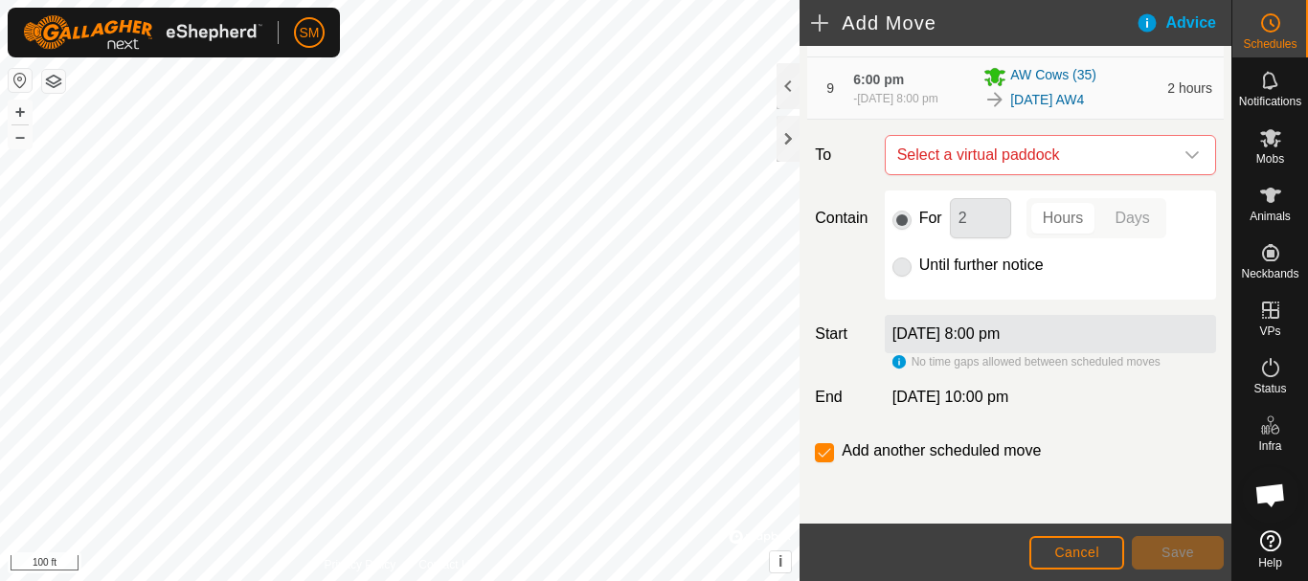
click at [1184, 154] on icon "dropdown trigger" at bounding box center [1191, 154] width 15 height 15
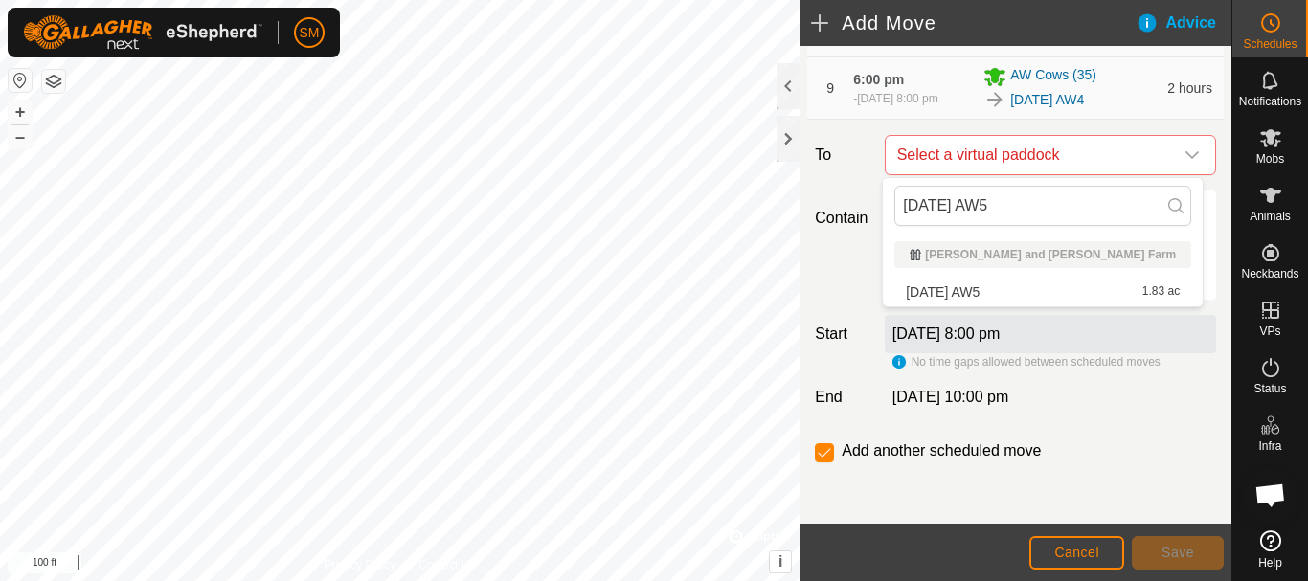
click at [996, 291] on li "[DATE] AW5 1.83 ac" at bounding box center [1042, 292] width 297 height 29
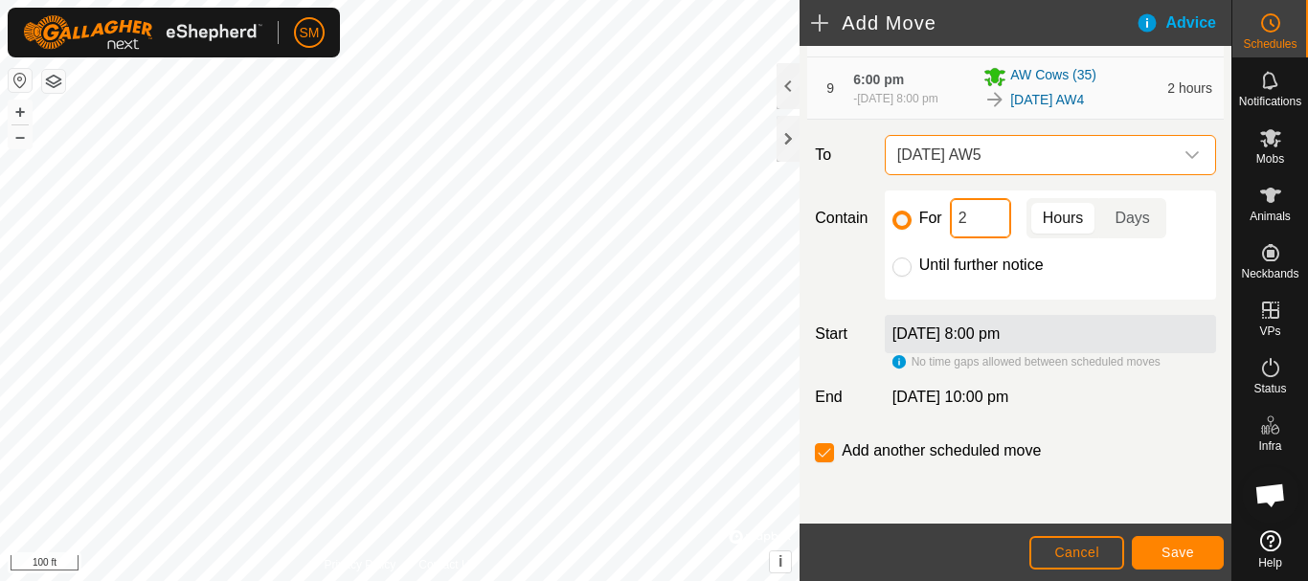
click at [980, 218] on input "2" at bounding box center [980, 218] width 61 height 40
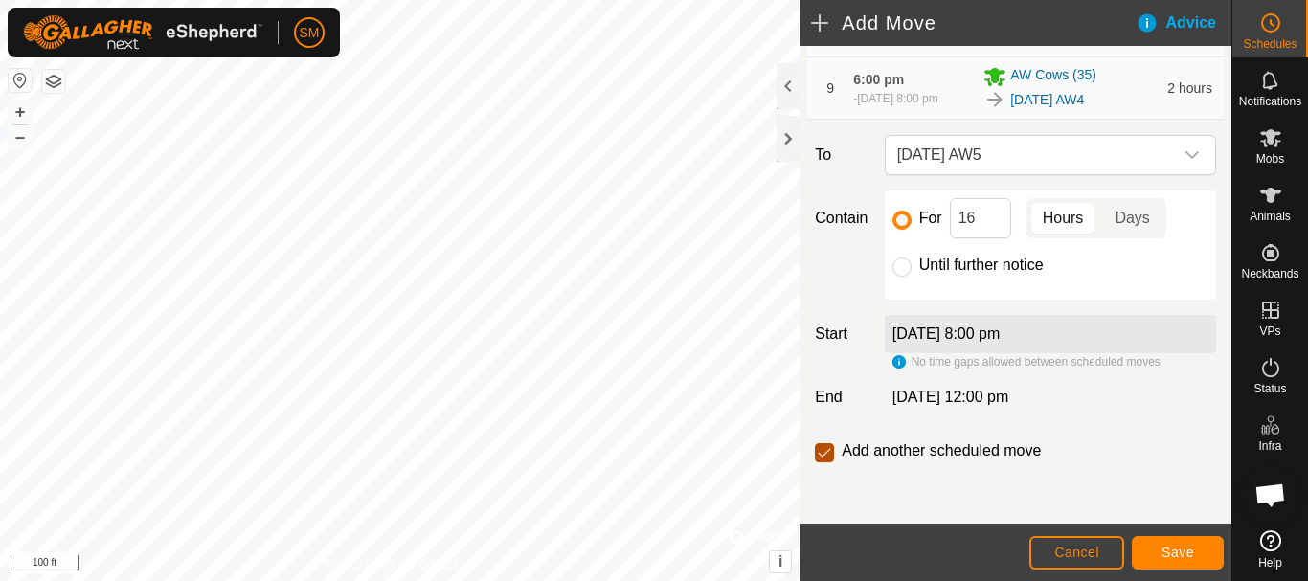
click at [824, 456] on input "checkbox" at bounding box center [824, 452] width 19 height 19
click at [1172, 548] on span "Save" at bounding box center [1177, 552] width 33 height 15
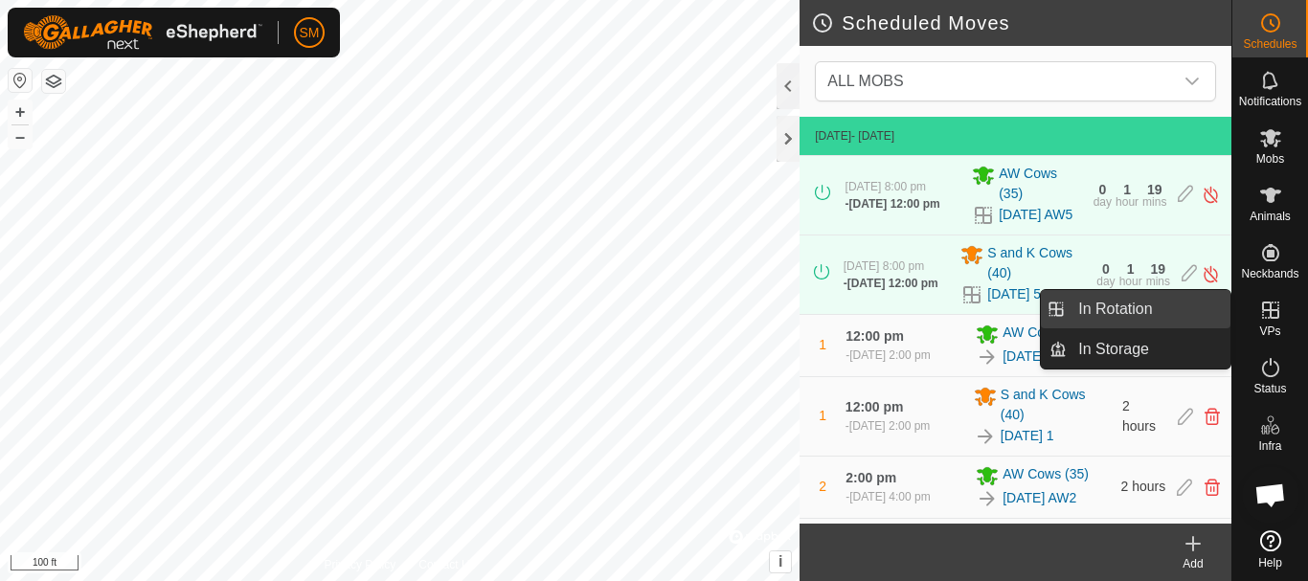
click at [1114, 305] on link "In Rotation" at bounding box center [1148, 309] width 164 height 38
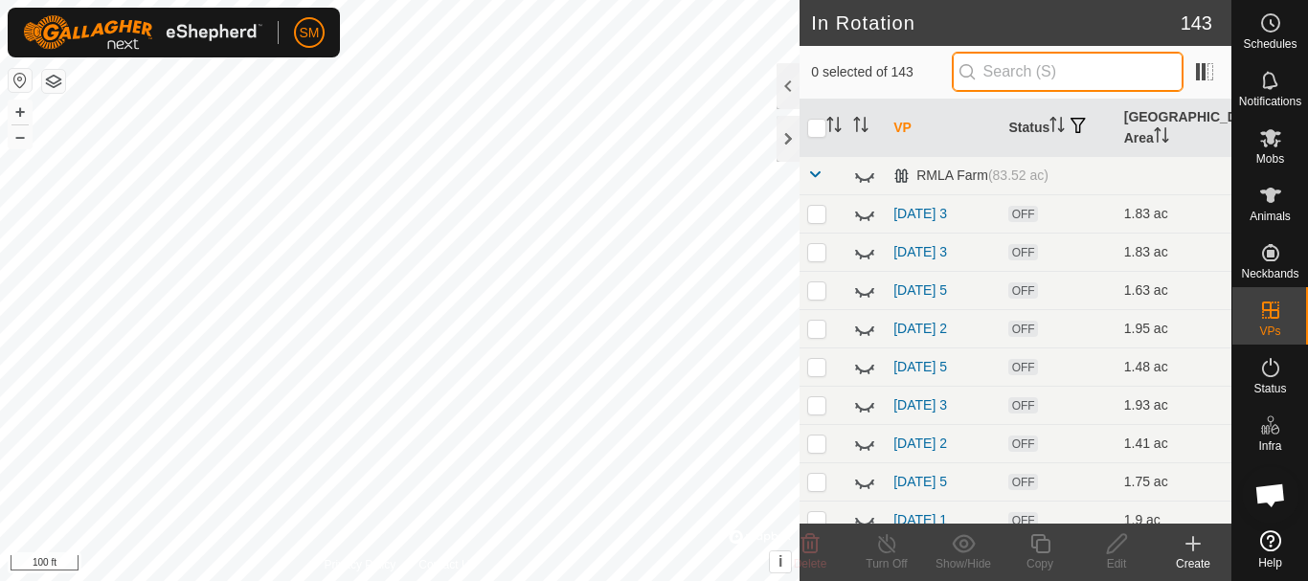
click at [1082, 66] on input "text" at bounding box center [1067, 72] width 232 height 40
paste input "[DATE] AW"
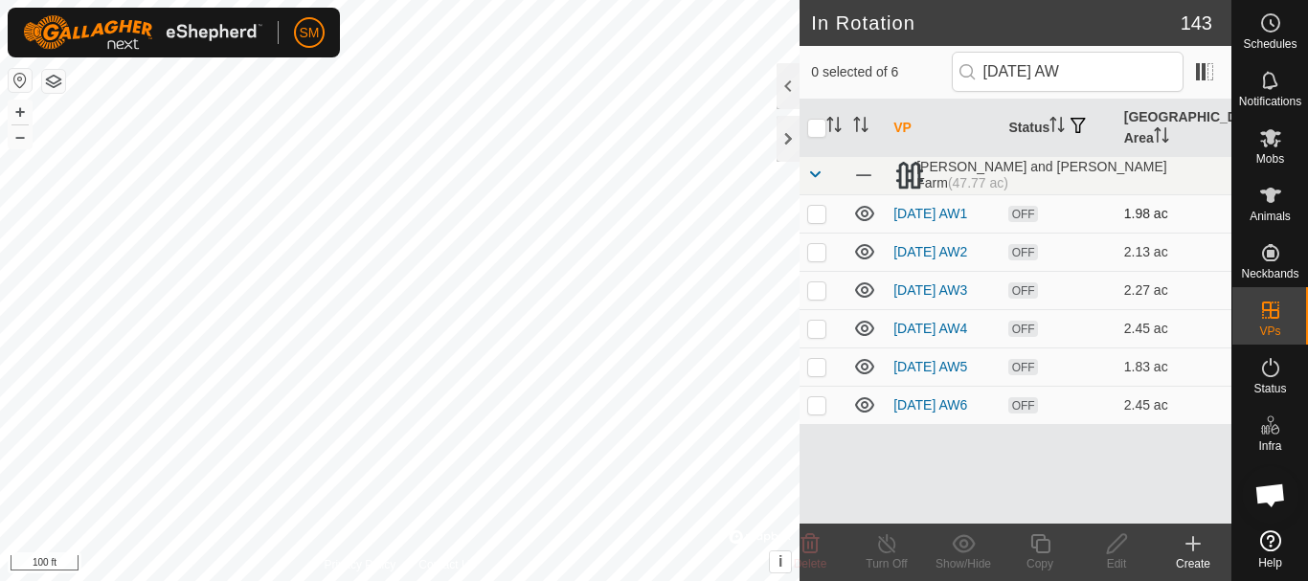
click at [860, 213] on icon at bounding box center [864, 213] width 23 height 23
click at [860, 260] on icon at bounding box center [864, 251] width 23 height 23
click at [864, 298] on icon at bounding box center [864, 289] width 19 height 15
click at [864, 338] on icon at bounding box center [864, 328] width 23 height 23
click at [813, 413] on p-checkbox at bounding box center [816, 404] width 19 height 15
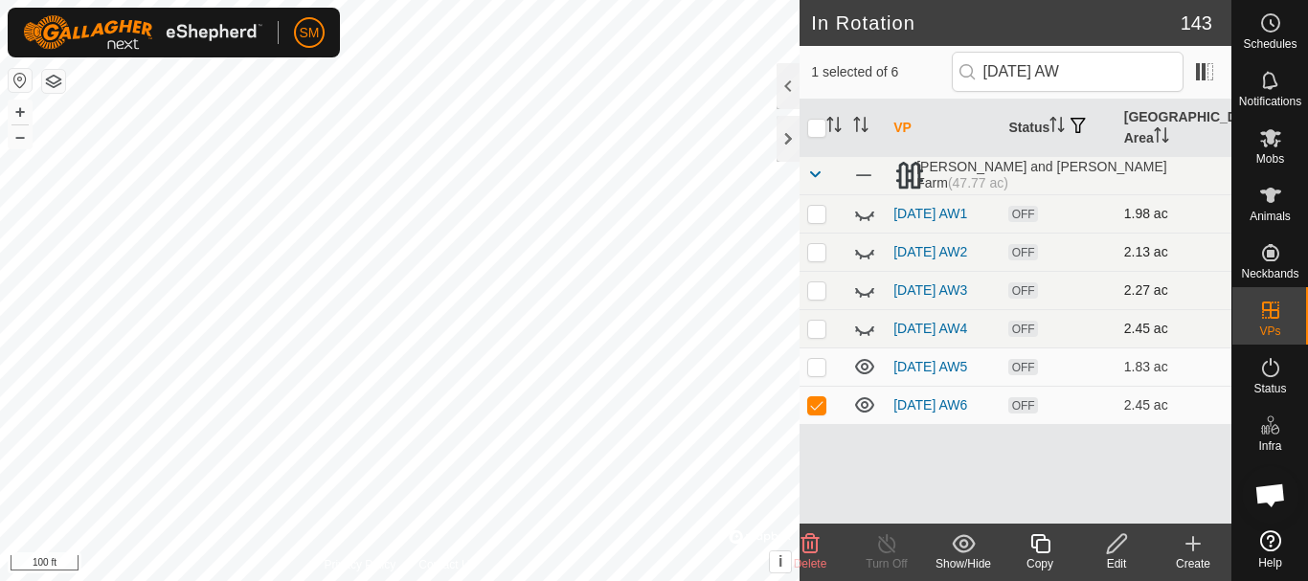
click at [809, 545] on icon at bounding box center [810, 543] width 18 height 19
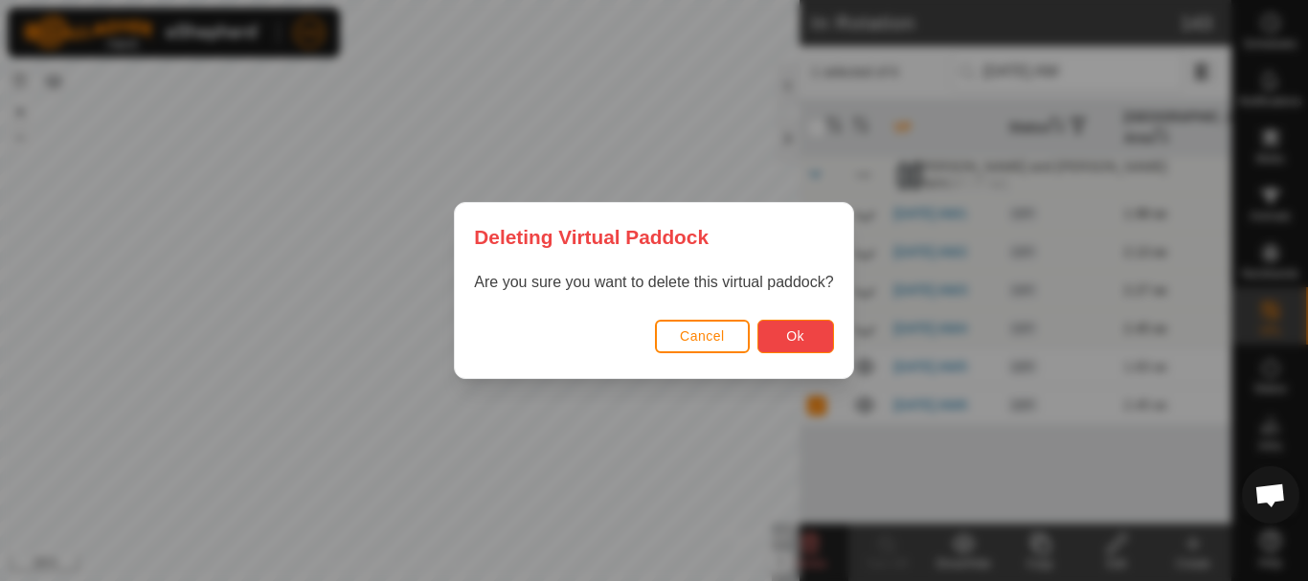
click at [782, 342] on button "Ok" at bounding box center [795, 337] width 77 height 34
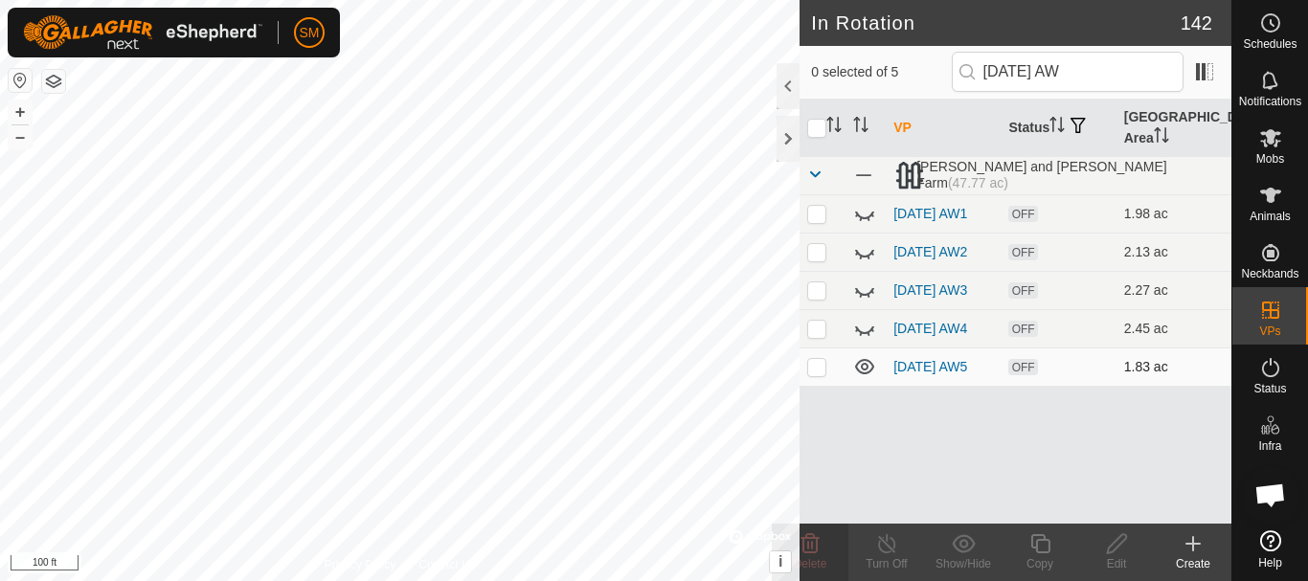
click at [817, 374] on p-checkbox at bounding box center [816, 366] width 19 height 15
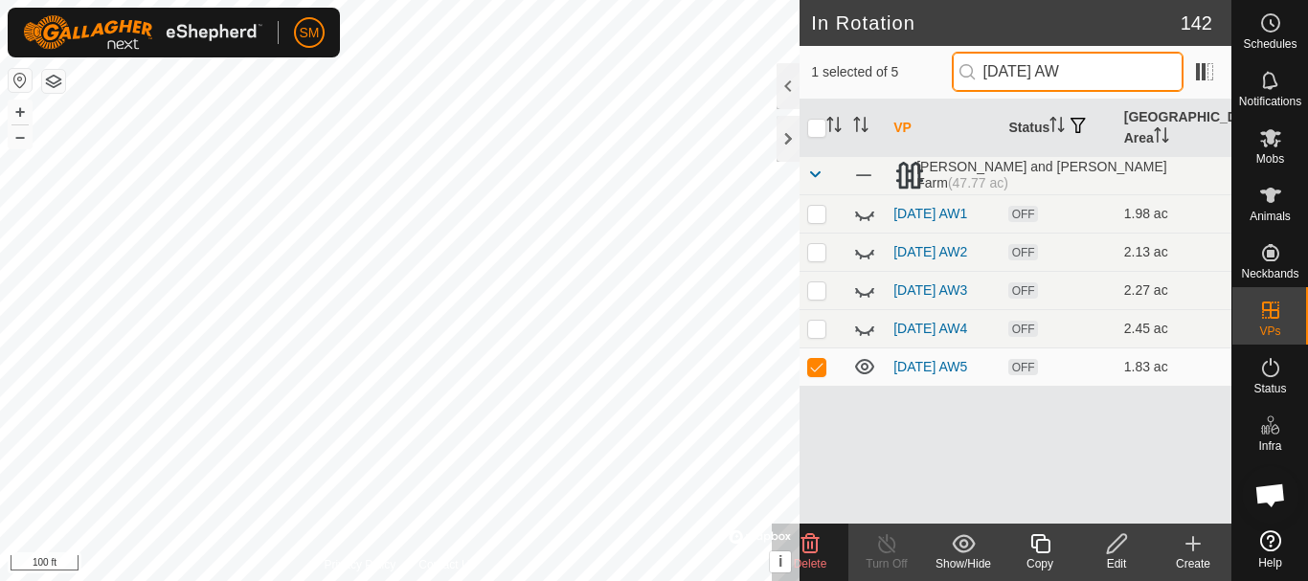
click at [1060, 66] on input "[DATE] AW" at bounding box center [1067, 72] width 232 height 40
click at [861, 378] on icon at bounding box center [864, 366] width 23 height 23
click at [1063, 62] on input "[DATE] AW" at bounding box center [1067, 72] width 232 height 40
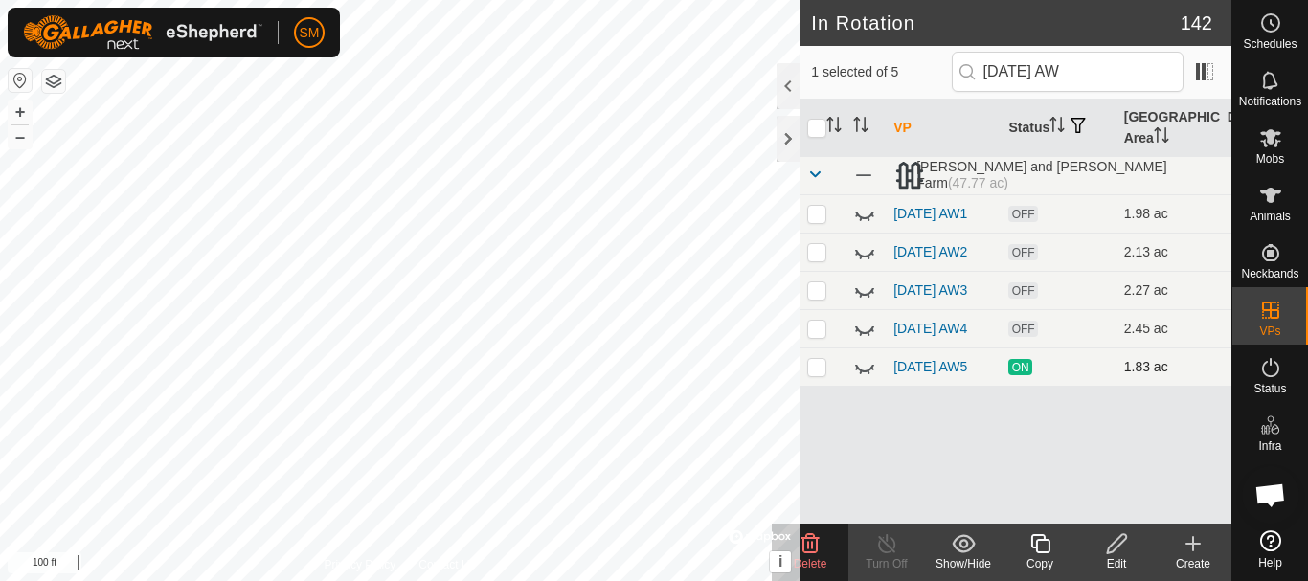
click at [867, 372] on icon at bounding box center [864, 369] width 19 height 8
click at [1064, 63] on input "[DATE] AW" at bounding box center [1067, 72] width 232 height 40
click at [864, 374] on icon at bounding box center [864, 366] width 19 height 15
click at [1032, 562] on div "Copy" at bounding box center [1039, 563] width 77 height 17
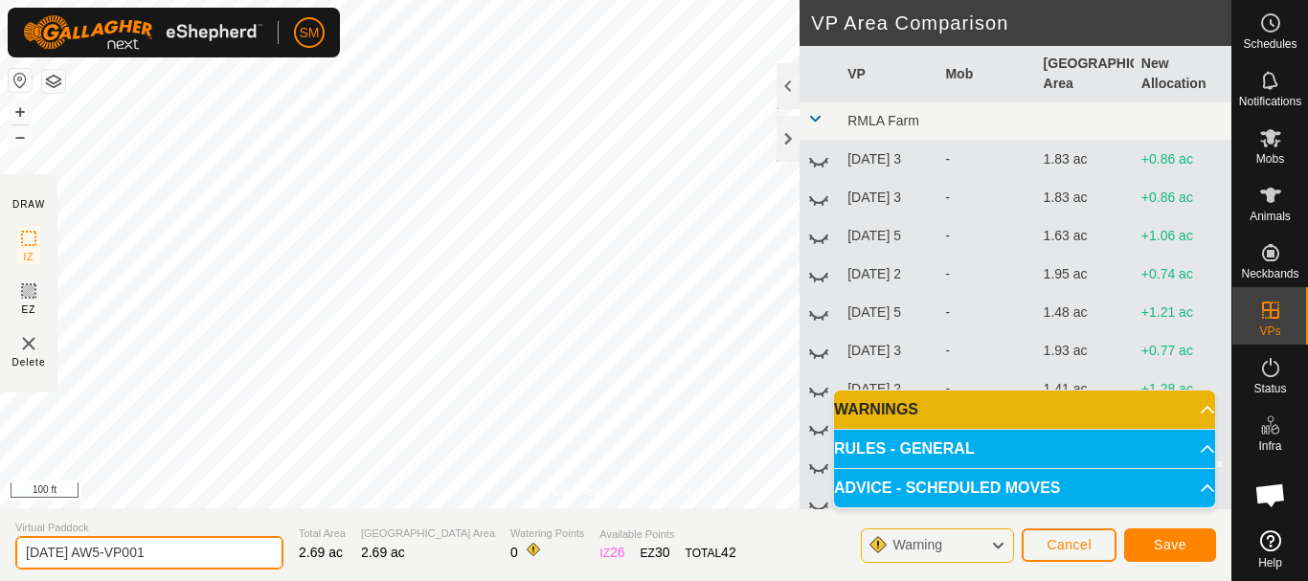
drag, startPoint x: 59, startPoint y: 551, endPoint x: 11, endPoint y: 553, distance: 48.9
click at [11, 553] on section "Virtual Paddock [DATE] AW5-VP001 Total Area 2.69 ac Grazing Area 2.69 ac Wateri…" at bounding box center [615, 544] width 1231 height 73
paste input "text"
click at [138, 561] on input "[DATE] AW" at bounding box center [149, 553] width 268 height 34
drag, startPoint x: 120, startPoint y: 553, endPoint x: 0, endPoint y: 565, distance: 120.2
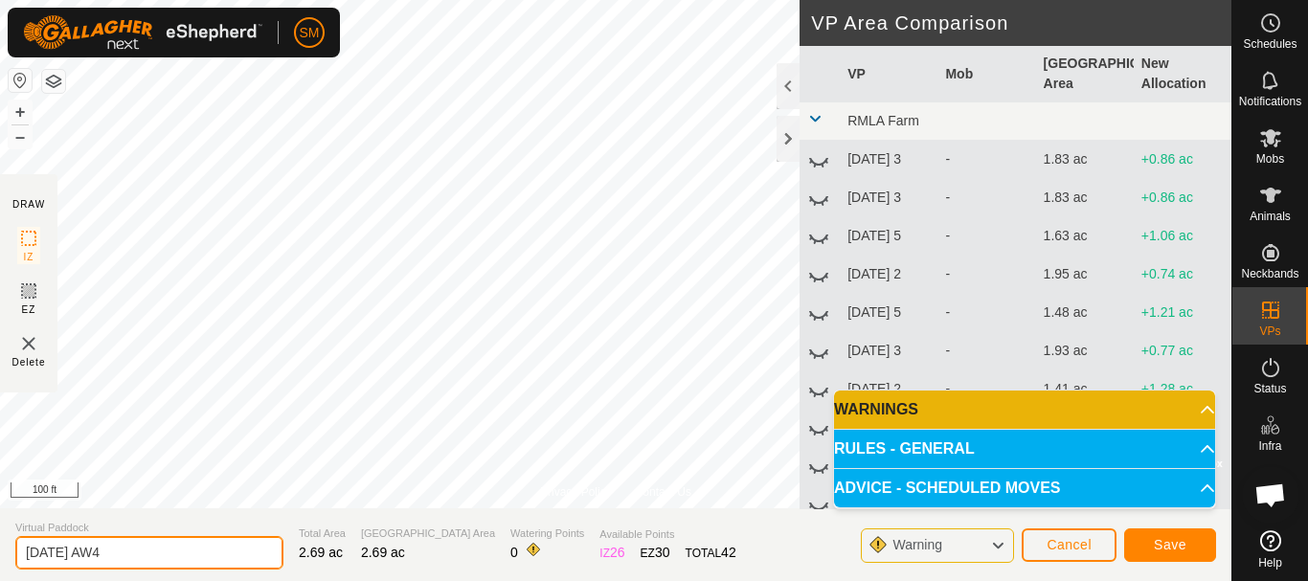
click at [0, 565] on section "Virtual Paddock [DATE] AW4 Total Area 2.69 ac Grazing Area 2.69 ac Watering Poi…" at bounding box center [615, 544] width 1231 height 73
click at [152, 550] on input "[DATE] AW4" at bounding box center [149, 553] width 268 height 34
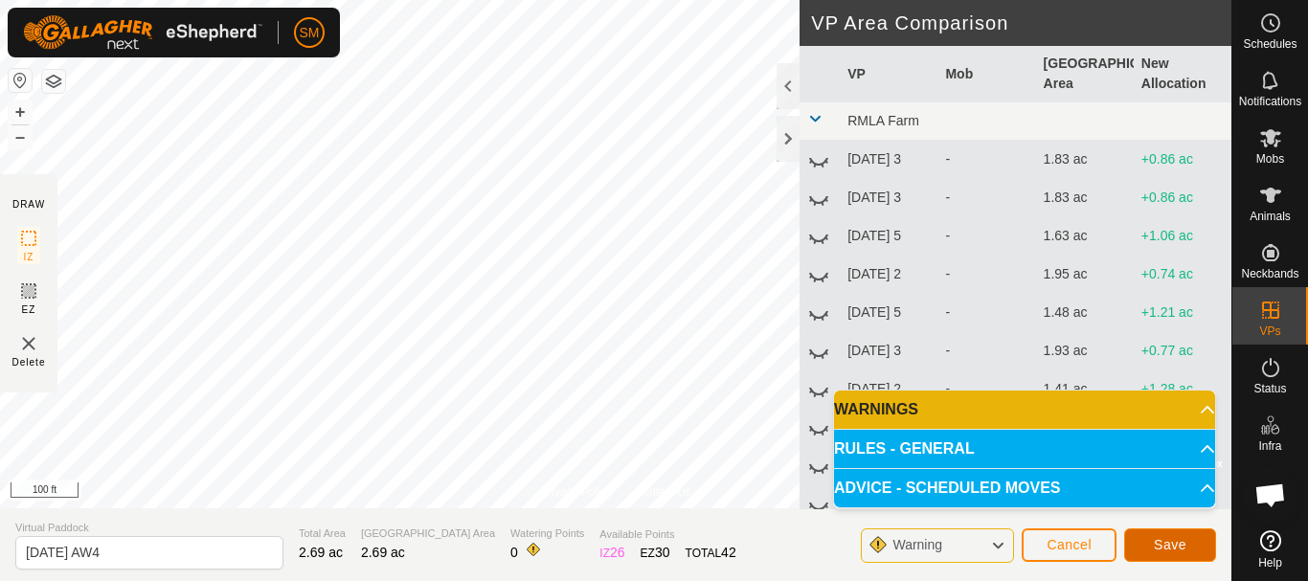
click at [1188, 549] on button "Save" at bounding box center [1170, 545] width 92 height 34
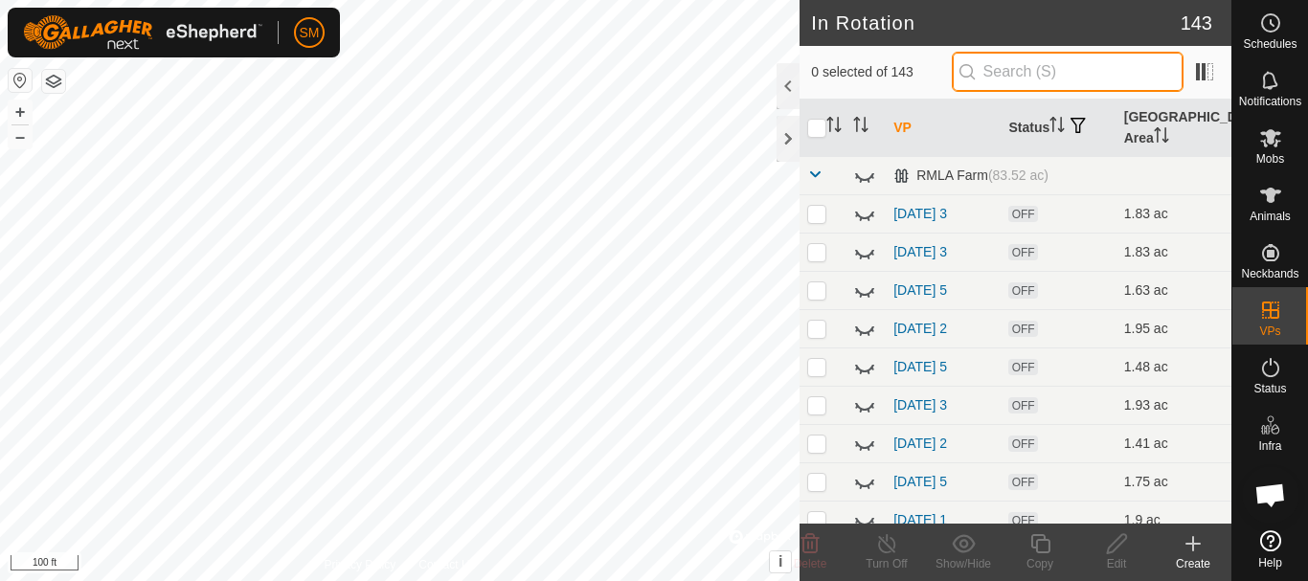
click at [1043, 73] on input "text" at bounding box center [1067, 72] width 232 height 40
paste input "[DATE] AW"
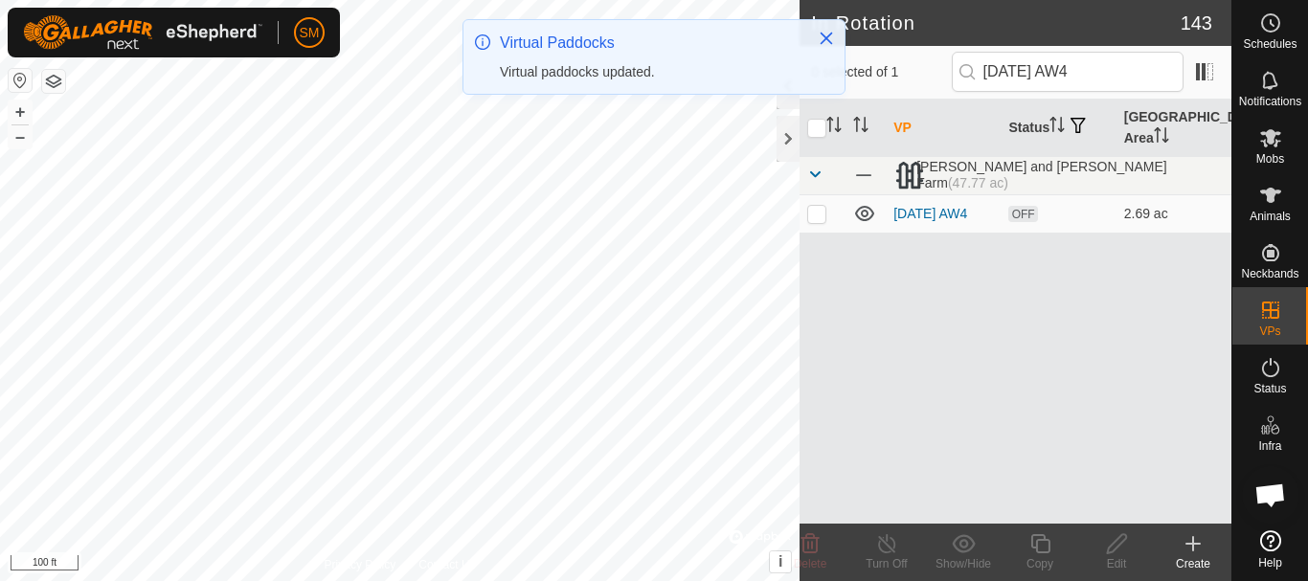
click at [811, 214] on p-checkbox at bounding box center [816, 213] width 19 height 15
click at [1040, 549] on icon at bounding box center [1040, 543] width 24 height 23
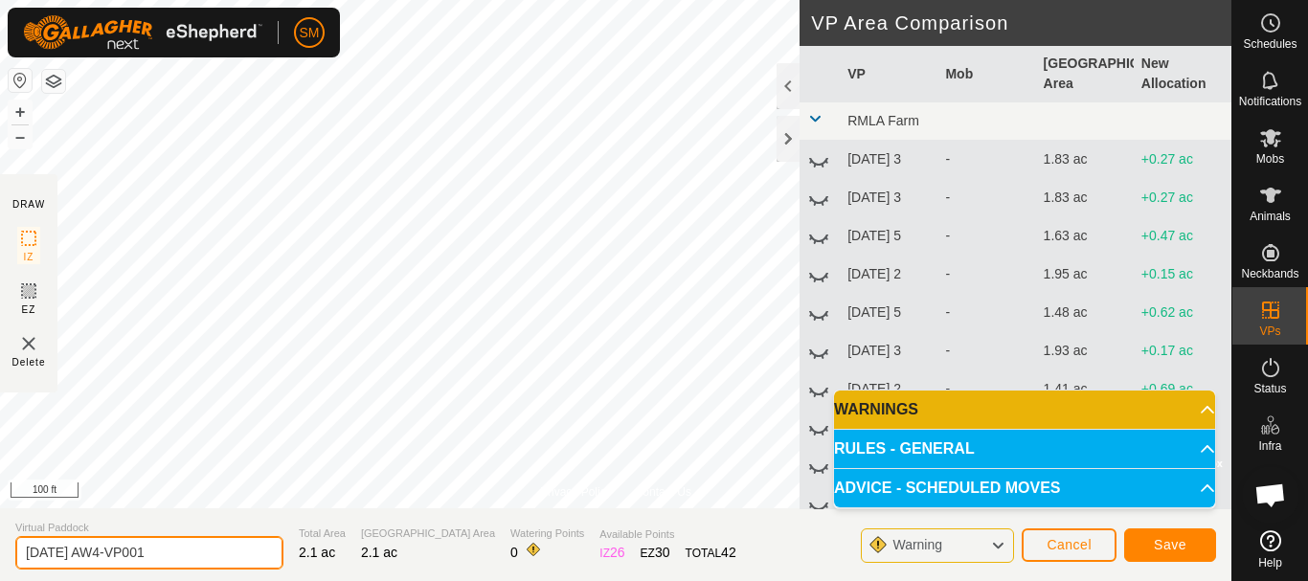
click at [211, 561] on input "[DATE] AW4-VP001" at bounding box center [149, 553] width 268 height 34
click at [209, 561] on input "[DATE] AW4-VP001" at bounding box center [149, 553] width 268 height 34
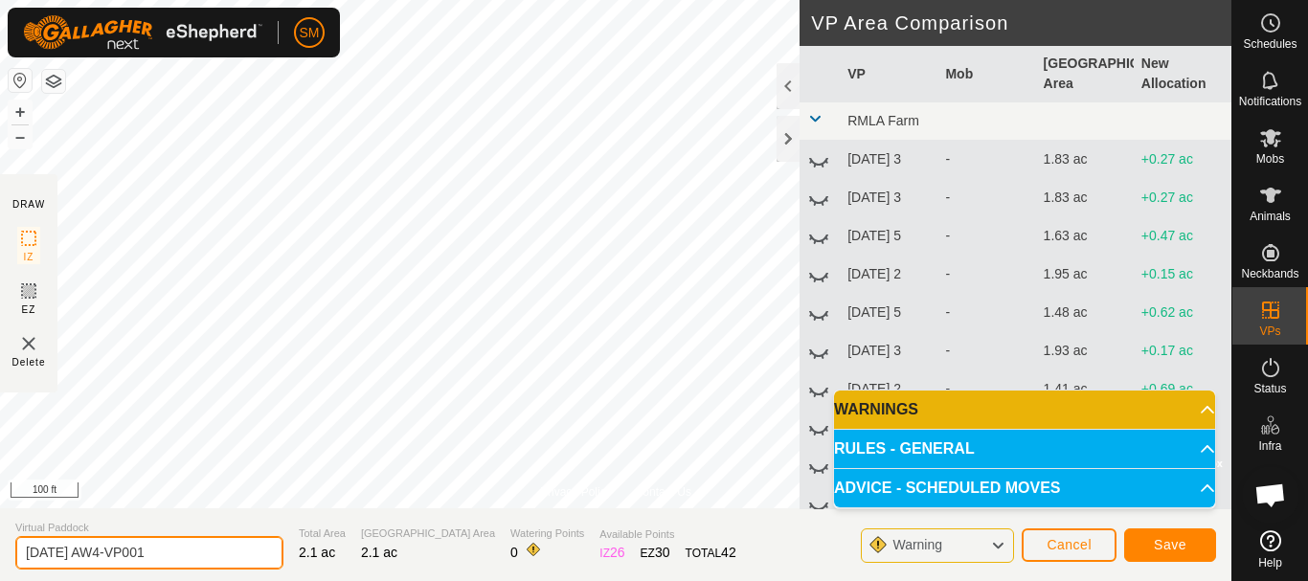
paste input "text"
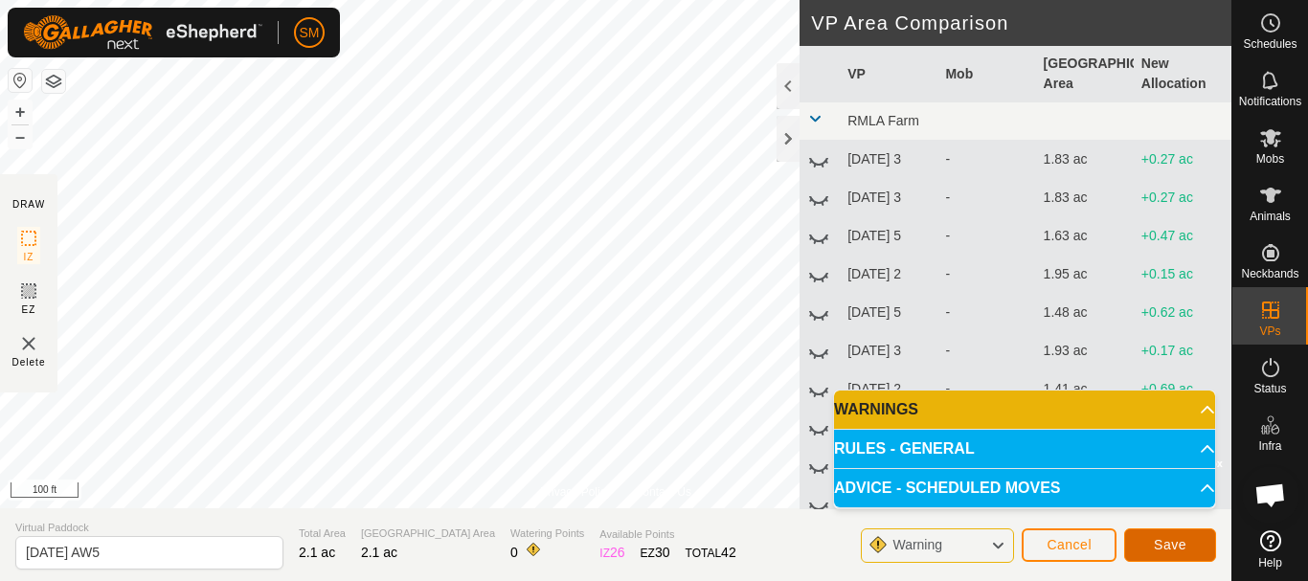
click at [1175, 553] on button "Save" at bounding box center [1170, 545] width 92 height 34
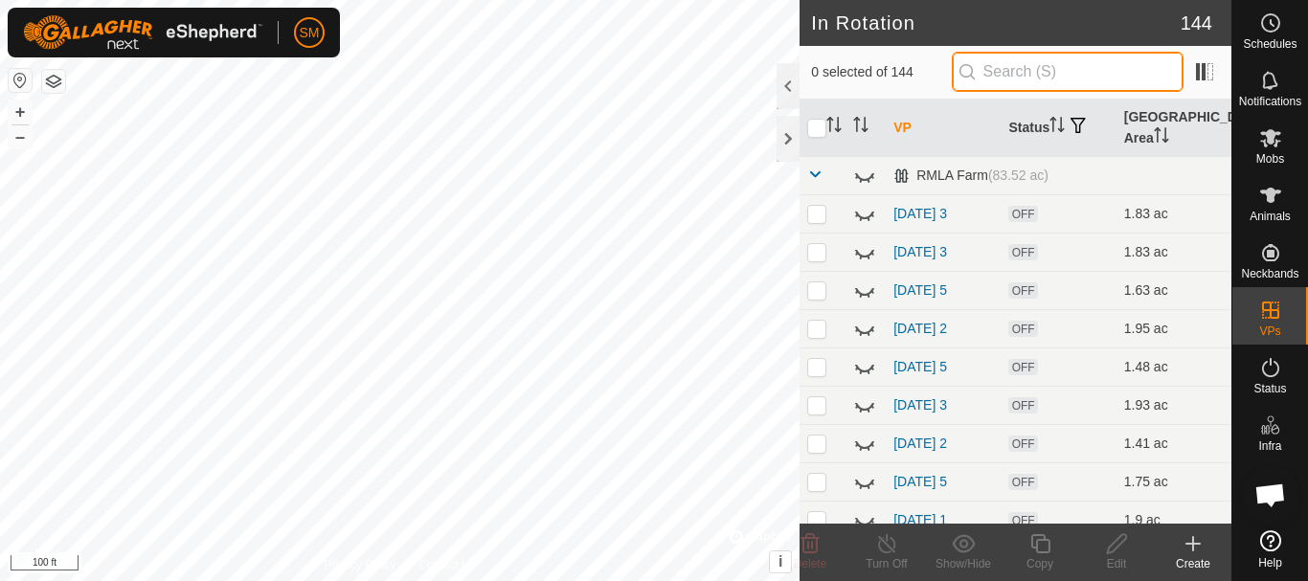
click at [1095, 65] on input "text" at bounding box center [1067, 72] width 232 height 40
paste input "[DATE] AW"
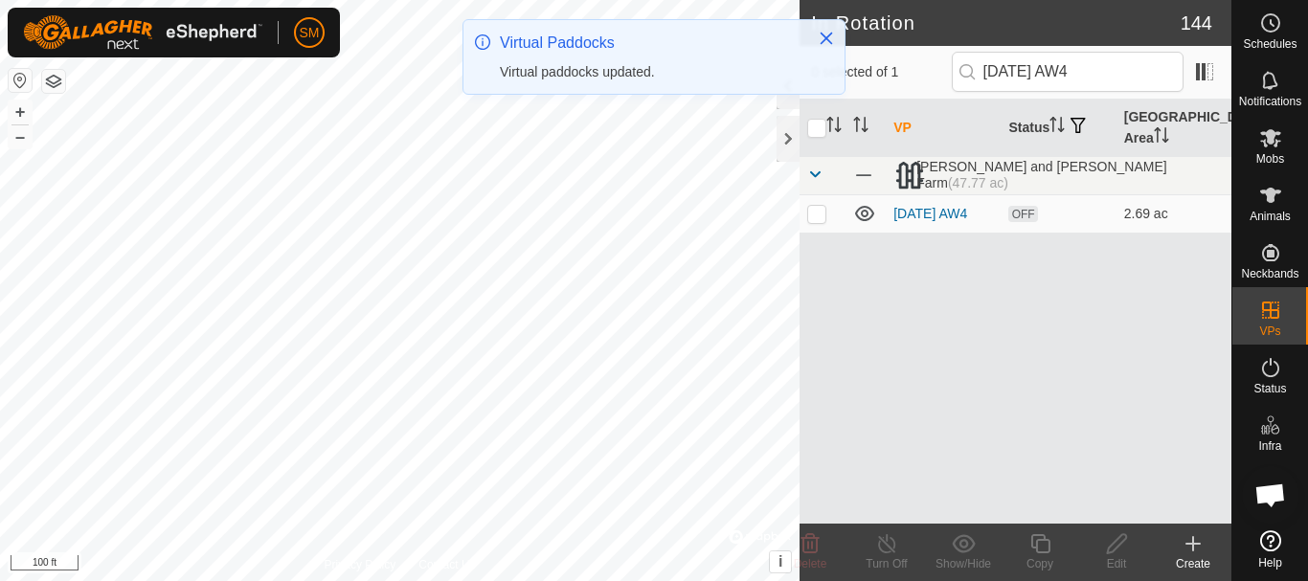
click at [816, 217] on p-checkbox at bounding box center [816, 213] width 19 height 15
click at [1044, 551] on icon at bounding box center [1039, 543] width 19 height 19
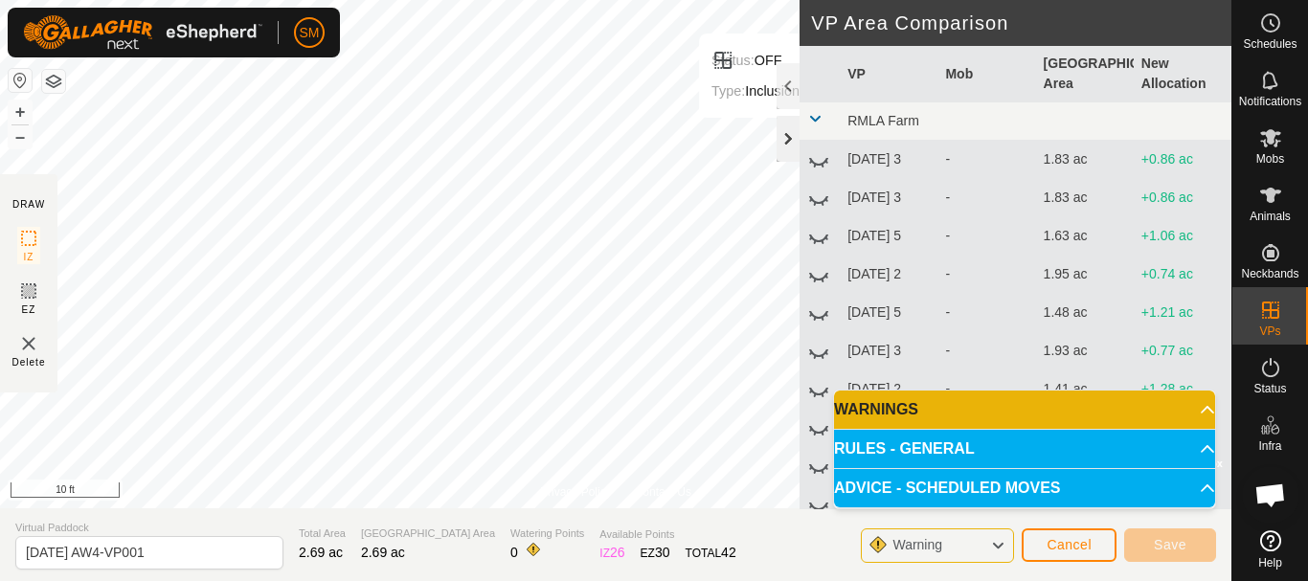
click at [797, 144] on div at bounding box center [787, 139] width 23 height 46
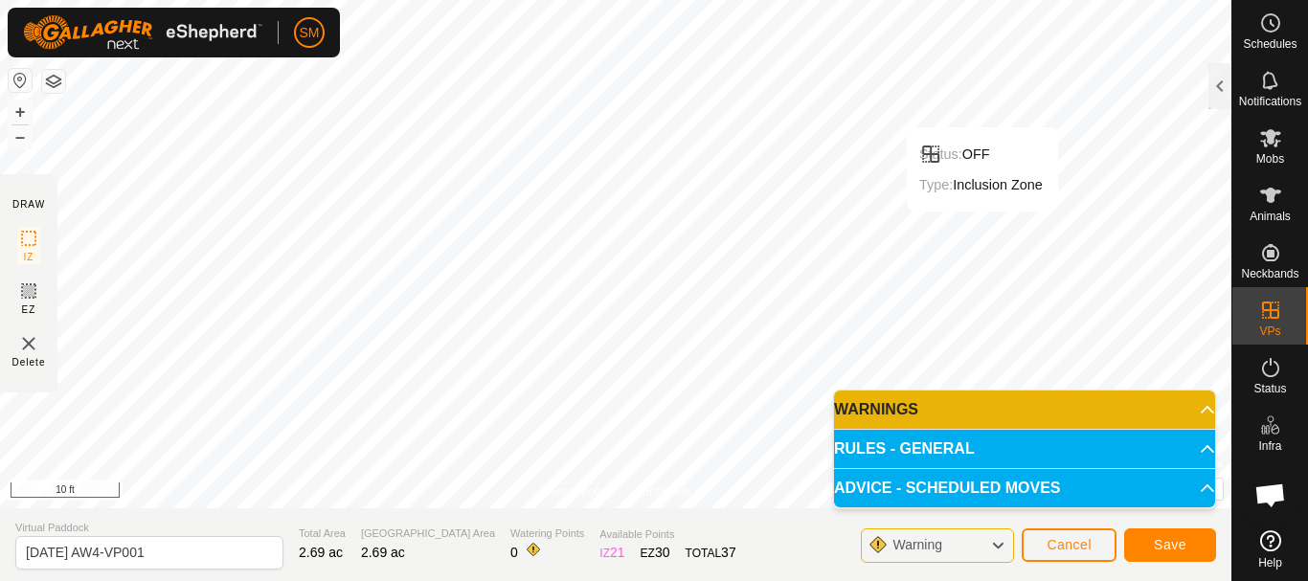
scroll to position [4001, 0]
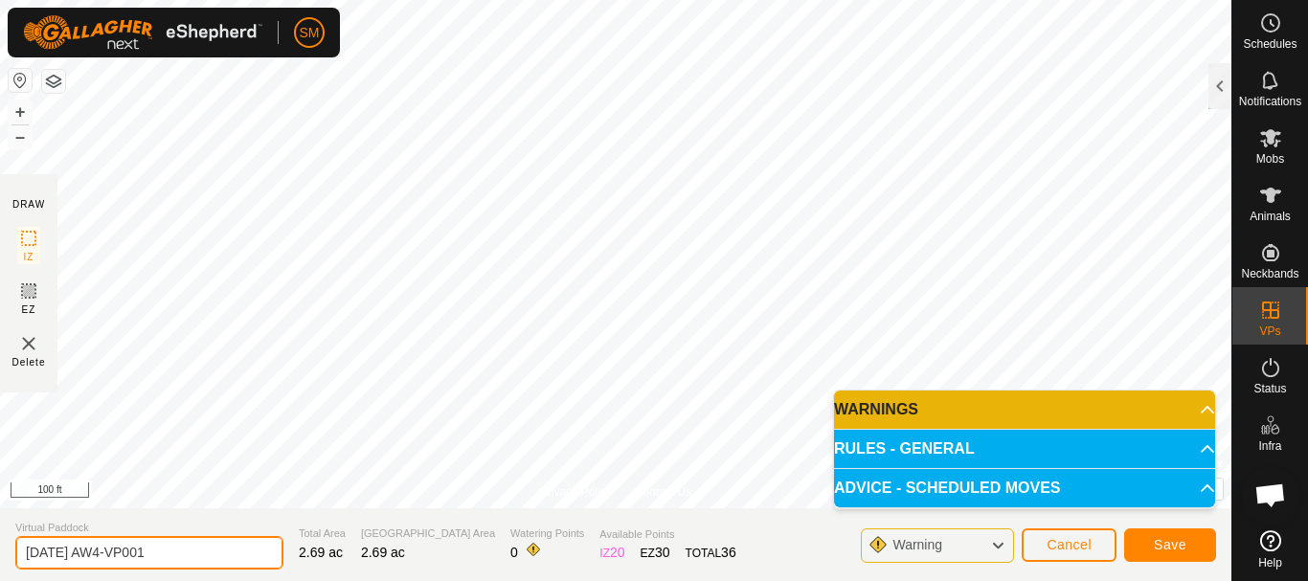
click at [190, 555] on input "[DATE] AW4-VP001" at bounding box center [149, 553] width 268 height 34
paste input "text"
type input "[DATE] AW6"
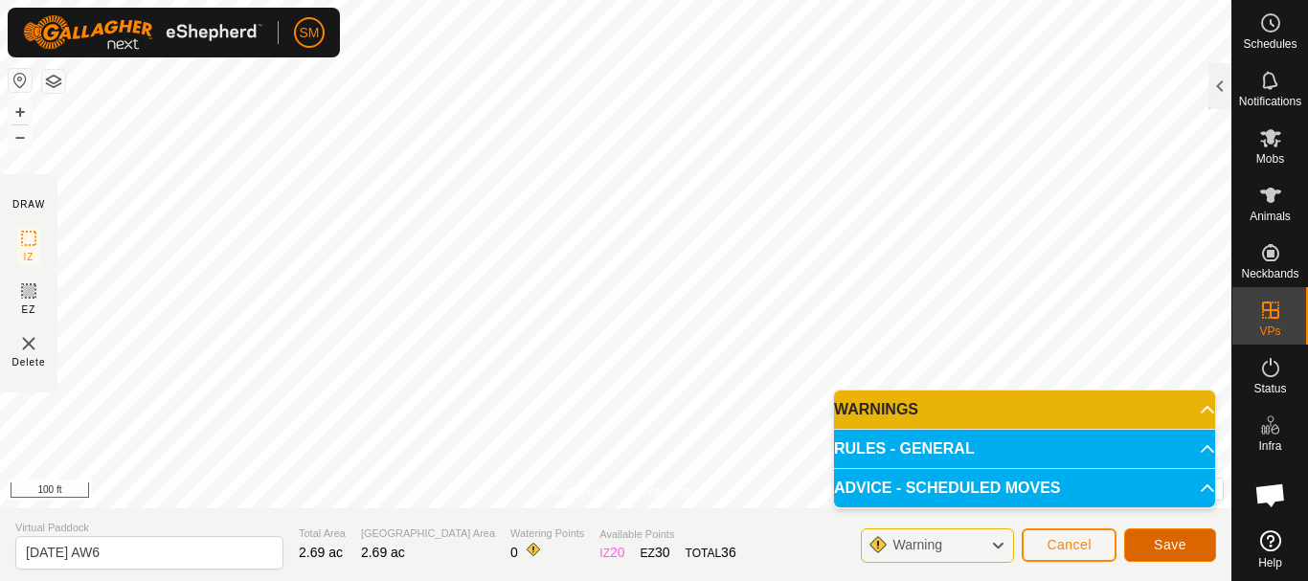
click at [1184, 540] on span "Save" at bounding box center [1169, 544] width 33 height 15
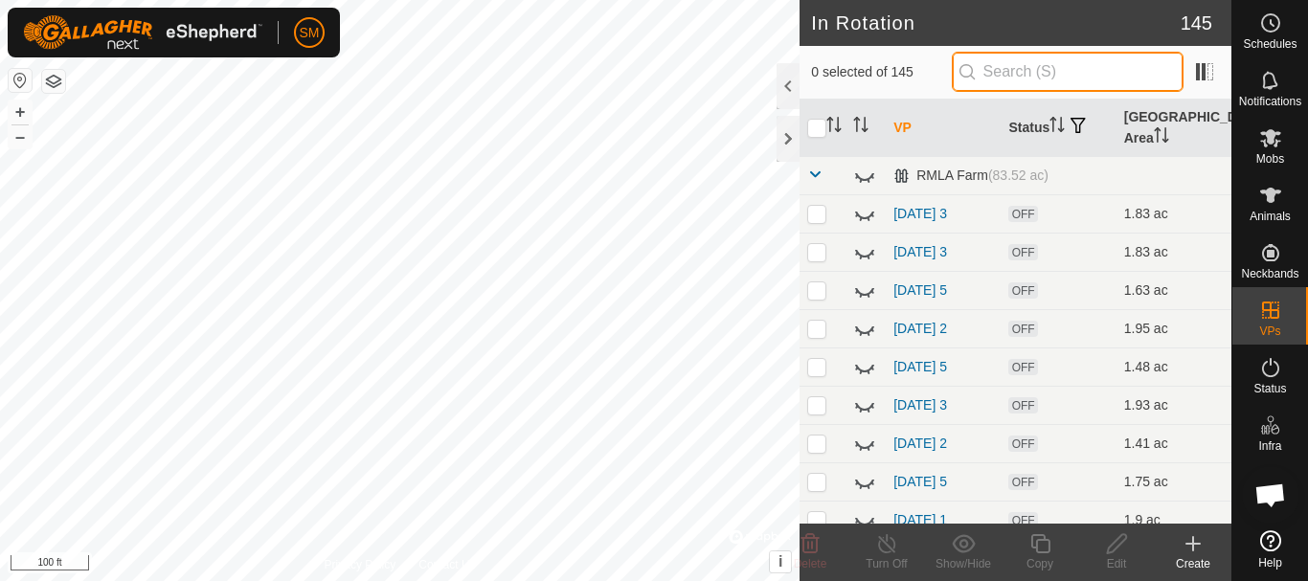
click at [1076, 72] on input "text" at bounding box center [1067, 72] width 232 height 40
paste input "[DATE] AW"
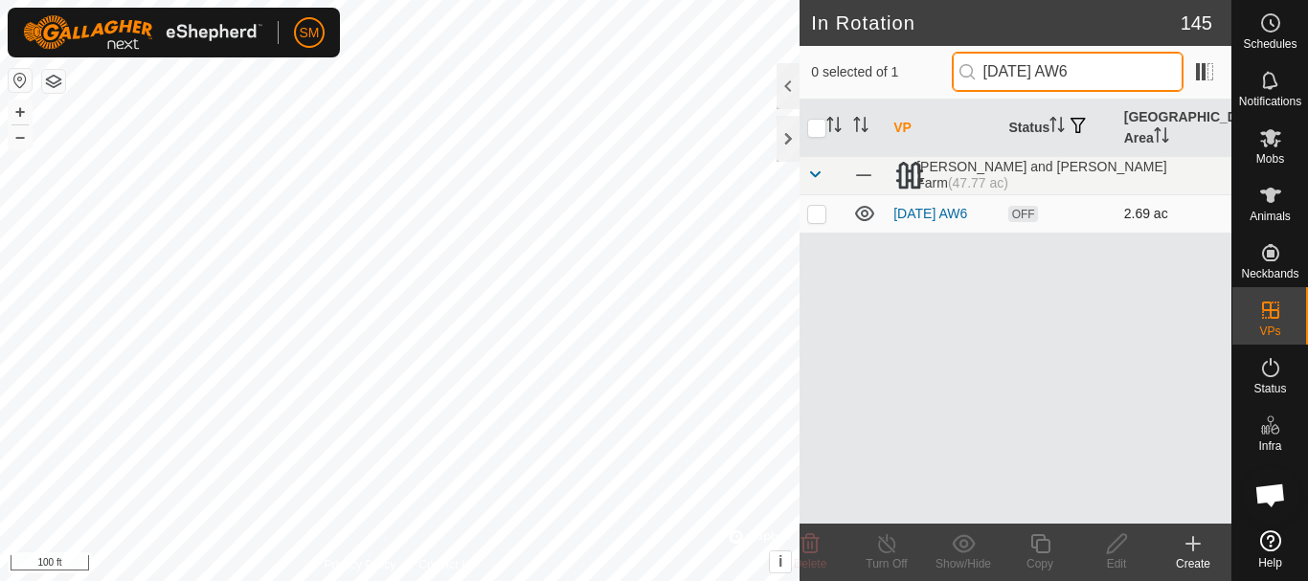
type input "[DATE] AW6"
click at [819, 218] on p-checkbox at bounding box center [816, 213] width 19 height 15
checkbox input "true"
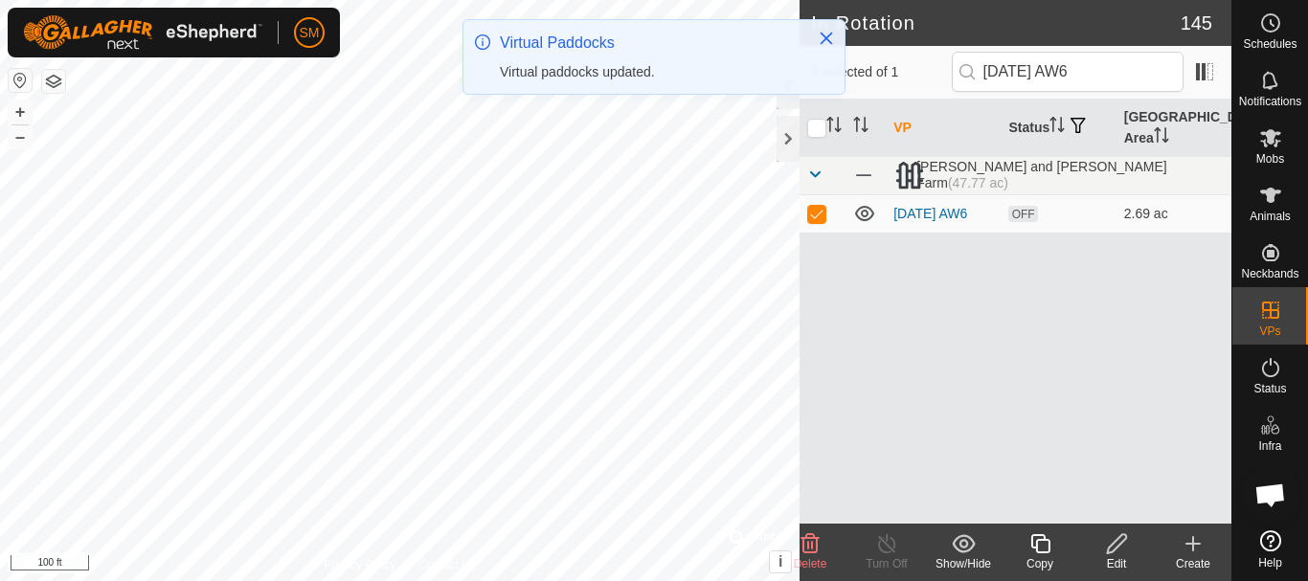
click at [1044, 540] on icon at bounding box center [1039, 543] width 19 height 19
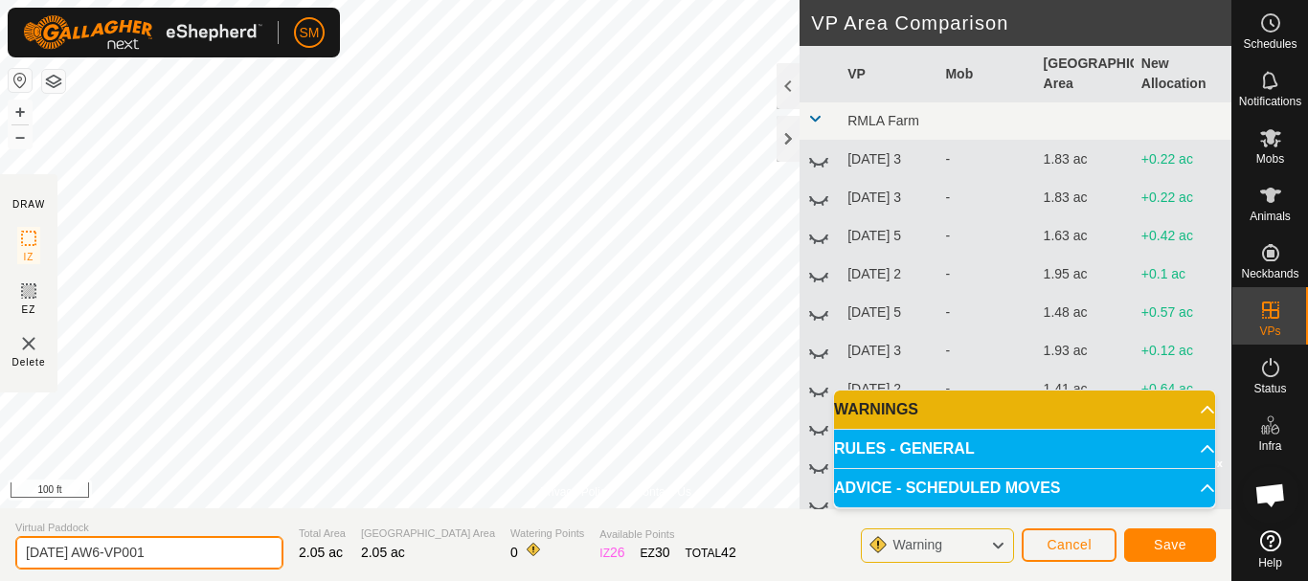
click at [184, 543] on input "2025-10-01 AW6-VP001" at bounding box center [149, 553] width 268 height 34
paste input "text"
type input "2025-10-01 AW1"
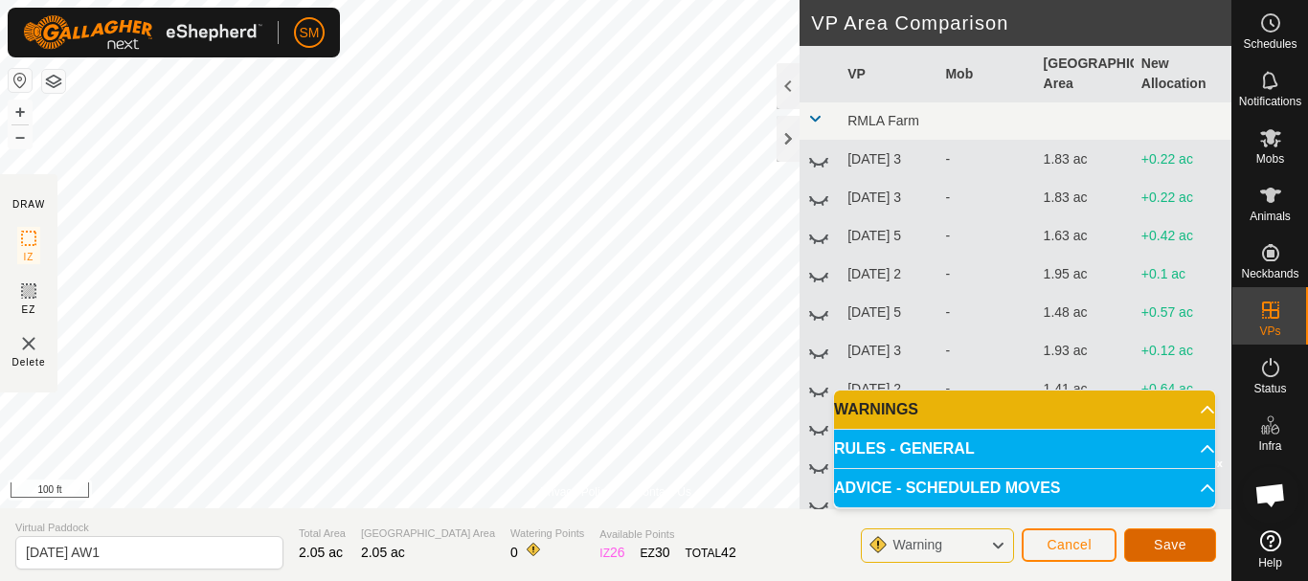
click at [1177, 542] on span "Save" at bounding box center [1169, 544] width 33 height 15
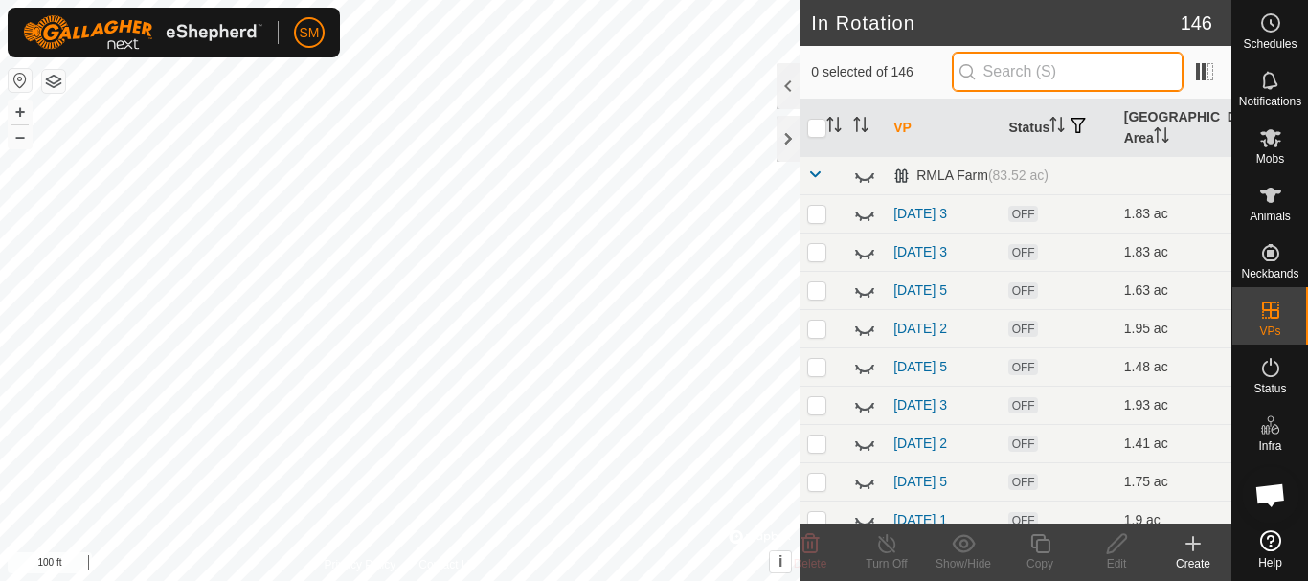
click at [1052, 70] on input "text" at bounding box center [1067, 72] width 232 height 40
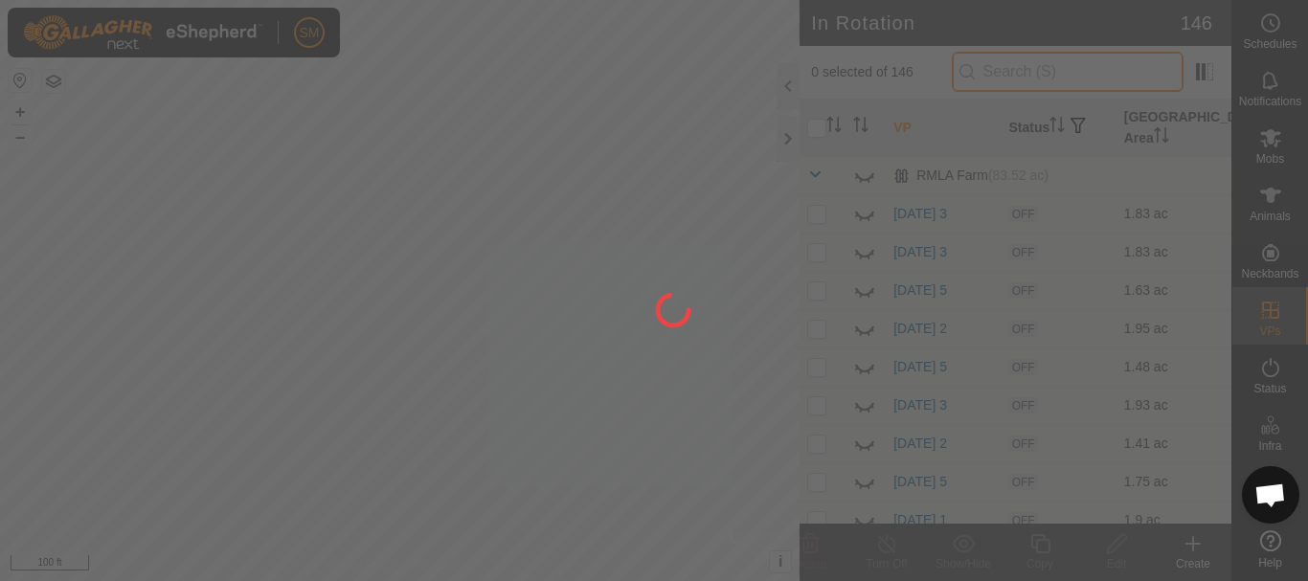
paste input "[DATE] AW"
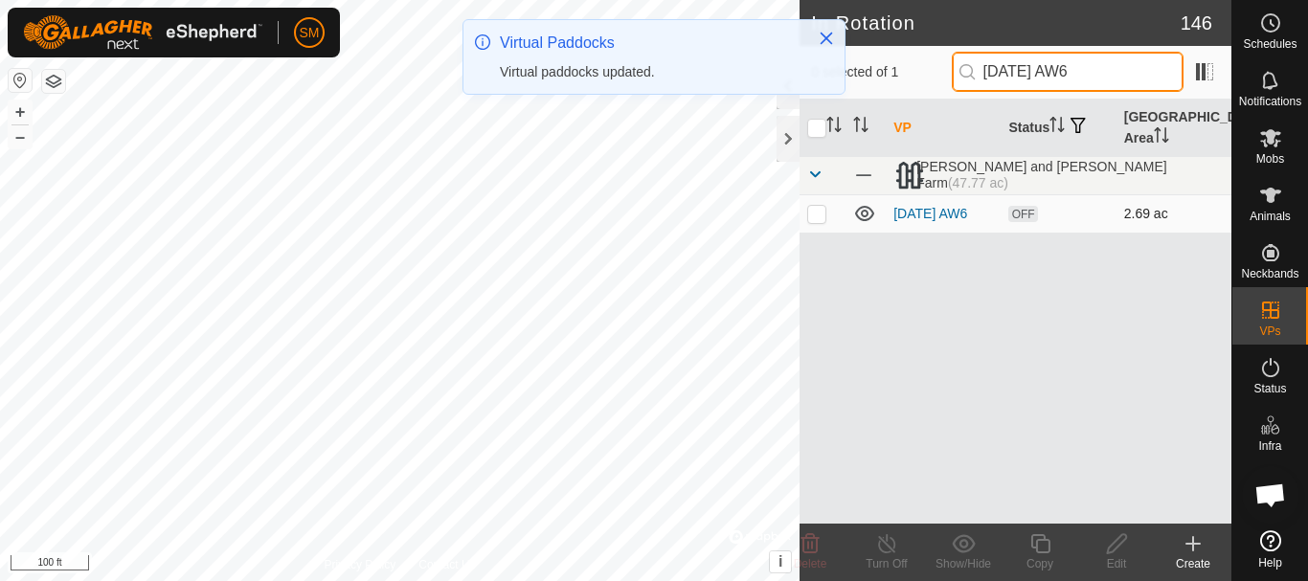
type input "[DATE] AW6"
click at [817, 215] on p-checkbox at bounding box center [816, 213] width 19 height 15
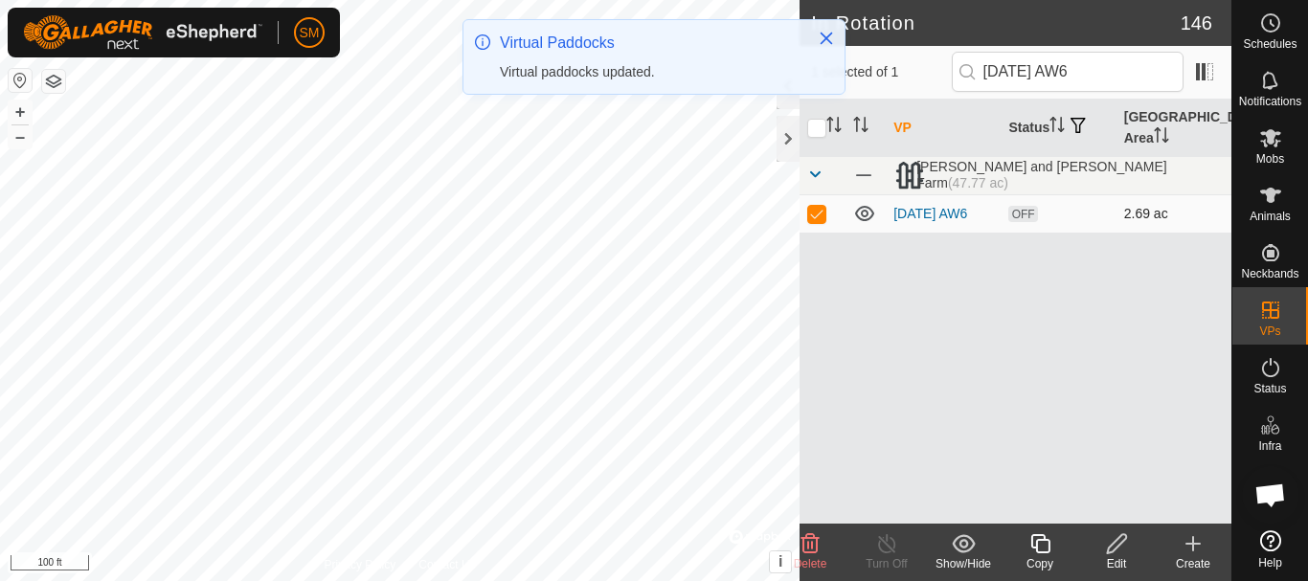
checkbox input "true"
click at [1042, 564] on div "Copy" at bounding box center [1039, 563] width 77 height 17
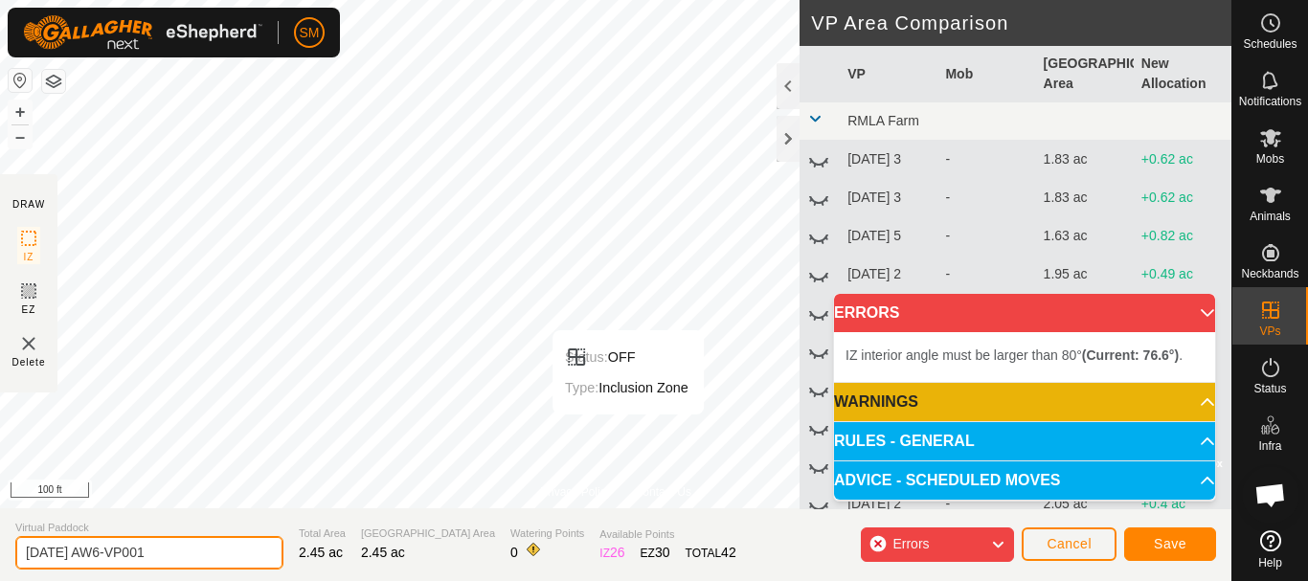
click at [245, 560] on input "2025-10-01 AW6-VP001" at bounding box center [149, 553] width 268 height 34
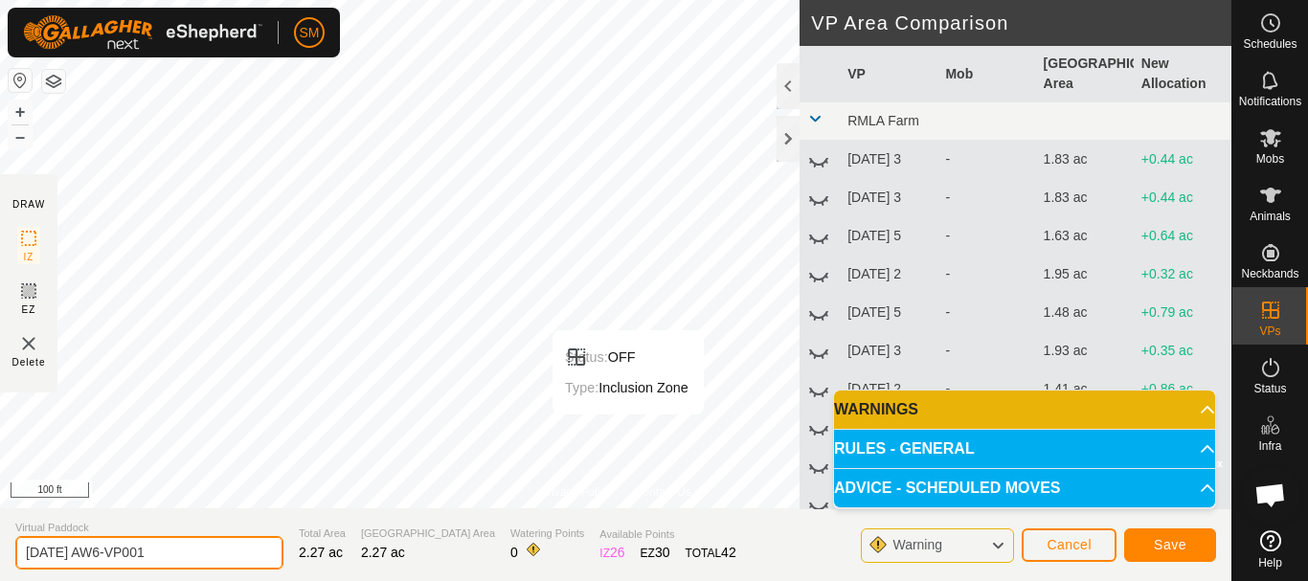
click at [245, 560] on input "2025-10-01 AW6-VP001" at bounding box center [149, 553] width 268 height 34
paste input "text"
type input "2025-10-01 AW2"
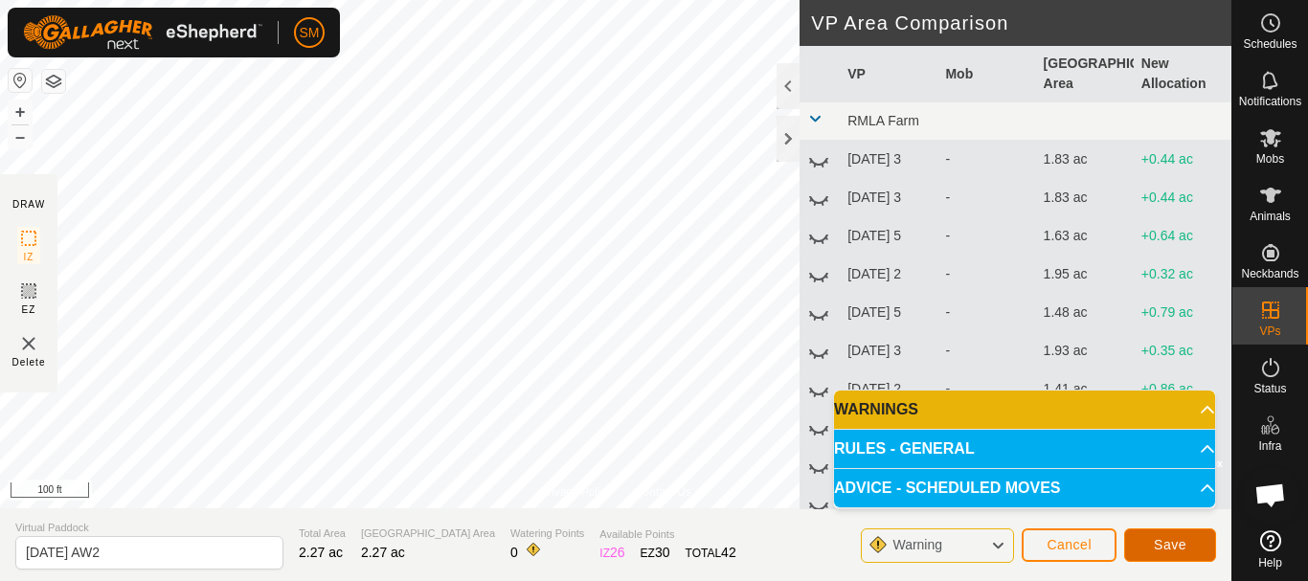
click at [1168, 549] on span "Save" at bounding box center [1169, 544] width 33 height 15
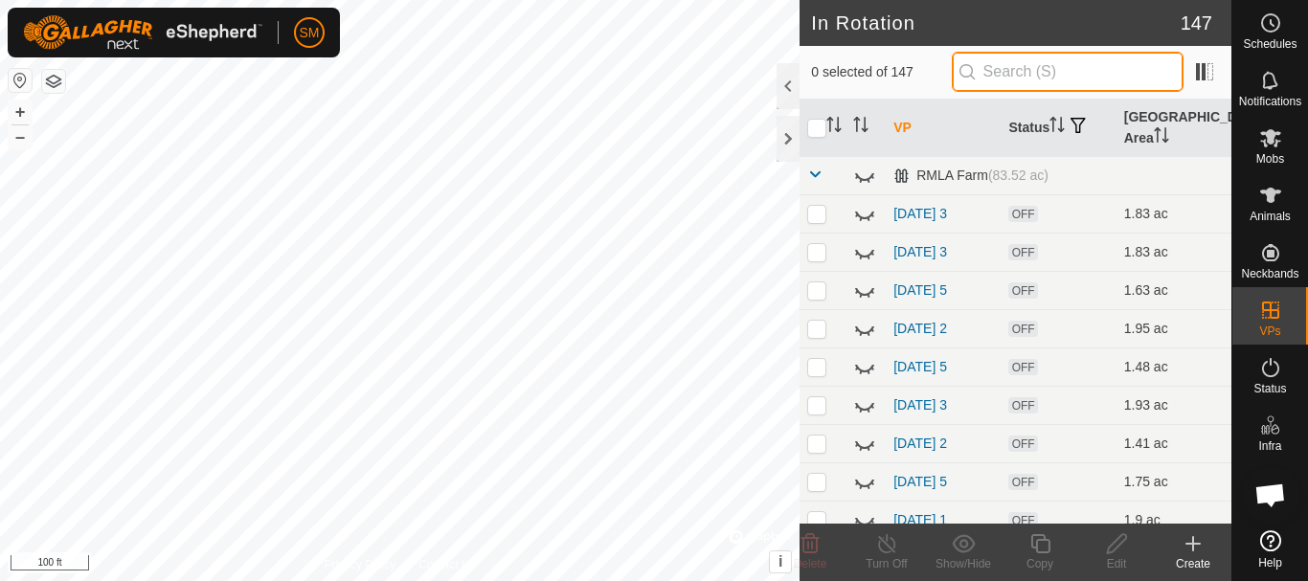
click at [1050, 62] on input "text" at bounding box center [1067, 72] width 232 height 40
paste input "[DATE] AW"
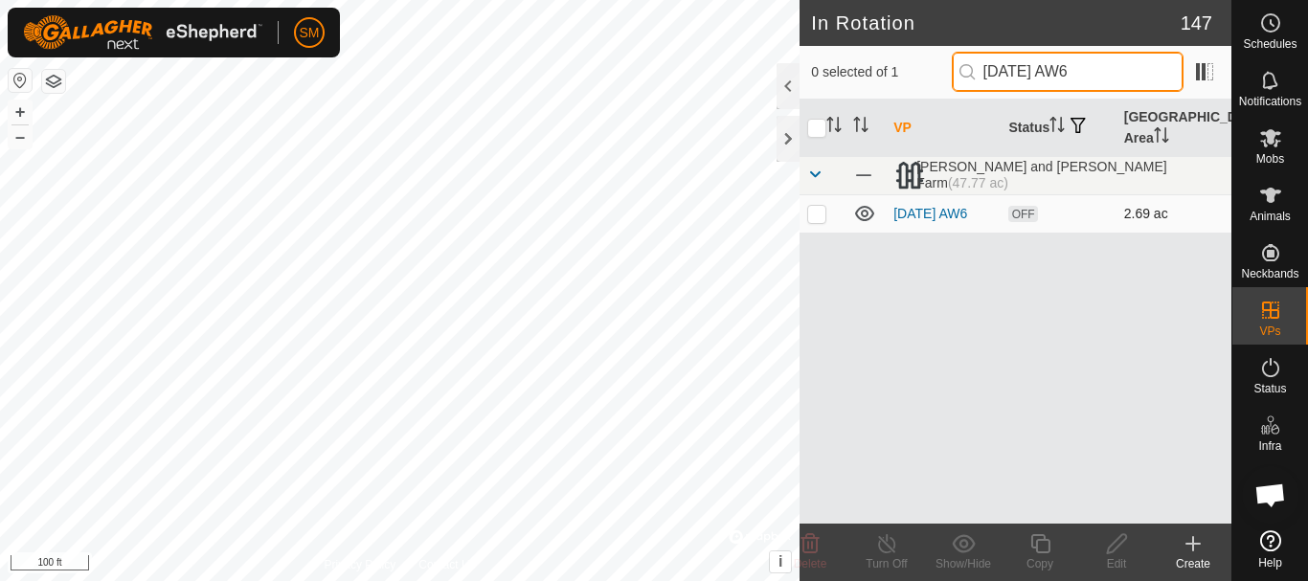
type input "[DATE] AW6"
click at [821, 219] on p-checkbox at bounding box center [816, 213] width 19 height 15
checkbox input "true"
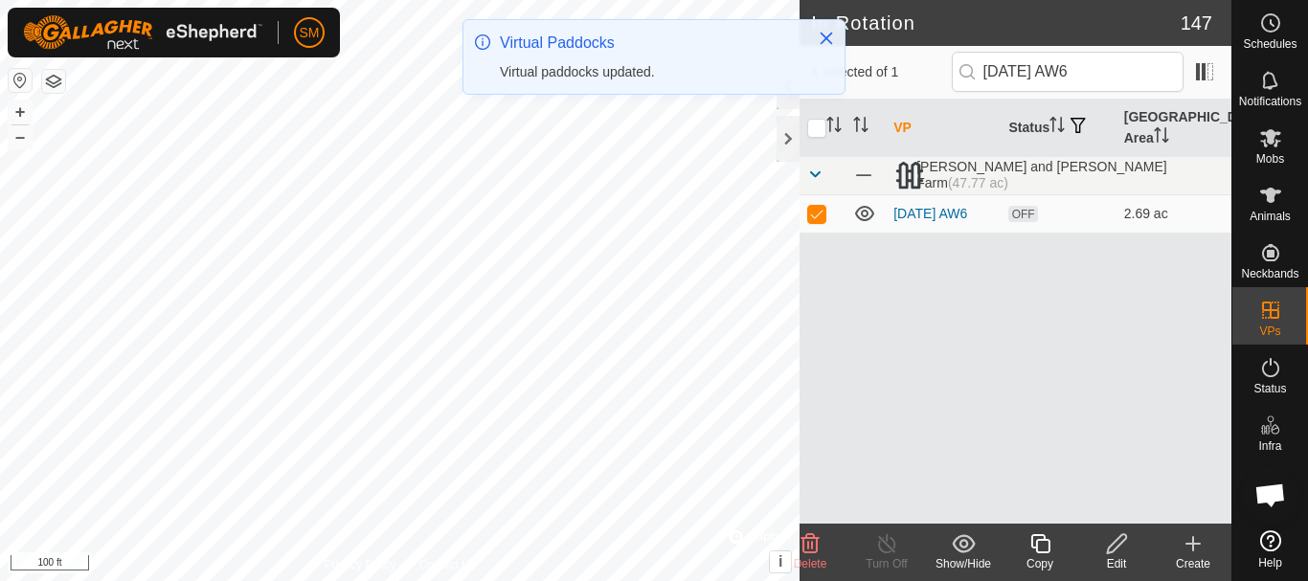
click at [1035, 558] on div "Copy" at bounding box center [1039, 563] width 77 height 17
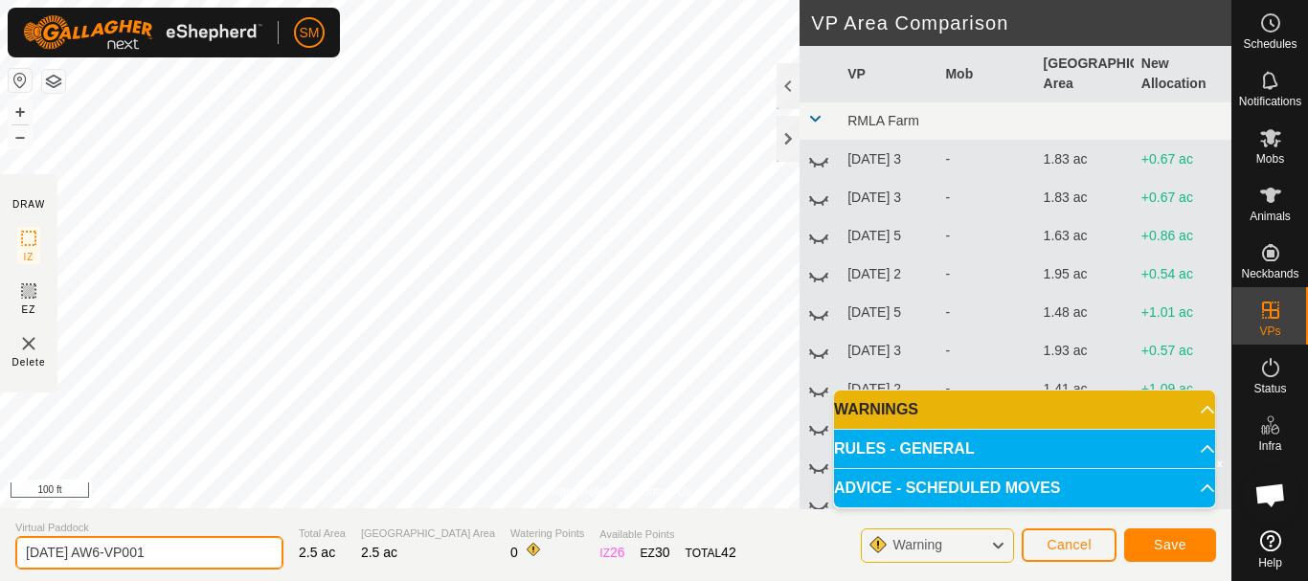
click at [230, 556] on input "2025-10-01 AW6-VP001" at bounding box center [149, 553] width 268 height 34
click at [229, 555] on input "2025-10-01 AW6-VP001" at bounding box center [149, 553] width 268 height 34
paste input "text"
type input "2025-10-01 AW3"
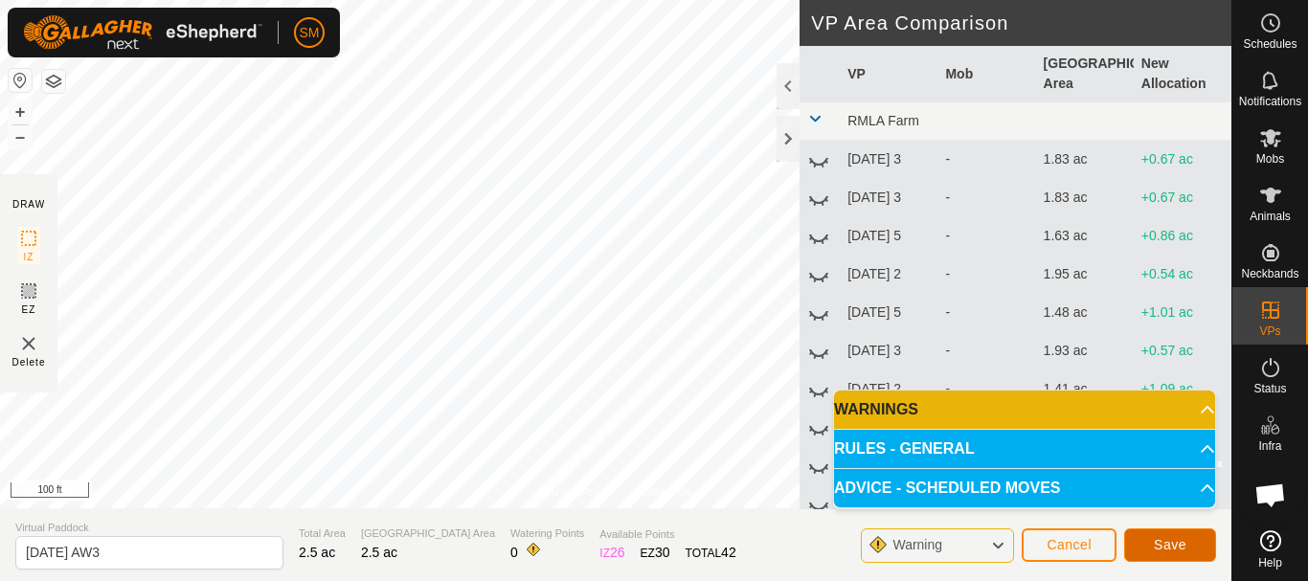
click at [1171, 547] on span "Save" at bounding box center [1169, 544] width 33 height 15
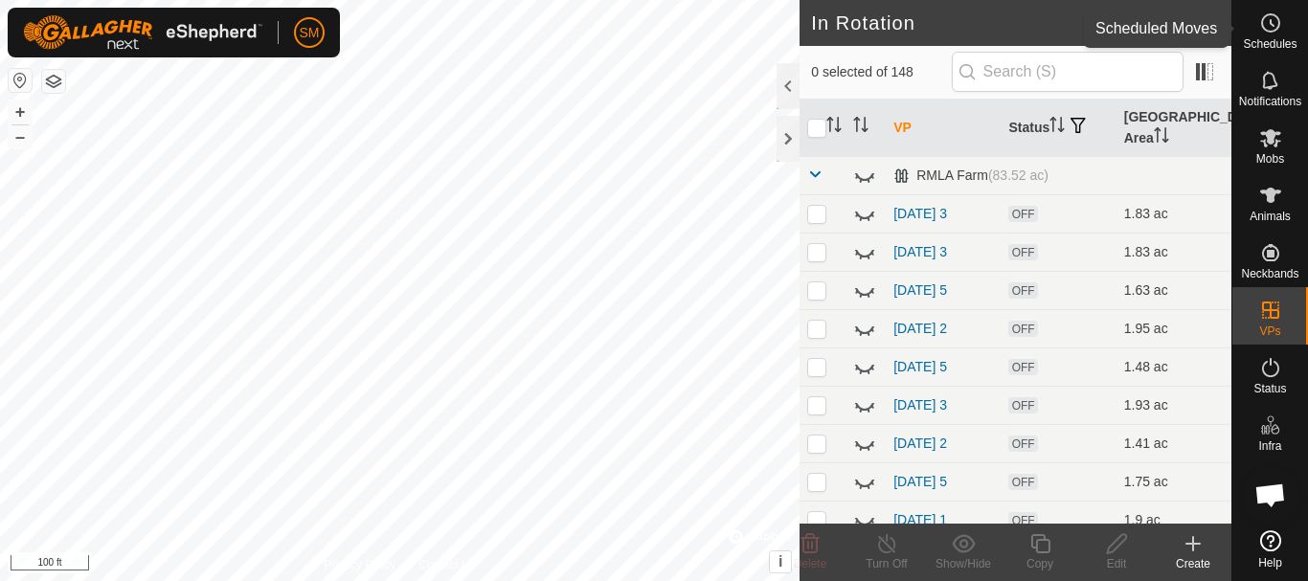
click at [1263, 27] on circle at bounding box center [1270, 22] width 17 height 17
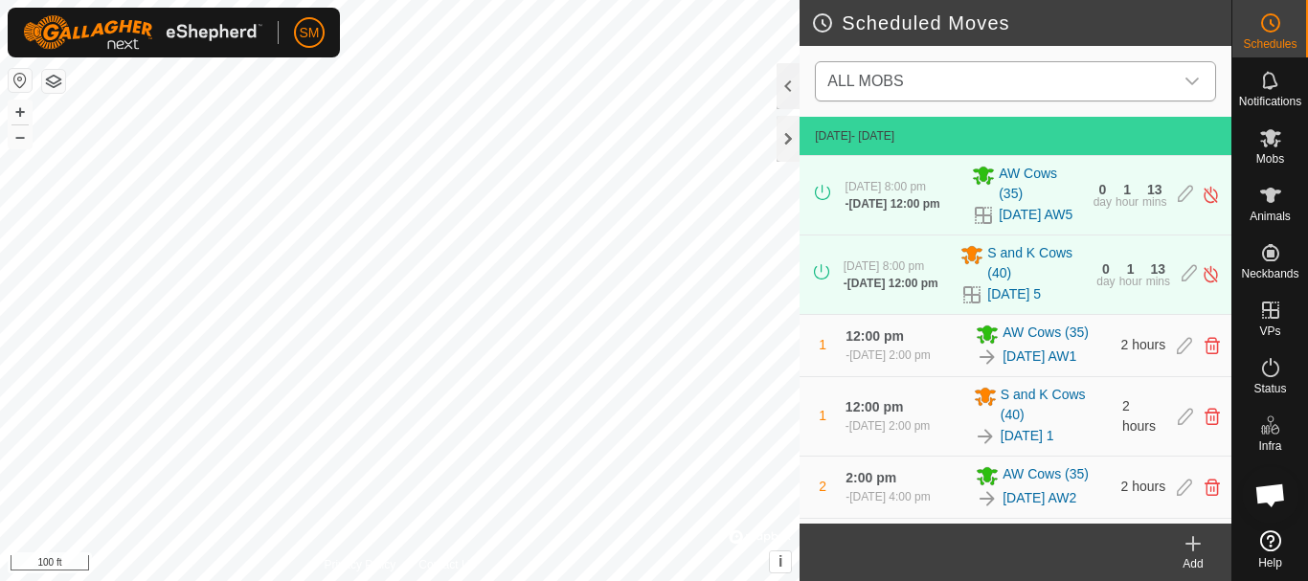
click at [1197, 84] on icon "dropdown trigger" at bounding box center [1191, 81] width 15 height 15
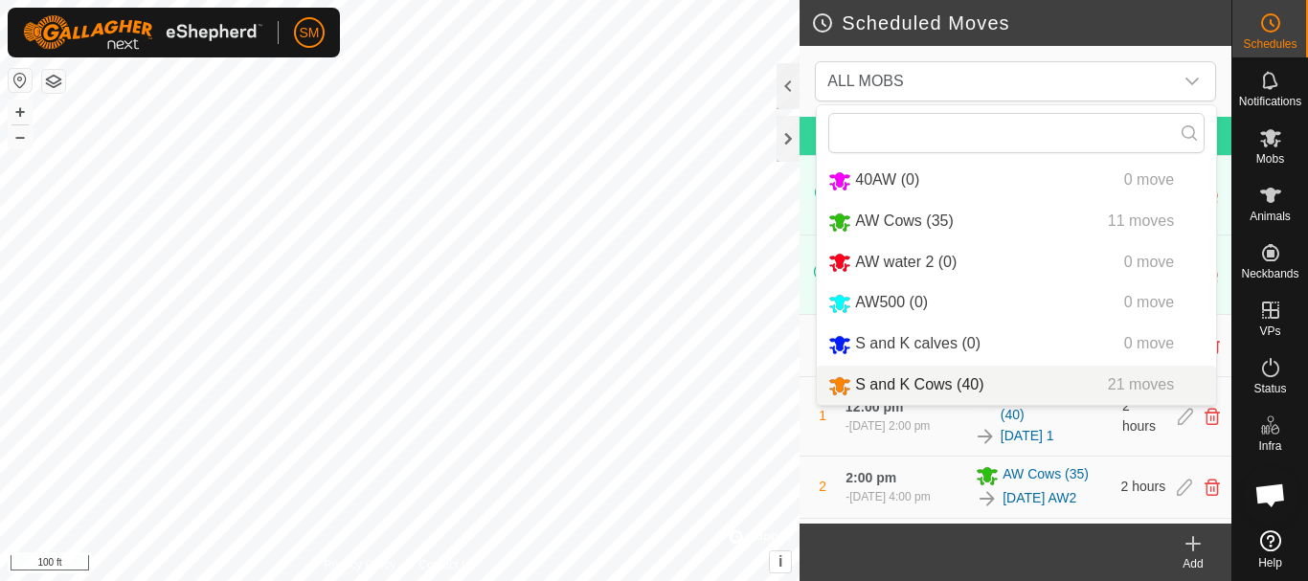
click at [1198, 554] on icon at bounding box center [1192, 543] width 23 height 23
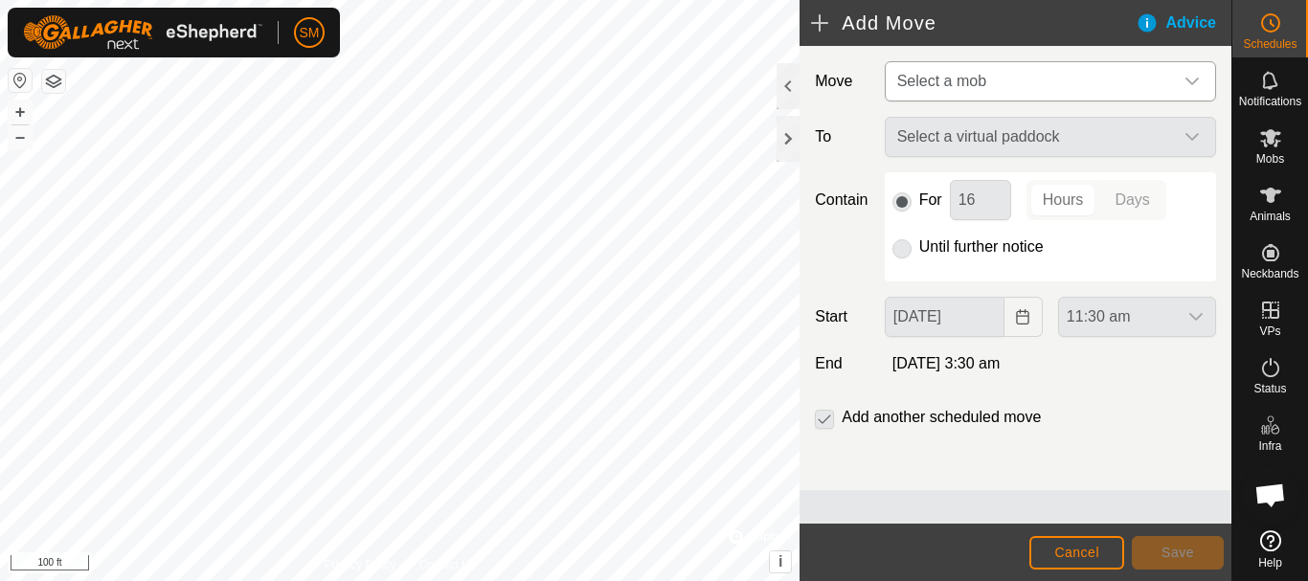
click at [1190, 86] on icon "dropdown trigger" at bounding box center [1191, 81] width 15 height 15
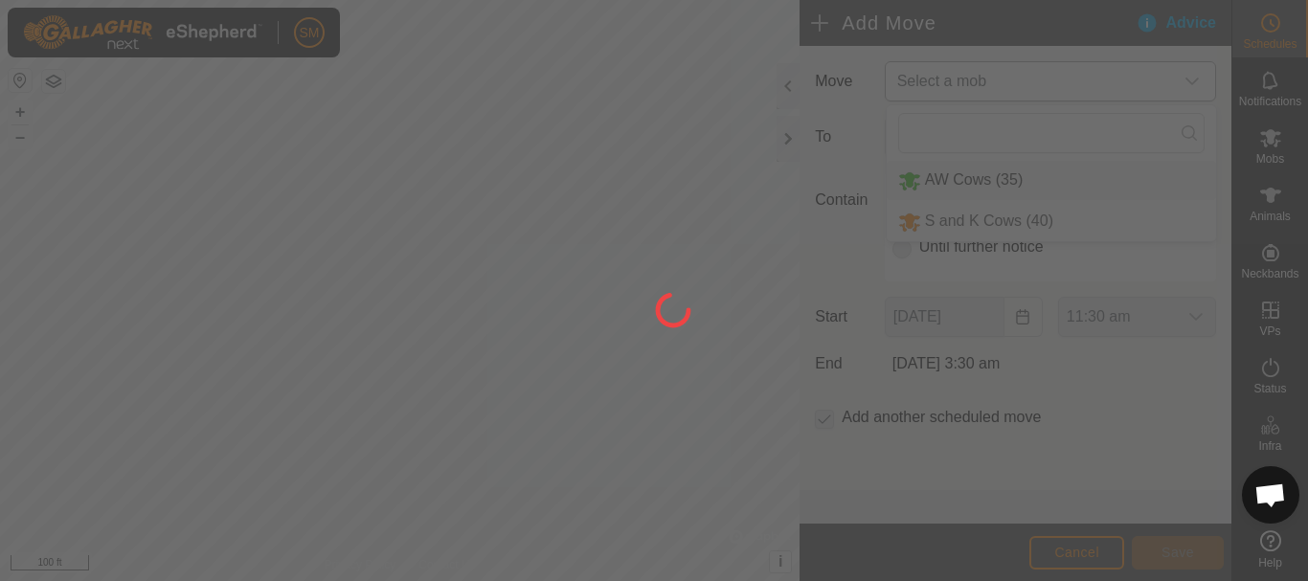
click at [986, 184] on div at bounding box center [654, 290] width 1308 height 581
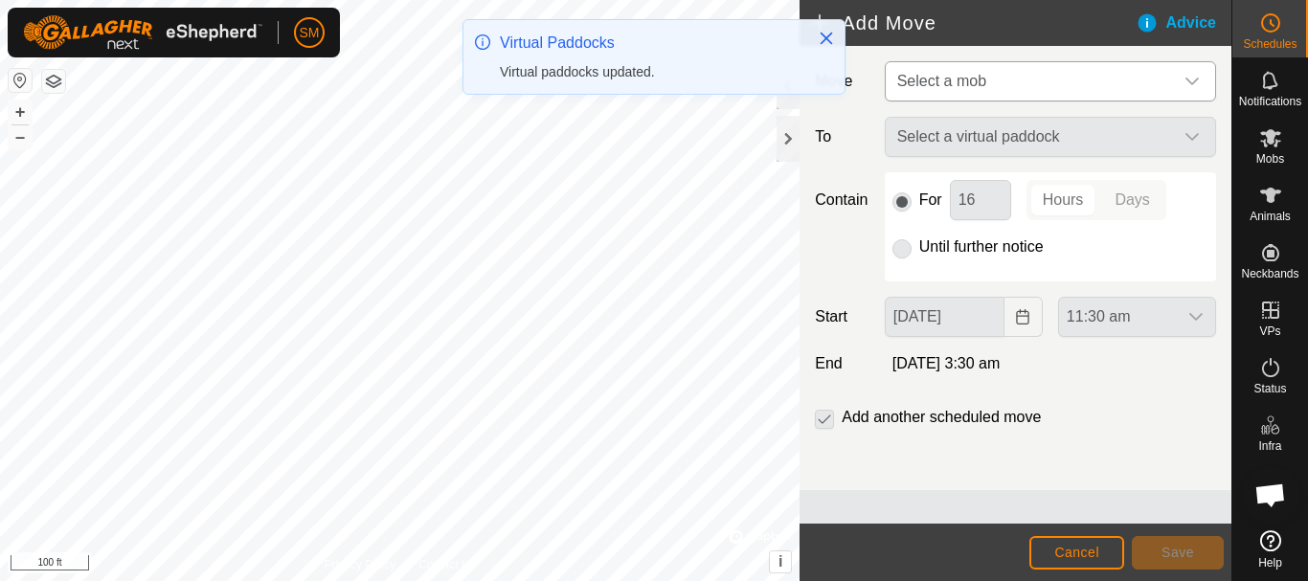
click at [1192, 87] on icon "dropdown trigger" at bounding box center [1191, 81] width 15 height 15
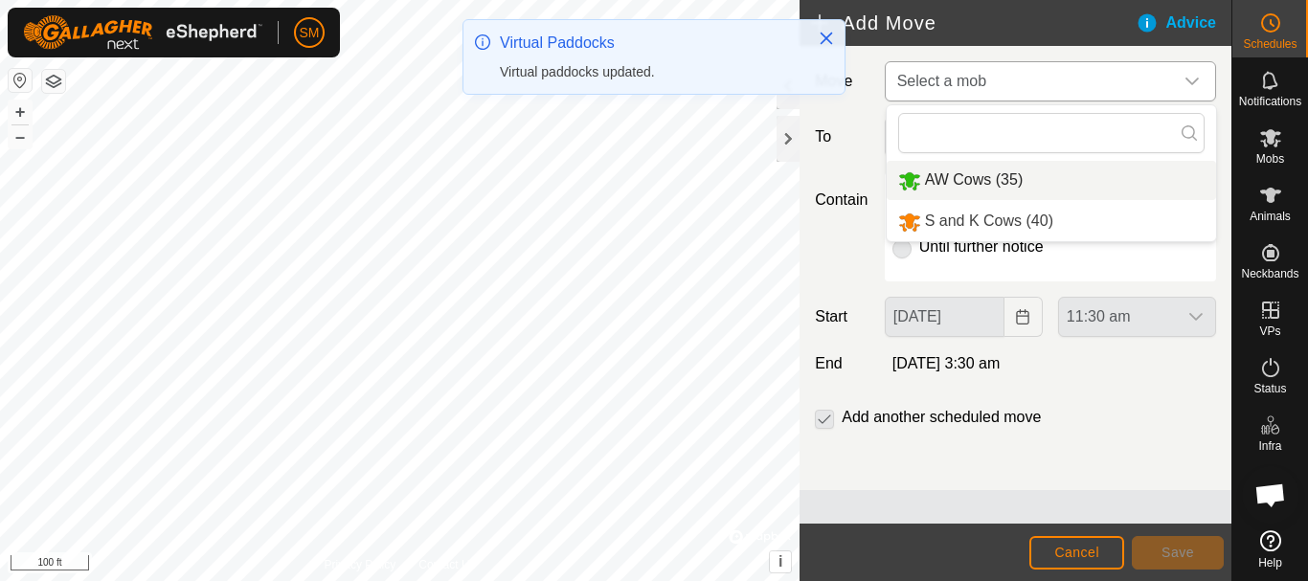
click at [985, 177] on li "AW Cows (35)" at bounding box center [1050, 180] width 329 height 39
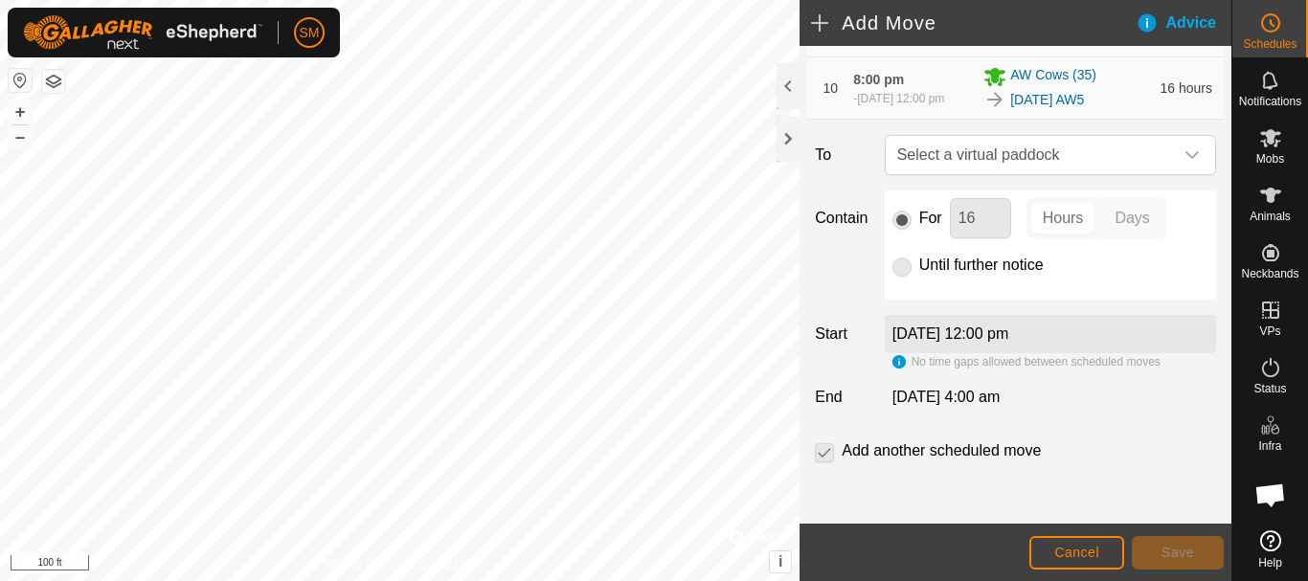
scroll to position [860, 0]
click at [1183, 168] on div "dropdown trigger" at bounding box center [1192, 155] width 38 height 38
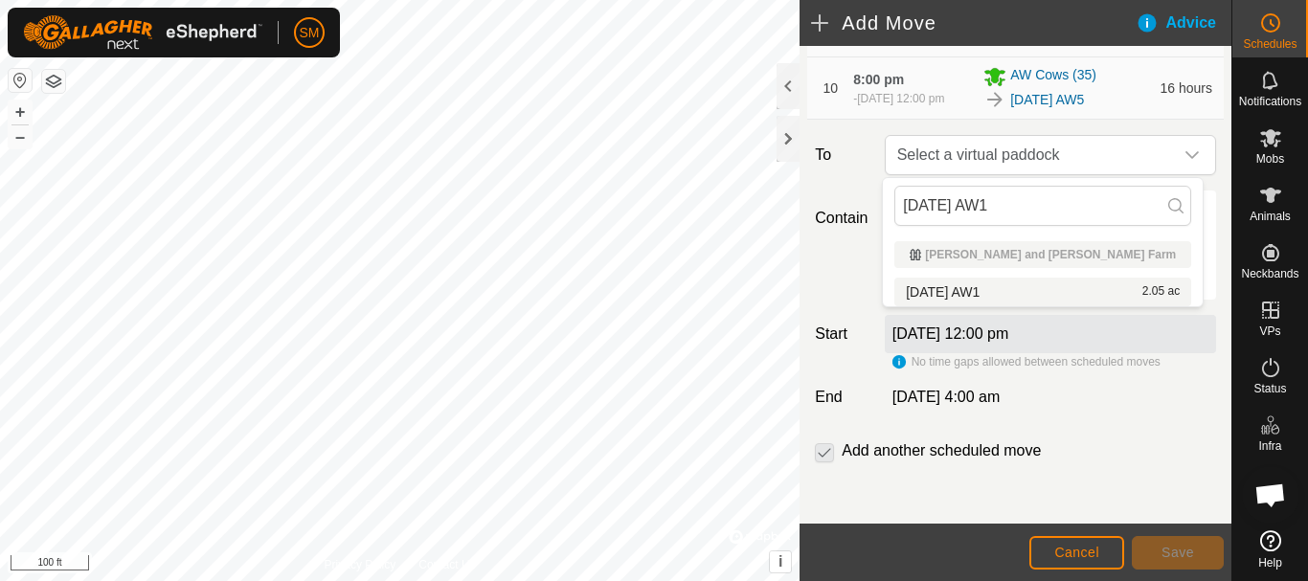
type input "2025-10-01 AW1"
click at [970, 293] on li "2025-10-01 AW1 2.05 ac" at bounding box center [1042, 292] width 297 height 29
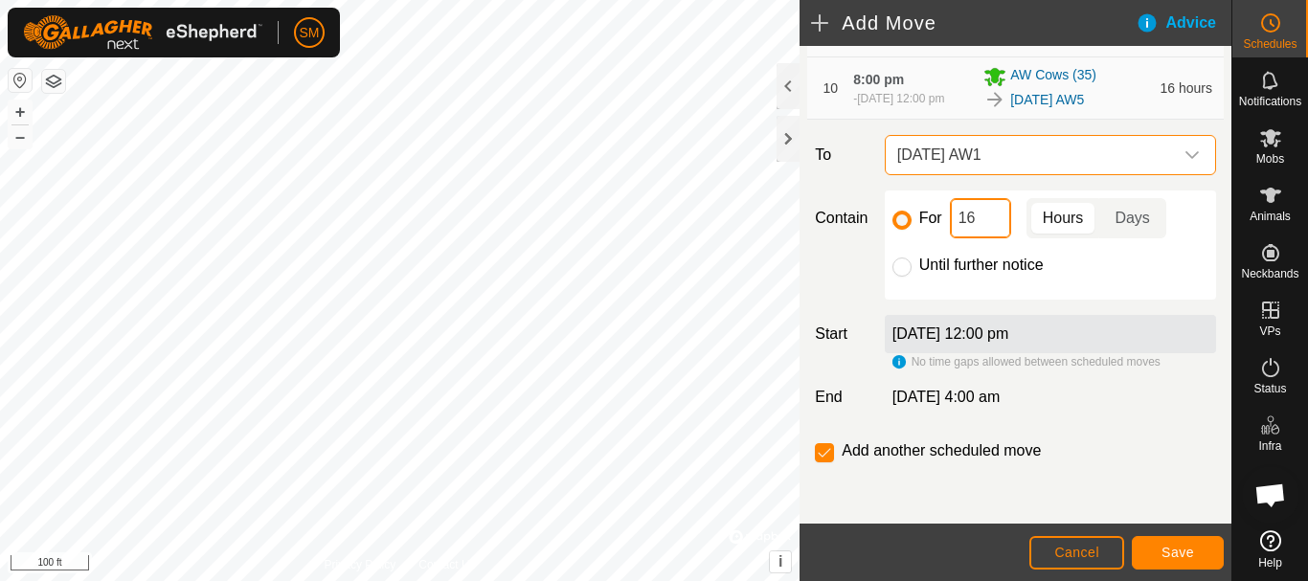
click at [976, 225] on input "16" at bounding box center [980, 218] width 61 height 40
type input "2"
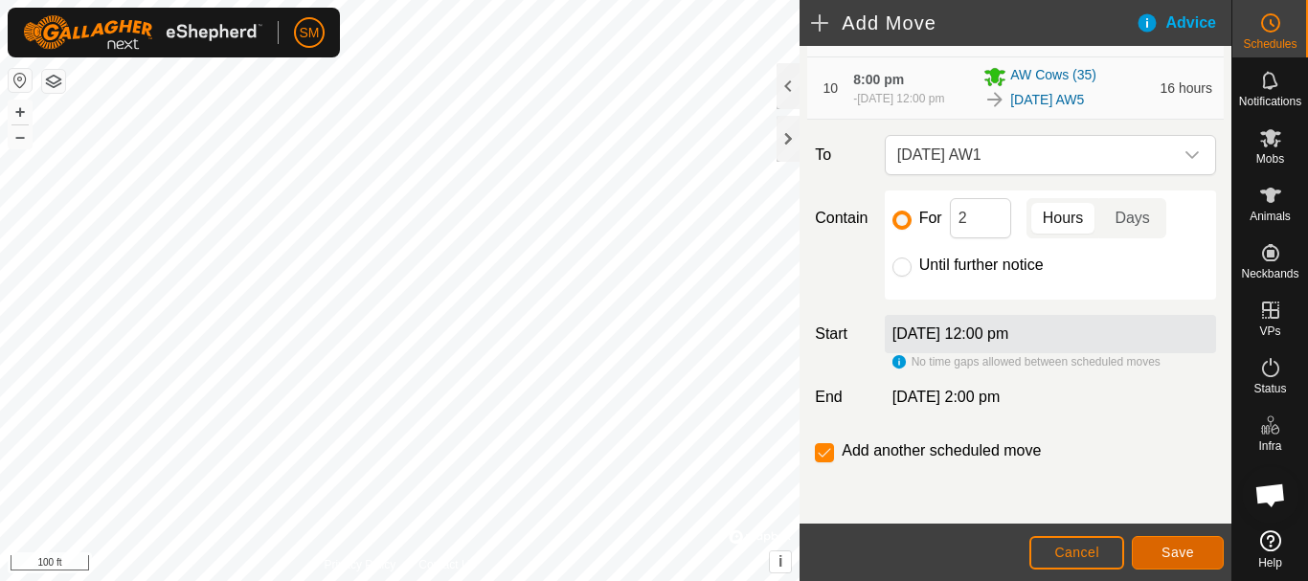
click at [1171, 548] on span "Save" at bounding box center [1177, 552] width 33 height 15
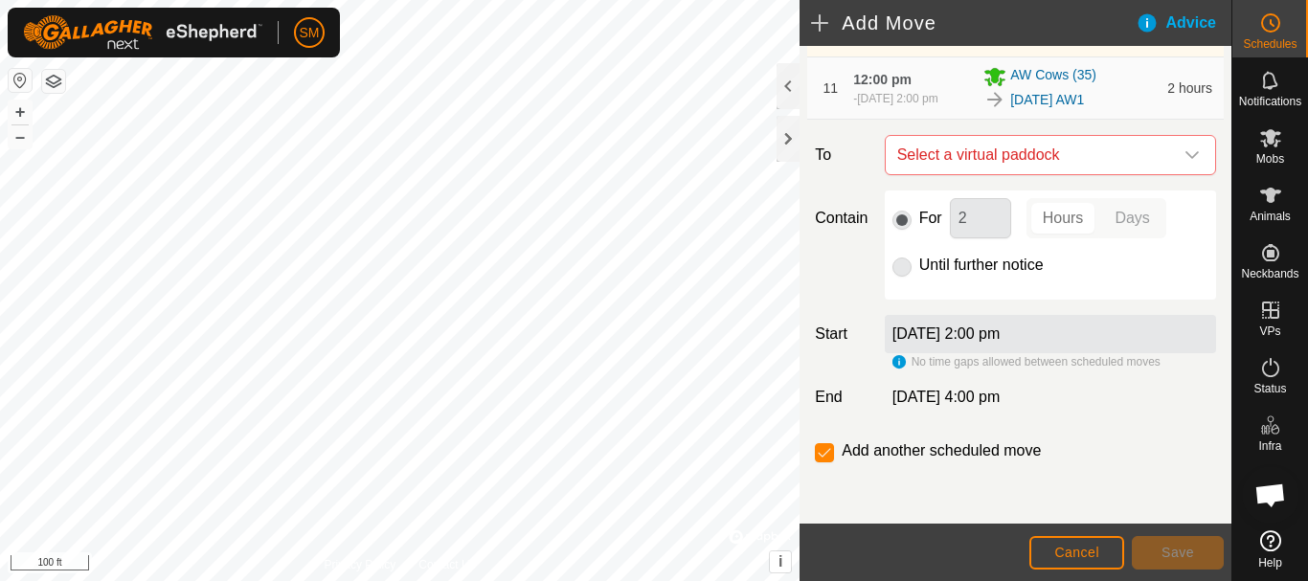
scroll to position [960, 0]
click at [1184, 155] on icon "dropdown trigger" at bounding box center [1191, 154] width 15 height 15
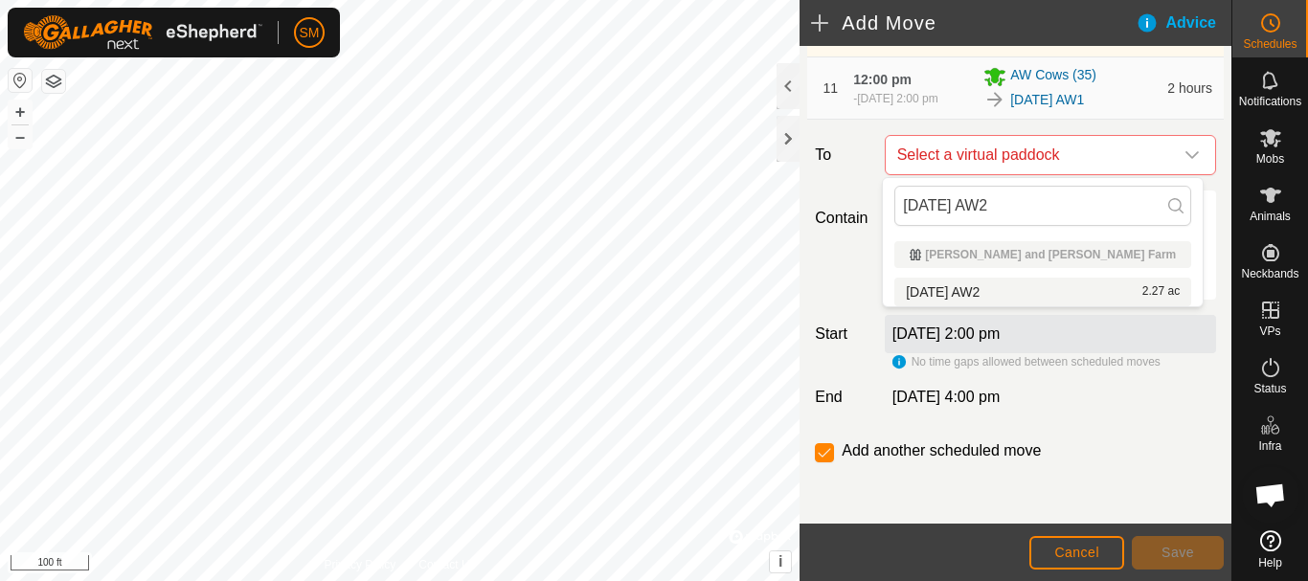
type input "2025-10-01 AW2"
click at [972, 293] on li "2025-10-01 AW2 2.27 ac" at bounding box center [1042, 292] width 297 height 29
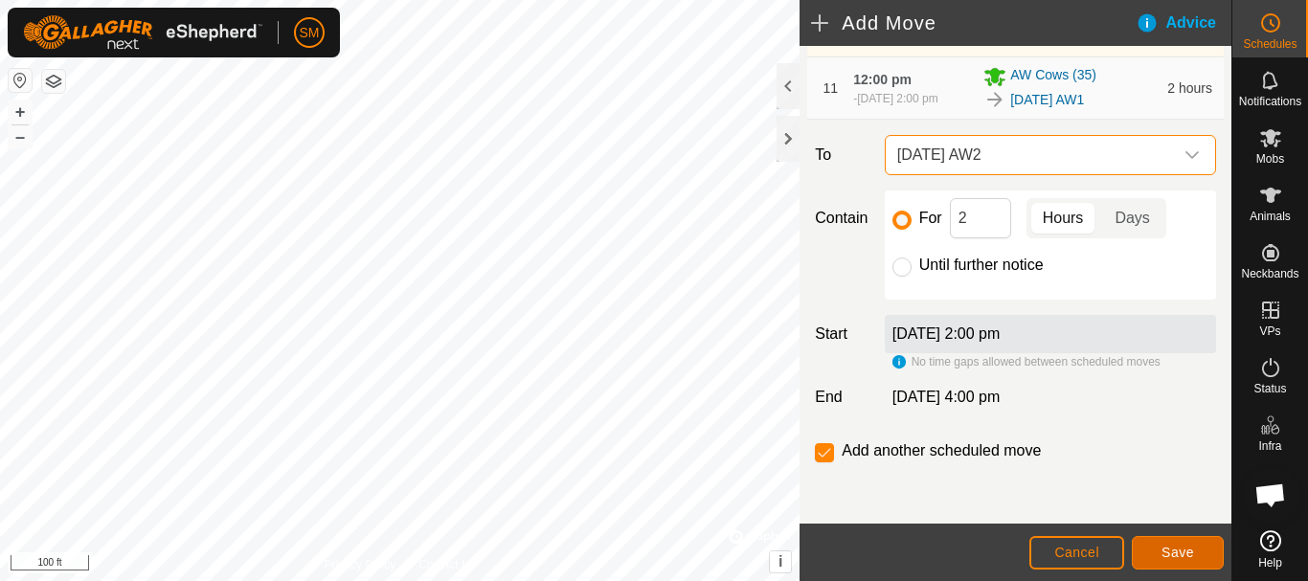
click at [1189, 564] on button "Save" at bounding box center [1177, 553] width 92 height 34
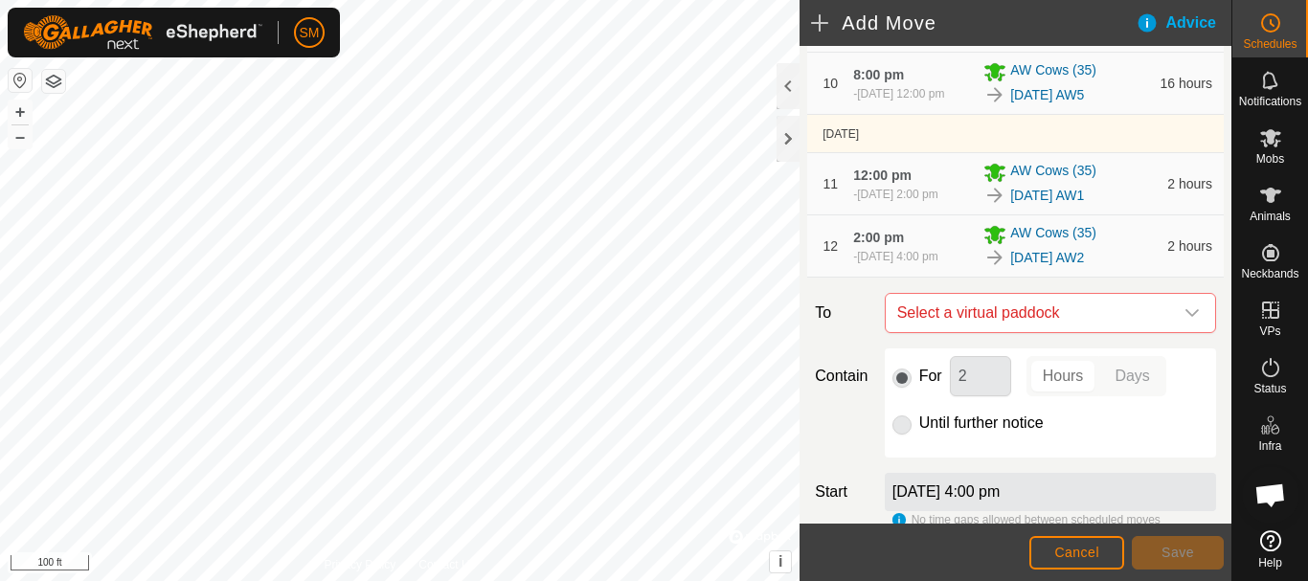
scroll to position [1022, 0]
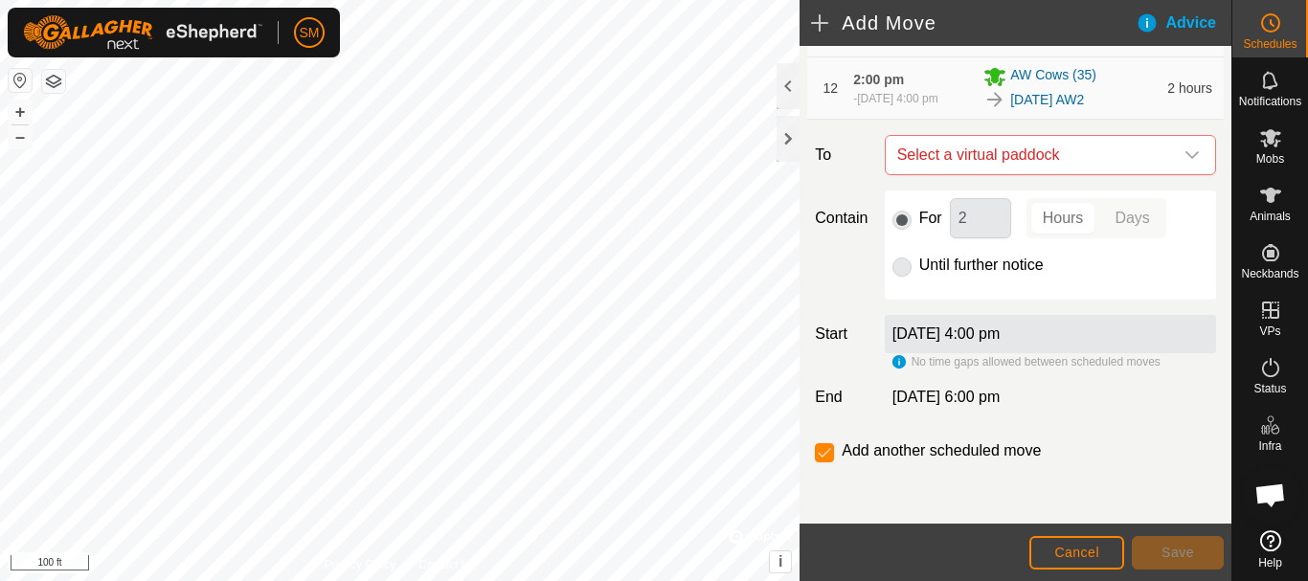
click at [1184, 153] on icon "dropdown trigger" at bounding box center [1191, 154] width 15 height 15
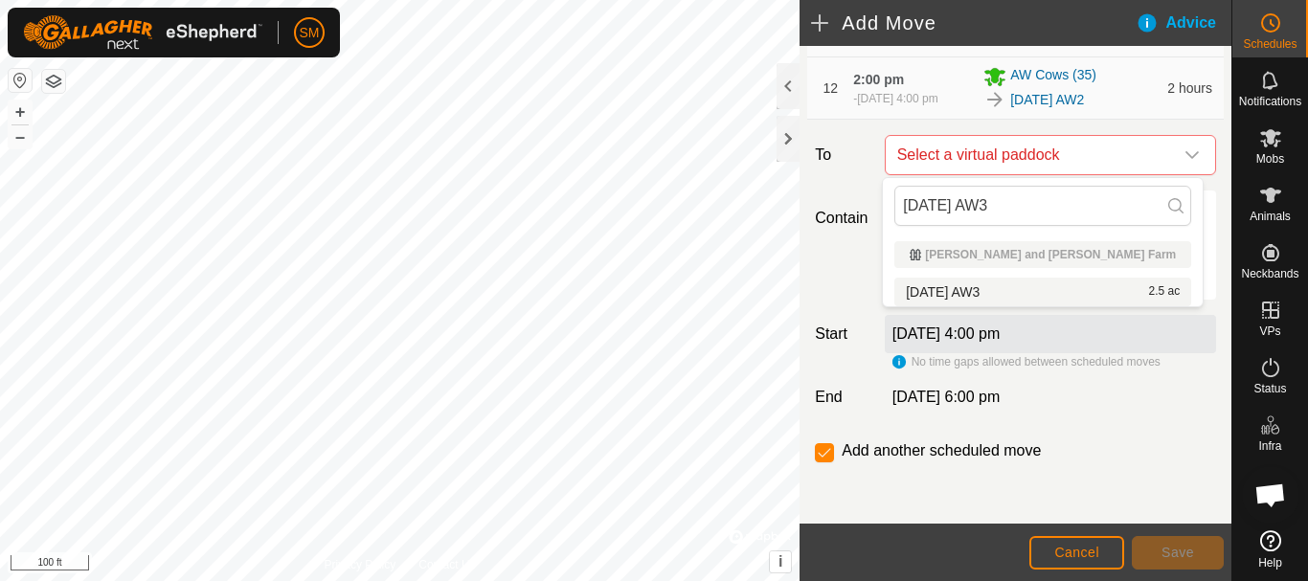
type input "2025-10-01 AW3"
click at [979, 286] on span "2025-10-01 AW3" at bounding box center [943, 291] width 74 height 13
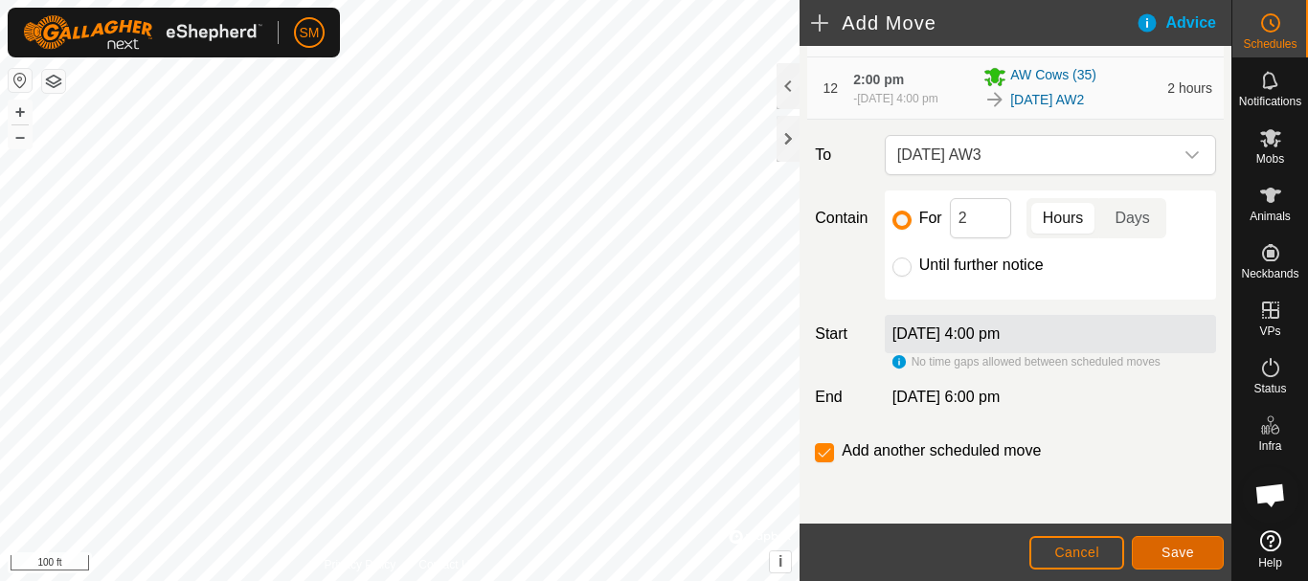
click at [1187, 555] on span "Save" at bounding box center [1177, 552] width 33 height 15
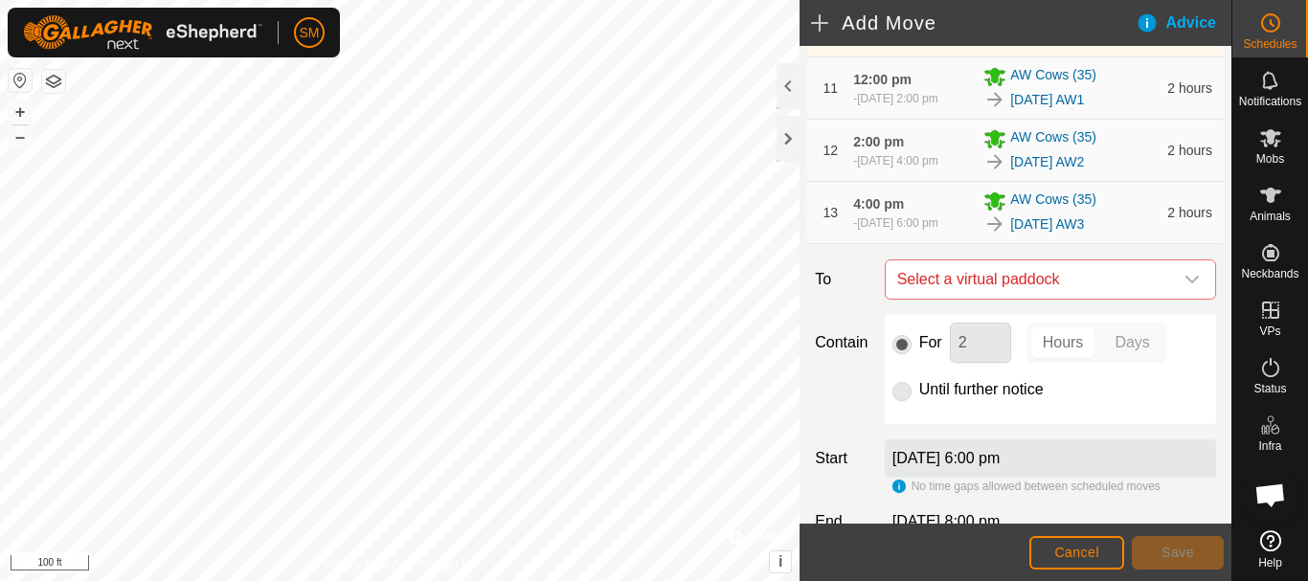
scroll to position [1085, 0]
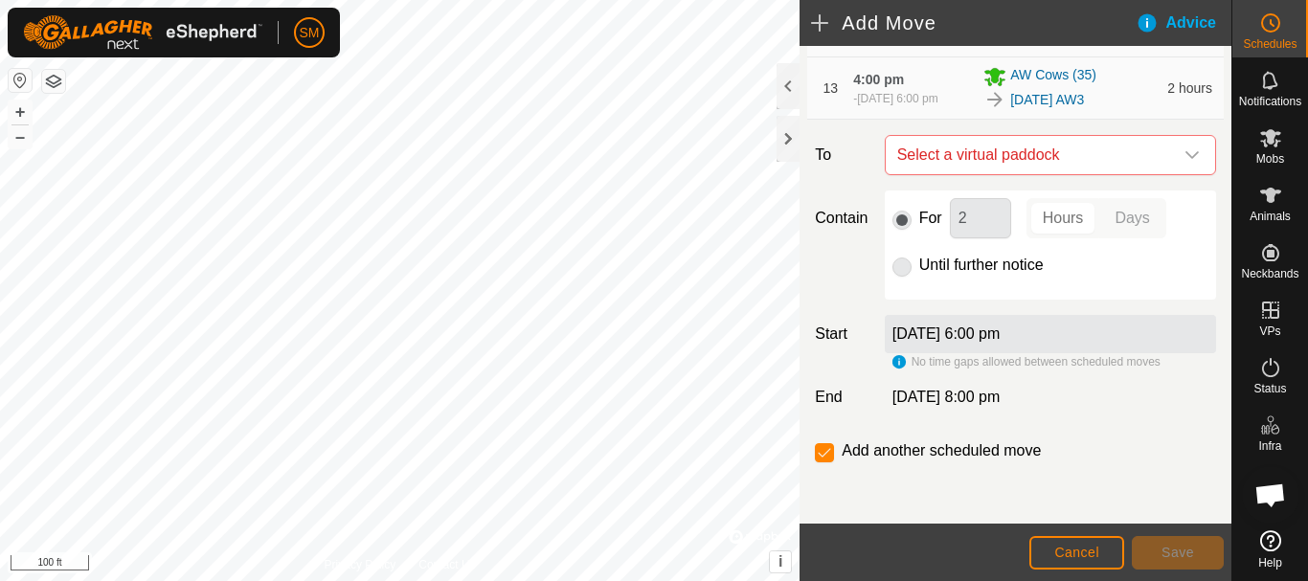
click at [1184, 149] on icon "dropdown trigger" at bounding box center [1191, 154] width 15 height 15
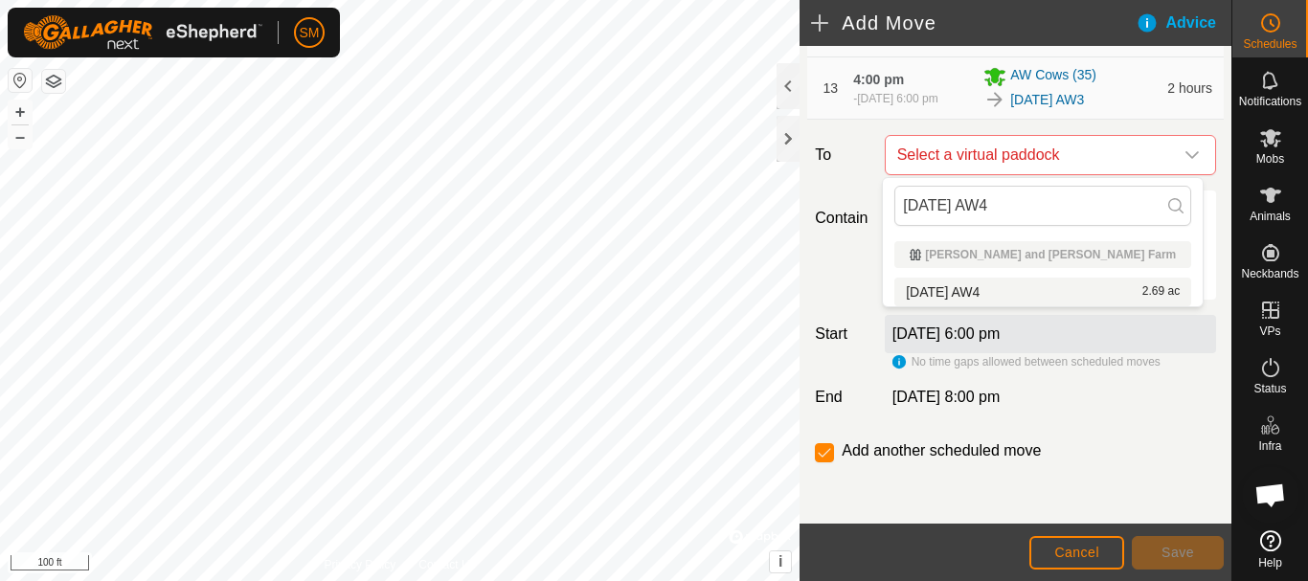
type input "[DATE] AW4"
click at [973, 290] on span "[DATE] AW4" at bounding box center [943, 291] width 74 height 13
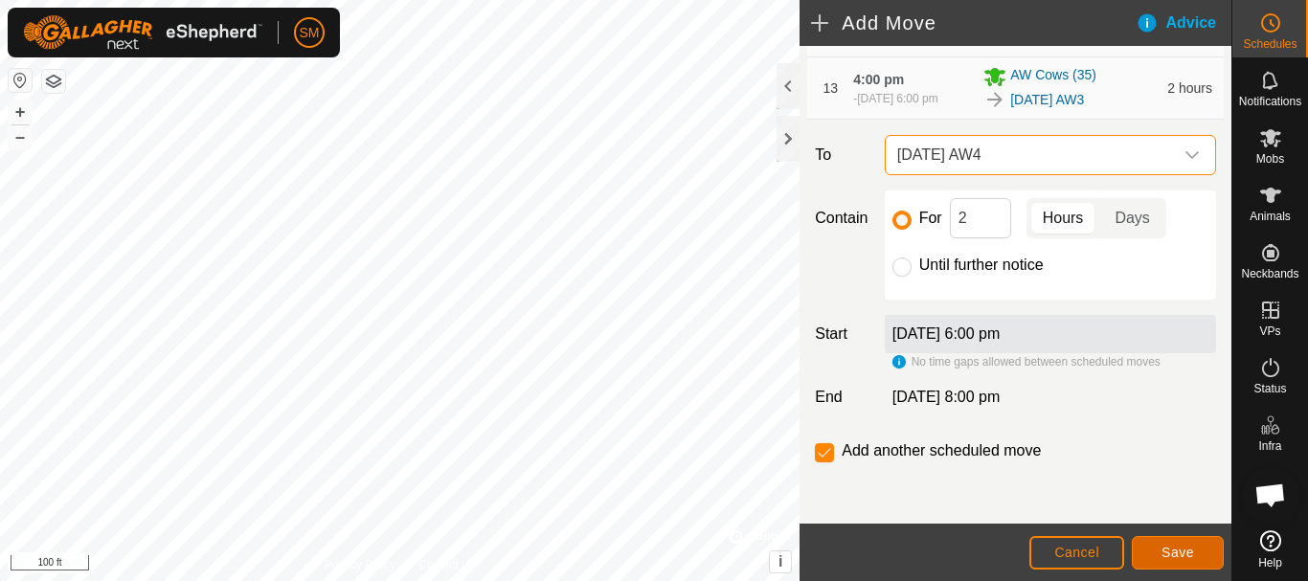
click at [1190, 556] on span "Save" at bounding box center [1177, 552] width 33 height 15
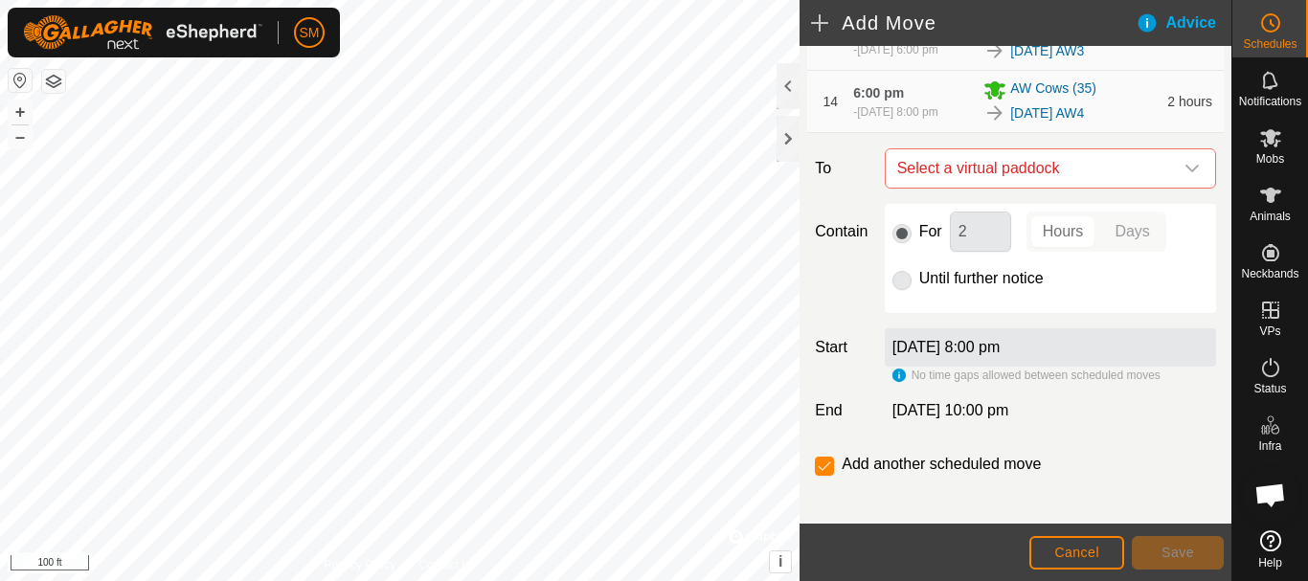
scroll to position [1147, 0]
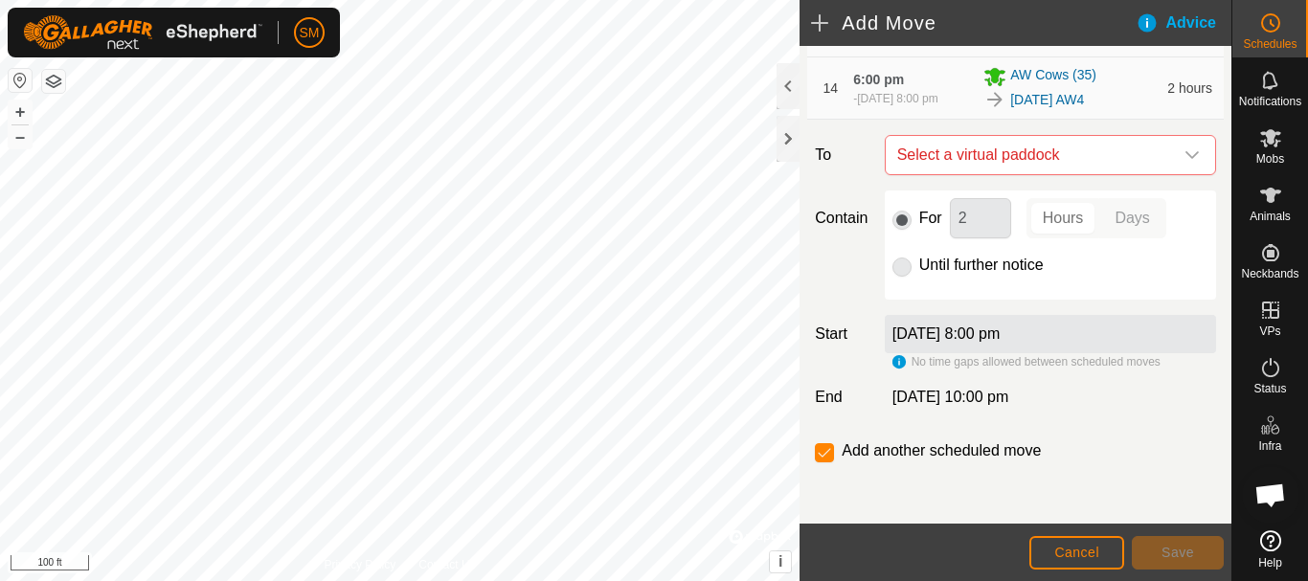
click at [1184, 154] on icon "dropdown trigger" at bounding box center [1191, 154] width 15 height 15
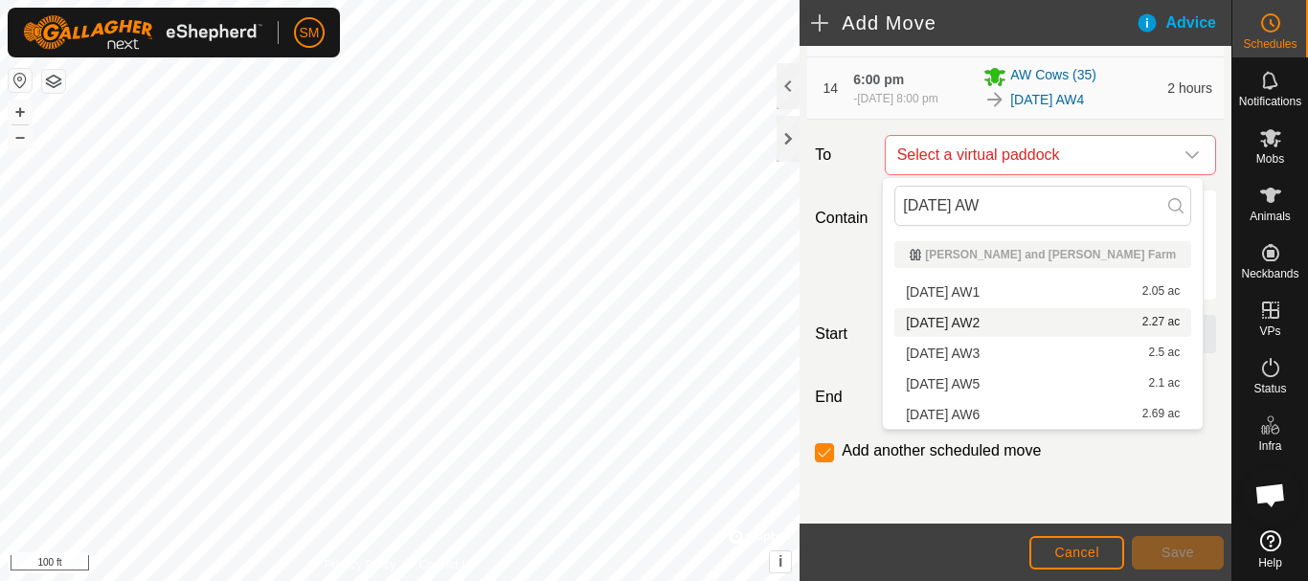
type input "[DATE] AW5"
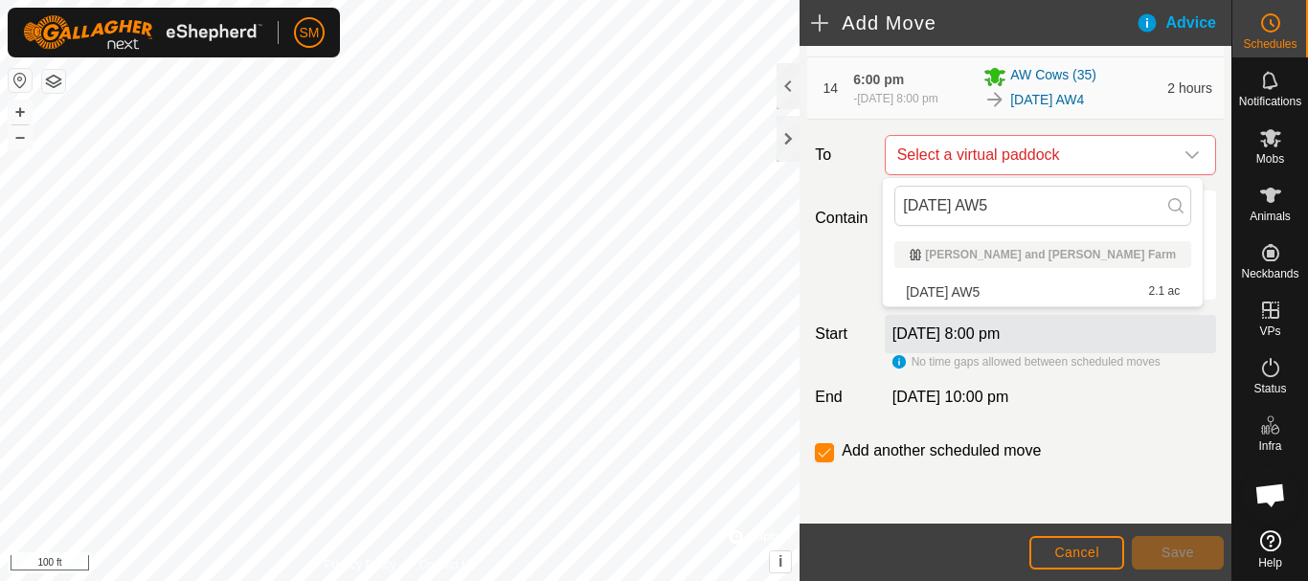
click at [979, 295] on span "[DATE] AW5" at bounding box center [943, 291] width 74 height 13
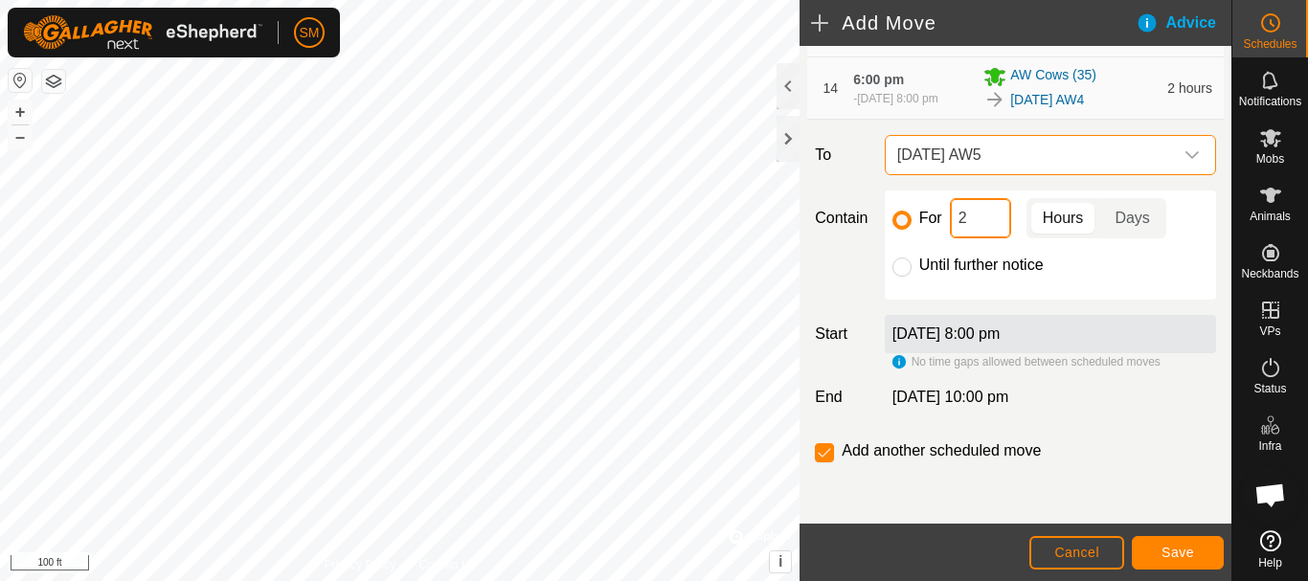
click at [992, 211] on input "2" at bounding box center [980, 218] width 61 height 40
type input "16"
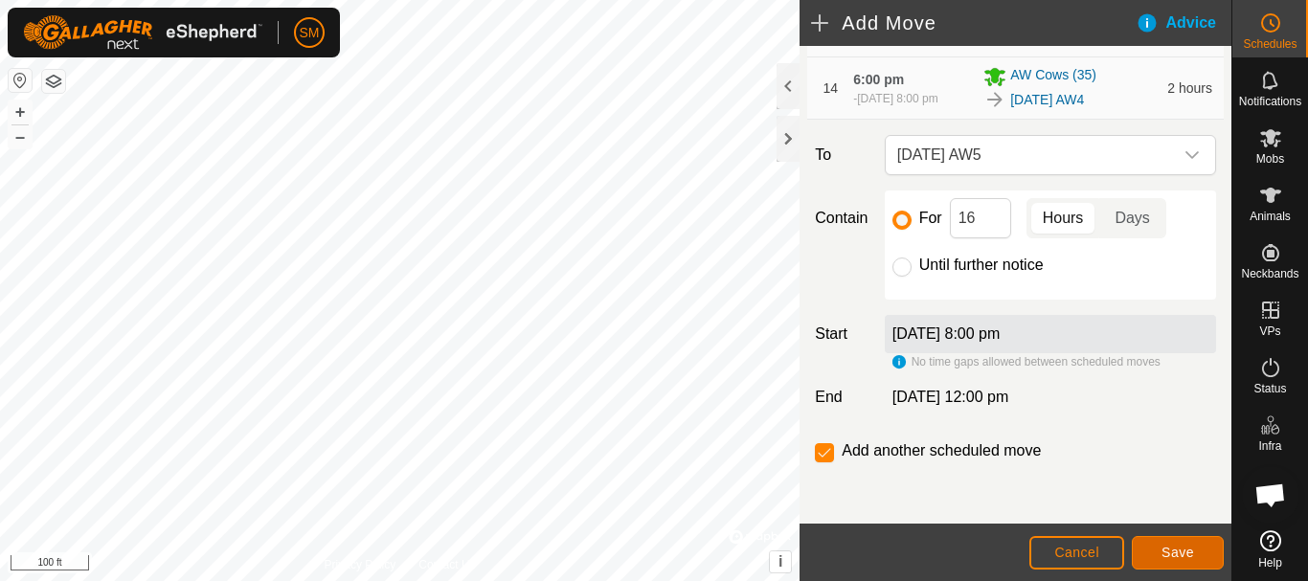
click at [1182, 556] on span "Save" at bounding box center [1177, 552] width 33 height 15
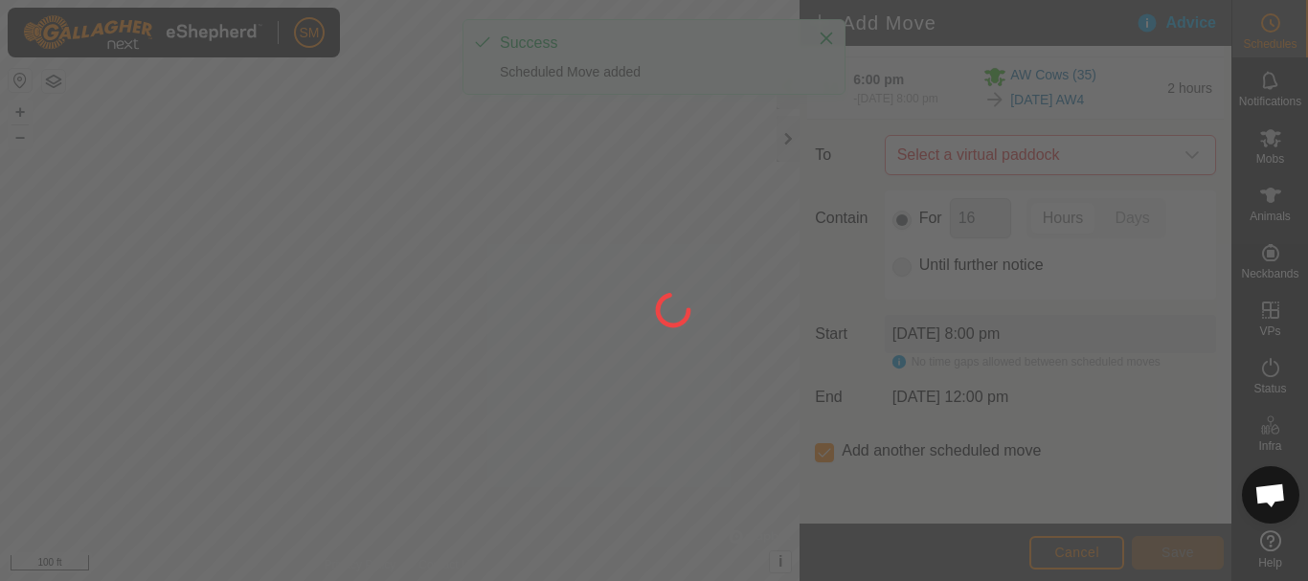
scroll to position [15, 0]
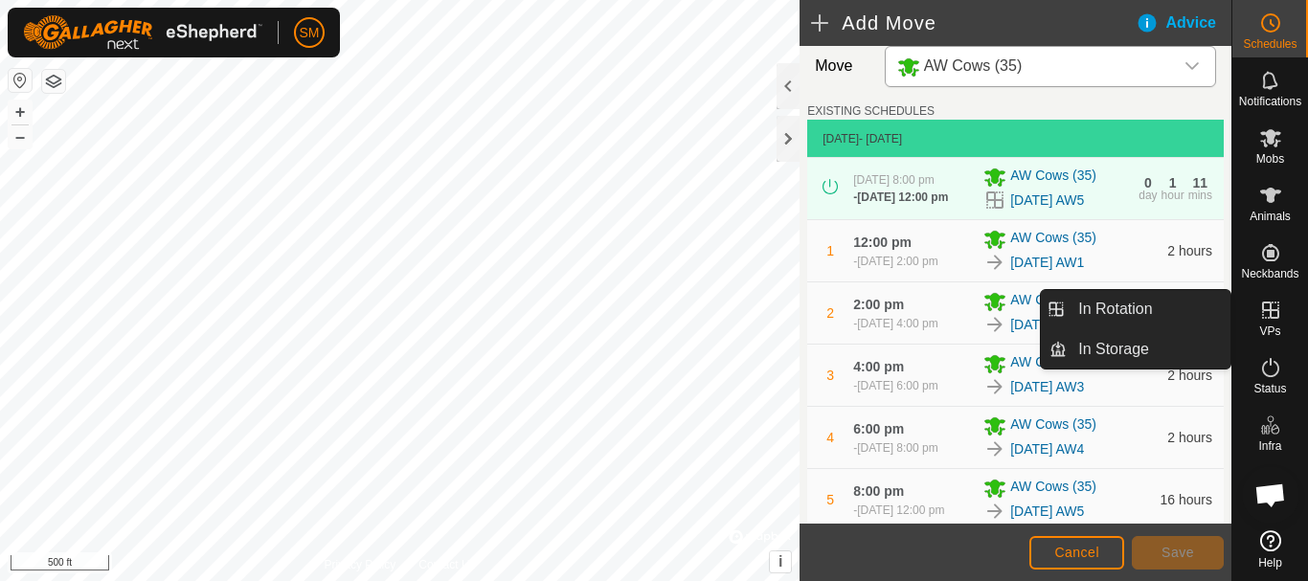
click at [1121, 302] on link "In Rotation" at bounding box center [1148, 309] width 164 height 38
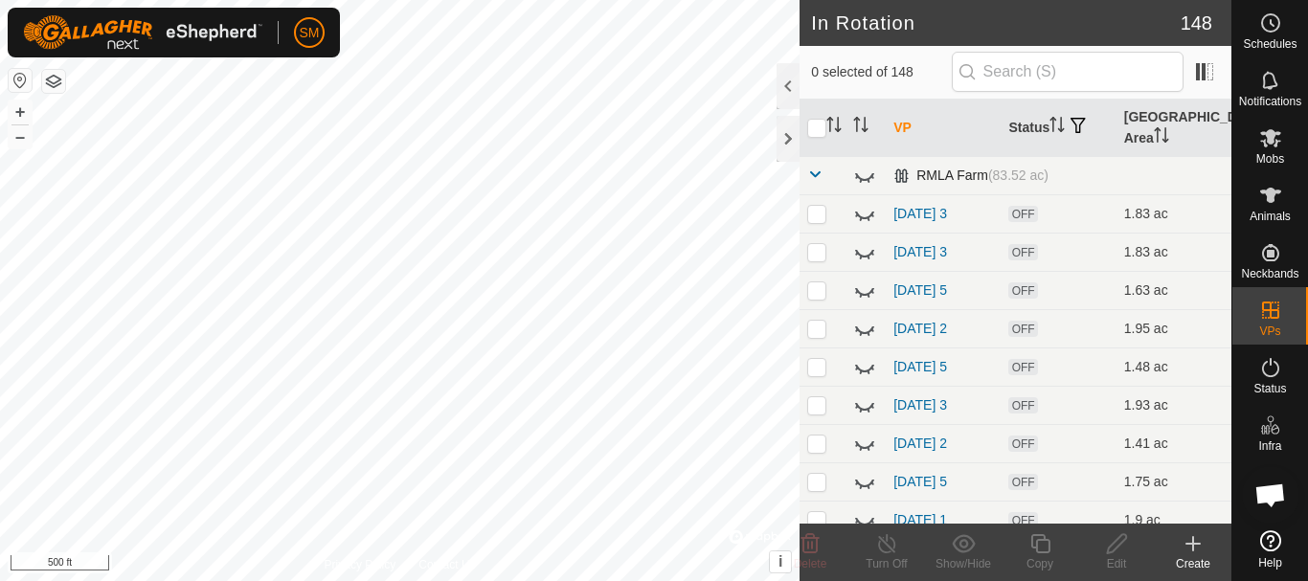
click at [816, 173] on span at bounding box center [814, 174] width 15 height 15
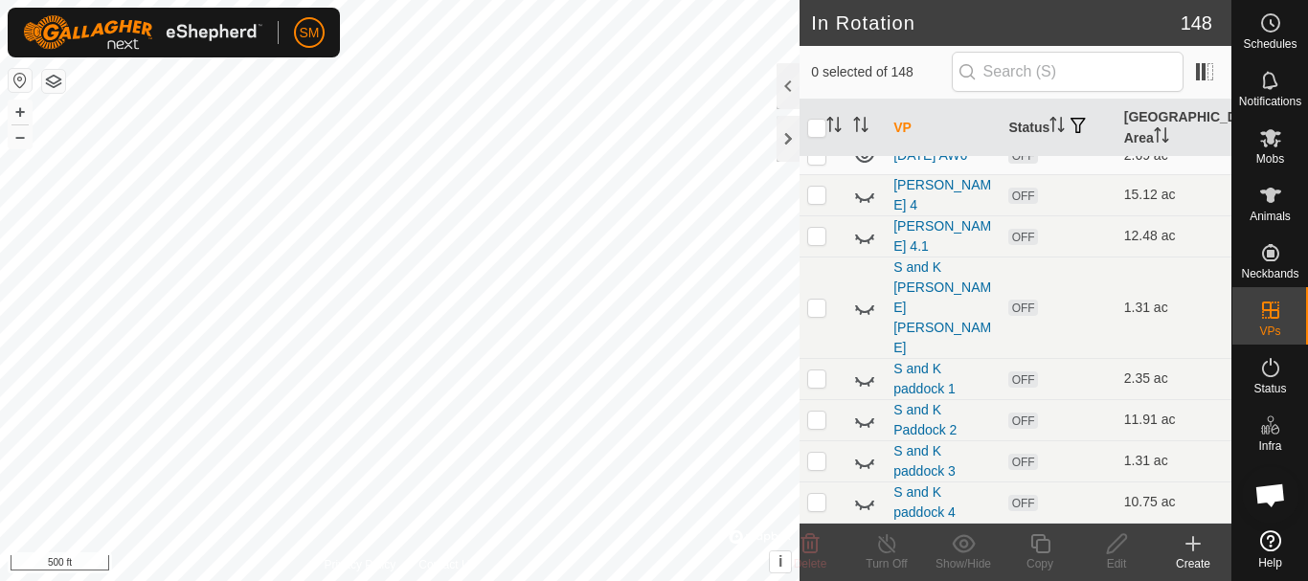
scroll to position [2588, 0]
click at [859, 313] on icon at bounding box center [864, 309] width 19 height 8
click at [859, 319] on icon at bounding box center [864, 307] width 23 height 23
click at [864, 383] on icon at bounding box center [864, 381] width 19 height 8
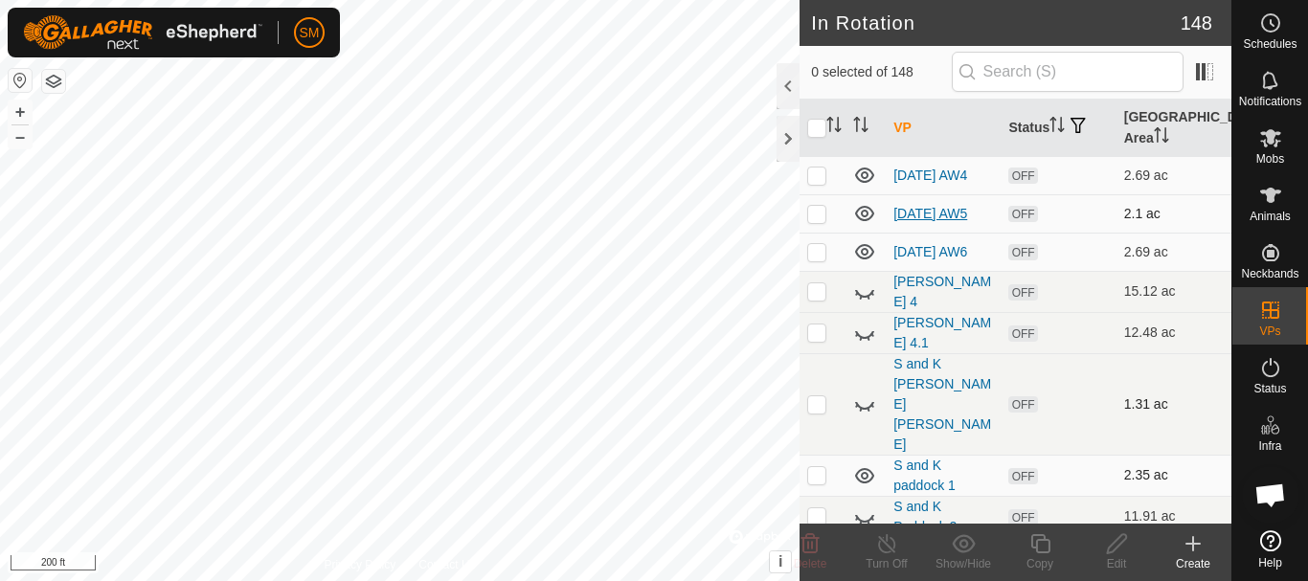
scroll to position [2301, 0]
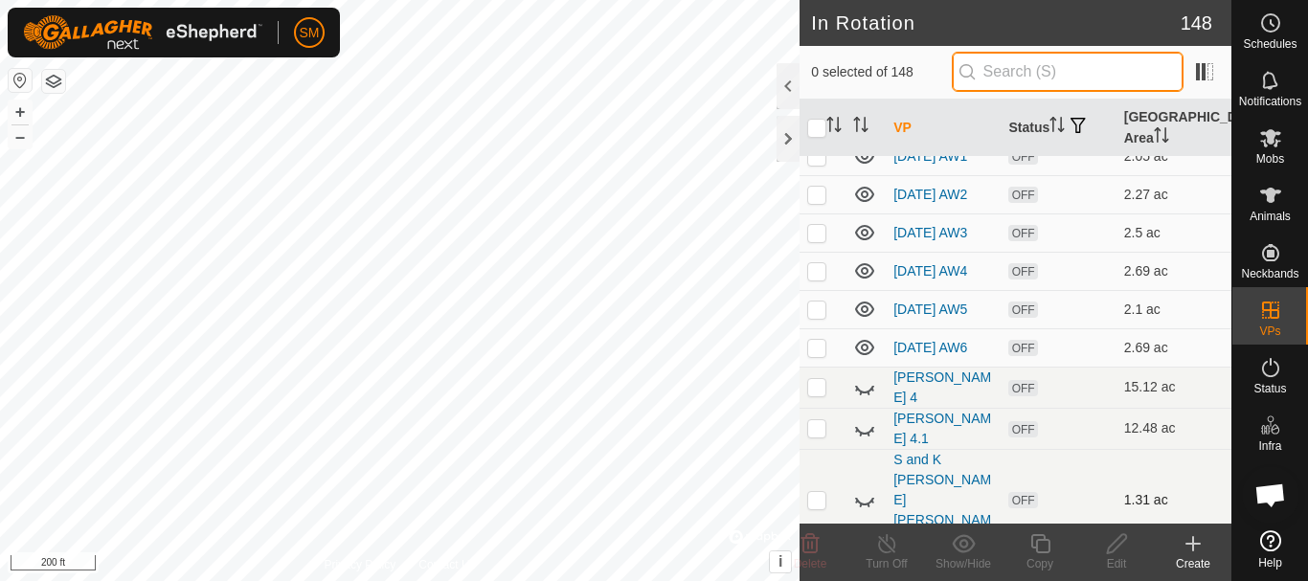
click at [1043, 58] on input "text" at bounding box center [1067, 72] width 232 height 40
paste input "[DATE] AW"
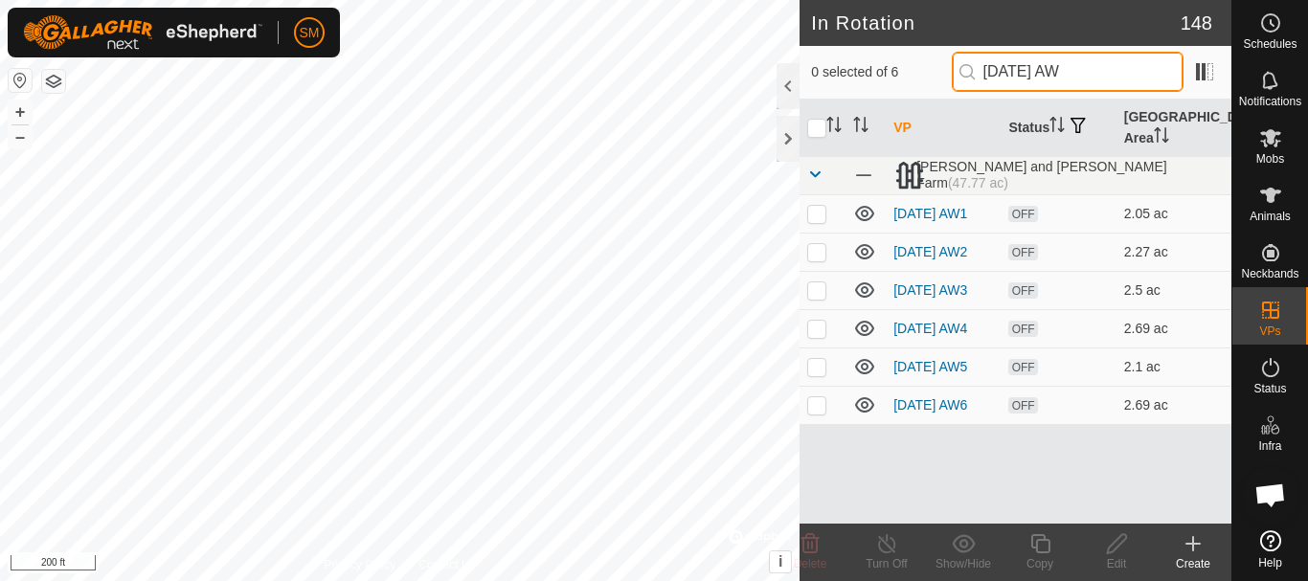
scroll to position [0, 0]
type input "[DATE] AW"
click at [862, 221] on icon at bounding box center [864, 213] width 19 height 15
click at [861, 255] on icon at bounding box center [864, 251] width 23 height 23
click at [865, 302] on icon at bounding box center [864, 290] width 23 height 23
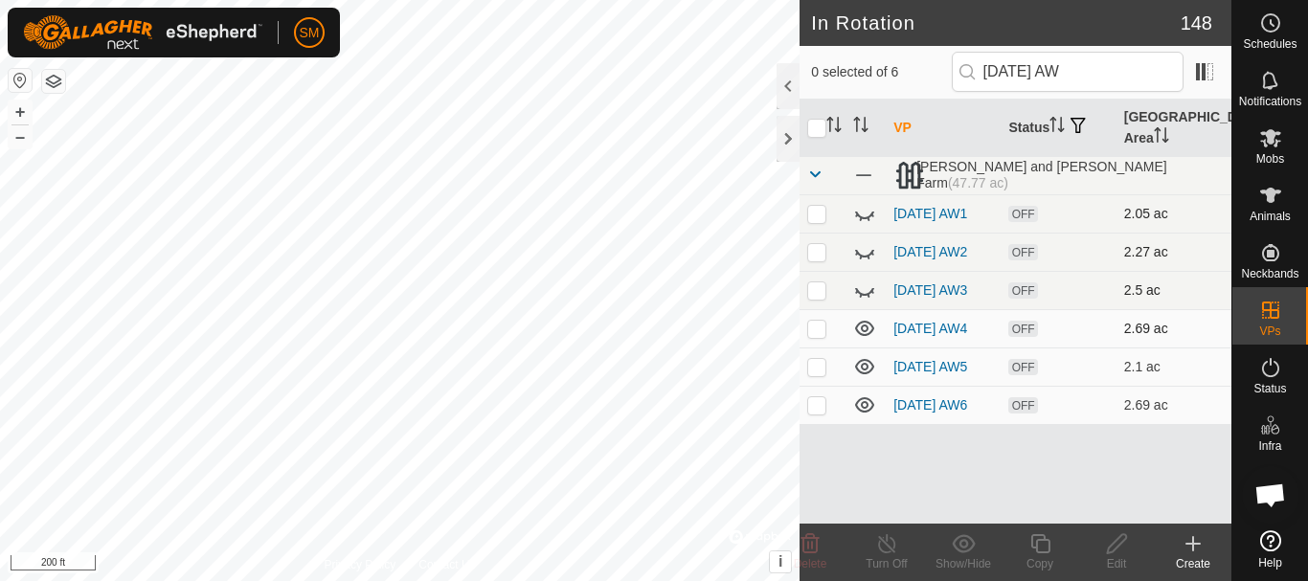
click at [866, 336] on icon at bounding box center [864, 328] width 19 height 15
click at [815, 413] on p-tablecheckbox at bounding box center [816, 404] width 19 height 15
click at [804, 548] on icon at bounding box center [810, 543] width 18 height 19
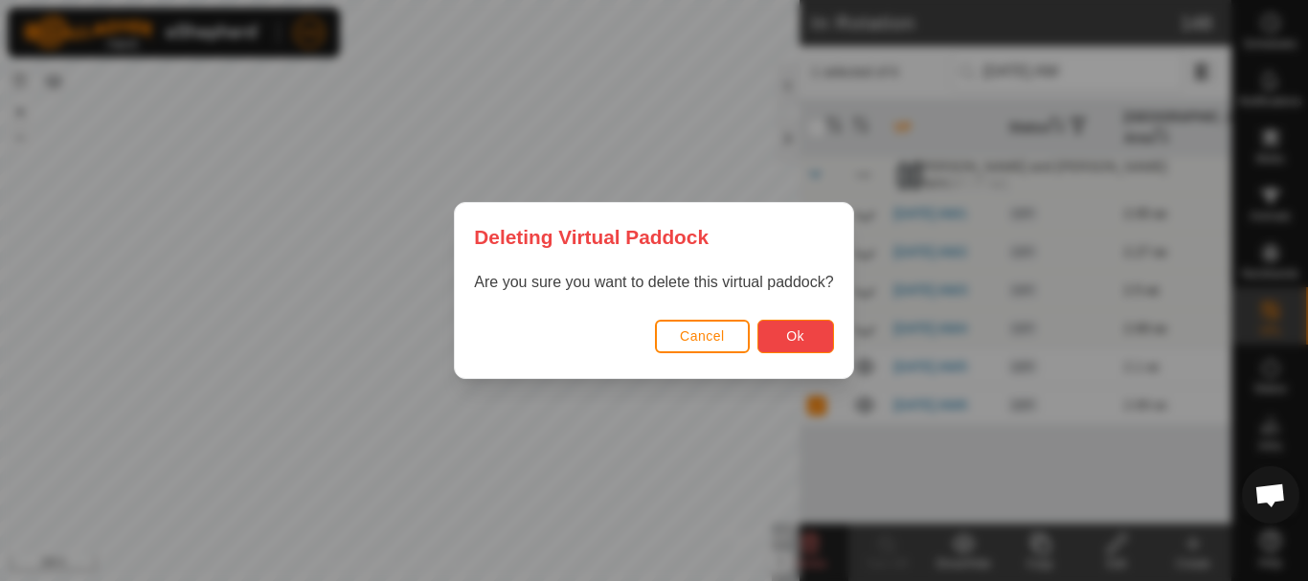
click at [797, 348] on button "Ok" at bounding box center [795, 337] width 77 height 34
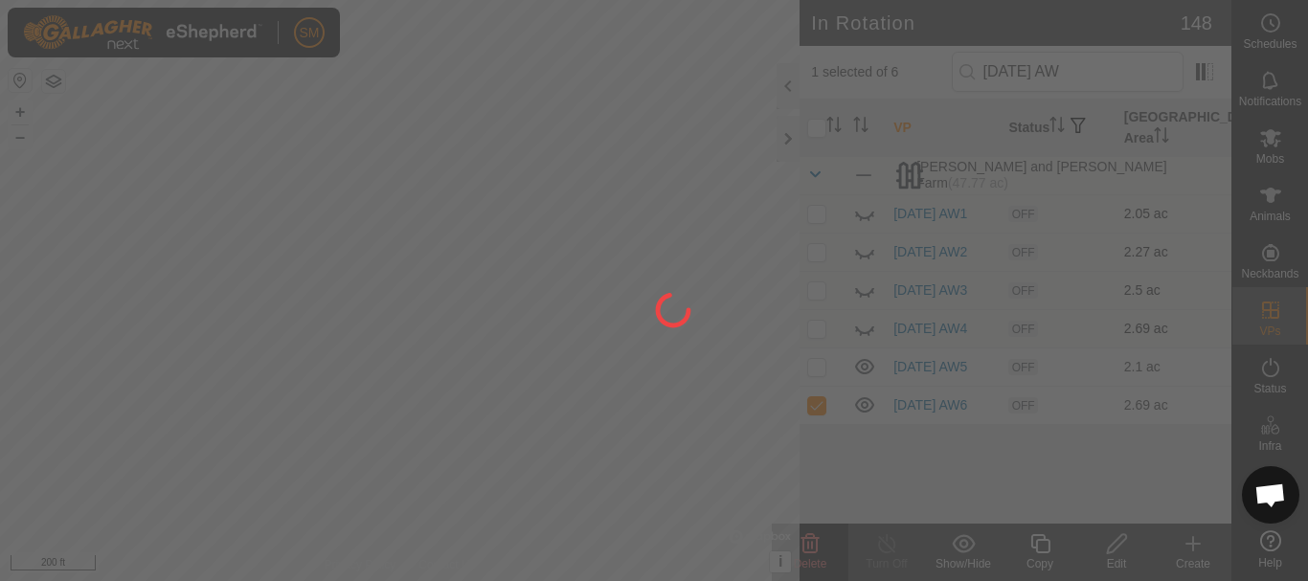
checkbox input "false"
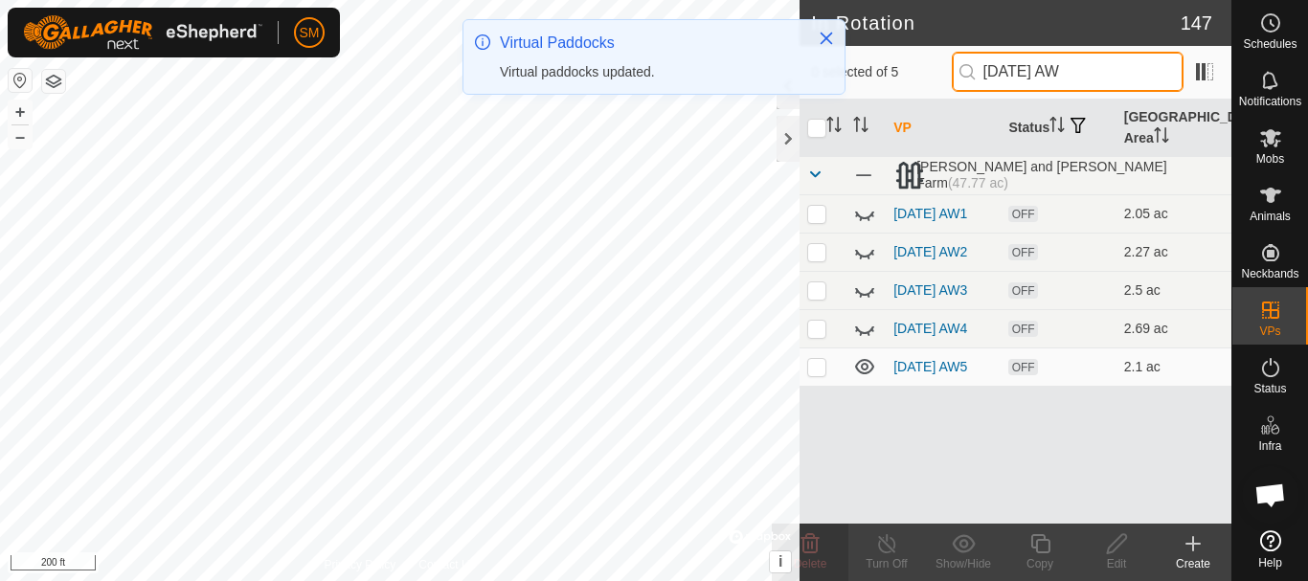
click at [1065, 71] on input "[DATE] AW" at bounding box center [1067, 72] width 232 height 40
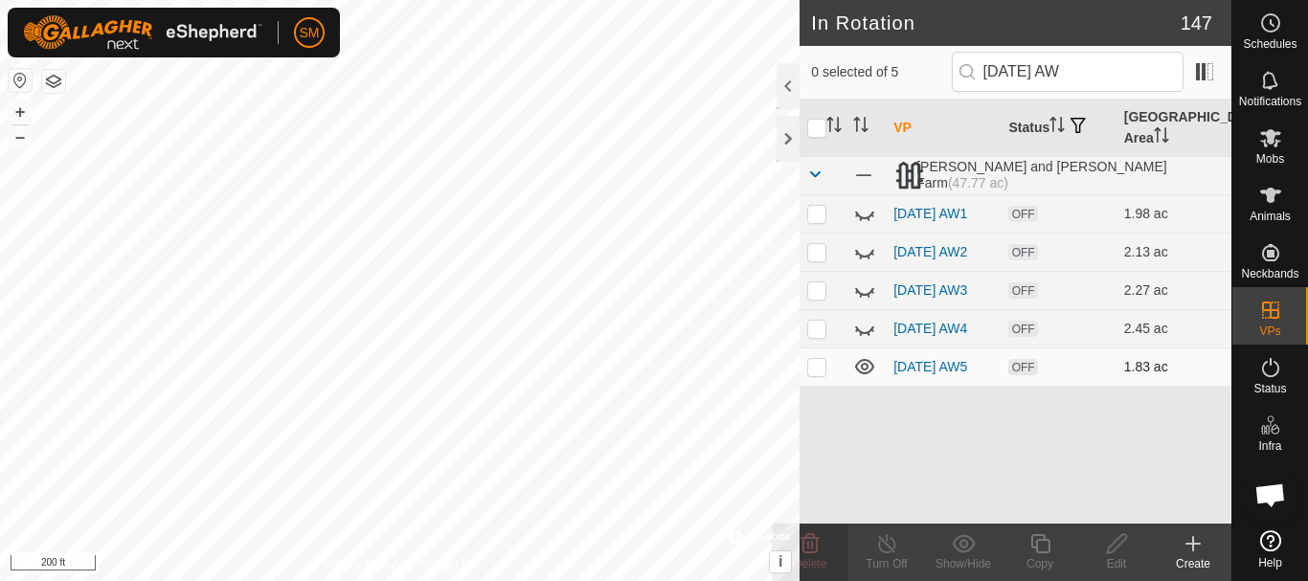
click at [862, 374] on icon at bounding box center [864, 366] width 19 height 15
click at [1063, 63] on input "[DATE] AW" at bounding box center [1067, 72] width 232 height 40
click at [870, 378] on icon at bounding box center [864, 366] width 23 height 23
click at [1068, 75] on input "[DATE] AW" at bounding box center [1067, 72] width 232 height 40
click at [868, 374] on icon at bounding box center [868, 372] width 3 height 4
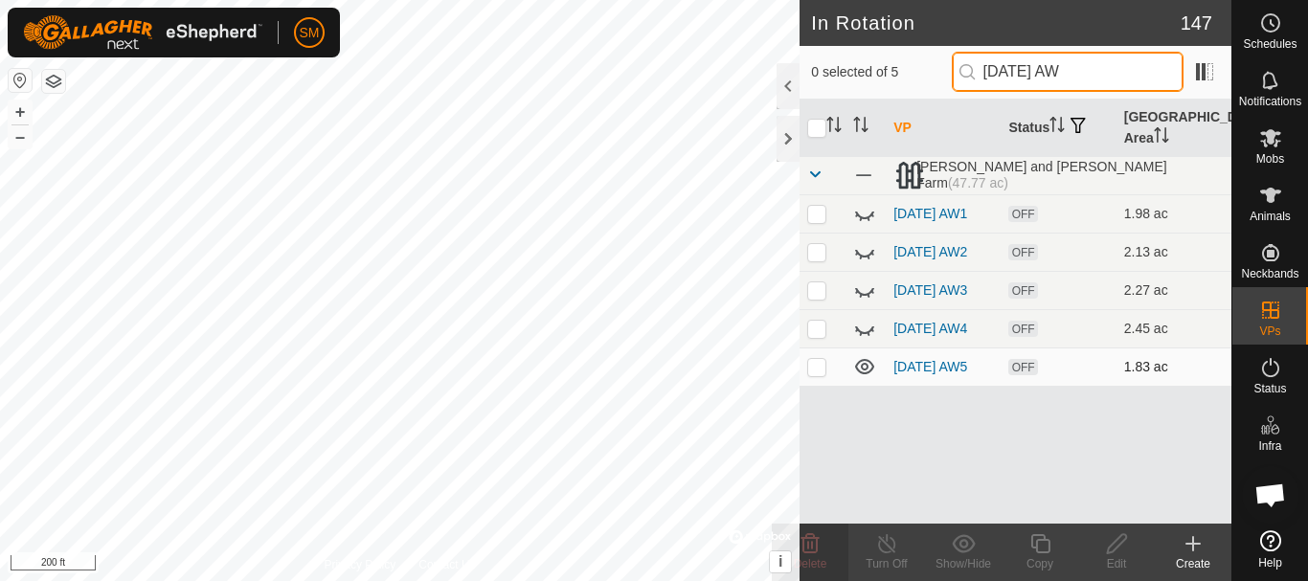
click at [1062, 71] on input "[DATE] AW" at bounding box center [1067, 72] width 232 height 40
type input "[DATE] AW"
click at [859, 374] on icon at bounding box center [864, 366] width 19 height 15
click at [1193, 541] on icon at bounding box center [1193, 543] width 0 height 13
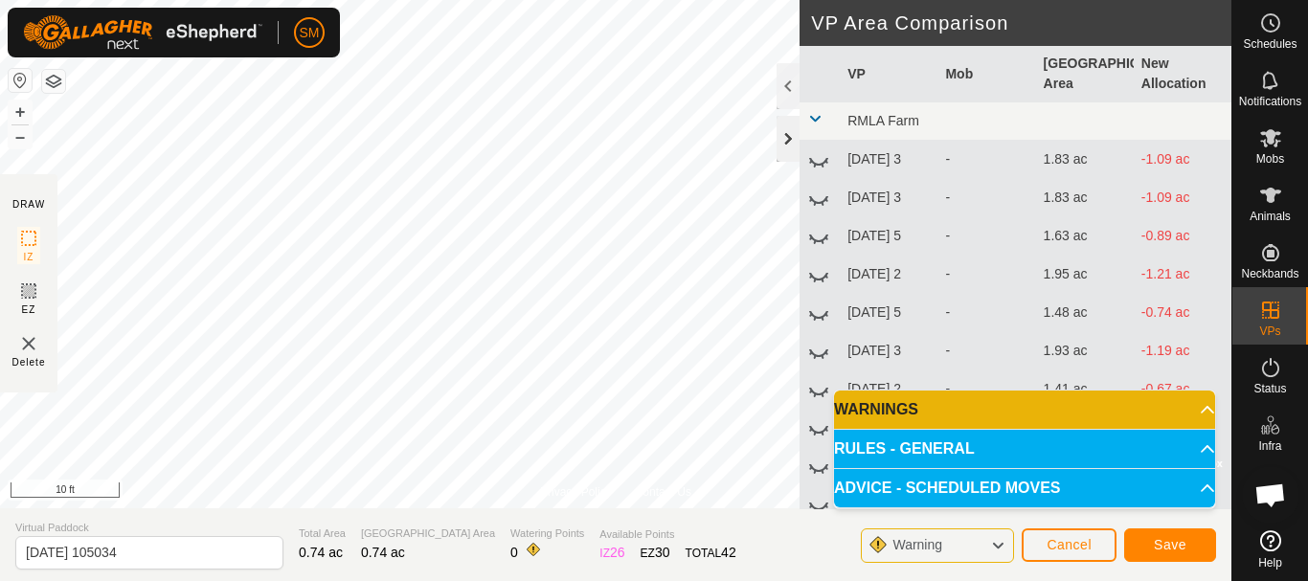
click at [786, 139] on div at bounding box center [787, 139] width 23 height 46
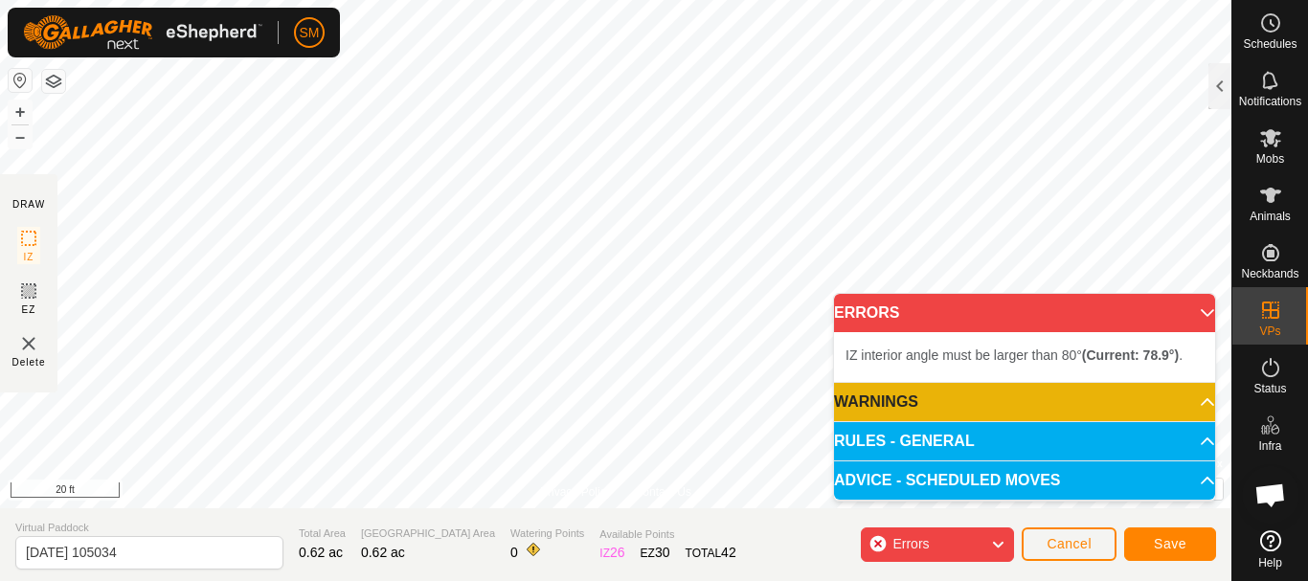
click at [217, 515] on div "Privacy Policy Contact Us + – ⇧ i © Mapbox , © OpenStreetMap , Improve this map…" at bounding box center [615, 290] width 1231 height 581
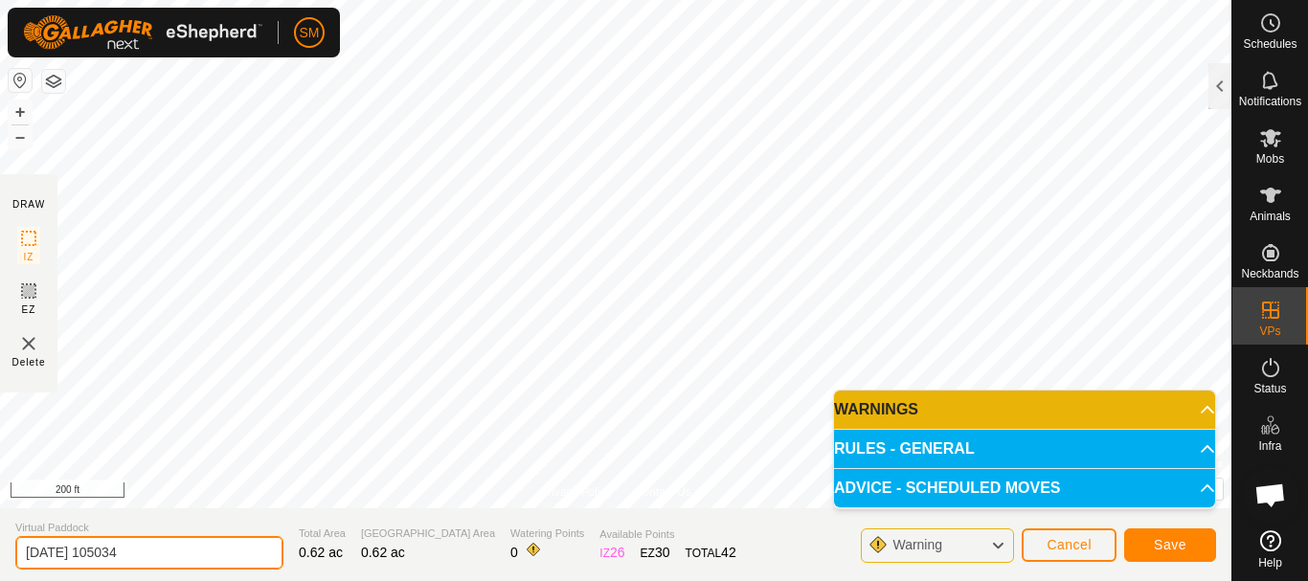
drag, startPoint x: 201, startPoint y: 555, endPoint x: 0, endPoint y: 571, distance: 201.7
click at [0, 571] on section "Virtual Paddock 2025-09-29 105034 Total Area 0.62 ac Grazing Area 0.62 ac Water…" at bounding box center [615, 544] width 1231 height 73
paste input "10-01 AW"
click at [86, 555] on input "[DATE] AW" at bounding box center [149, 553] width 268 height 34
click at [135, 546] on input "2025-10-02 AW" at bounding box center [149, 553] width 268 height 34
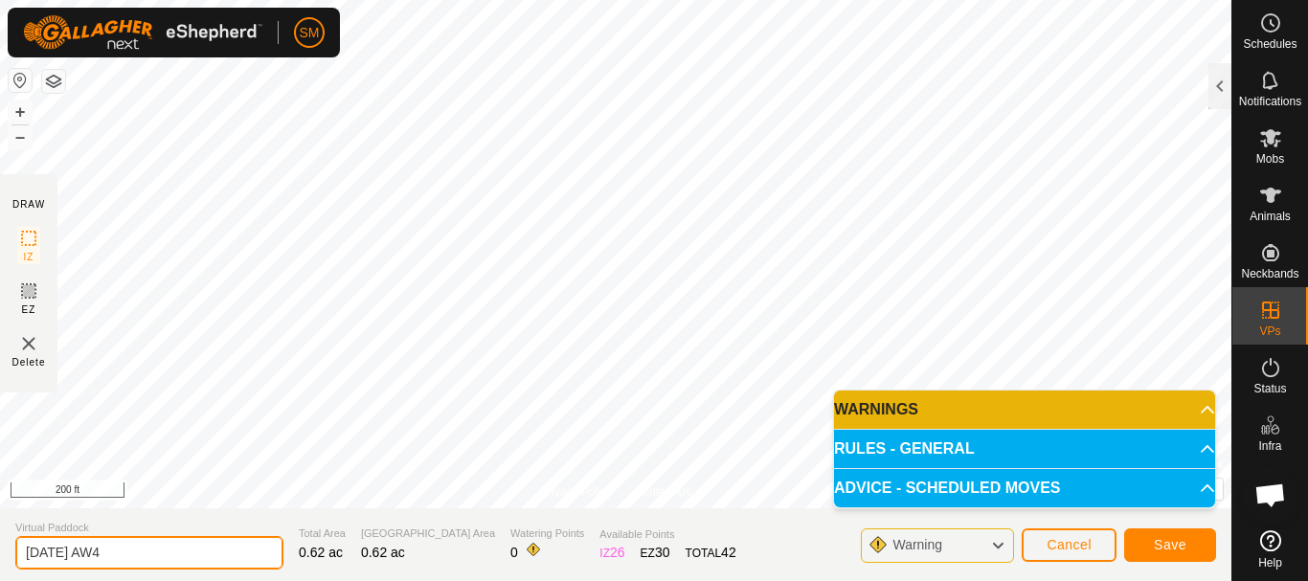
type input "2025-10-02 AW4"
drag, startPoint x: 119, startPoint y: 548, endPoint x: 0, endPoint y: 571, distance: 120.9
click at [0, 571] on section "Virtual Paddock 2025-10-02 AW4 Total Area 2.84 ac Grazing Area 2.84 ac Watering…" at bounding box center [615, 544] width 1231 height 73
click at [142, 554] on input "2025-10-02 AW4" at bounding box center [149, 553] width 268 height 34
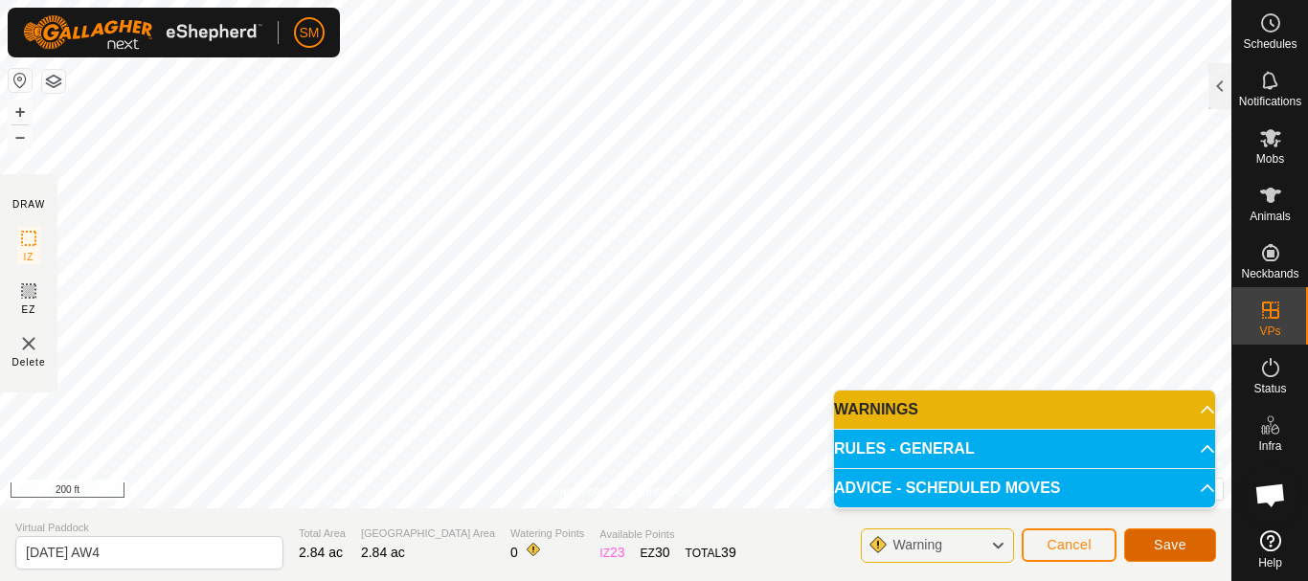
click at [1158, 547] on span "Save" at bounding box center [1169, 544] width 33 height 15
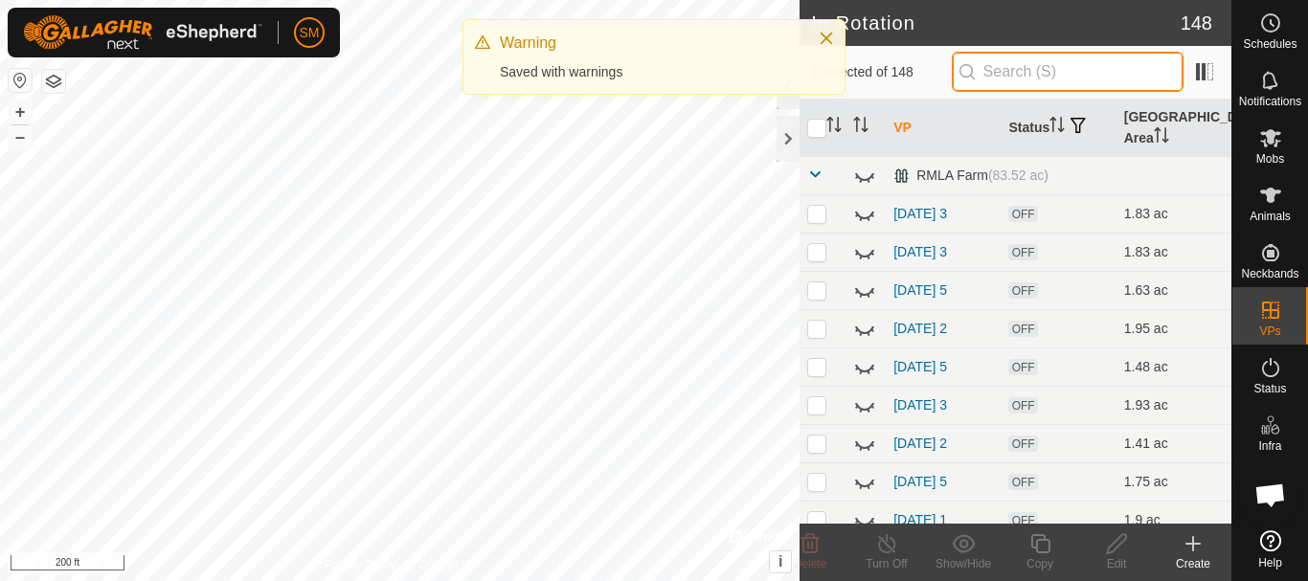
click at [1030, 74] on input "text" at bounding box center [1067, 72] width 232 height 40
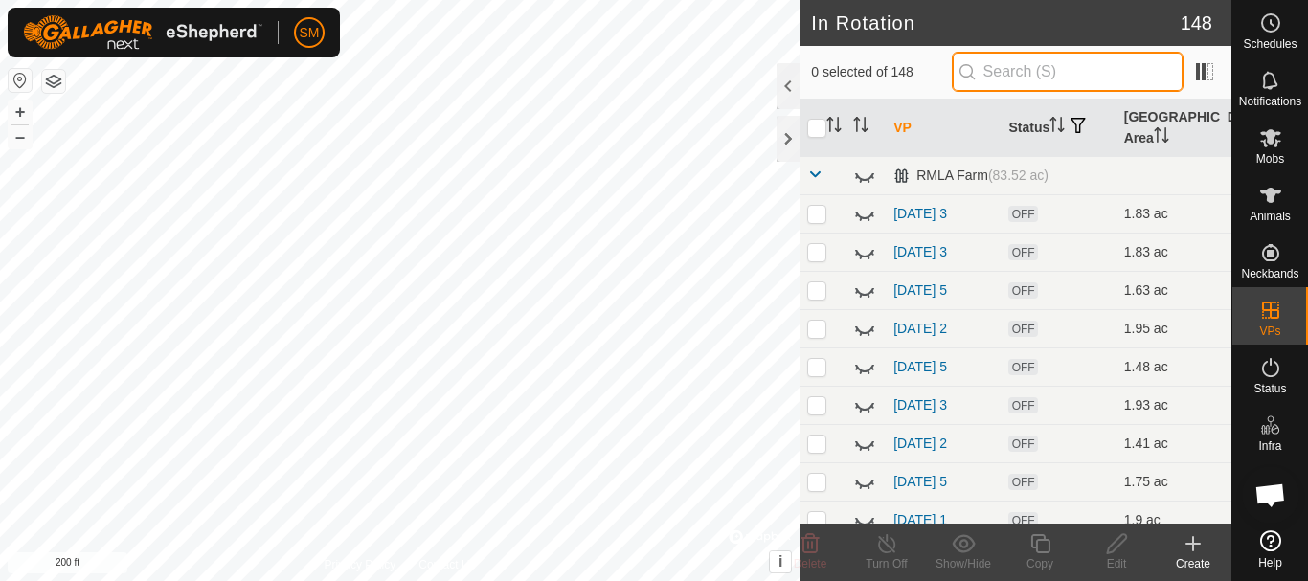
paste input "2025-10-02 AW"
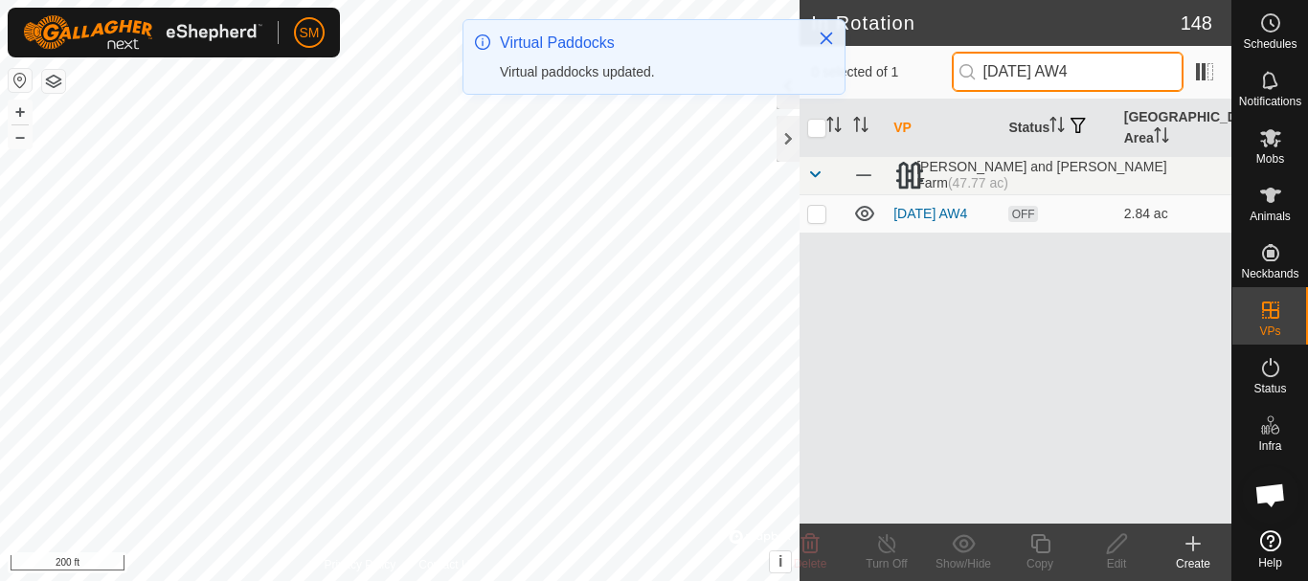
type input "2025-10-02 AW4"
click at [813, 217] on p-checkbox at bounding box center [816, 213] width 19 height 15
checkbox input "true"
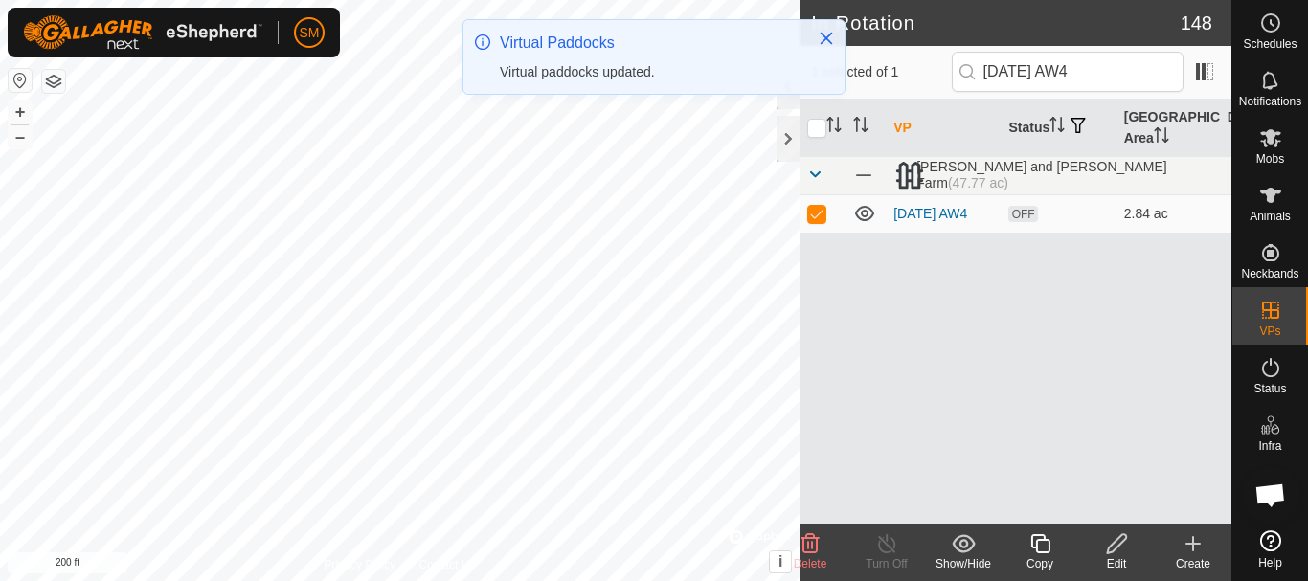
click at [1040, 549] on icon at bounding box center [1040, 543] width 24 height 23
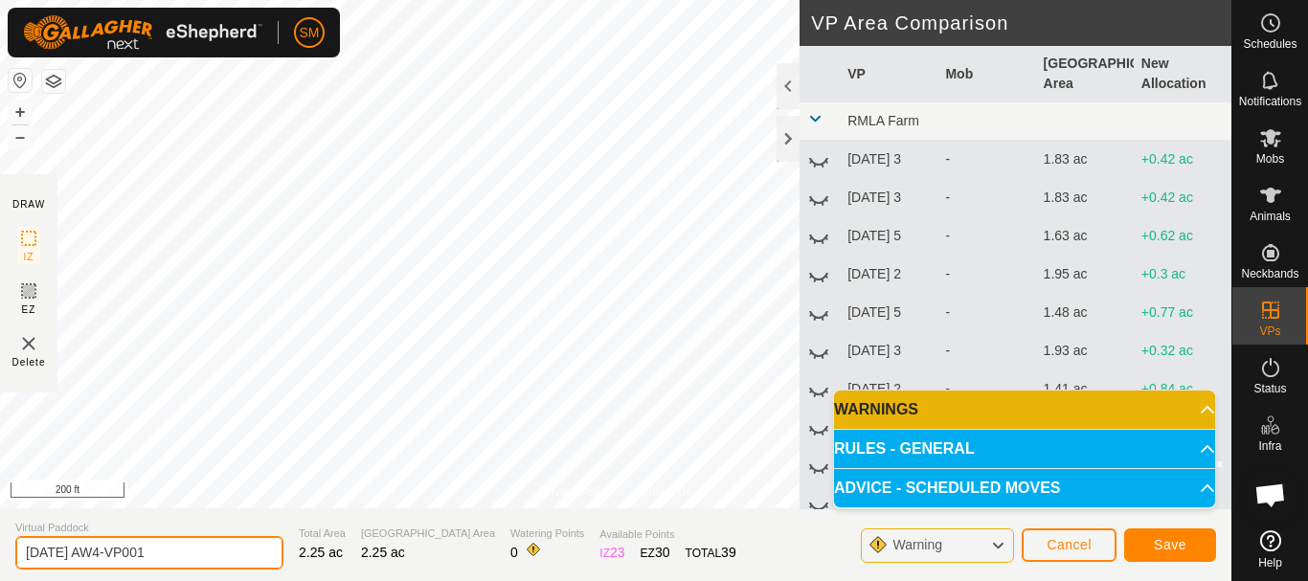
click at [201, 561] on input "2025-10-02 AW4-VP001" at bounding box center [149, 553] width 268 height 34
paste input "text"
type input "2025-10-02 AW5"
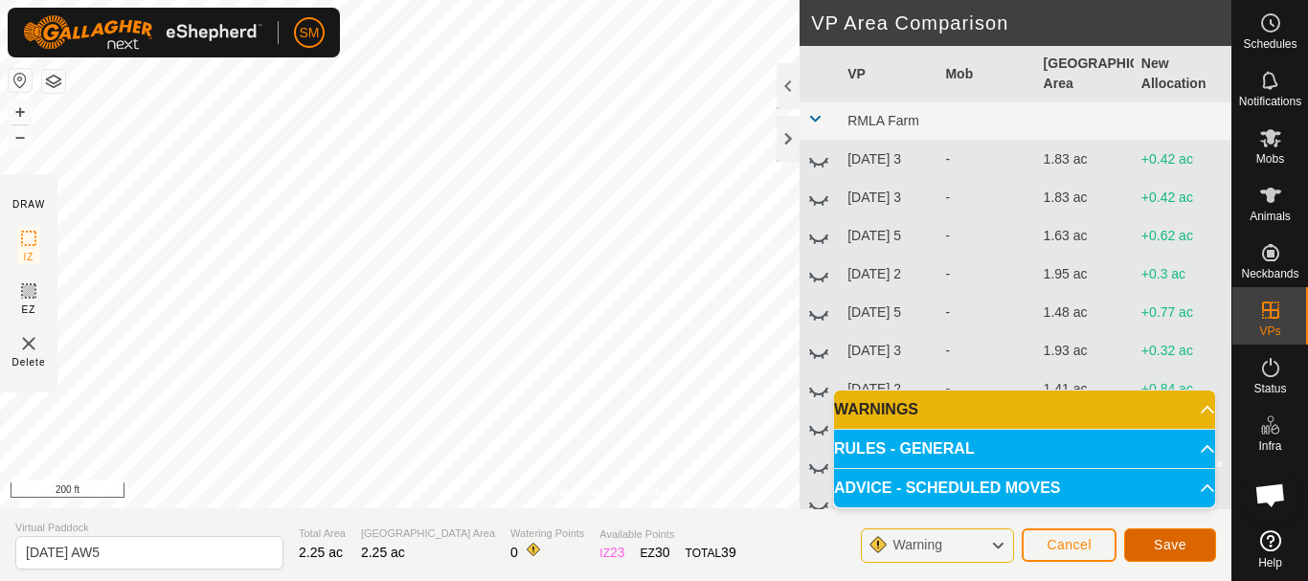
click at [1174, 544] on span "Save" at bounding box center [1169, 544] width 33 height 15
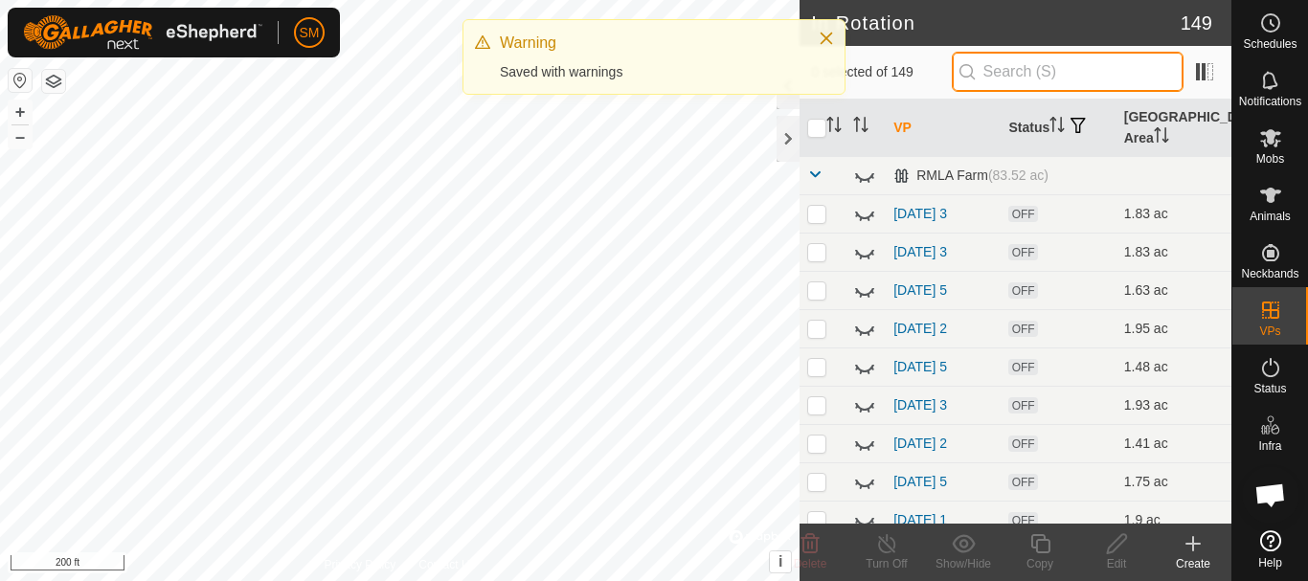
click at [1029, 81] on input "text" at bounding box center [1067, 72] width 232 height 40
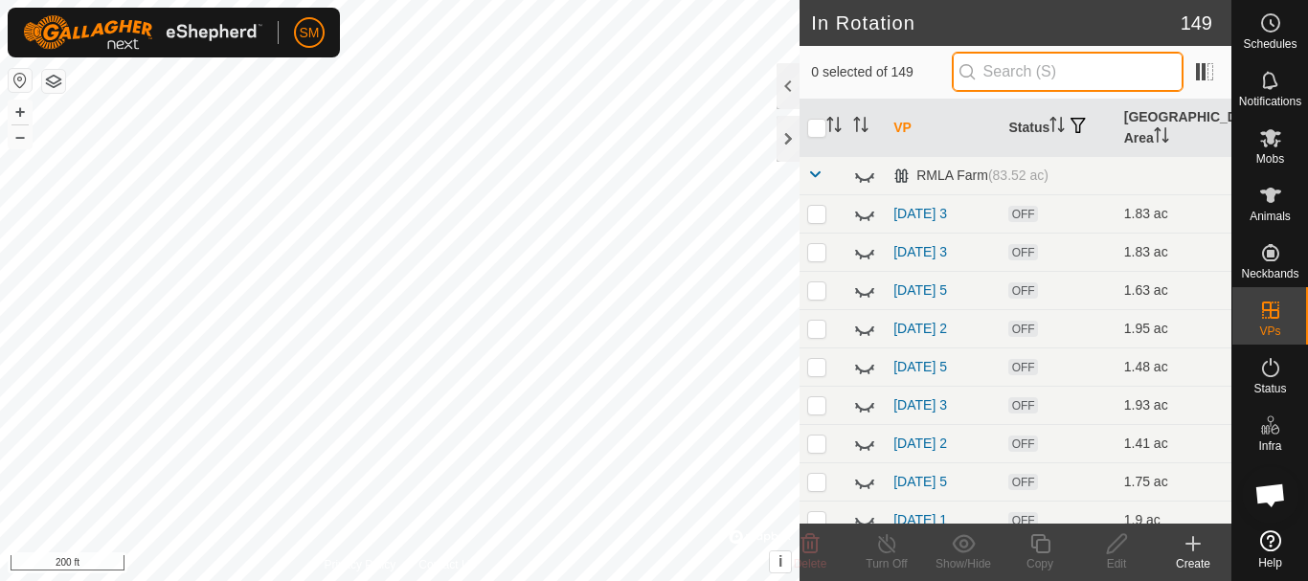
paste input "2025-10-02 AW"
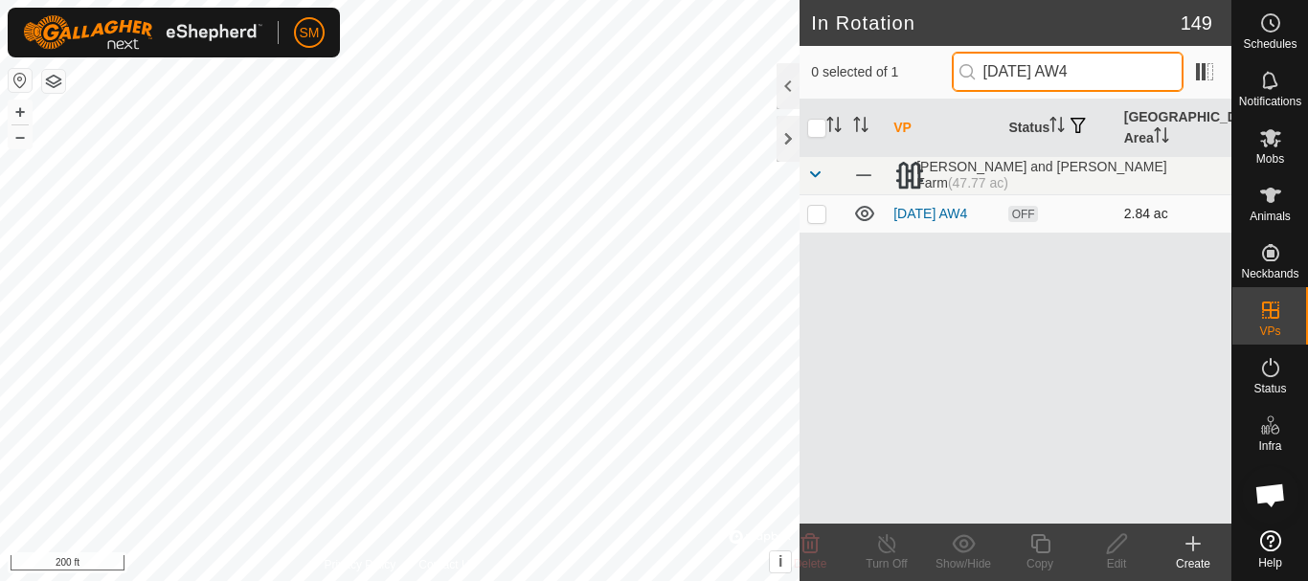
type input "2025-10-02 AW4"
click at [819, 218] on p-checkbox at bounding box center [816, 213] width 19 height 15
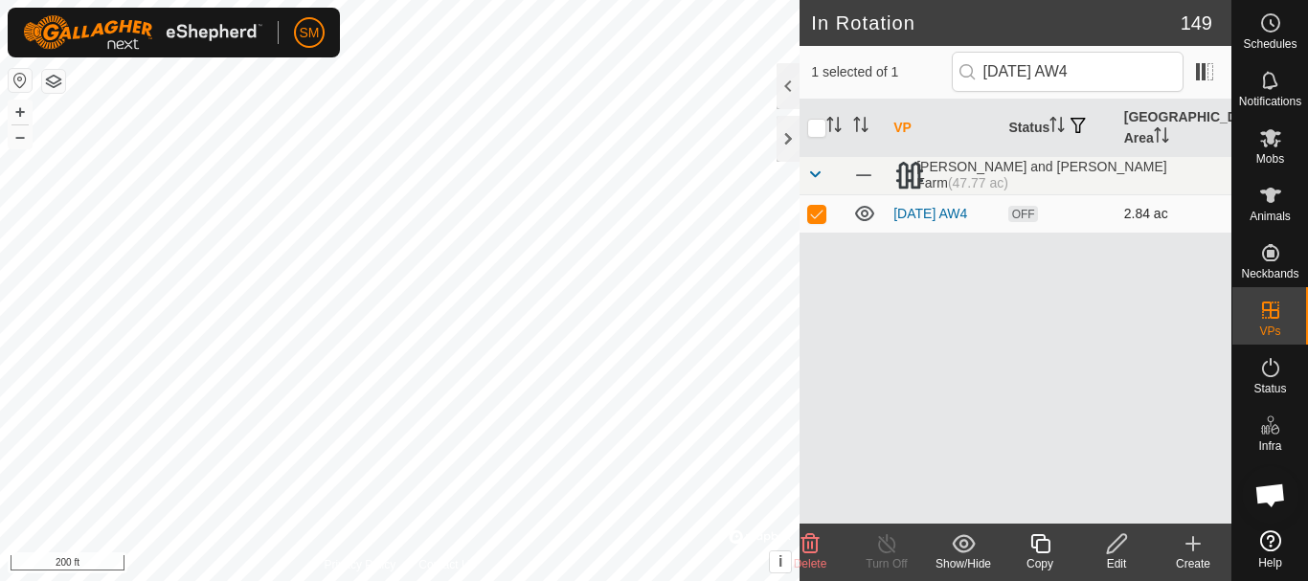
checkbox input "true"
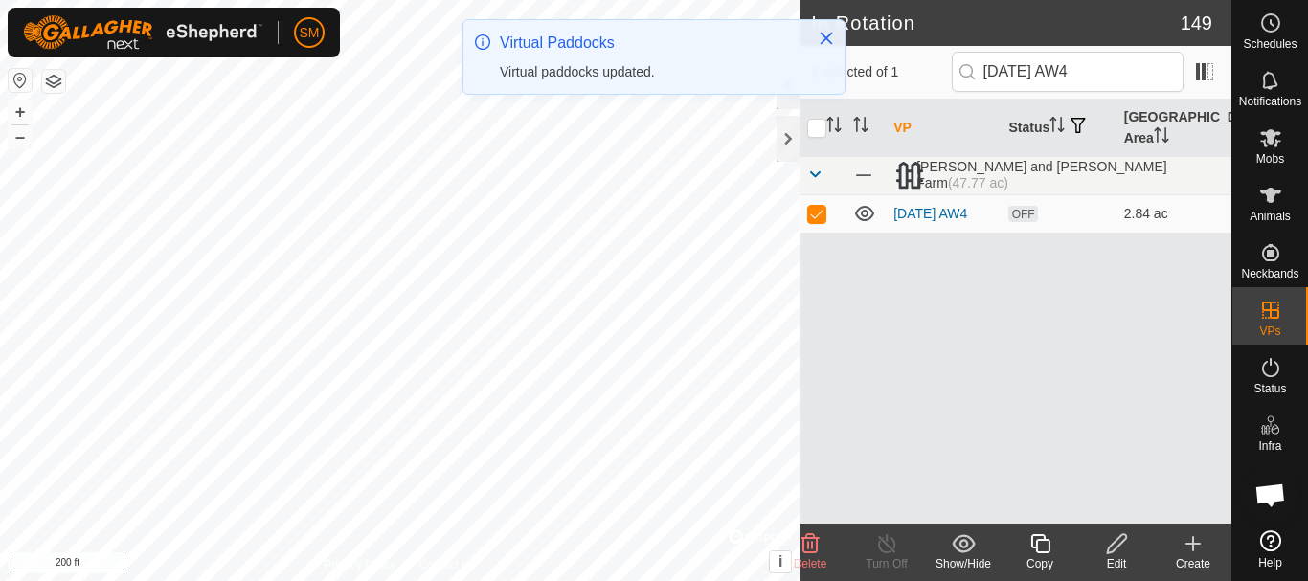
click at [1045, 549] on icon at bounding box center [1040, 543] width 24 height 23
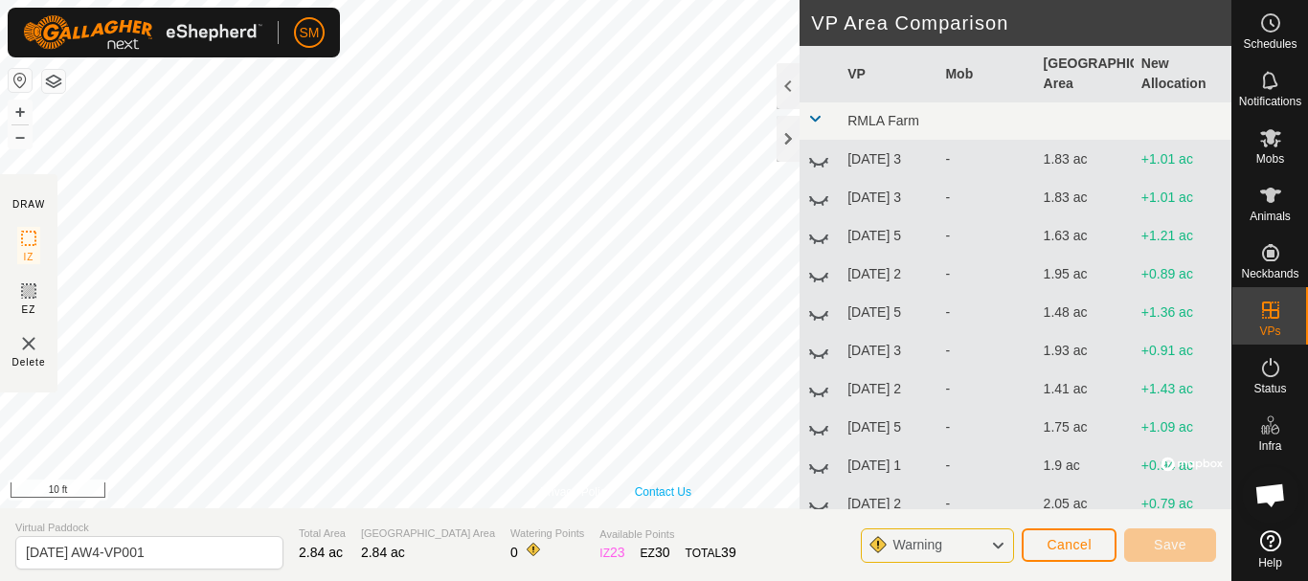
click at [651, 483] on div "Privacy Policy Contact Us Status: OFF Type: Inclusion Zone + – ⇧ i © Mapbox , ©…" at bounding box center [615, 254] width 1231 height 508
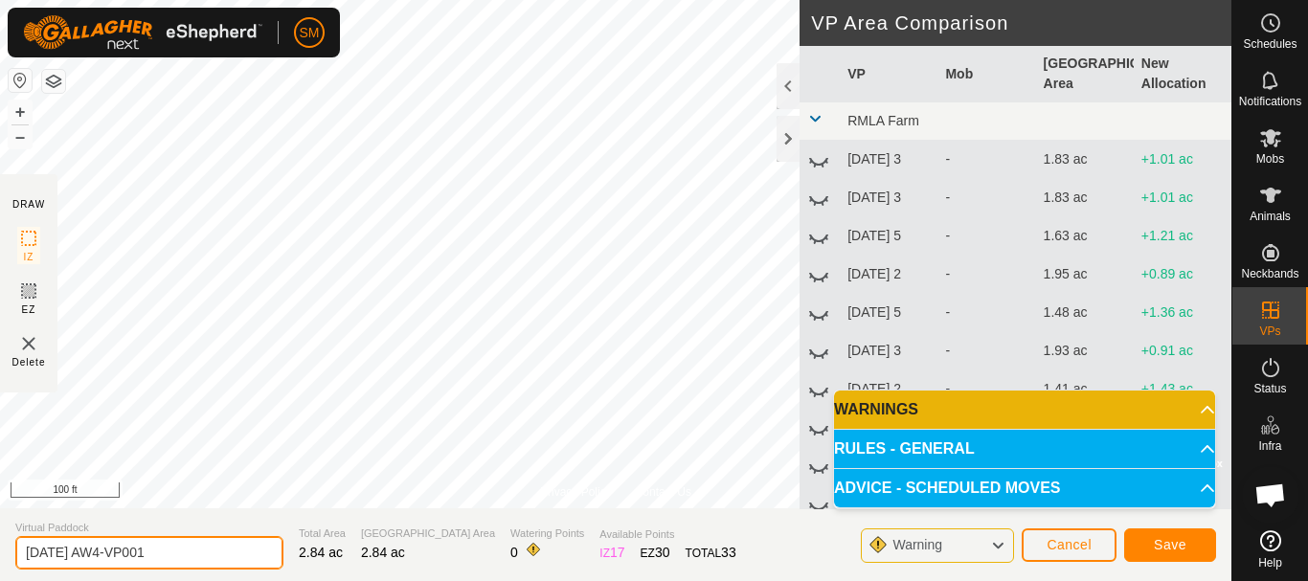
drag, startPoint x: 207, startPoint y: 559, endPoint x: 0, endPoint y: 553, distance: 206.8
click at [0, 553] on section "Virtual Paddock 2025-10-02 AW4-VP001 Total Area 2.84 ac Grazing Area 2.84 ac Wa…" at bounding box center [615, 544] width 1231 height 73
paste input "text"
type input "2025-10-02 AW6"
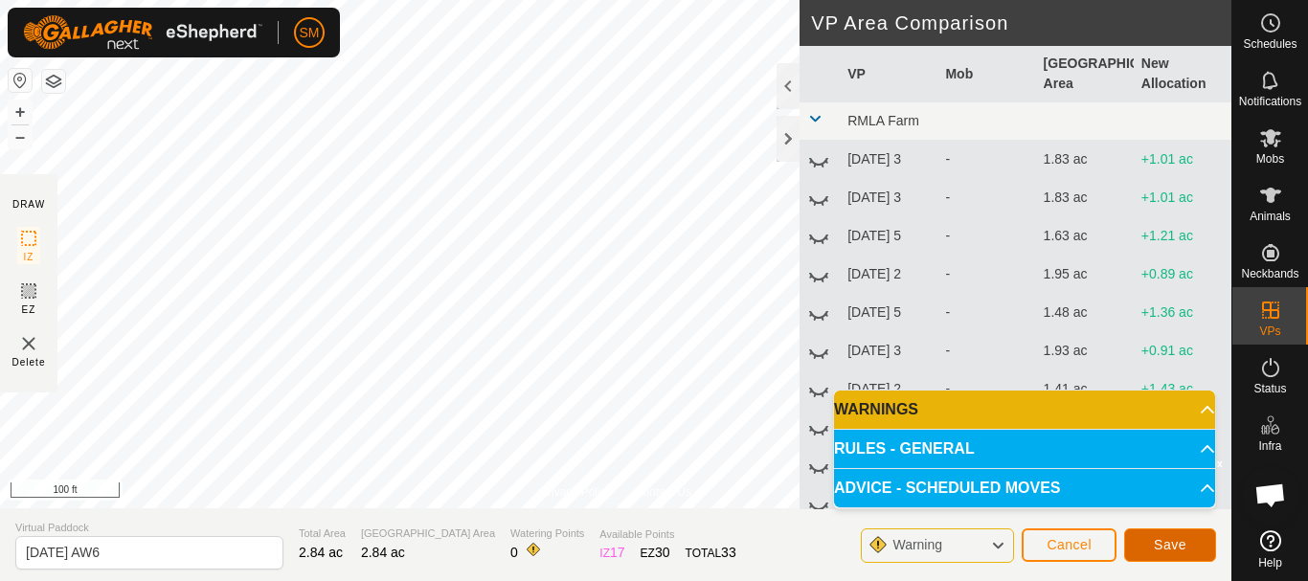
click at [1181, 542] on span "Save" at bounding box center [1169, 544] width 33 height 15
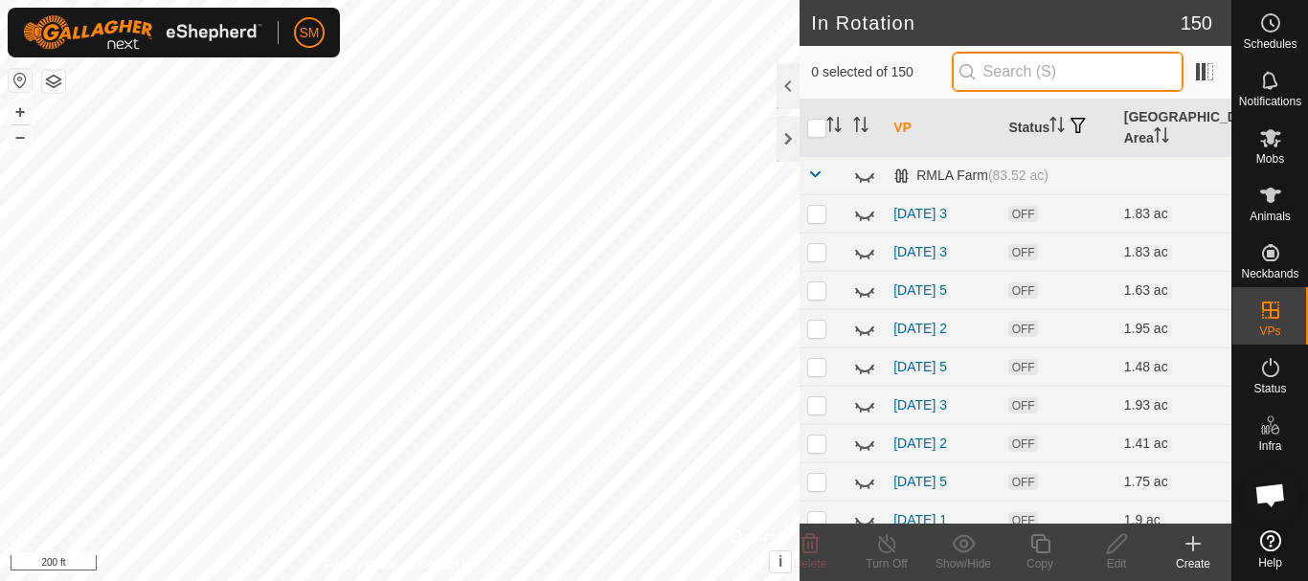
click at [1080, 57] on input "text" at bounding box center [1067, 72] width 232 height 40
paste input "2025-10-02 AW"
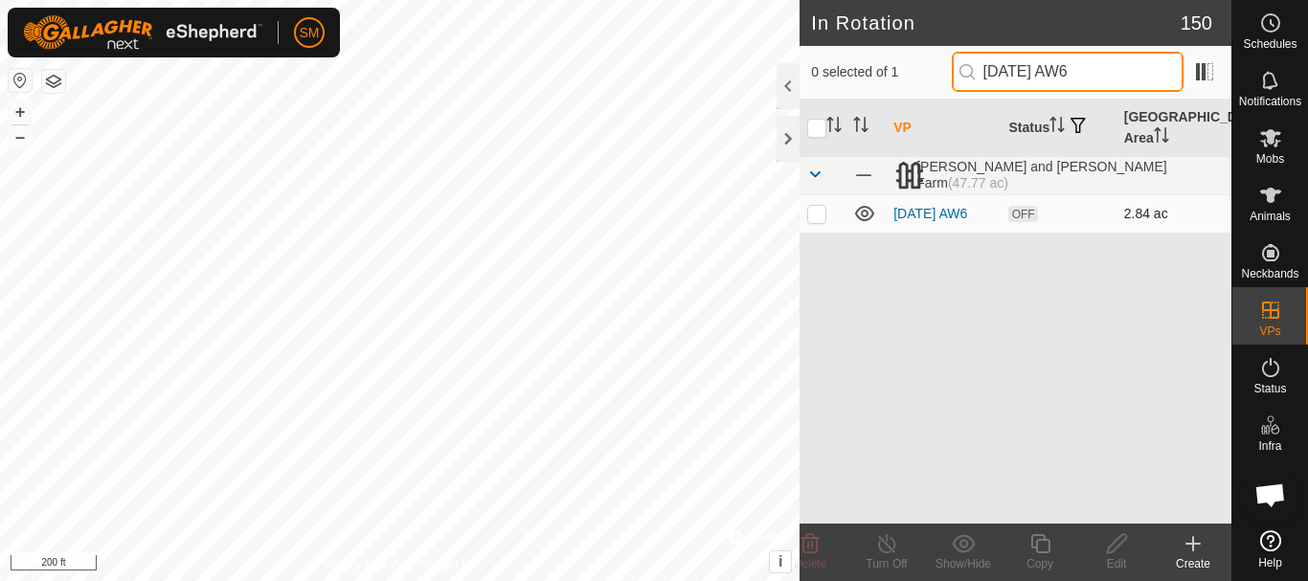
type input "2025-10-02 AW6"
click at [811, 220] on p-checkbox at bounding box center [816, 213] width 19 height 15
checkbox input "true"
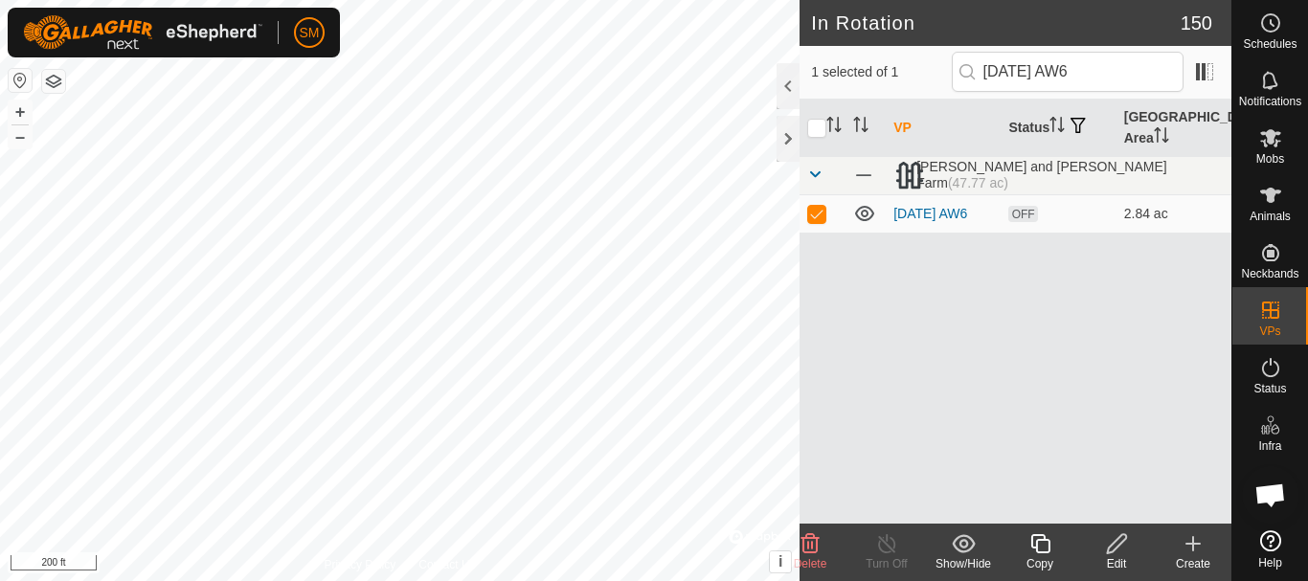
click at [1040, 548] on icon at bounding box center [1040, 543] width 24 height 23
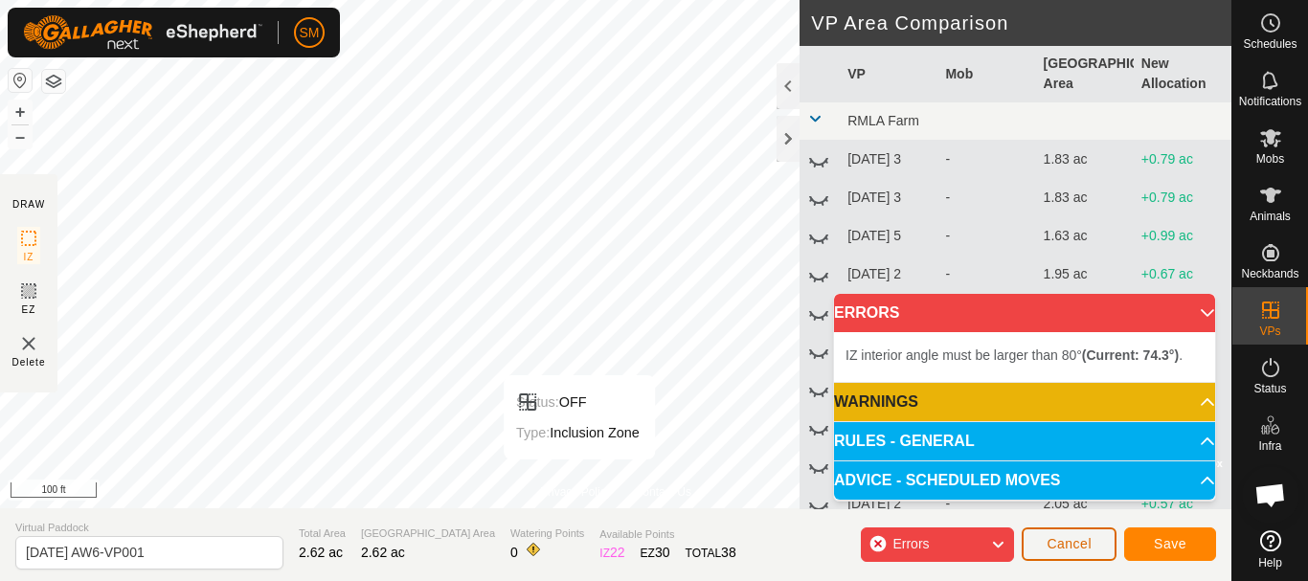
click at [1085, 548] on span "Cancel" at bounding box center [1068, 543] width 45 height 15
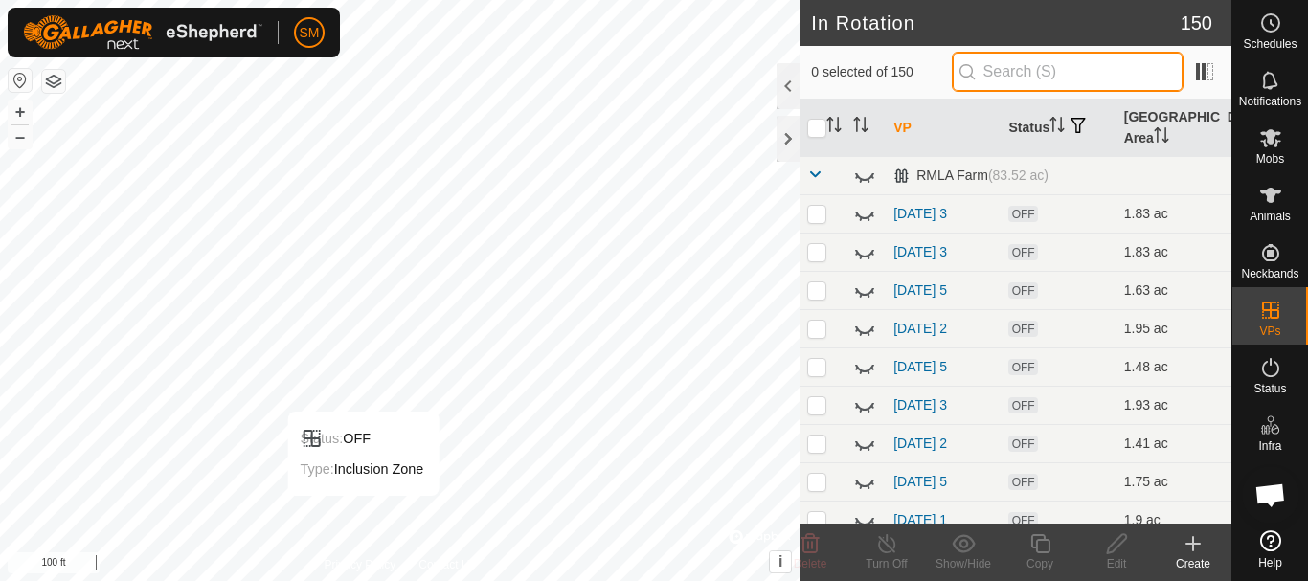
click at [1065, 56] on input "text" at bounding box center [1067, 72] width 232 height 40
paste input "2025-10-02 AW"
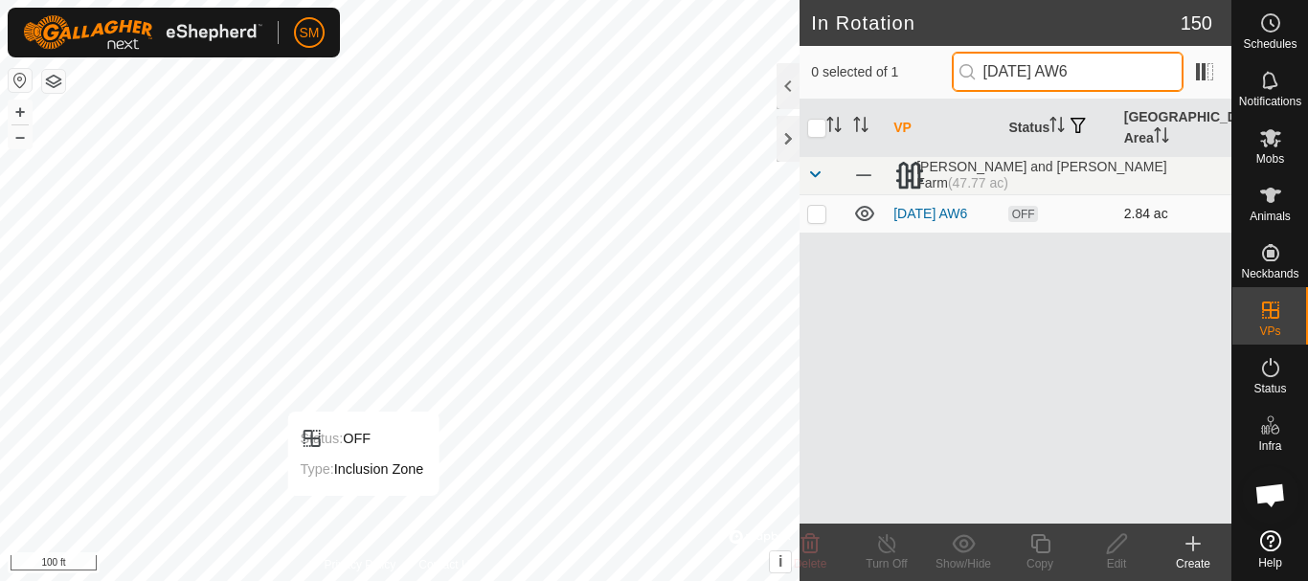
type input "2025-10-02 AW6"
click at [817, 220] on p-checkbox at bounding box center [816, 213] width 19 height 15
checkbox input "true"
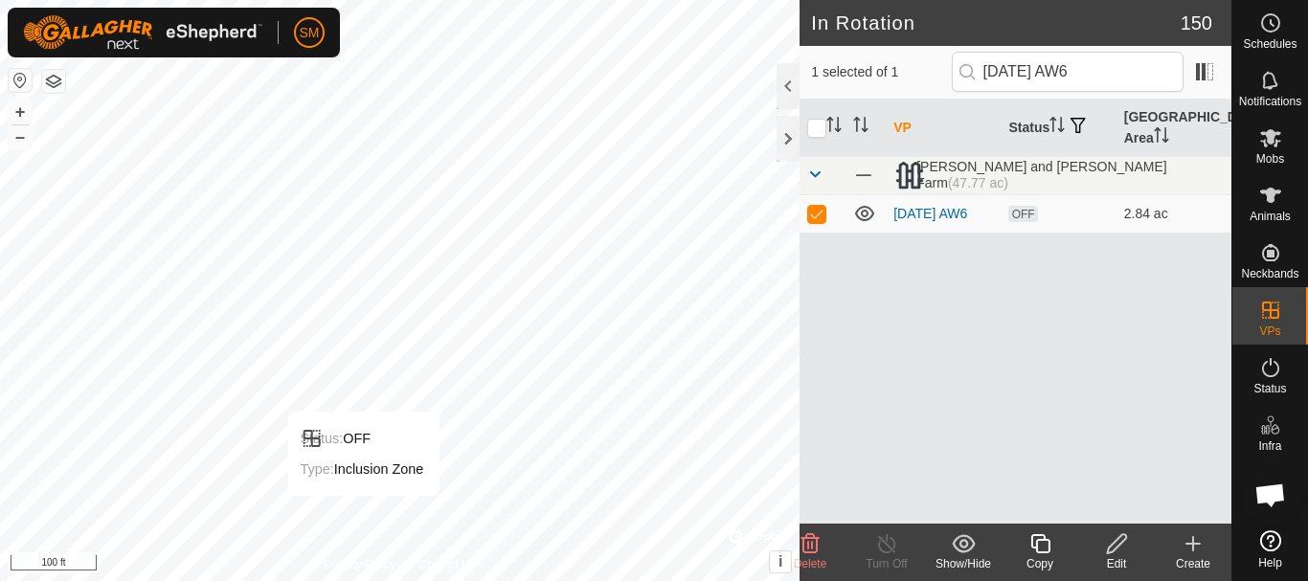
click at [1041, 547] on icon at bounding box center [1040, 543] width 24 height 23
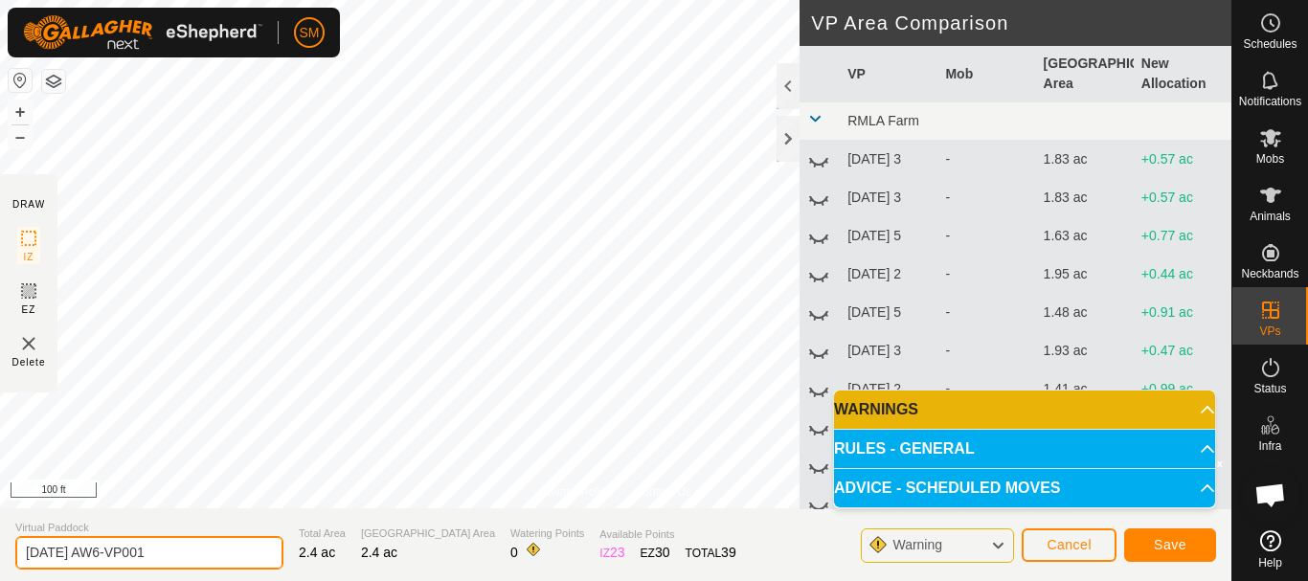
click at [194, 554] on input "2025-10-02 AW6-VP001" at bounding box center [149, 553] width 268 height 34
click at [193, 554] on input "2025-10-02 AW6-VP001" at bounding box center [149, 553] width 268 height 34
paste input "text"
type input "2025-10-02 AW1"
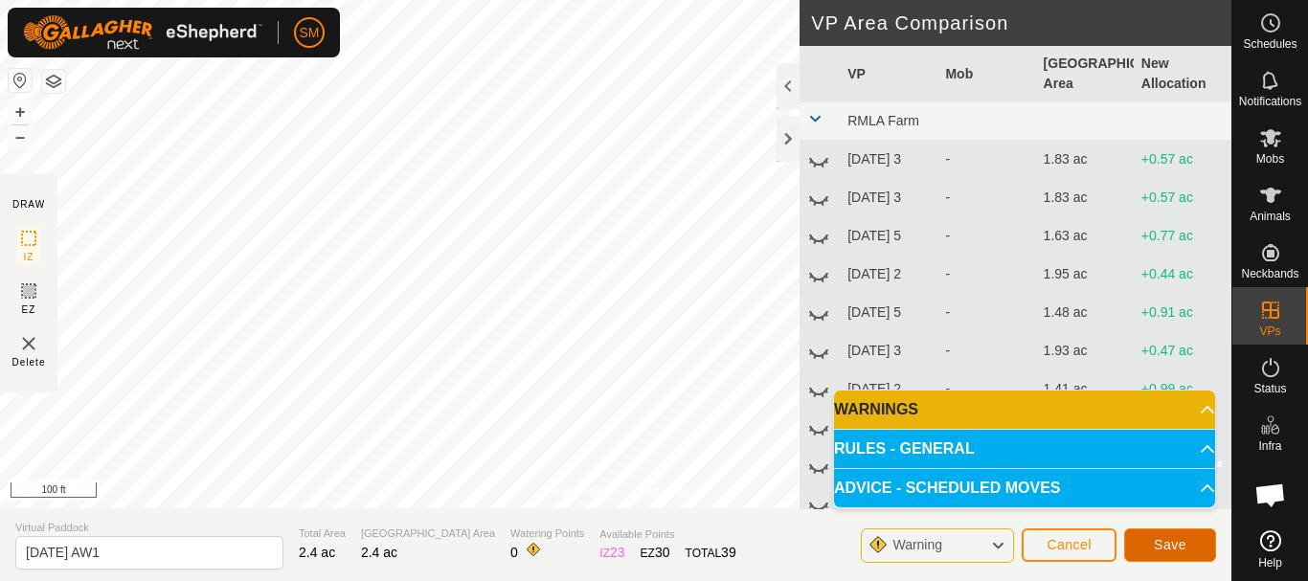
click at [1184, 546] on span "Save" at bounding box center [1169, 544] width 33 height 15
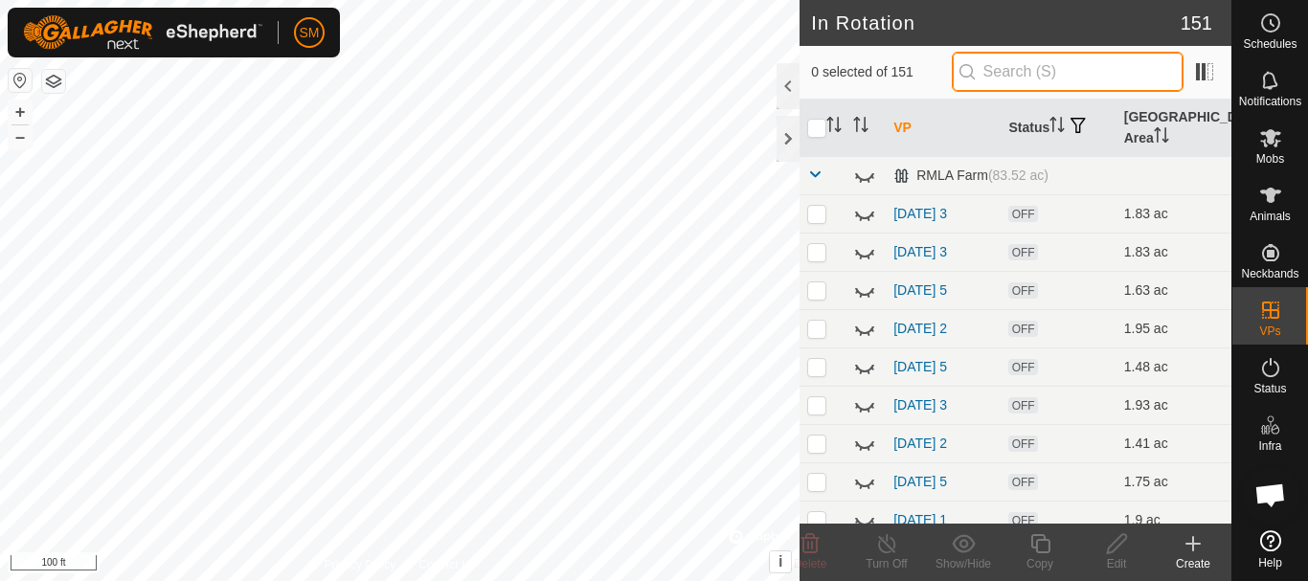
click at [1087, 74] on input "text" at bounding box center [1067, 72] width 232 height 40
paste input "2025-10-02 AW"
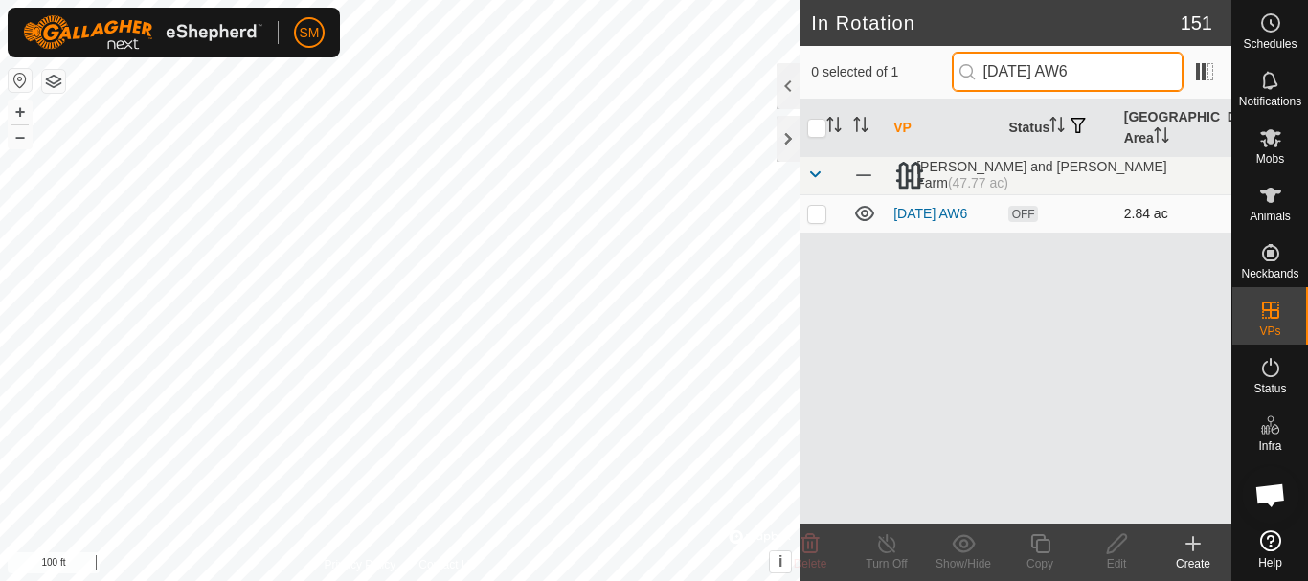
type input "2025-10-02 AW6"
click at [823, 210] on p-checkbox at bounding box center [816, 213] width 19 height 15
checkbox input "true"
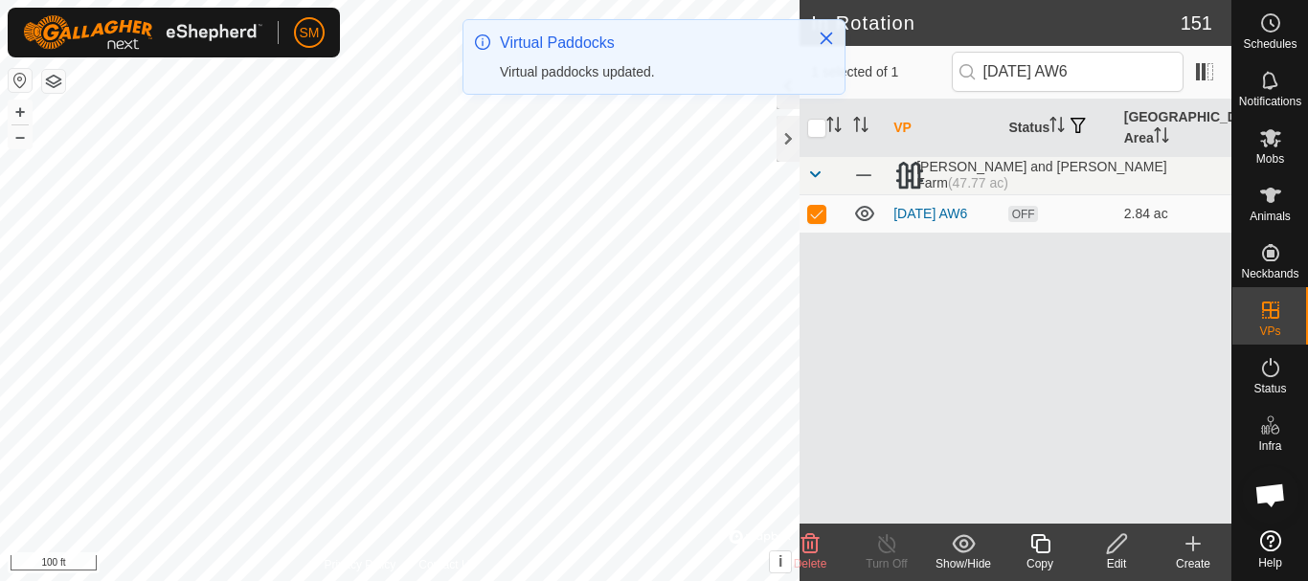
click at [1041, 547] on icon at bounding box center [1040, 543] width 24 height 23
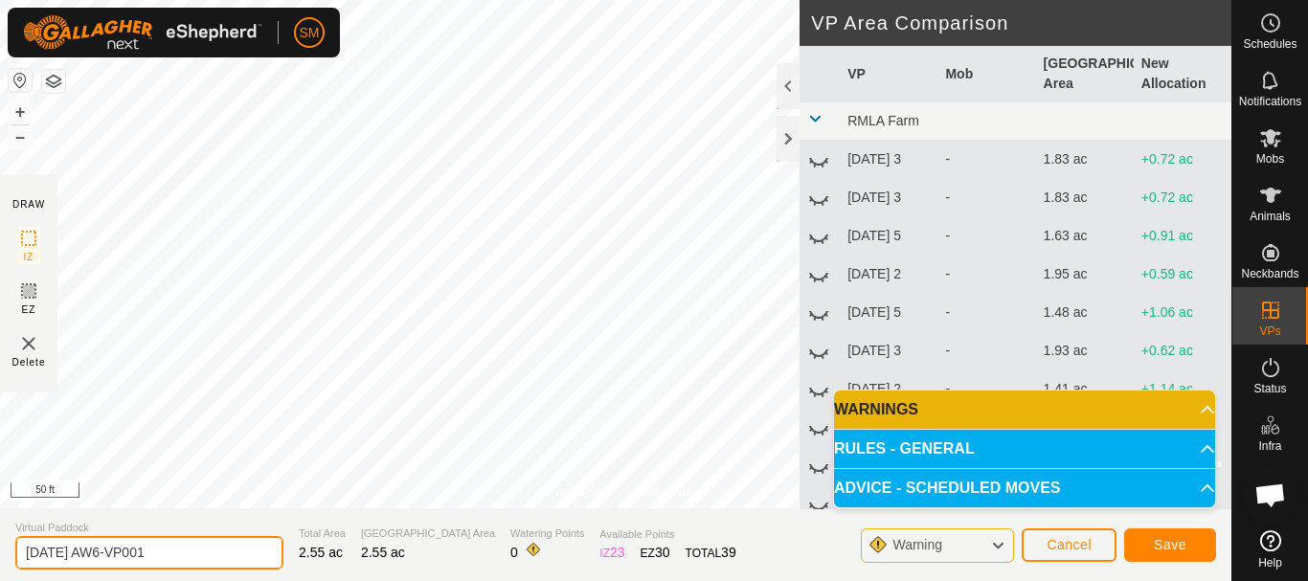
click at [217, 549] on input "2025-10-02 AW6-VP001" at bounding box center [149, 553] width 268 height 34
click at [216, 550] on input "2025-10-02 AW6-VP001" at bounding box center [149, 553] width 268 height 34
paste input "text"
type input "2025-10-02 AW2"
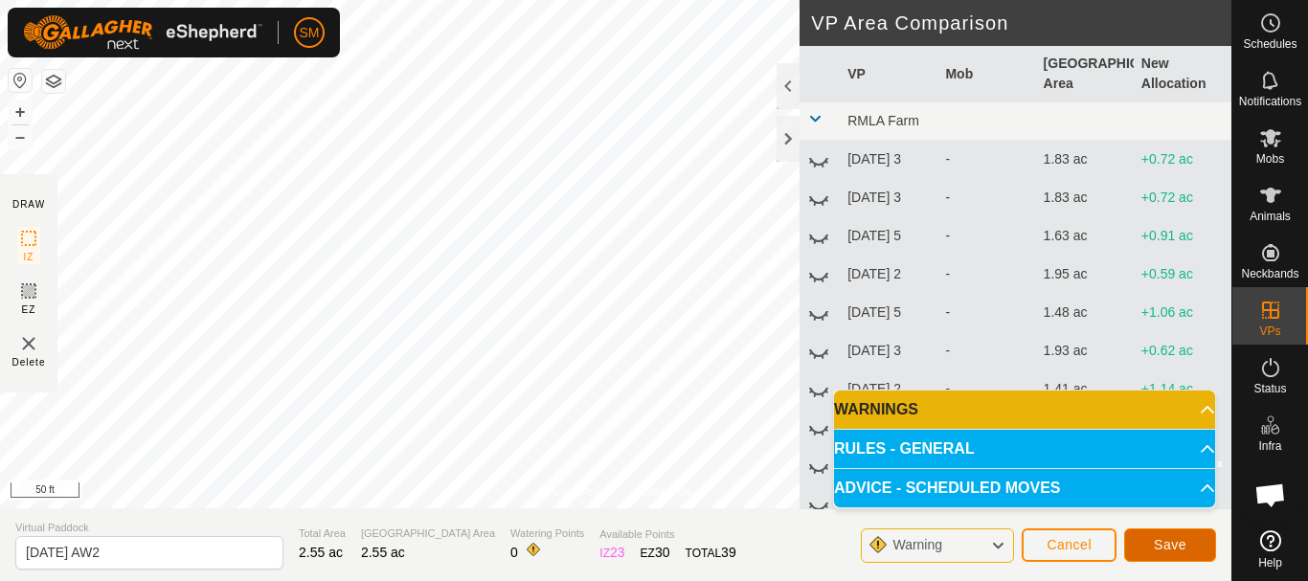
click at [1188, 540] on button "Save" at bounding box center [1170, 545] width 92 height 34
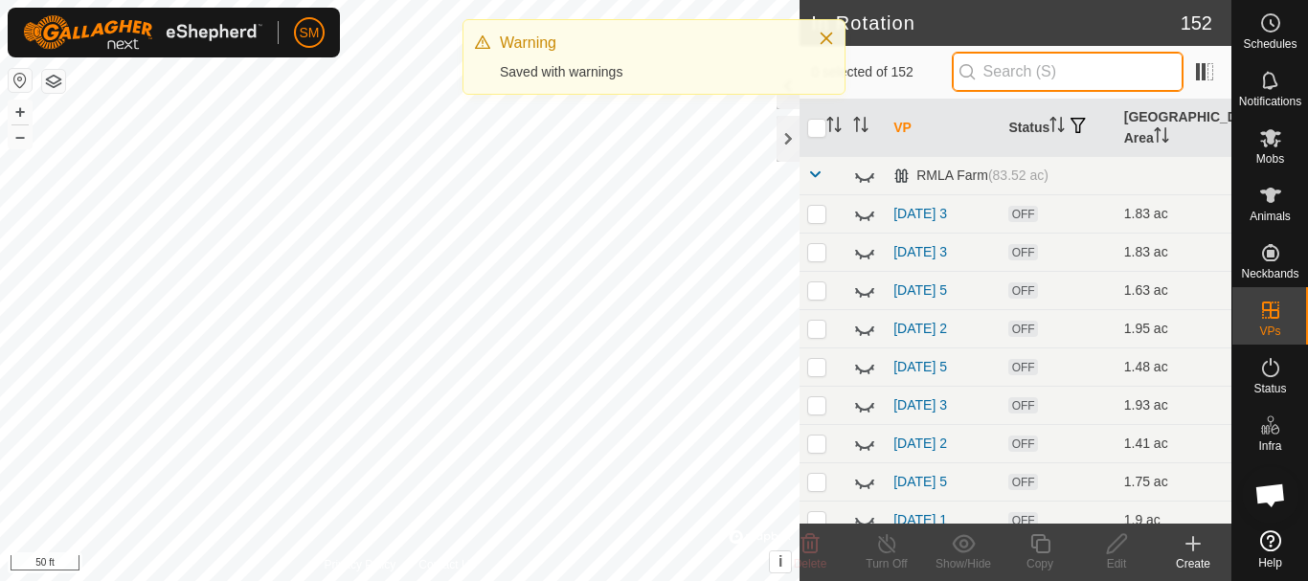
click at [1103, 73] on input "text" at bounding box center [1067, 72] width 232 height 40
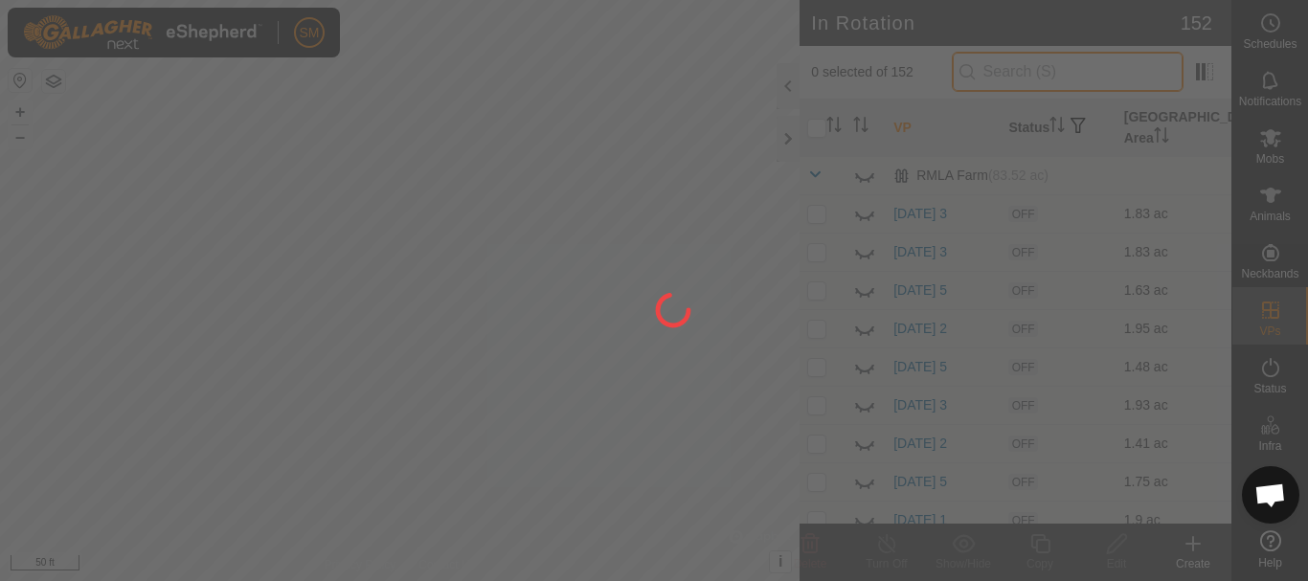
paste input "2025-10-02 AW"
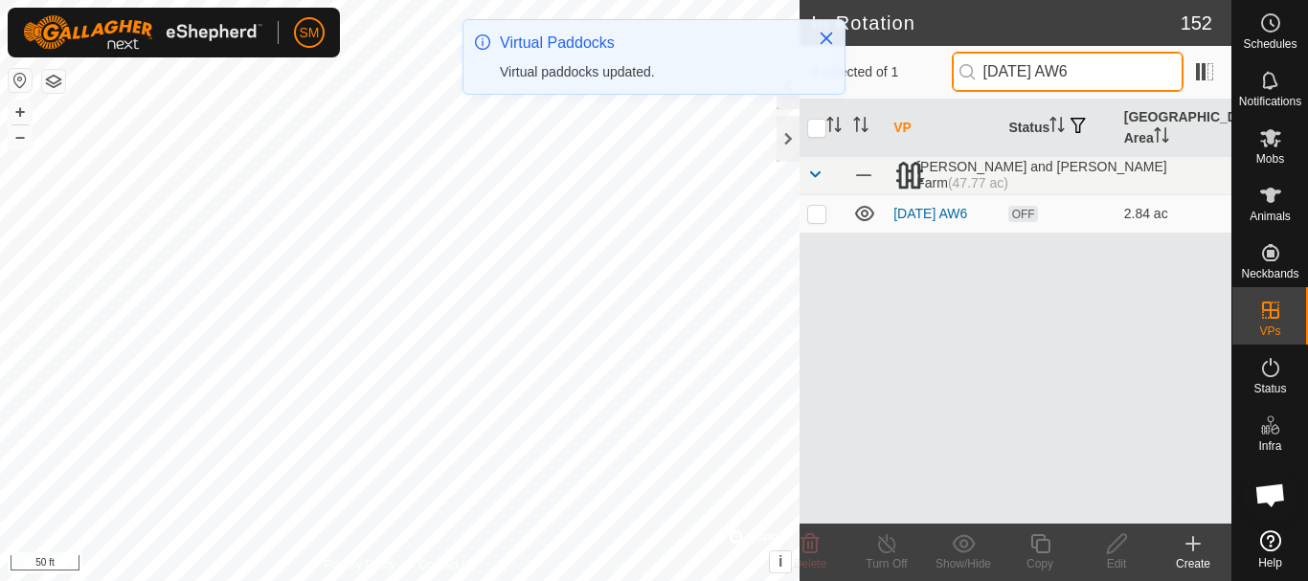
type input "2025-10-02 AW6"
click at [817, 220] on p-checkbox at bounding box center [816, 213] width 19 height 15
checkbox input "true"
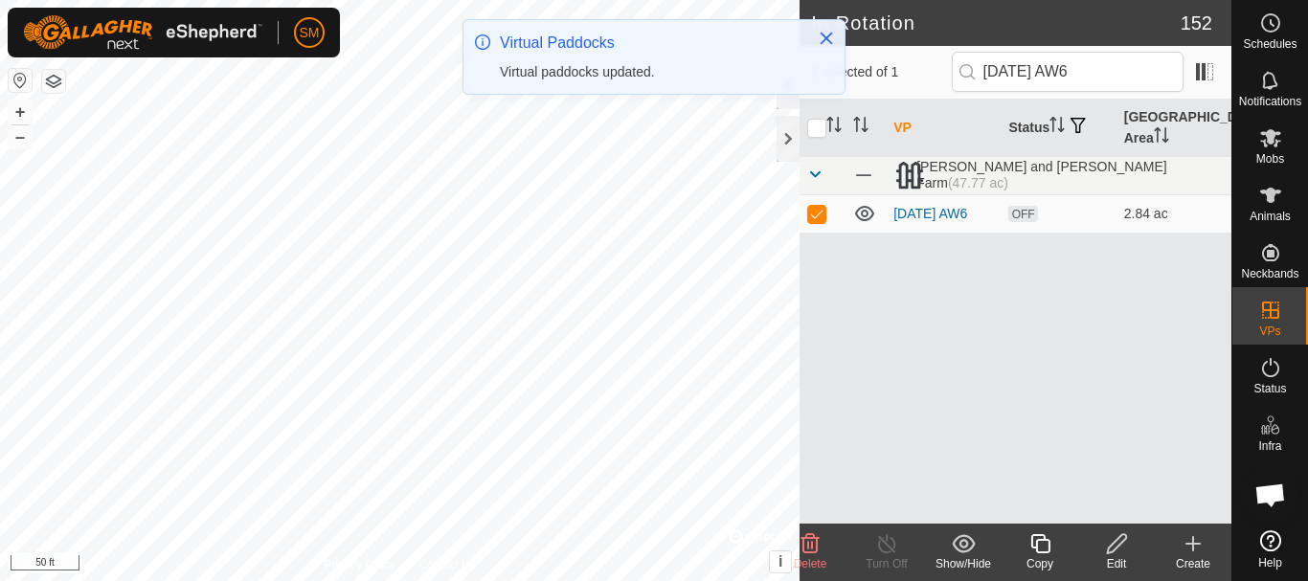
click at [1049, 556] on div "Copy" at bounding box center [1039, 563] width 77 height 17
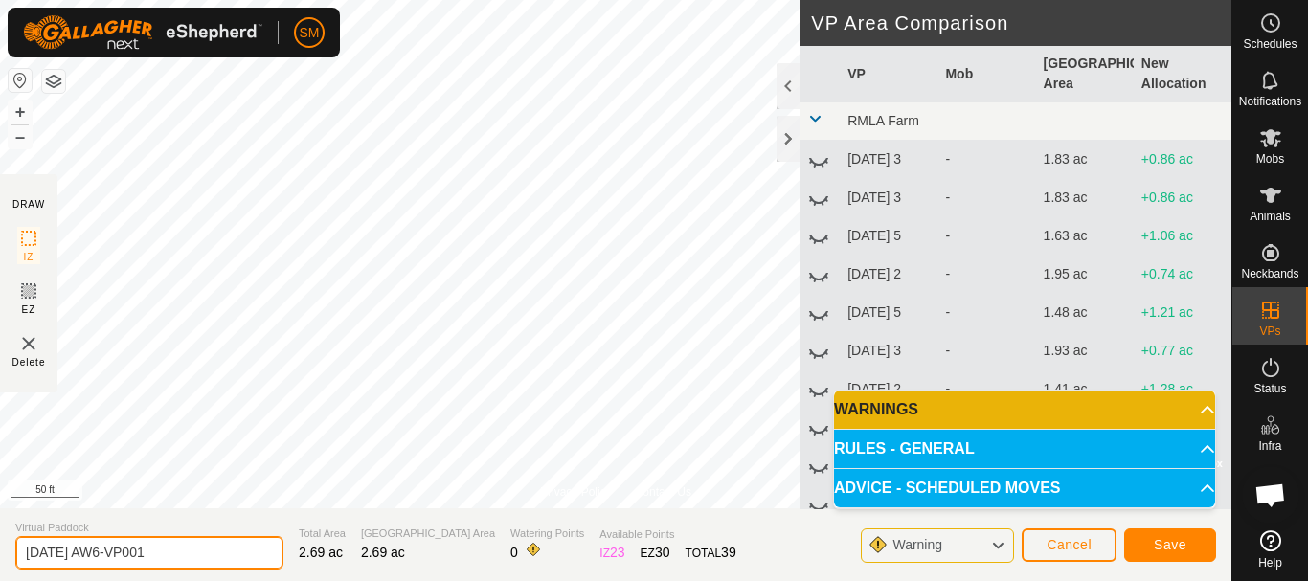
click at [202, 550] on input "2025-10-02 AW6-VP001" at bounding box center [149, 553] width 268 height 34
paste input "text"
type input "2025-10-02 AW3"
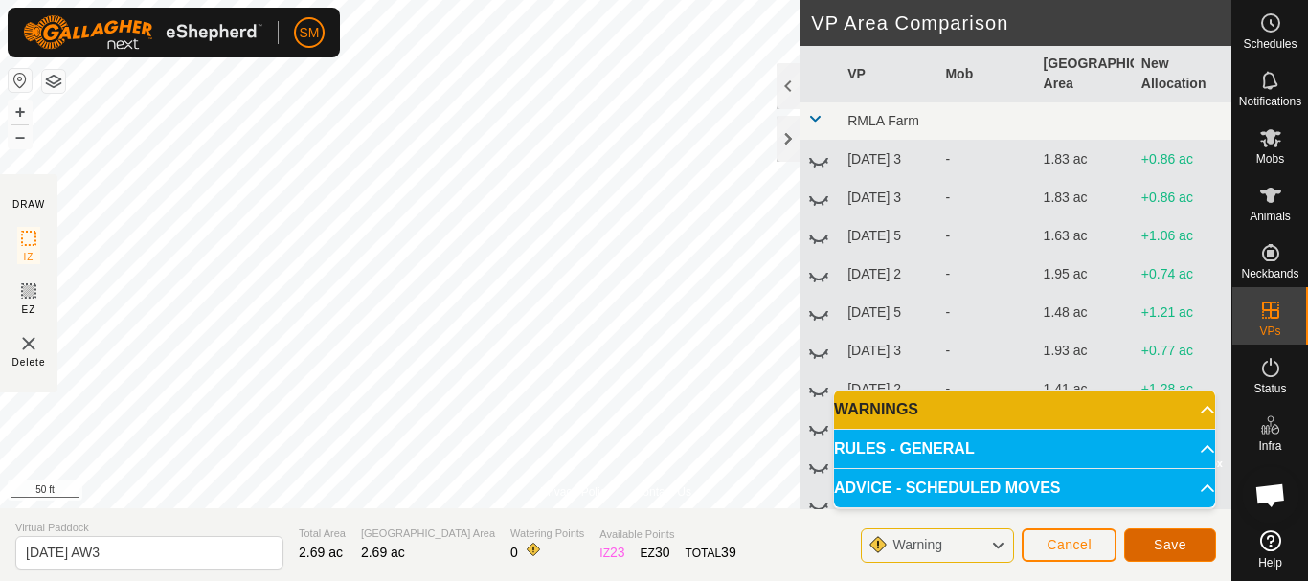
click at [1146, 548] on button "Save" at bounding box center [1170, 545] width 92 height 34
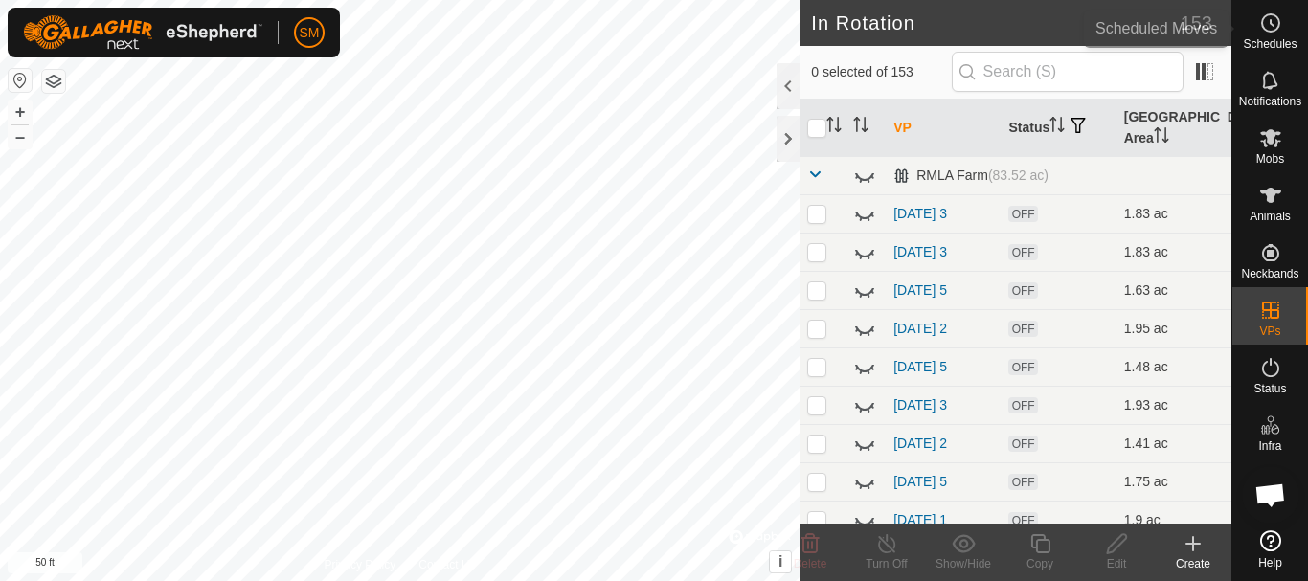
click at [1267, 28] on icon at bounding box center [1270, 22] width 23 height 23
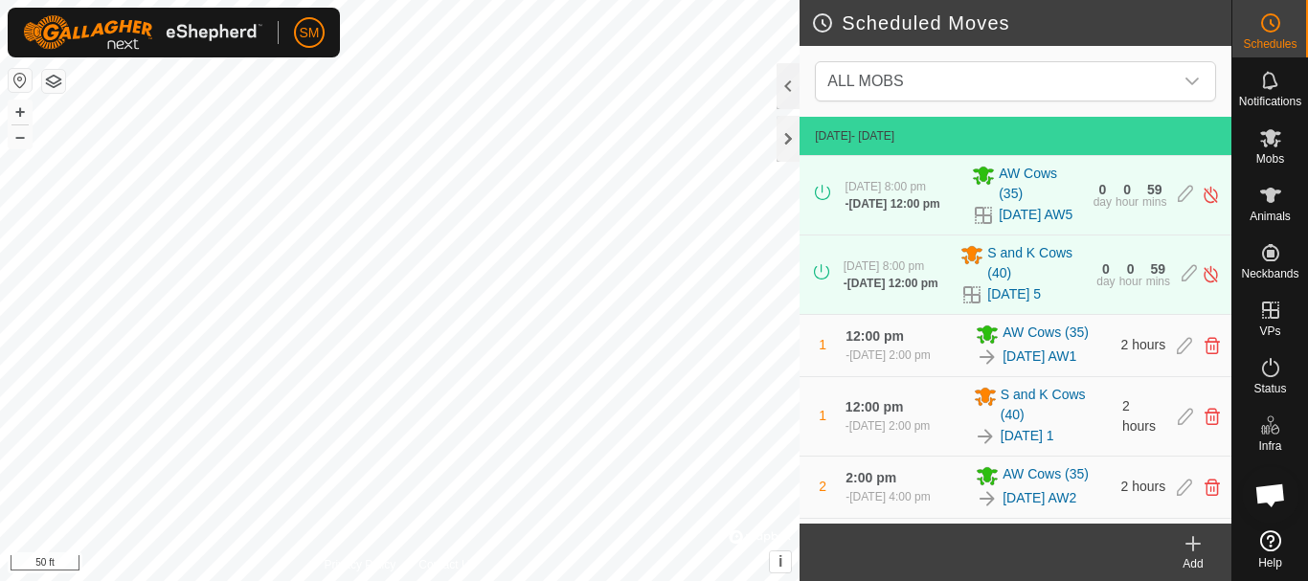
click at [1191, 551] on icon at bounding box center [1192, 543] width 23 height 23
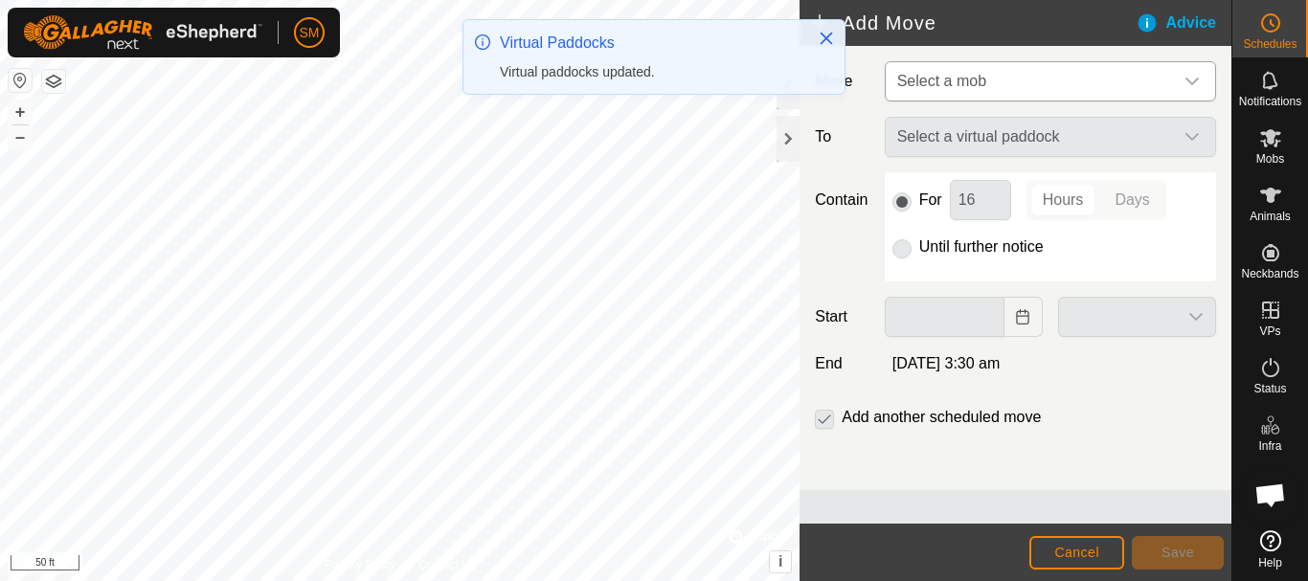
click at [1194, 82] on icon "dropdown trigger" at bounding box center [1191, 82] width 13 height 8
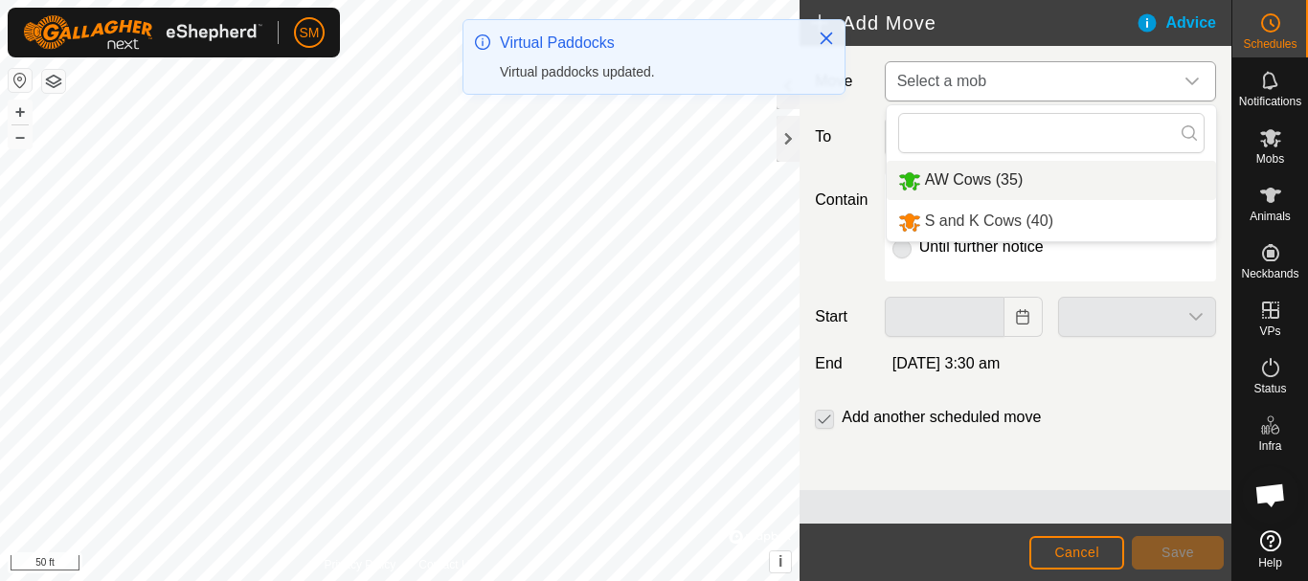
click at [1003, 185] on li "AW Cows (35)" at bounding box center [1050, 180] width 329 height 39
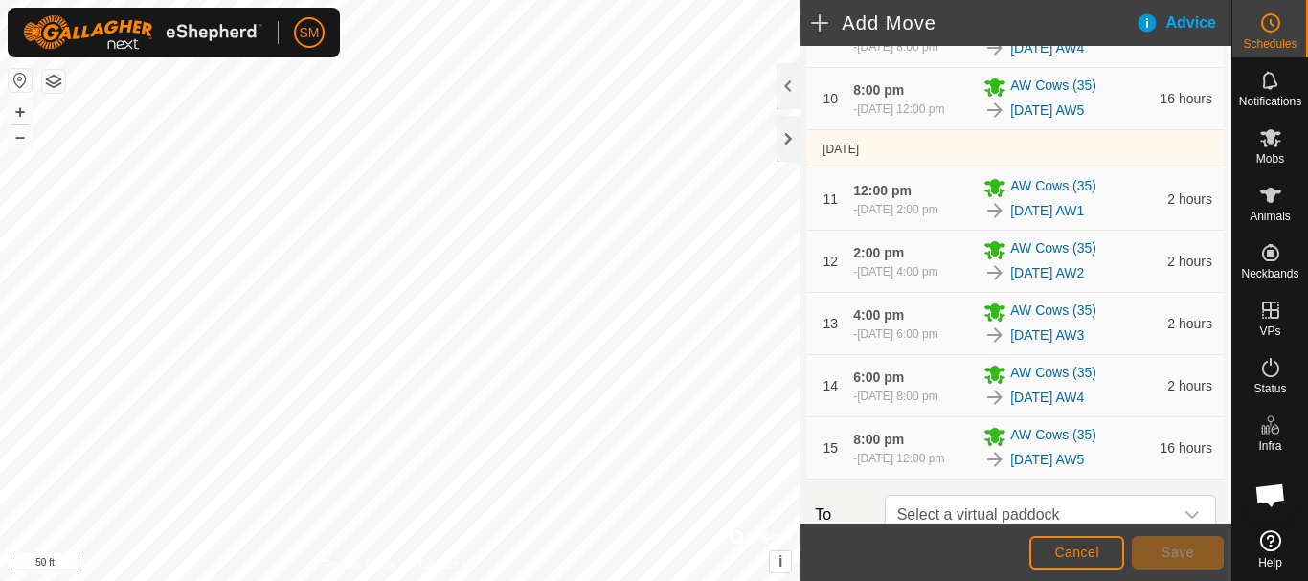
scroll to position [1209, 0]
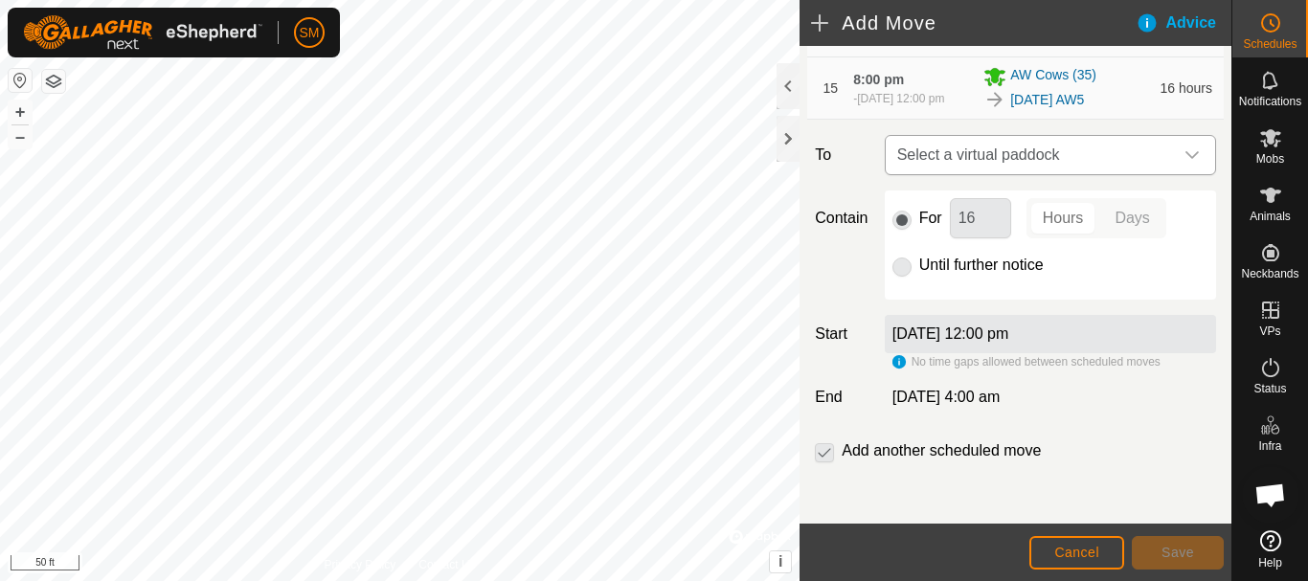
click at [1185, 156] on icon "dropdown trigger" at bounding box center [1191, 155] width 13 height 8
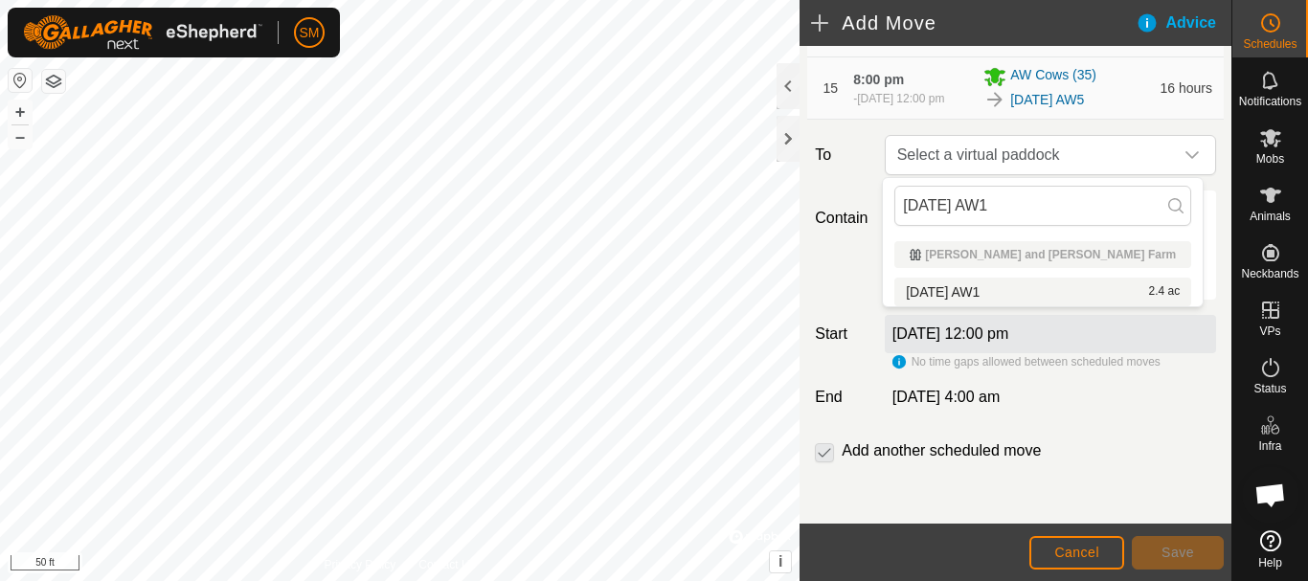
type input "2025-10-02 AW1"
click at [979, 290] on span "2025-10-02 AW1" at bounding box center [943, 291] width 74 height 13
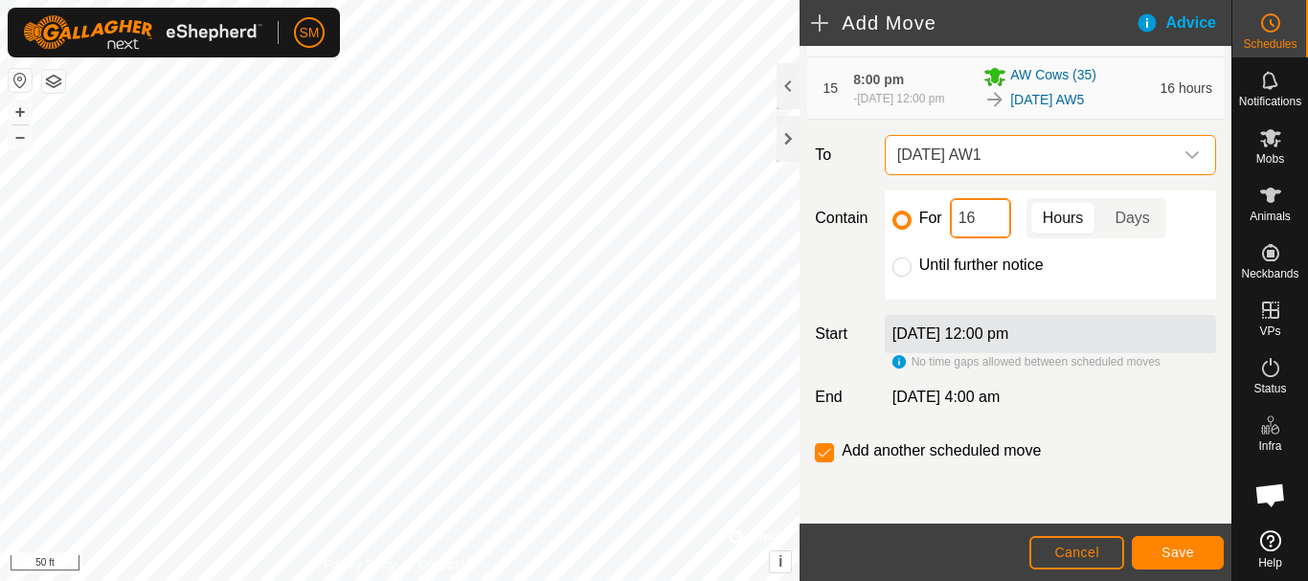
click at [987, 218] on input "16" at bounding box center [980, 218] width 61 height 40
type input "2"
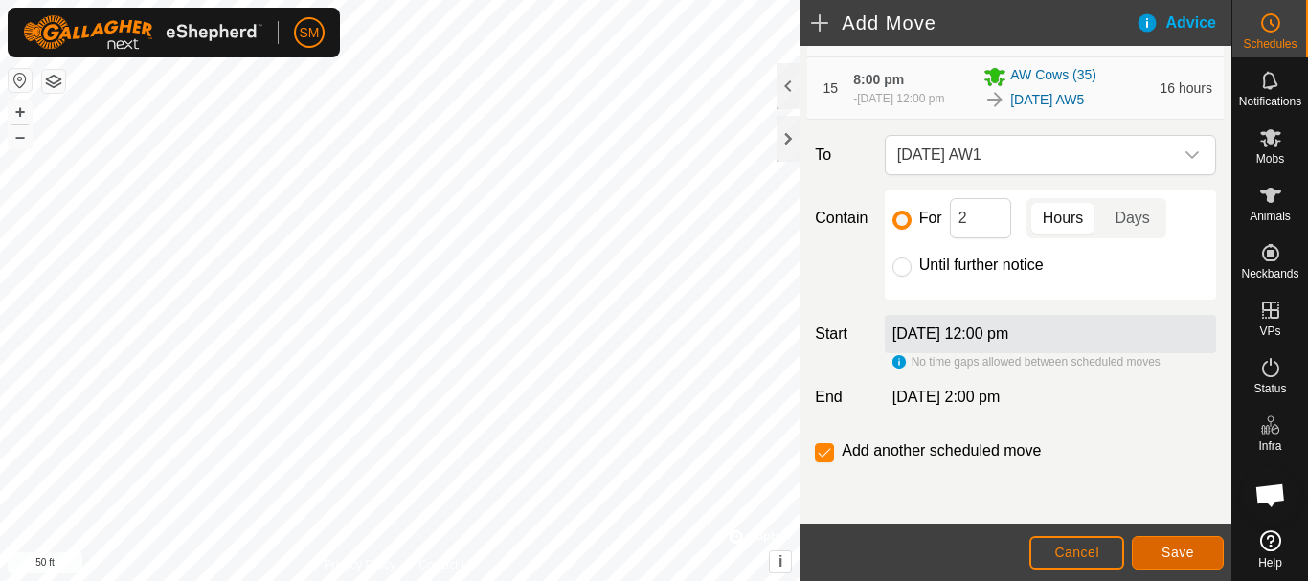
click at [1174, 557] on span "Save" at bounding box center [1177, 552] width 33 height 15
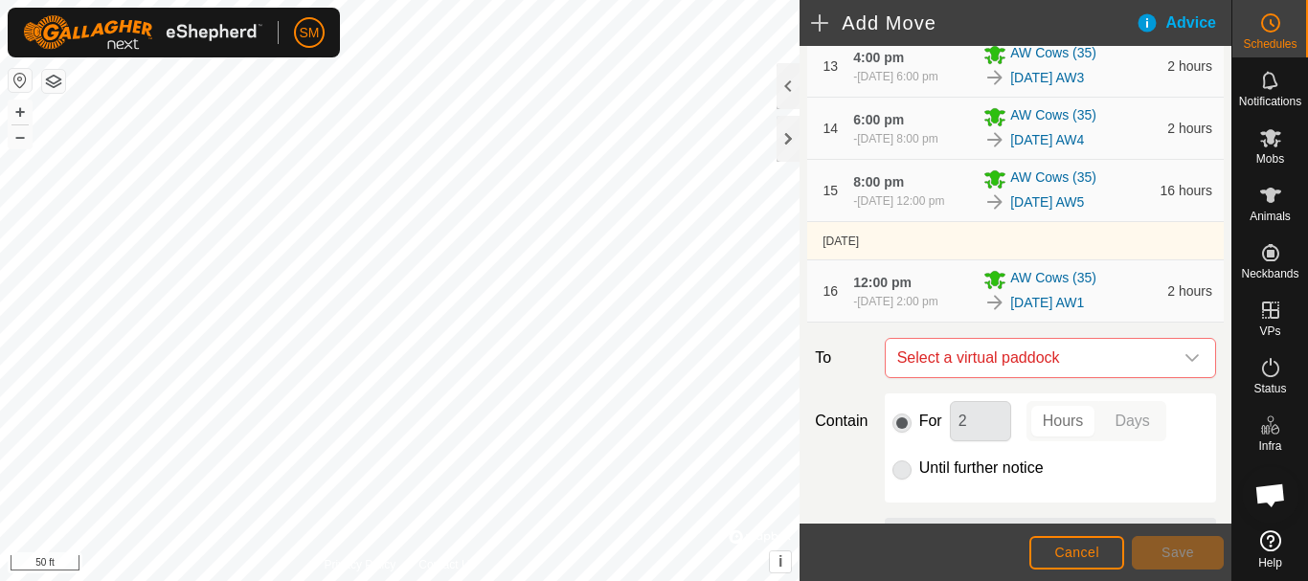
scroll to position [1309, 0]
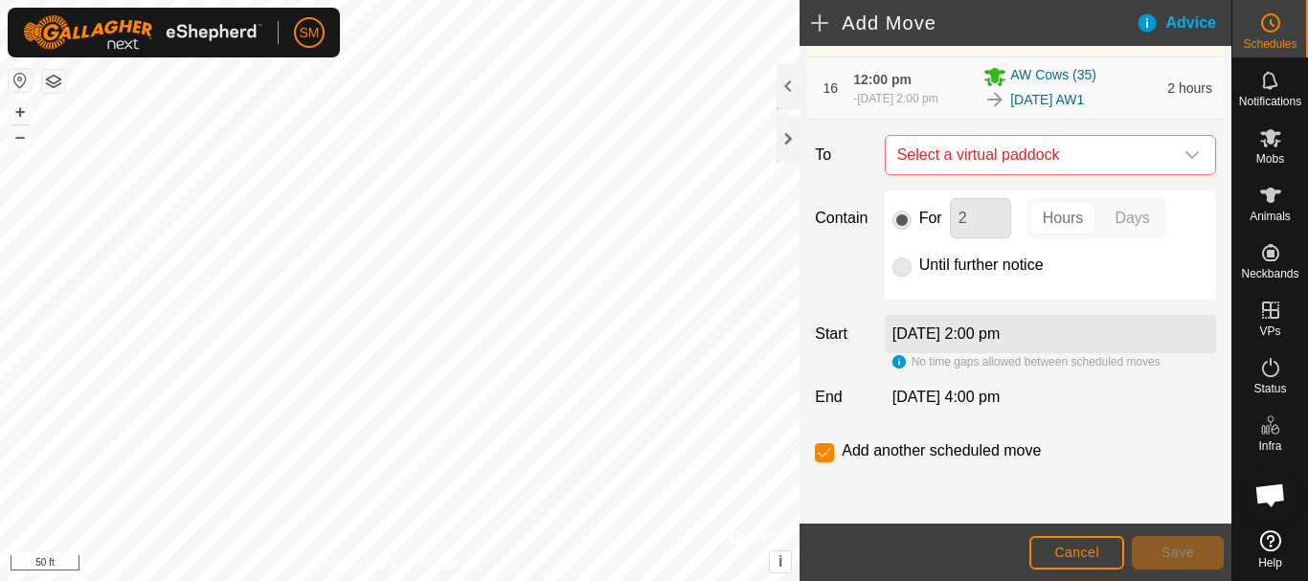
click at [1180, 165] on div "dropdown trigger" at bounding box center [1192, 155] width 38 height 38
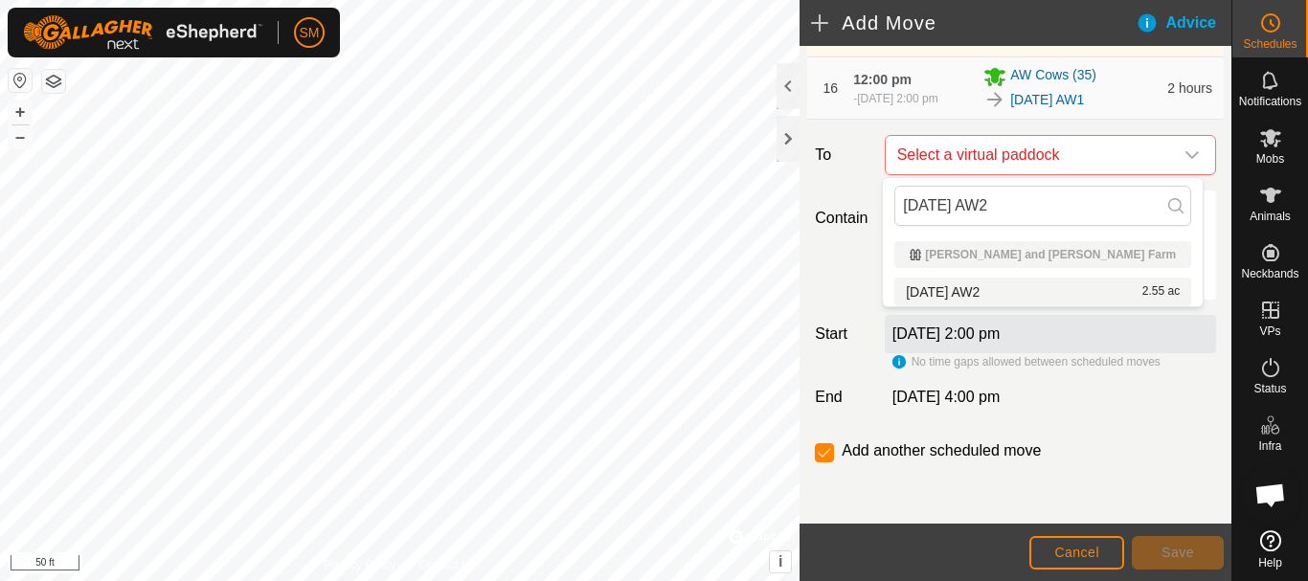
type input "2025-10-02 AW2"
click at [979, 285] on span "2025-10-02 AW2" at bounding box center [943, 291] width 74 height 13
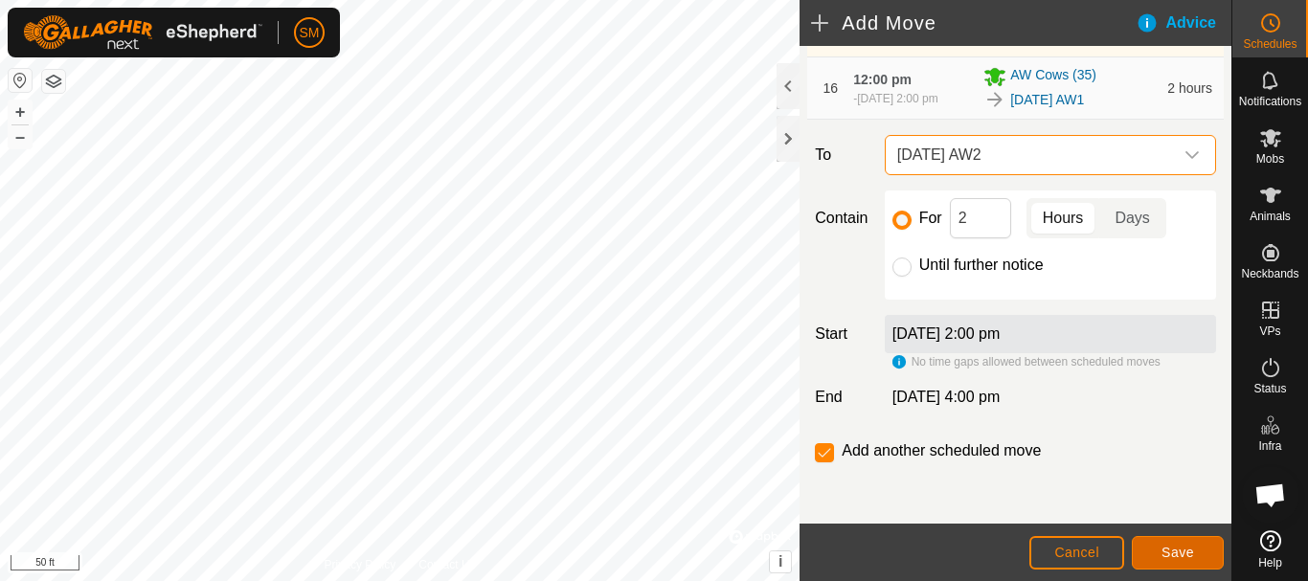
click at [1160, 549] on button "Save" at bounding box center [1177, 553] width 92 height 34
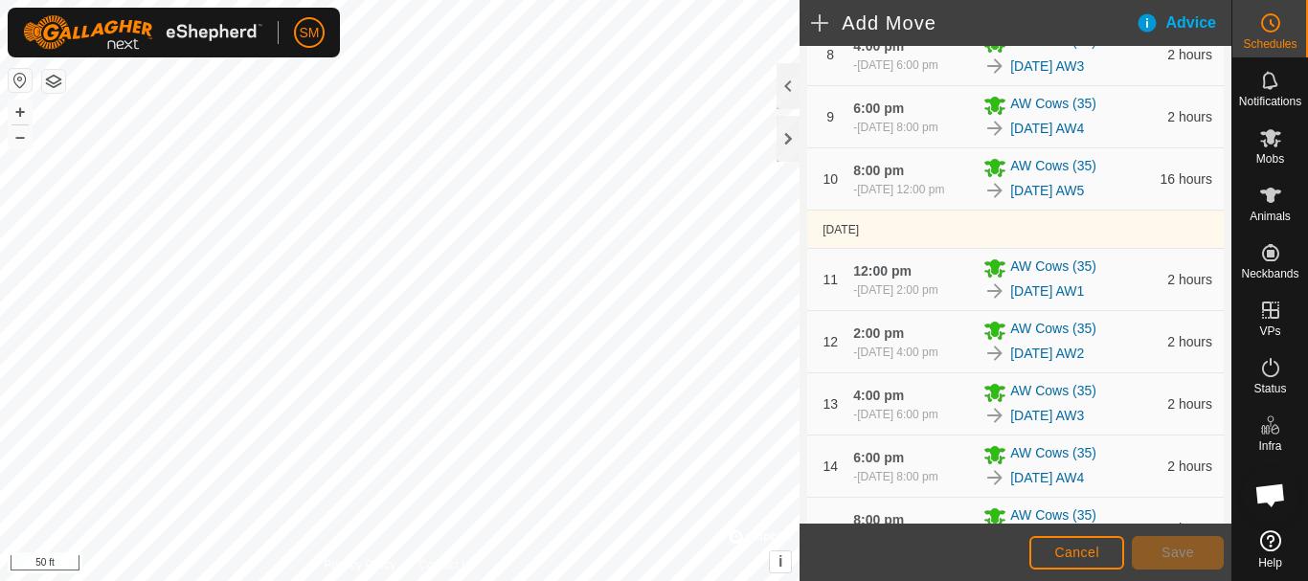
scroll to position [1372, 0]
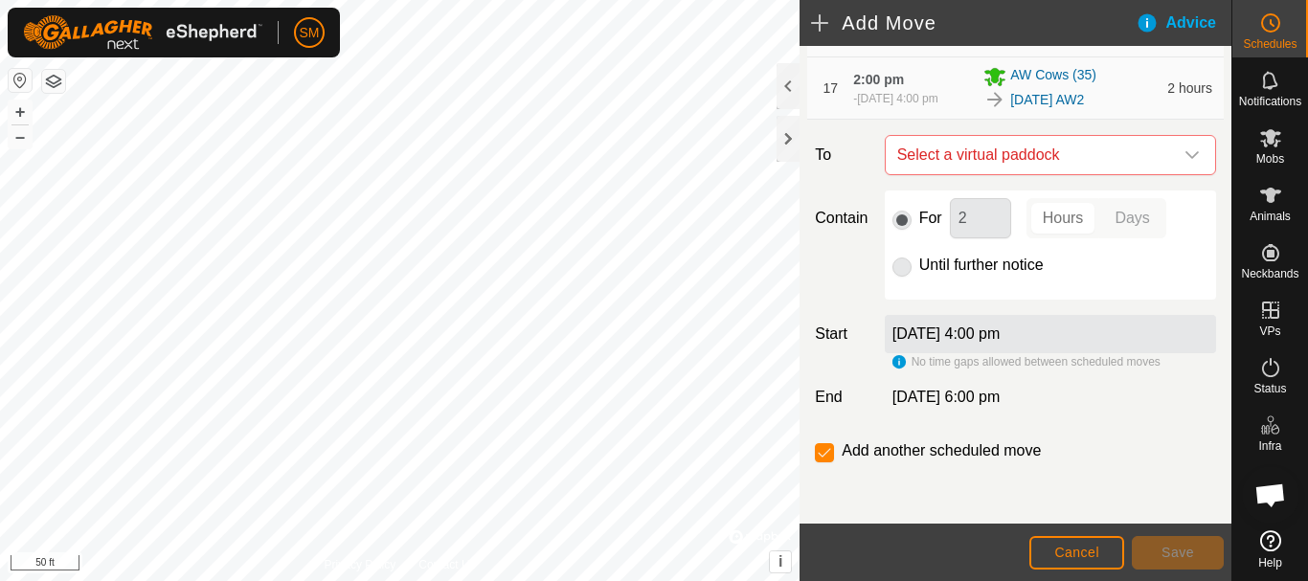
click at [1184, 153] on icon "dropdown trigger" at bounding box center [1191, 154] width 15 height 15
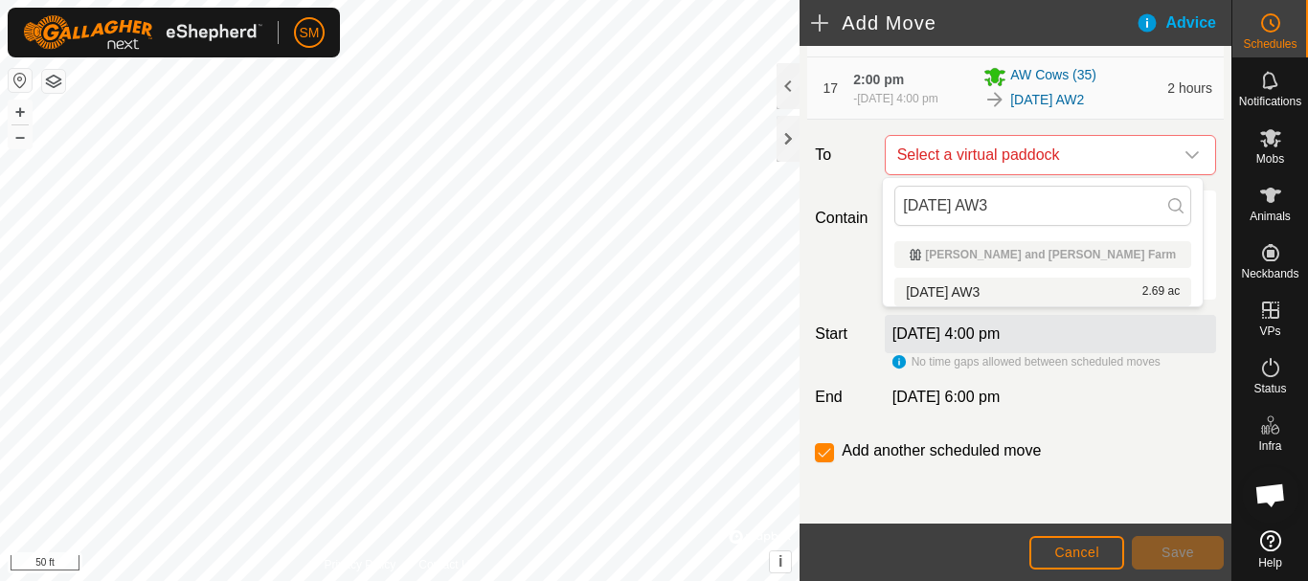
type input "2025-10-02 AW3"
click at [952, 289] on span "2025-10-02 AW3" at bounding box center [943, 291] width 74 height 13
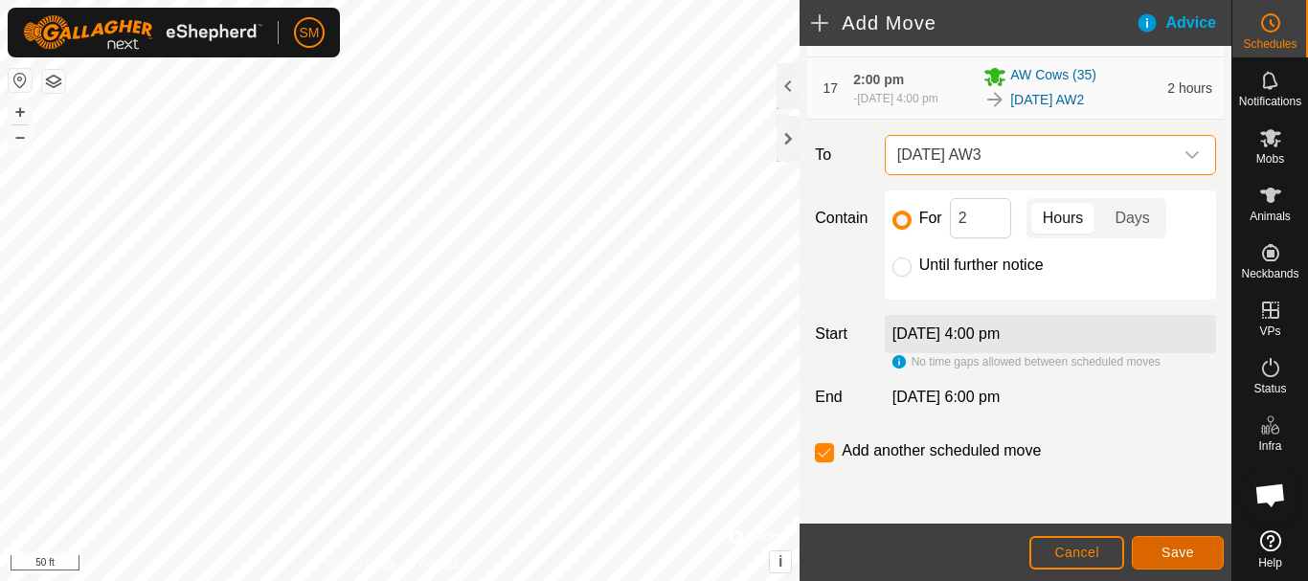
click at [1185, 554] on span "Save" at bounding box center [1177, 552] width 33 height 15
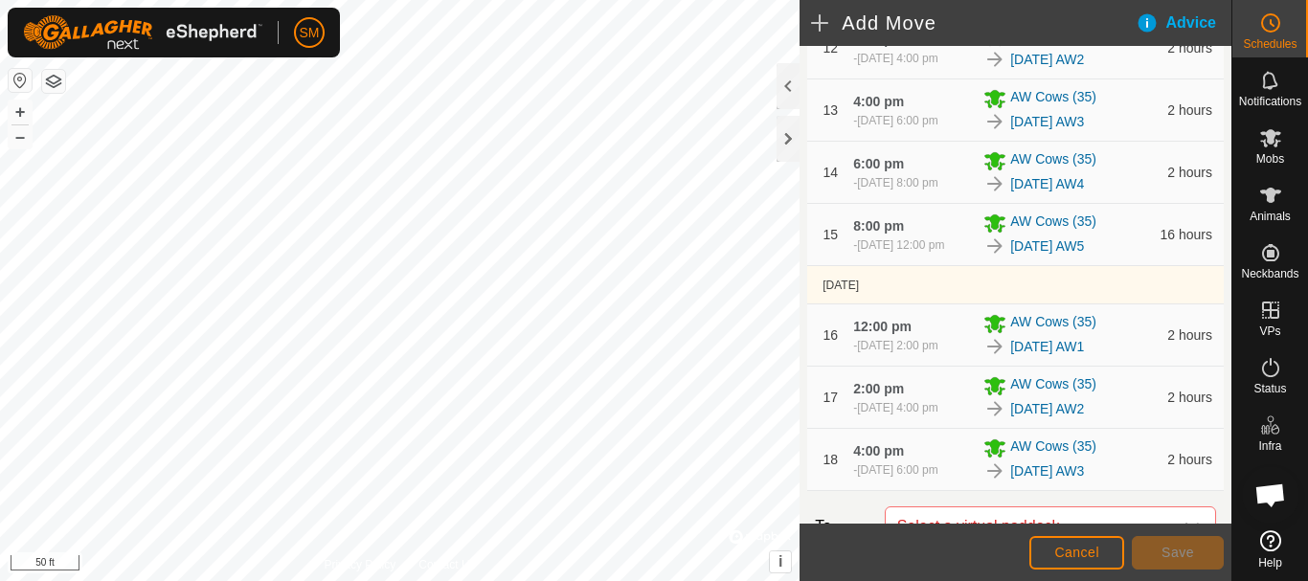
scroll to position [1434, 0]
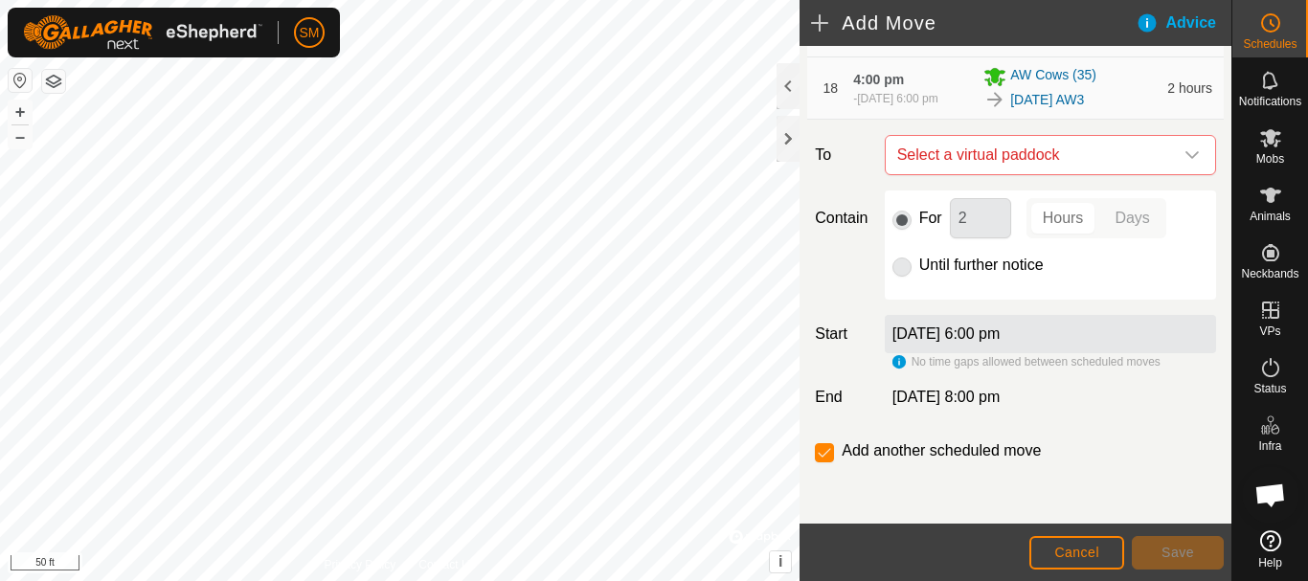
click at [1185, 157] on icon "dropdown trigger" at bounding box center [1191, 155] width 13 height 8
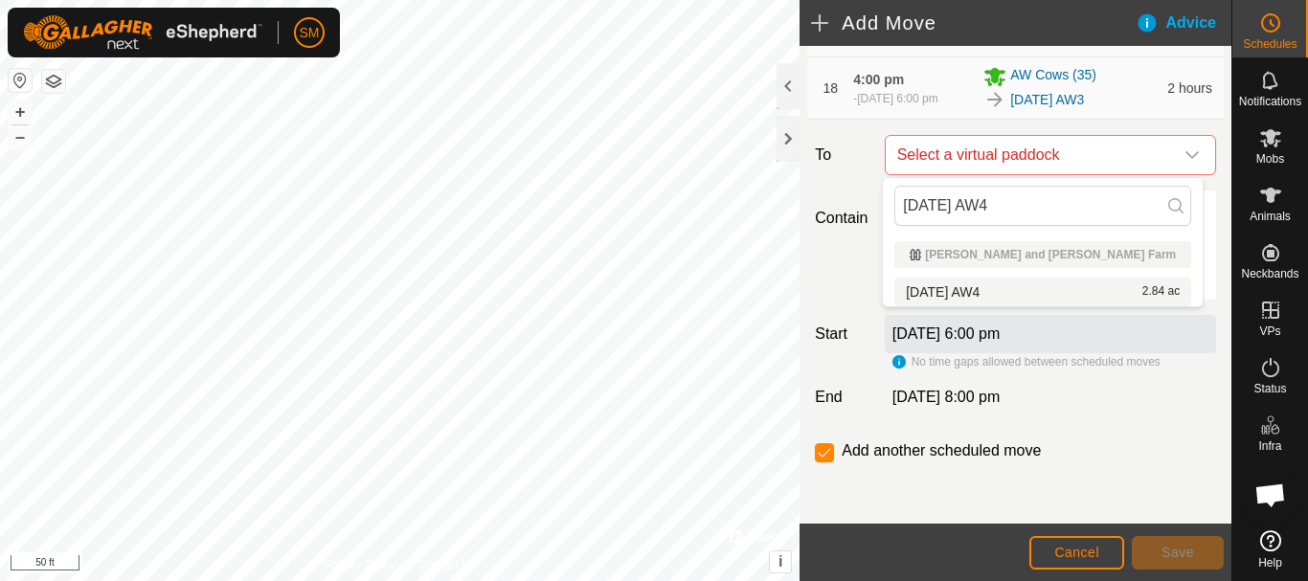
type input "2025-10-02 AW4"
click at [991, 296] on li "2025-10-02 AW4 2.84 ac" at bounding box center [1042, 292] width 297 height 29
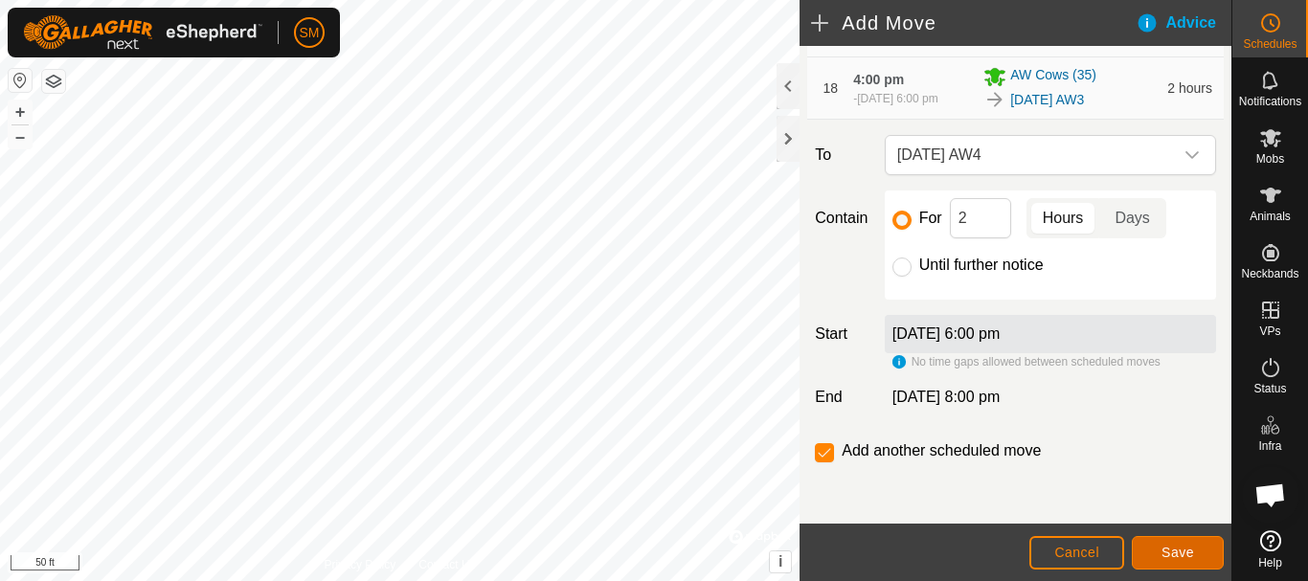
click at [1170, 549] on span "Save" at bounding box center [1177, 552] width 33 height 15
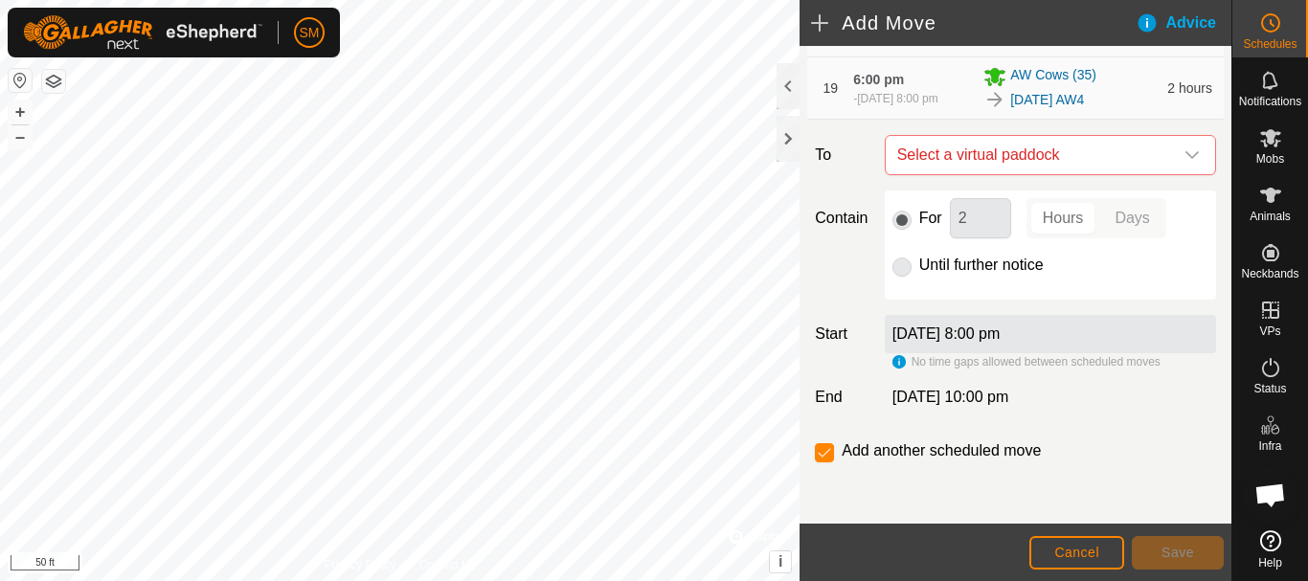
scroll to position [1496, 0]
click at [1184, 154] on icon "dropdown trigger" at bounding box center [1191, 154] width 15 height 15
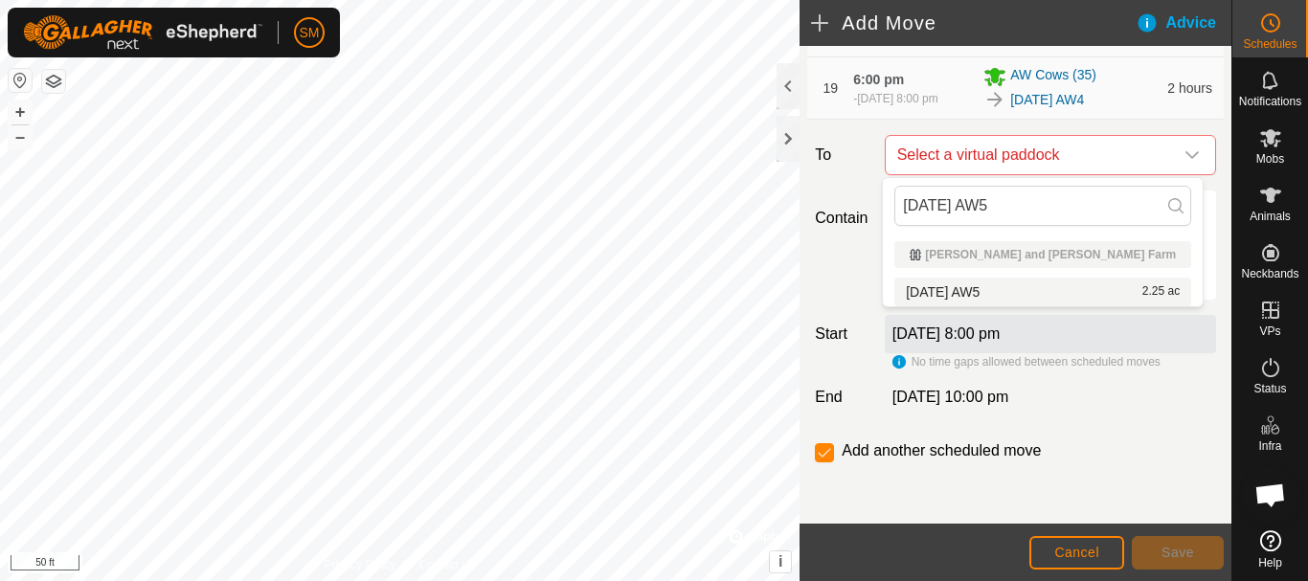
type input "2025-10-02 AW5"
click at [1008, 297] on div "2025-10-02 AW5 2.25 ac" at bounding box center [1043, 291] width 274 height 13
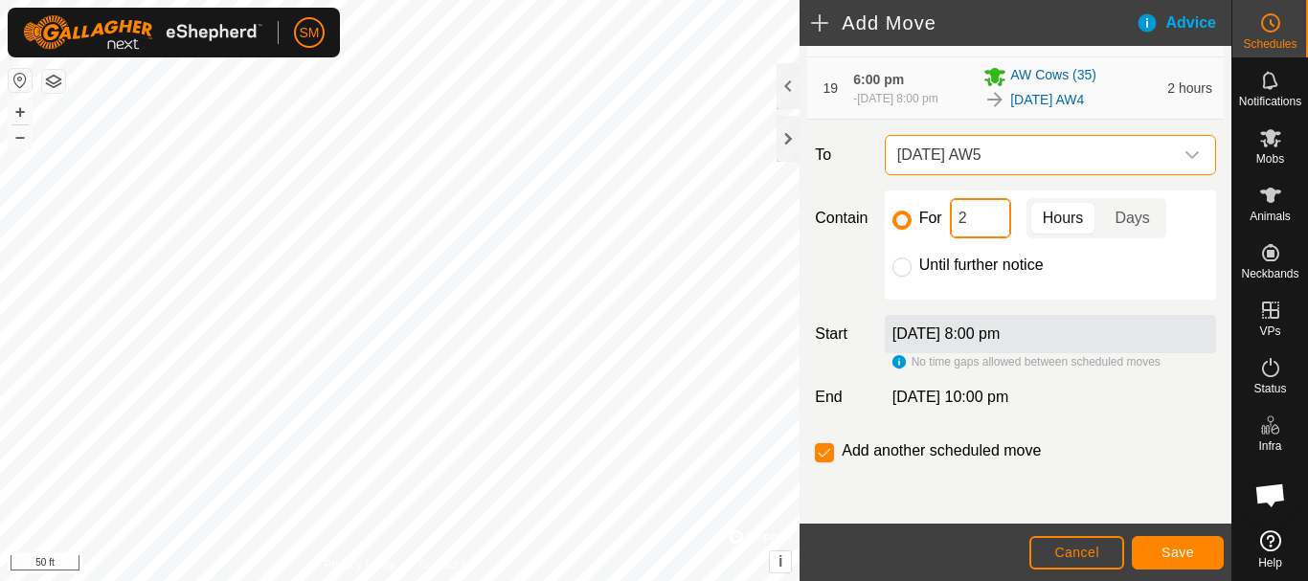
click at [961, 225] on input "2" at bounding box center [980, 218] width 61 height 40
type input "16"
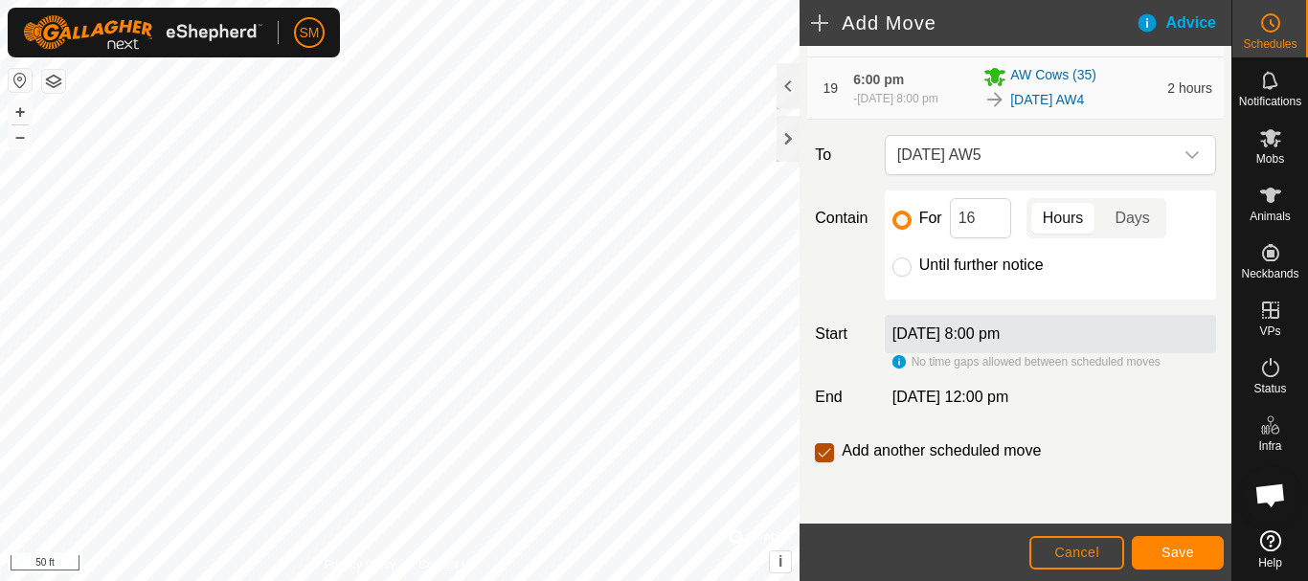
click at [825, 451] on input "checkbox" at bounding box center [824, 452] width 19 height 19
checkbox input "false"
click at [1153, 552] on button "Save" at bounding box center [1177, 553] width 92 height 34
